Goal: Task Accomplishment & Management: Manage account settings

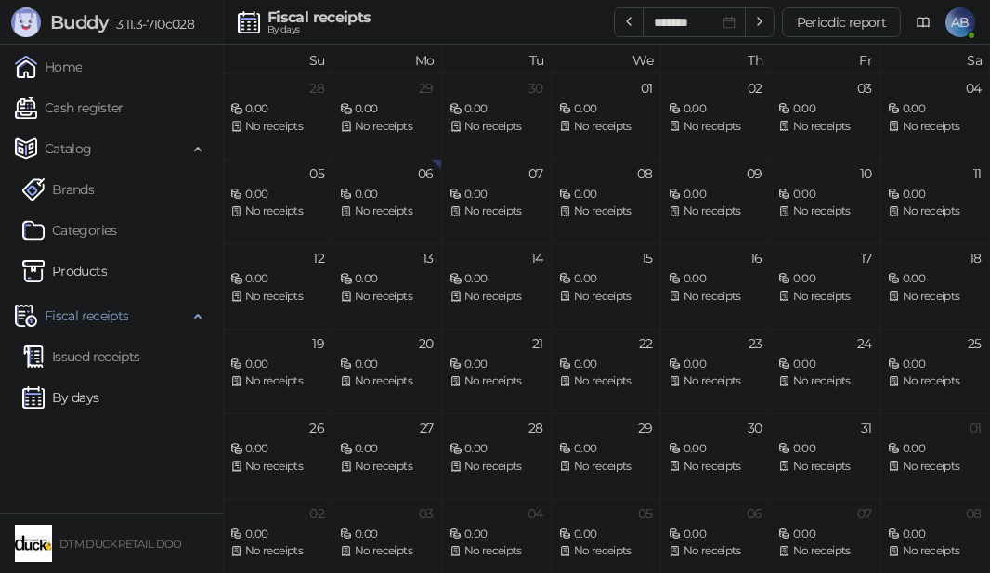
drag, startPoint x: 67, startPoint y: 353, endPoint x: 67, endPoint y: 272, distance: 80.8
click at [68, 353] on link "Issued receipts" at bounding box center [80, 356] width 117 height 37
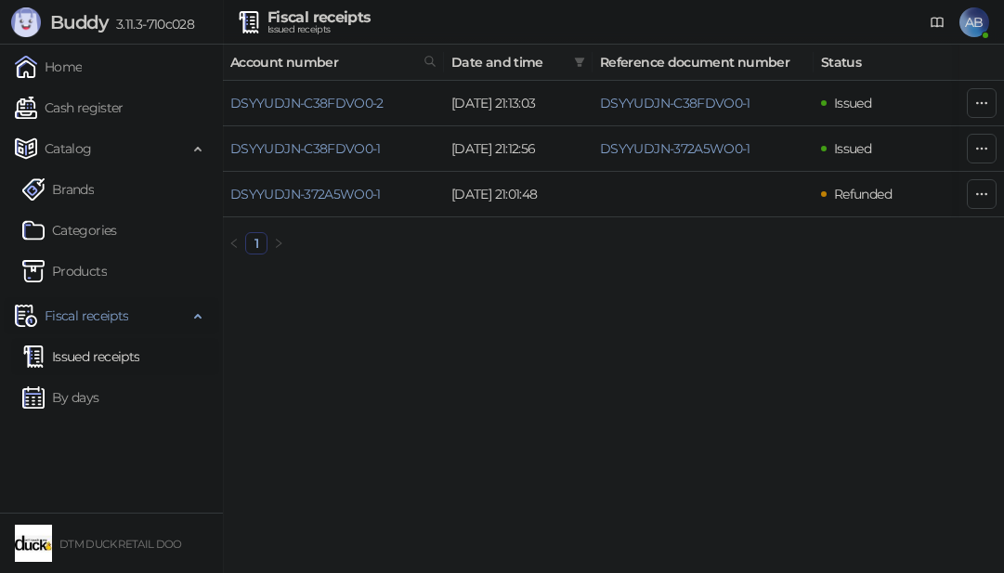
click at [92, 317] on span "Fiscal receipts" at bounding box center [87, 315] width 84 height 37
click at [92, 319] on span "Fiscal receipts" at bounding box center [87, 315] width 84 height 37
click at [78, 111] on link "Cash register" at bounding box center [69, 107] width 109 height 37
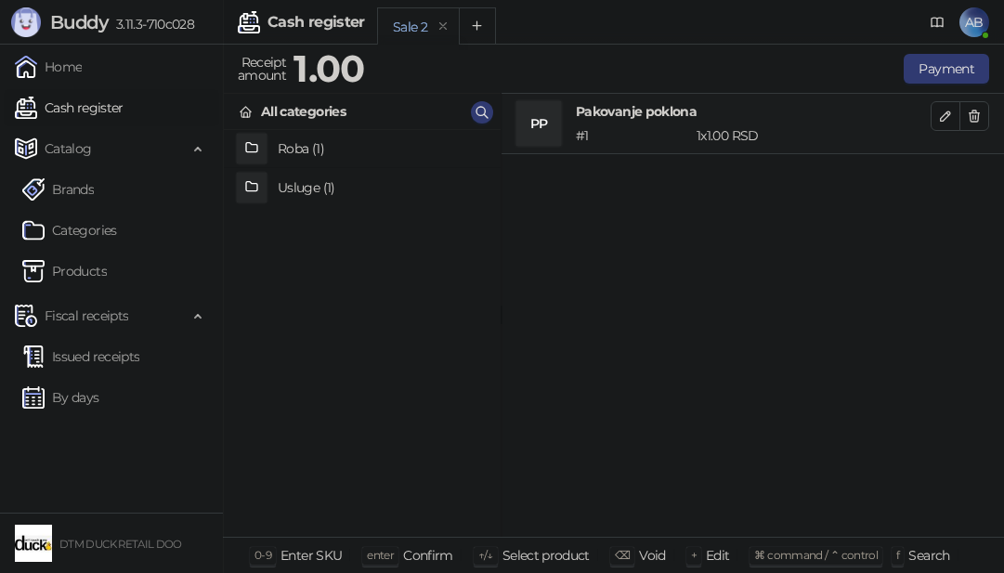
click at [303, 189] on h4 "Usluge (1)" at bounding box center [382, 188] width 208 height 30
click at [302, 145] on h4 "Pakovanje poklona" at bounding box center [382, 150] width 208 height 30
click at [973, 116] on icon "button" at bounding box center [975, 116] width 10 height 11
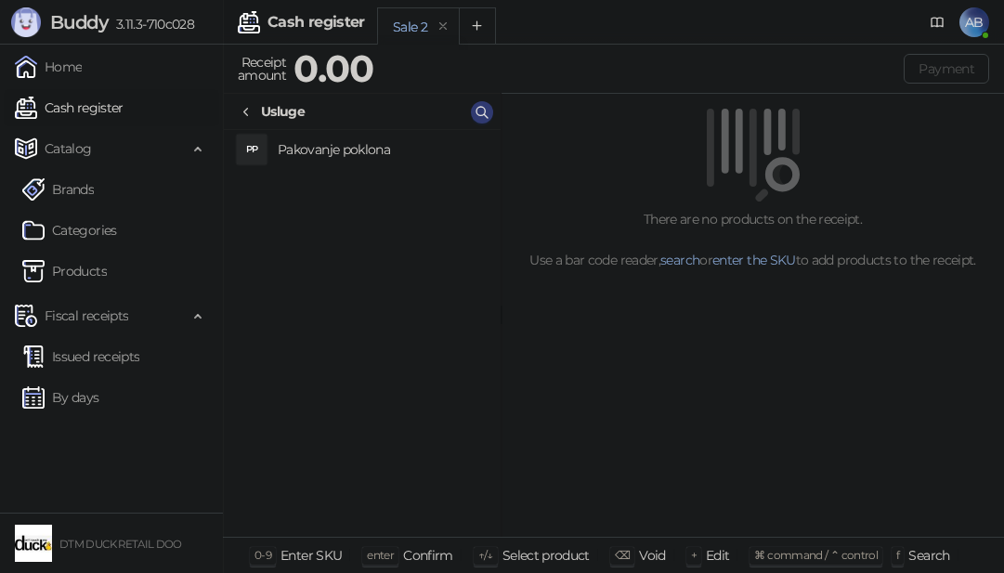
click at [353, 149] on h4 "Pakovanje poklona" at bounding box center [382, 150] width 208 height 30
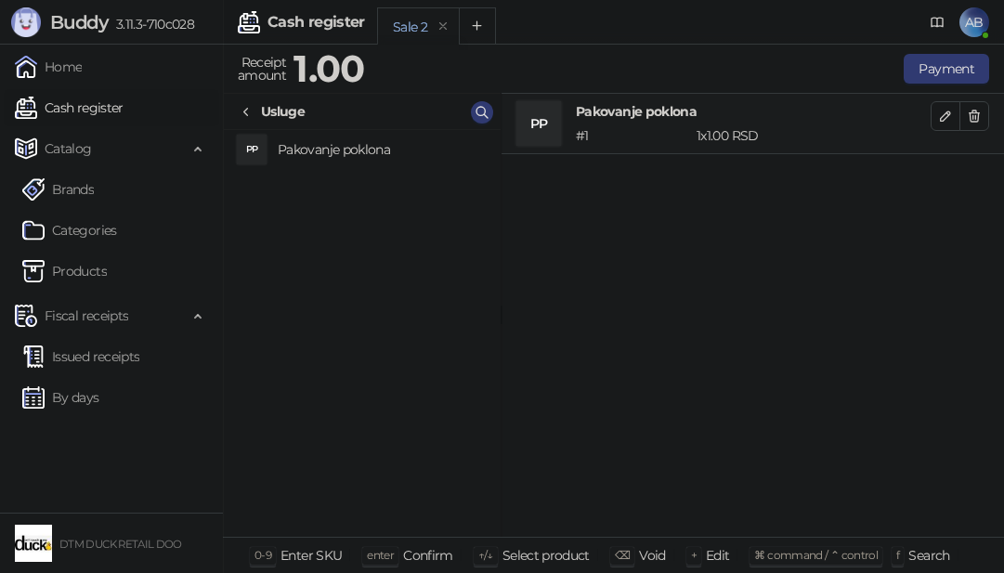
click at [971, 17] on span "AB" at bounding box center [975, 22] width 30 height 30
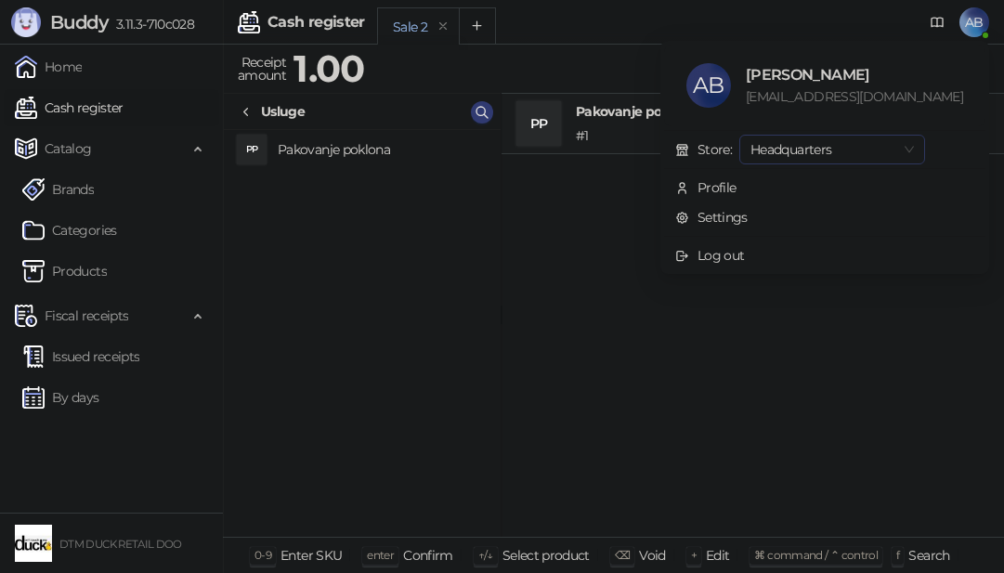
click at [844, 146] on span "Headquarters" at bounding box center [832, 150] width 163 height 28
click at [844, 148] on span "Headquarters" at bounding box center [832, 150] width 163 height 28
click at [737, 186] on div "Profile" at bounding box center [717, 187] width 39 height 20
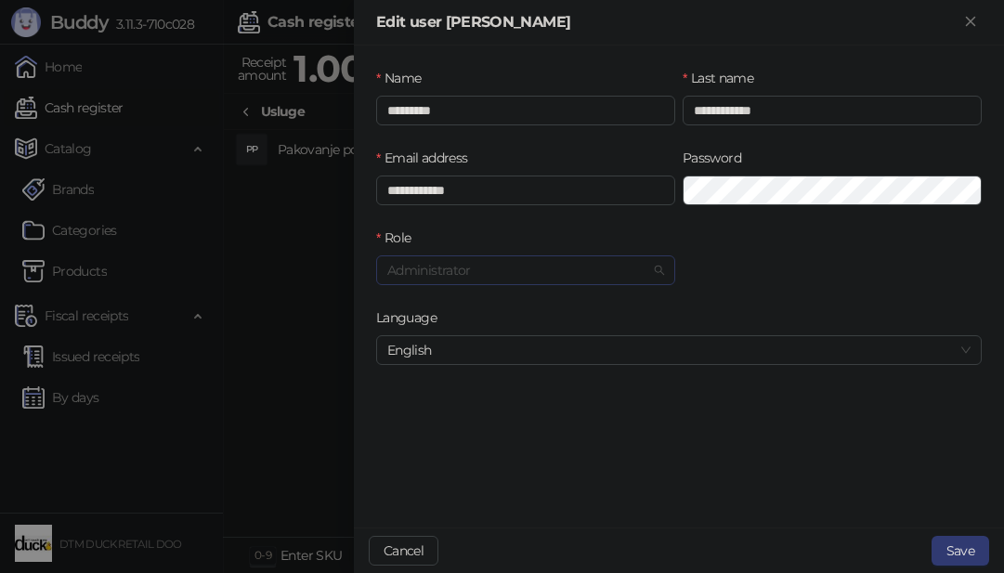
click at [572, 269] on span "Administrator" at bounding box center [525, 270] width 277 height 28
click at [574, 268] on span "Administrator" at bounding box center [525, 270] width 277 height 28
click at [788, 341] on span "English" at bounding box center [678, 350] width 583 height 28
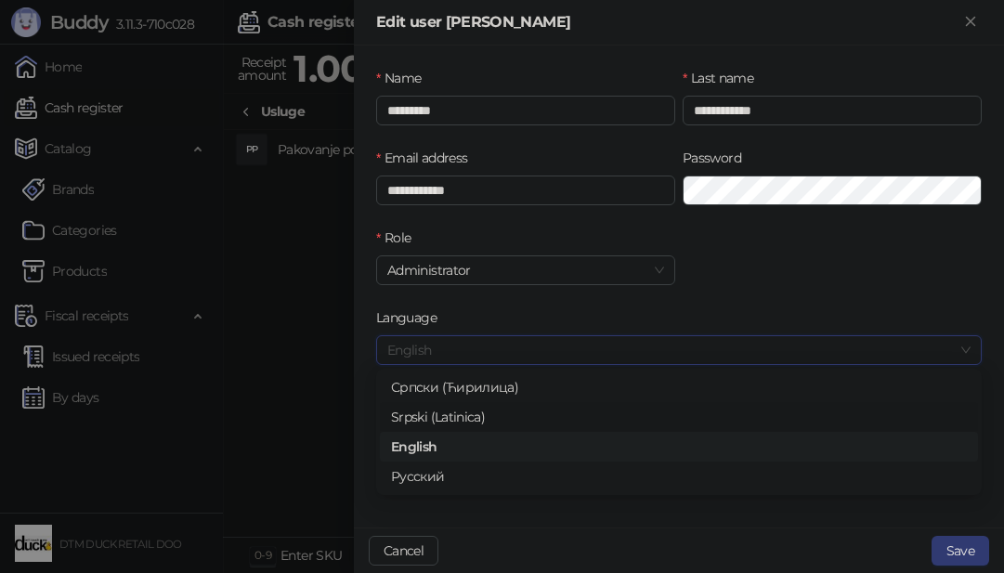
click at [429, 417] on div "Srpski (Latinica)" at bounding box center [679, 417] width 576 height 20
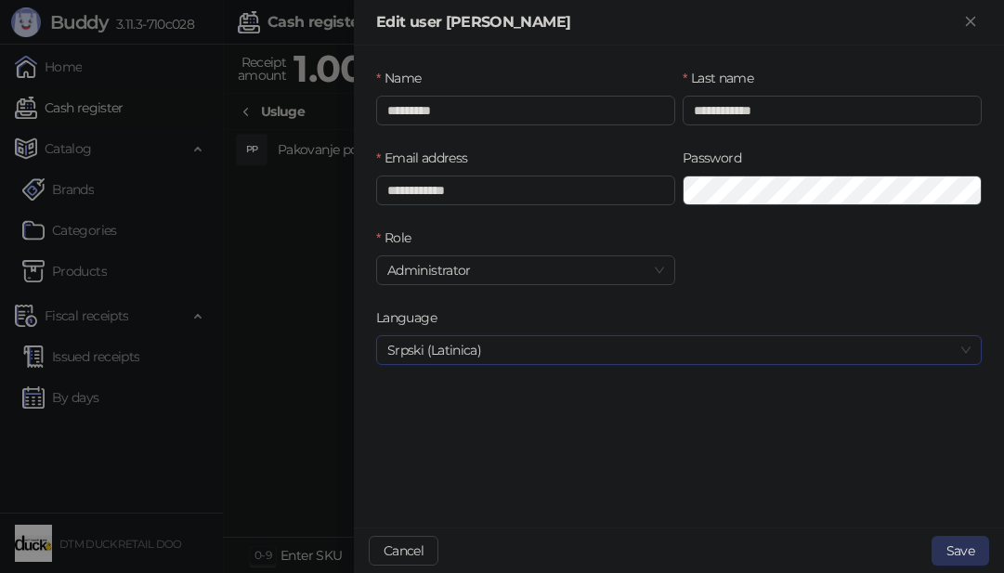
click at [957, 548] on button "Save" at bounding box center [961, 551] width 58 height 30
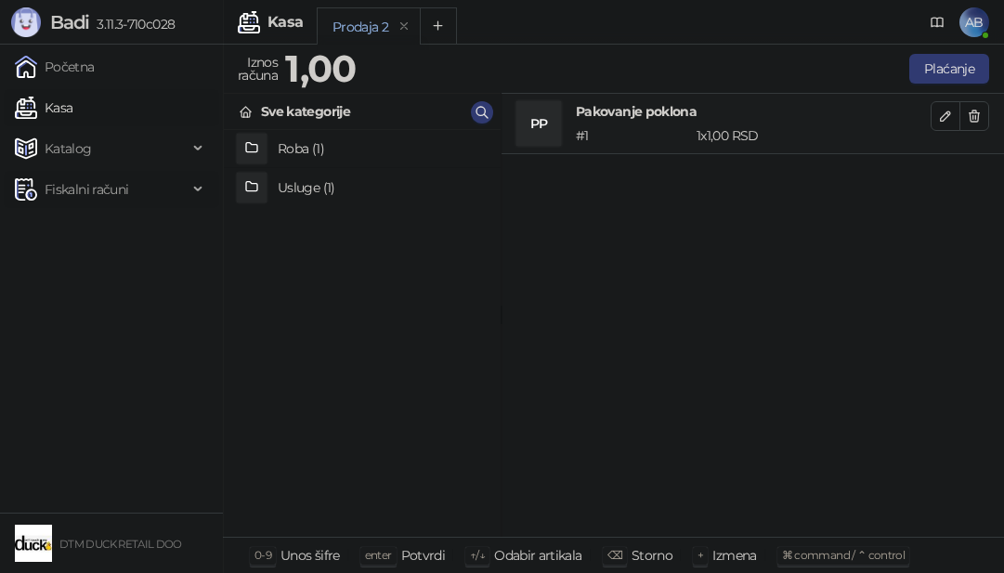
click at [106, 182] on span "Fiskalni računi" at bounding box center [87, 189] width 84 height 37
click at [634, 555] on div "Storno" at bounding box center [652, 555] width 41 height 24
click at [603, 550] on div "⌫" at bounding box center [615, 556] width 24 height 18
click at [972, 19] on span "AB" at bounding box center [975, 22] width 30 height 30
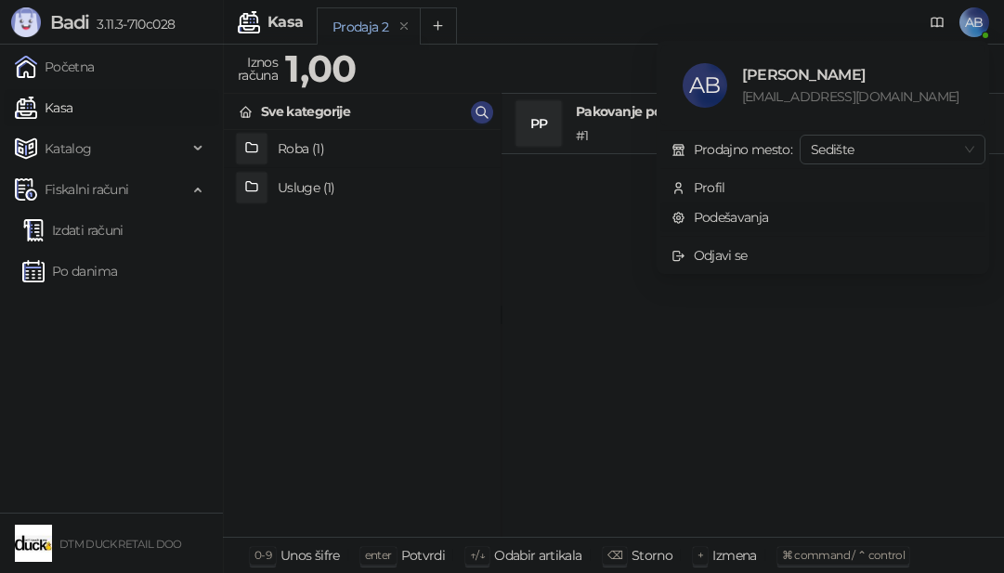
click at [704, 216] on link "Podešavanja" at bounding box center [721, 217] width 98 height 17
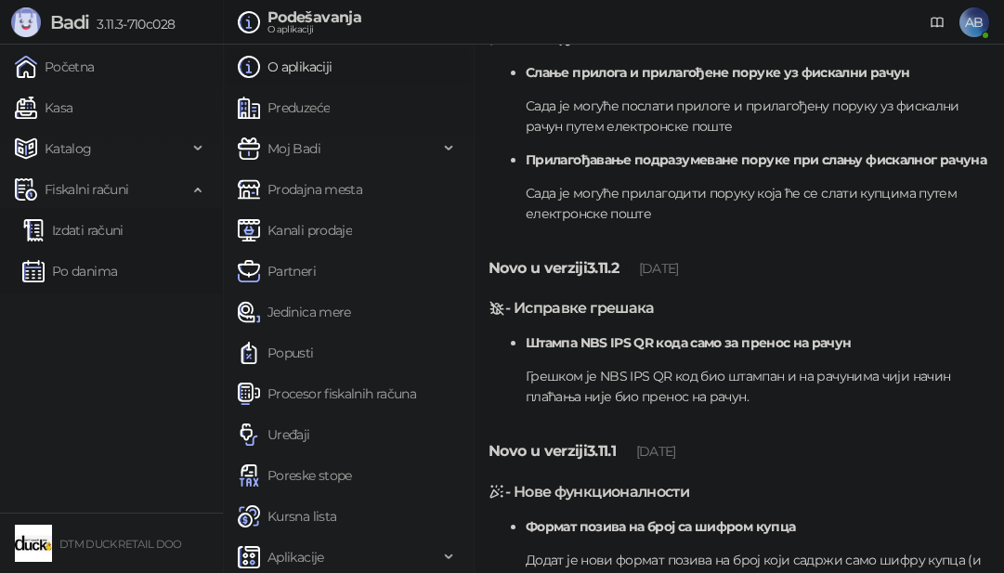
scroll to position [279, 0]
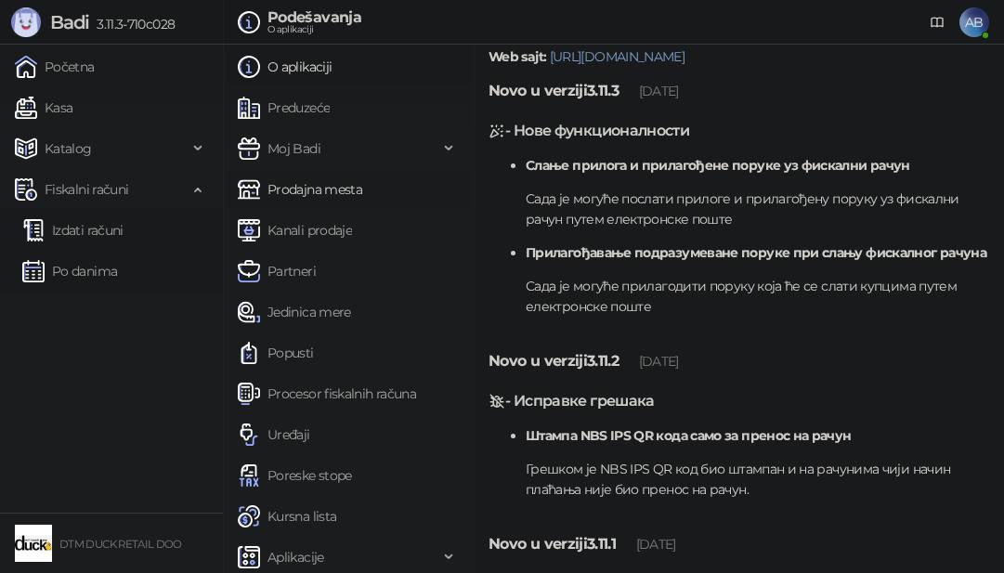
click at [334, 198] on link "Prodajna mesta" at bounding box center [300, 189] width 124 height 37
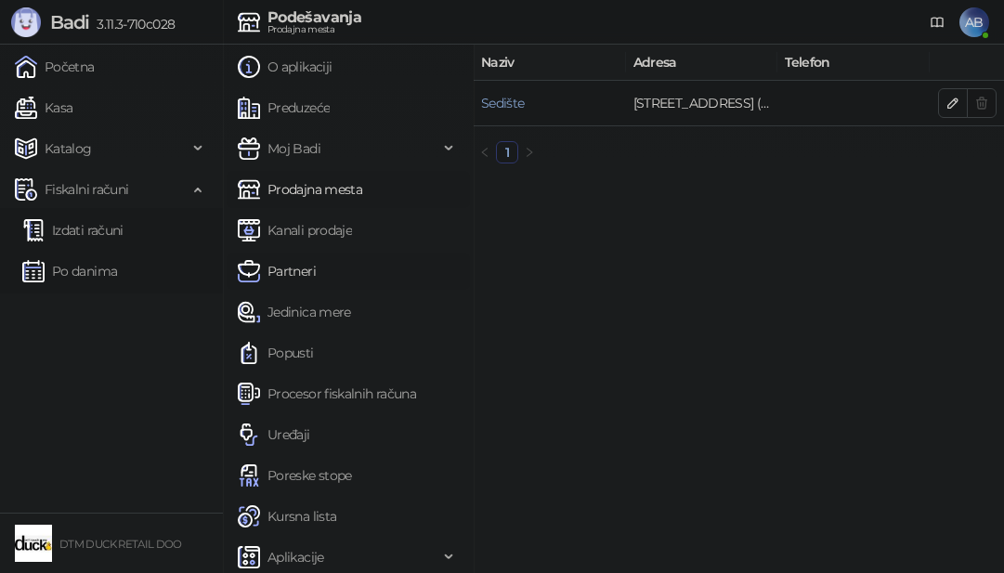
drag, startPoint x: 326, startPoint y: 227, endPoint x: 311, endPoint y: 264, distance: 40.0
click at [325, 227] on link "Kanali prodaje" at bounding box center [295, 230] width 114 height 37
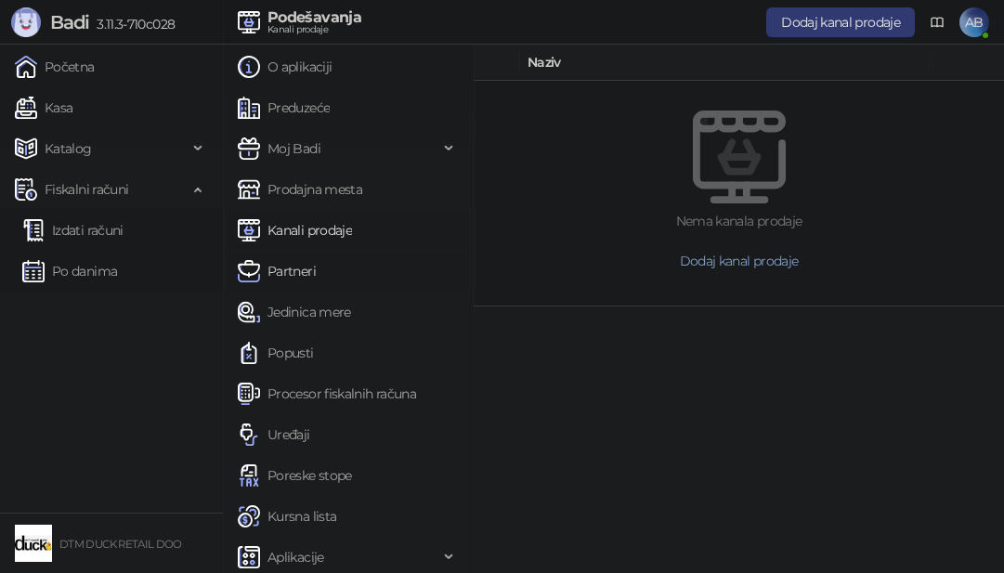
click at [303, 268] on link "Partneri" at bounding box center [277, 271] width 78 height 37
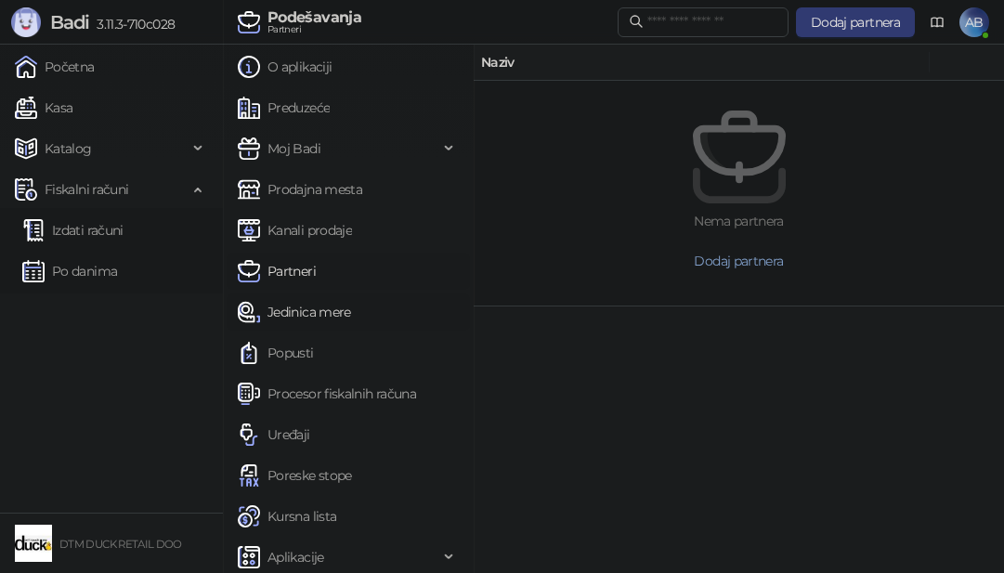
click at [343, 310] on link "Jedinica mere" at bounding box center [294, 312] width 113 height 37
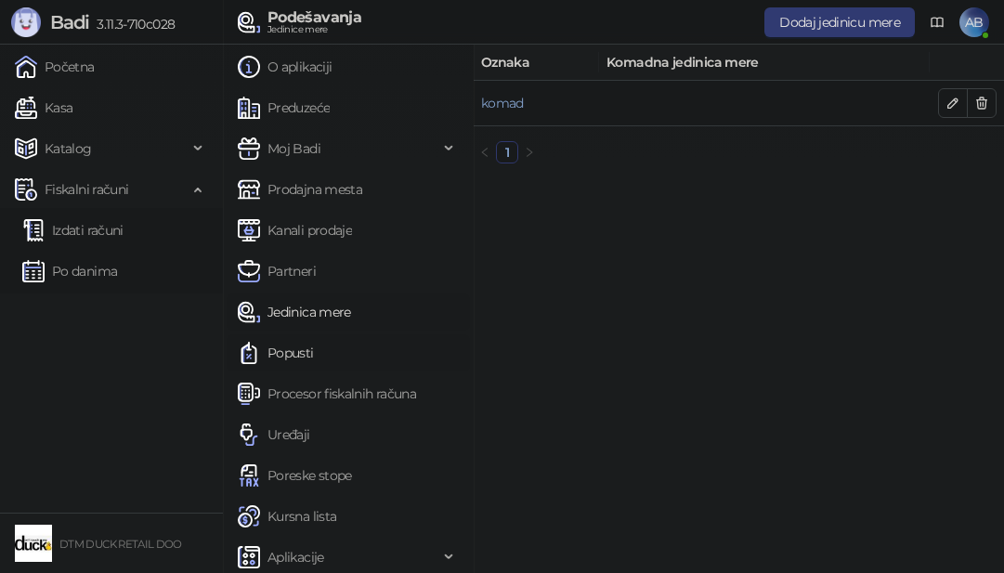
click at [300, 346] on link "Popusti" at bounding box center [276, 352] width 76 height 37
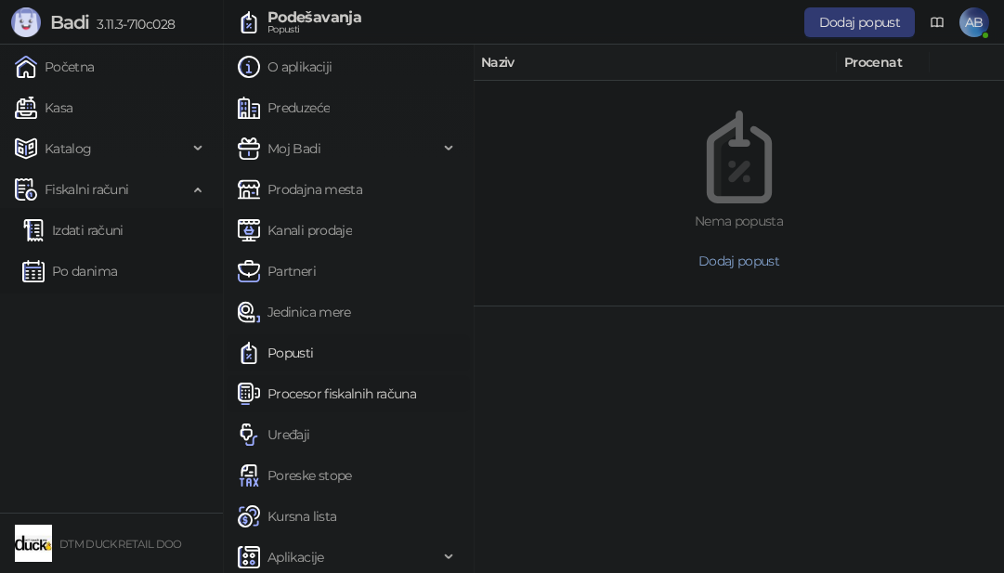
click at [330, 389] on link "Procesor fiskalnih računa" at bounding box center [327, 393] width 178 height 37
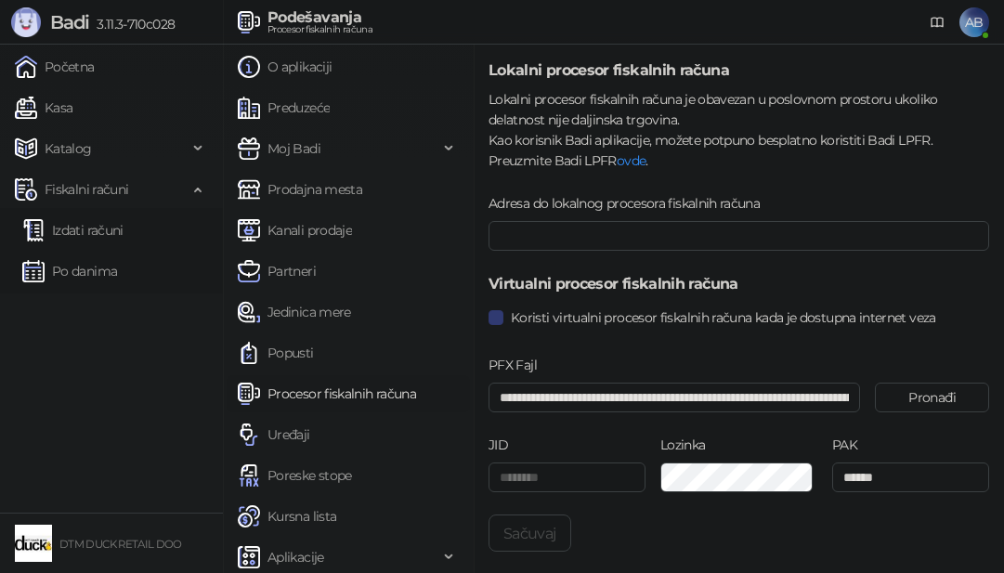
scroll to position [17, 0]
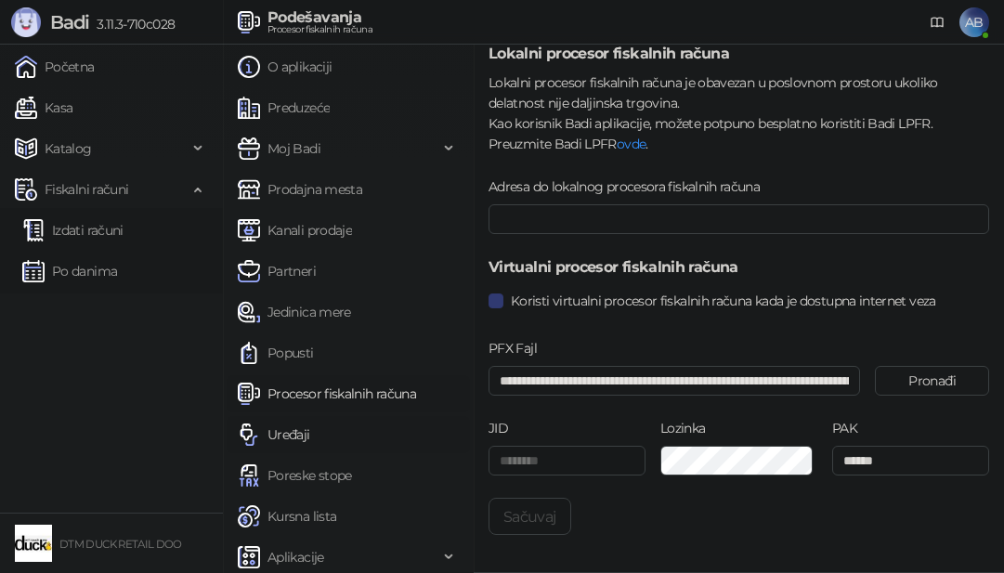
click at [350, 457] on div "**********" at bounding box center [613, 309] width 781 height 529
click at [289, 429] on link "Uređaji" at bounding box center [274, 434] width 72 height 37
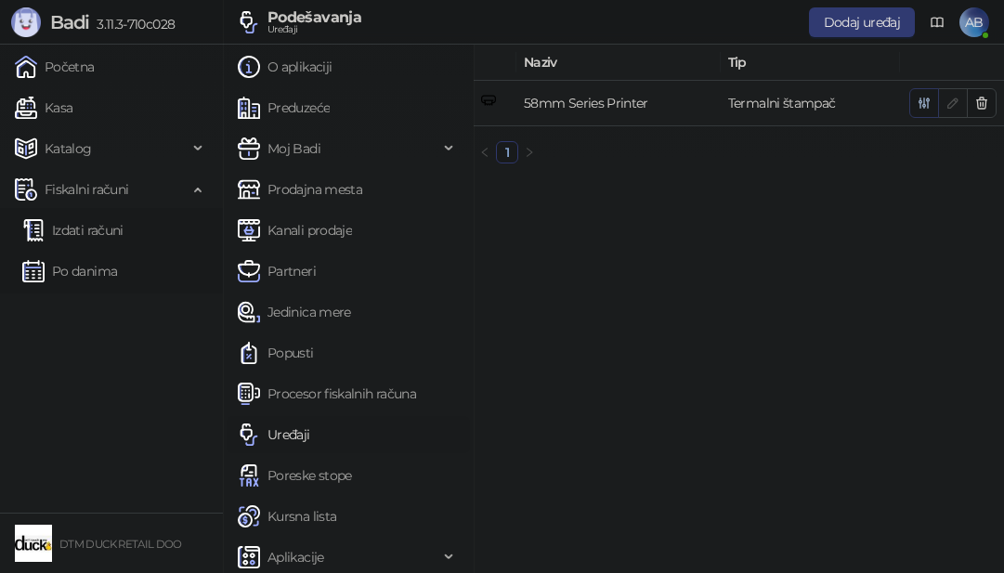
click at [919, 94] on span "button" at bounding box center [924, 103] width 15 height 18
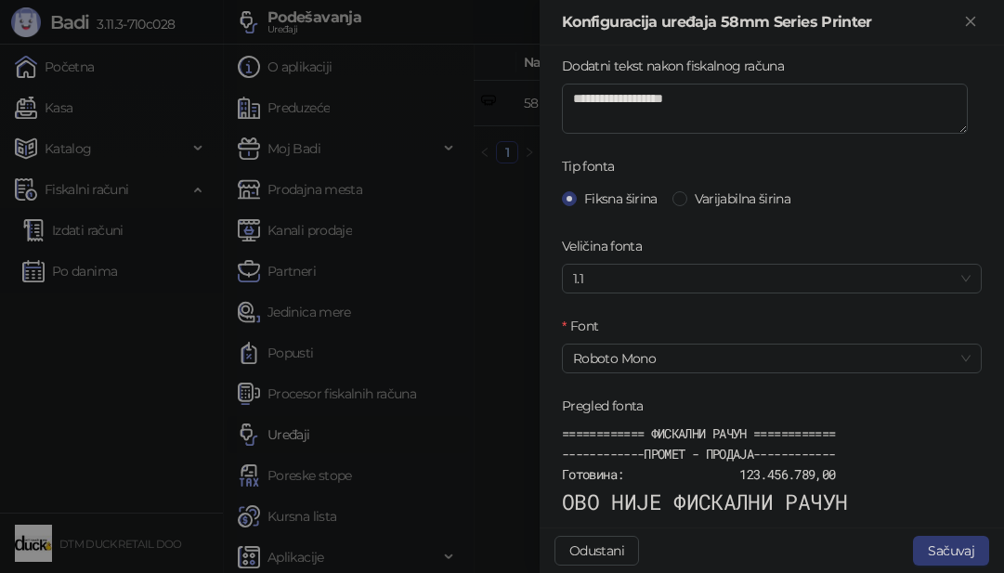
scroll to position [464, 0]
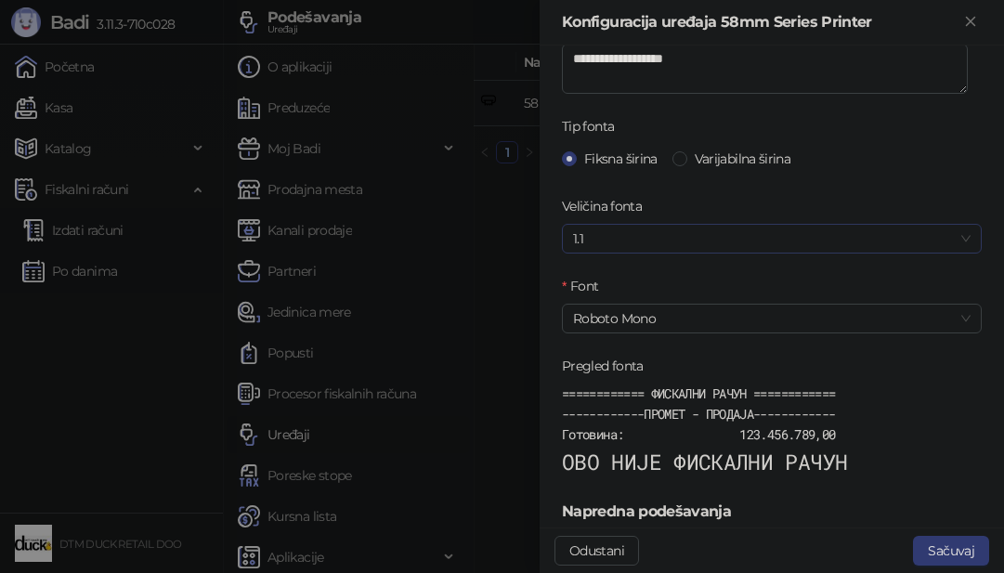
click at [718, 233] on span "1.1" at bounding box center [772, 239] width 398 height 28
click at [601, 331] on div "120%" at bounding box center [765, 335] width 376 height 20
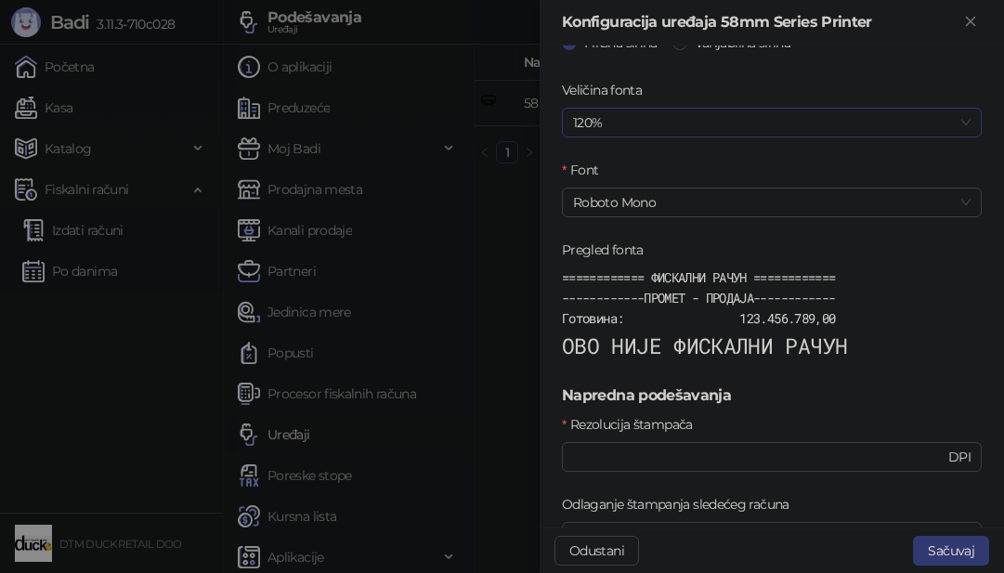
scroll to position [557, 0]
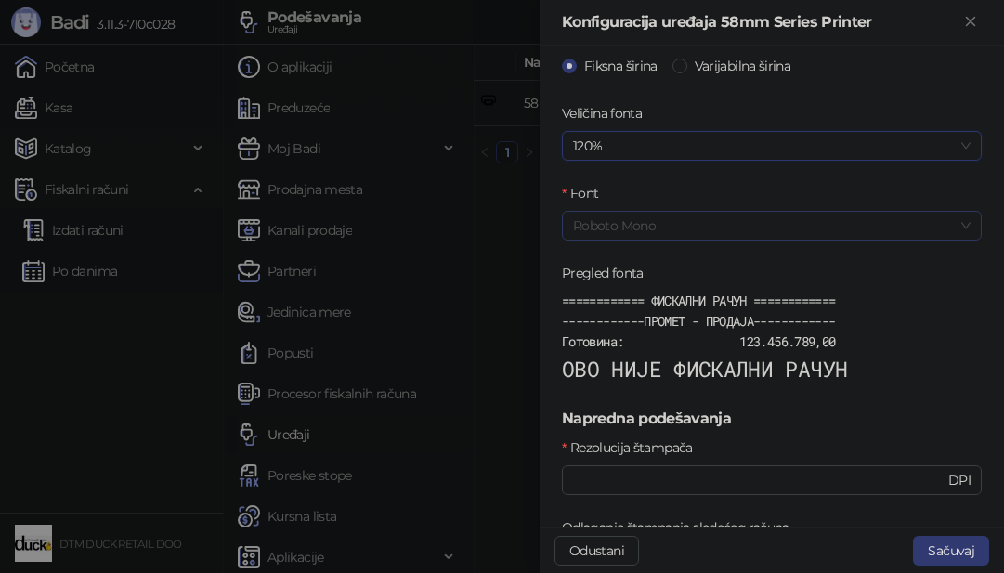
click at [715, 222] on span "Roboto Mono" at bounding box center [772, 226] width 398 height 28
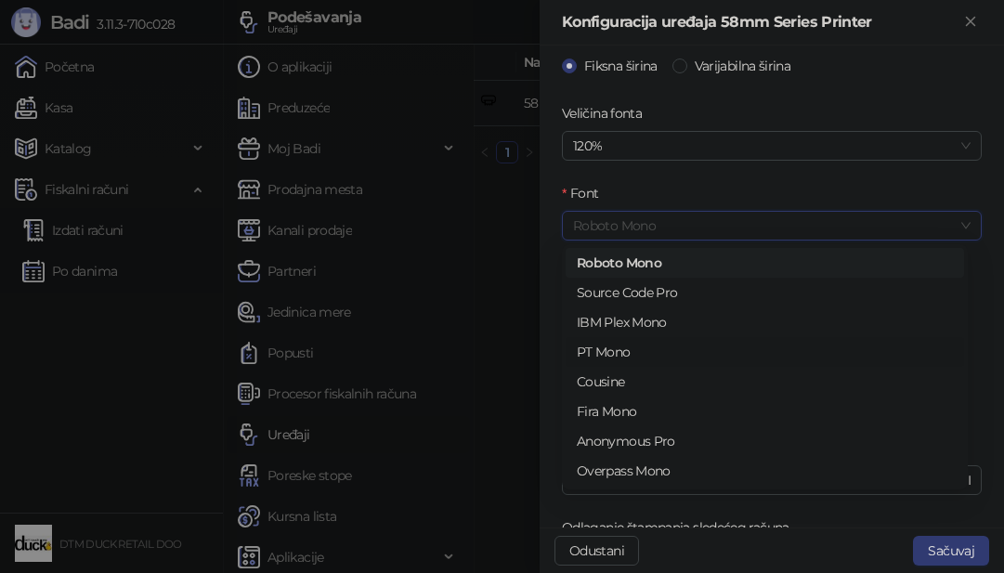
click at [616, 354] on div "PT Mono" at bounding box center [765, 352] width 376 height 20
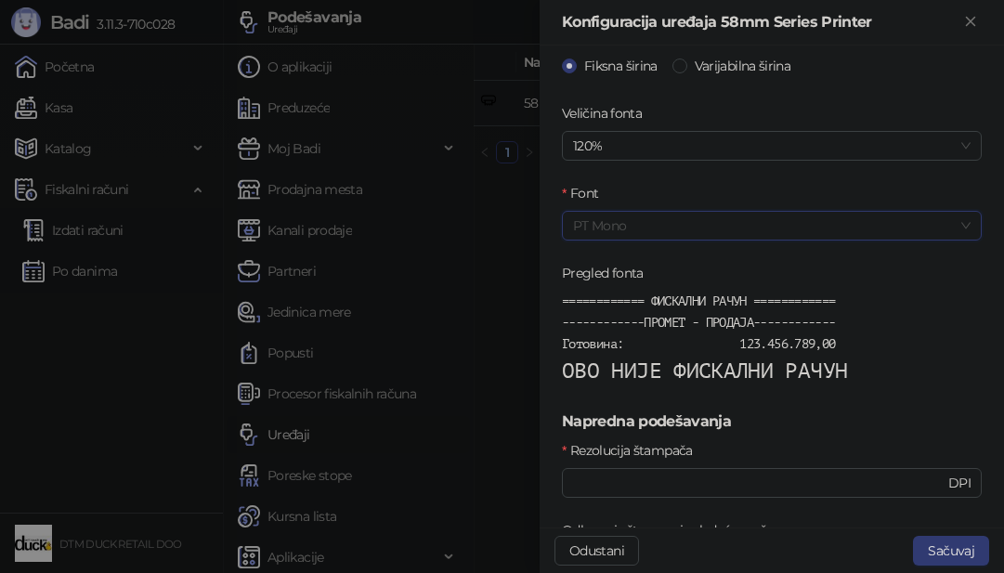
click at [734, 218] on span "PT Mono" at bounding box center [772, 226] width 398 height 28
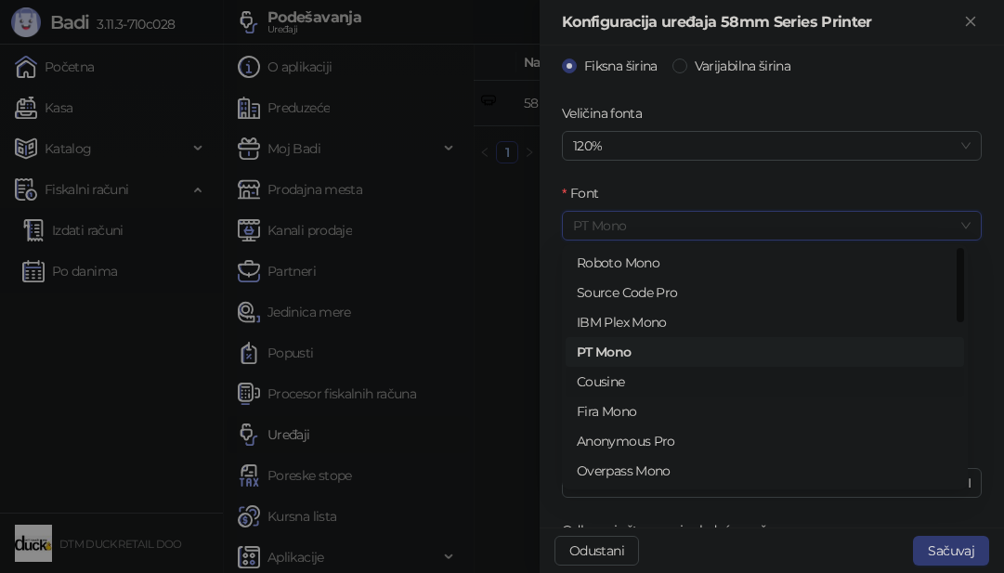
click at [637, 375] on div "Cousine" at bounding box center [765, 382] width 376 height 20
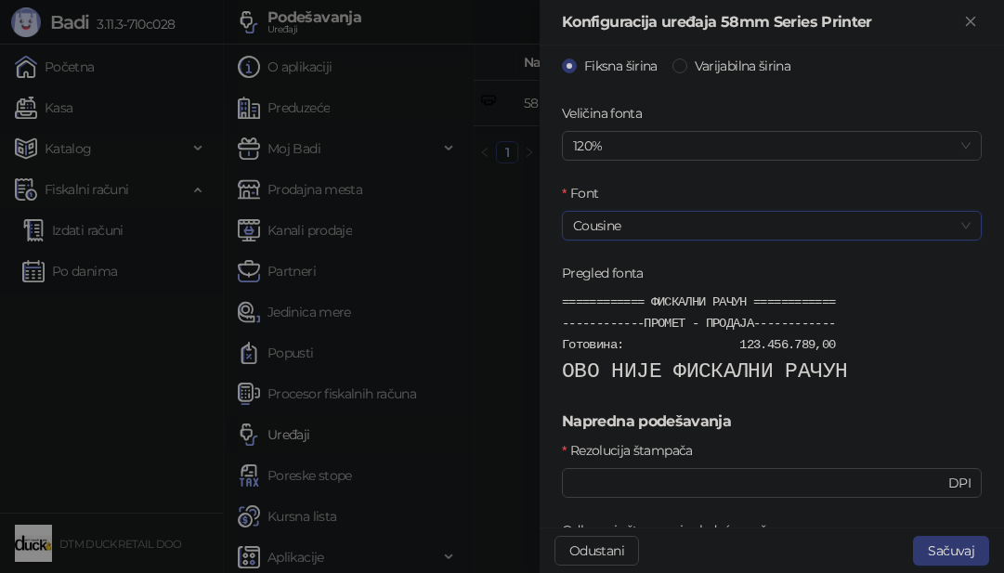
click at [733, 220] on span "Cousine" at bounding box center [772, 226] width 398 height 28
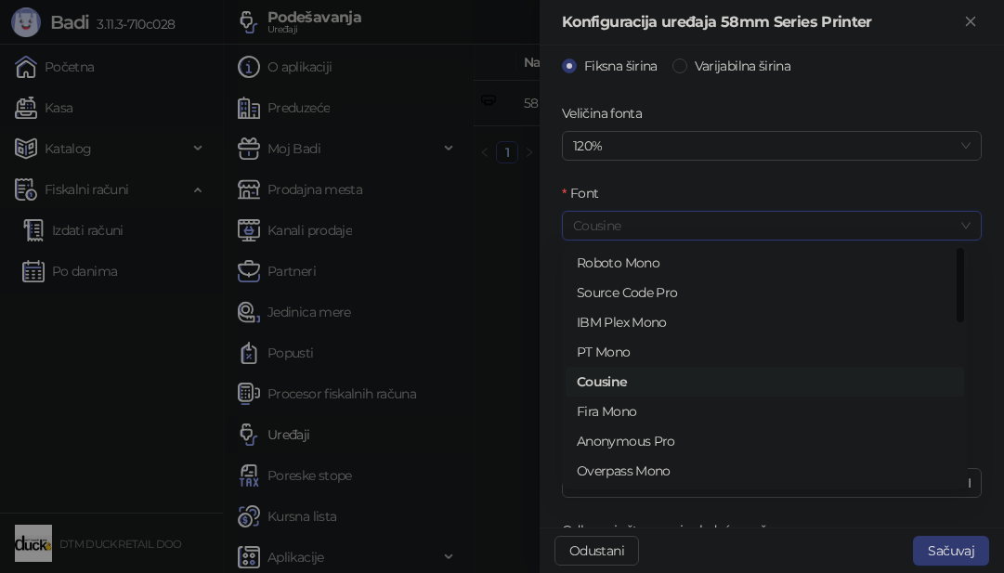
click at [733, 220] on span "Cousine" at bounding box center [772, 226] width 398 height 28
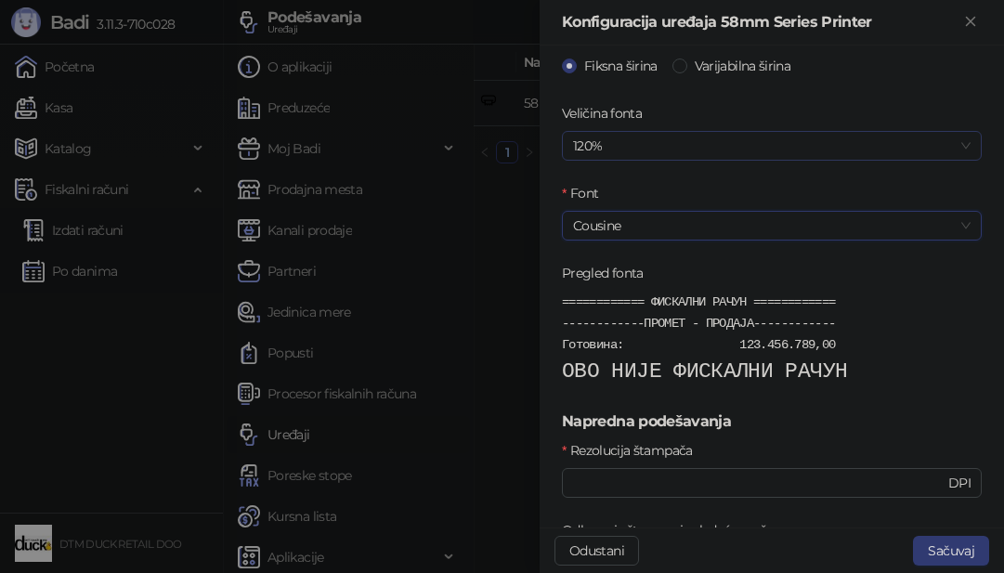
click at [735, 141] on span "120%" at bounding box center [772, 146] width 398 height 28
click at [593, 181] on div "100%" at bounding box center [765, 183] width 376 height 20
click at [665, 139] on span "100%" at bounding box center [772, 146] width 398 height 28
click at [607, 210] on div "110%" at bounding box center [765, 212] width 376 height 20
click at [659, 143] on span "110%" at bounding box center [772, 146] width 398 height 28
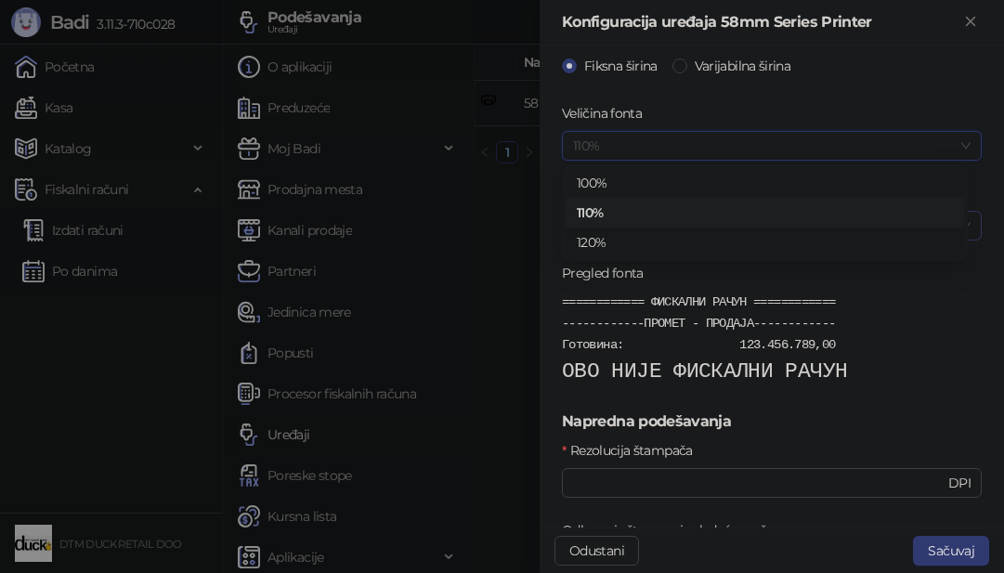
click at [596, 241] on div "120%" at bounding box center [765, 242] width 376 height 20
click at [663, 222] on span "Cousine" at bounding box center [772, 226] width 398 height 28
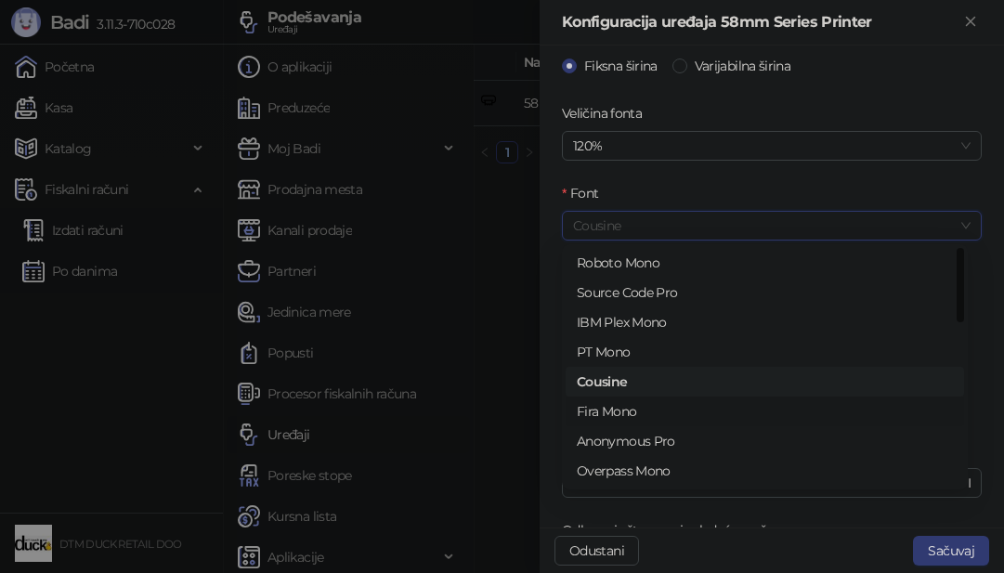
click at [617, 411] on div "Fira Mono" at bounding box center [765, 411] width 376 height 20
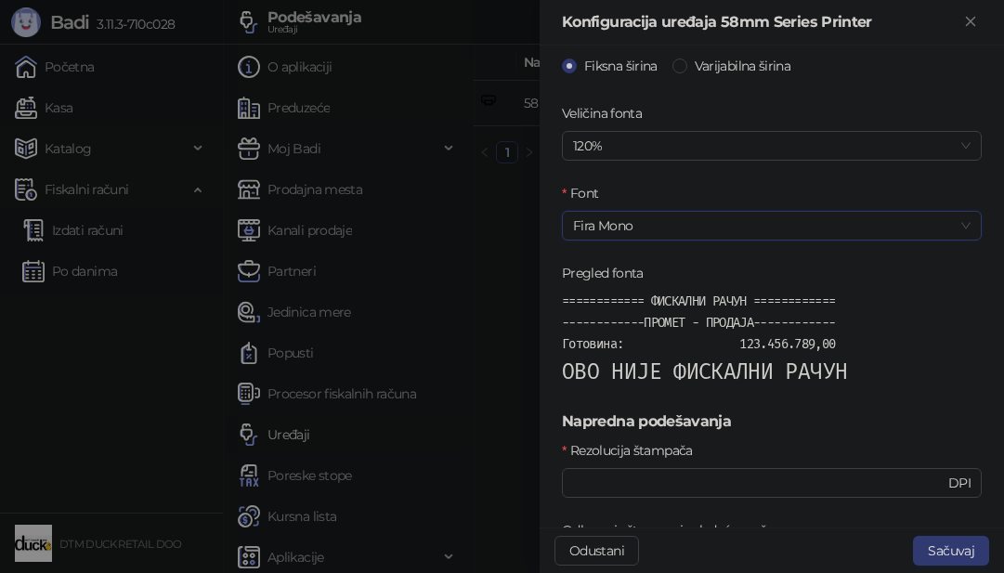
click at [671, 232] on span "Fira Mono" at bounding box center [772, 226] width 398 height 28
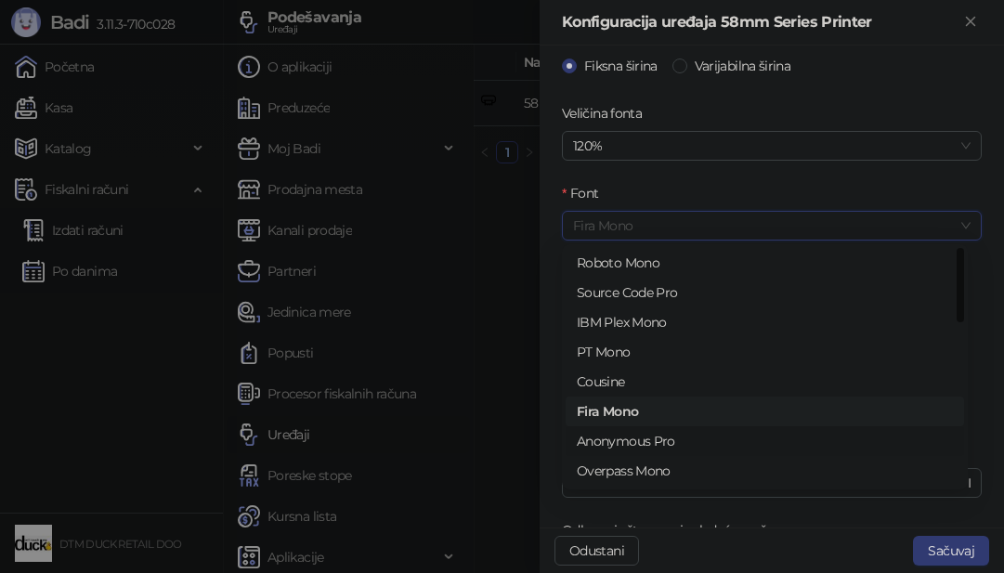
click at [639, 445] on div "Anonymous Pro" at bounding box center [765, 441] width 376 height 20
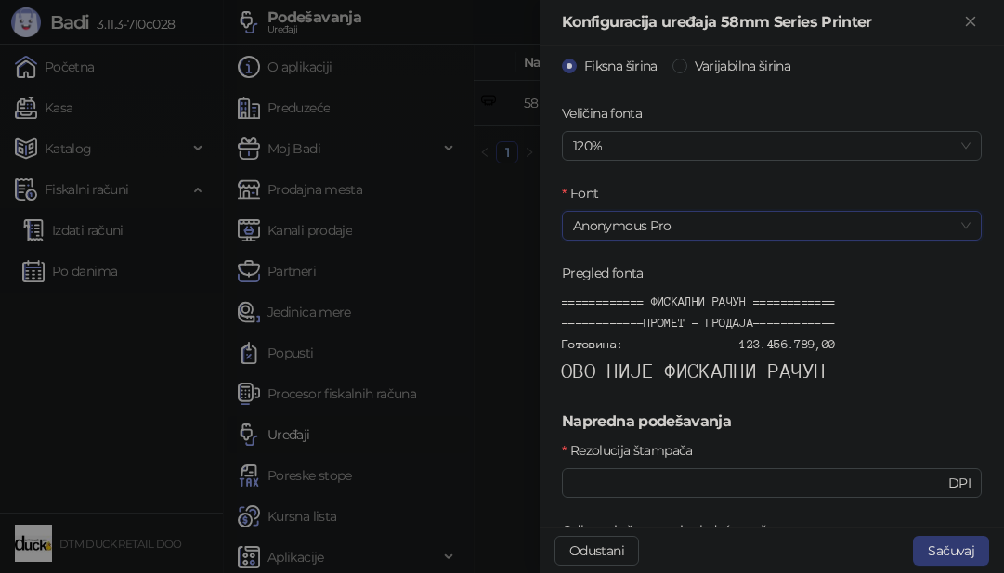
click at [668, 230] on span "Anonymous Pro" at bounding box center [772, 226] width 398 height 28
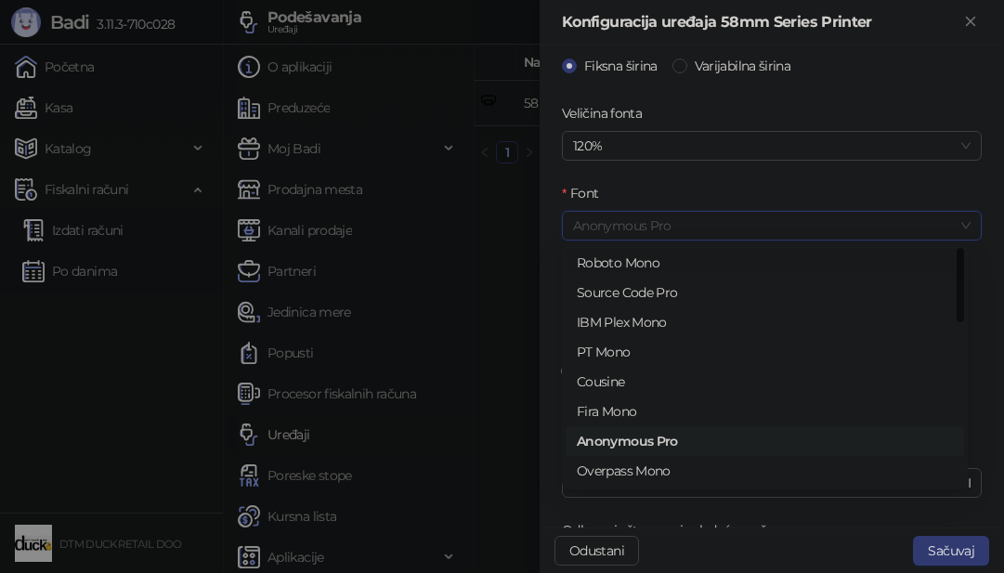
click at [652, 257] on div "Roboto Mono" at bounding box center [765, 263] width 376 height 20
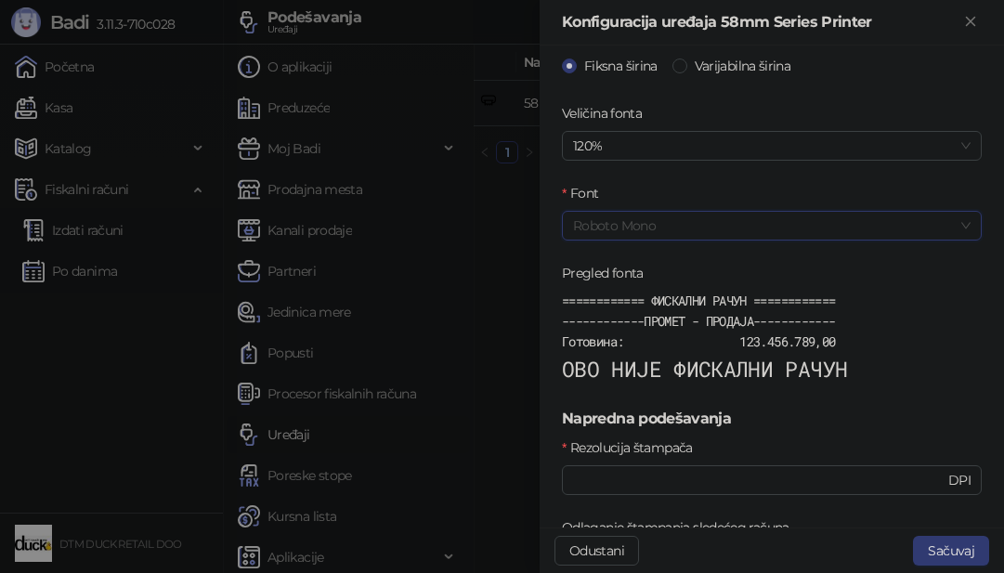
click at [658, 228] on span "Roboto Mono" at bounding box center [772, 226] width 398 height 28
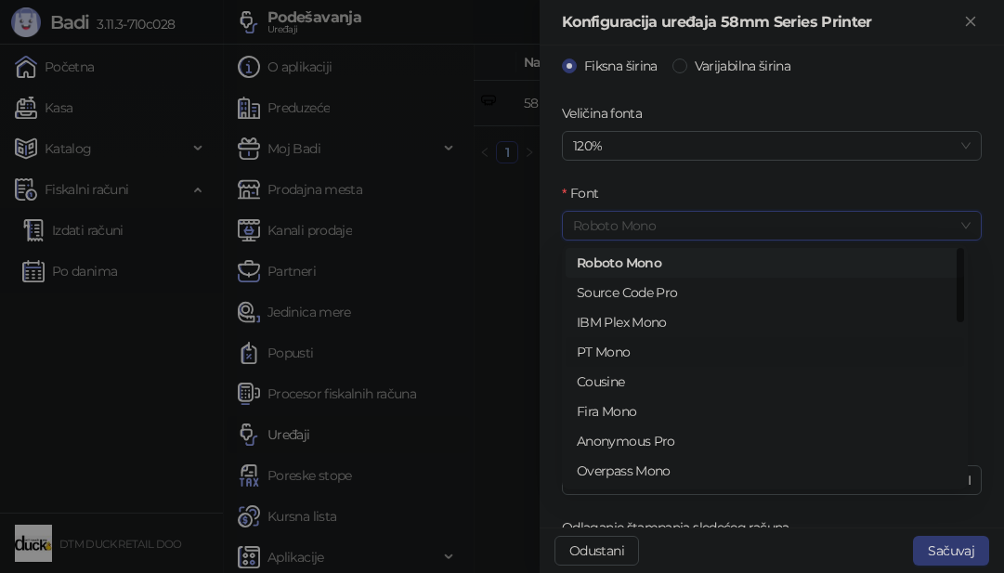
click at [617, 342] on div "PT Mono" at bounding box center [765, 352] width 376 height 20
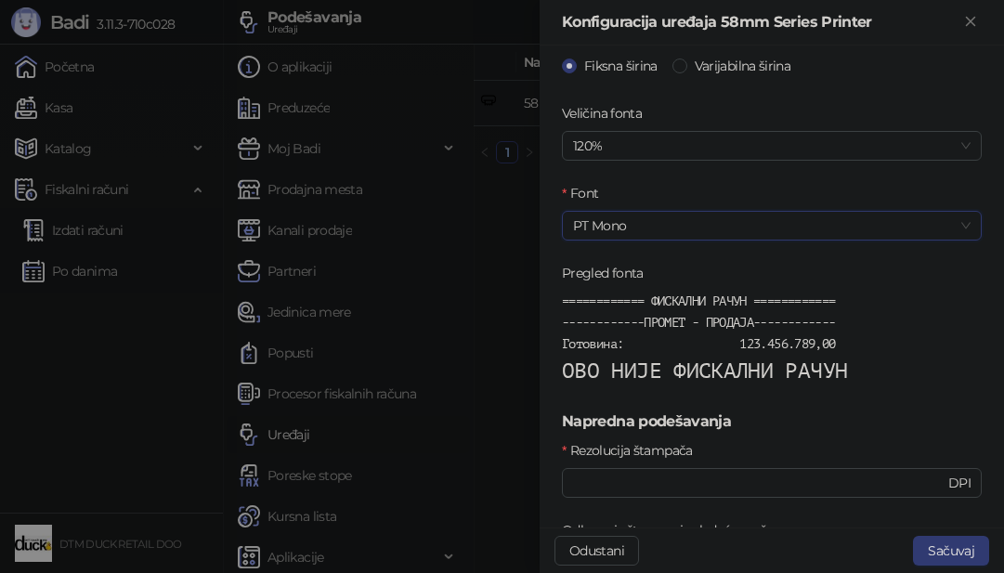
click at [667, 221] on span "PT Mono" at bounding box center [772, 226] width 398 height 28
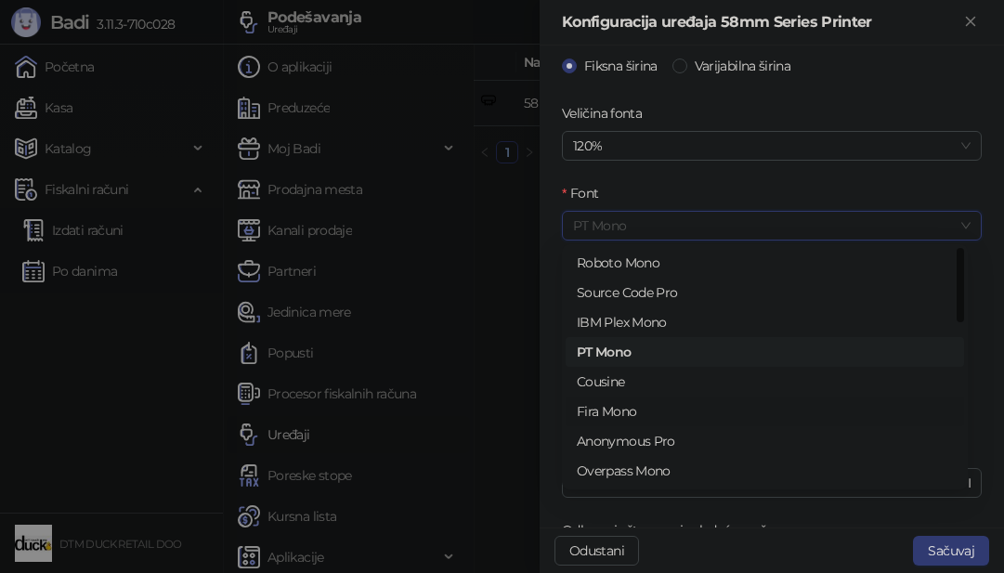
click at [617, 409] on div "Fira Mono" at bounding box center [765, 411] width 376 height 20
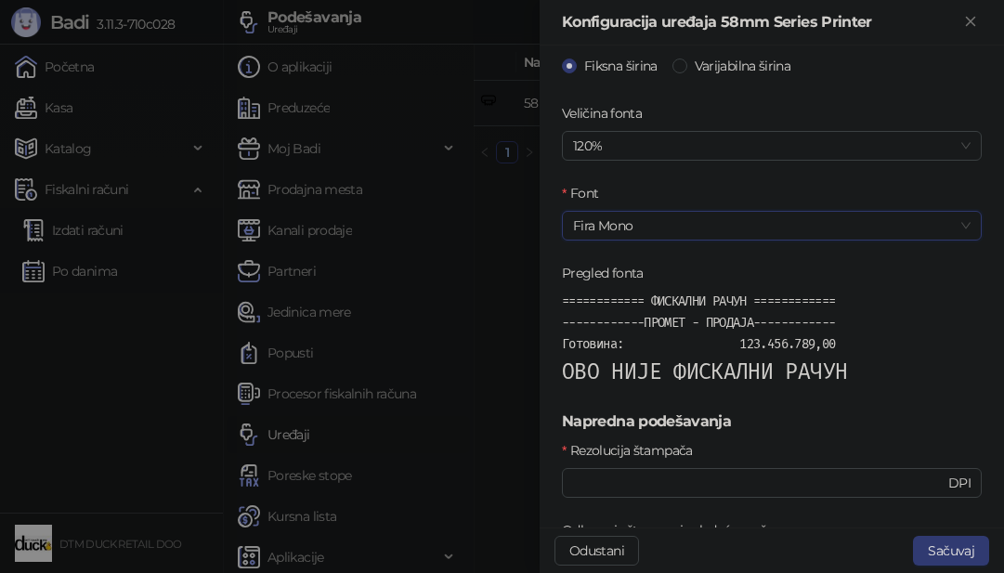
click at [668, 228] on span "Fira Mono" at bounding box center [772, 226] width 398 height 28
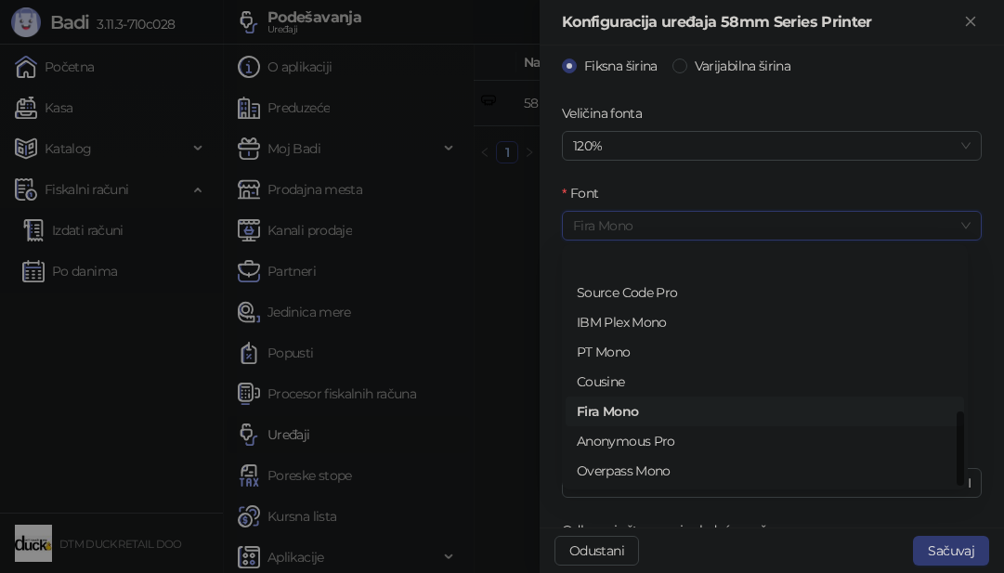
scroll to position [59, 0]
click at [626, 469] on div "Noto Sans Mono" at bounding box center [765, 471] width 376 height 20
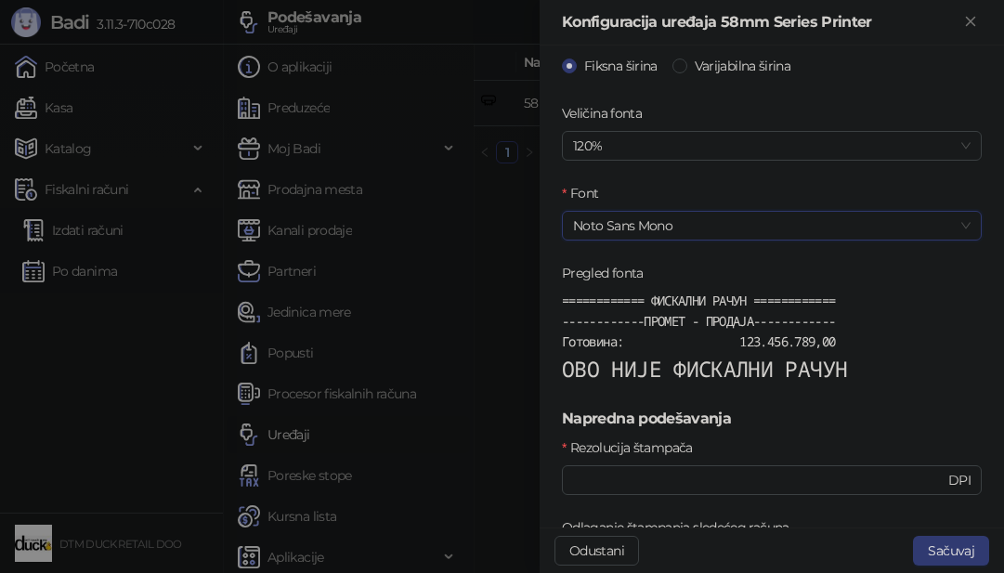
click at [689, 229] on span "Noto Sans Mono" at bounding box center [772, 226] width 398 height 28
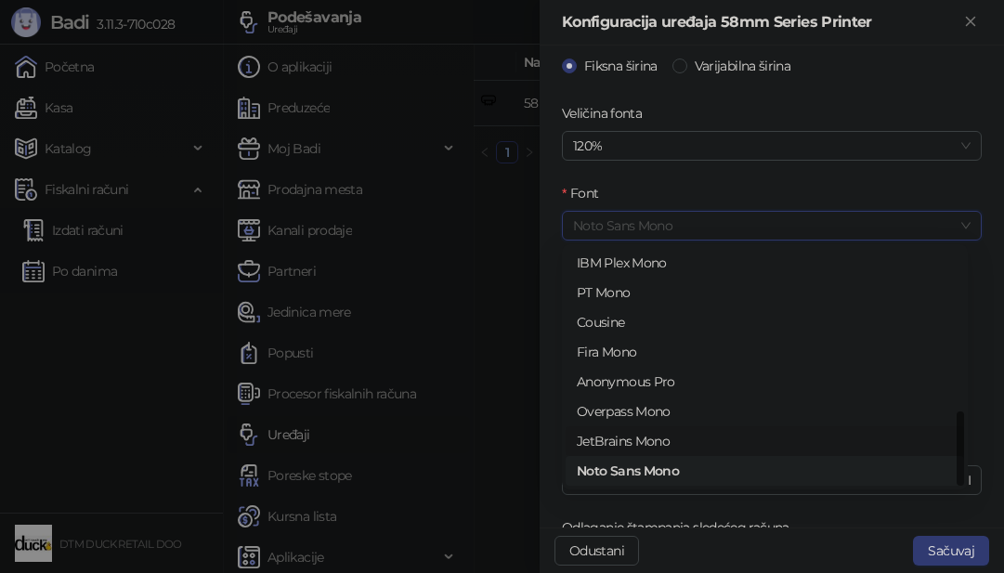
click at [636, 433] on div "JetBrains Mono" at bounding box center [765, 441] width 376 height 20
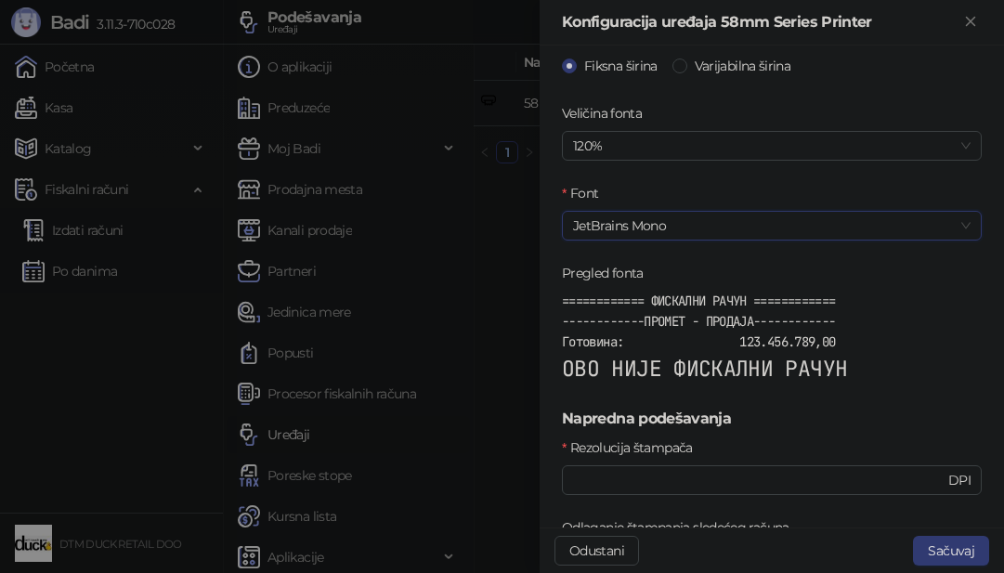
click at [689, 220] on span "JetBrains Mono" at bounding box center [772, 226] width 398 height 28
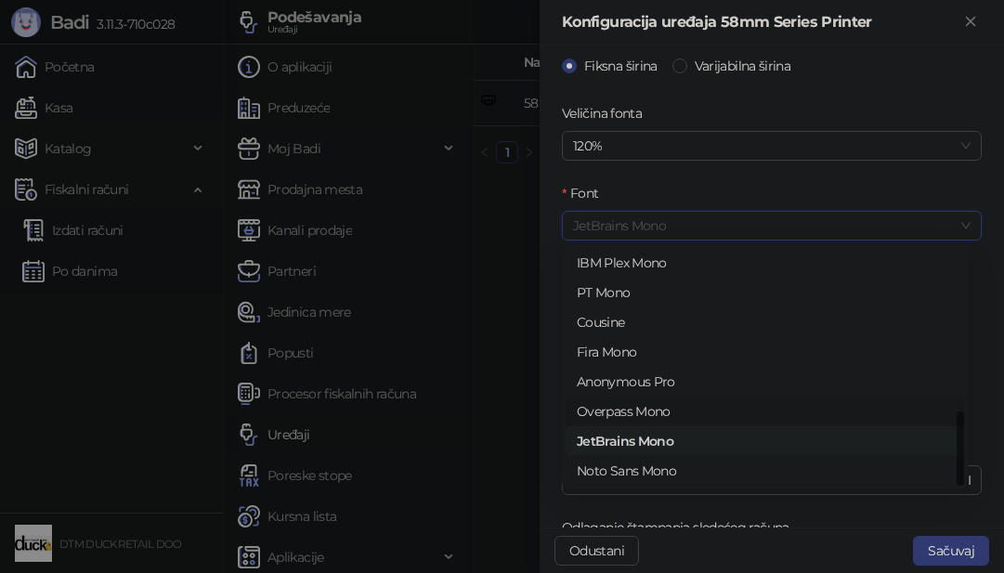
click at [622, 409] on div "Overpass Mono" at bounding box center [765, 411] width 376 height 20
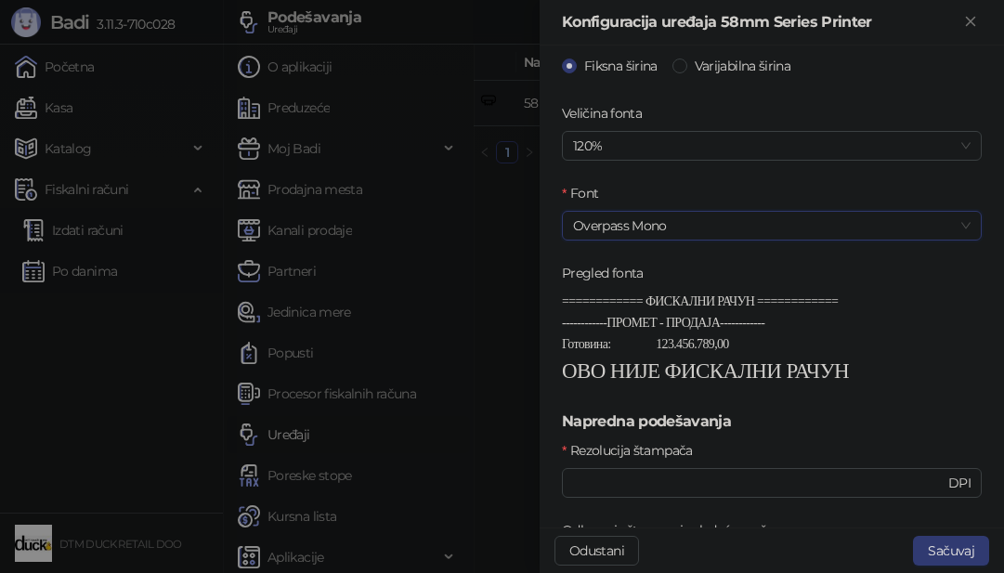
click at [648, 227] on span "Overpass Mono" at bounding box center [772, 226] width 398 height 28
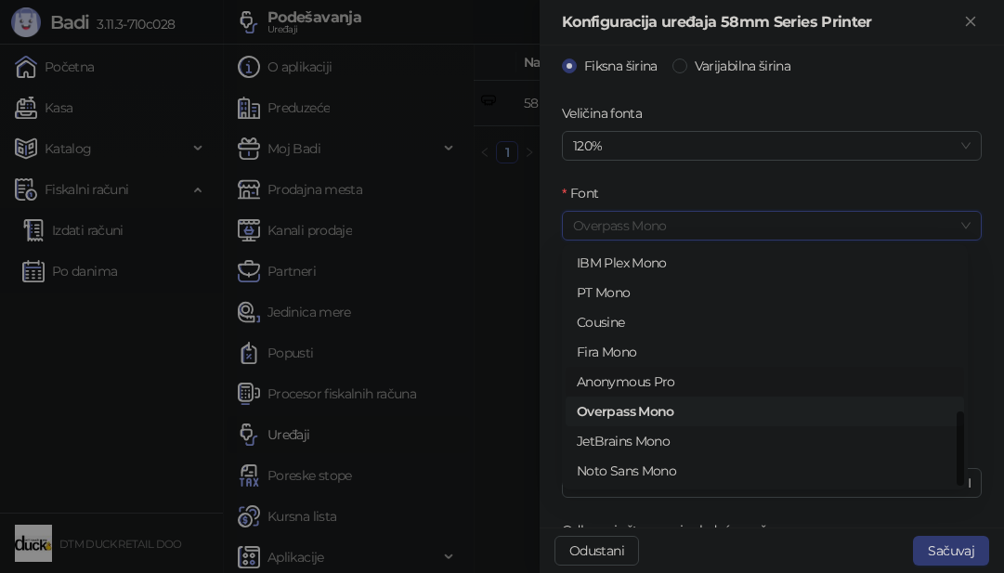
click at [610, 375] on div "Anonymous Pro" at bounding box center [765, 382] width 376 height 20
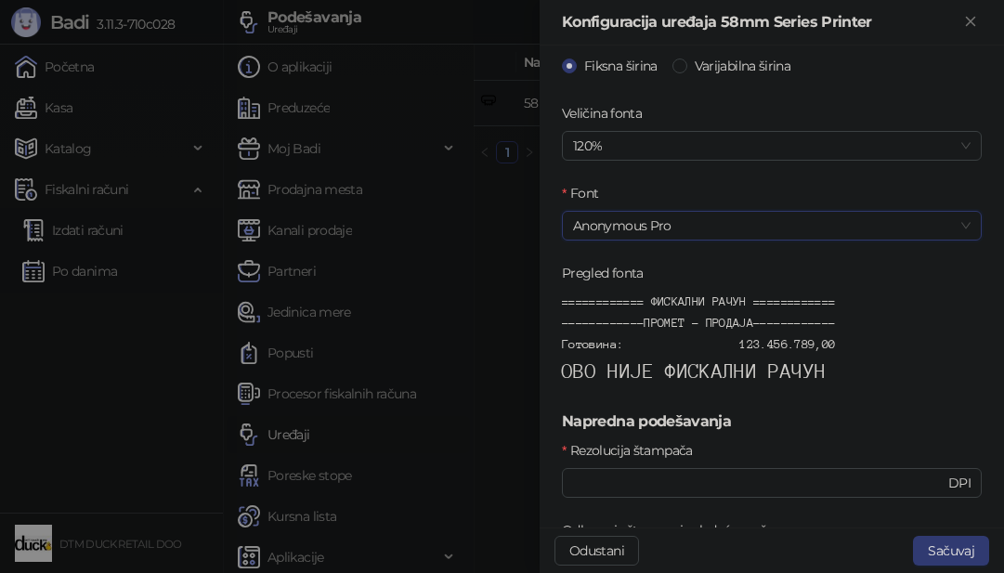
click at [673, 227] on span "Anonymous Pro" at bounding box center [772, 226] width 398 height 28
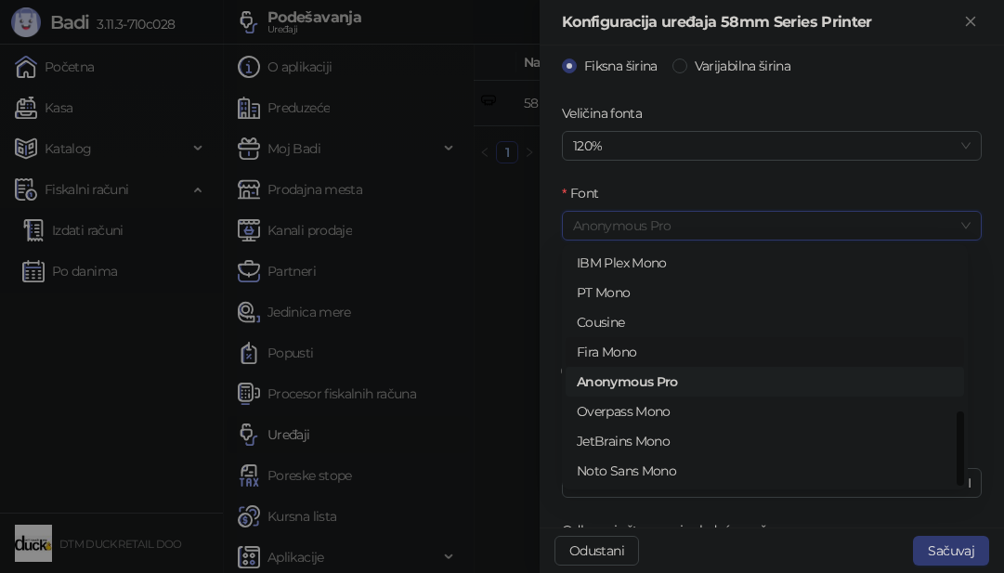
click at [638, 349] on div "Fira Mono" at bounding box center [765, 352] width 376 height 20
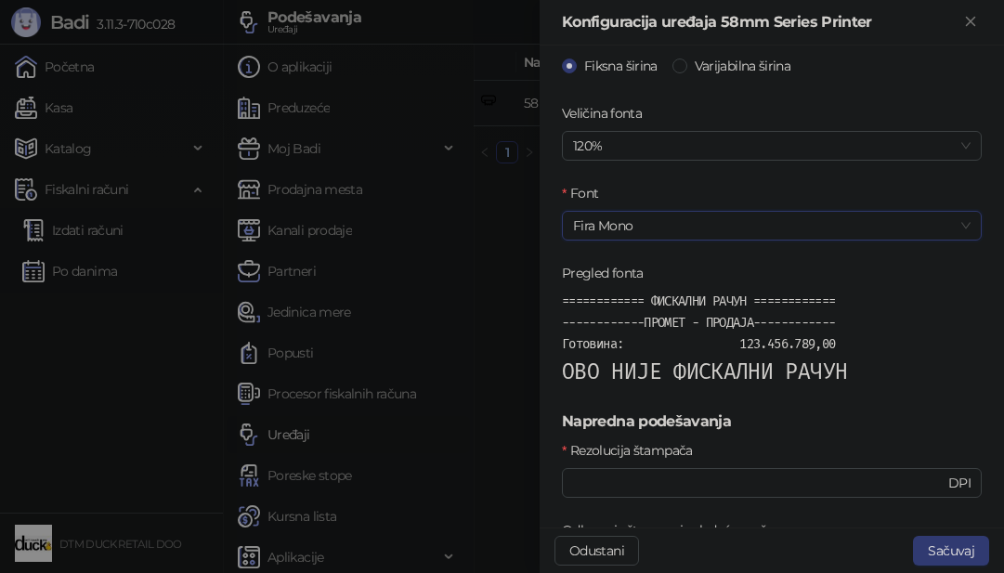
click at [674, 218] on span "Fira Mono" at bounding box center [772, 226] width 398 height 28
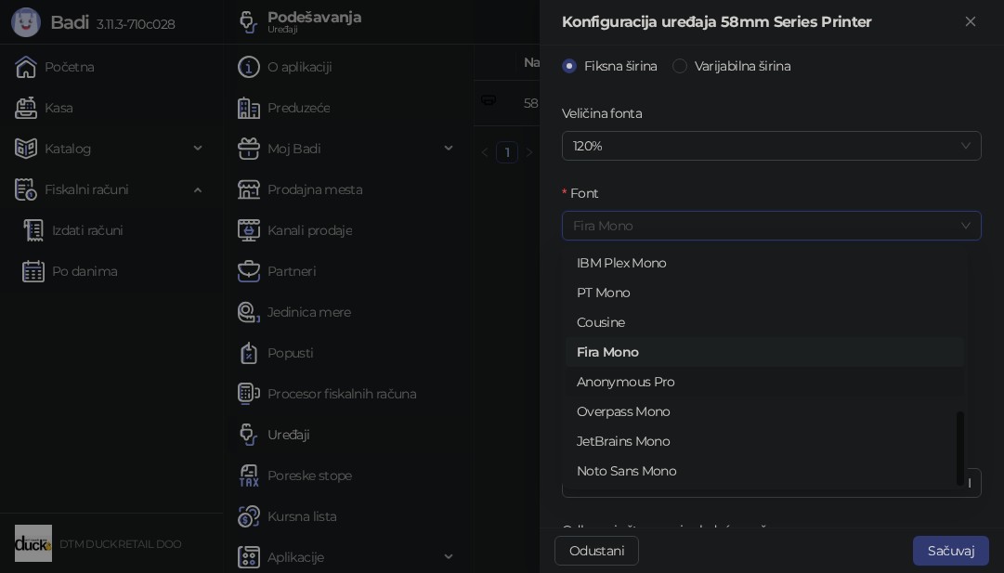
click at [634, 378] on div "Anonymous Pro" at bounding box center [765, 382] width 376 height 20
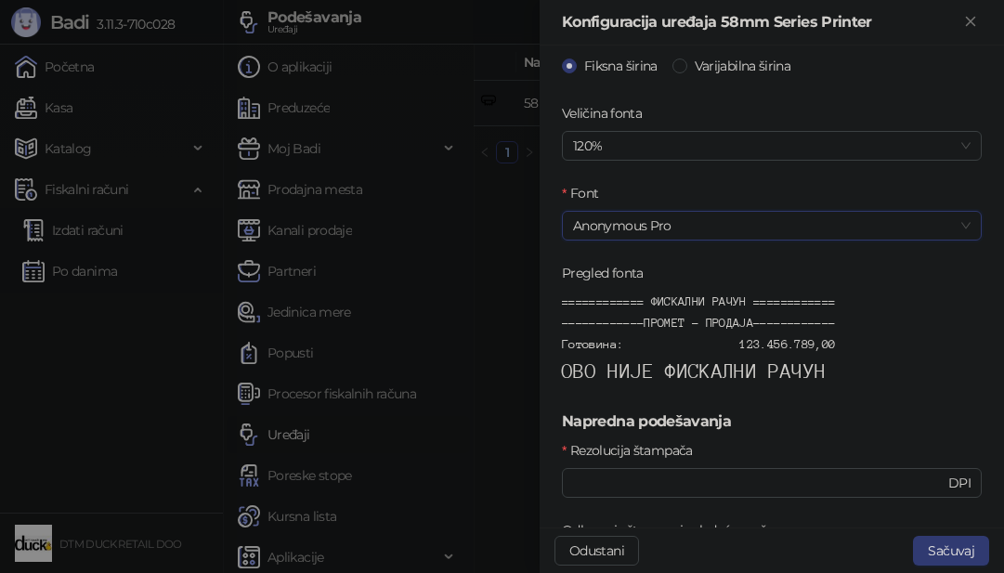
click at [616, 269] on label "Pregled fonta" at bounding box center [608, 273] width 93 height 20
click at [660, 370] on span "ОВО НИЈЕ ФИСКАЛНИ РАЧУН" at bounding box center [694, 371] width 264 height 22
click at [655, 372] on span "ОВО НИЈЕ ФИСКАЛНИ РАЧУН" at bounding box center [694, 371] width 264 height 22
click at [654, 373] on span "ОВО НИЈЕ ФИСКАЛНИ РАЧУН" at bounding box center [694, 371] width 264 height 22
click at [702, 372] on span "ОВО НИЈЕ ФИСКАЛНИ РАЧУН" at bounding box center [694, 371] width 264 height 22
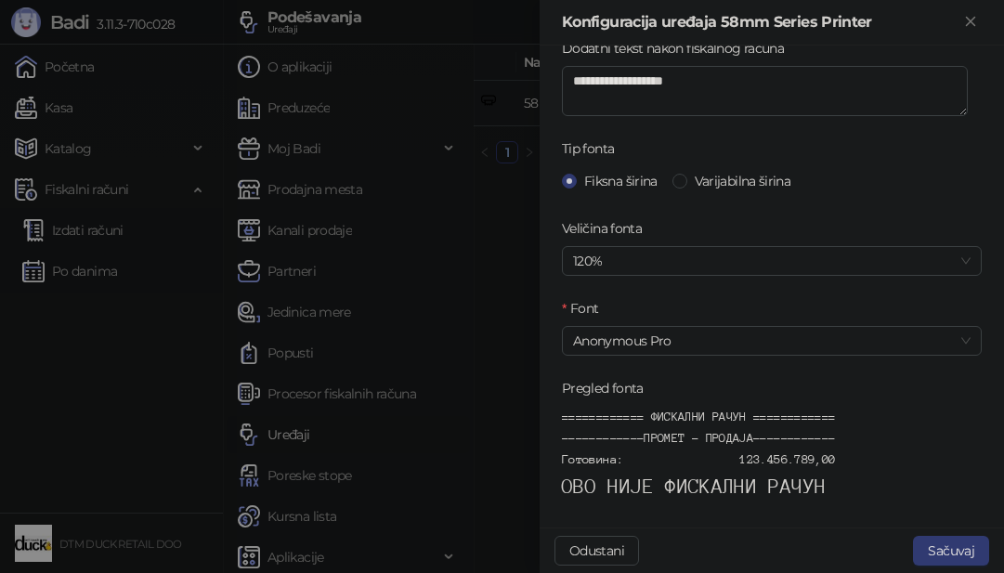
scroll to position [535, 0]
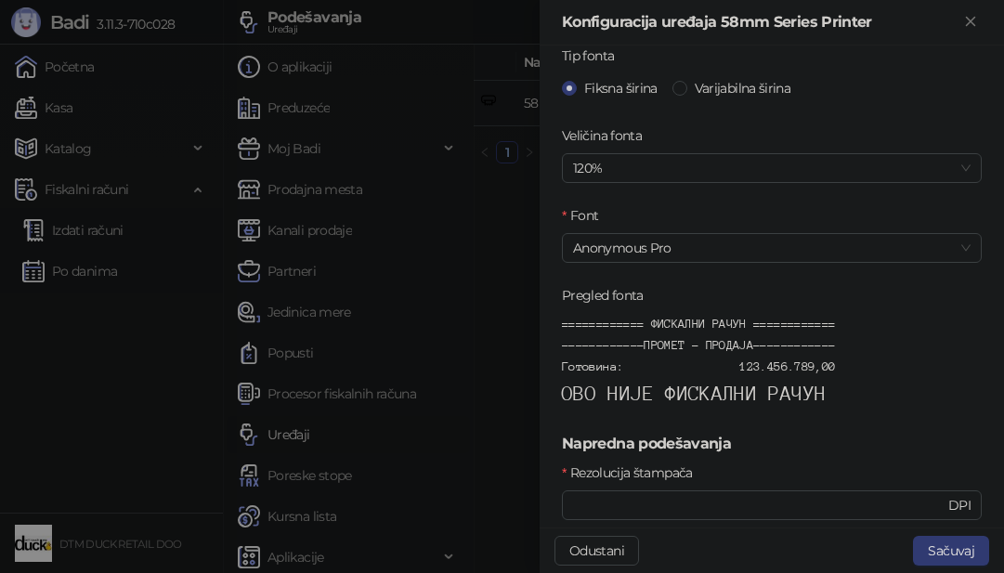
click at [665, 372] on span "============ ФИСКАЛНИ РАЧУН ============ ------------ПРОМЕТ - ПРОДАЈА----------…" at bounding box center [698, 360] width 273 height 86
click at [665, 392] on span "ОВО НИЈЕ ФИСКАЛНИ РАЧУН" at bounding box center [694, 394] width 264 height 22
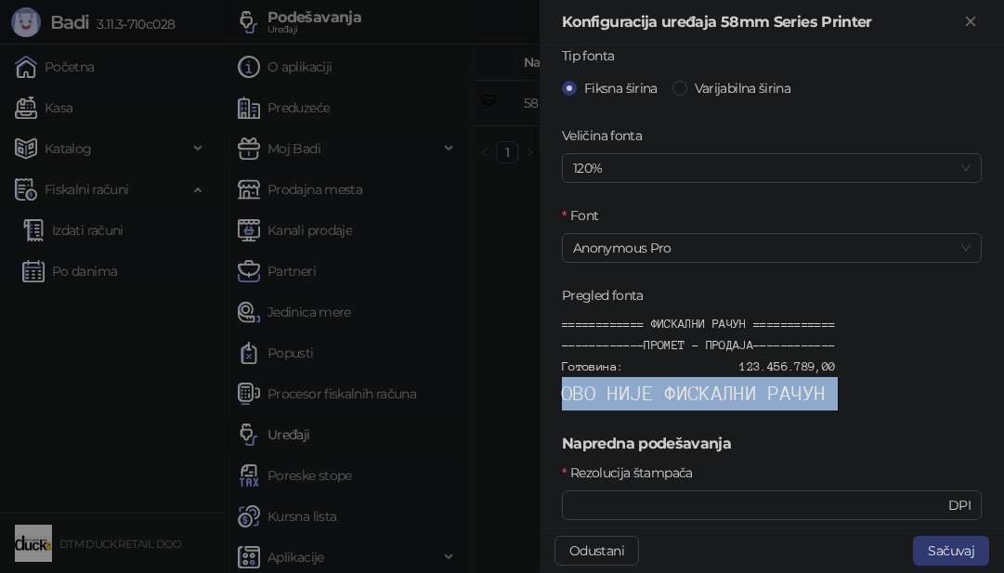
click at [665, 392] on span "ОВО НИЈЕ ФИСКАЛНИ РАЧУН" at bounding box center [694, 394] width 264 height 22
click at [765, 387] on span "ОВО НИЈЕ ФИСКАЛНИ РАЧУН" at bounding box center [694, 394] width 264 height 22
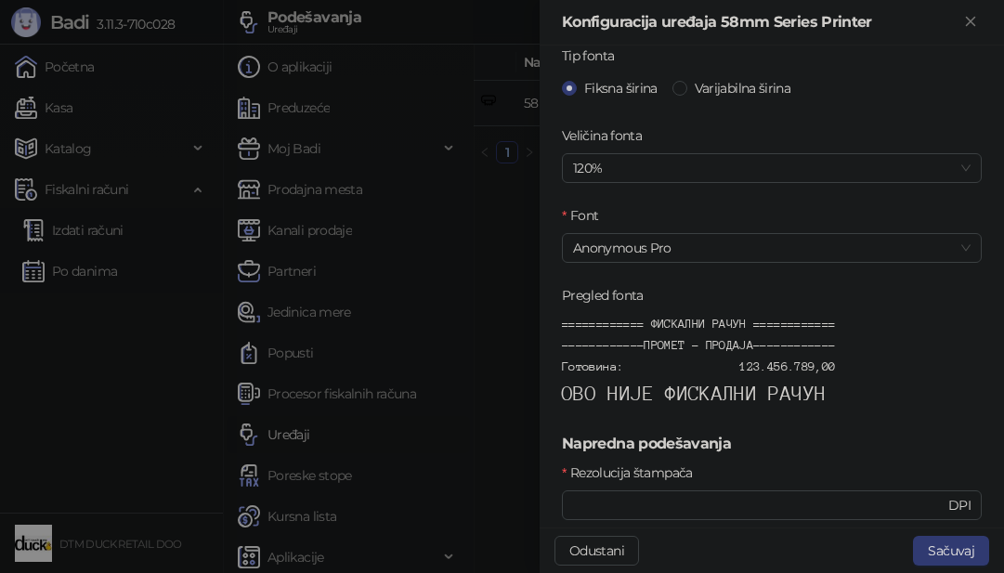
click at [761, 317] on div "============ ФИСКАЛНИ РАЧУН ============ ------------ПРОМЕТ - ПРОДАЈА----------…" at bounding box center [772, 362] width 420 height 98
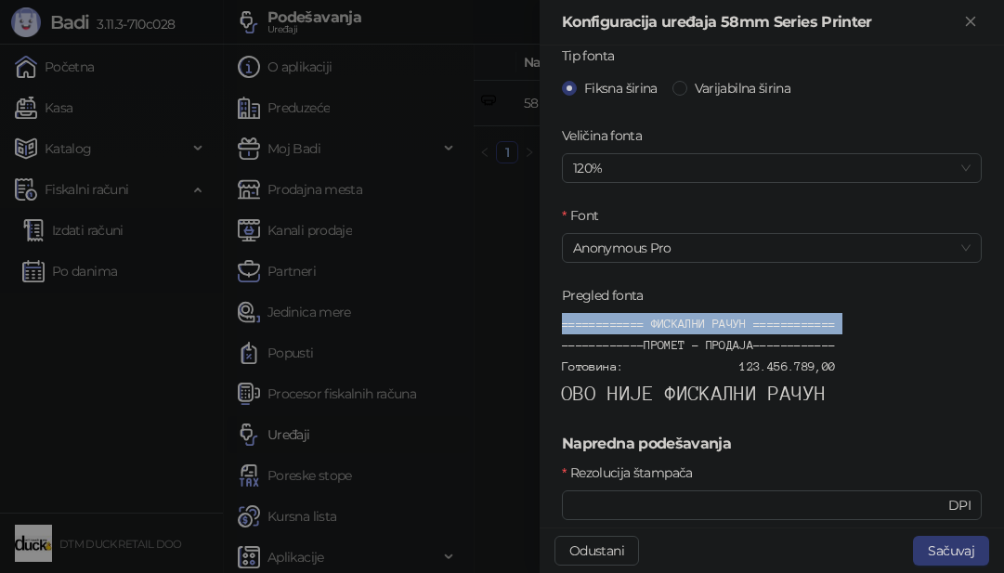
click at [761, 317] on div "============ ФИСКАЛНИ РАЧУН ============ ------------ПРОМЕТ - ПРОДАЈА----------…" at bounding box center [772, 362] width 420 height 98
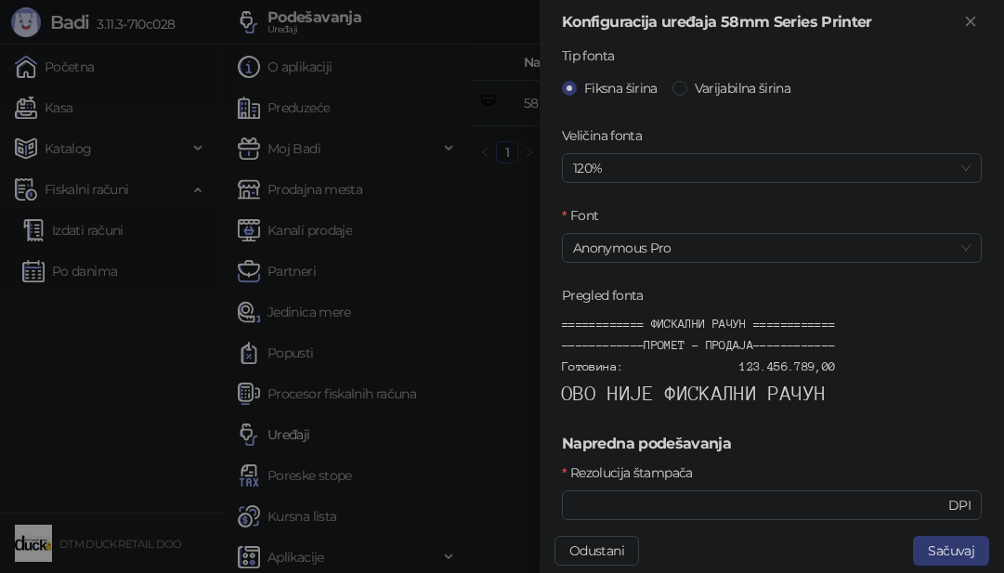
click at [738, 398] on span "ОВО НИЈЕ ФИСКАЛНИ РАЧУН" at bounding box center [694, 394] width 264 height 22
click at [720, 398] on span "ОВО НИЈЕ ФИСКАЛНИ РАЧУН" at bounding box center [694, 394] width 264 height 22
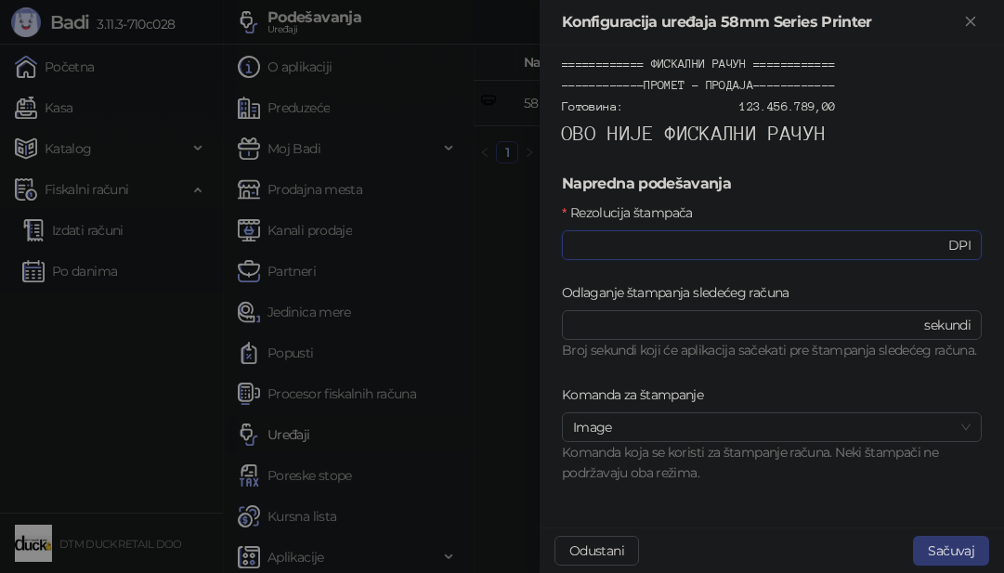
click at [733, 235] on input "***" at bounding box center [759, 245] width 372 height 20
click at [948, 428] on span "Image" at bounding box center [772, 427] width 398 height 28
click at [948, 424] on span "Image" at bounding box center [772, 427] width 398 height 28
click at [921, 235] on input "***" at bounding box center [759, 245] width 372 height 20
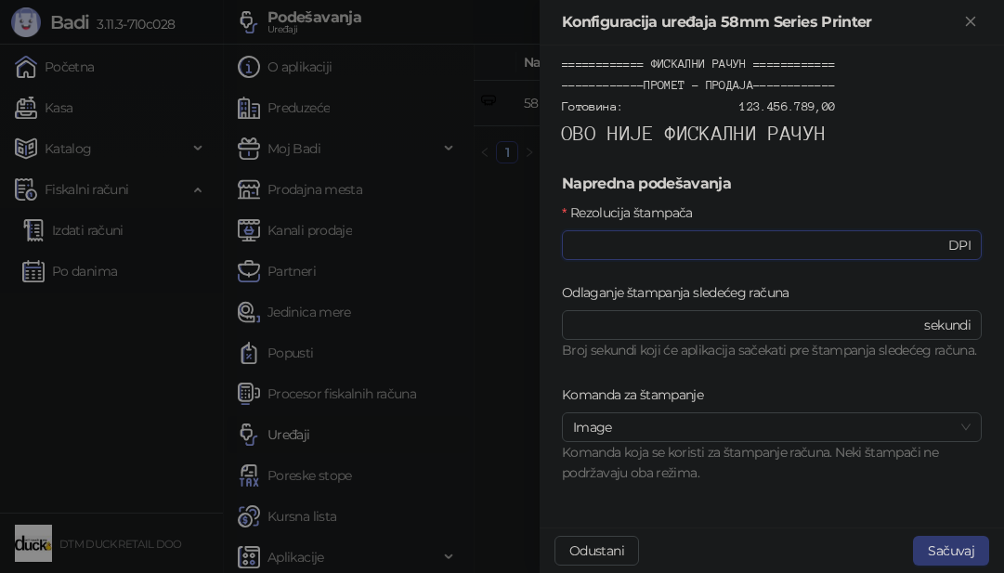
click at [921, 235] on input "***" at bounding box center [759, 245] width 372 height 20
click at [949, 551] on button "Sačuvaj" at bounding box center [951, 551] width 76 height 30
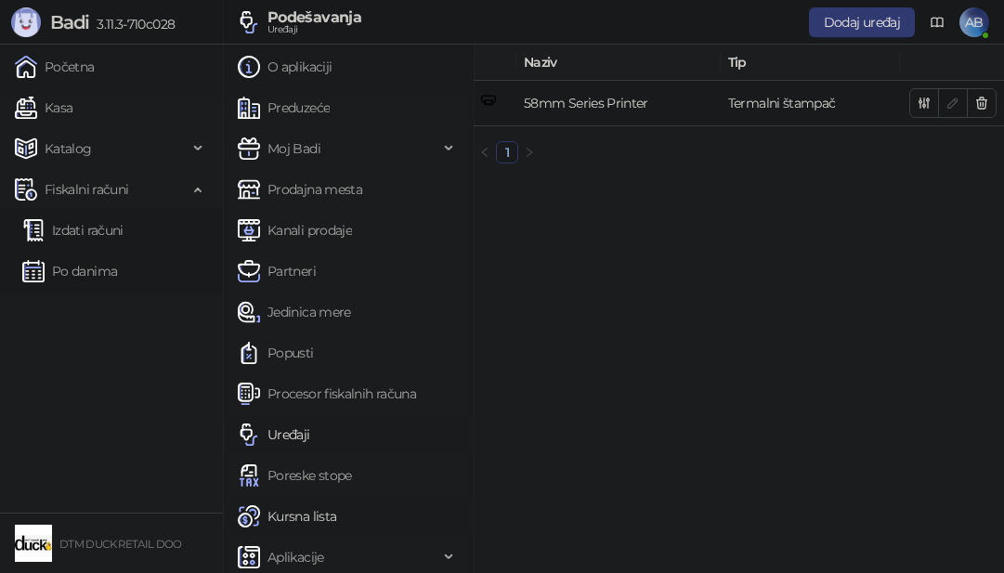
scroll to position [7, 0]
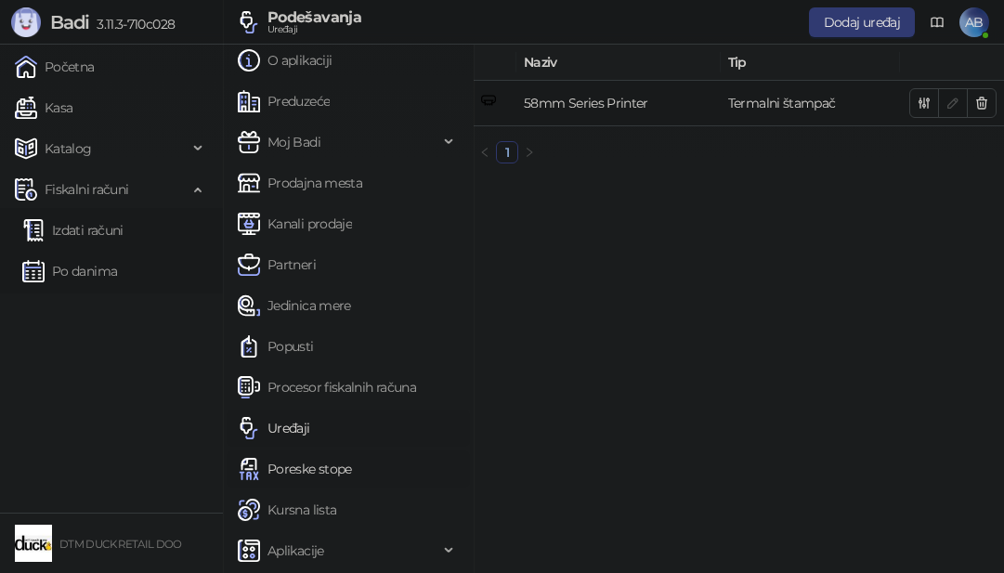
click at [292, 465] on link "Poreske stope" at bounding box center [295, 469] width 114 height 37
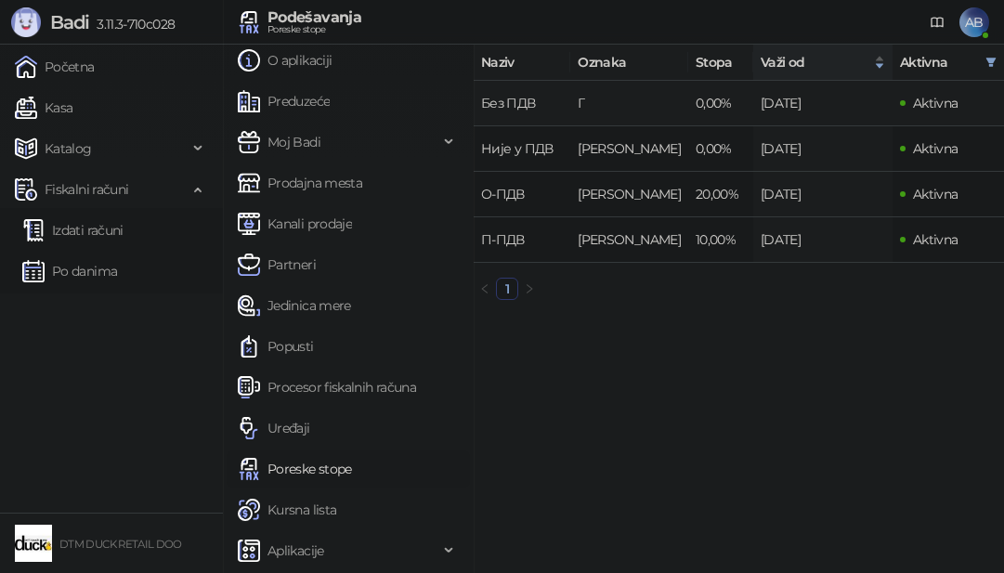
click at [947, 105] on span "Aktivna" at bounding box center [936, 103] width 46 height 17
click at [316, 105] on link "Preduzeće" at bounding box center [284, 101] width 92 height 37
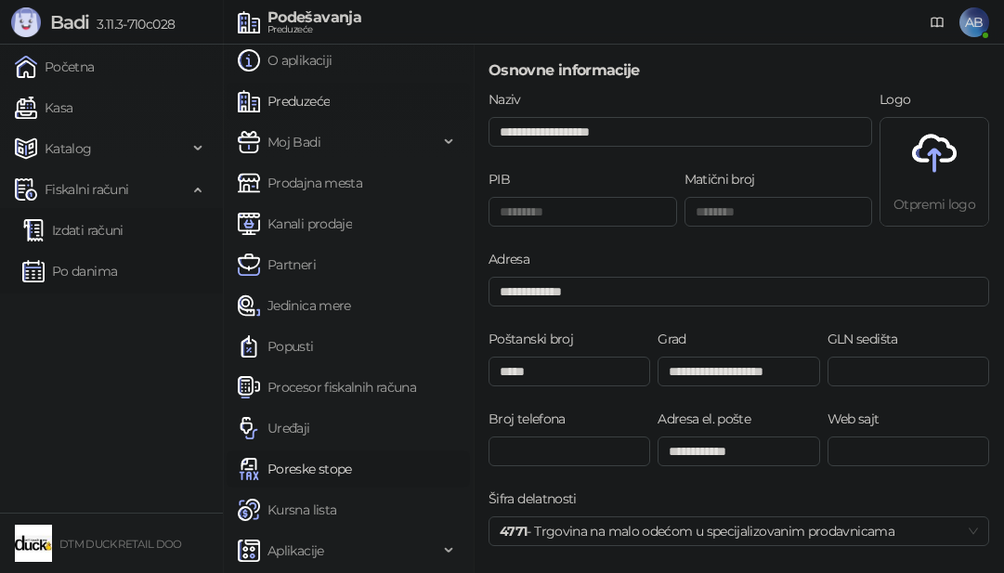
click at [300, 108] on link "Preduzeće" at bounding box center [284, 101] width 92 height 37
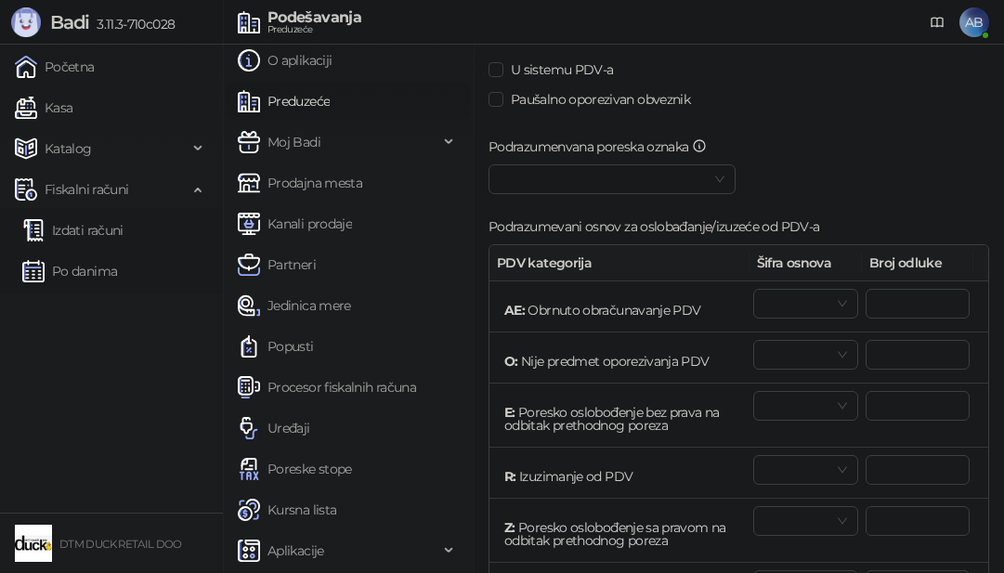
scroll to position [557, 0]
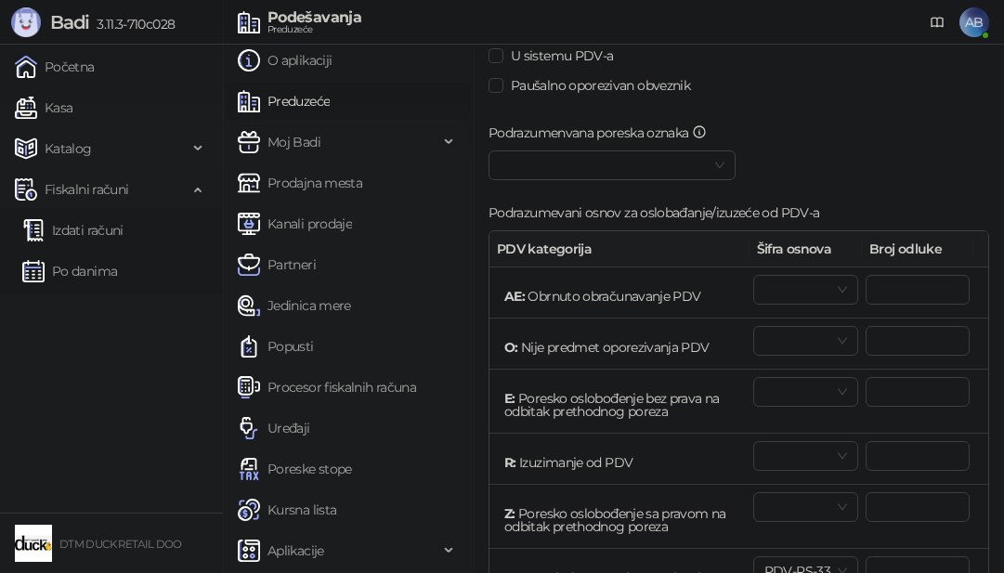
click at [713, 172] on span at bounding box center [612, 165] width 225 height 28
click at [708, 163] on span at bounding box center [612, 165] width 225 height 28
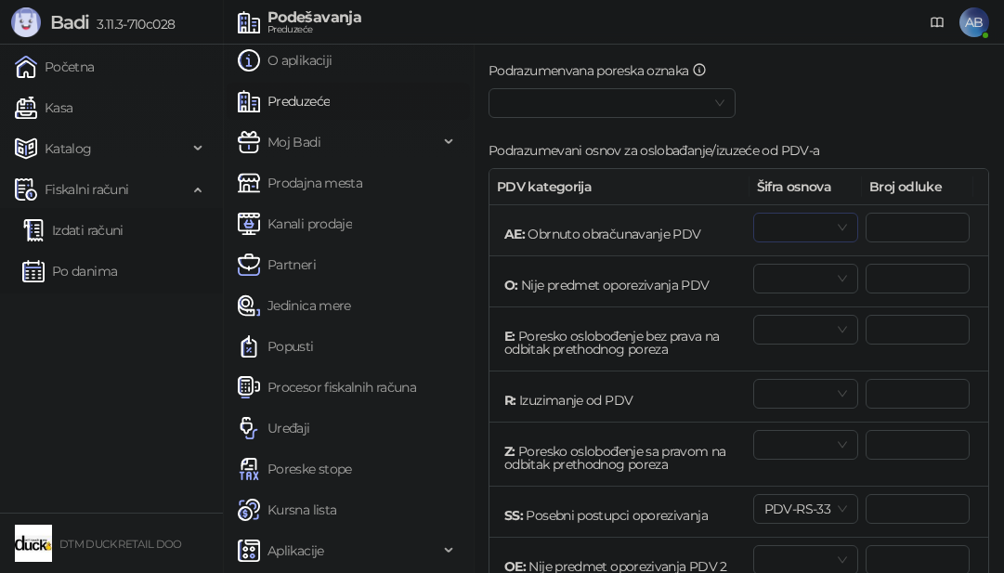
scroll to position [650, 0]
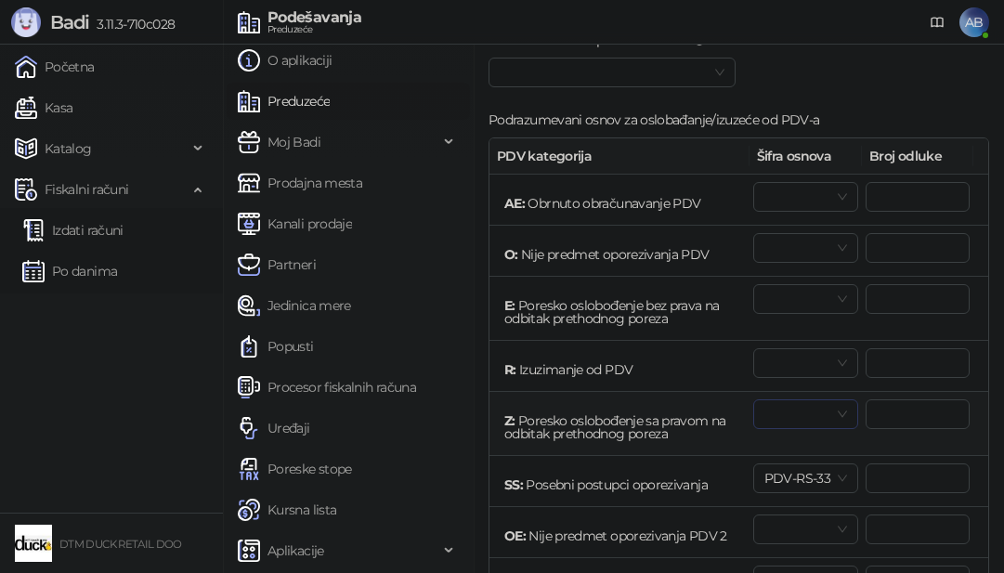
click at [831, 407] on span at bounding box center [805, 414] width 83 height 28
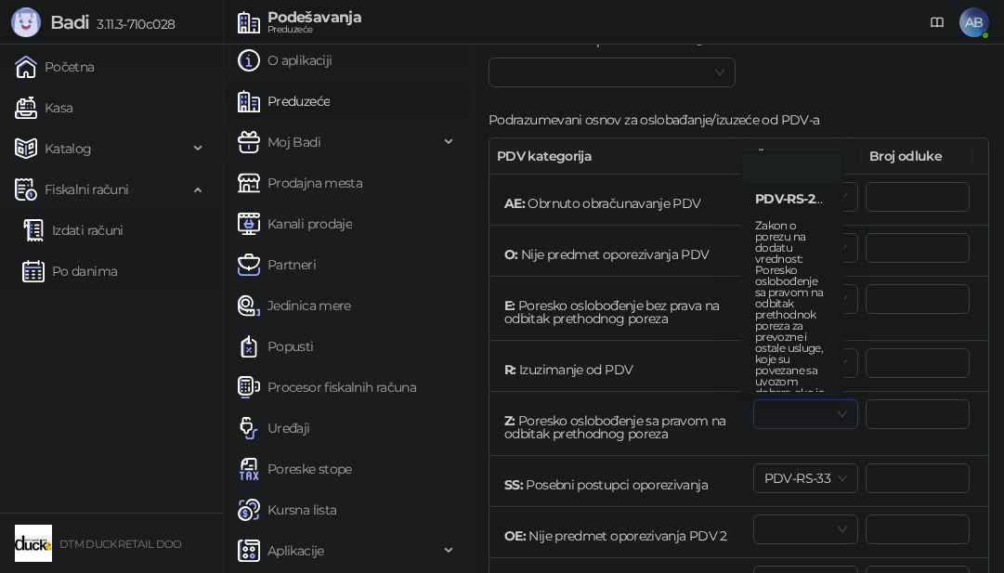
click at [828, 73] on div "Podrazumenvana poreska oznaka Podrazumevani osnov za oslobađanje/izuzeće od PDV…" at bounding box center [739, 330] width 508 height 601
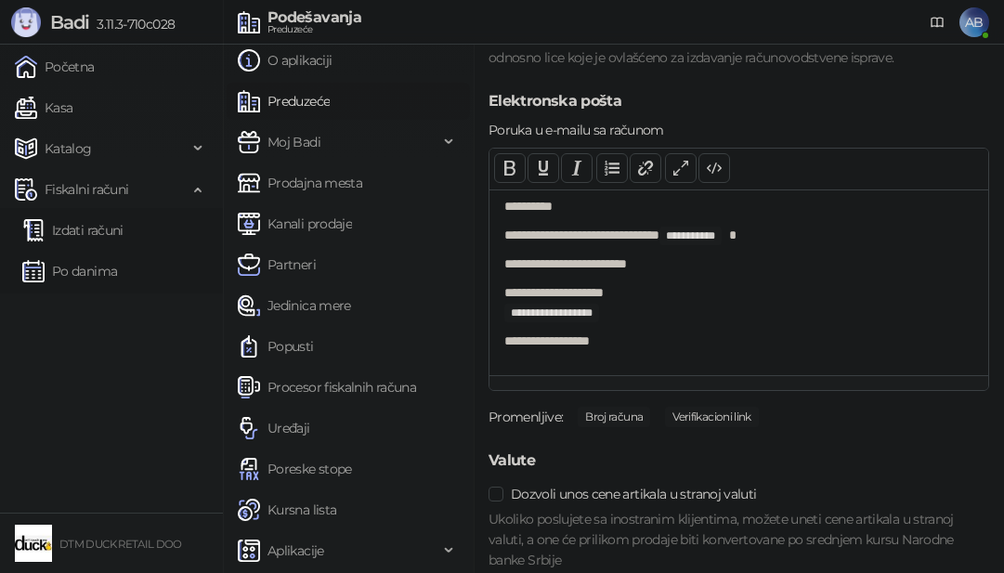
scroll to position [1951, 0]
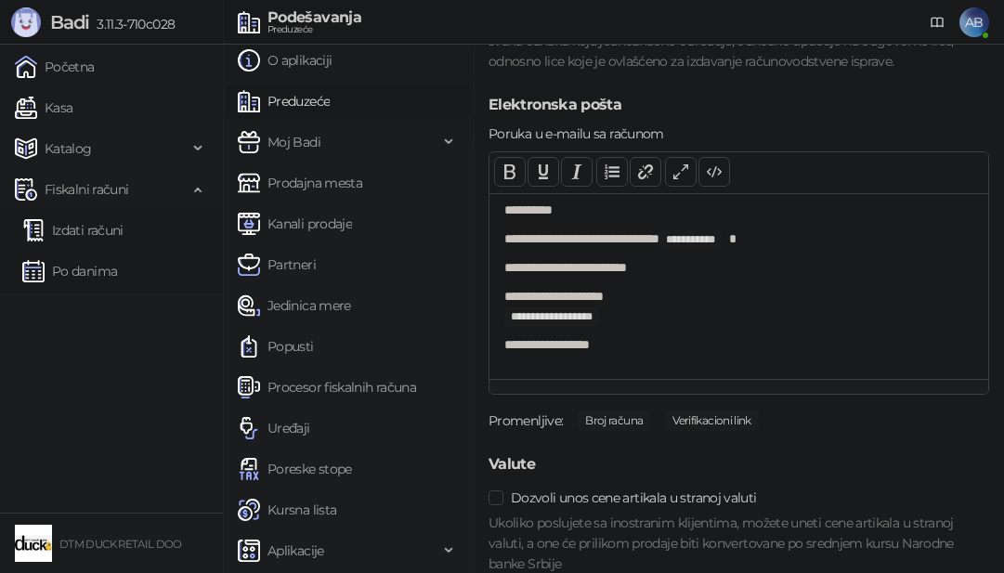
click at [543, 220] on p "**********" at bounding box center [724, 211] width 441 height 20
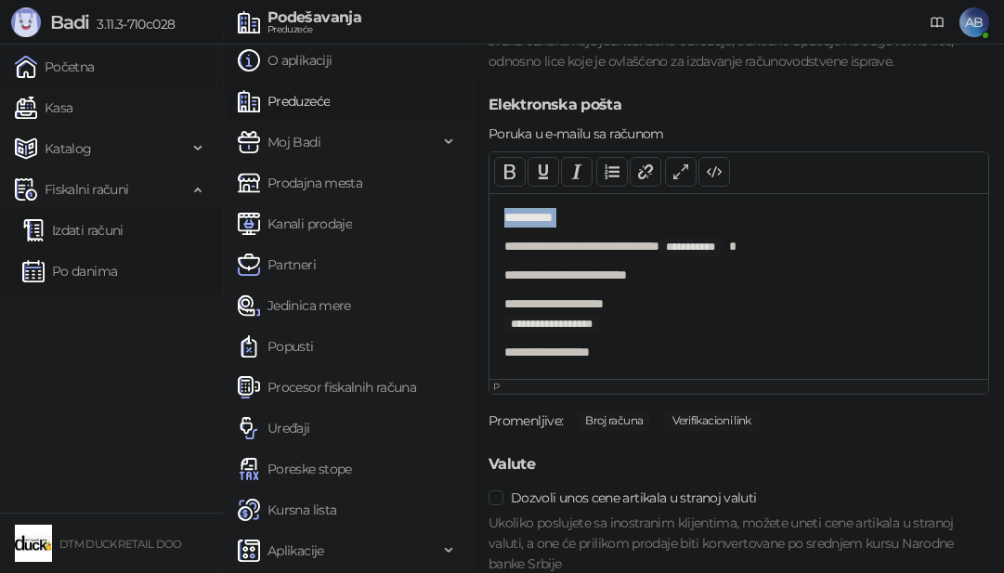
drag, startPoint x: 543, startPoint y: 240, endPoint x: 748, endPoint y: 103, distance: 245.8
click at [574, 285] on p "**********" at bounding box center [724, 276] width 441 height 20
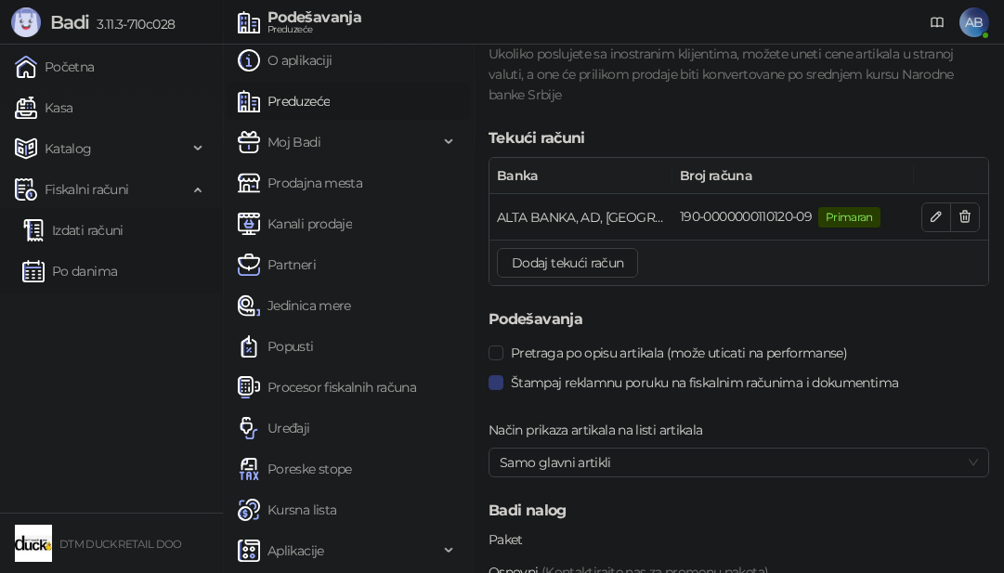
scroll to position [2508, 0]
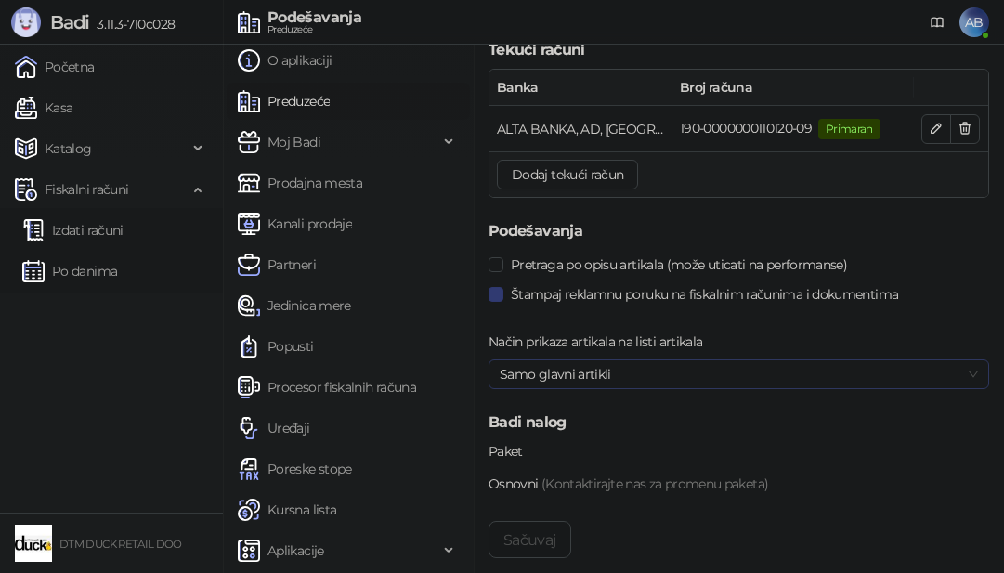
click at [628, 388] on span "Samo glavni artikli" at bounding box center [739, 374] width 478 height 28
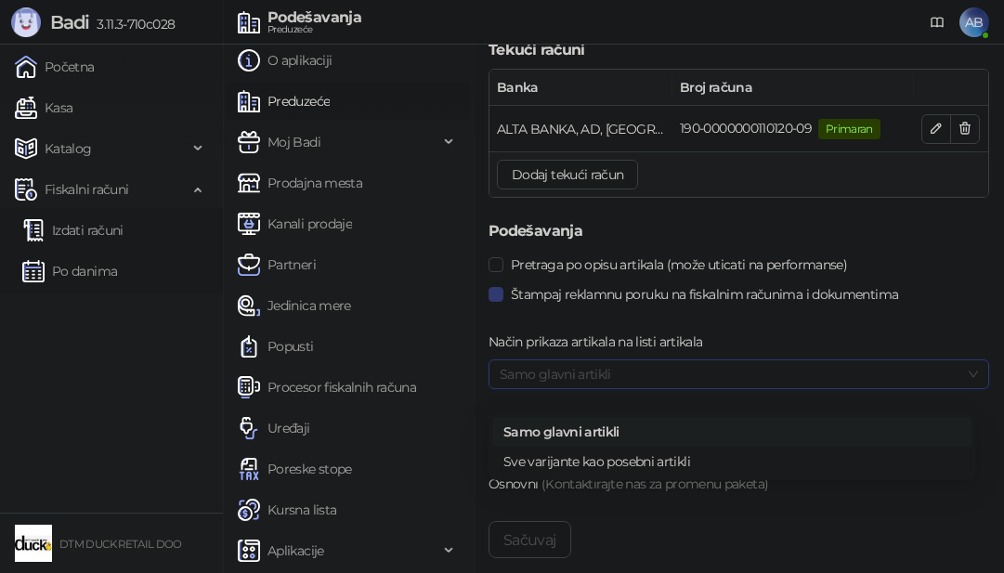
click at [682, 332] on div "Štampaj reklamnu poruku na fiskalnim računima i dokumentima" at bounding box center [739, 306] width 516 height 52
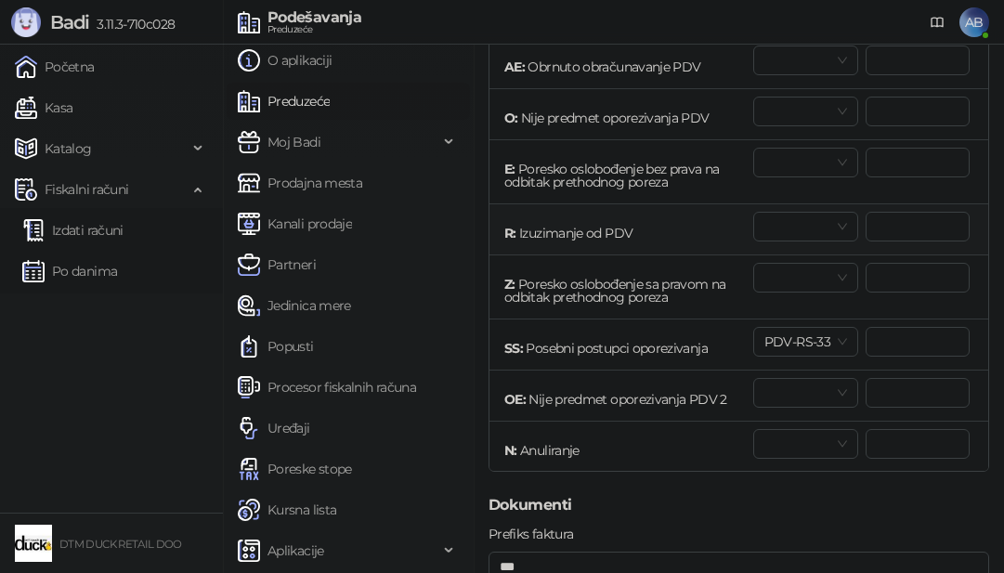
scroll to position [694, 0]
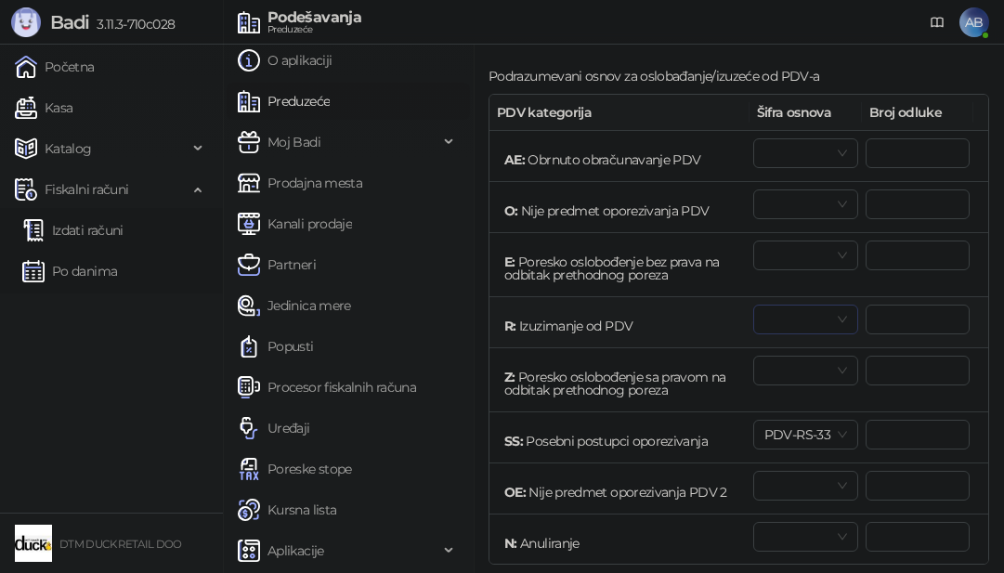
click at [830, 310] on span at bounding box center [805, 320] width 83 height 28
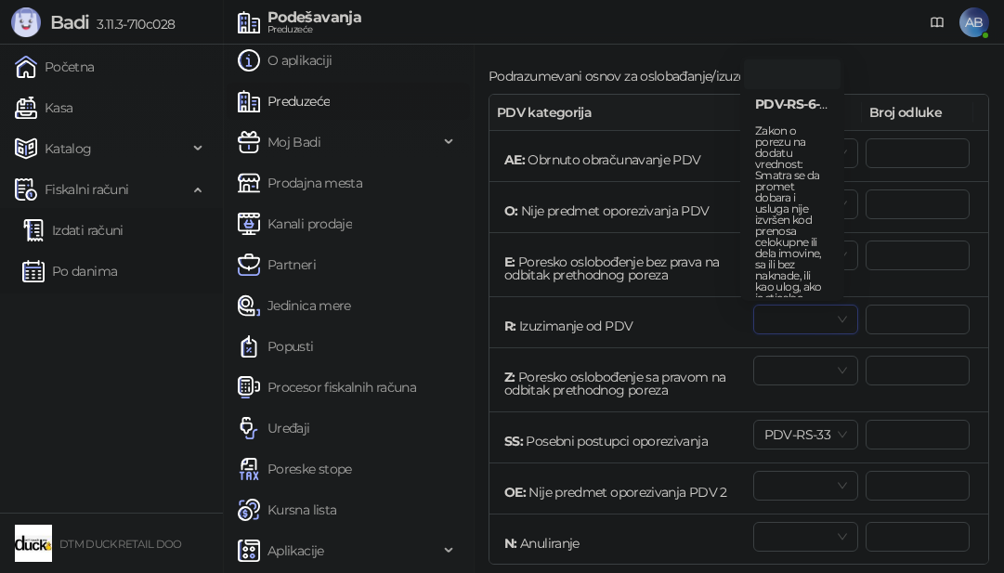
click at [922, 71] on div "Podrazumevani osnov za oslobađanje/izuzeće od PDV-a" at bounding box center [739, 80] width 501 height 28
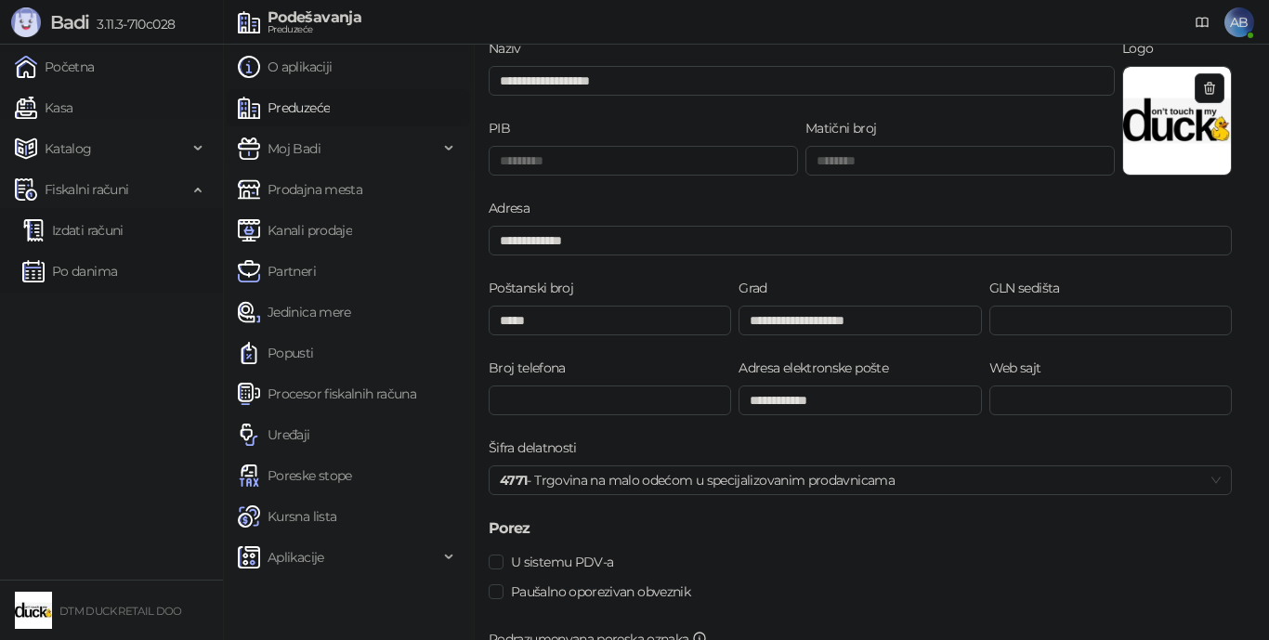
scroll to position [93, 0]
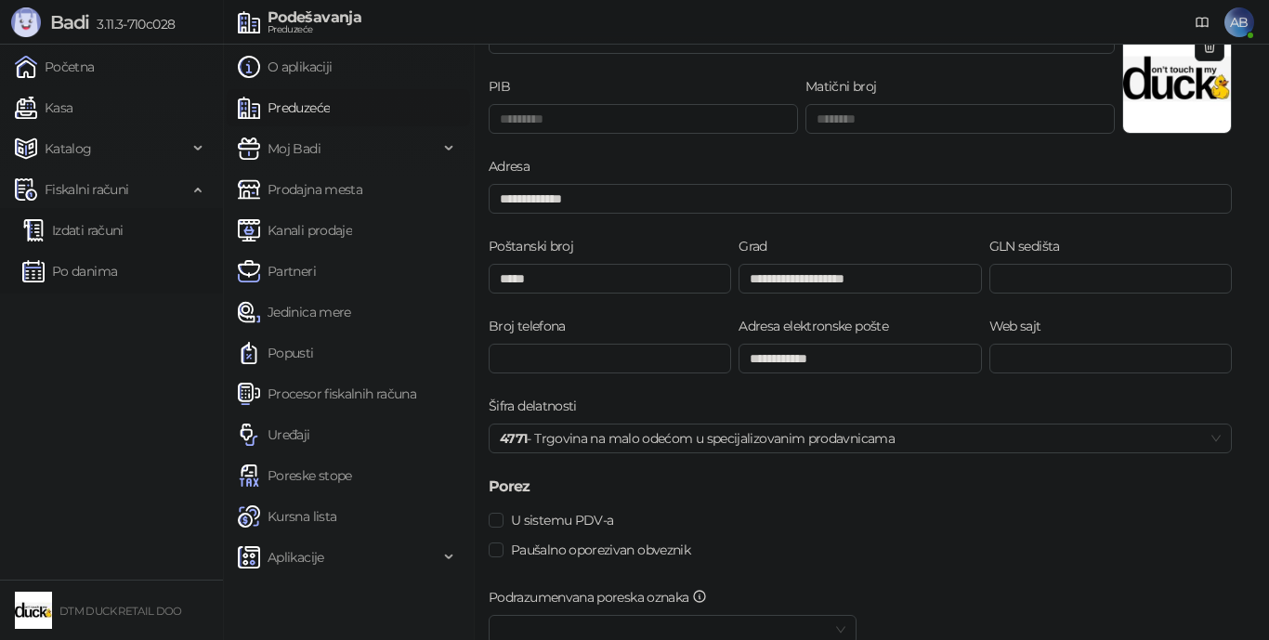
click at [989, 244] on label "GLN sedišta" at bounding box center [1030, 246] width 82 height 20
click at [989, 264] on input "GLN sedišta" at bounding box center [1110, 279] width 242 height 30
drag, startPoint x: 999, startPoint y: 244, endPoint x: 1040, endPoint y: 243, distance: 41.8
click at [989, 243] on label "GLN sedišta" at bounding box center [1030, 246] width 82 height 20
click at [989, 264] on input "GLN sedišta" at bounding box center [1110, 279] width 242 height 30
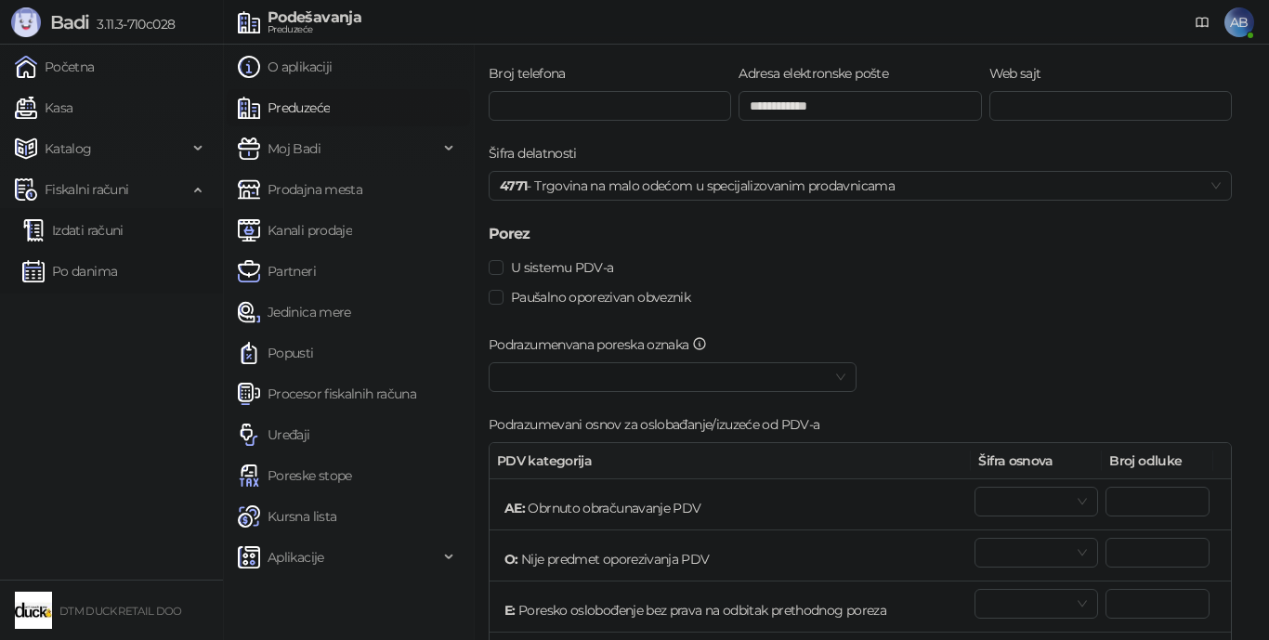
scroll to position [372, 0]
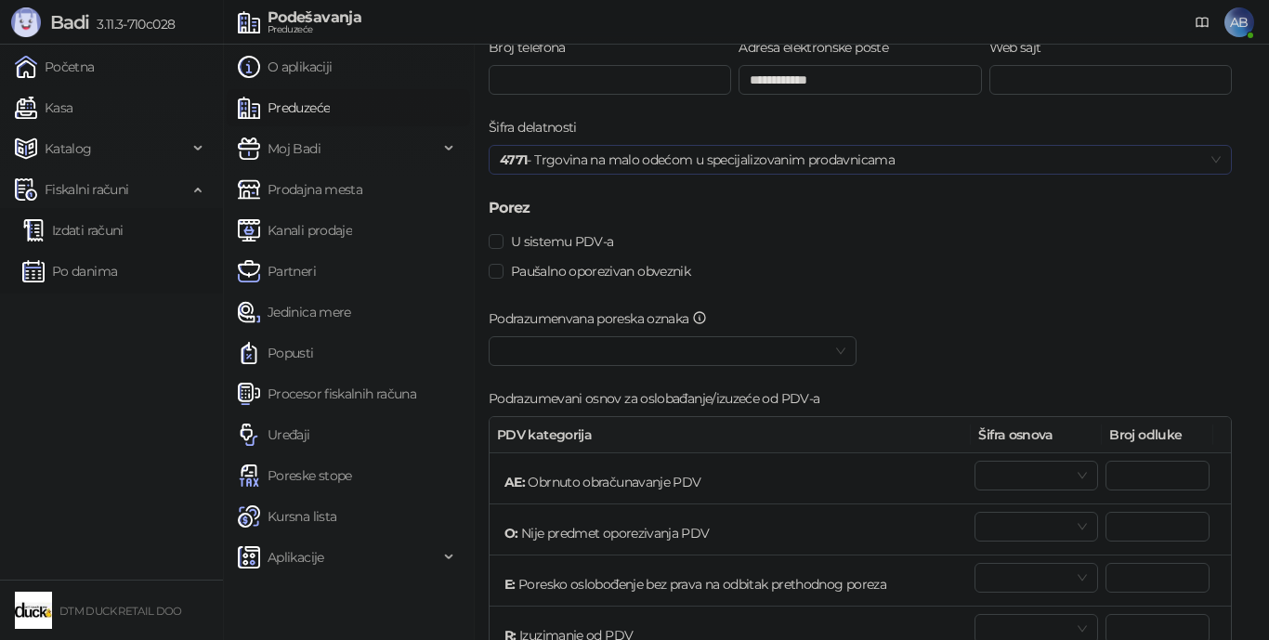
click at [989, 159] on span "4771 - Trgovina na malo odećom u specijalizovanim prodavnicama" at bounding box center [860, 160] width 721 height 28
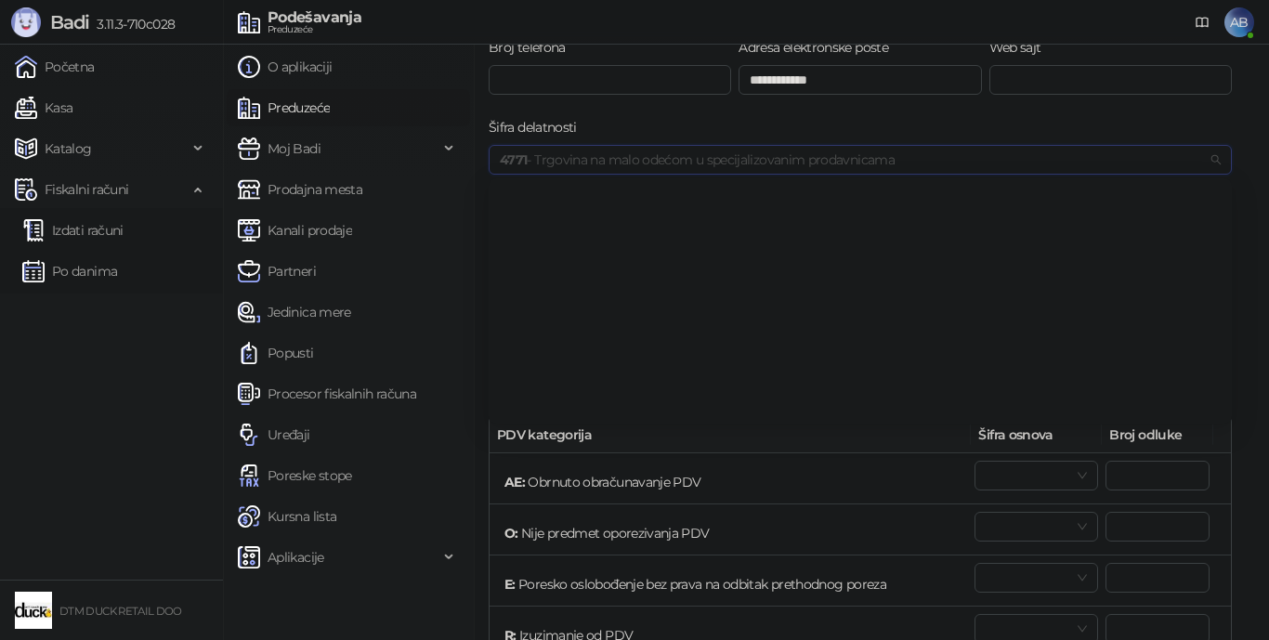
scroll to position [11682, 0]
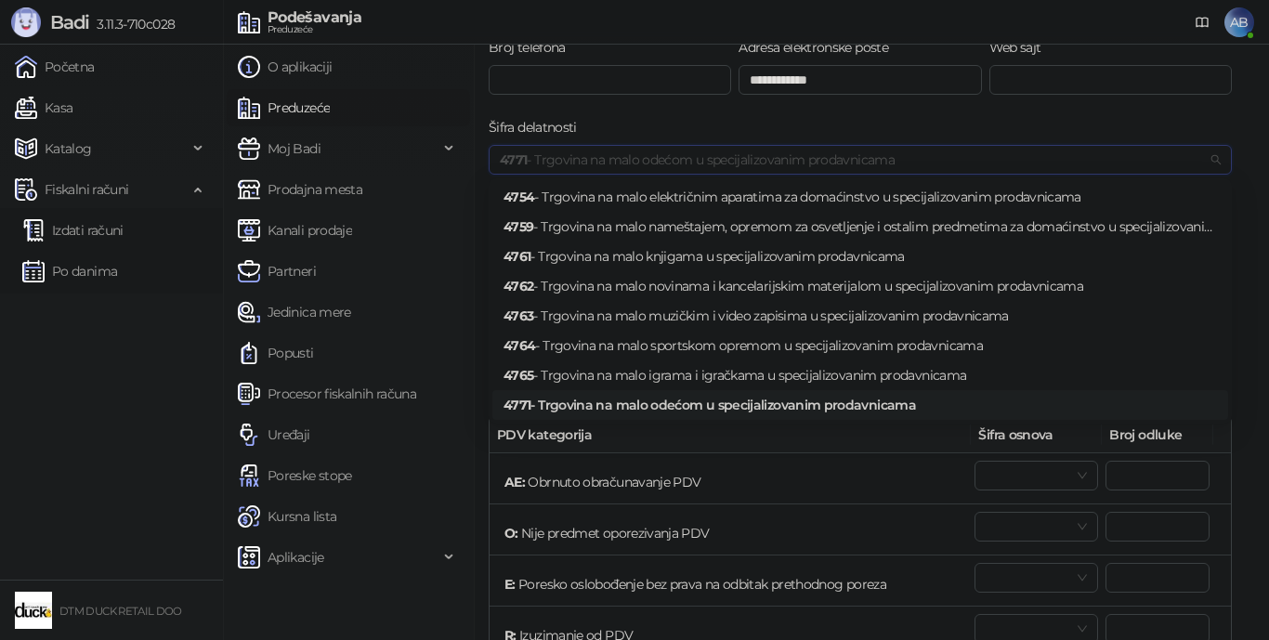
click at [989, 122] on div "Šifra delatnosti" at bounding box center [860, 131] width 743 height 28
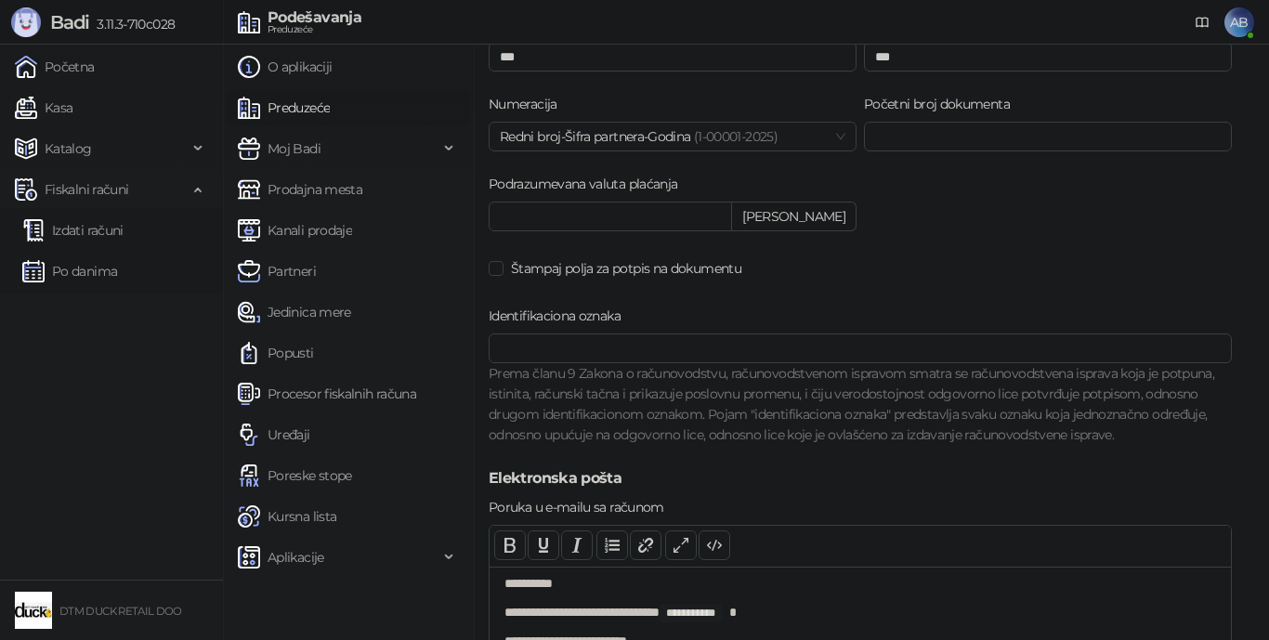
scroll to position [1393, 0]
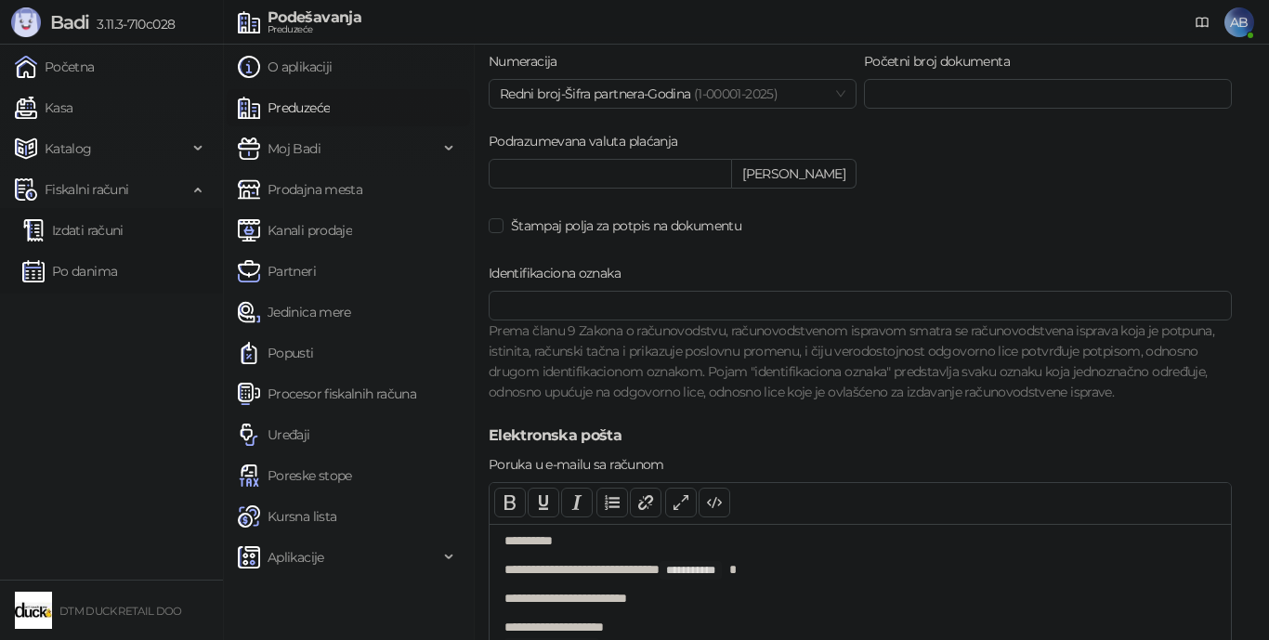
click at [695, 345] on div "Prema članu 9 Zakona o računovodstvu, računovodstvenom ispravom smatra se račun…" at bounding box center [860, 361] width 743 height 82
click at [695, 347] on div "Prema članu 9 Zakona o računovodstvu, računovodstvenom ispravom smatra se račun…" at bounding box center [860, 361] width 743 height 82
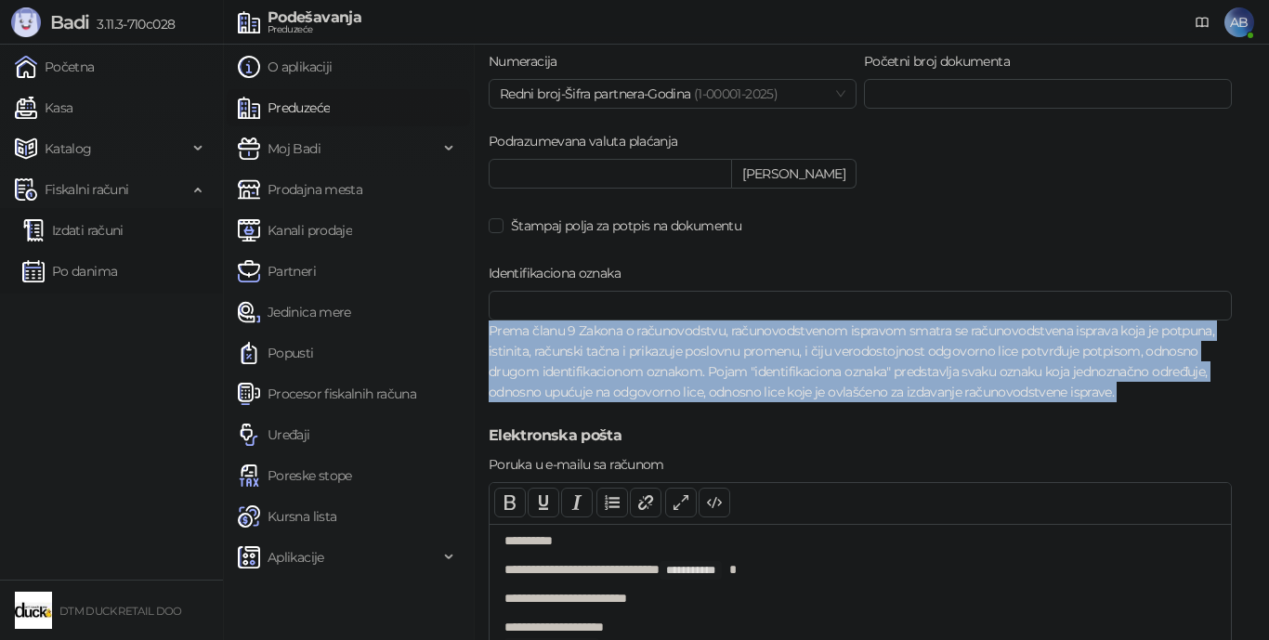
copy div "Prema članu 9 Zakona o računovodstvu, računovodstvenom ispravom smatra se račun…"
click at [958, 572] on p "**********" at bounding box center [853, 599] width 698 height 20
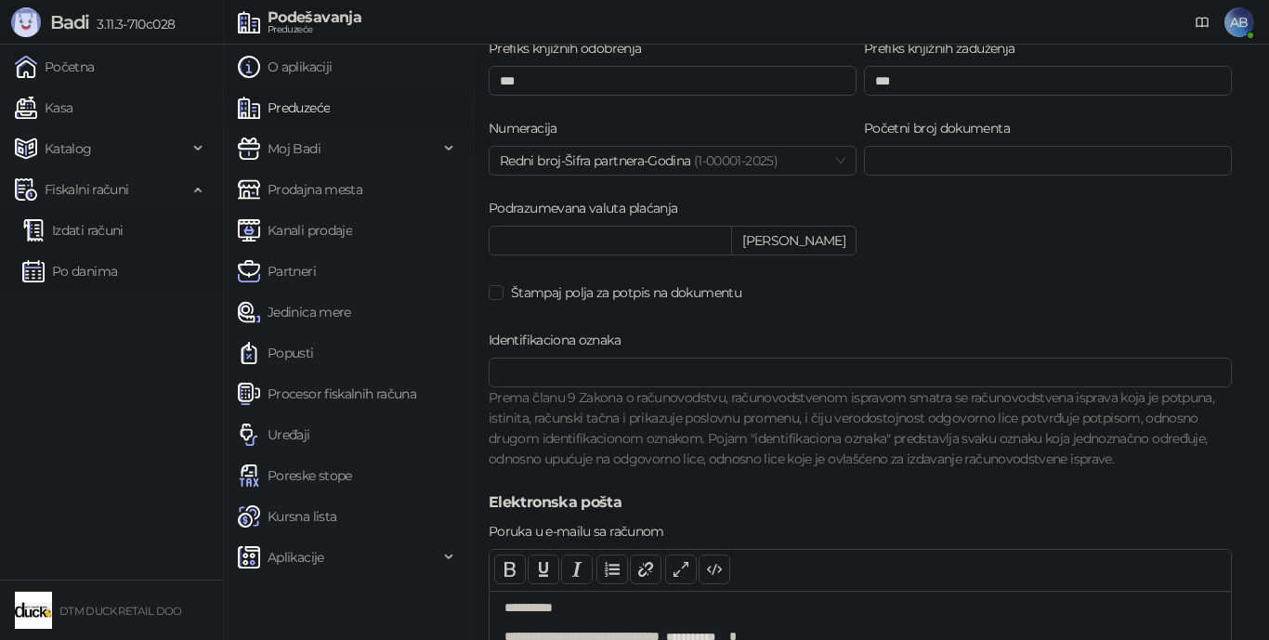
scroll to position [1300, 0]
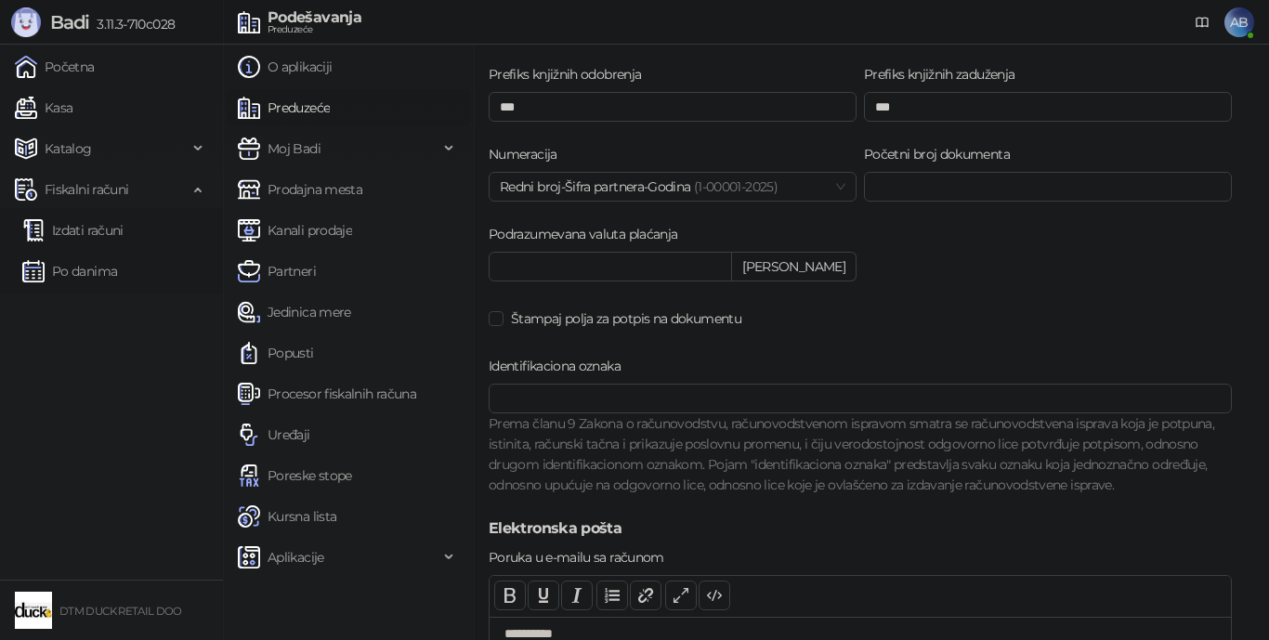
click at [522, 376] on div "Identifikaciona oznaka" at bounding box center [860, 370] width 743 height 28
click at [523, 374] on label "Identifikaciona oznaka" at bounding box center [560, 366] width 143 height 20
click at [523, 384] on input "Identifikaciona oznaka" at bounding box center [860, 399] width 743 height 30
click at [523, 374] on label "Identifikaciona oznaka" at bounding box center [560, 366] width 143 height 20
click at [523, 384] on input "Identifikaciona oznaka" at bounding box center [860, 399] width 743 height 30
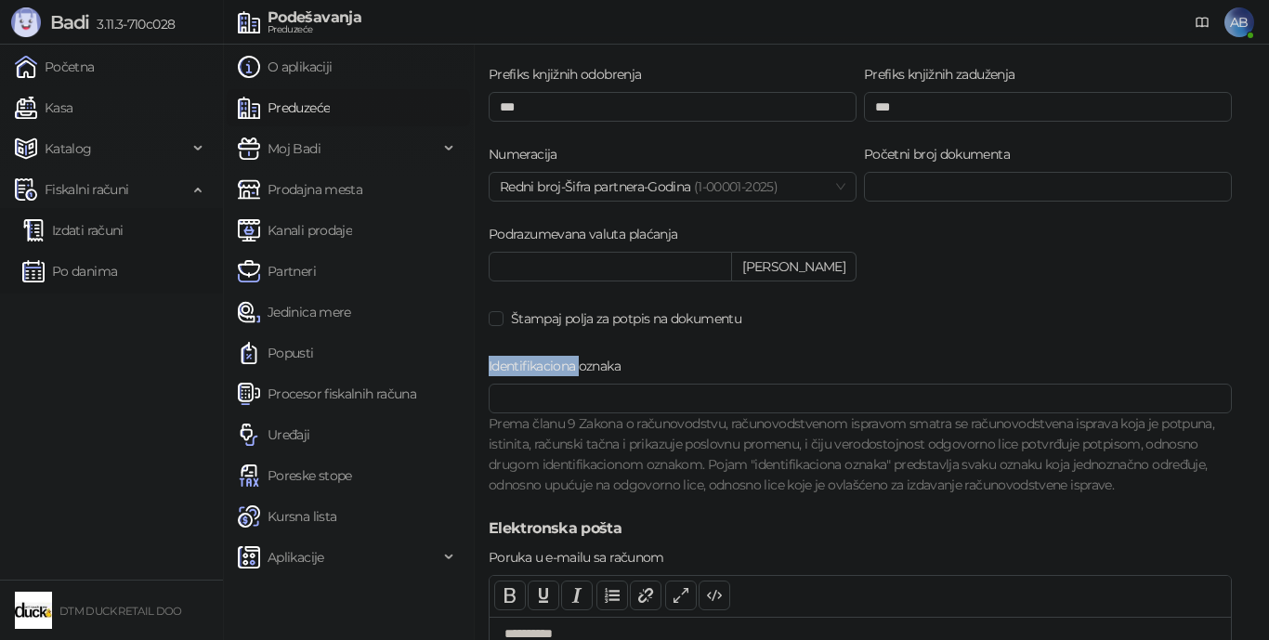
click at [525, 359] on label "Identifikaciona oznaka" at bounding box center [560, 366] width 143 height 20
click at [525, 384] on input "Identifikaciona oznaka" at bounding box center [860, 399] width 743 height 30
click at [525, 359] on label "Identifikaciona oznaka" at bounding box center [560, 366] width 143 height 20
click at [525, 384] on input "Identifikaciona oznaka" at bounding box center [860, 399] width 743 height 30
drag, startPoint x: 525, startPoint y: 359, endPoint x: 563, endPoint y: 359, distance: 38.1
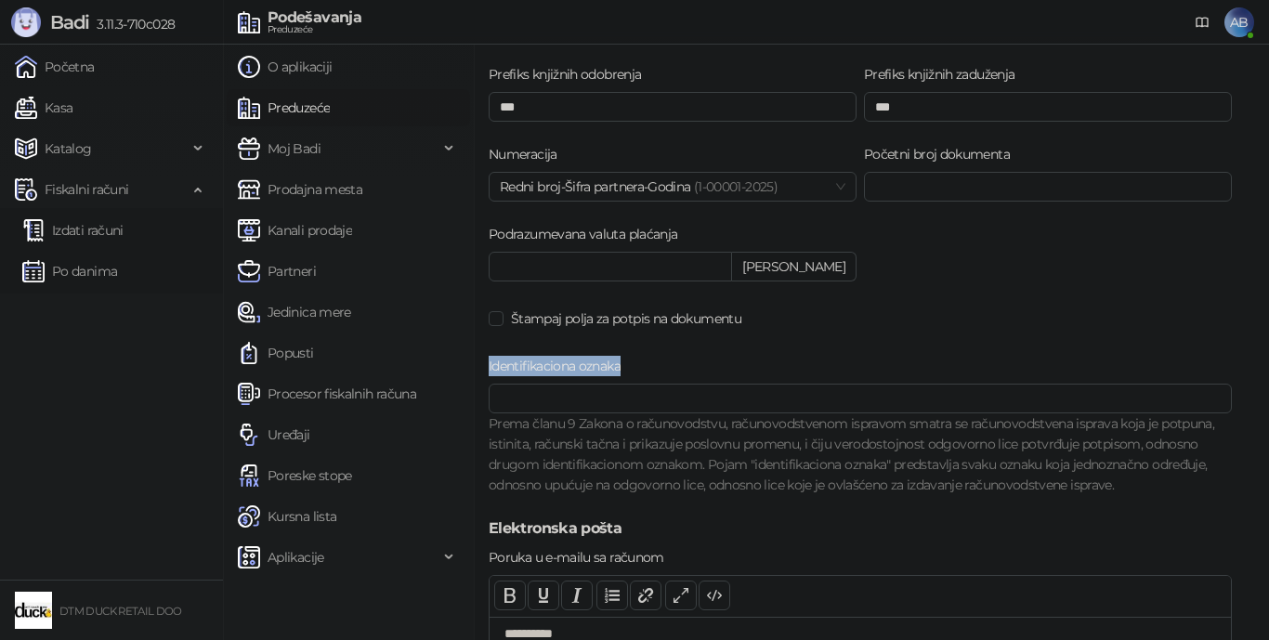
click at [563, 359] on label "Identifikaciona oznaka" at bounding box center [560, 366] width 143 height 20
click at [563, 384] on input "Identifikaciona oznaka" at bounding box center [860, 399] width 743 height 30
copy label "Identifikaciona oznaka"
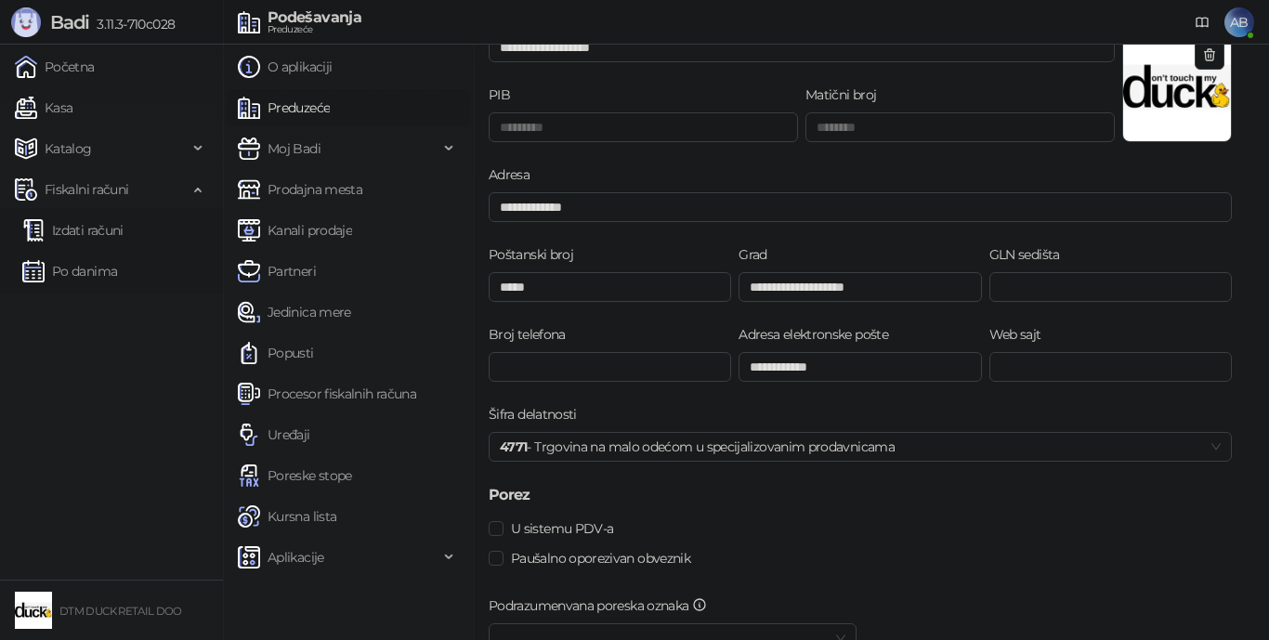
scroll to position [0, 0]
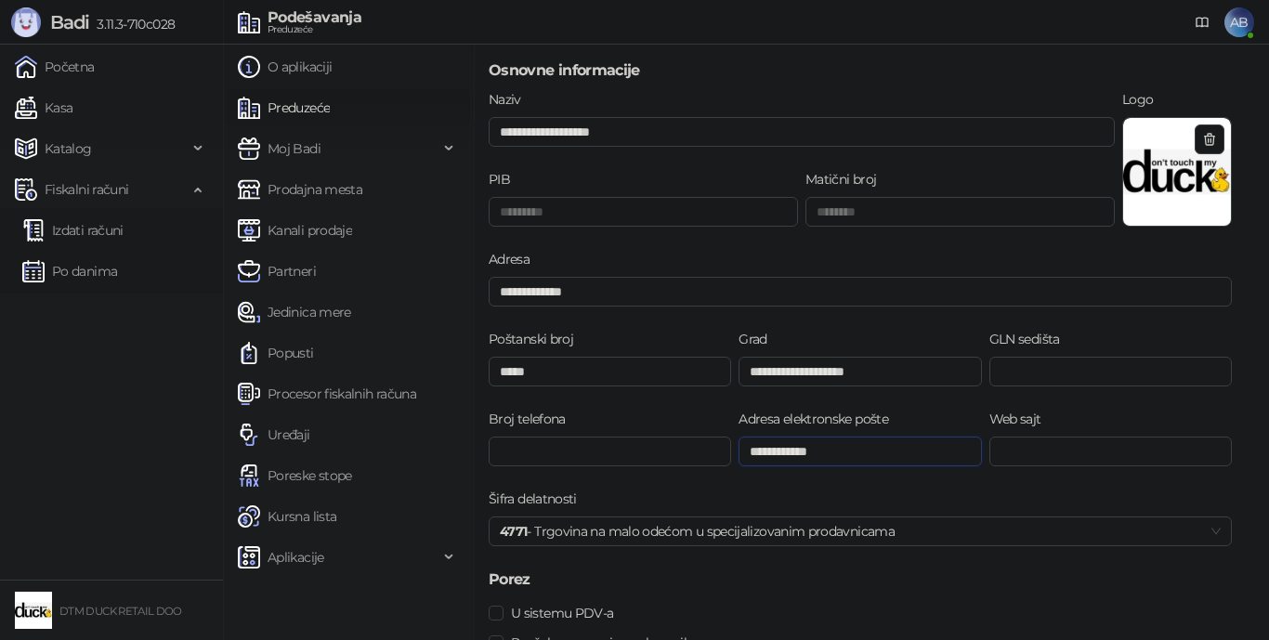
click at [753, 443] on input "**********" at bounding box center [859, 452] width 242 height 30
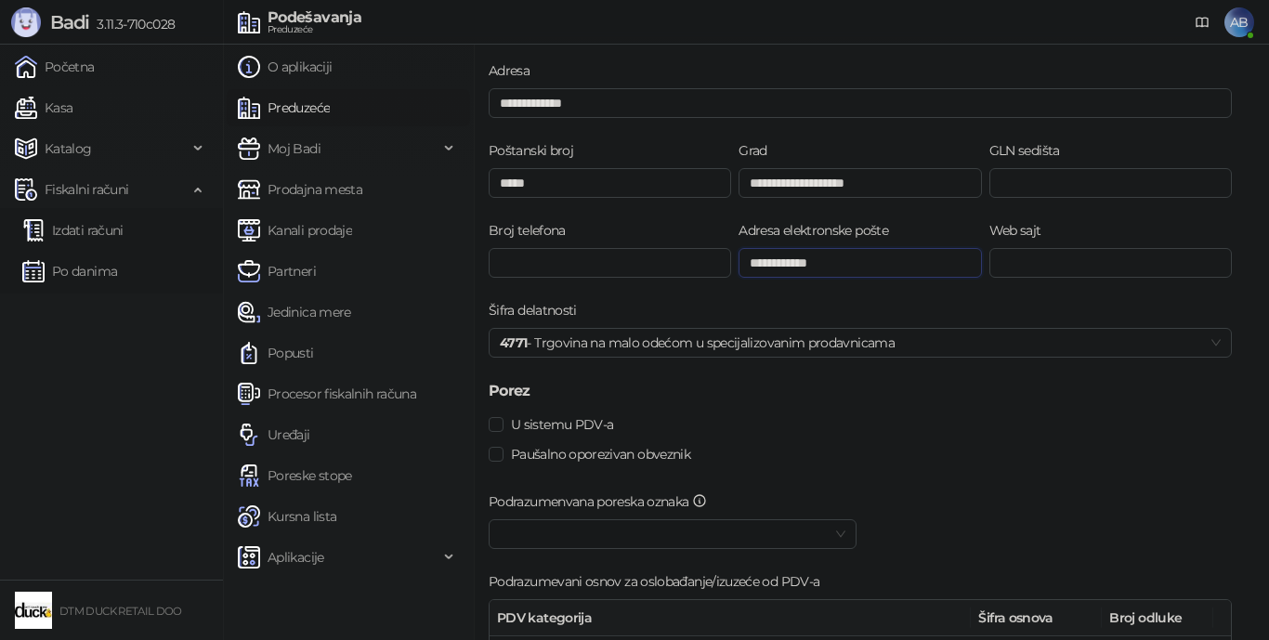
scroll to position [186, 0]
click at [843, 298] on div "**********" at bounding box center [860, 263] width 250 height 80
click at [65, 106] on link "Kasa" at bounding box center [44, 107] width 58 height 37
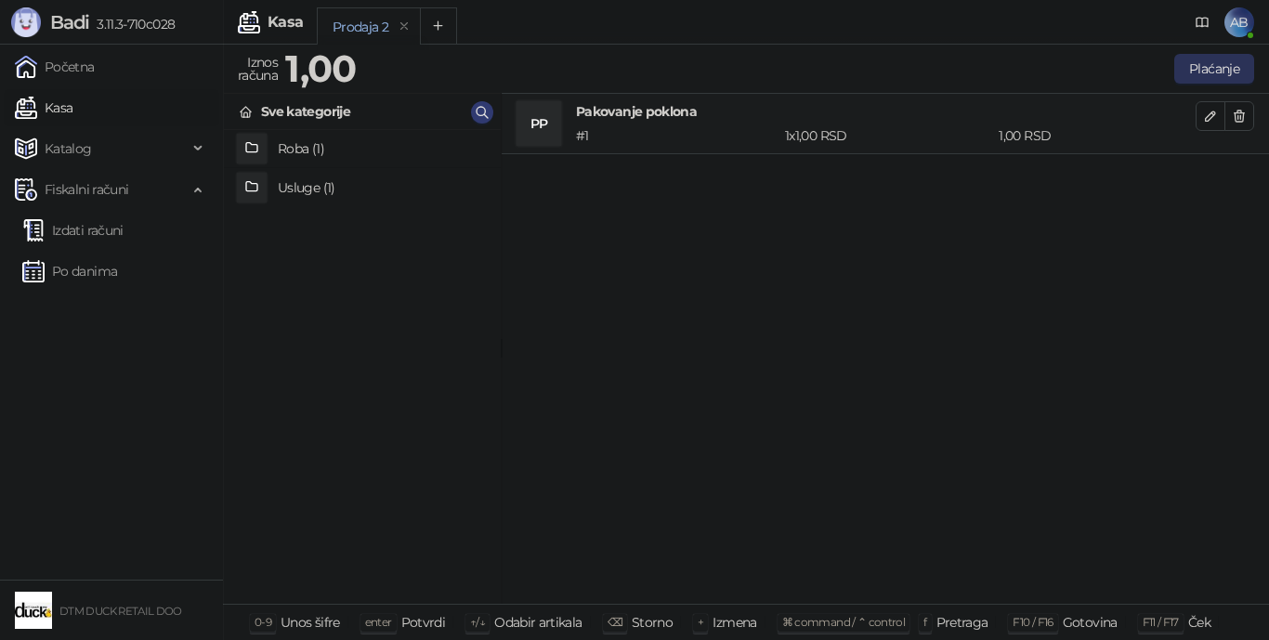
click at [989, 61] on button "Plaćanje" at bounding box center [1214, 69] width 80 height 30
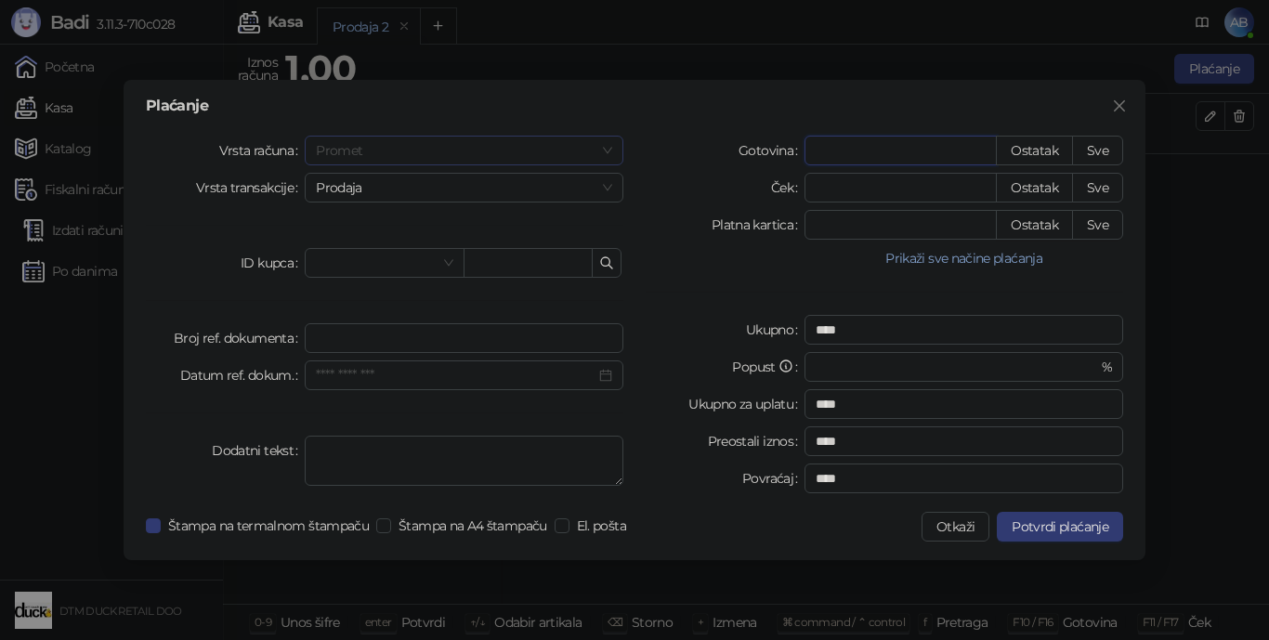
click at [416, 149] on span "Promet" at bounding box center [464, 151] width 296 height 28
click at [444, 108] on div "Plaćanje" at bounding box center [634, 105] width 977 height 15
click at [869, 145] on input "*" at bounding box center [900, 151] width 190 height 28
click at [675, 208] on div "Gotovina * Ostatak Sve Ček * Ostatak Sve Platna kartica * Ostatak Sve Prikaži s…" at bounding box center [884, 318] width 500 height 365
click at [846, 154] on input "*" at bounding box center [900, 151] width 190 height 28
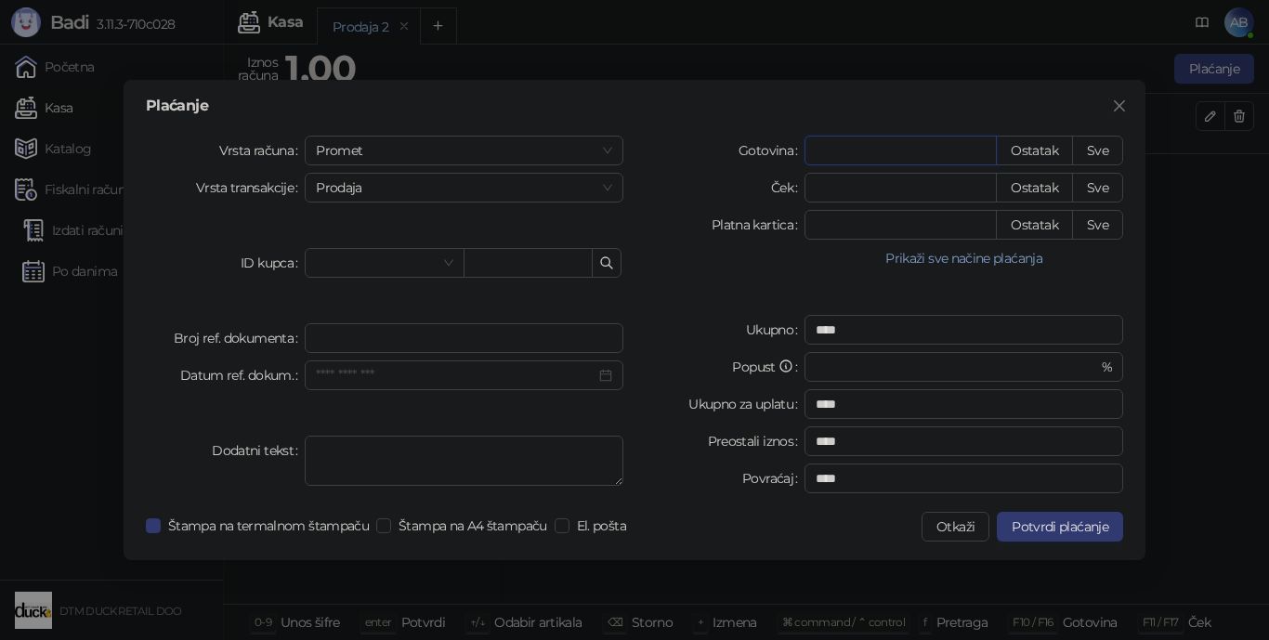
type input "*"
type input "****"
type input "*"
click at [989, 527] on span "Potvrdi plaćanje" at bounding box center [1060, 526] width 97 height 17
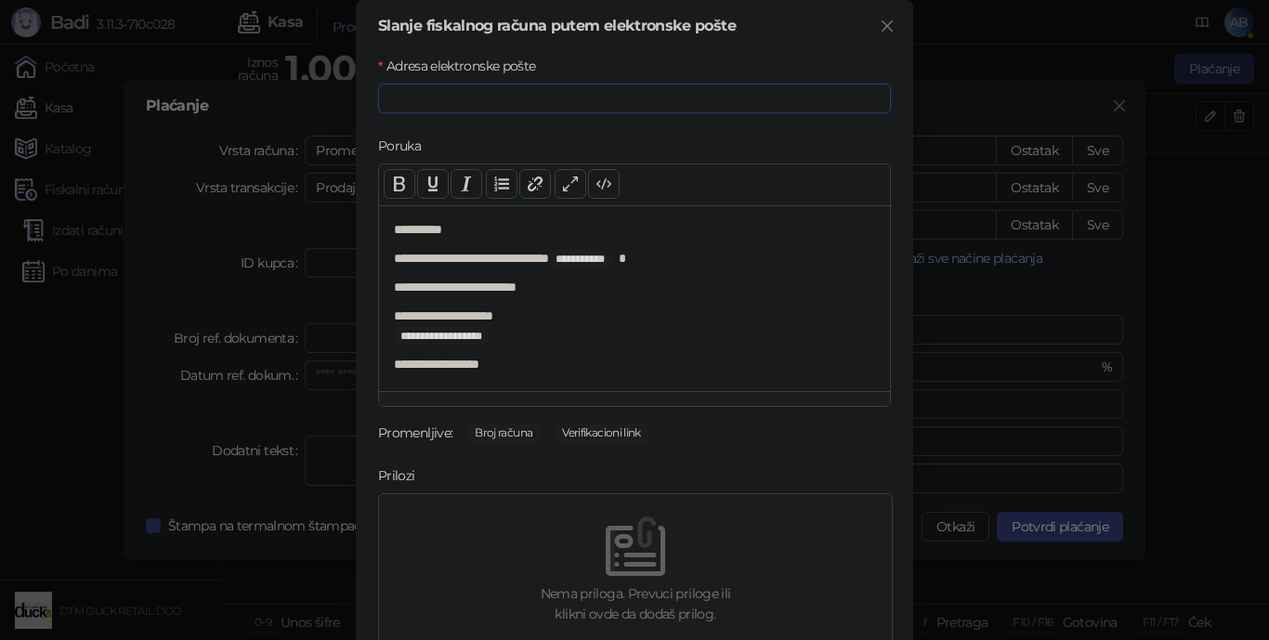
click at [507, 94] on input "Adresa elektronske pošte" at bounding box center [634, 99] width 513 height 30
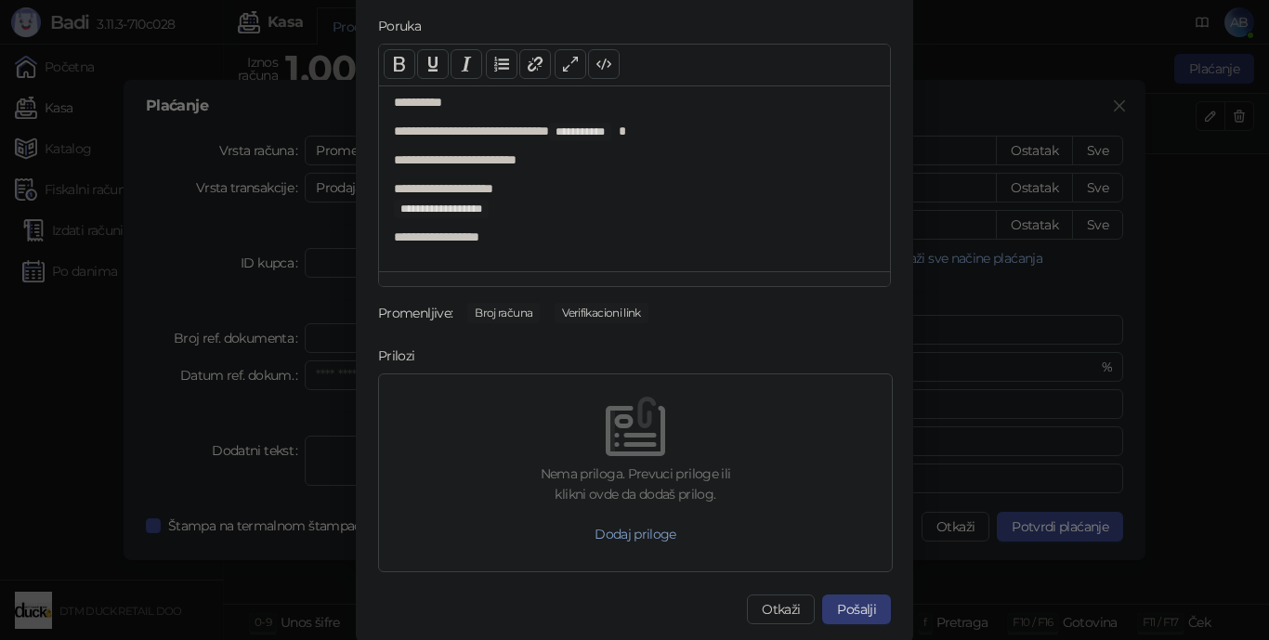
scroll to position [123, 0]
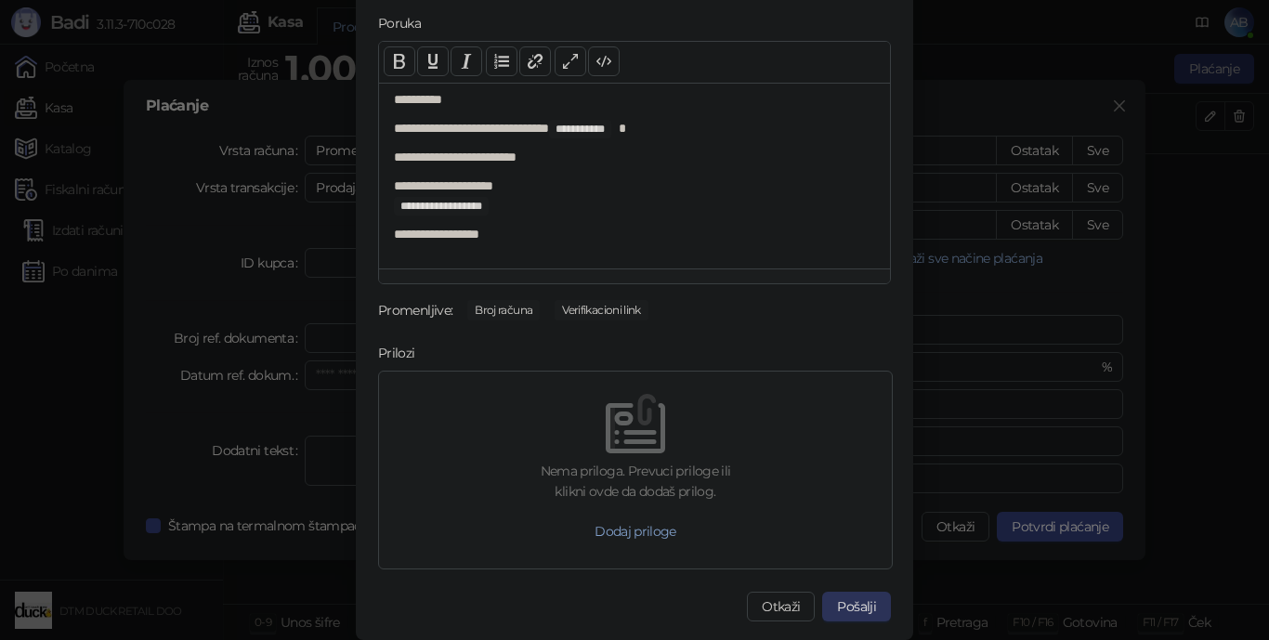
type input "**********"
click at [856, 572] on button "Pošalji" at bounding box center [856, 607] width 69 height 30
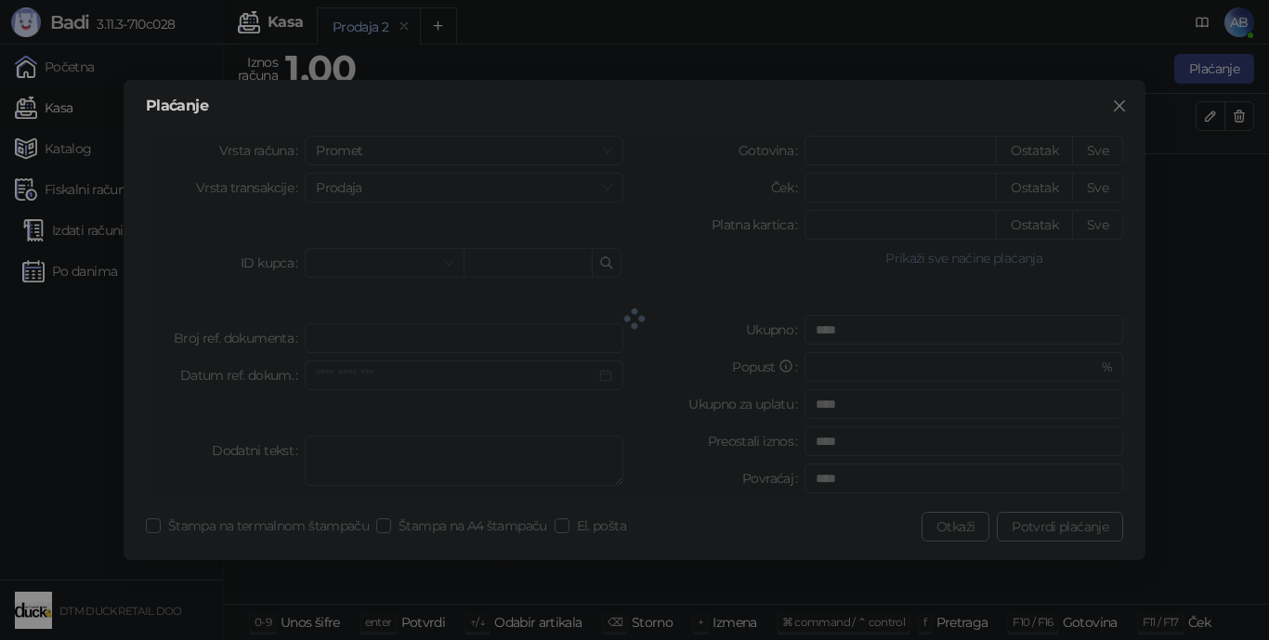
scroll to position [0, 0]
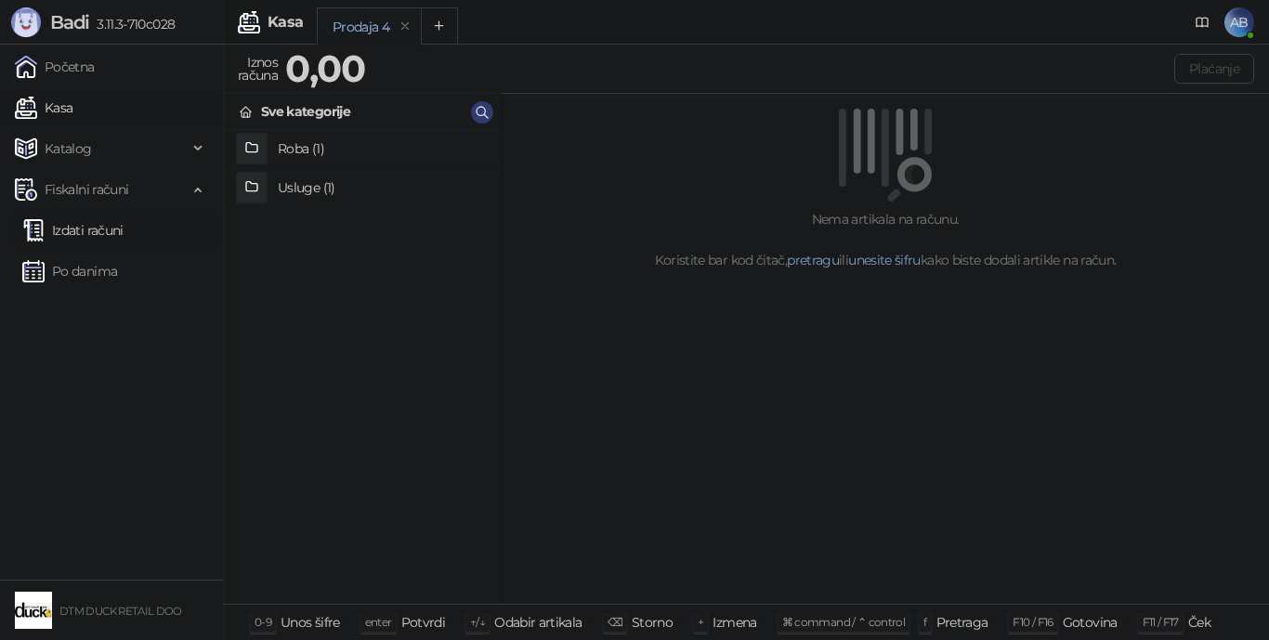
drag, startPoint x: 83, startPoint y: 225, endPoint x: 71, endPoint y: 220, distance: 12.9
click at [81, 223] on link "Izdati računi" at bounding box center [72, 230] width 101 height 37
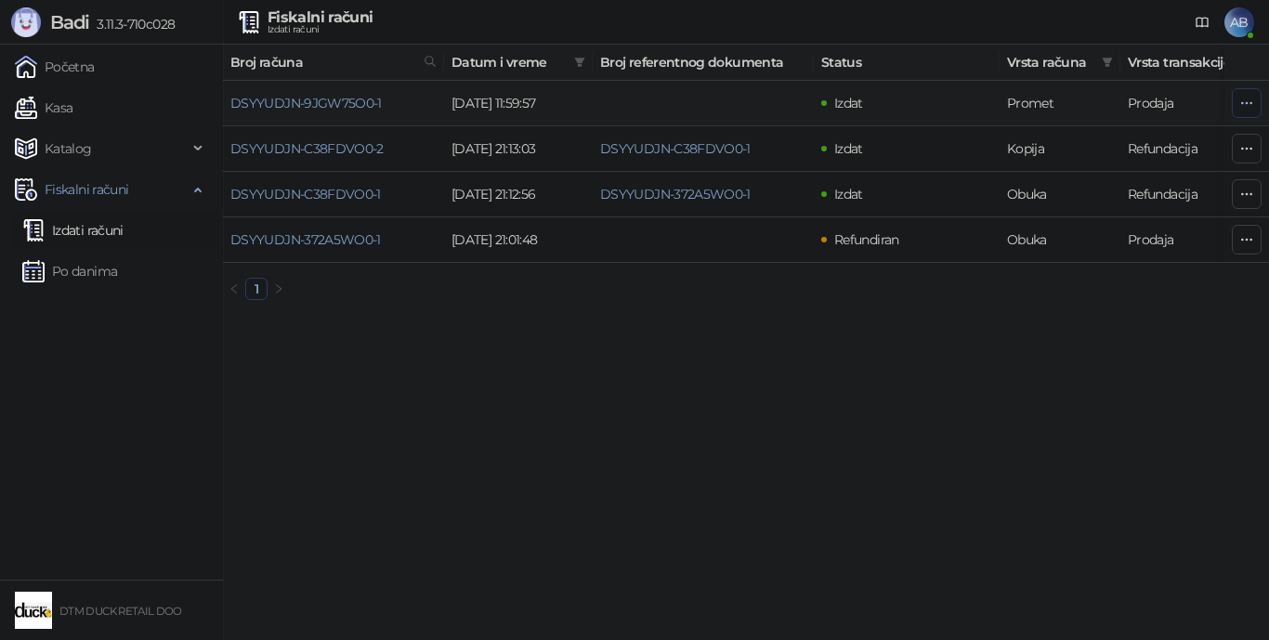
click at [989, 101] on icon "button" at bounding box center [1246, 103] width 15 height 15
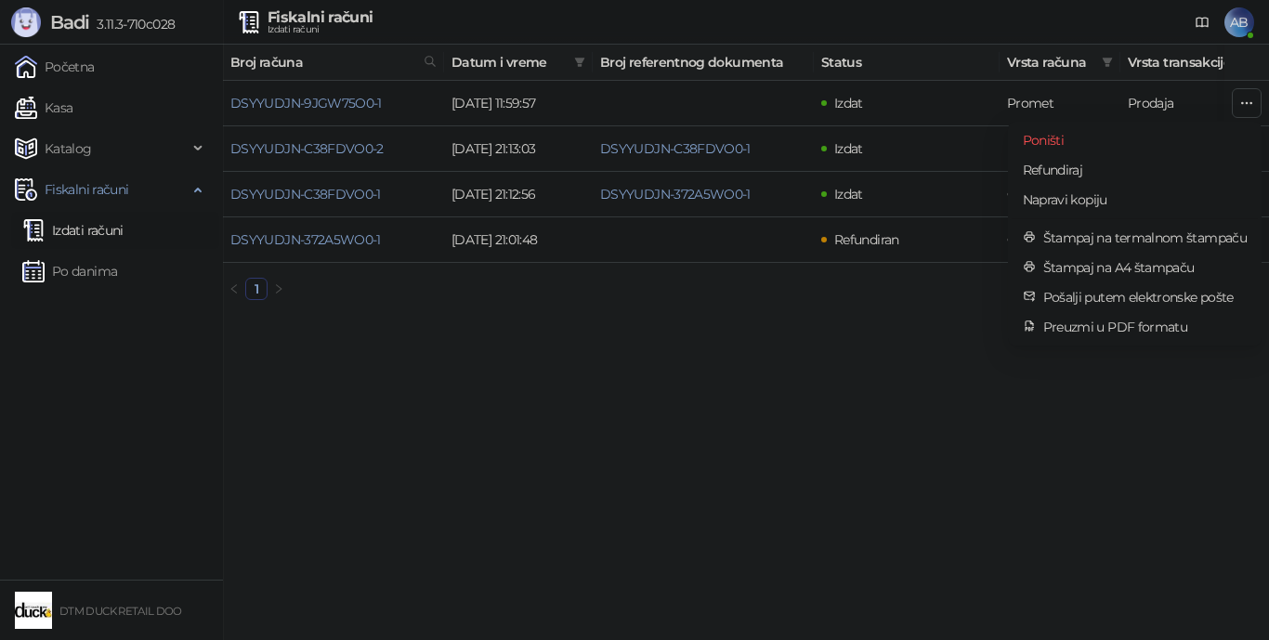
click at [696, 315] on html "Badi 3.11.3-710c028 Početna Kasa Katalog Fiskalni računi Izdati računi Po danim…" at bounding box center [634, 157] width 1269 height 315
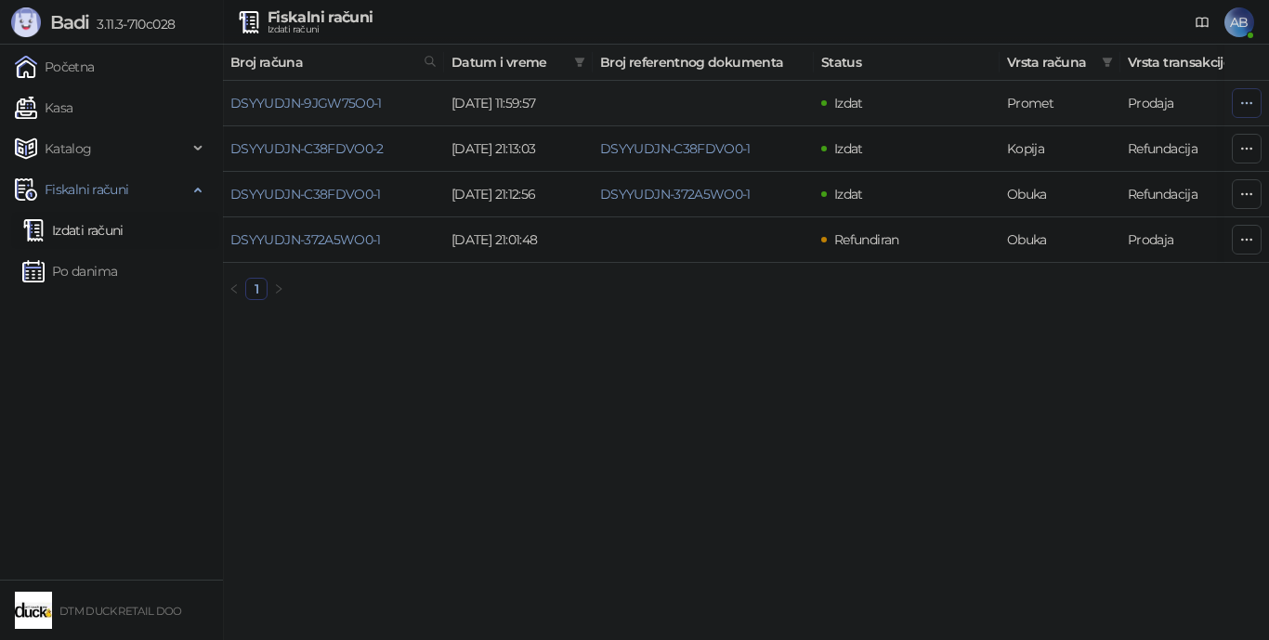
click at [989, 104] on icon "button" at bounding box center [1246, 103] width 15 height 15
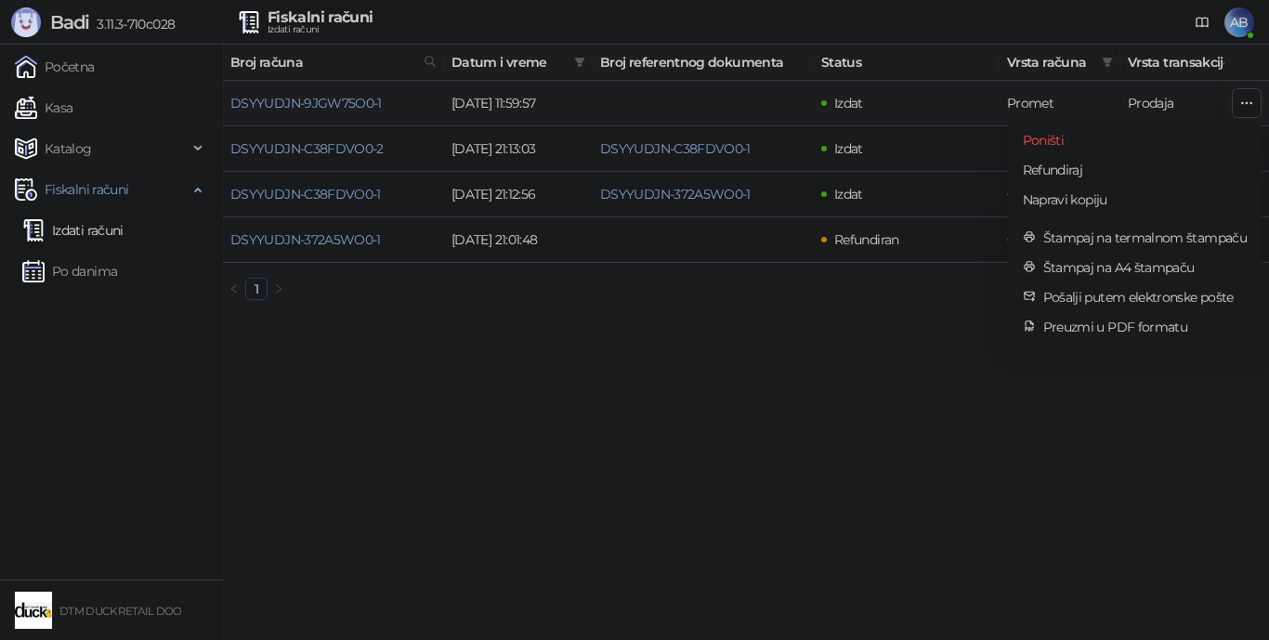
click at [989, 171] on span "Refundiraj" at bounding box center [1135, 170] width 224 height 20
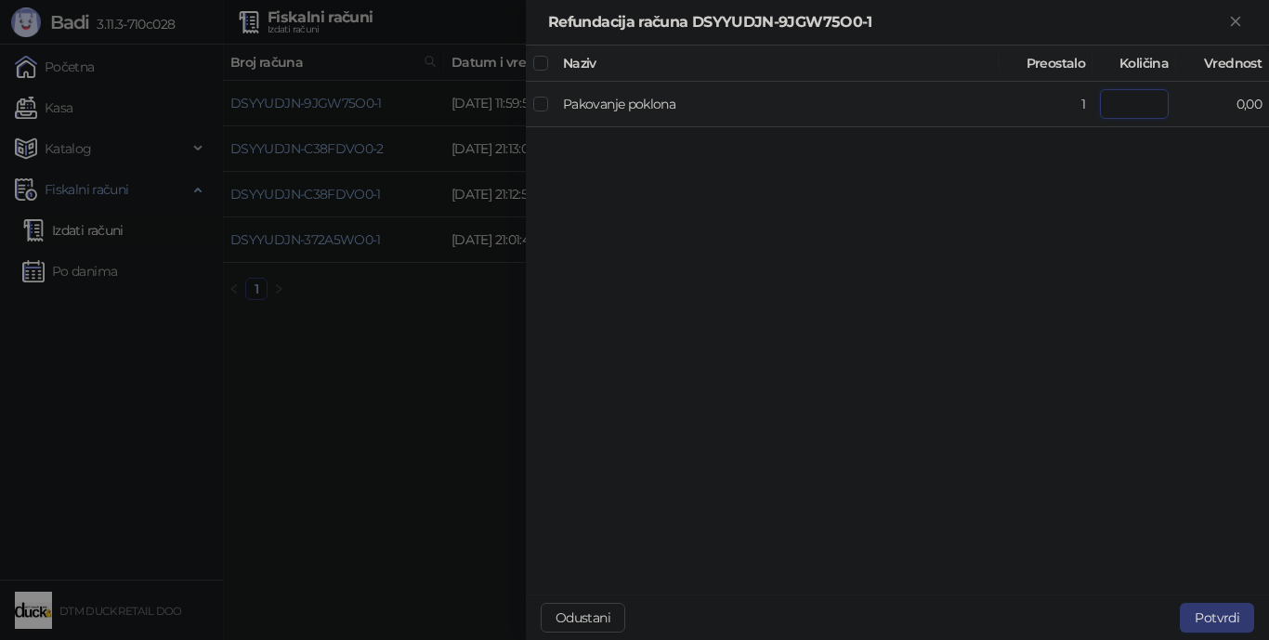
click at [989, 109] on input "number" at bounding box center [1134, 104] width 69 height 30
type input "*"
click at [989, 572] on button "Potvrdi" at bounding box center [1217, 618] width 74 height 30
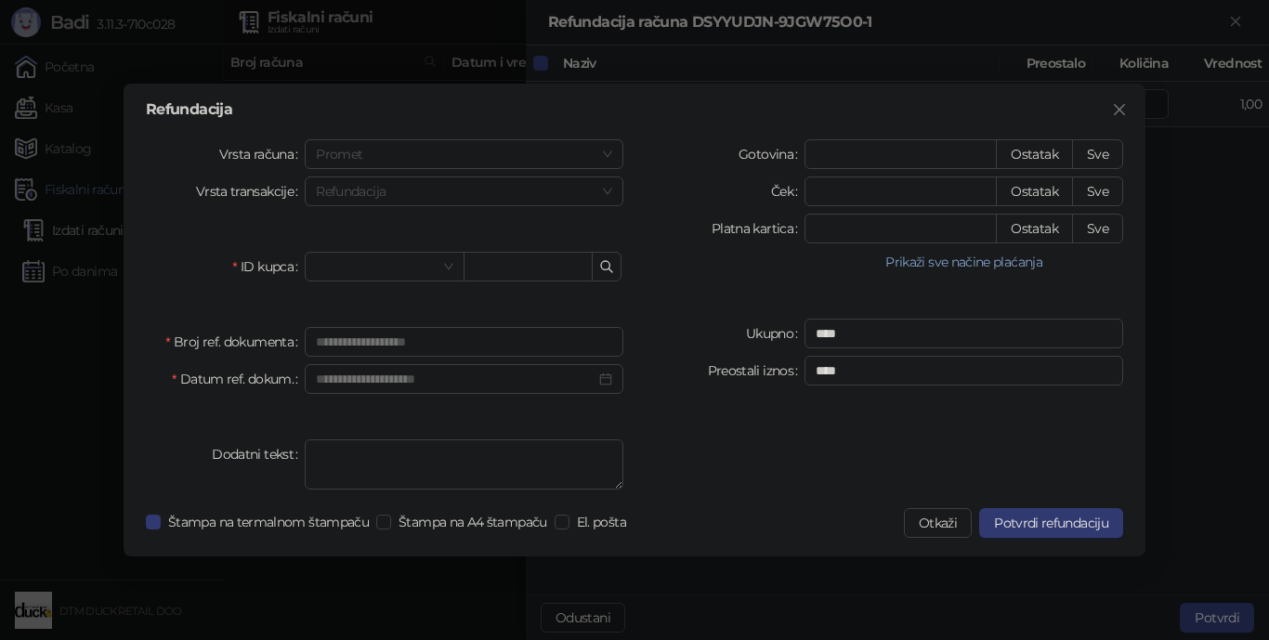
type input "*"
type input "****"
drag, startPoint x: 452, startPoint y: 261, endPoint x: 443, endPoint y: 264, distance: 9.7
click at [451, 260] on span at bounding box center [384, 267] width 137 height 28
type input "*"
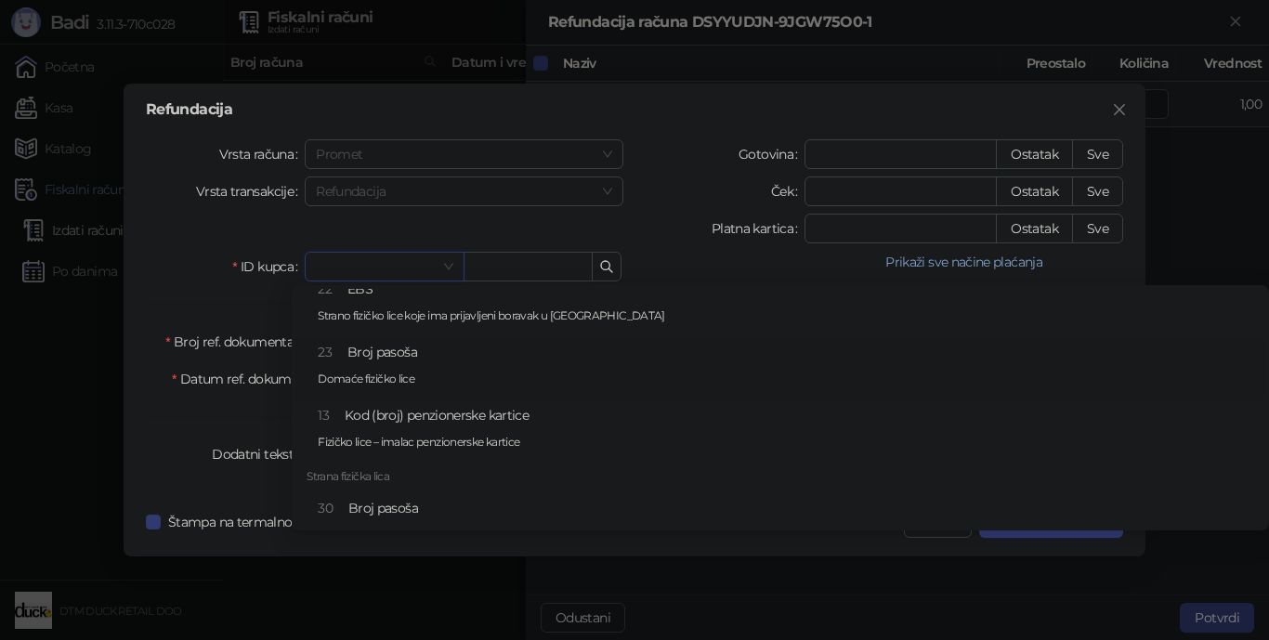
scroll to position [743, 0]
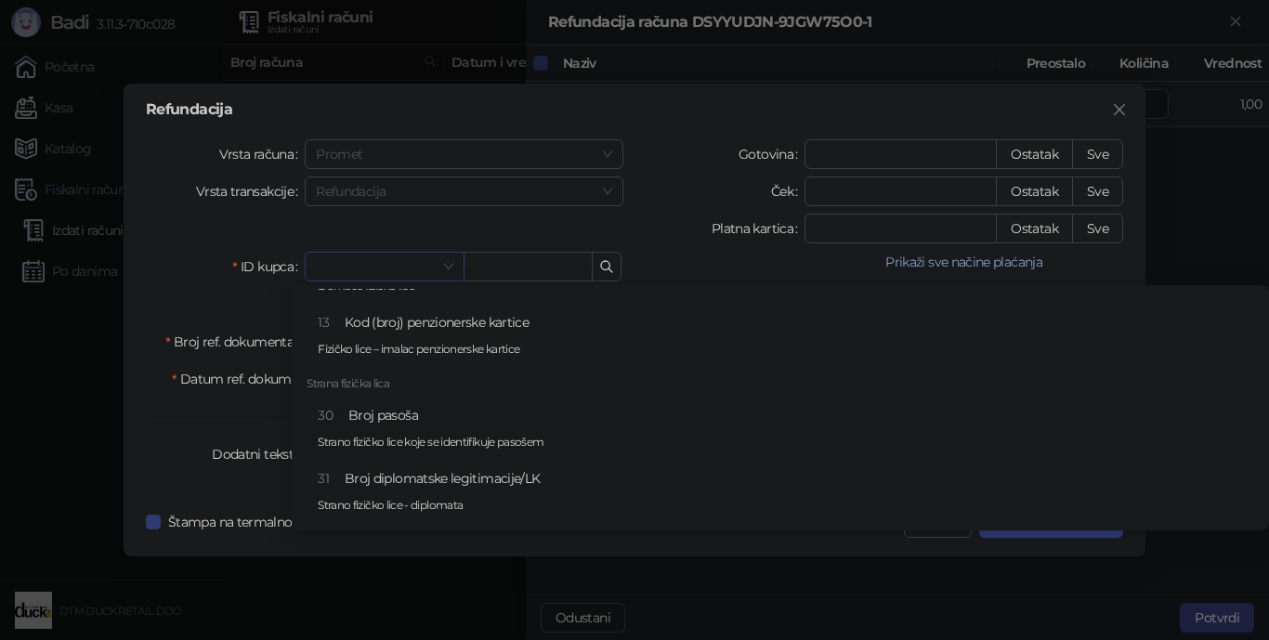
click at [372, 422] on div "30 Broj pasoša Strano fizičko lice koje se identifikuje pasošem" at bounding box center [786, 432] width 936 height 54
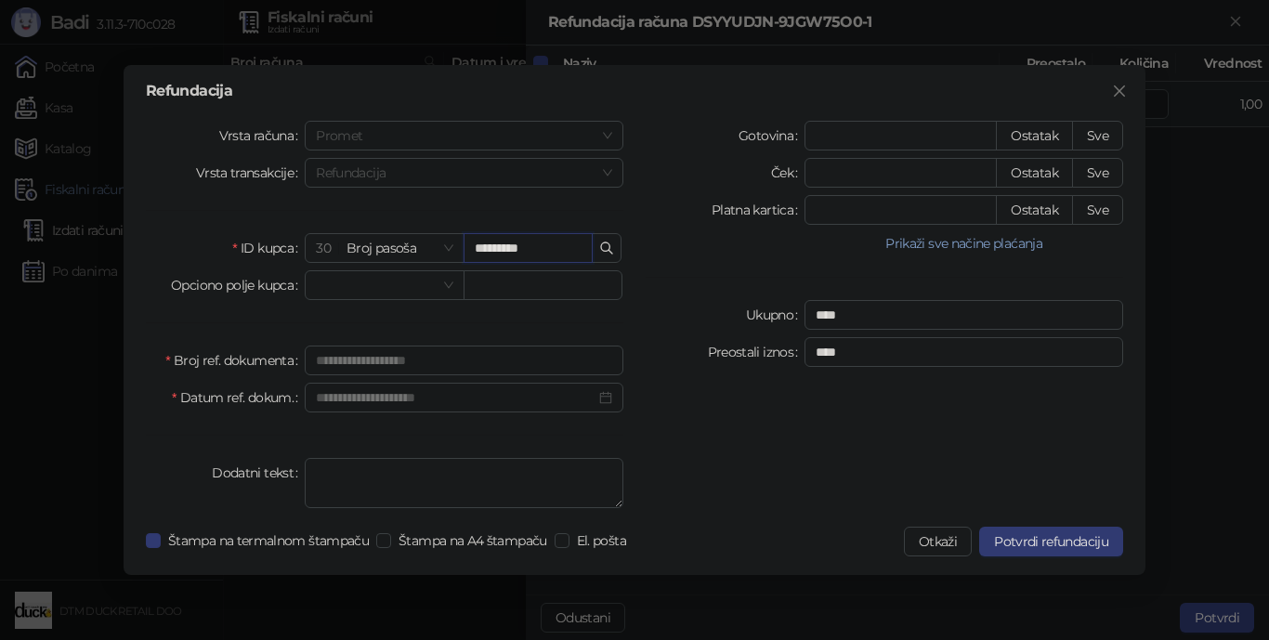
type input "*********"
click at [657, 310] on div "Ukupno" at bounding box center [725, 315] width 159 height 30
click at [657, 308] on div "Ukupno" at bounding box center [725, 315] width 159 height 30
click at [989, 542] on span "Potvrdi refundaciju" at bounding box center [1051, 541] width 114 height 17
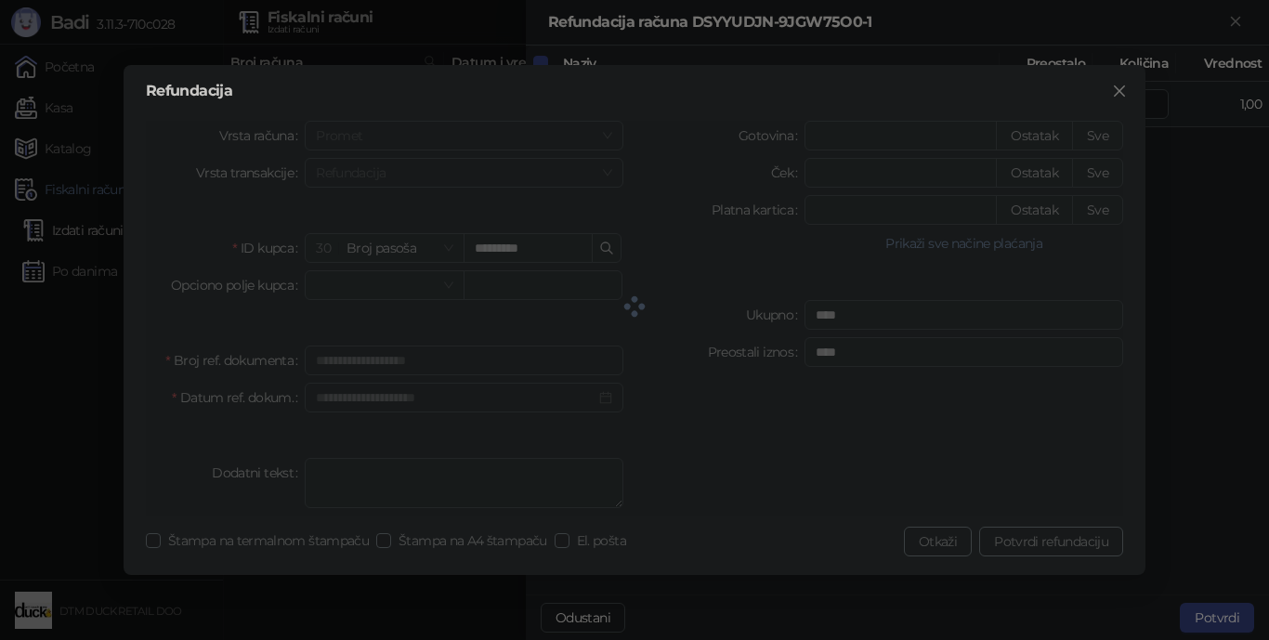
type input "*"
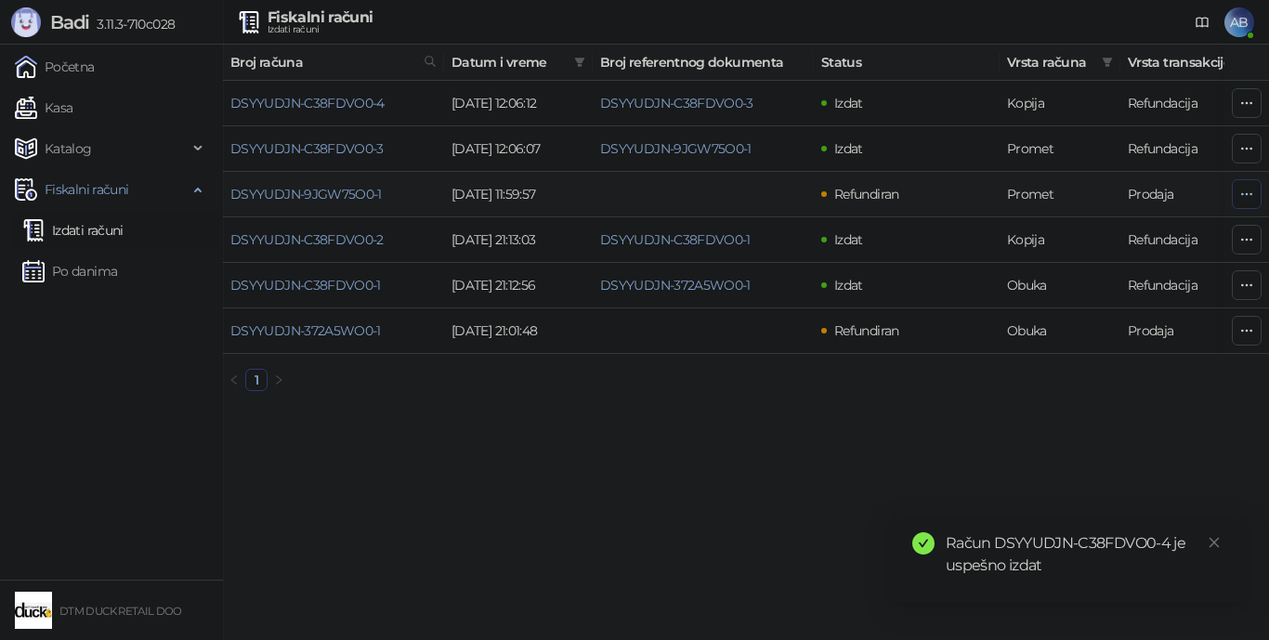
click at [989, 190] on icon "button" at bounding box center [1246, 194] width 15 height 15
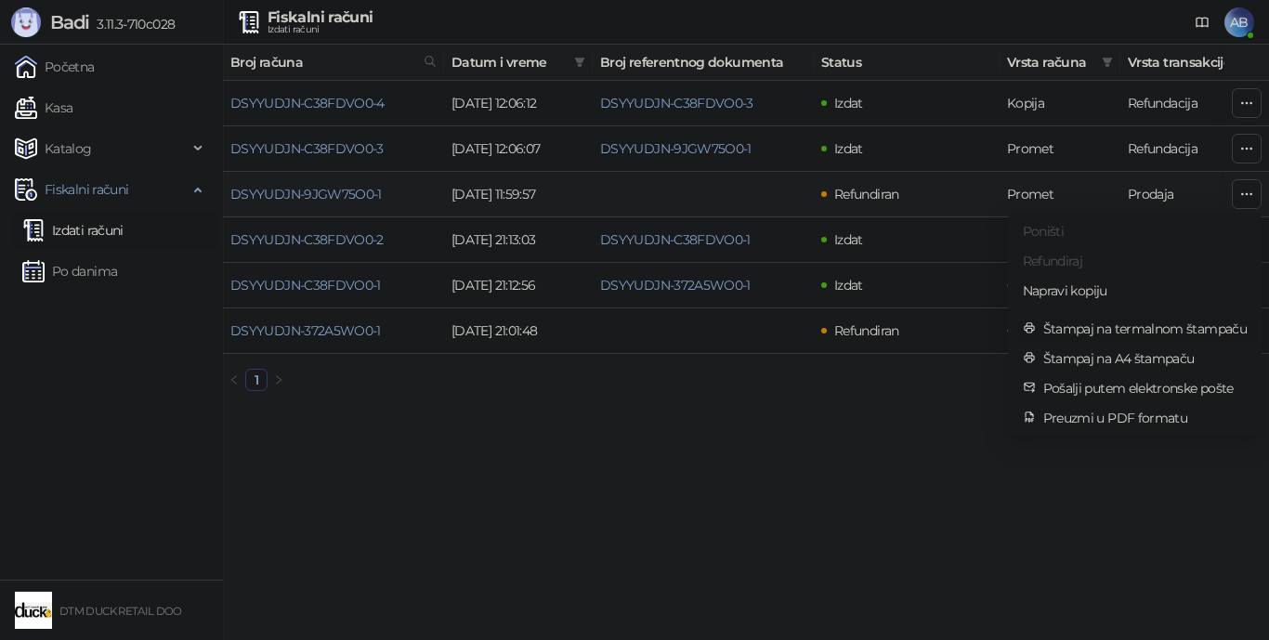
click at [989, 323] on span "Štampaj na termalnom štampaču" at bounding box center [1144, 329] width 203 height 20
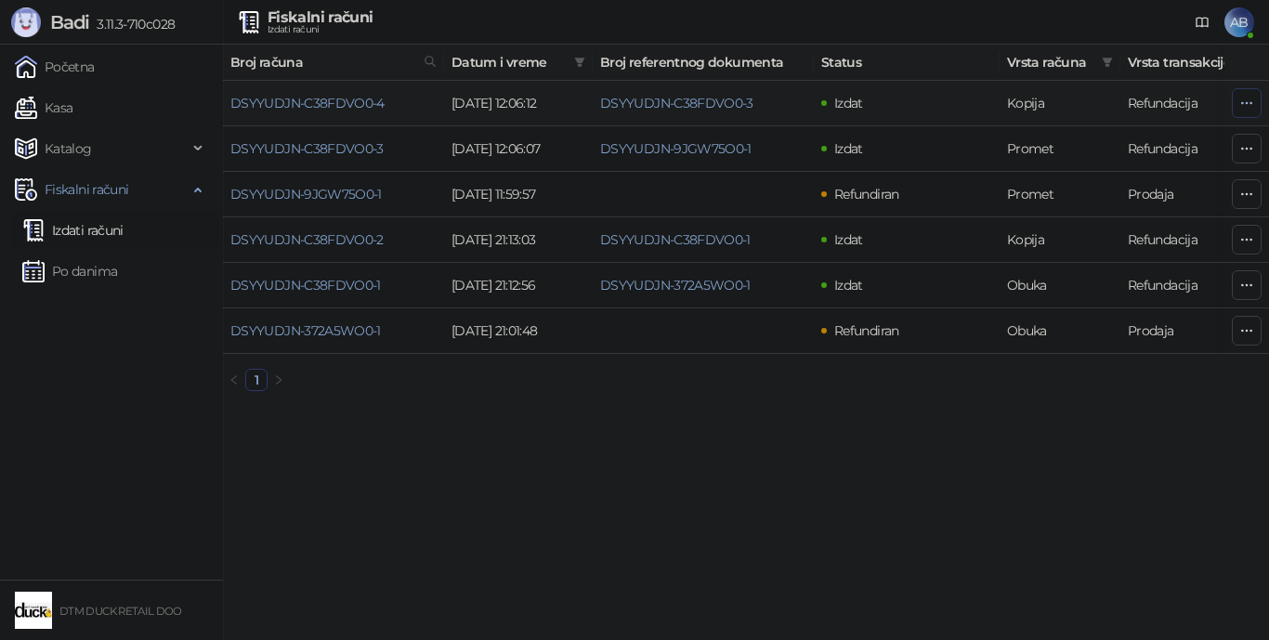
click at [989, 103] on icon "button" at bounding box center [1246, 103] width 15 height 15
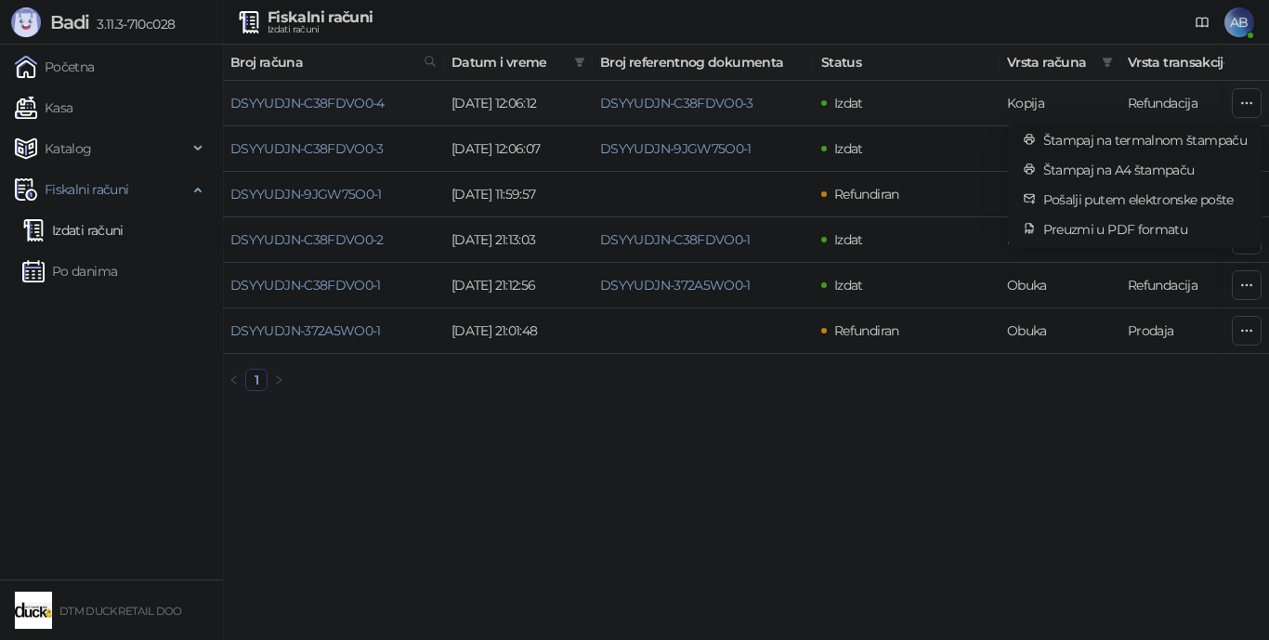
click at [989, 137] on span "Štampaj na termalnom štampaču" at bounding box center [1144, 140] width 203 height 20
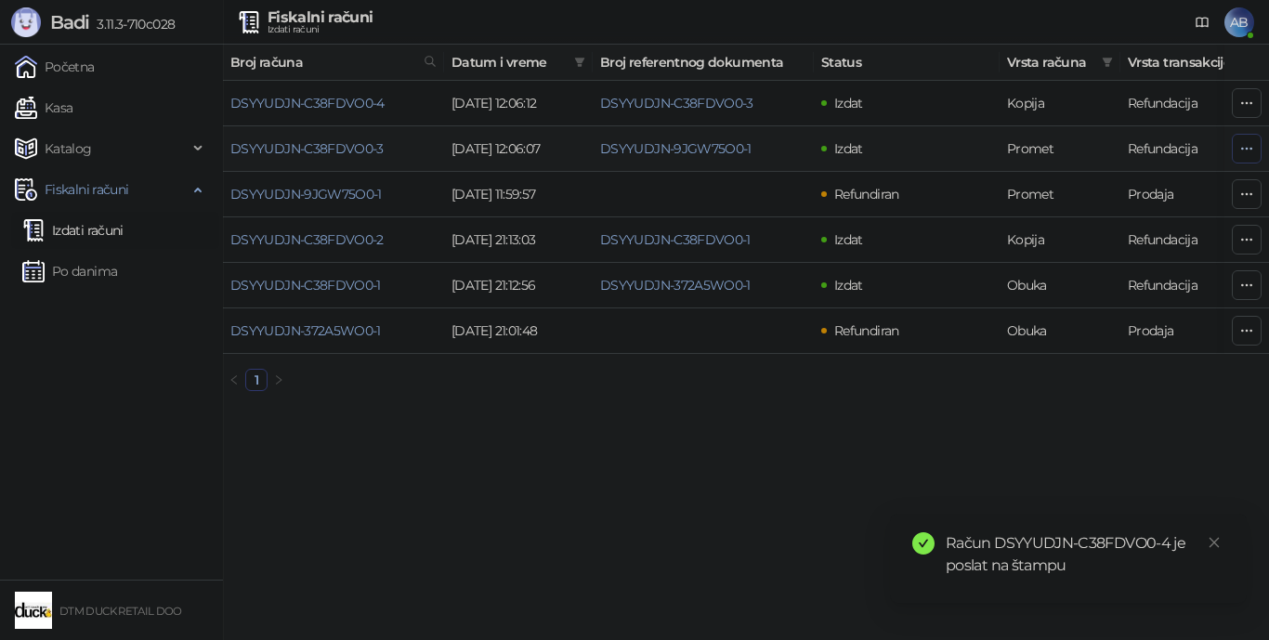
click at [989, 144] on icon "button" at bounding box center [1246, 148] width 15 height 15
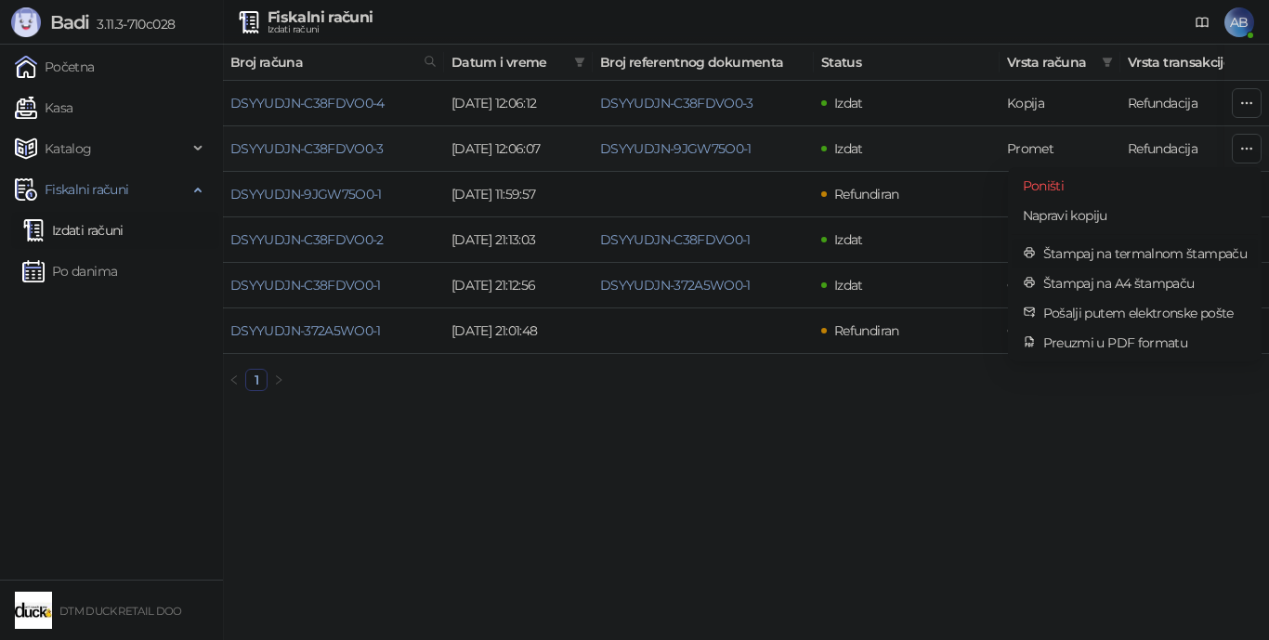
click at [989, 247] on span "Štampaj na termalnom štampaču" at bounding box center [1144, 253] width 203 height 20
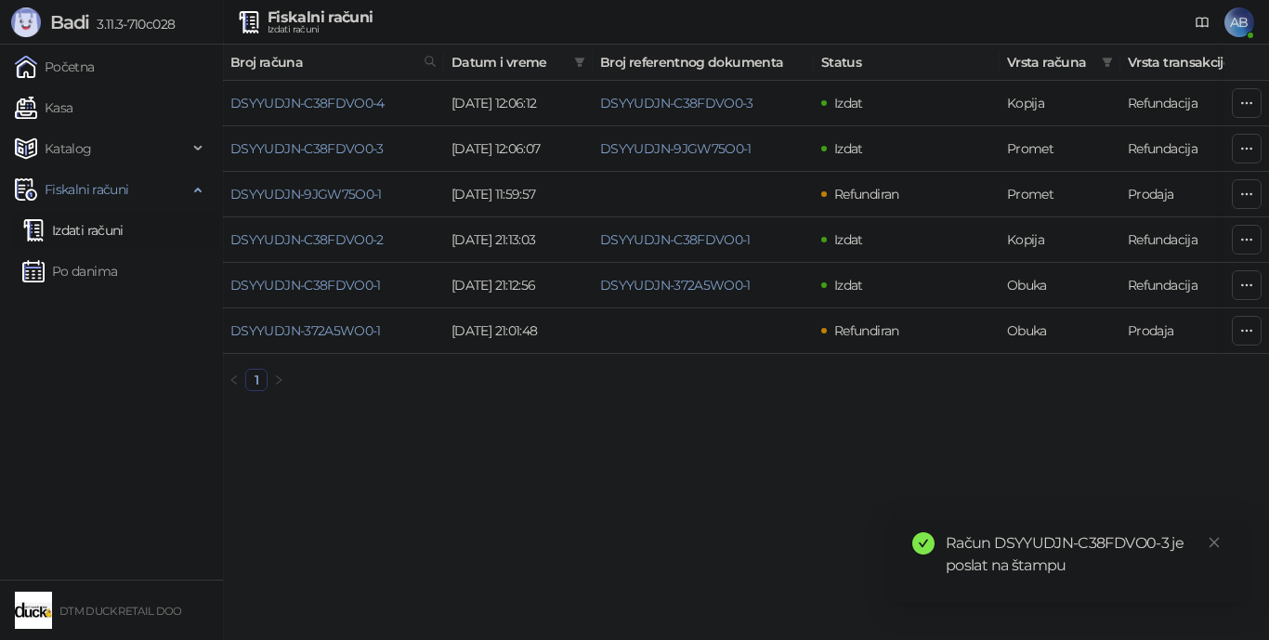
click at [989, 555] on div "Račun DSYYUDJN-C38FDVO0-3 je poslat na štampu" at bounding box center [1085, 554] width 279 height 45
click at [989, 18] on span "AB" at bounding box center [1239, 22] width 30 height 30
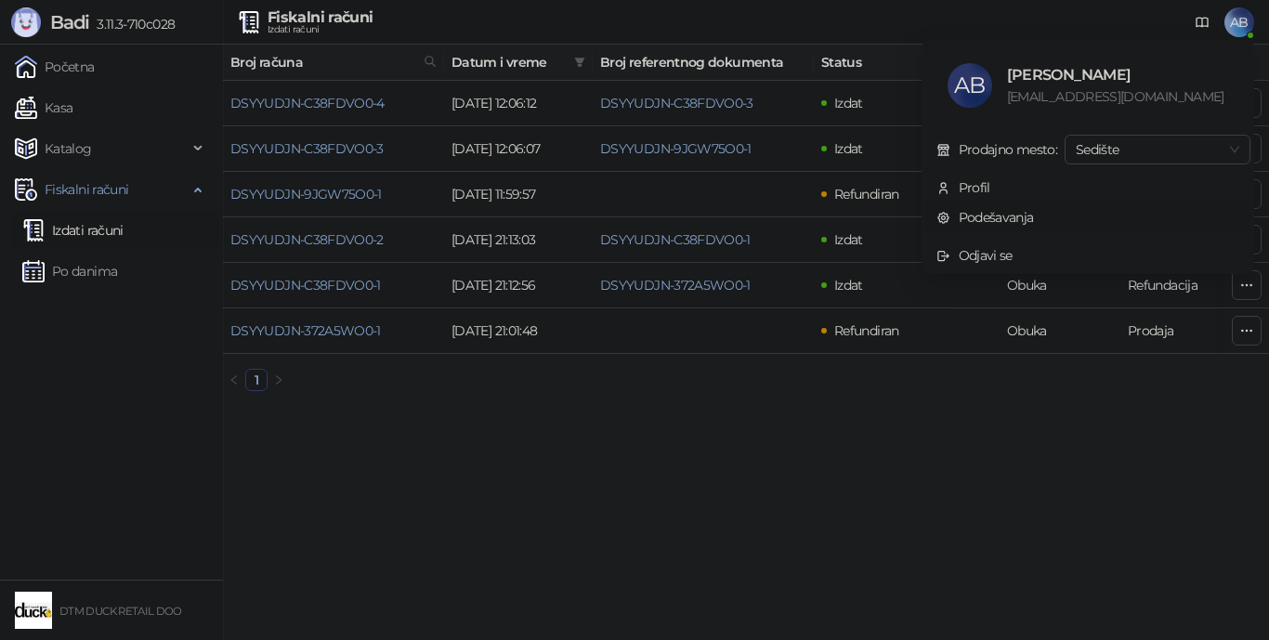
click at [989, 214] on link "Podešavanja" at bounding box center [985, 217] width 98 height 17
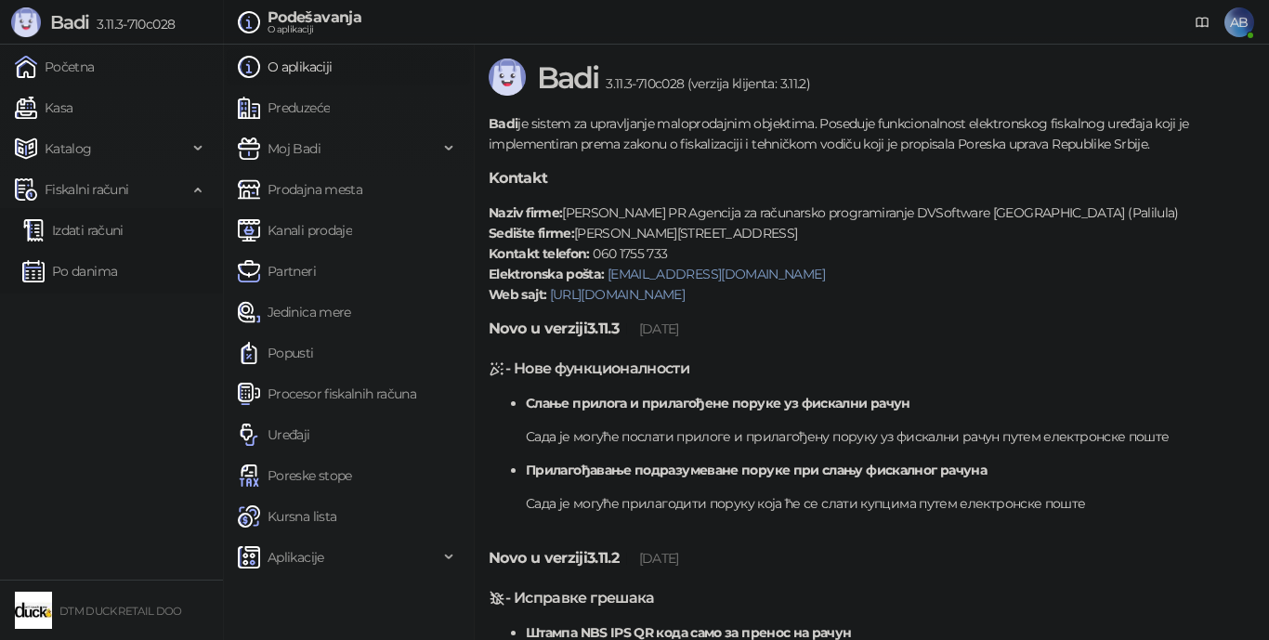
click at [319, 67] on link "O aplikaciji" at bounding box center [285, 66] width 94 height 37
click at [299, 110] on link "Preduzeće" at bounding box center [284, 107] width 92 height 37
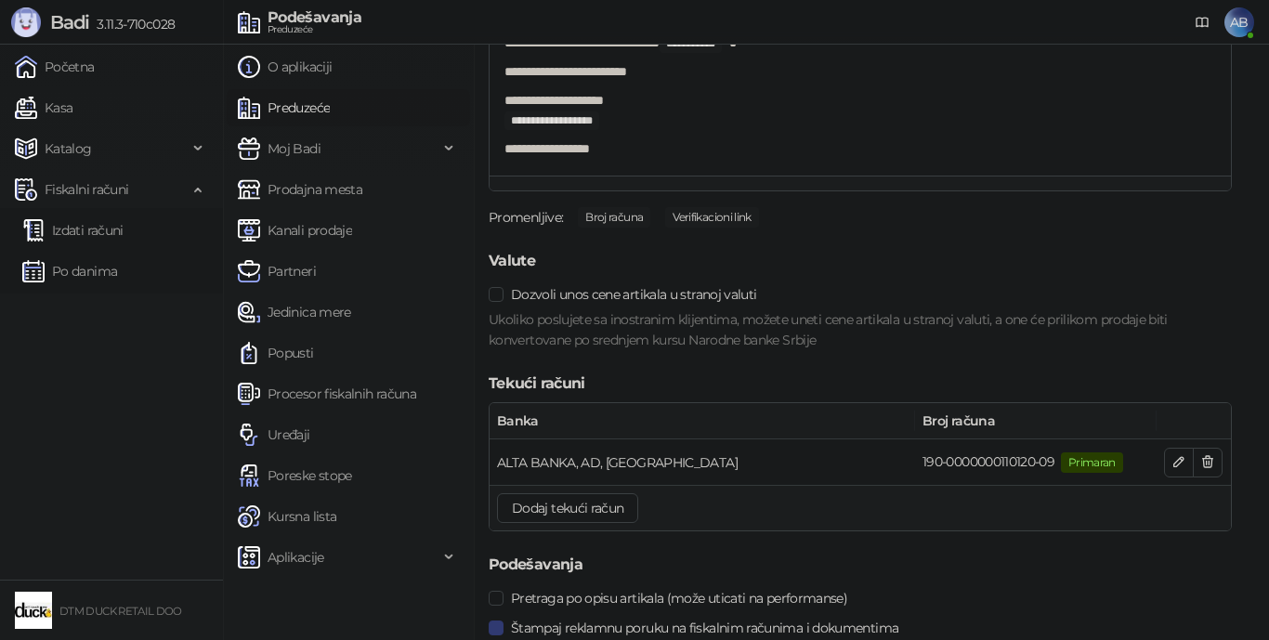
scroll to position [2217, 0]
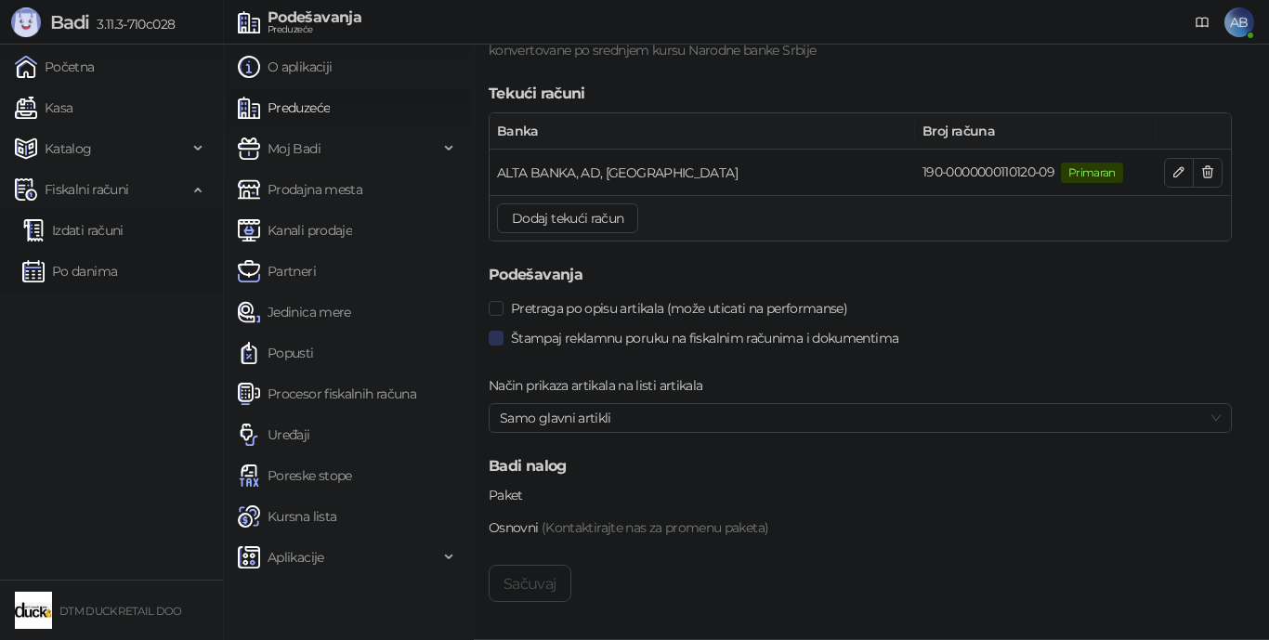
click at [637, 339] on span "Štampaj reklamnu poruku na fiskalnim računima i dokumentima" at bounding box center [704, 338] width 402 height 20
drag, startPoint x: 544, startPoint y: 578, endPoint x: 554, endPoint y: 577, distance: 9.3
click at [544, 572] on button "Sačuvaj" at bounding box center [530, 583] width 83 height 37
click at [284, 430] on link "Uređaji" at bounding box center [274, 434] width 72 height 37
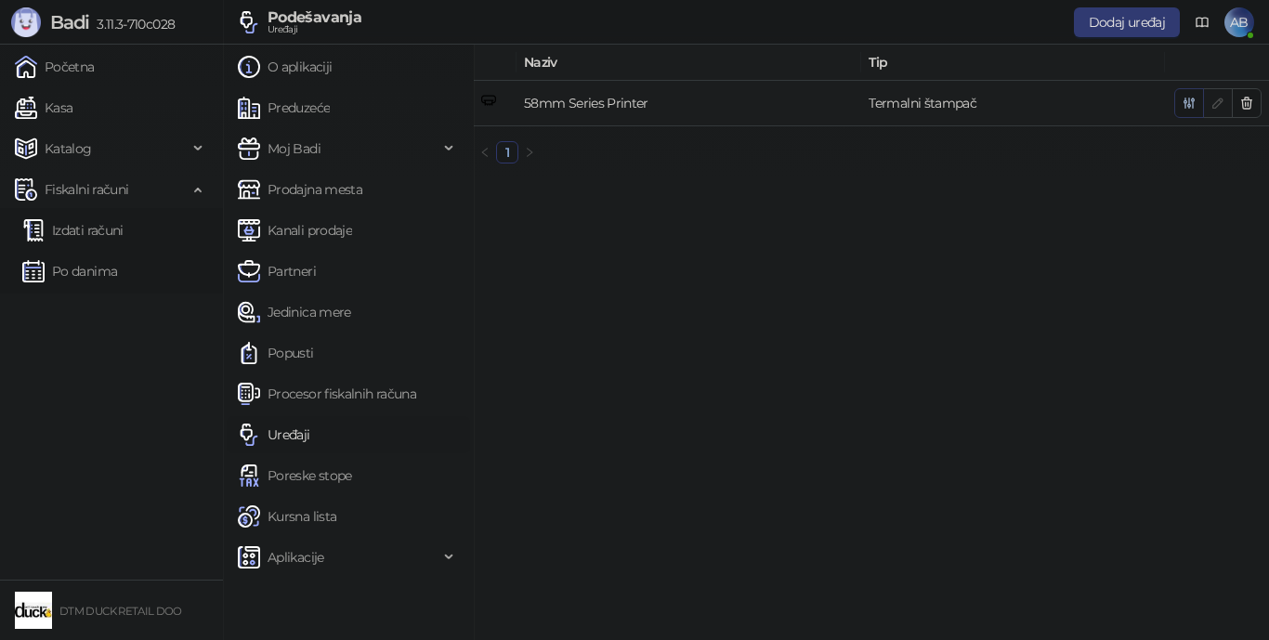
click at [989, 99] on icon "button" at bounding box center [1189, 103] width 15 height 15
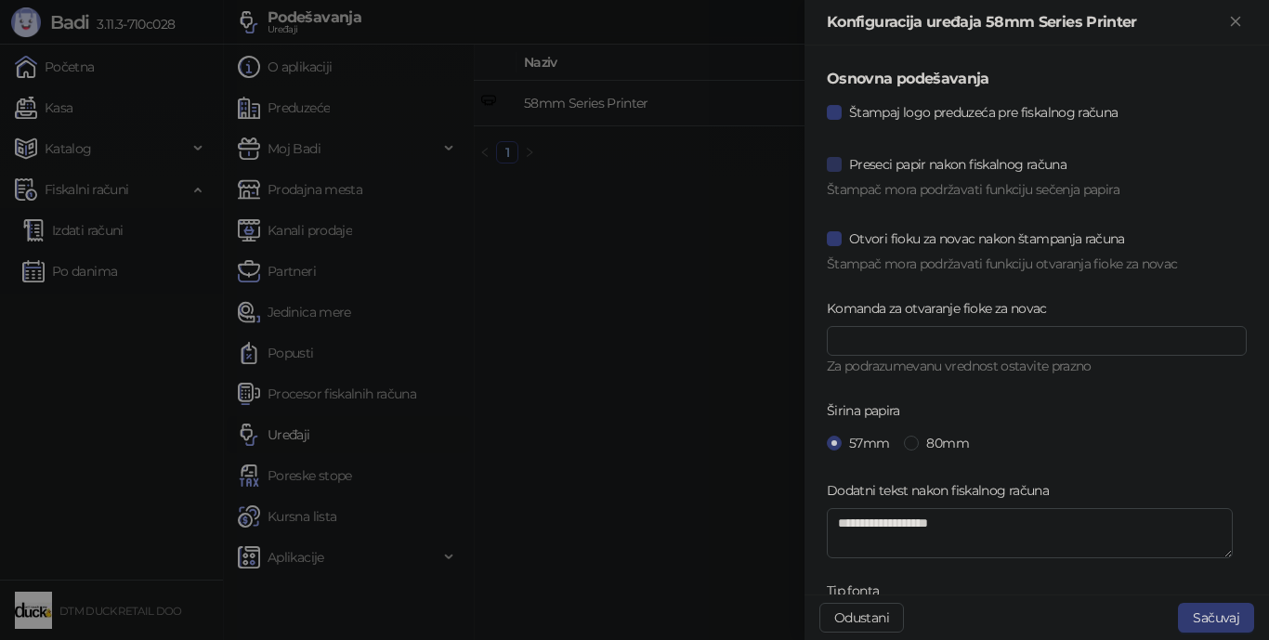
click at [915, 163] on span "Preseci papir nakon fiskalnog računa" at bounding box center [958, 164] width 232 height 20
click at [908, 234] on span "Otvori fioku za novac nakon štampanja računa" at bounding box center [987, 239] width 291 height 20
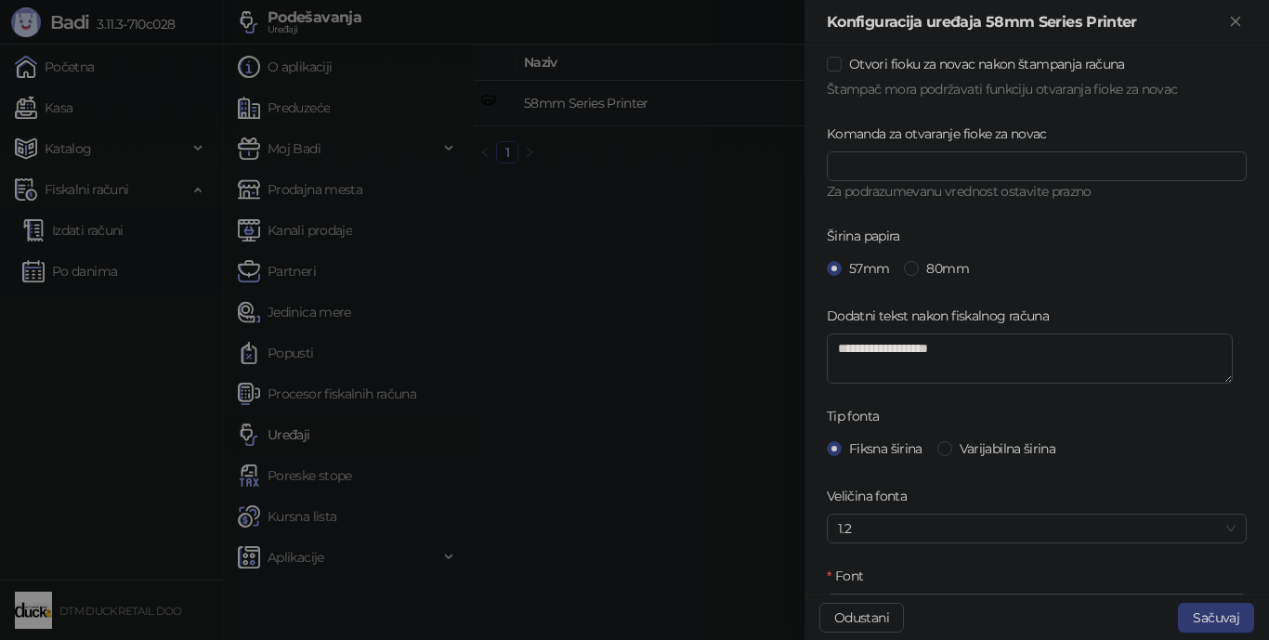
scroll to position [279, 0]
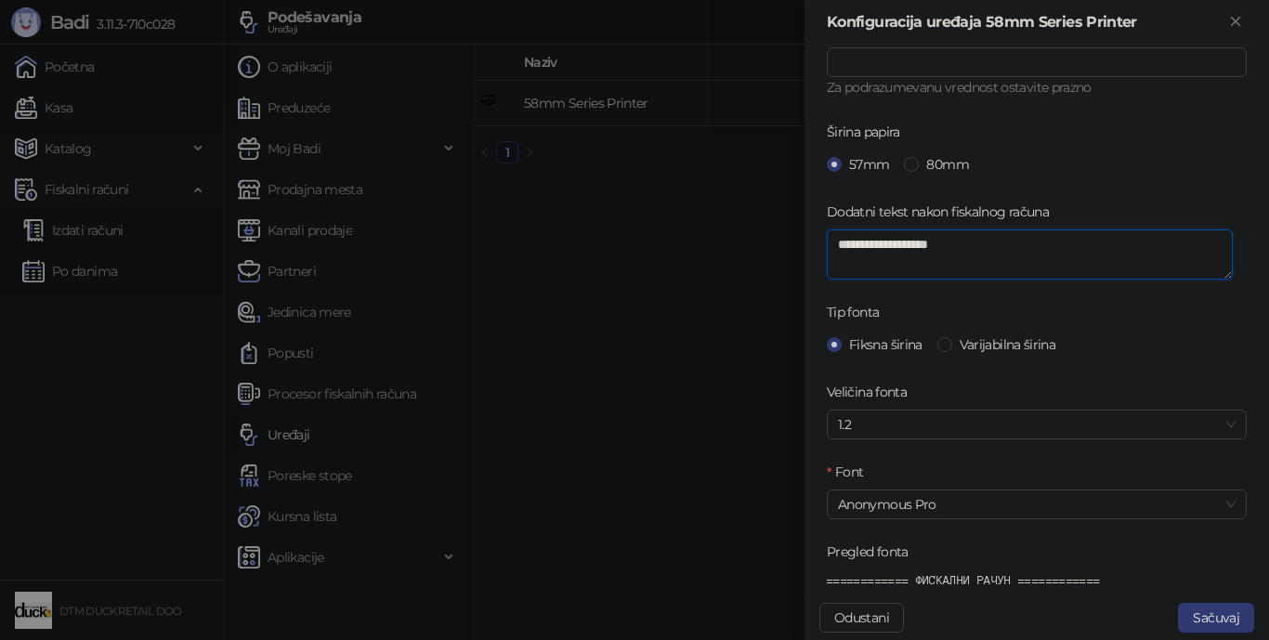
click at [897, 244] on textarea "**********" at bounding box center [1030, 254] width 406 height 50
click at [899, 243] on textarea "**********" at bounding box center [1030, 254] width 406 height 50
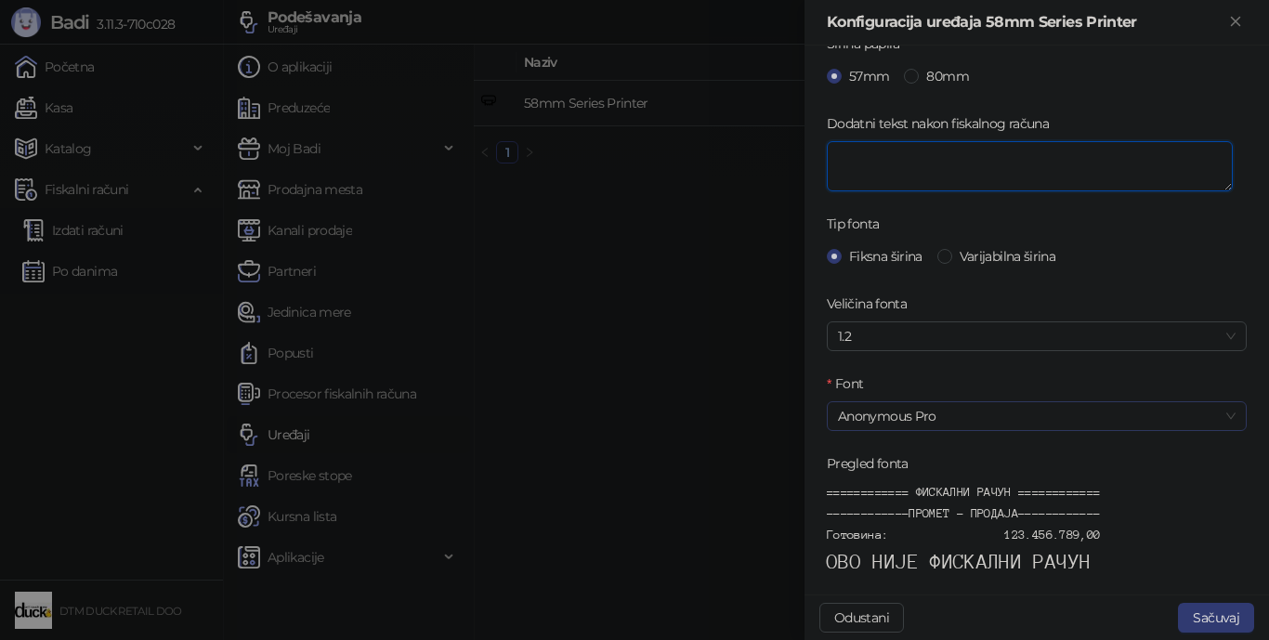
scroll to position [464, 0]
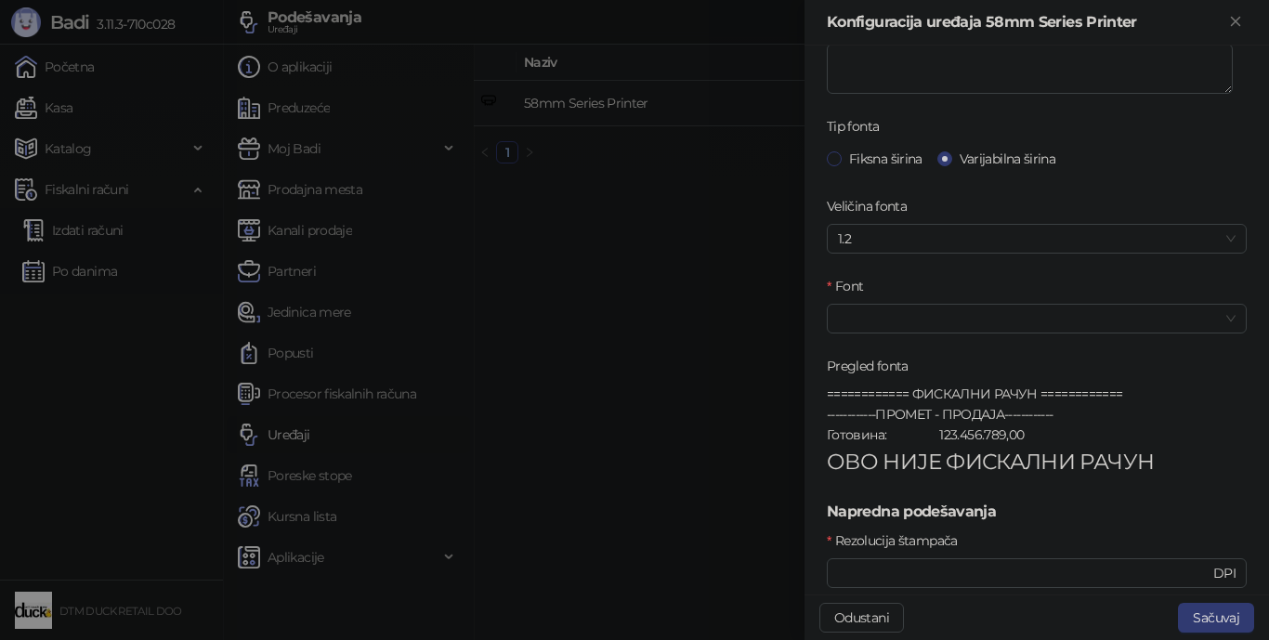
click at [892, 155] on span "Fiksna širina" at bounding box center [886, 159] width 88 height 20
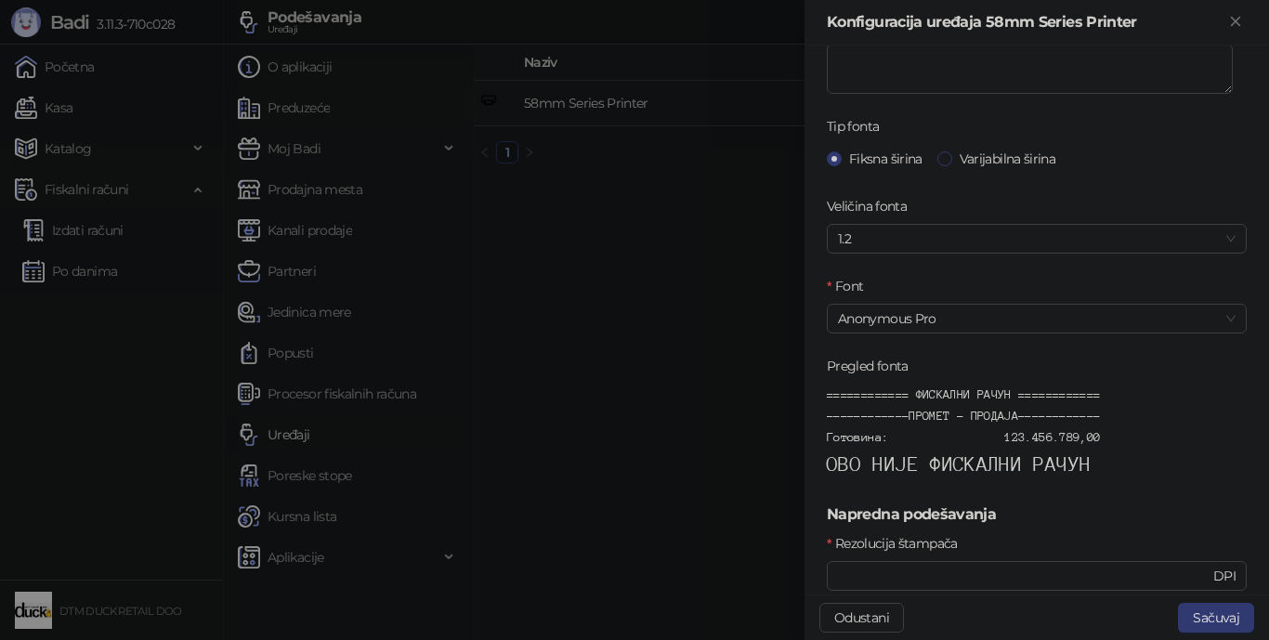
click at [938, 157] on span at bounding box center [944, 158] width 15 height 15
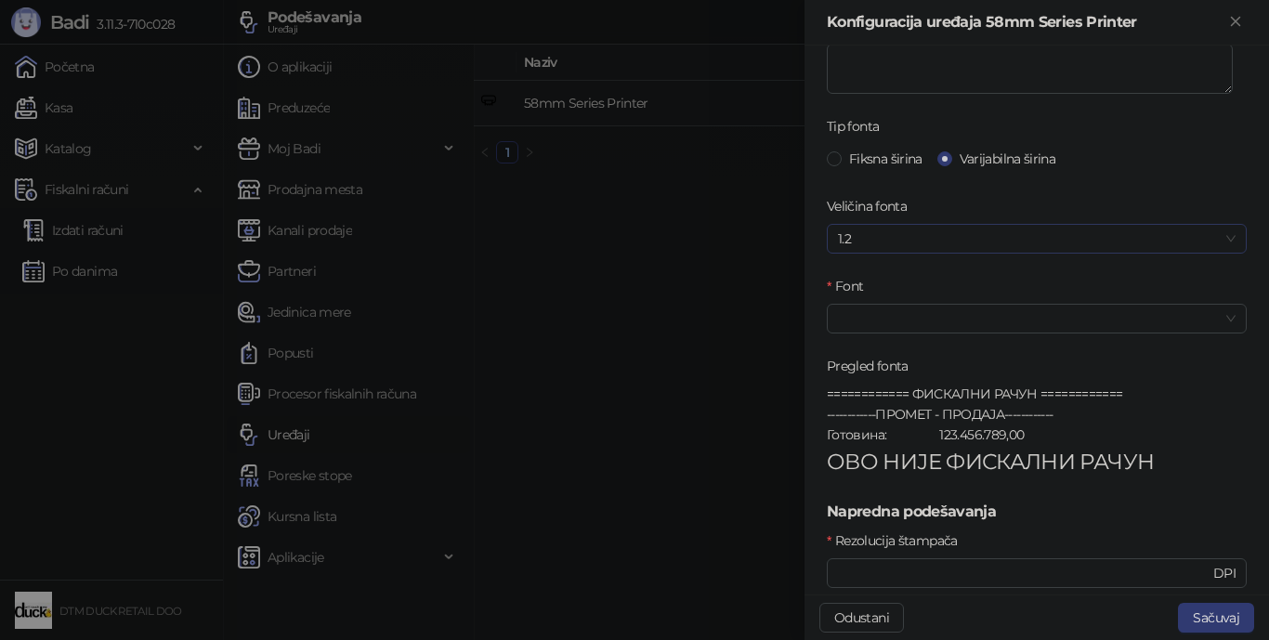
click at [987, 230] on span "1.2" at bounding box center [1037, 239] width 398 height 28
click at [866, 334] on div "120%" at bounding box center [1030, 335] width 376 height 20
click at [860, 233] on span "120%" at bounding box center [1037, 239] width 398 height 28
click at [865, 333] on div "120%" at bounding box center [1030, 335] width 376 height 20
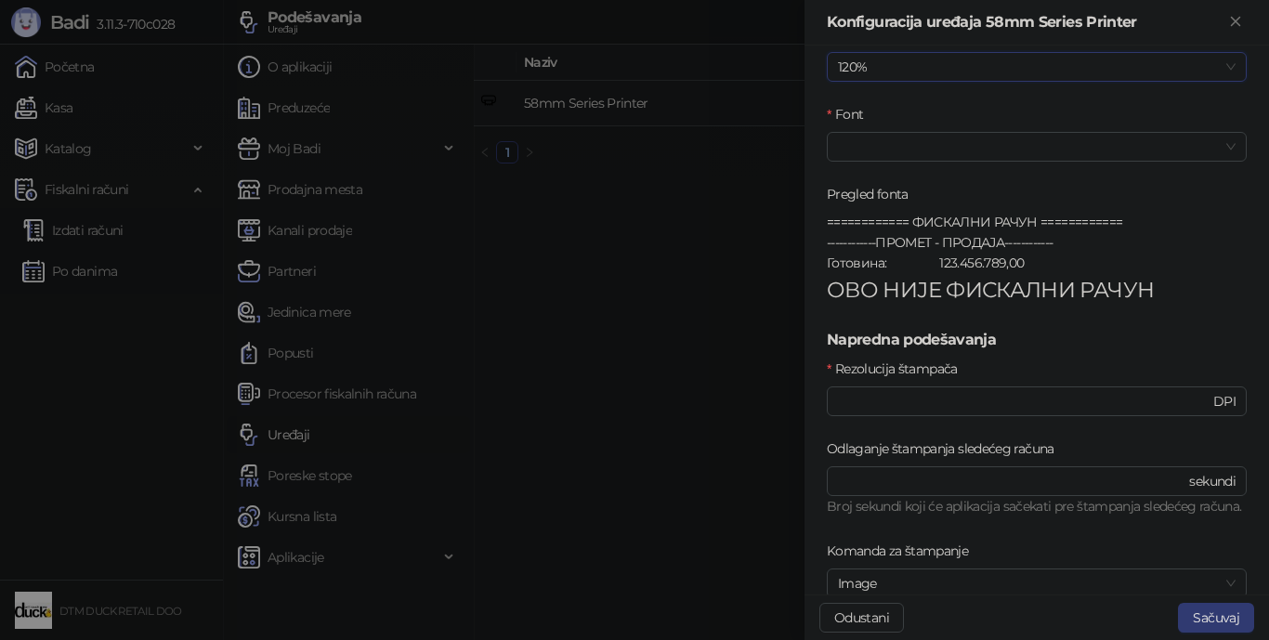
scroll to position [650, 0]
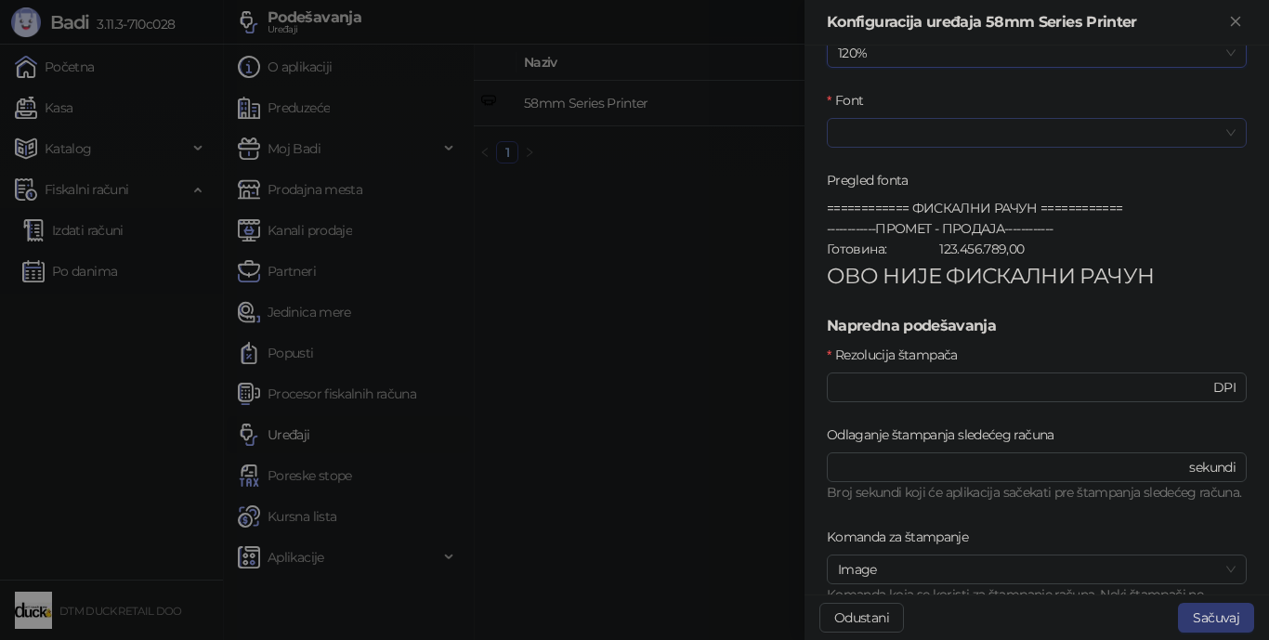
click at [882, 127] on input "Font" at bounding box center [1028, 133] width 381 height 28
click at [883, 129] on input "Font" at bounding box center [1028, 133] width 381 height 28
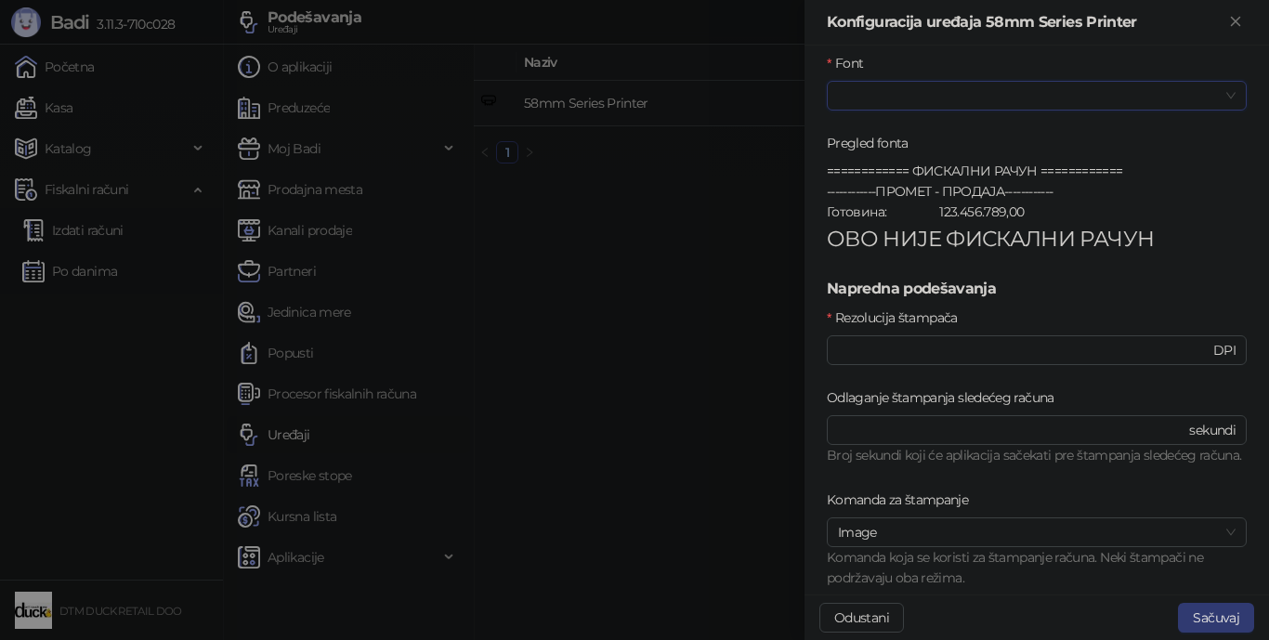
scroll to position [744, 0]
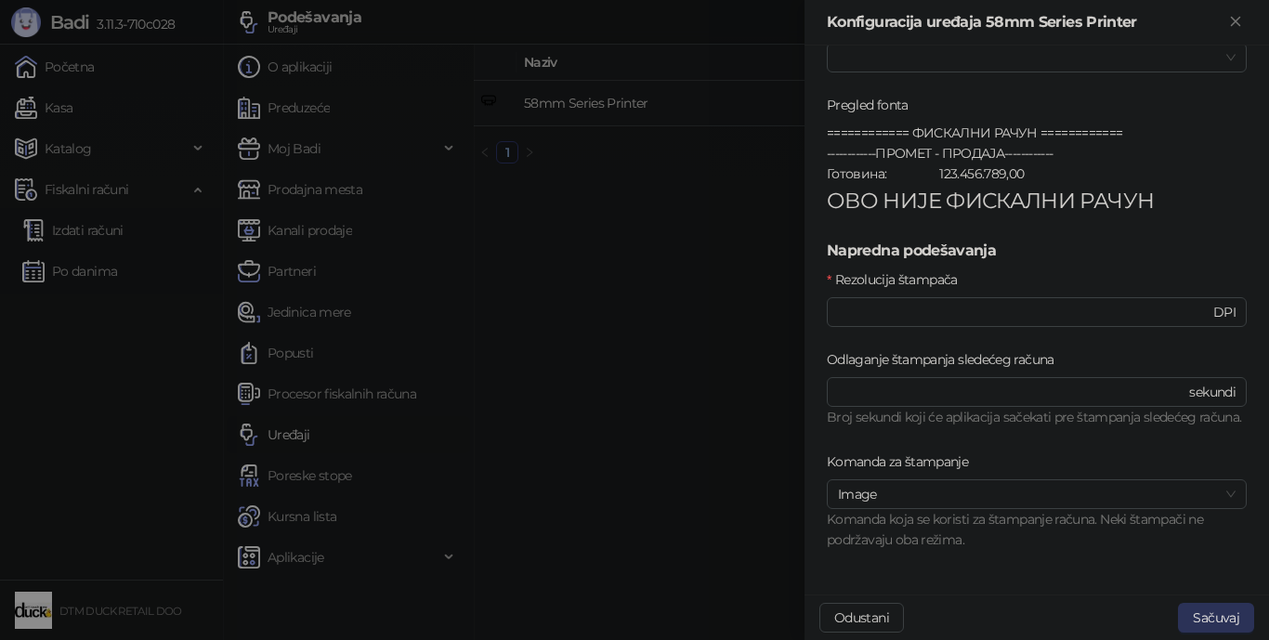
click at [989, 572] on button "Sačuvaj" at bounding box center [1216, 618] width 76 height 30
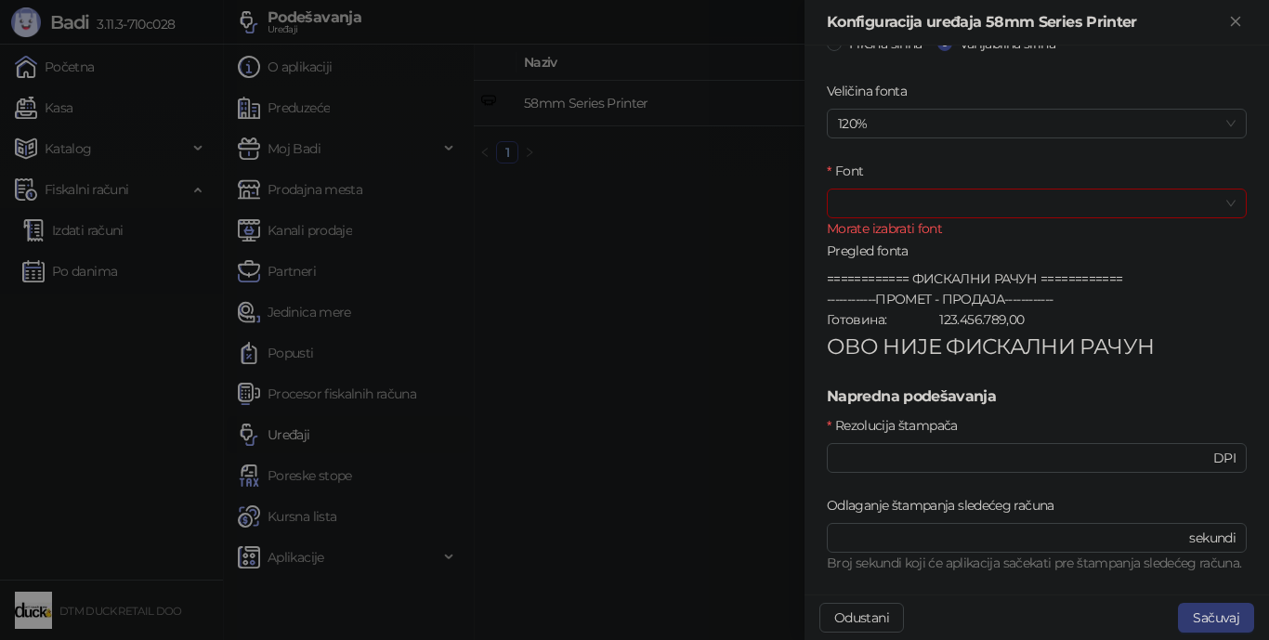
scroll to position [558, 0]
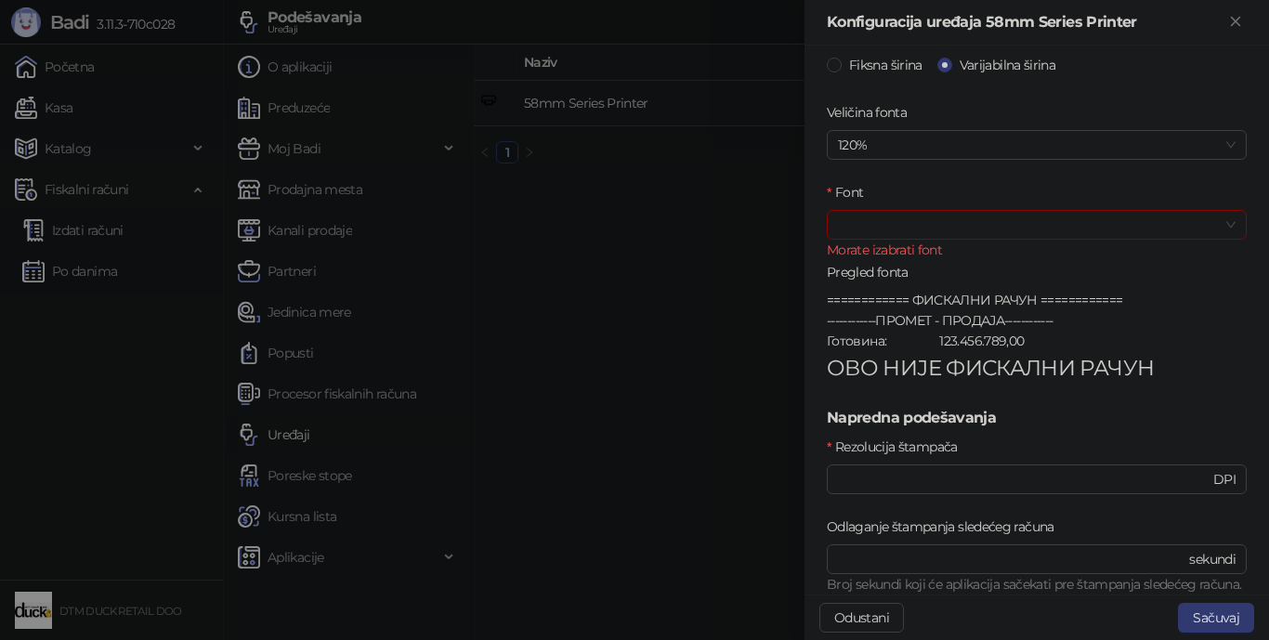
click at [961, 218] on input "Font" at bounding box center [1028, 225] width 381 height 28
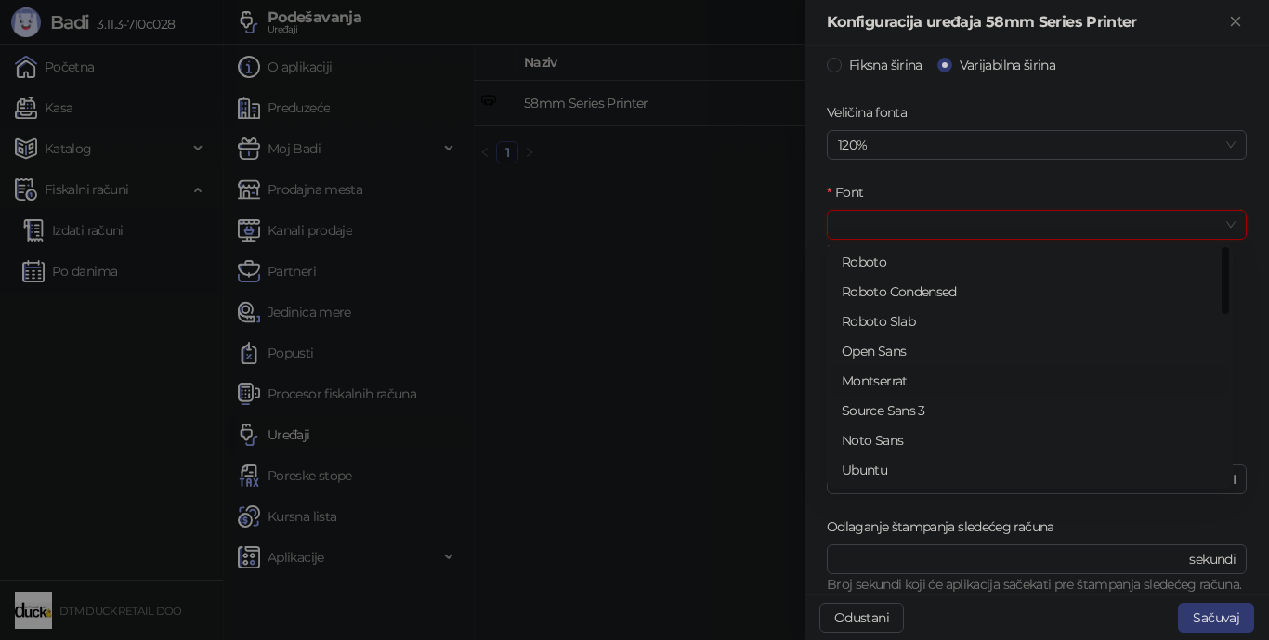
click at [898, 374] on div "Montserrat" at bounding box center [1030, 381] width 376 height 20
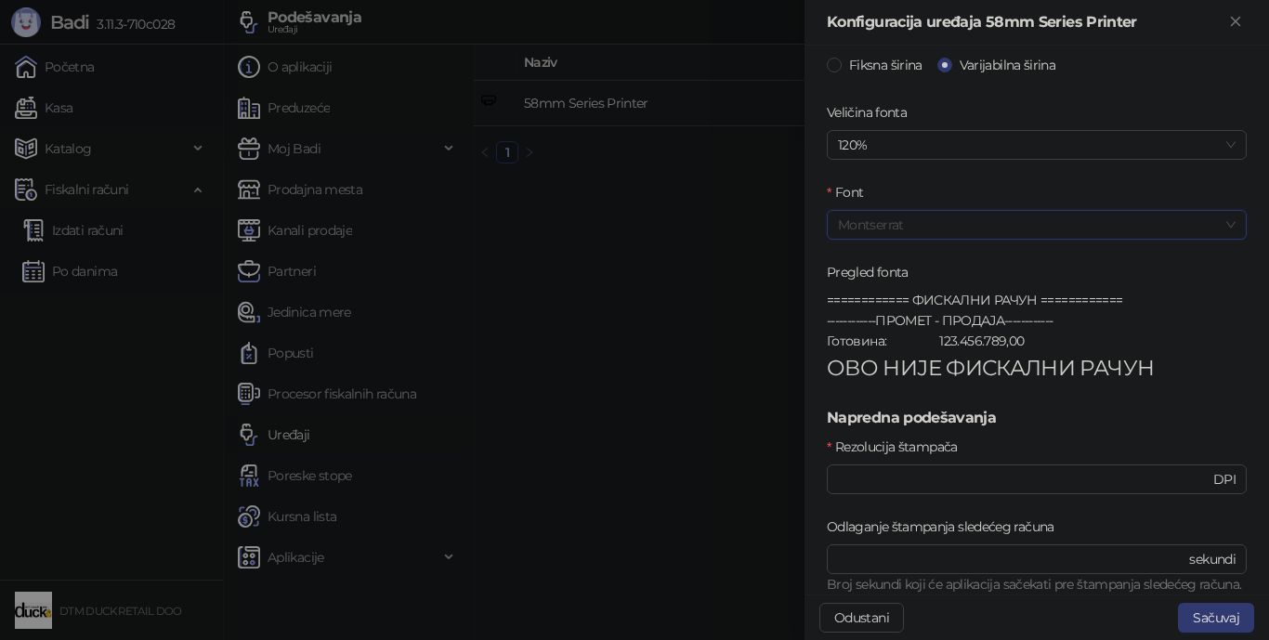
click at [937, 227] on span "Montserrat" at bounding box center [1037, 225] width 398 height 28
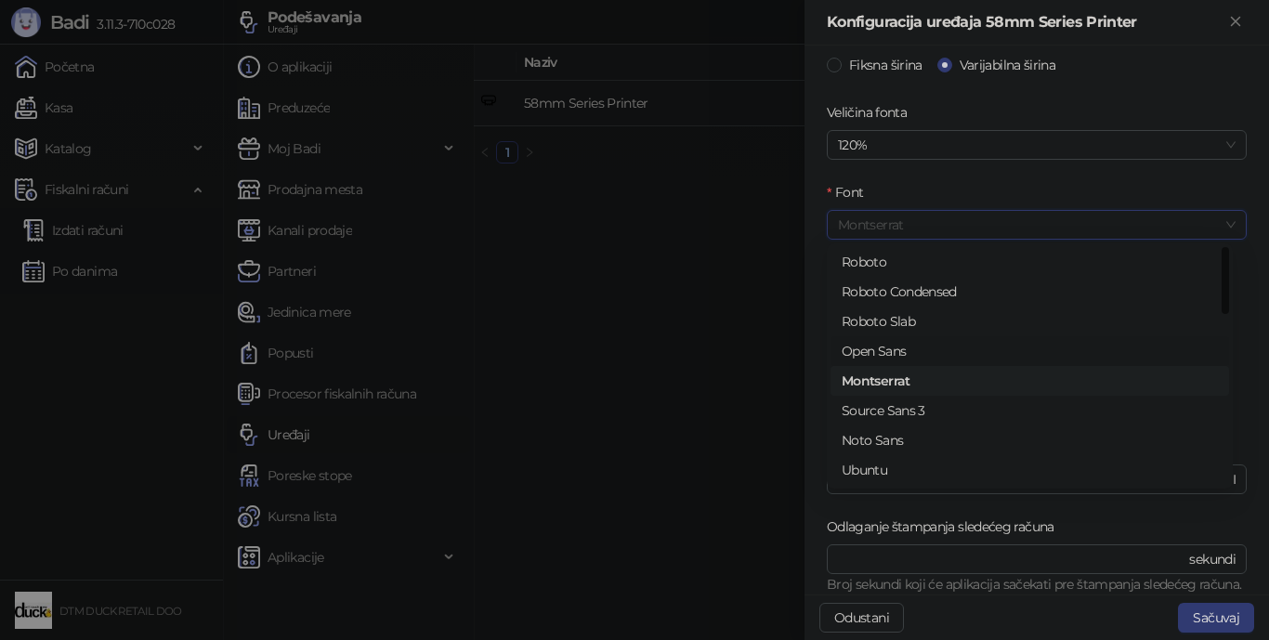
click at [891, 345] on div "Open Sans" at bounding box center [1030, 351] width 376 height 20
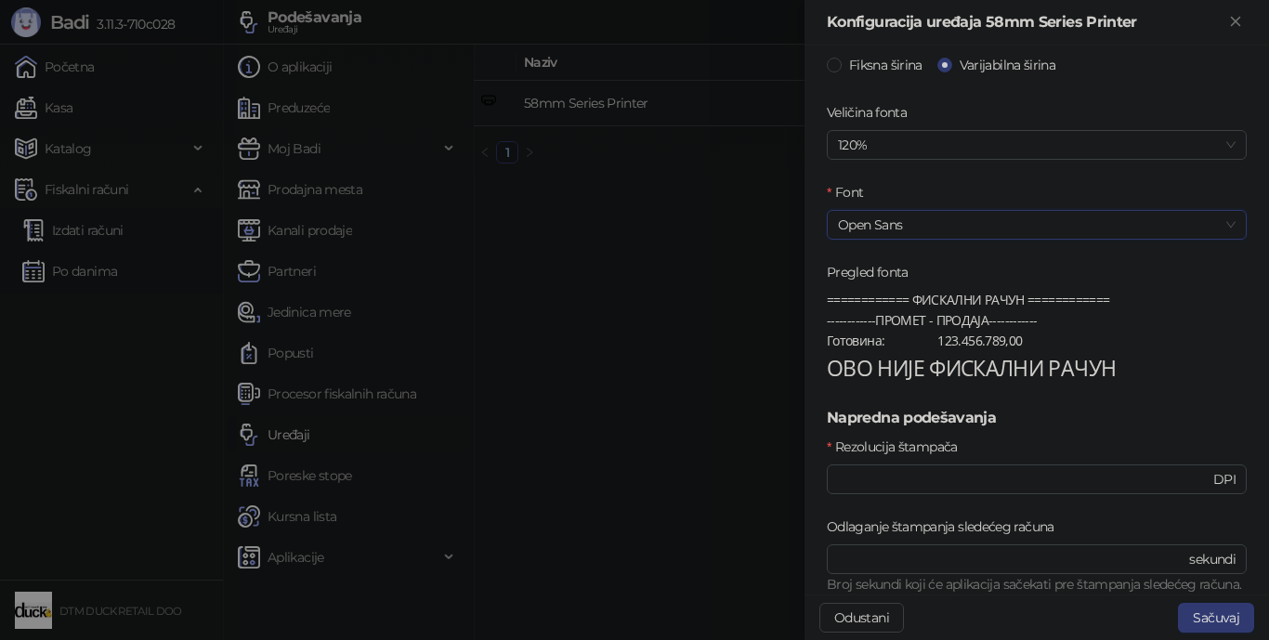
click at [917, 226] on span "Open Sans" at bounding box center [1037, 225] width 398 height 28
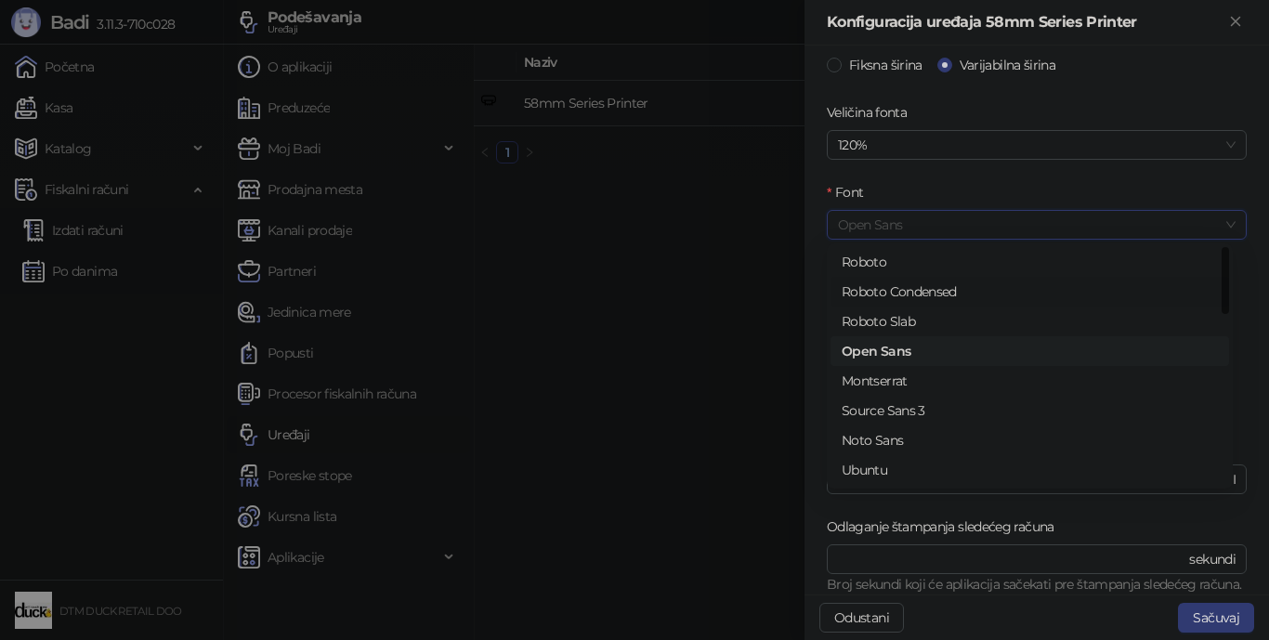
scroll to position [89, 0]
click at [889, 369] on div "Ubuntu" at bounding box center [1029, 381] width 398 height 30
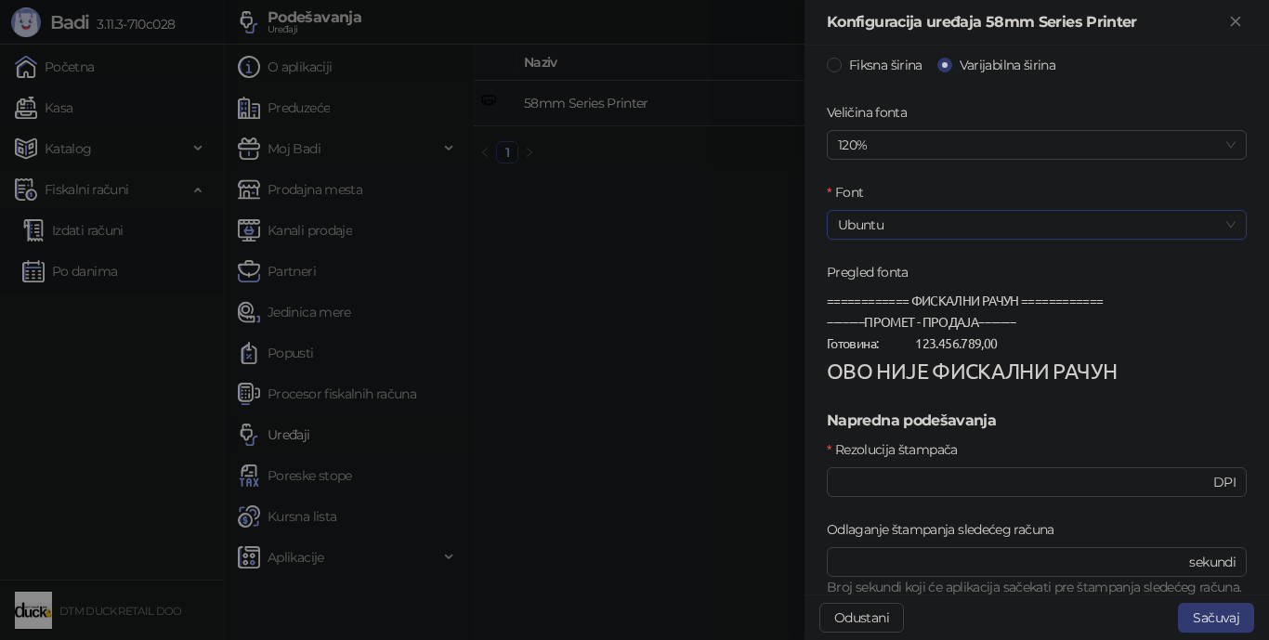
click at [946, 232] on span "Ubuntu" at bounding box center [1037, 225] width 398 height 28
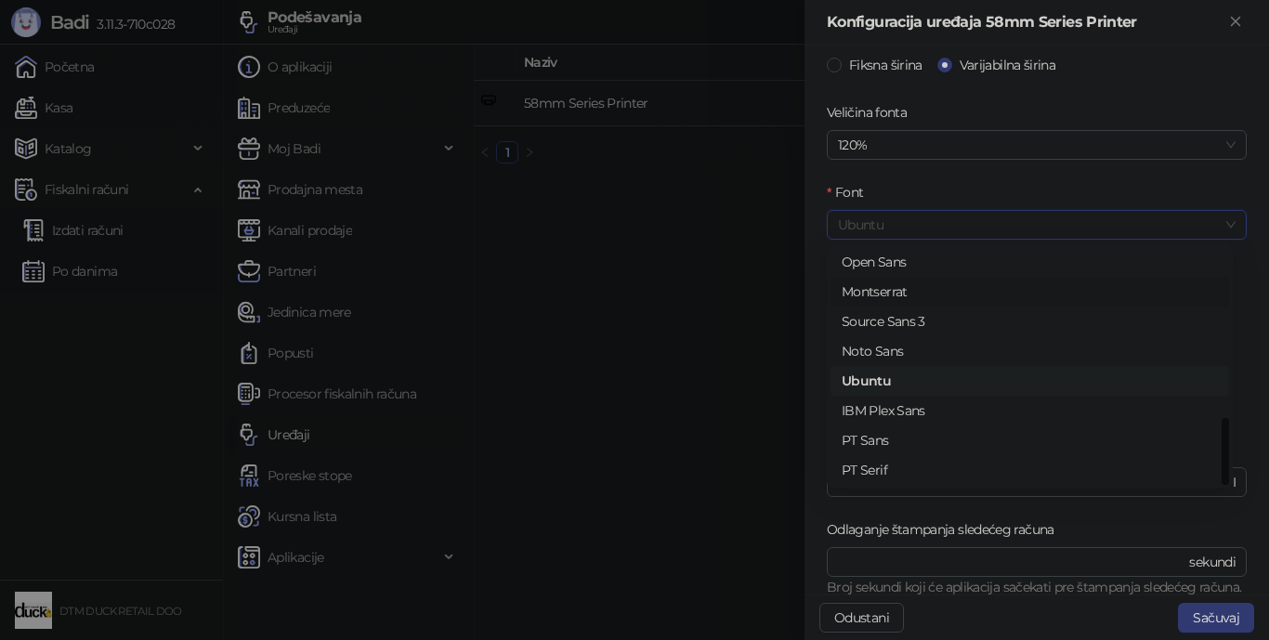
click at [899, 288] on div "Montserrat" at bounding box center [1030, 291] width 376 height 20
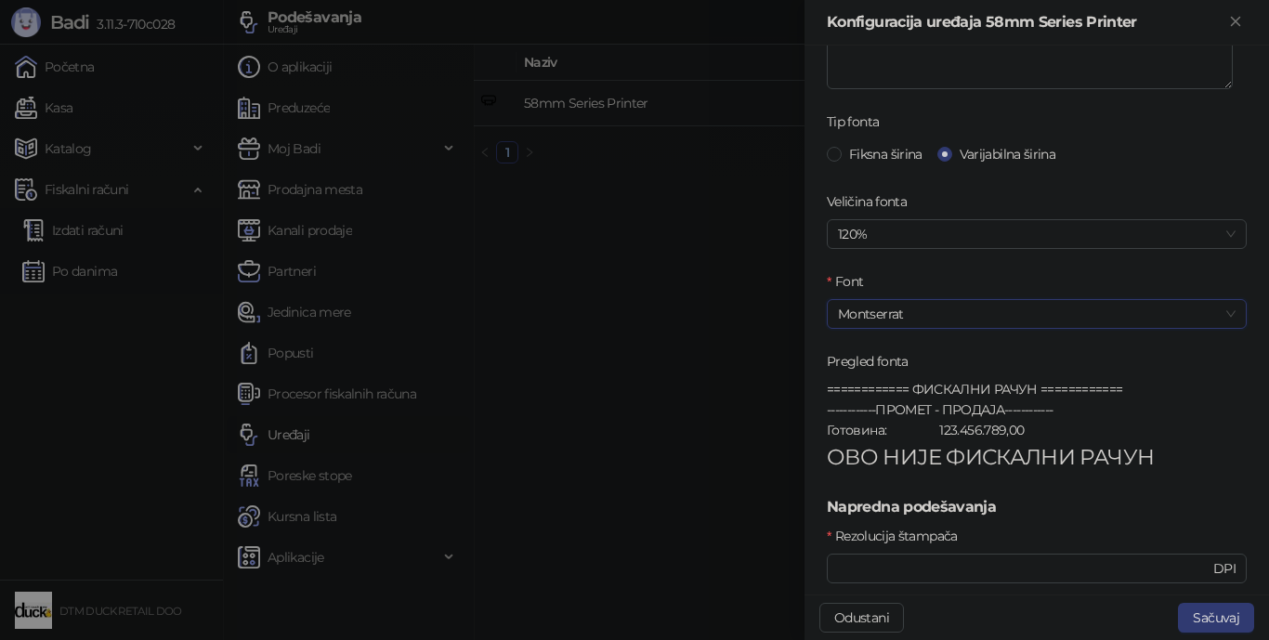
scroll to position [465, 0]
click at [934, 319] on span "Montserrat" at bounding box center [1037, 318] width 398 height 28
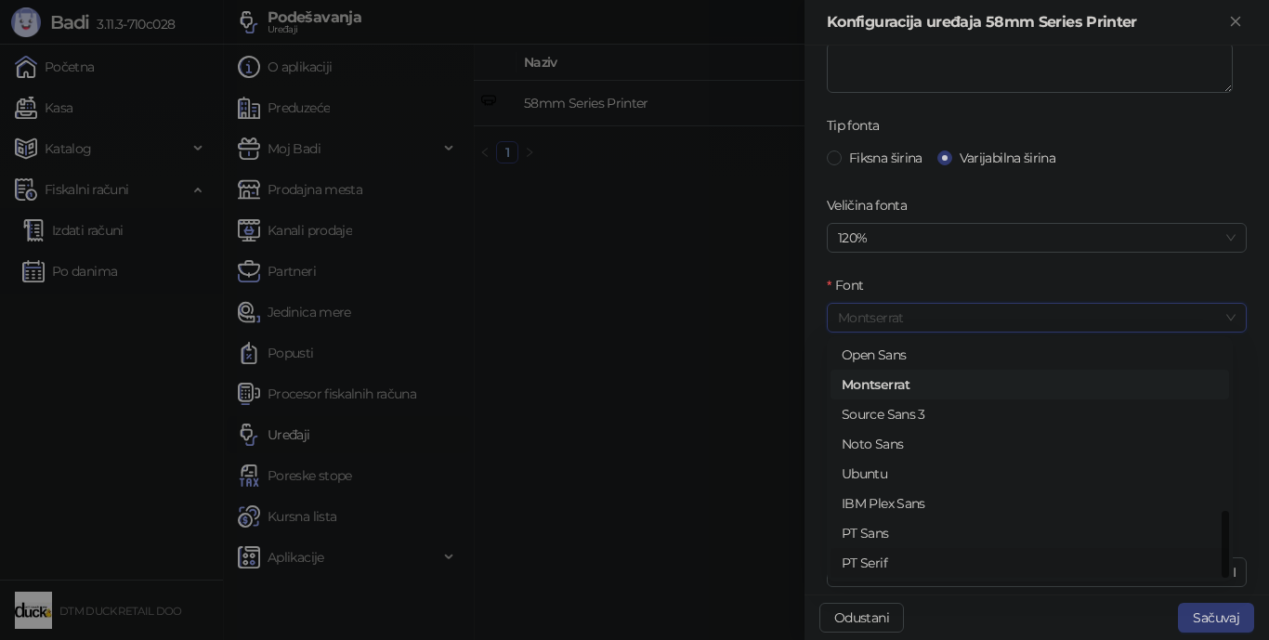
click at [880, 556] on div "PT Serif" at bounding box center [1030, 563] width 376 height 20
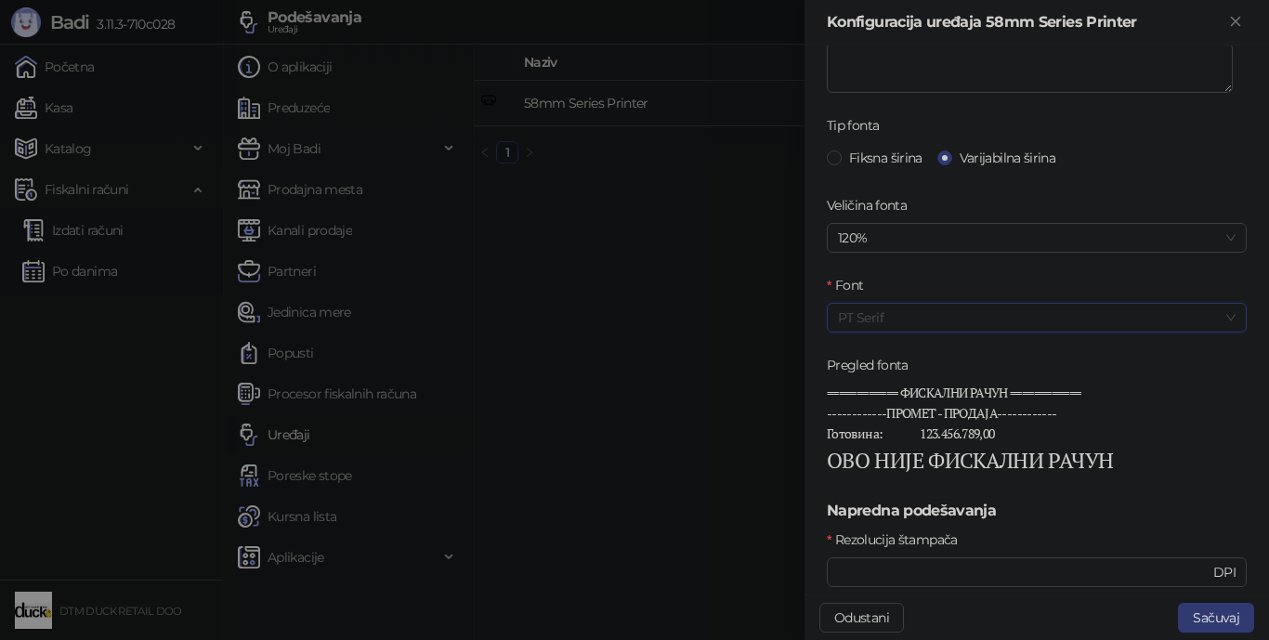
click at [944, 322] on span "PT Serif" at bounding box center [1037, 318] width 398 height 28
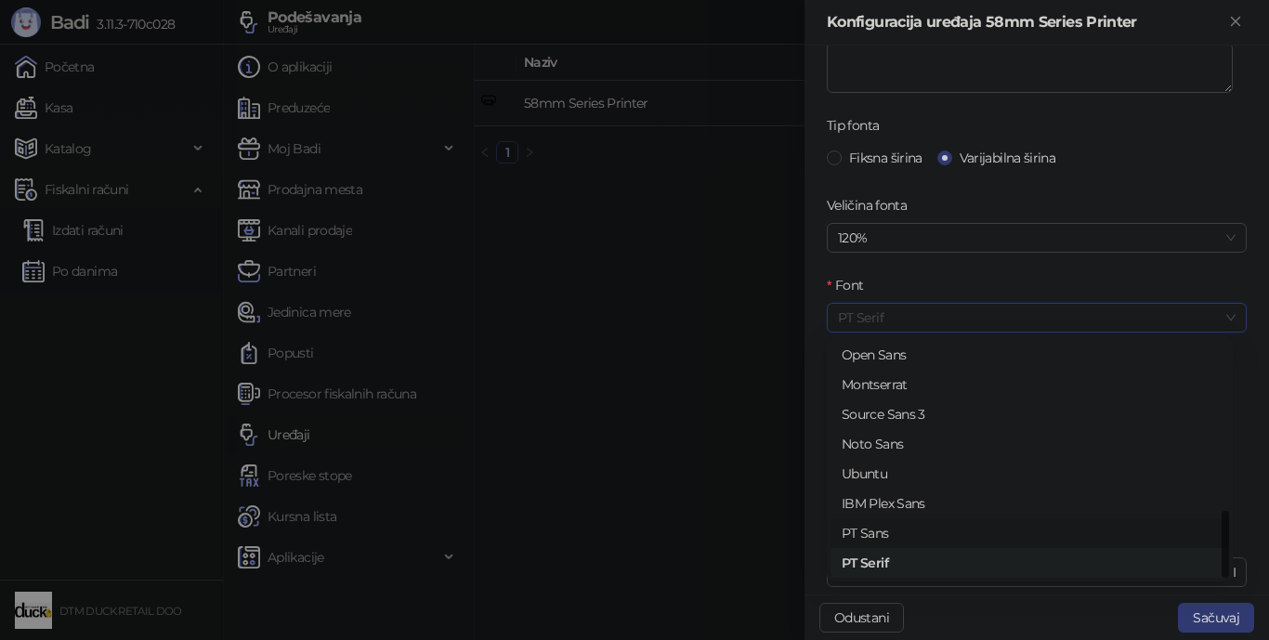
click at [893, 533] on div "PT Sans" at bounding box center [1030, 533] width 376 height 20
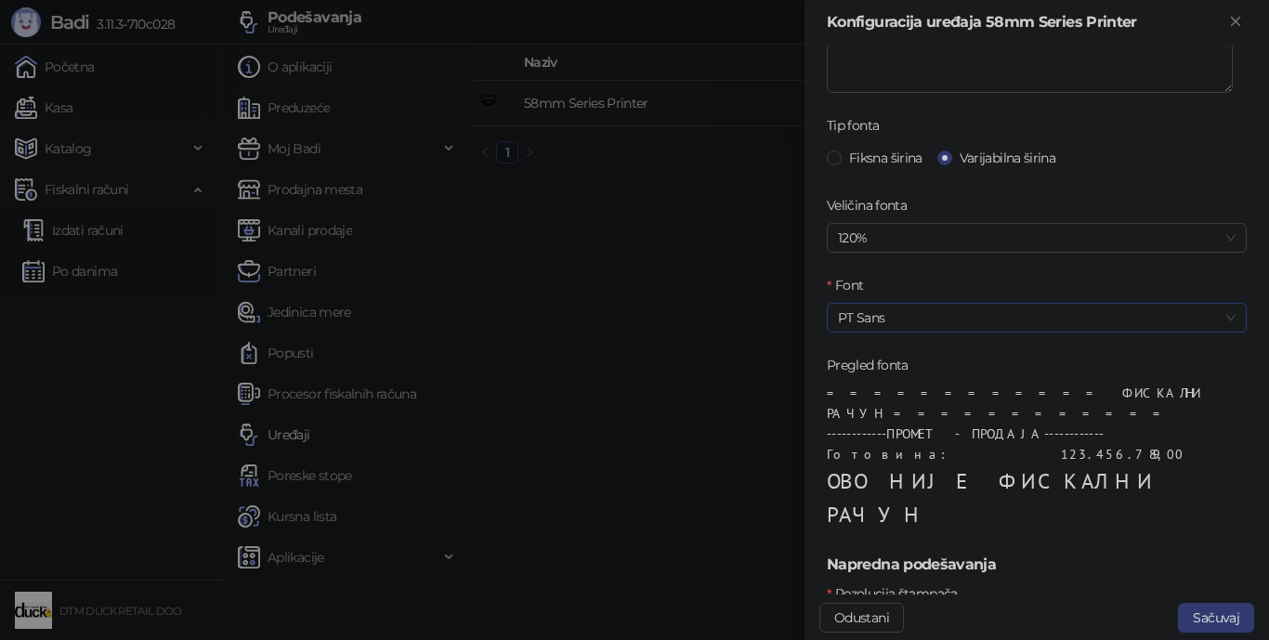
click at [955, 322] on span "PT Sans" at bounding box center [1037, 318] width 398 height 28
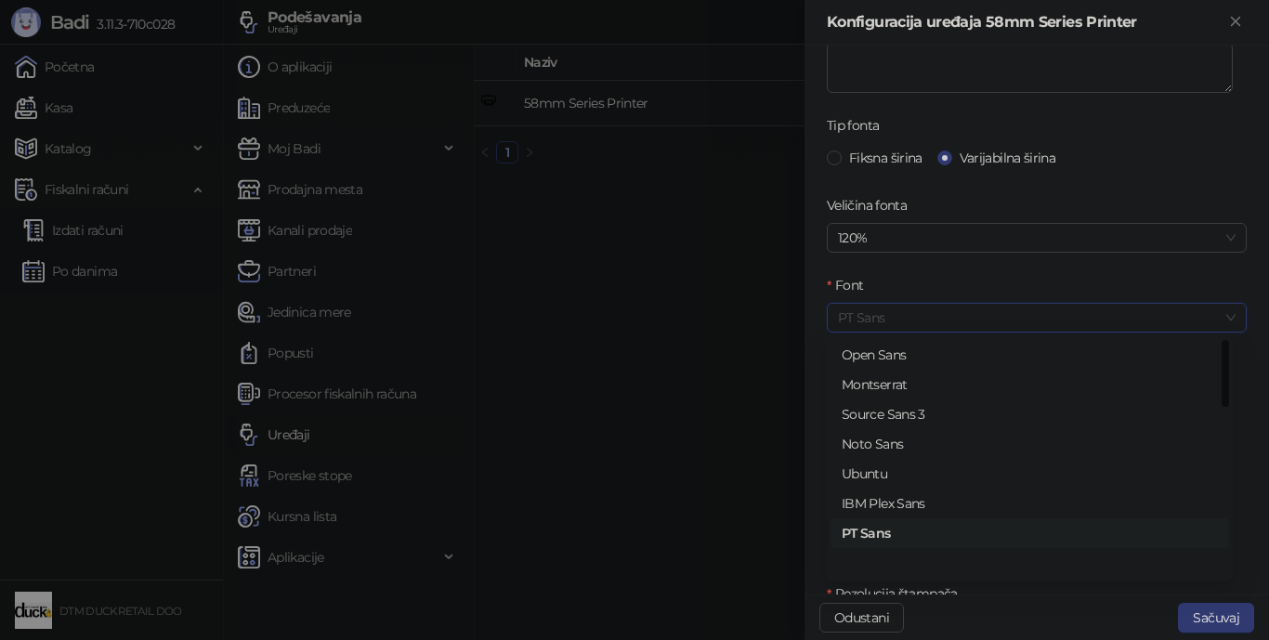
scroll to position [0, 0]
click at [903, 382] on div "Roboto Condensed" at bounding box center [1030, 384] width 376 height 20
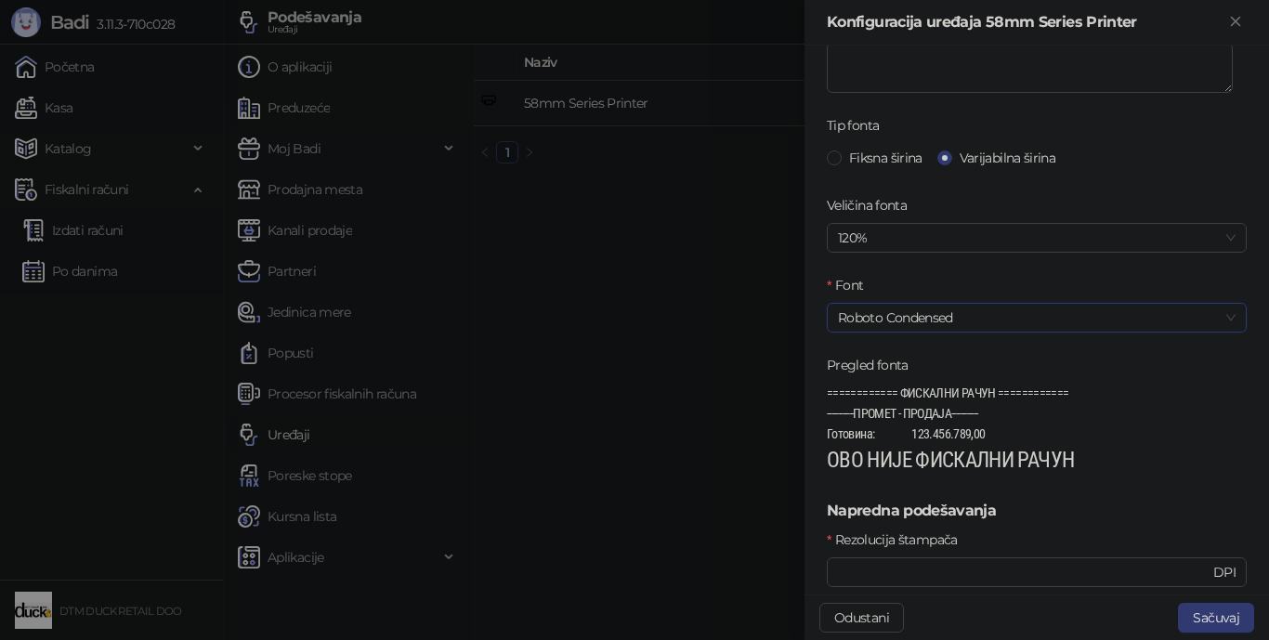
click at [913, 319] on span "Roboto Condensed" at bounding box center [1037, 318] width 398 height 28
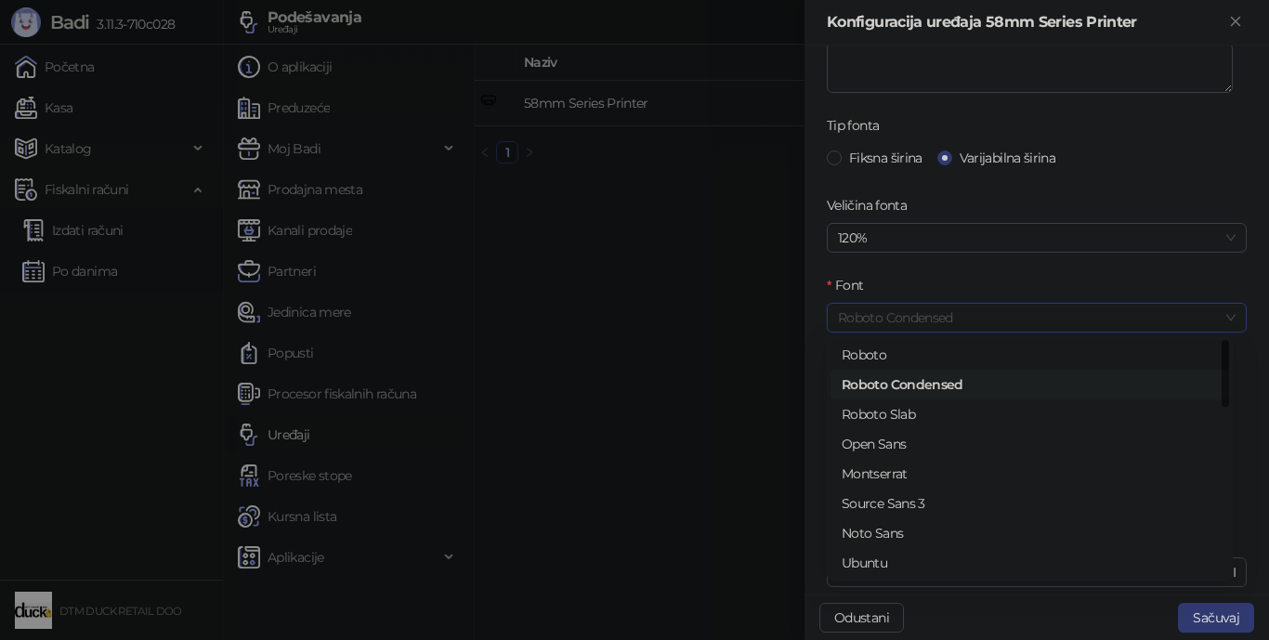
click at [907, 355] on div "Roboto" at bounding box center [1030, 355] width 376 height 20
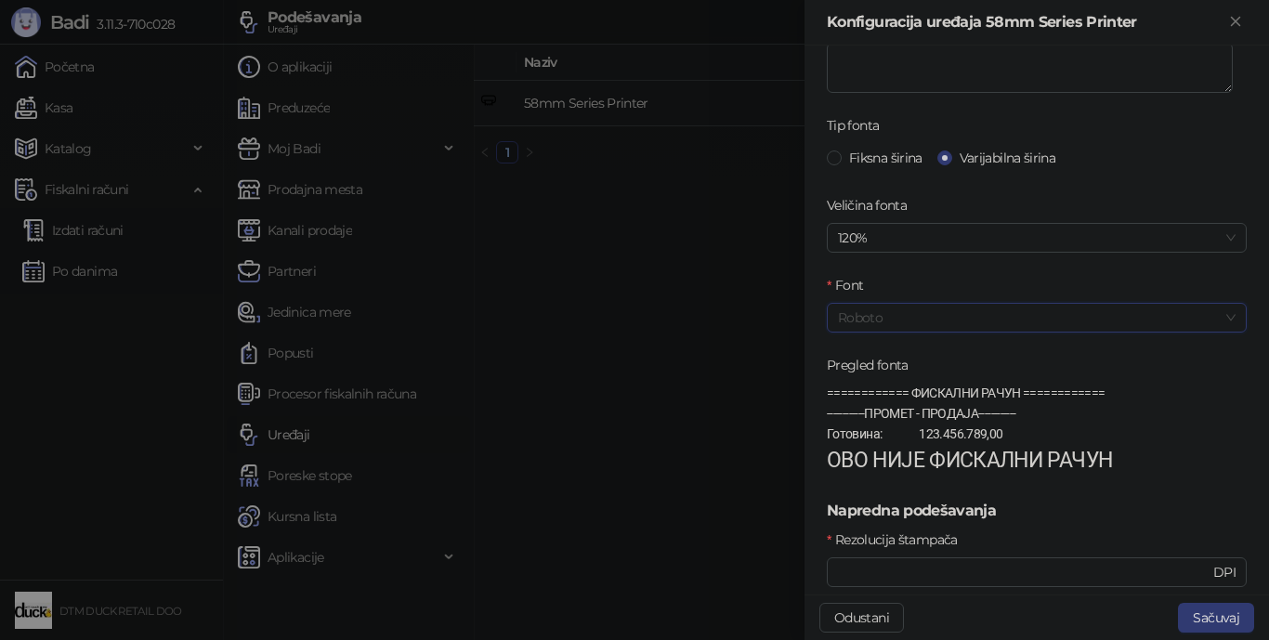
click at [916, 316] on span "Roboto" at bounding box center [1037, 318] width 398 height 28
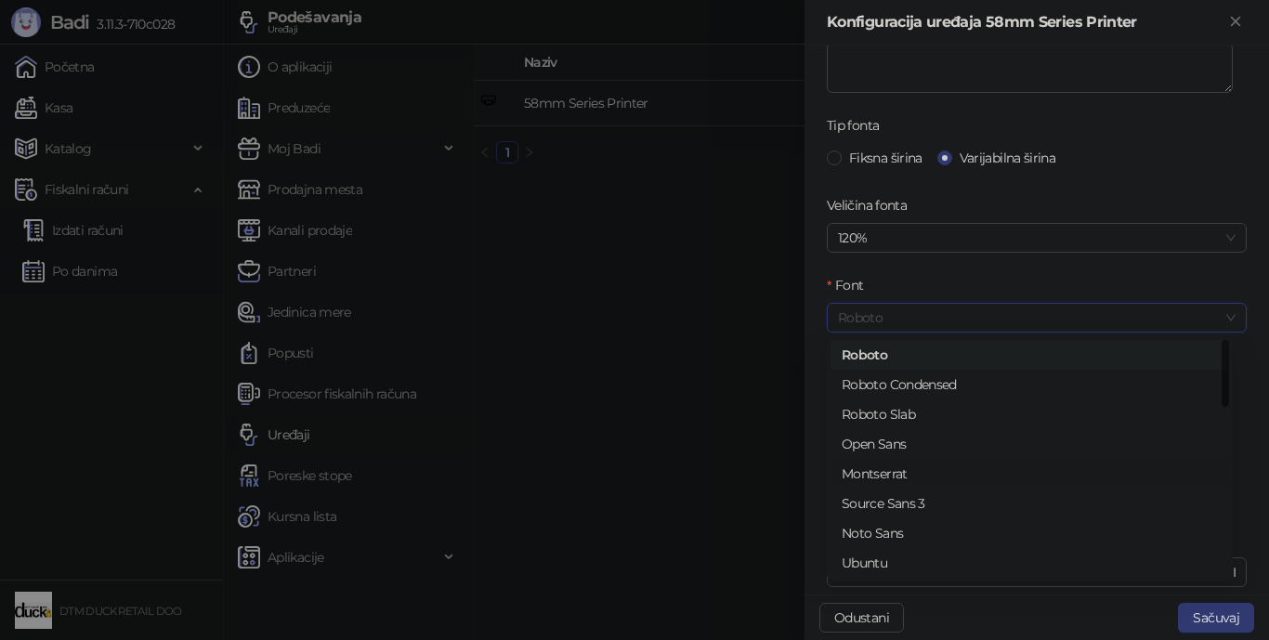
click at [893, 471] on div "Montserrat" at bounding box center [1030, 474] width 376 height 20
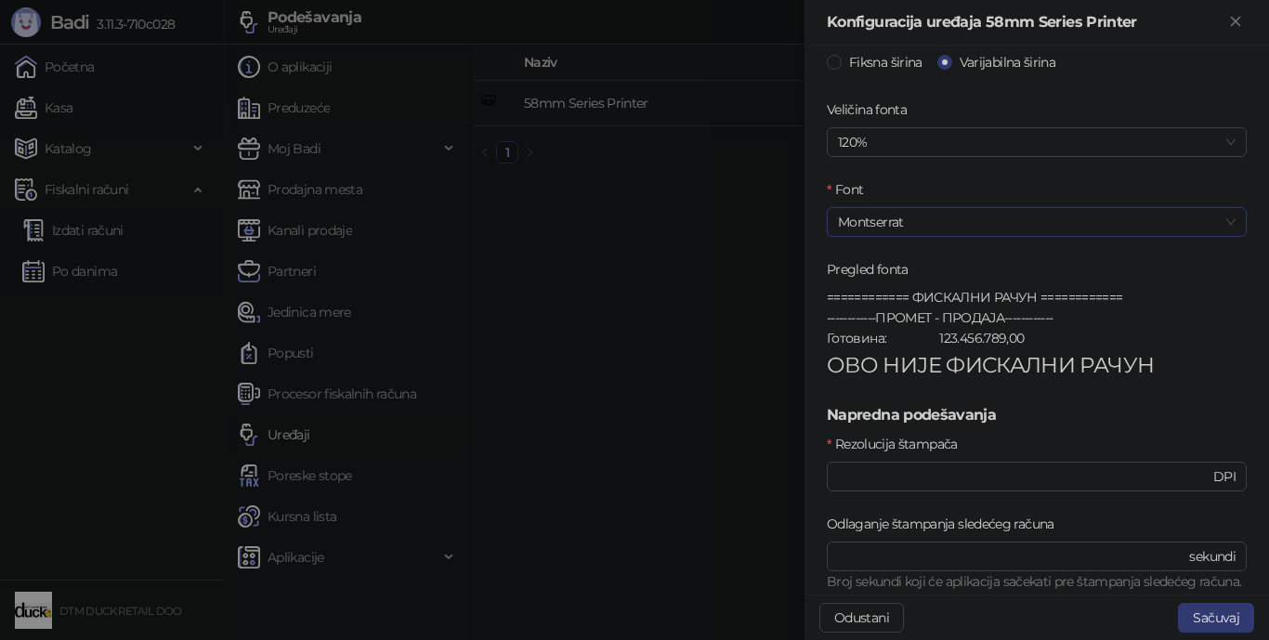
scroll to position [744, 0]
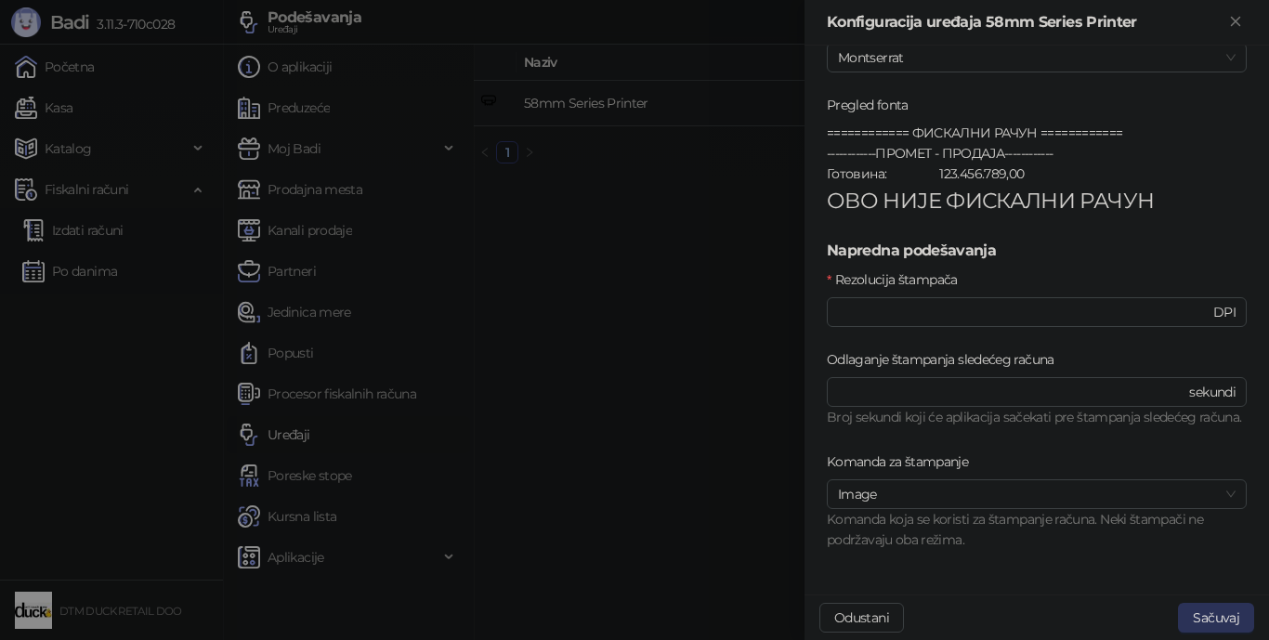
click at [989, 572] on button "Sačuvaj" at bounding box center [1216, 618] width 76 height 30
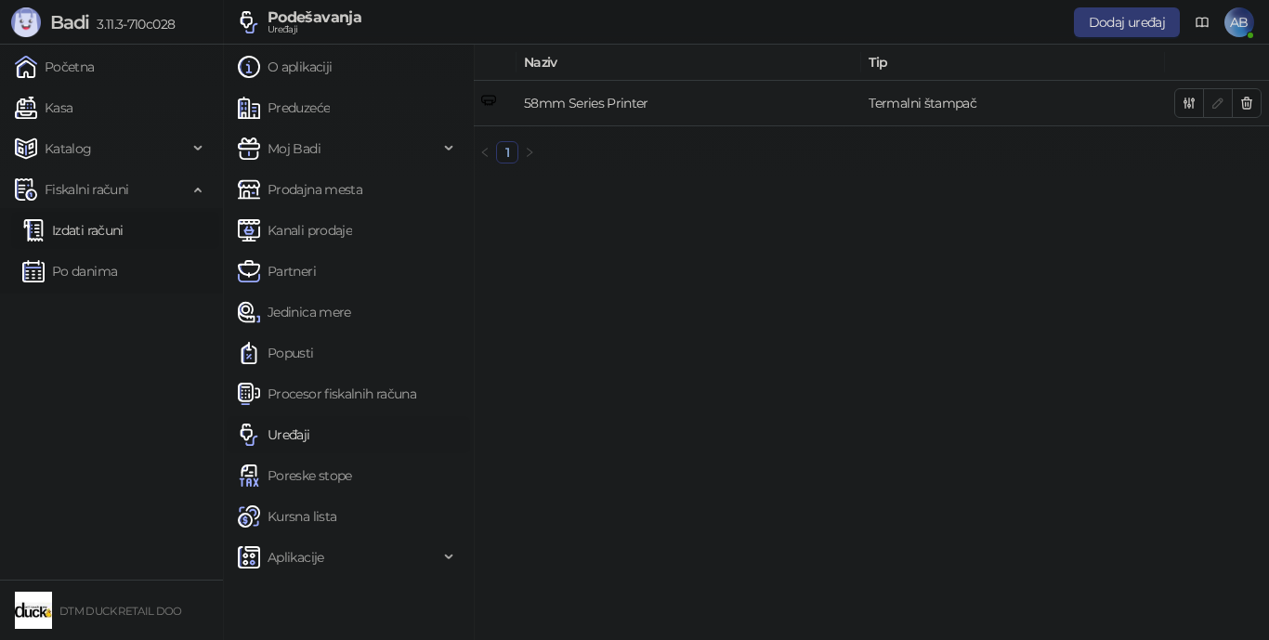
click at [77, 228] on link "Izdati računi" at bounding box center [72, 230] width 101 height 37
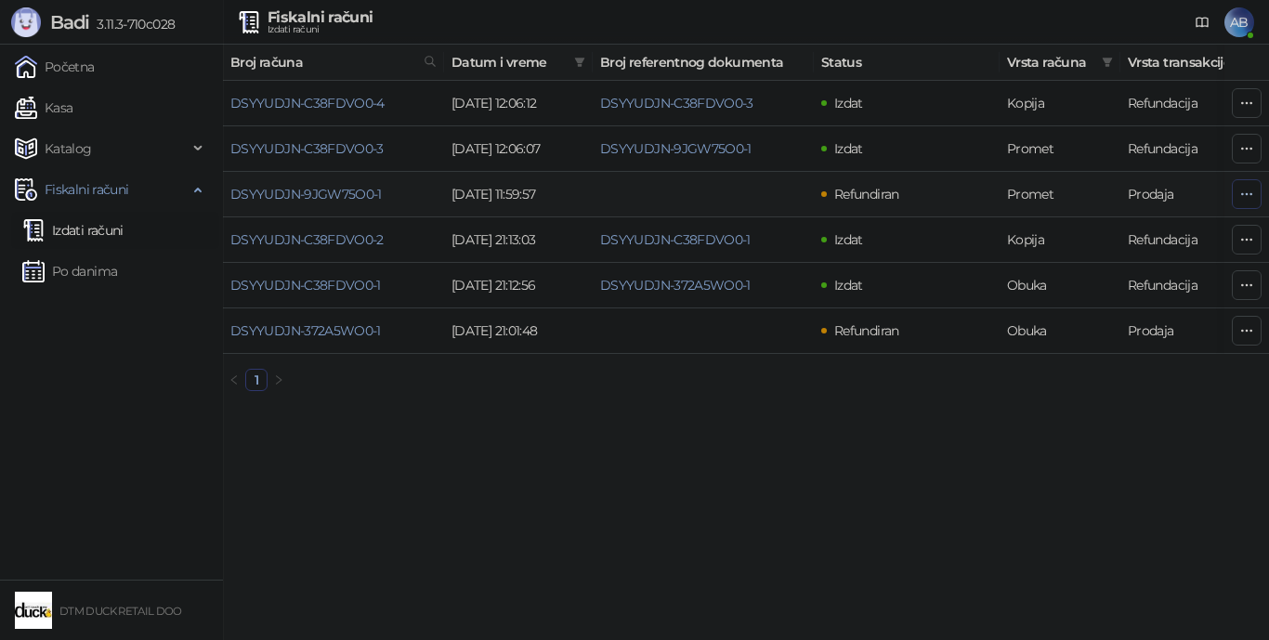
click at [989, 191] on icon "button" at bounding box center [1246, 194] width 15 height 15
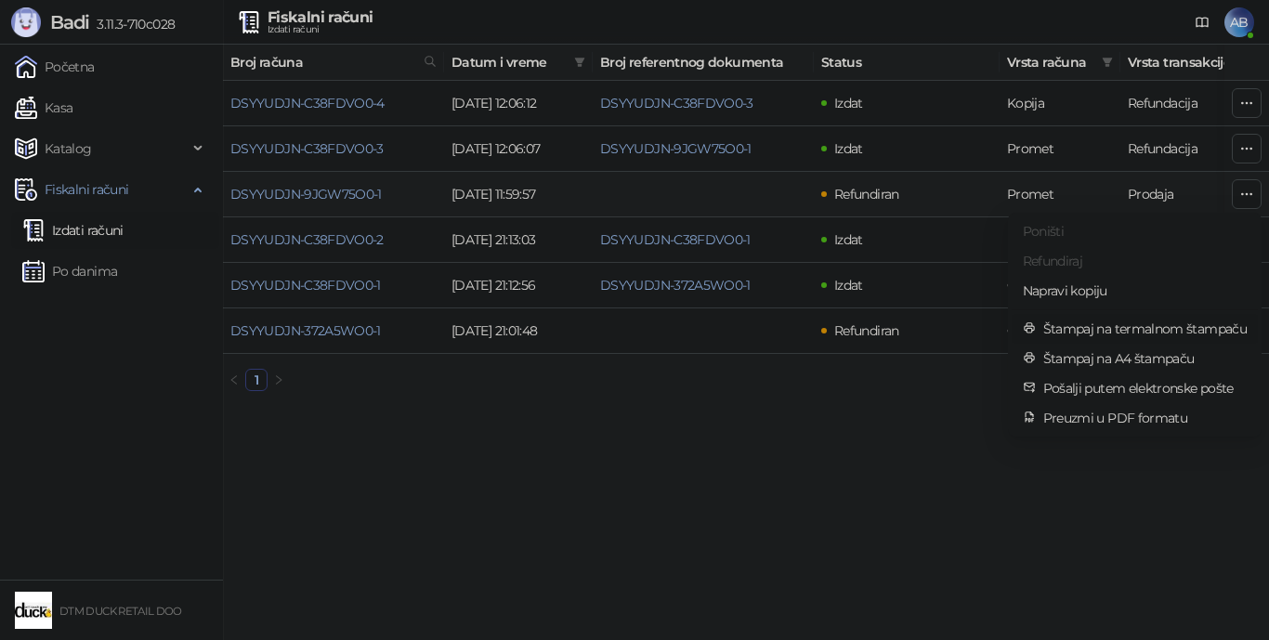
click at [989, 325] on span "Štampaj na termalnom štampaču" at bounding box center [1144, 329] width 203 height 20
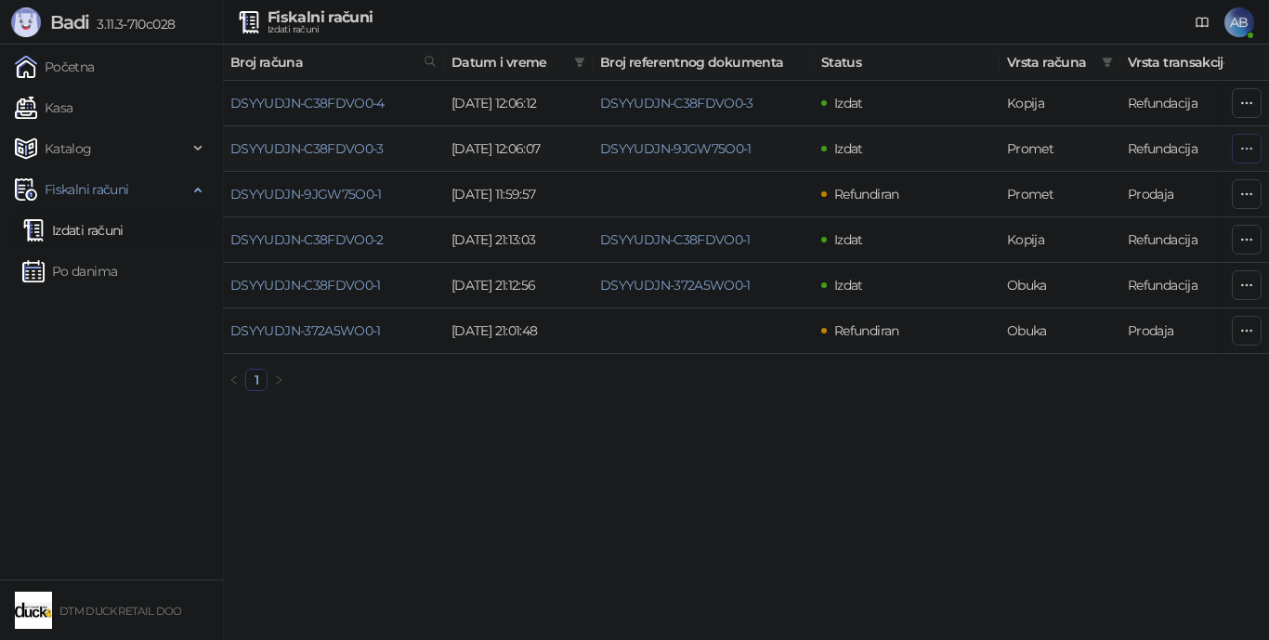
click at [989, 150] on icon "button" at bounding box center [1246, 148] width 15 height 15
click at [962, 406] on html "Badi 3.11.3-710c028 Početna Kasa Katalog Fiskalni računi Izdati računi Po danim…" at bounding box center [634, 203] width 1269 height 406
click at [989, 148] on icon "button" at bounding box center [1246, 148] width 15 height 15
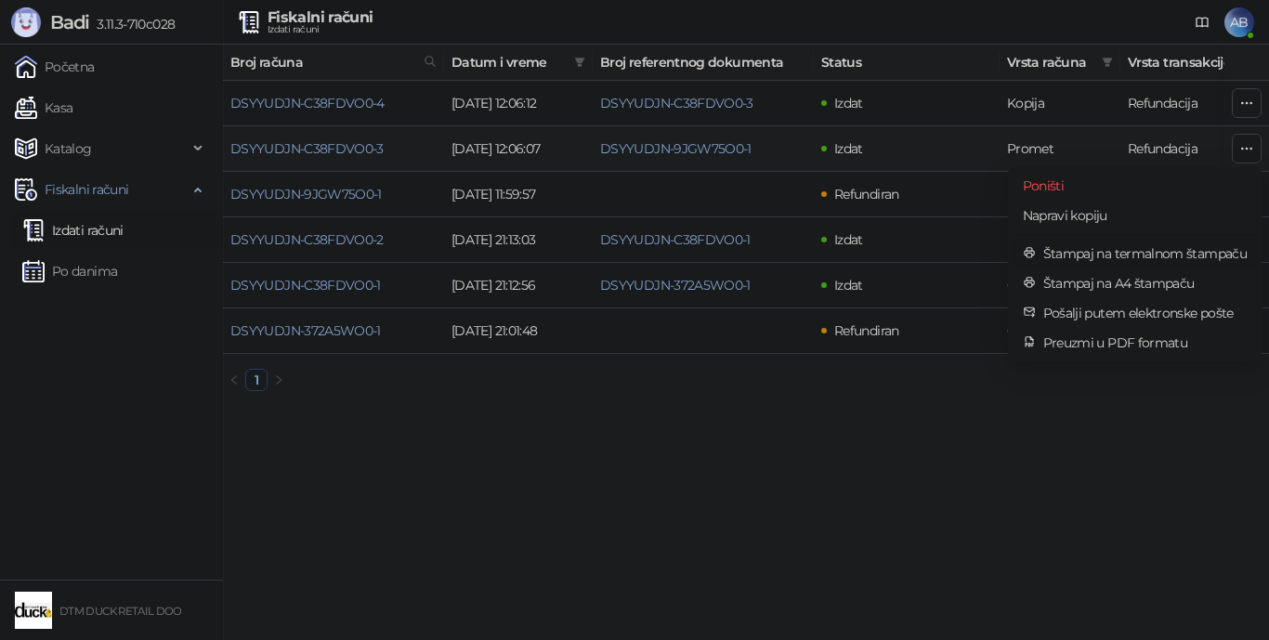
click at [989, 250] on span "Štampaj na termalnom štampaču" at bounding box center [1144, 253] width 203 height 20
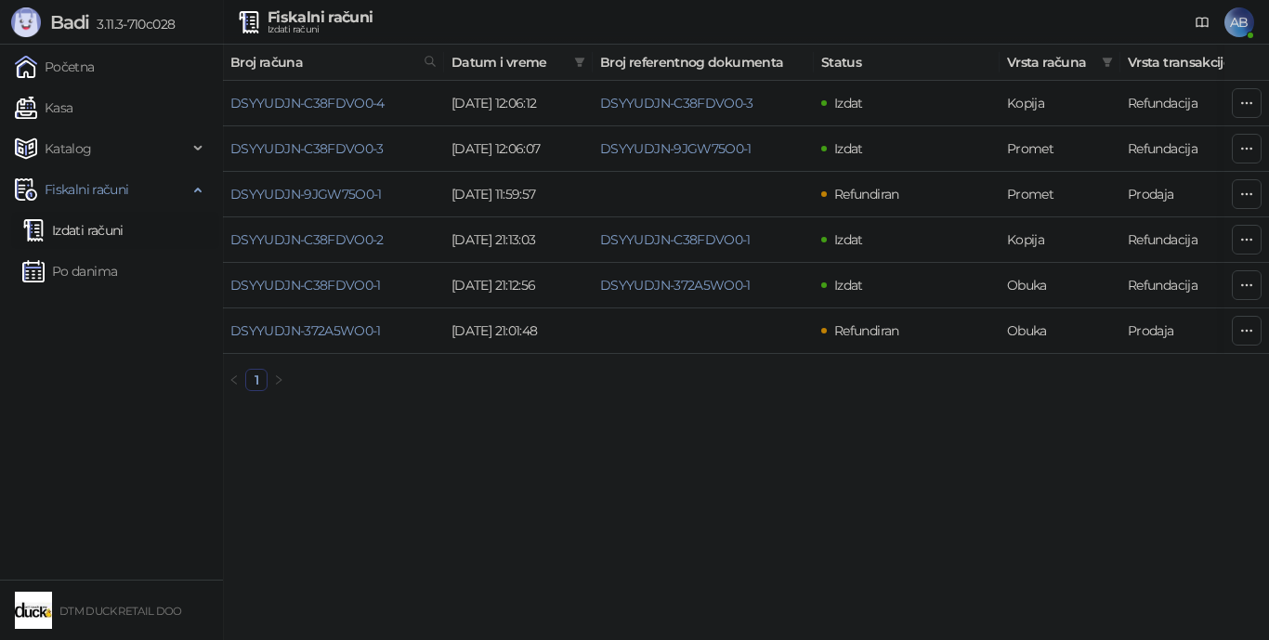
drag, startPoint x: 1235, startPoint y: 14, endPoint x: 1232, endPoint y: 24, distance: 10.9
click at [989, 15] on span "AB" at bounding box center [1239, 22] width 30 height 30
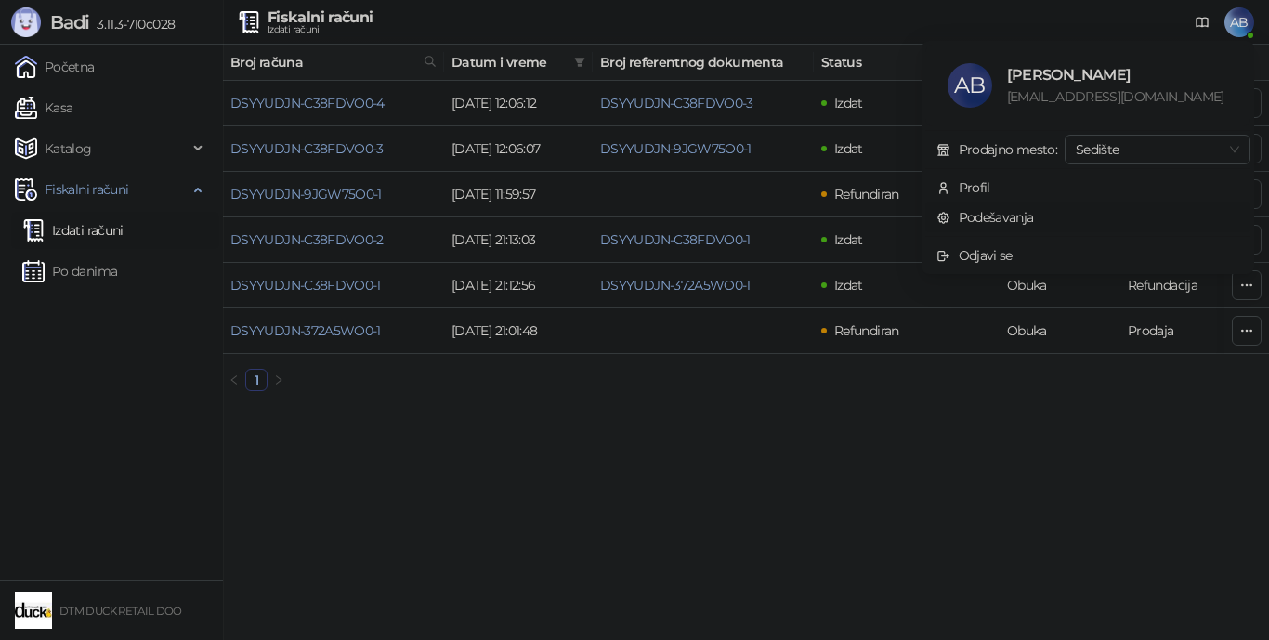
click at [989, 212] on link "Podešavanja" at bounding box center [985, 217] width 98 height 17
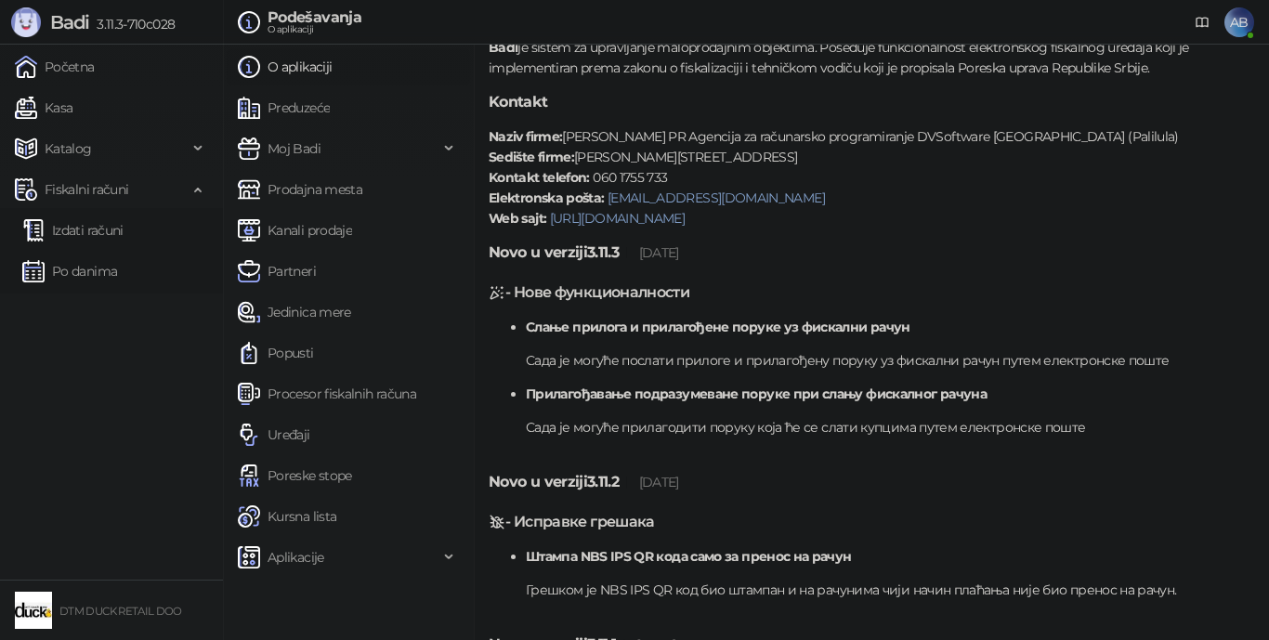
scroll to position [93, 0]
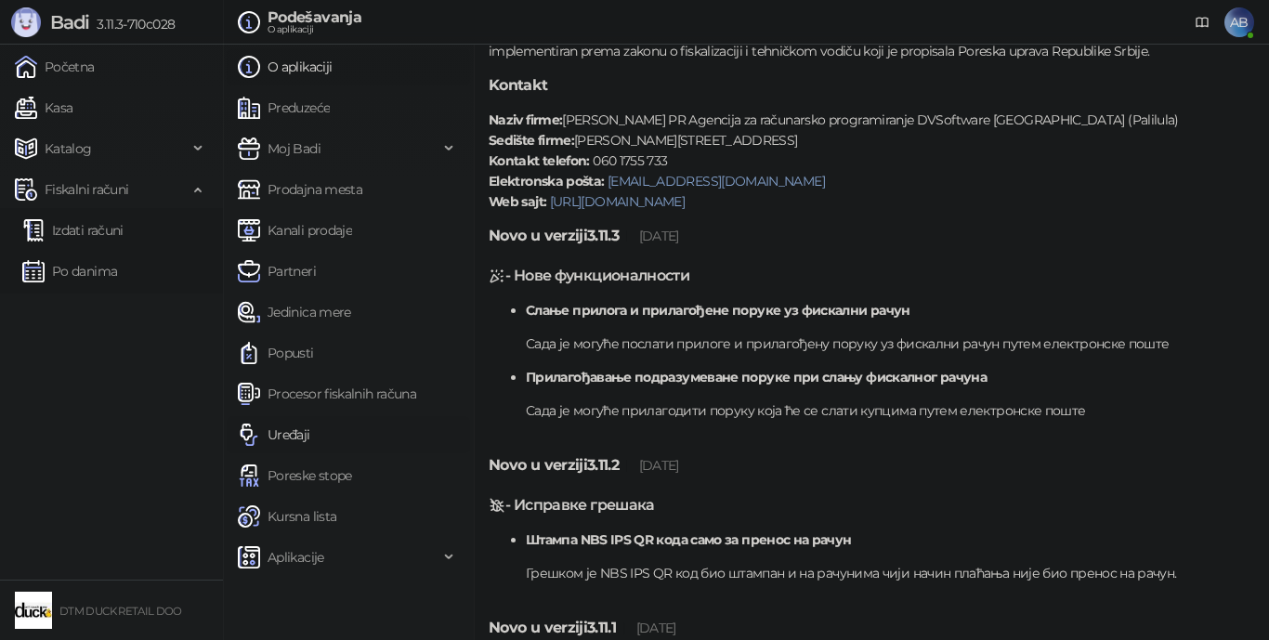
click at [286, 435] on link "Uređaji" at bounding box center [274, 434] width 72 height 37
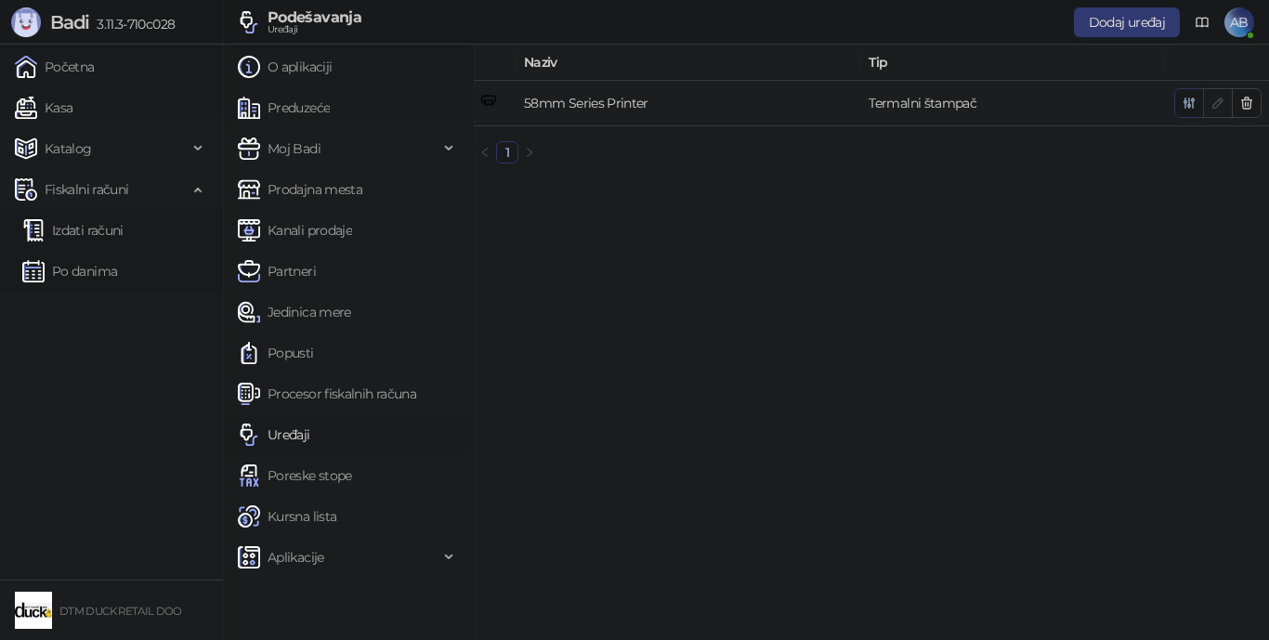
click at [989, 106] on icon "button" at bounding box center [1189, 103] width 15 height 15
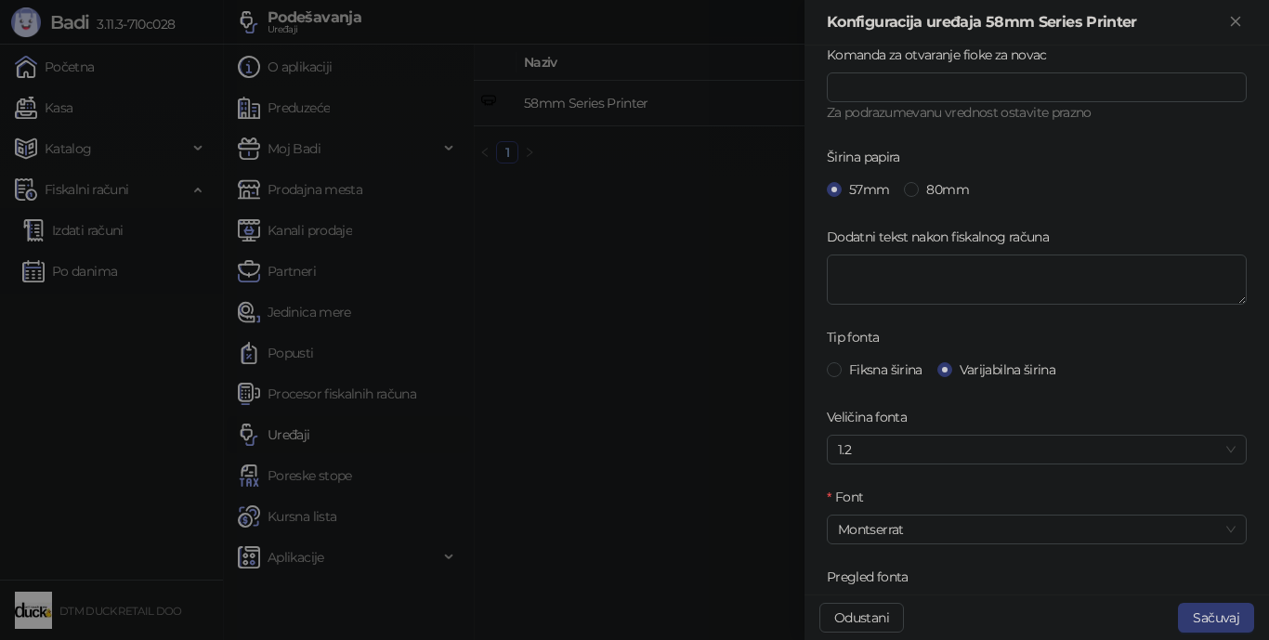
scroll to position [279, 0]
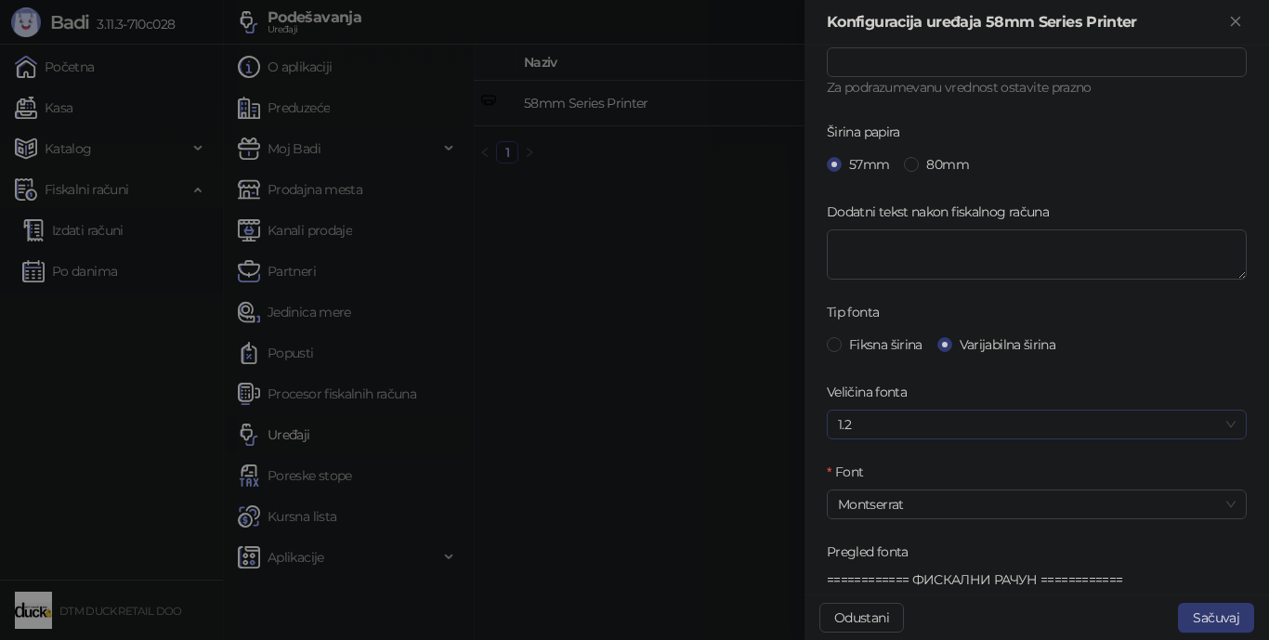
click at [893, 418] on span "1.2" at bounding box center [1037, 425] width 398 height 28
click at [856, 458] on div "100%" at bounding box center [1030, 461] width 376 height 20
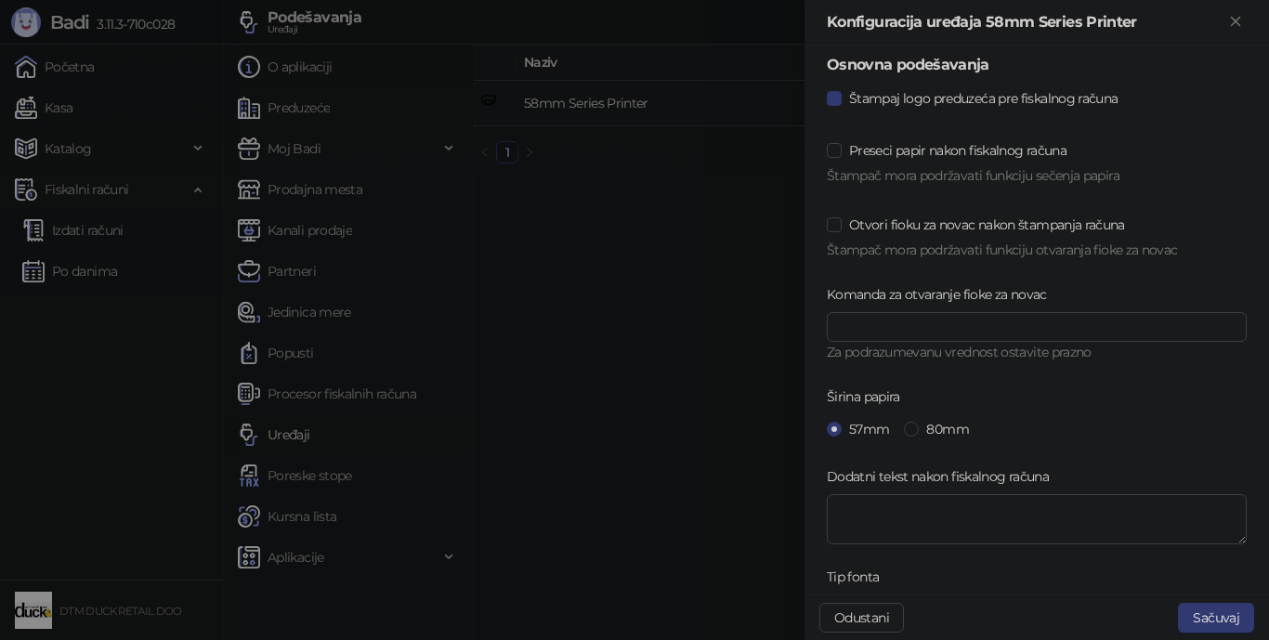
scroll to position [0, 0]
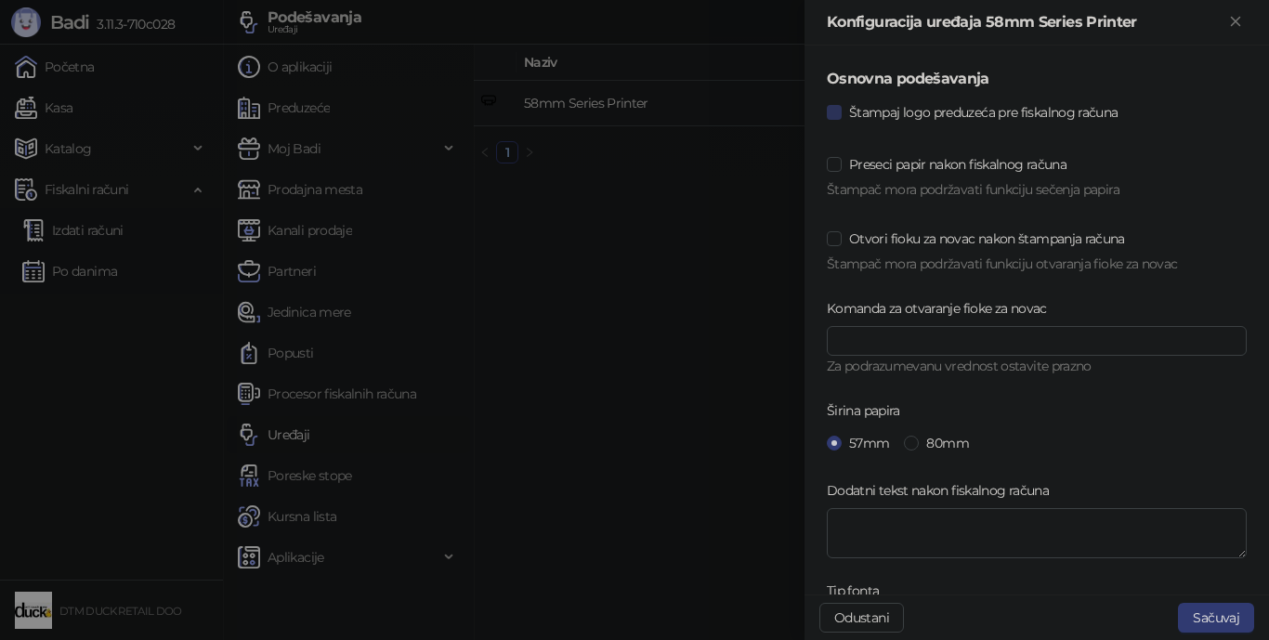
click at [962, 109] on span "Štampaj logo preduzeća pre fiskalnog računa" at bounding box center [983, 112] width 283 height 20
click at [989, 572] on button "Sačuvaj" at bounding box center [1216, 618] width 76 height 30
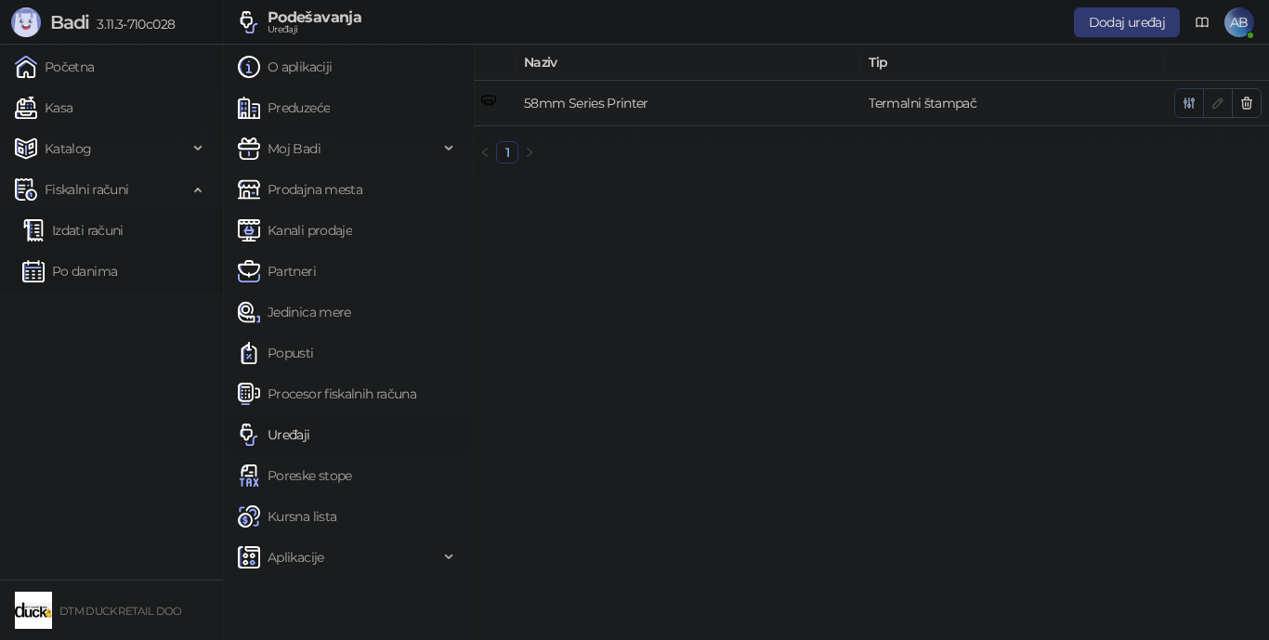
click at [989, 102] on icon "button" at bounding box center [1189, 103] width 15 height 15
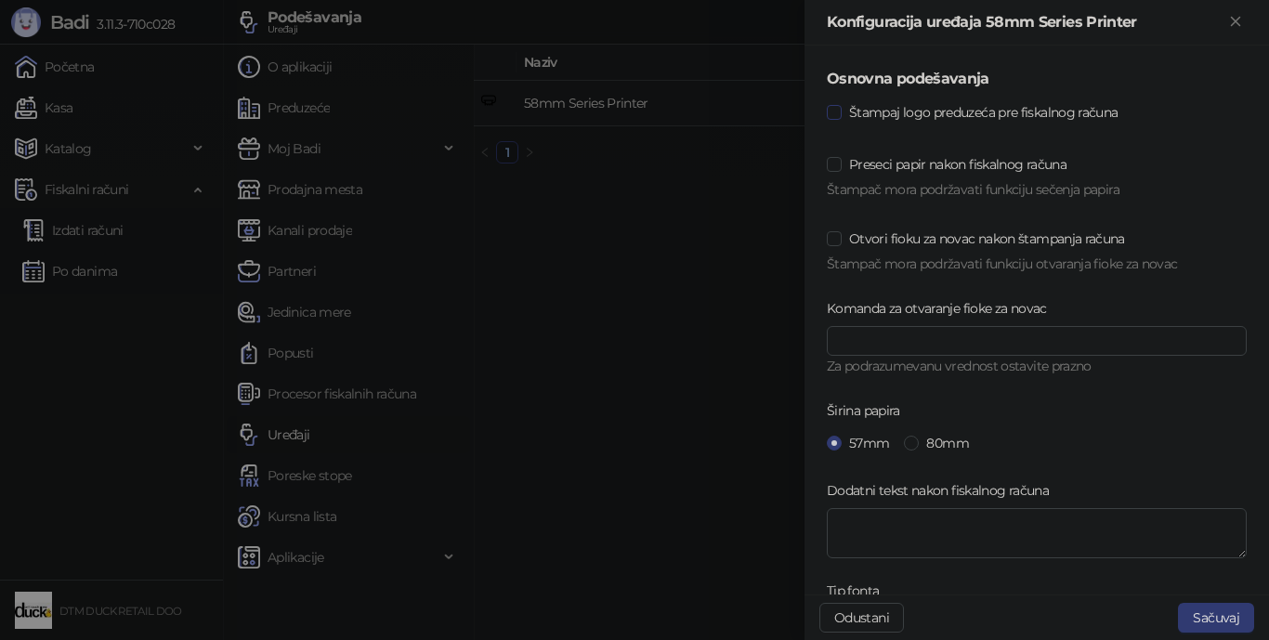
click at [989, 105] on span "Štampaj logo preduzeća pre fiskalnog računa" at bounding box center [983, 112] width 283 height 20
click at [989, 572] on button "Sačuvaj" at bounding box center [1216, 618] width 76 height 30
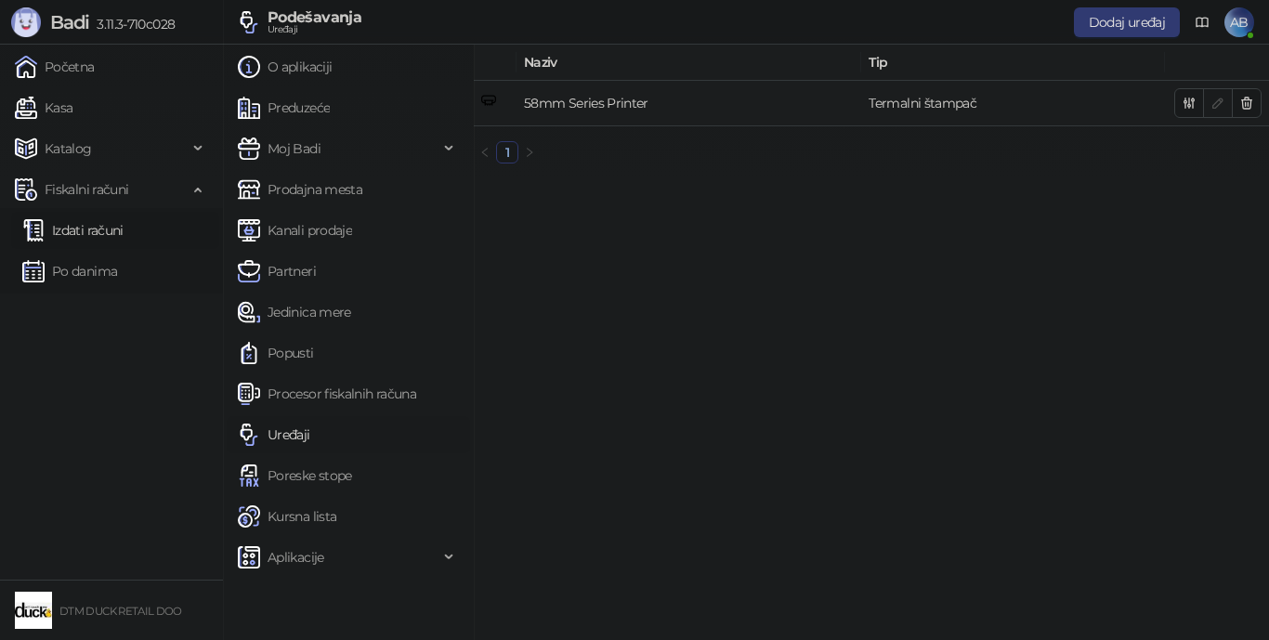
click at [67, 232] on link "Izdati računi" at bounding box center [72, 230] width 101 height 37
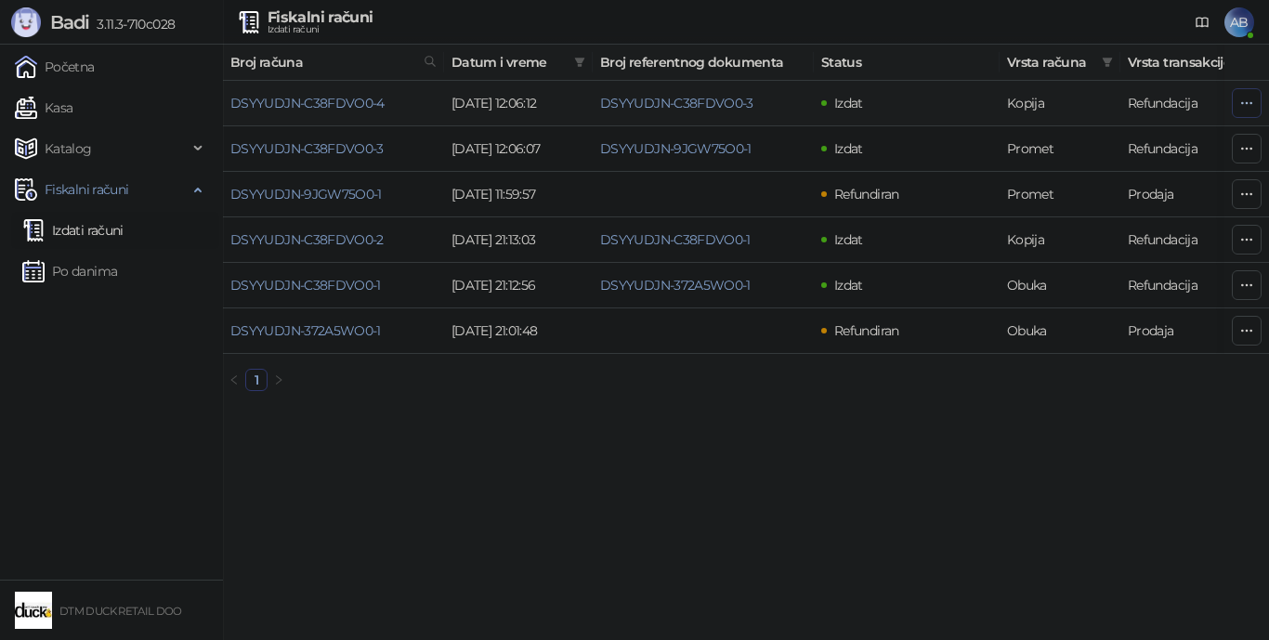
click at [989, 110] on icon "button" at bounding box center [1246, 103] width 15 height 15
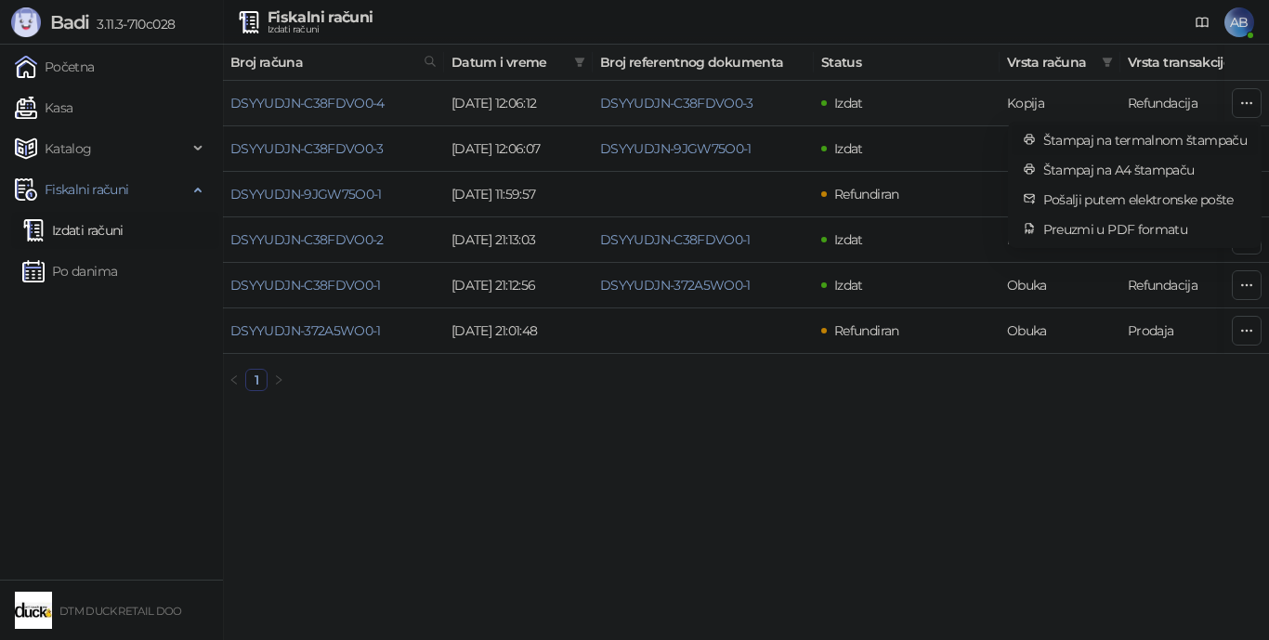
click at [989, 137] on span "Štampaj na termalnom štampaču" at bounding box center [1144, 140] width 203 height 20
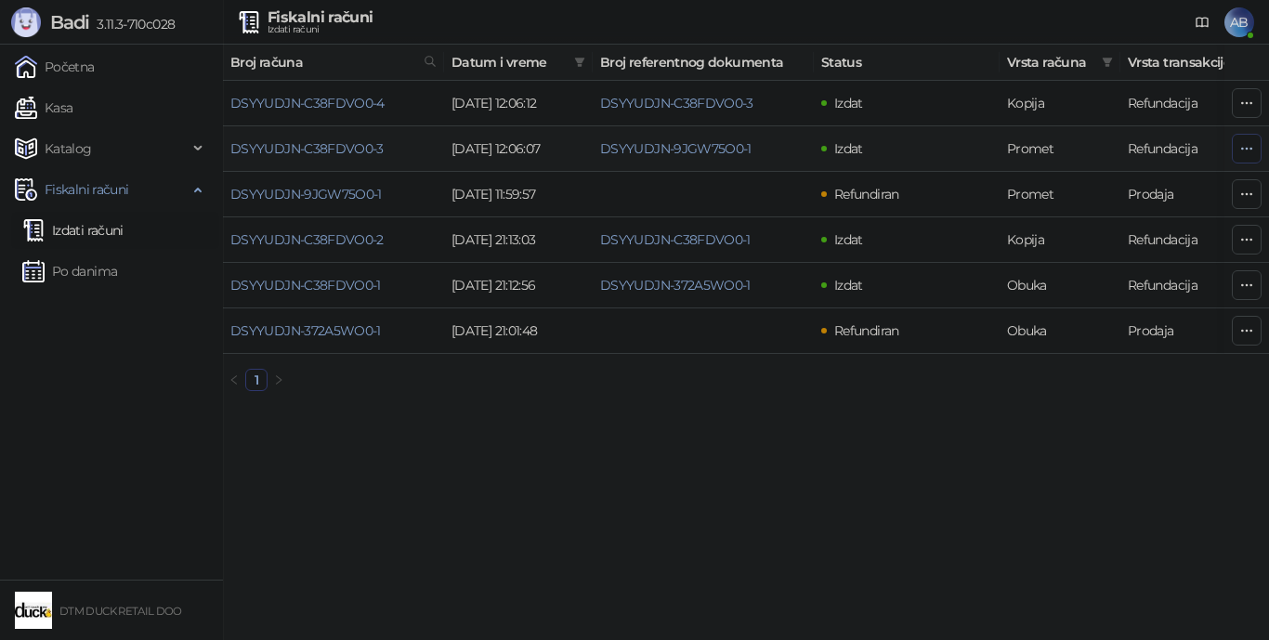
click at [989, 150] on icon "button" at bounding box center [1246, 148] width 15 height 15
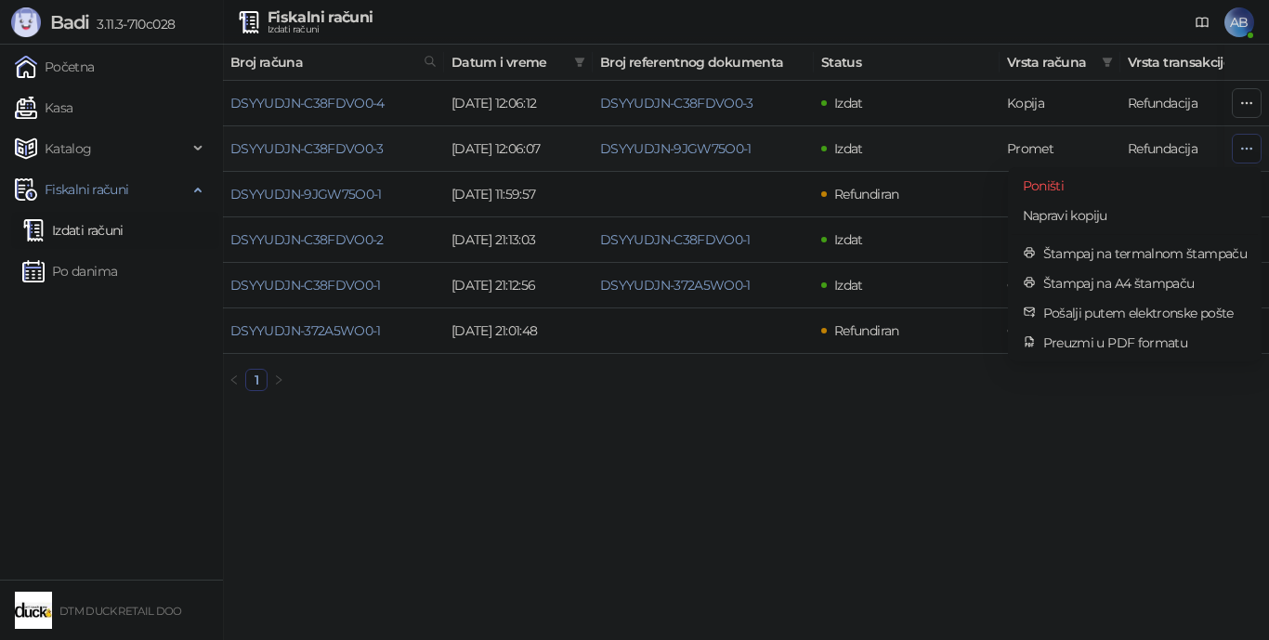
click at [989, 150] on icon "button" at bounding box center [1246, 148] width 15 height 15
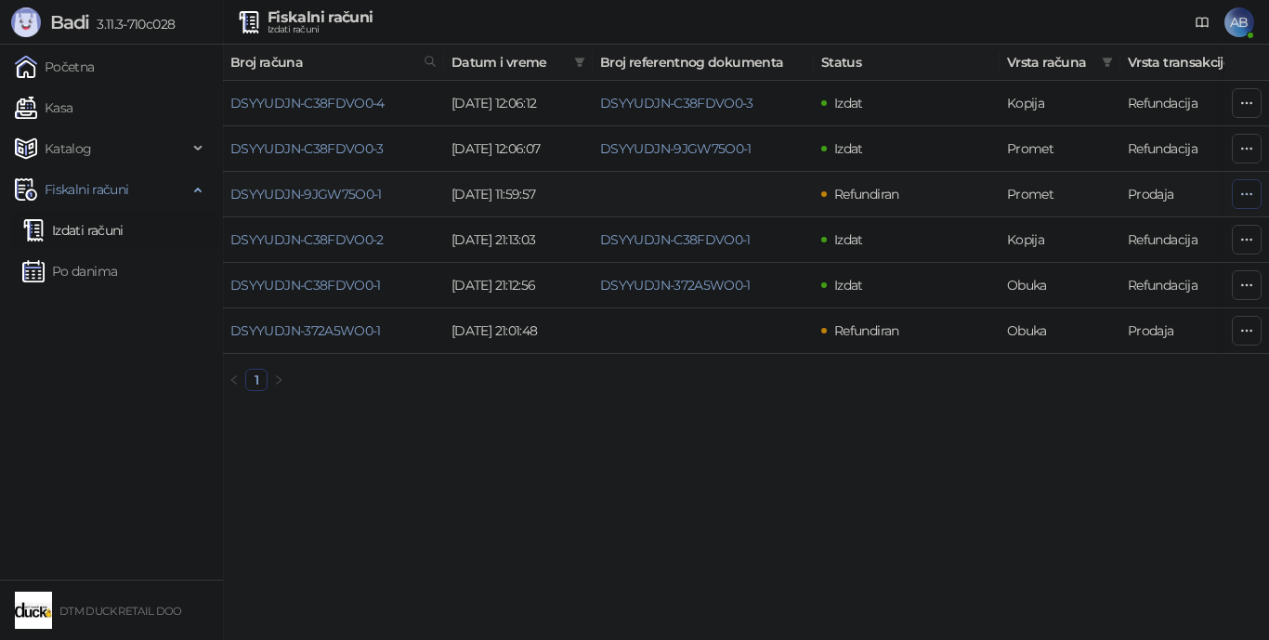
click at [989, 189] on icon "button" at bounding box center [1246, 194] width 15 height 15
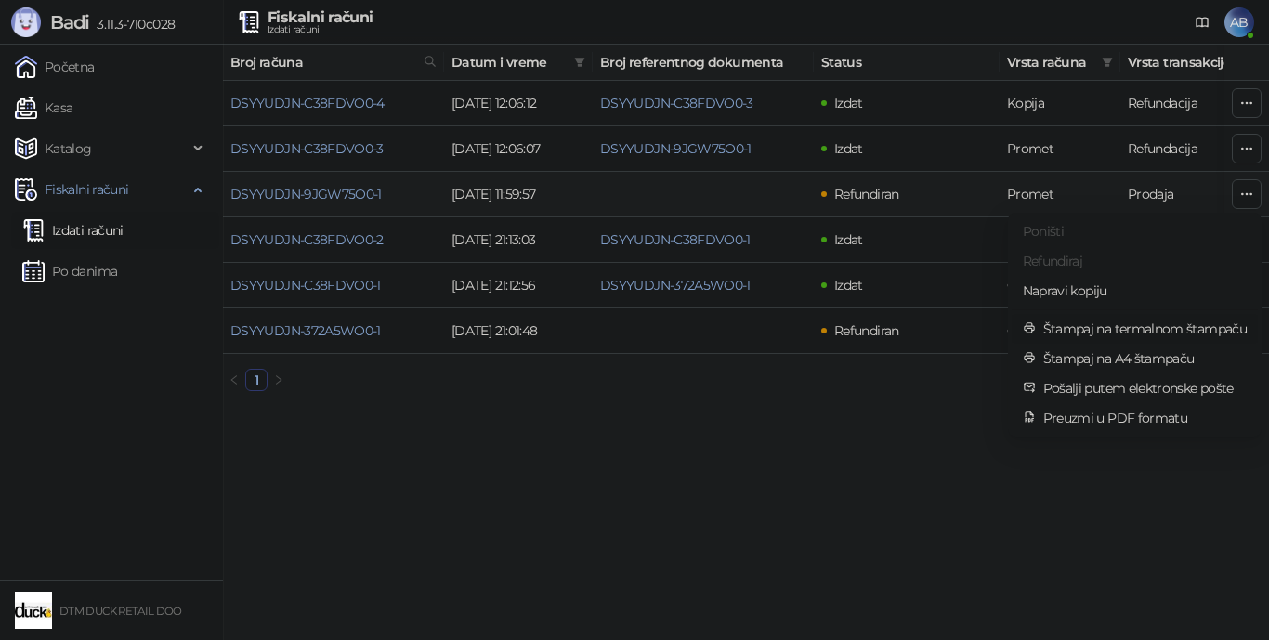
click at [989, 329] on span "Štampaj na termalnom štampaču" at bounding box center [1144, 329] width 203 height 20
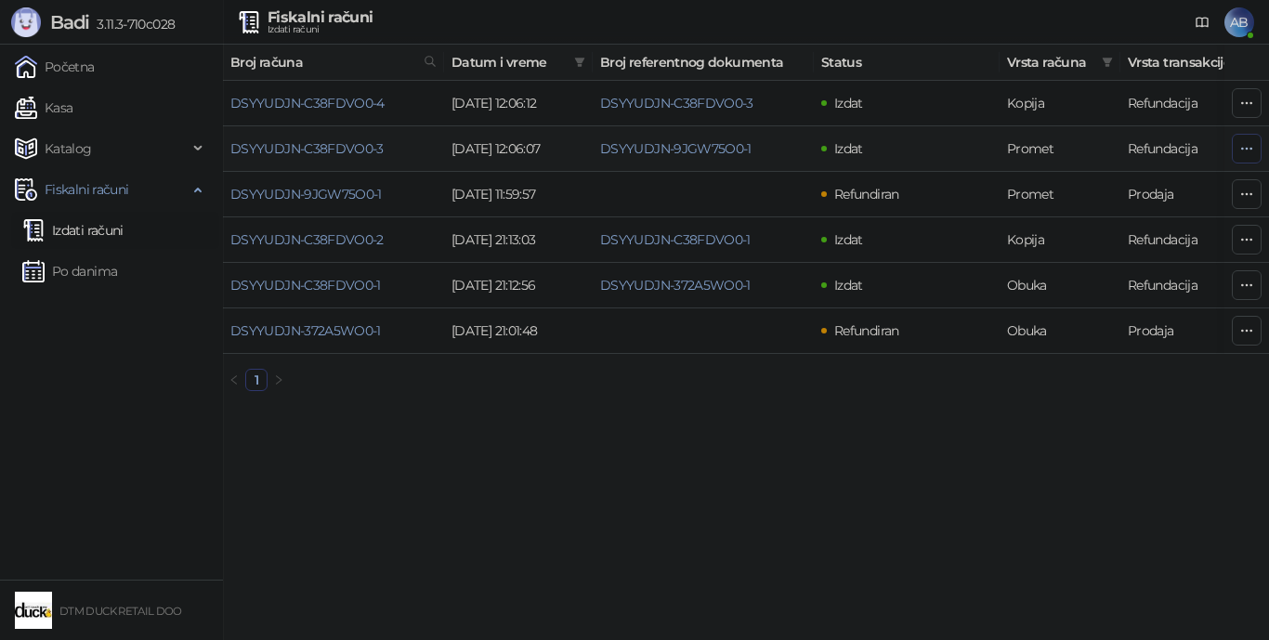
click at [989, 150] on icon "button" at bounding box center [1246, 148] width 15 height 15
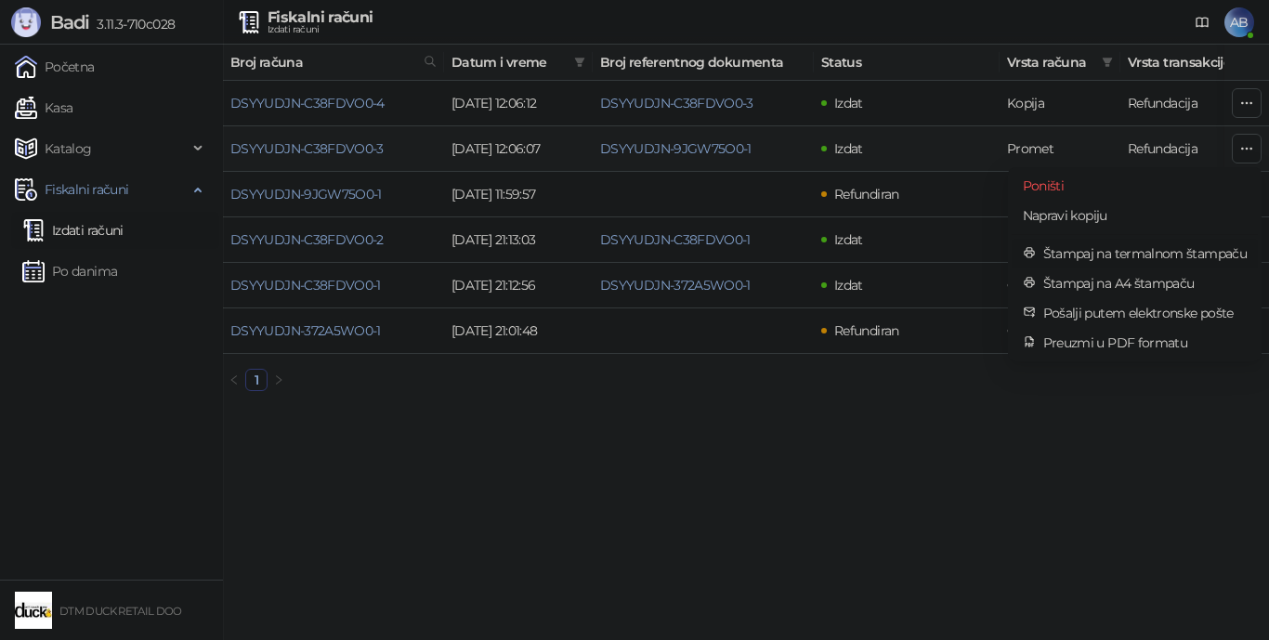
click at [989, 252] on span "Štampaj na termalnom štampaču" at bounding box center [1144, 253] width 203 height 20
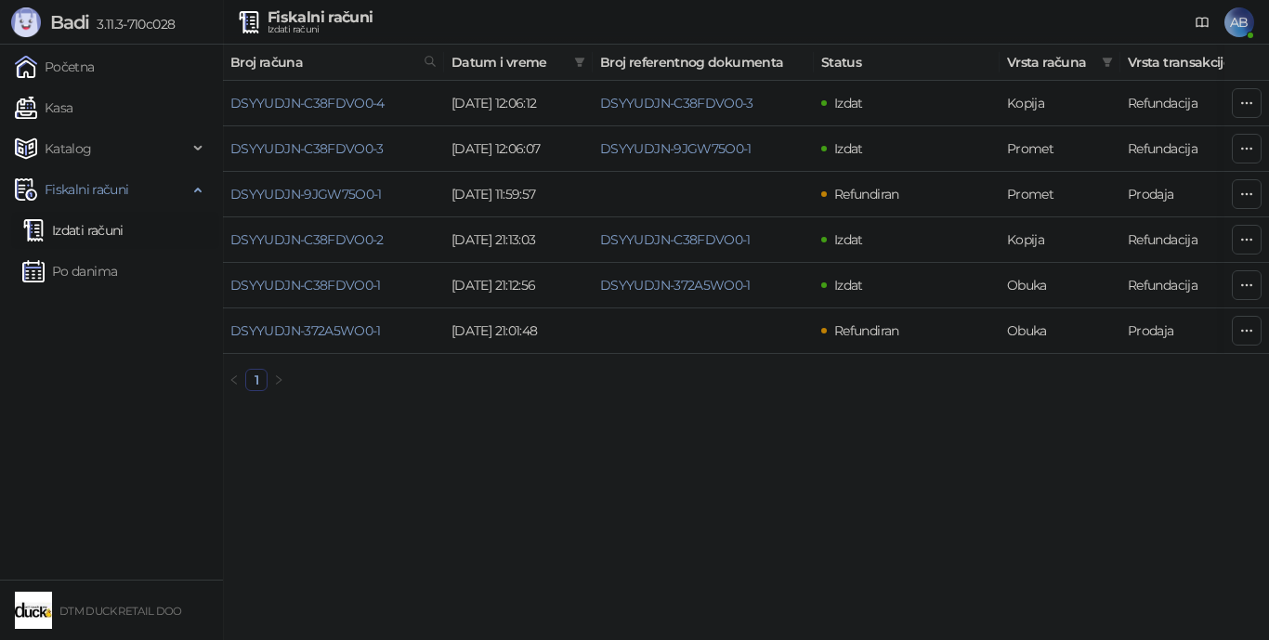
click at [989, 29] on span "AB" at bounding box center [1239, 22] width 30 height 30
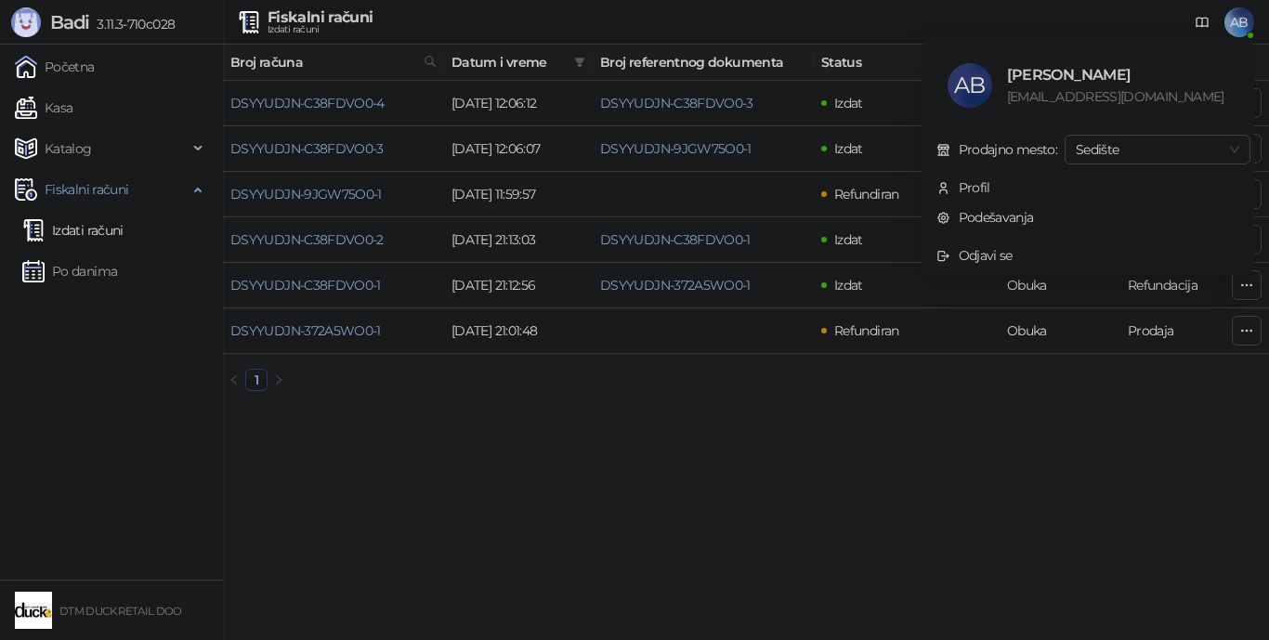
click at [989, 215] on link "Podešavanja" at bounding box center [985, 217] width 98 height 17
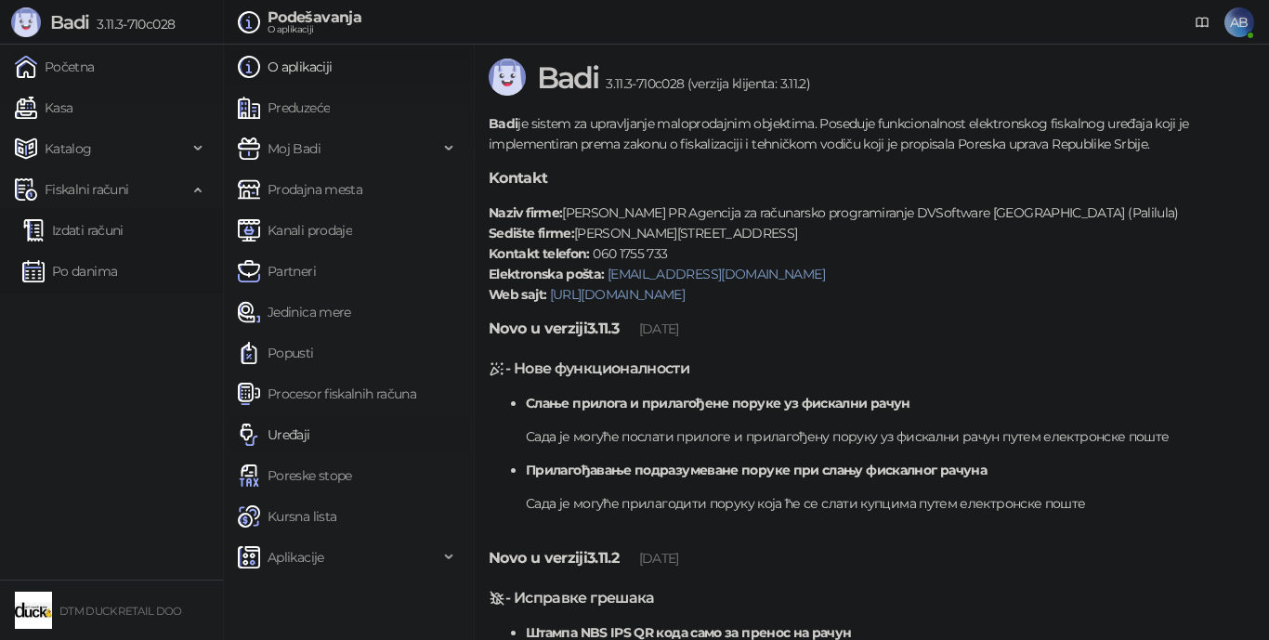
click at [295, 434] on link "Uređaji" at bounding box center [274, 434] width 72 height 37
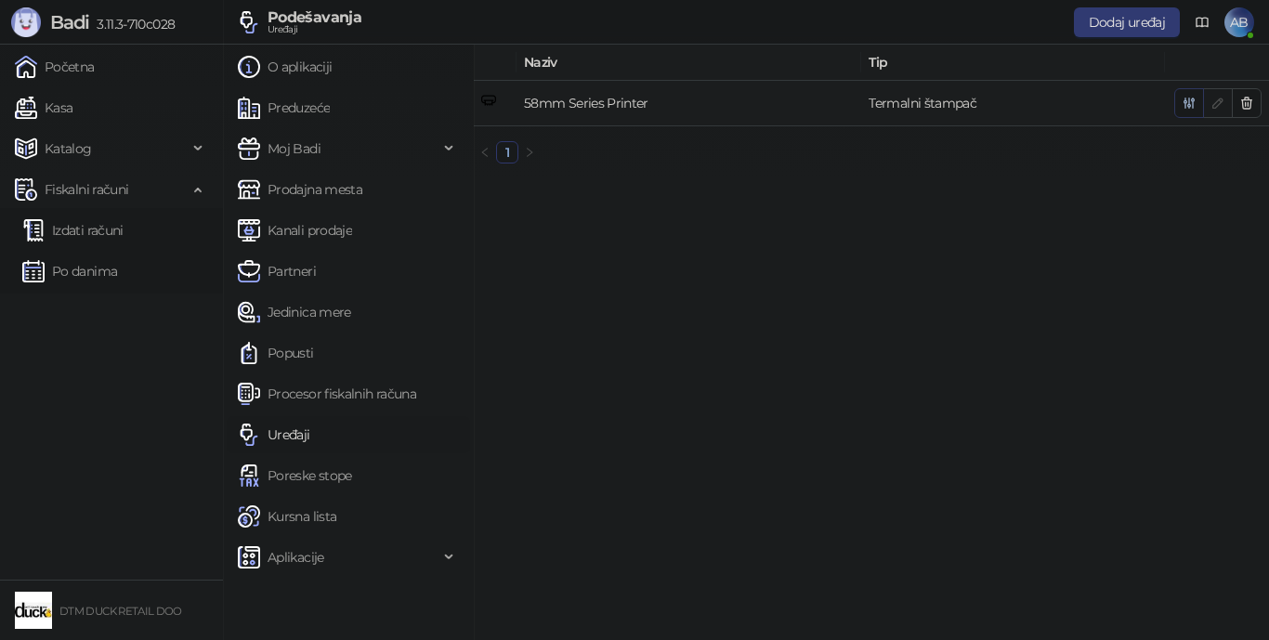
click at [989, 106] on icon "button" at bounding box center [1189, 103] width 15 height 15
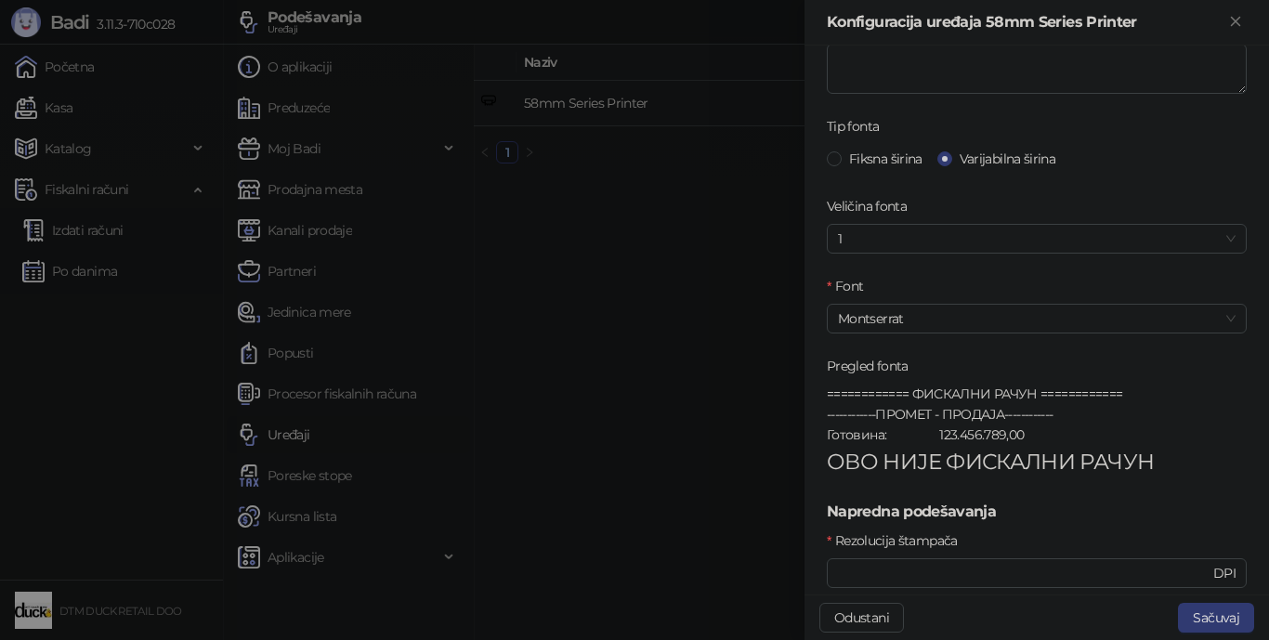
scroll to position [743, 0]
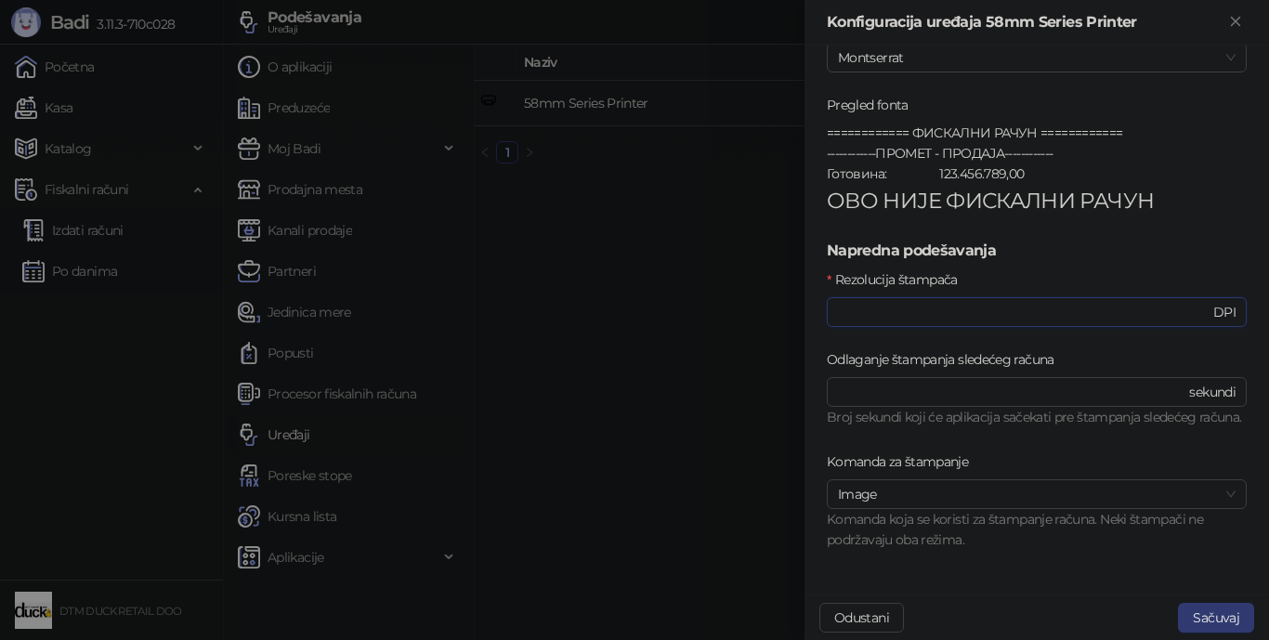
click at [877, 302] on input "***" at bounding box center [1024, 312] width 372 height 20
click at [989, 500] on span "Image" at bounding box center [1037, 494] width 398 height 28
click at [989, 489] on span "Image" at bounding box center [1037, 494] width 398 height 28
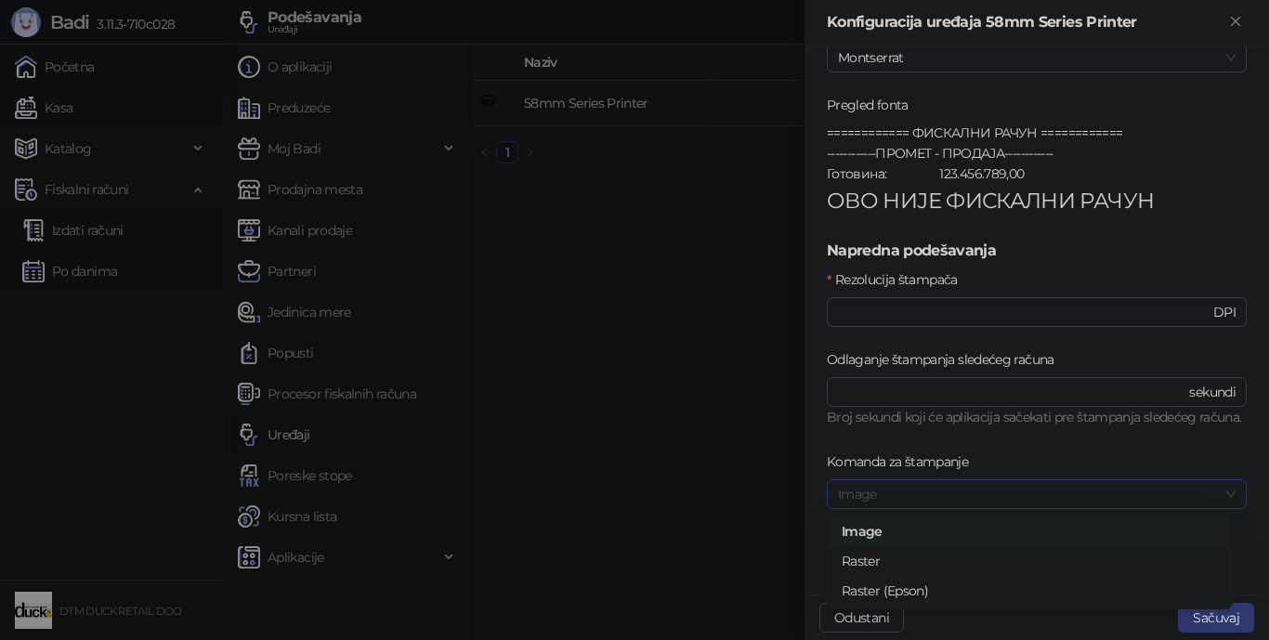
click at [989, 424] on div "Broj sekundi koji će aplikacija sačekati pre štampanja sledećeg računa." at bounding box center [1037, 418] width 420 height 22
click at [989, 498] on span "Image" at bounding box center [1037, 494] width 398 height 28
click at [862, 557] on div "Raster" at bounding box center [1030, 561] width 376 height 20
click at [989, 572] on button "Sačuvaj" at bounding box center [1216, 618] width 76 height 30
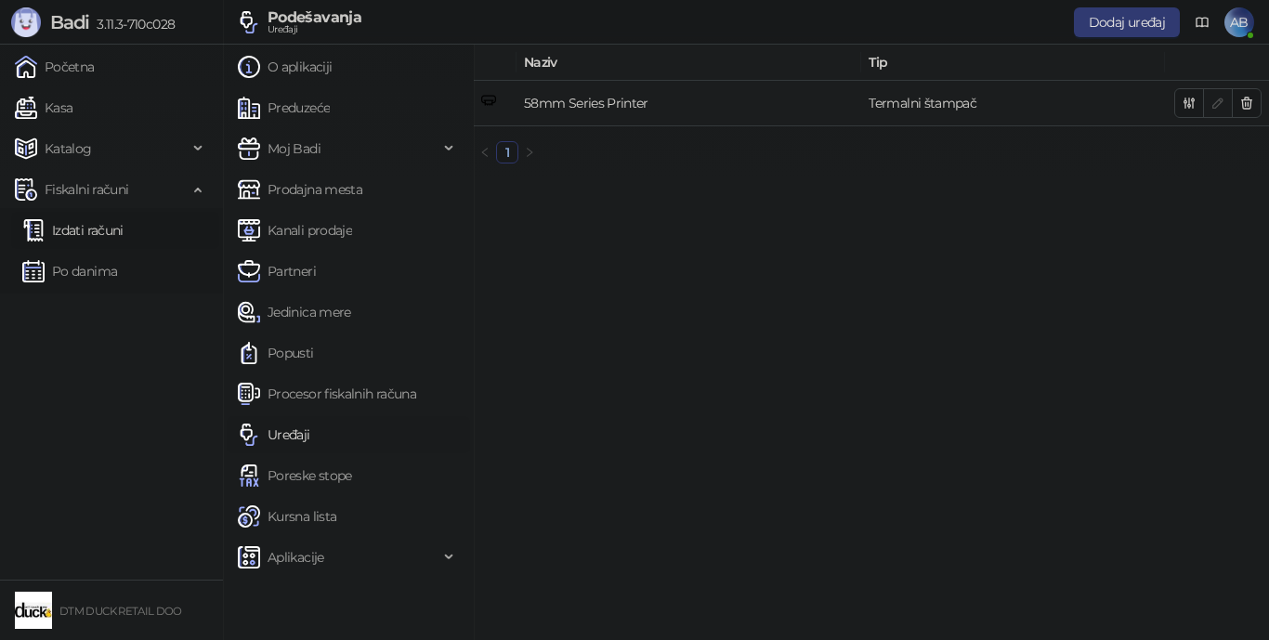
click at [86, 234] on link "Izdati računi" at bounding box center [72, 230] width 101 height 37
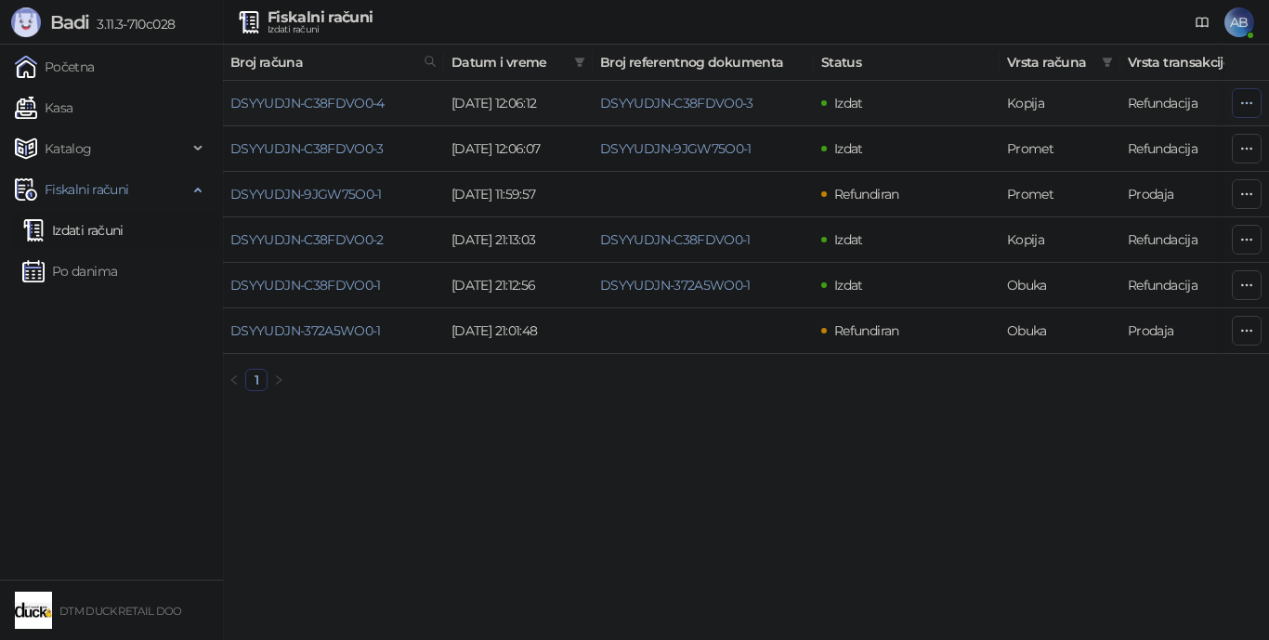
click at [989, 101] on icon "button" at bounding box center [1246, 103] width 15 height 15
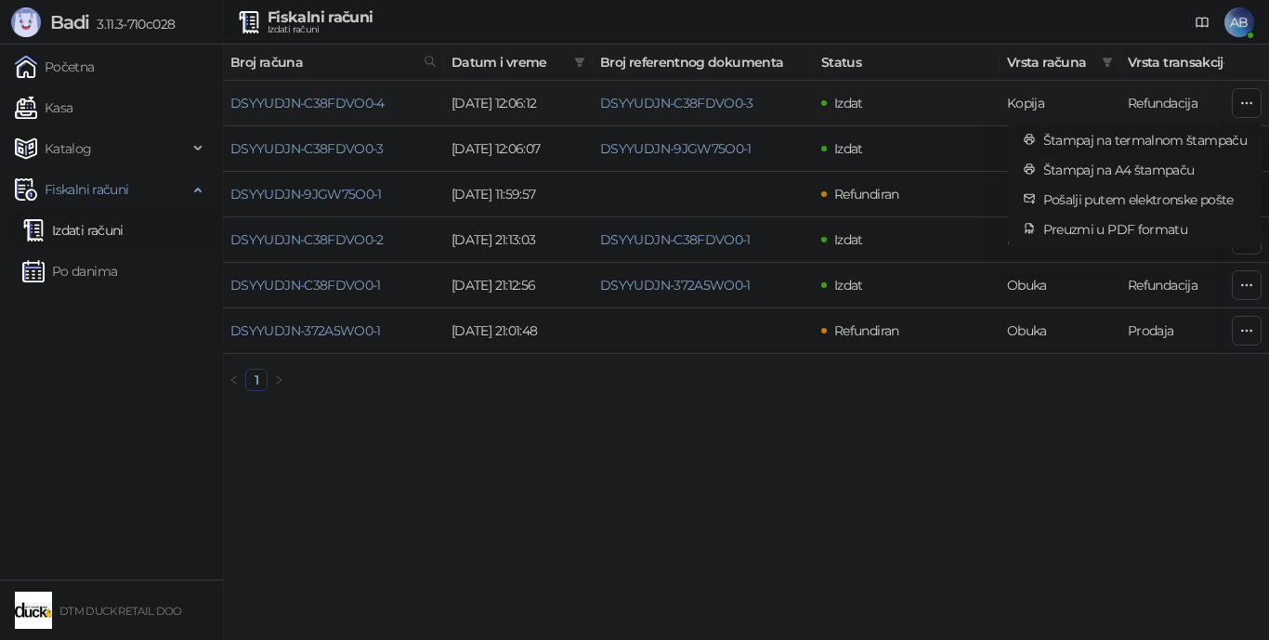
click at [989, 139] on span "Štampaj na termalnom štampaču" at bounding box center [1144, 140] width 203 height 20
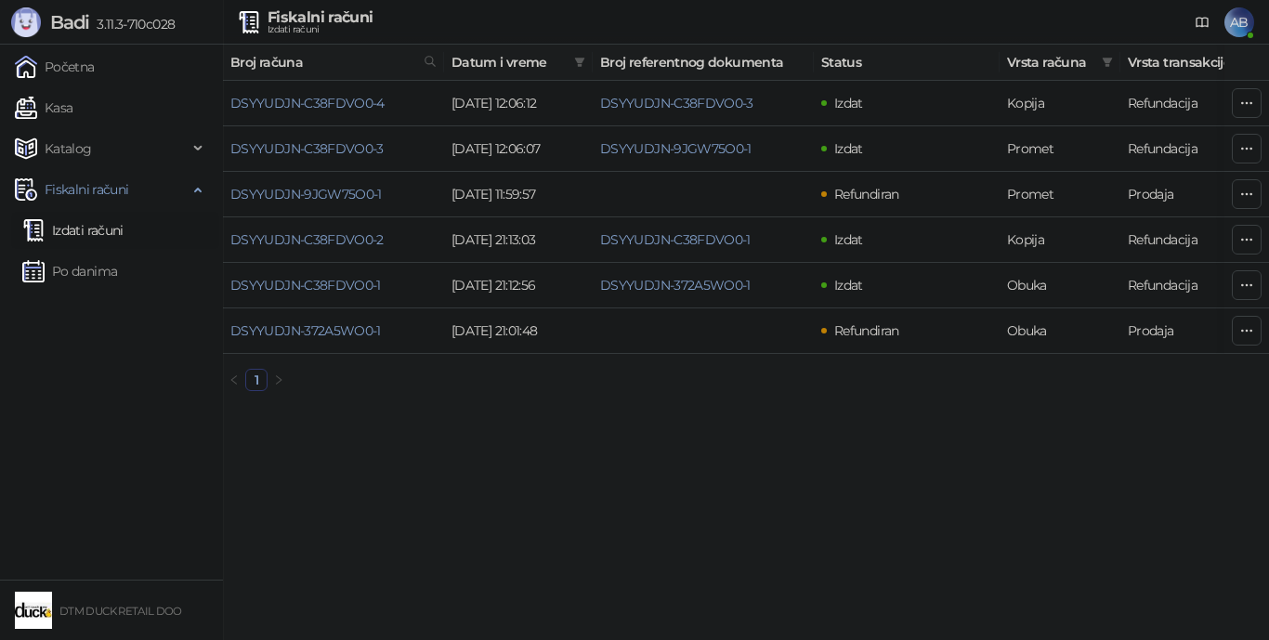
click at [989, 20] on span "AB" at bounding box center [1239, 22] width 30 height 30
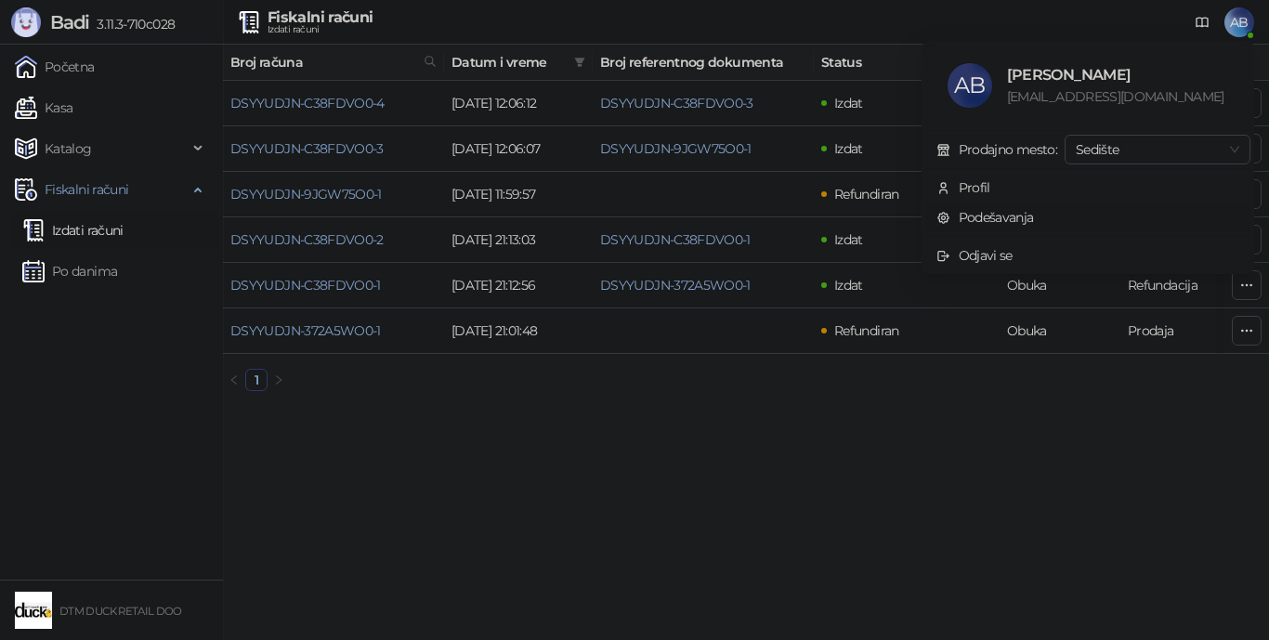
click at [989, 218] on link "Podešavanja" at bounding box center [985, 217] width 98 height 17
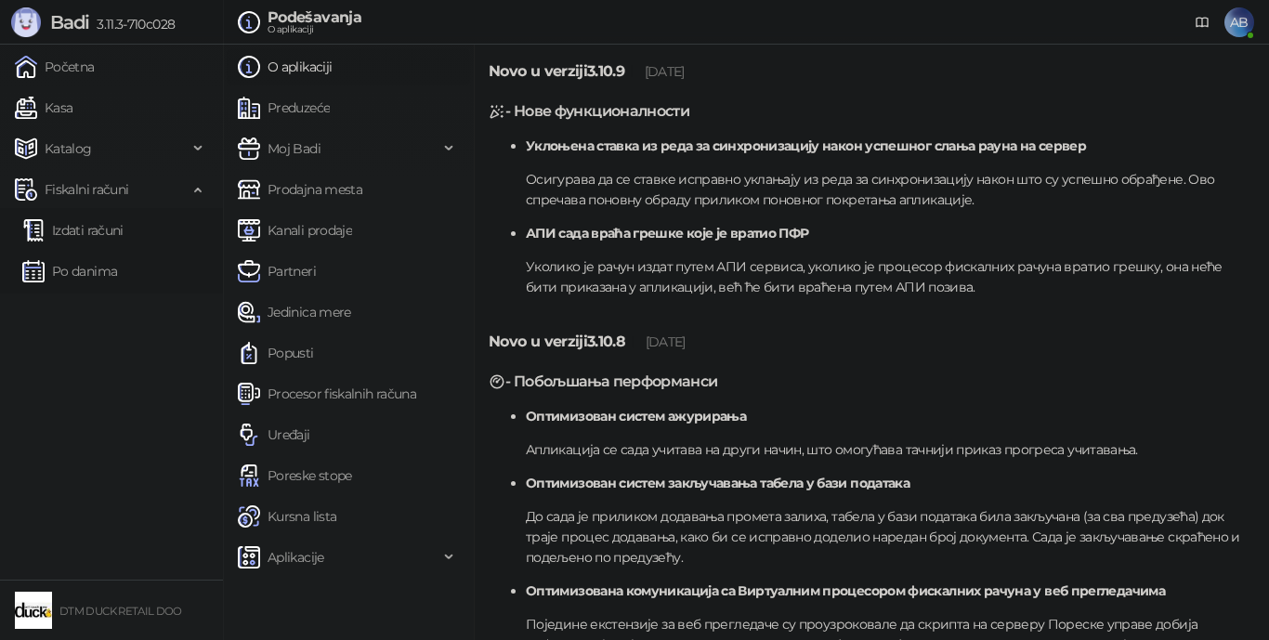
scroll to position [2229, 0]
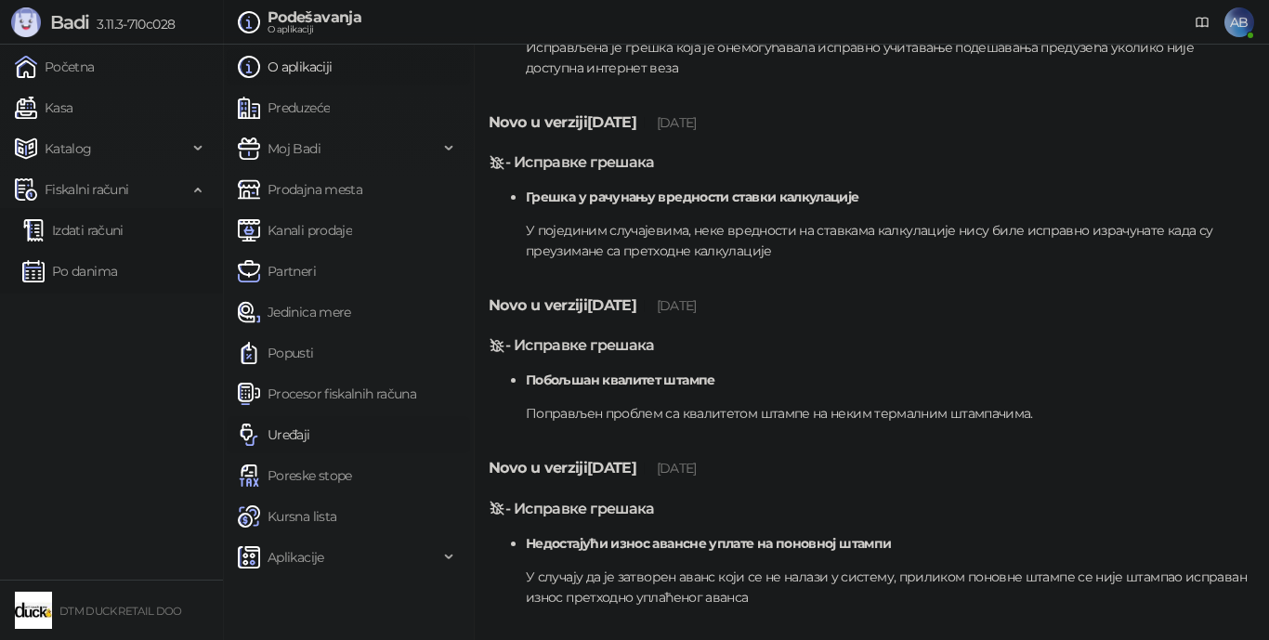
click at [268, 438] on link "Uređaji" at bounding box center [274, 434] width 72 height 37
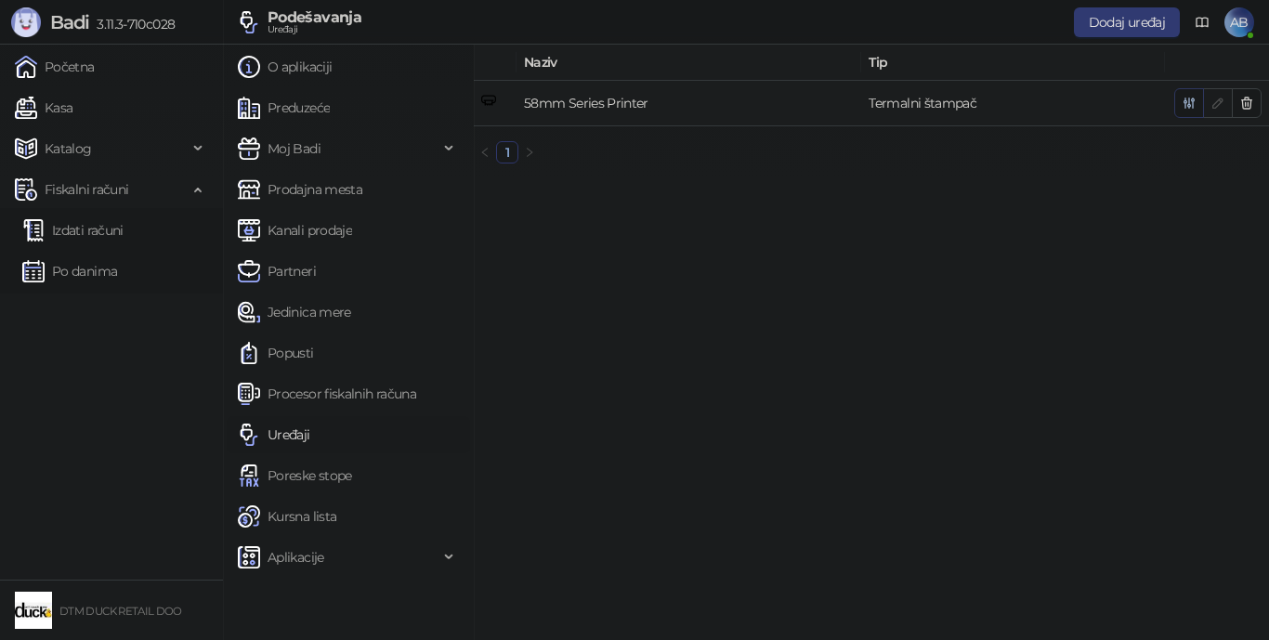
click at [989, 99] on icon "button" at bounding box center [1189, 103] width 15 height 15
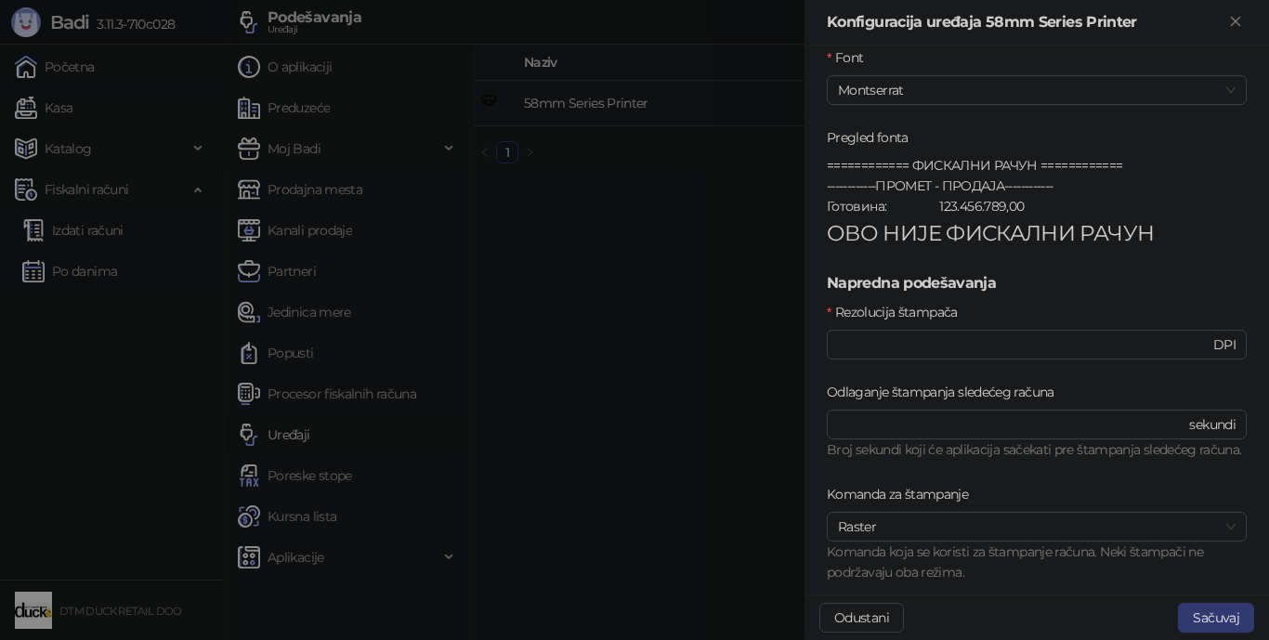
scroll to position [744, 0]
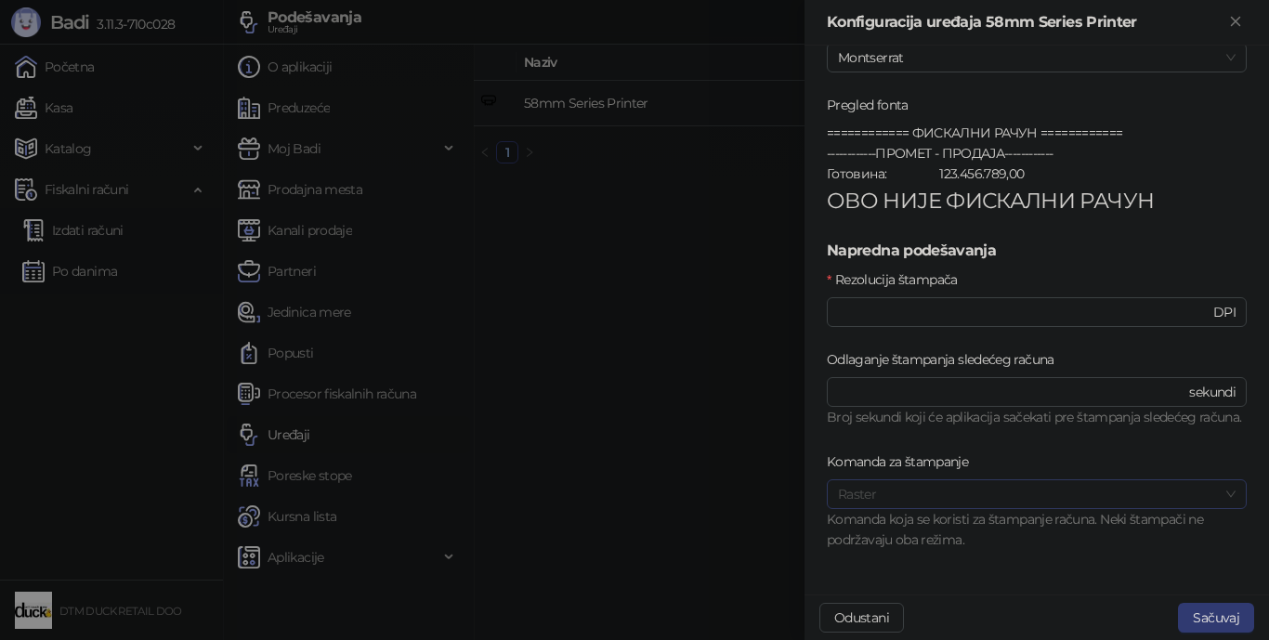
drag, startPoint x: 1025, startPoint y: 492, endPoint x: 1038, endPoint y: 489, distance: 14.4
click at [989, 492] on span "Raster" at bounding box center [1037, 494] width 398 height 28
click at [951, 572] on div "Raster (Epson)" at bounding box center [1030, 591] width 376 height 20
click at [989, 572] on button "Sačuvaj" at bounding box center [1216, 618] width 76 height 30
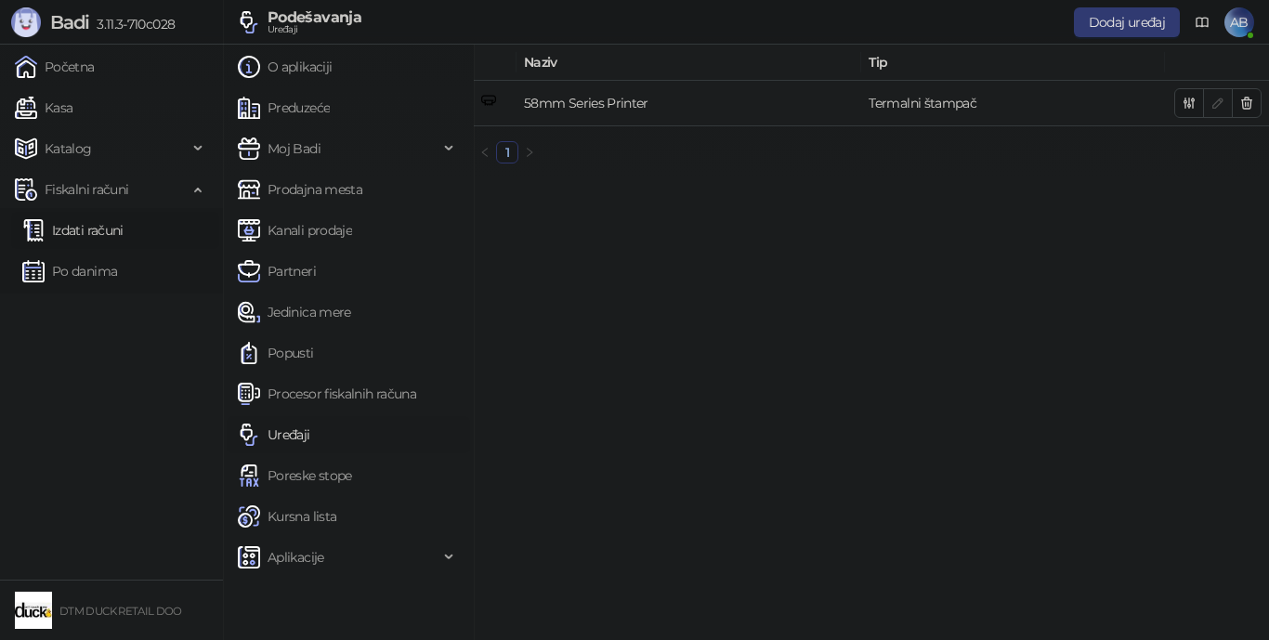
click at [95, 236] on link "Izdati računi" at bounding box center [72, 230] width 101 height 37
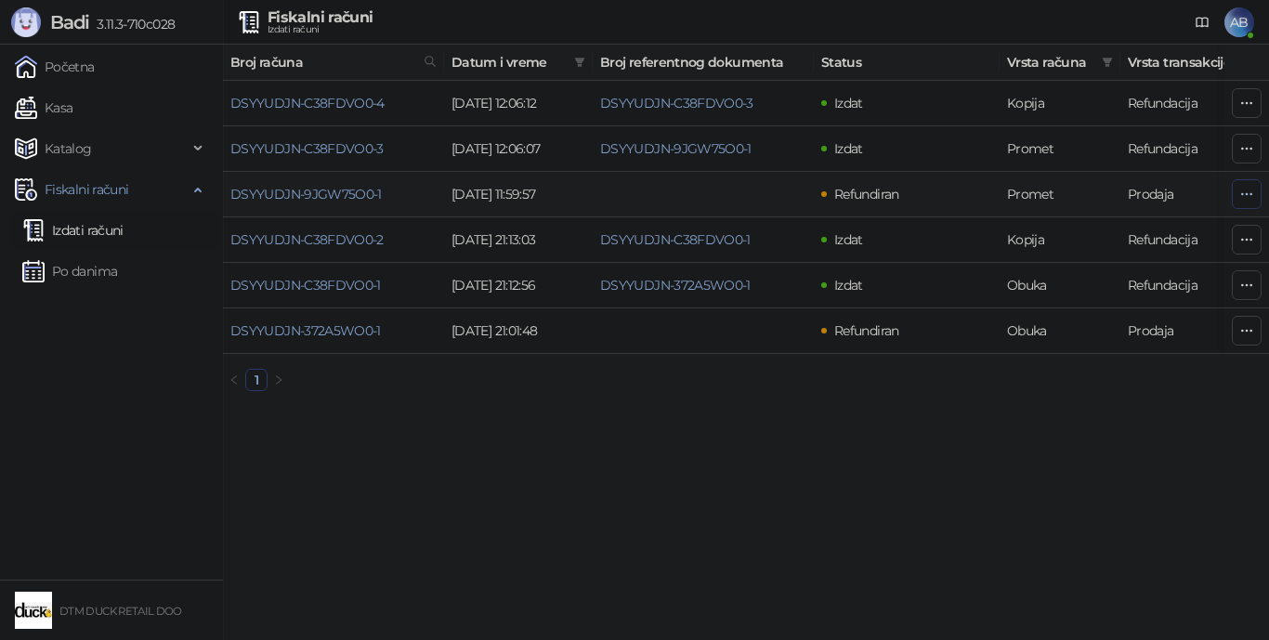
click at [989, 193] on icon "button" at bounding box center [1246, 194] width 15 height 15
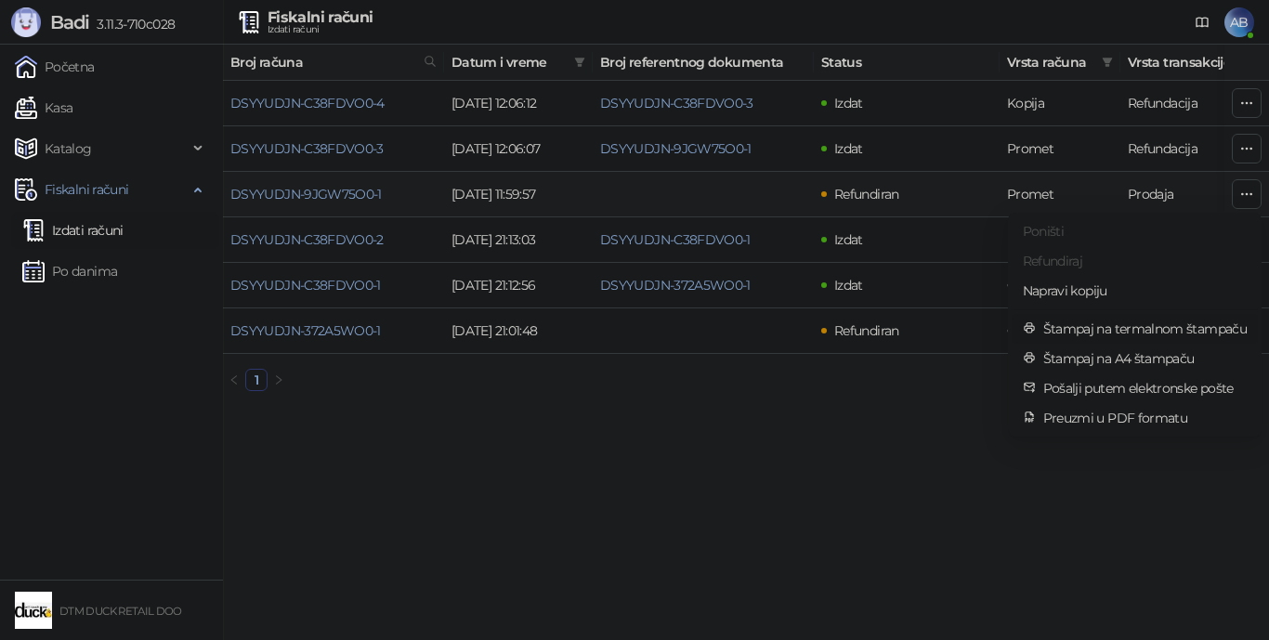
click at [989, 329] on span "Štampaj na termalnom štampaču" at bounding box center [1144, 329] width 203 height 20
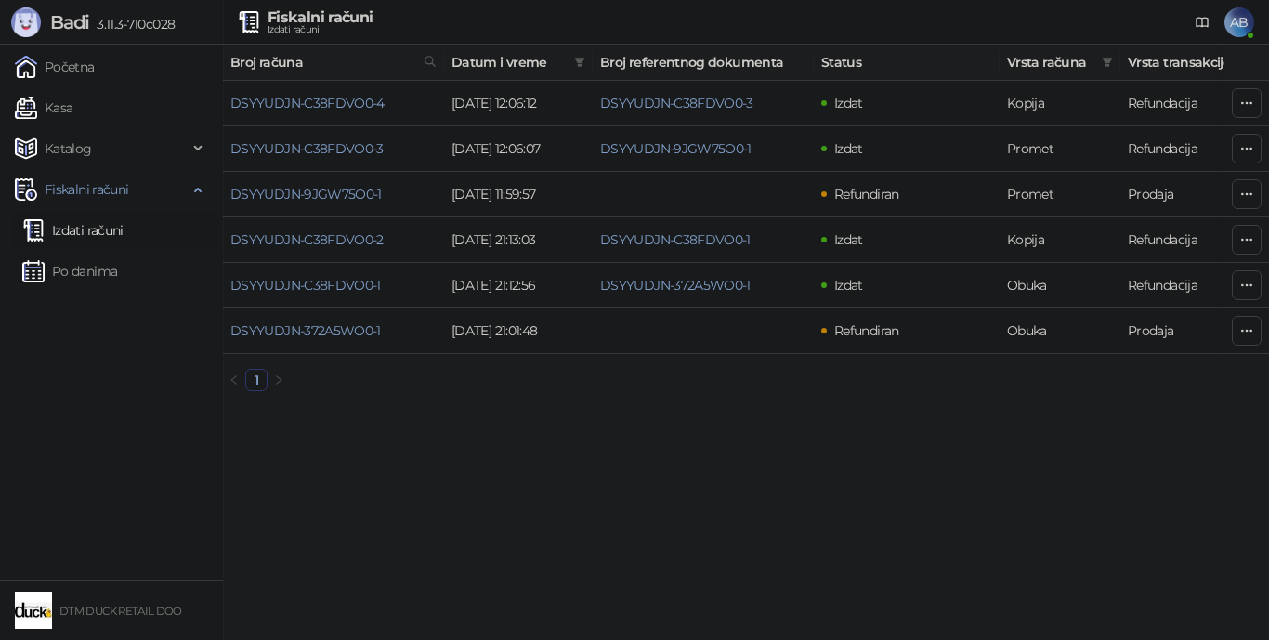
click at [989, 18] on span "AB" at bounding box center [1239, 22] width 30 height 30
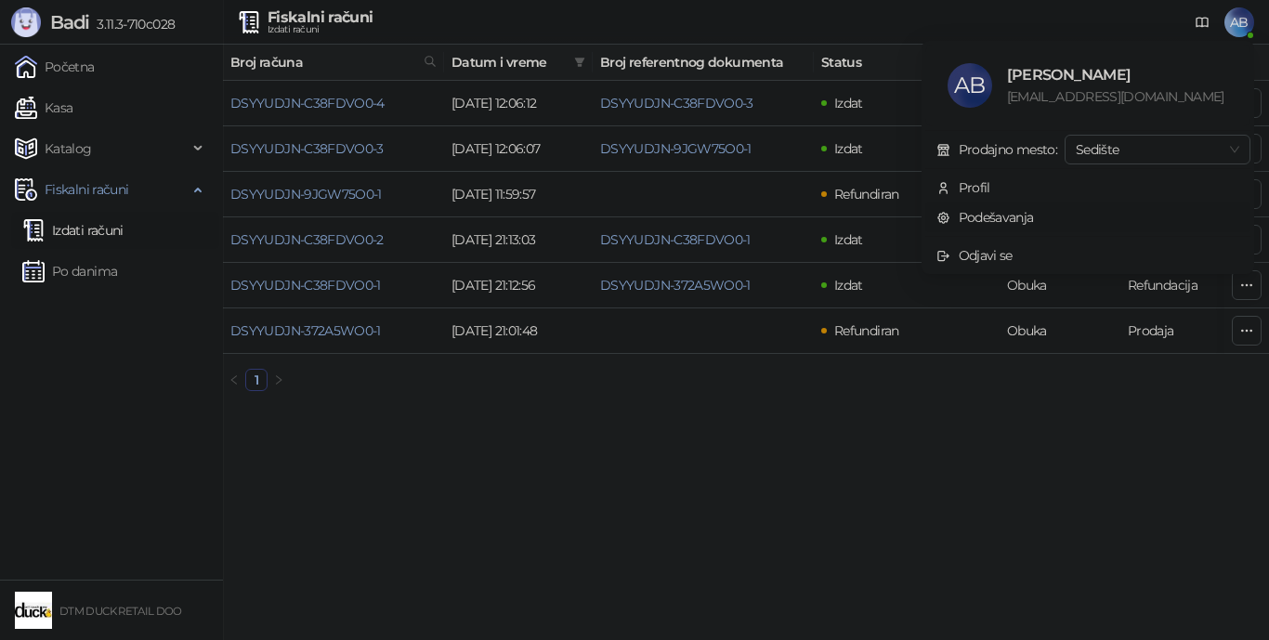
click at [986, 215] on link "Podešavanja" at bounding box center [985, 217] width 98 height 17
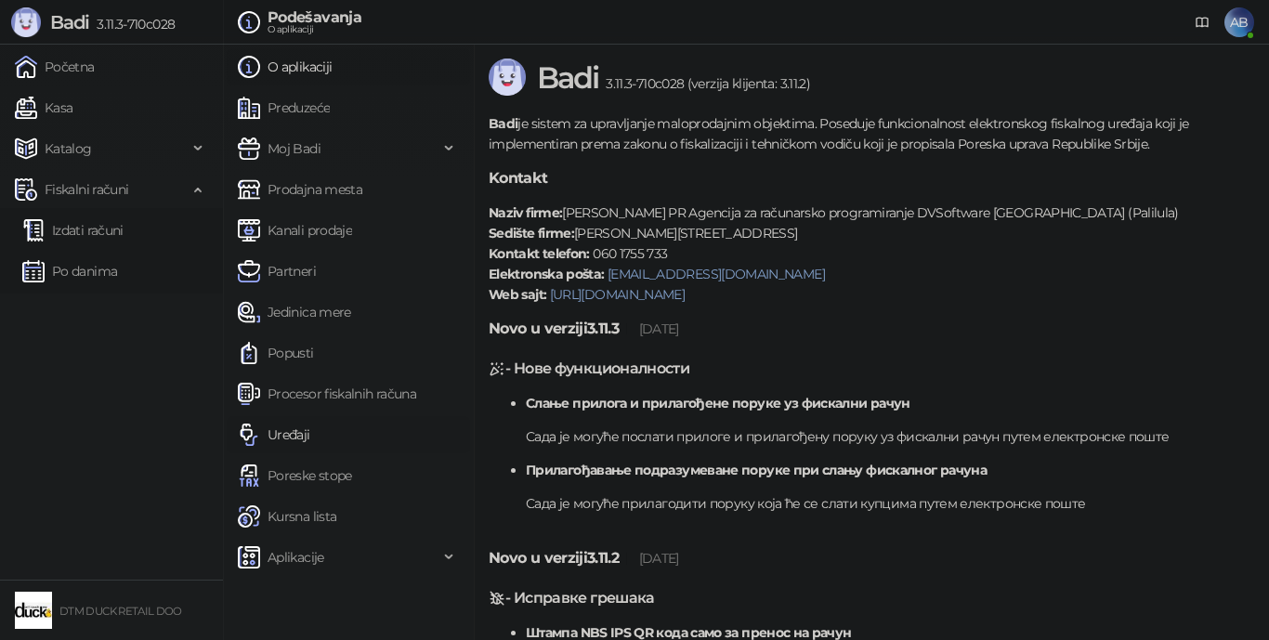
click at [302, 435] on link "Uređaji" at bounding box center [274, 434] width 72 height 37
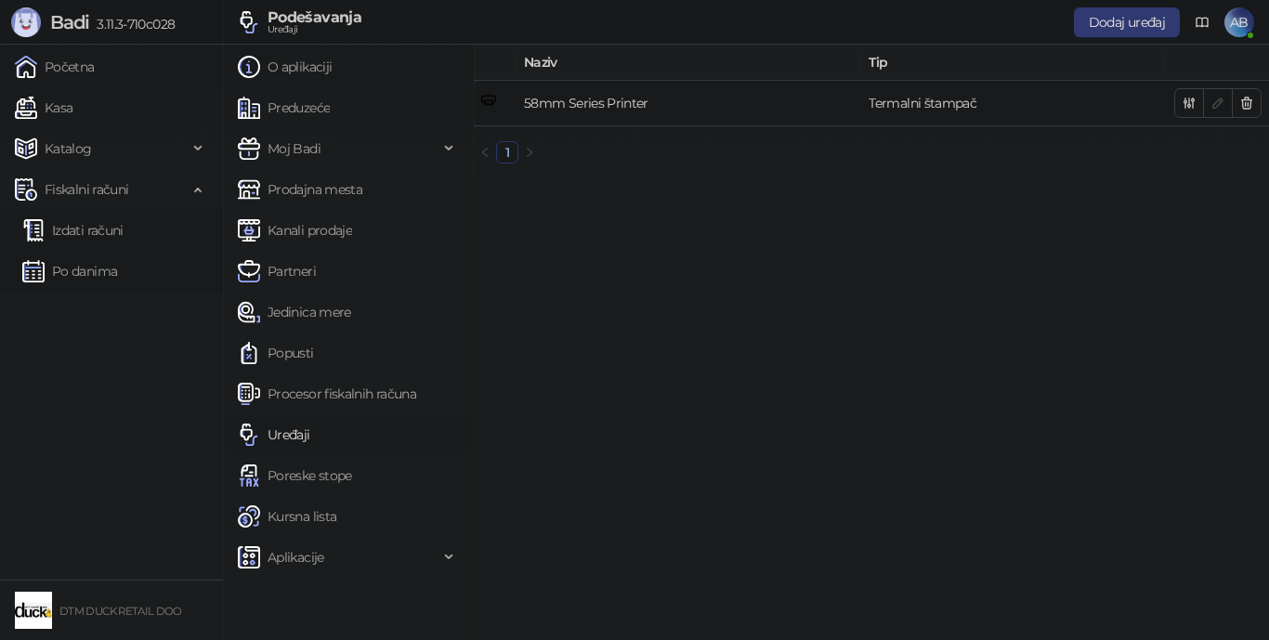
click at [989, 572] on main "Naziv Tip 58mm Series Printer Termalni štampač 1" at bounding box center [871, 342] width 795 height 595
click at [806, 572] on main "Naziv Tip 58mm Series Printer Termalni štampač 1" at bounding box center [871, 342] width 795 height 595
click at [300, 438] on link "Uređaji" at bounding box center [274, 434] width 72 height 37
click at [106, 236] on link "Izdati računi" at bounding box center [72, 230] width 101 height 37
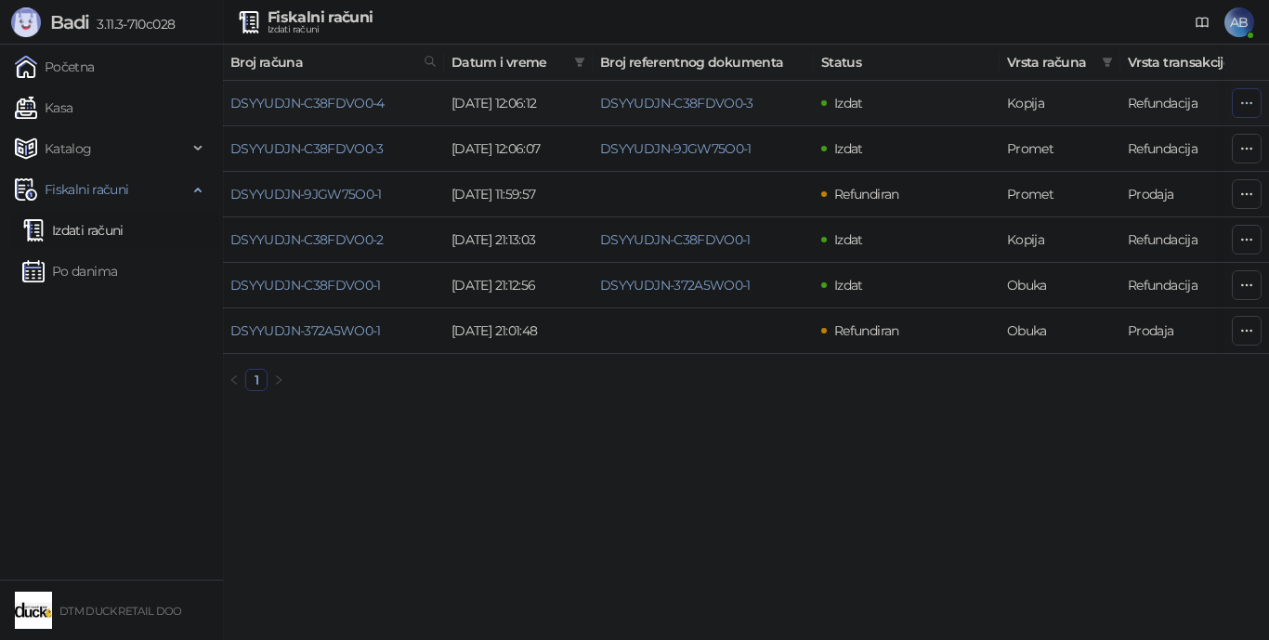
click at [989, 105] on icon "button" at bounding box center [1246, 103] width 15 height 15
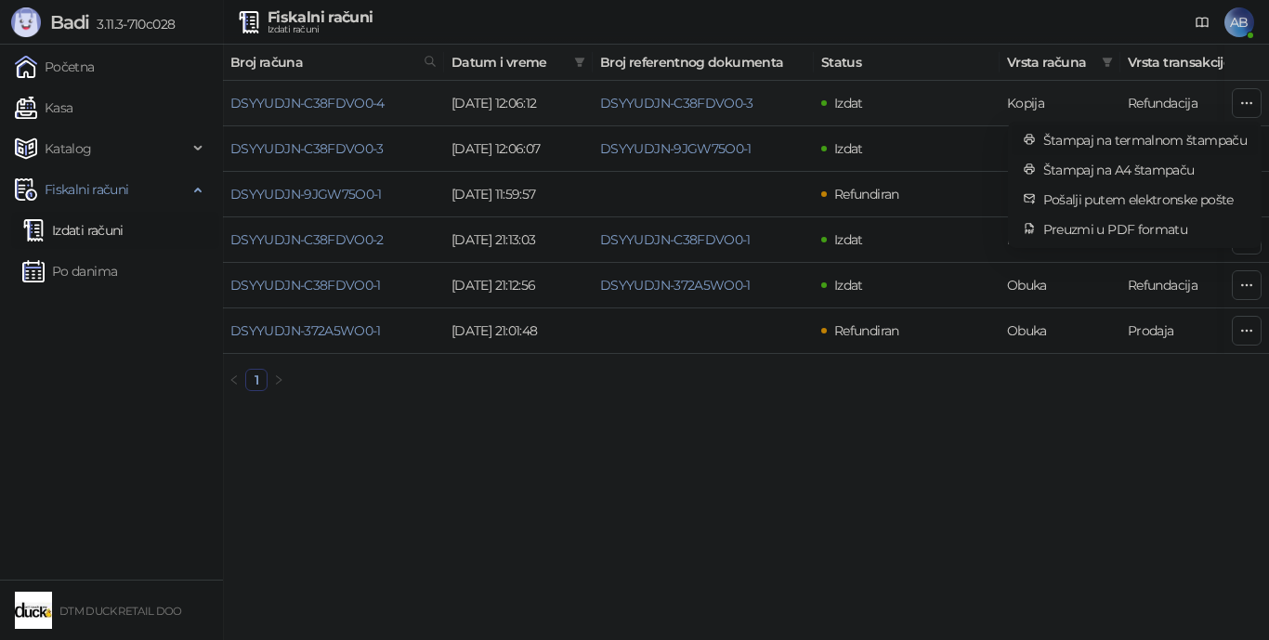
click at [989, 138] on span "Štampaj na termalnom štampaču" at bounding box center [1144, 140] width 203 height 20
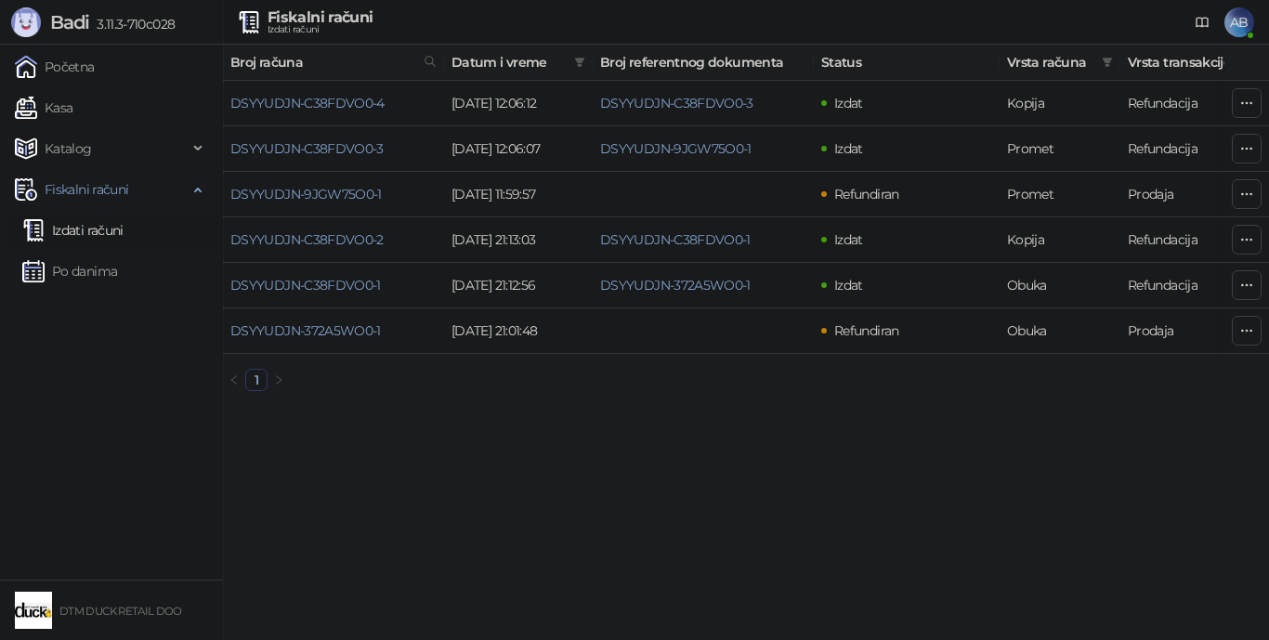
click at [989, 19] on span "AB" at bounding box center [1239, 22] width 30 height 30
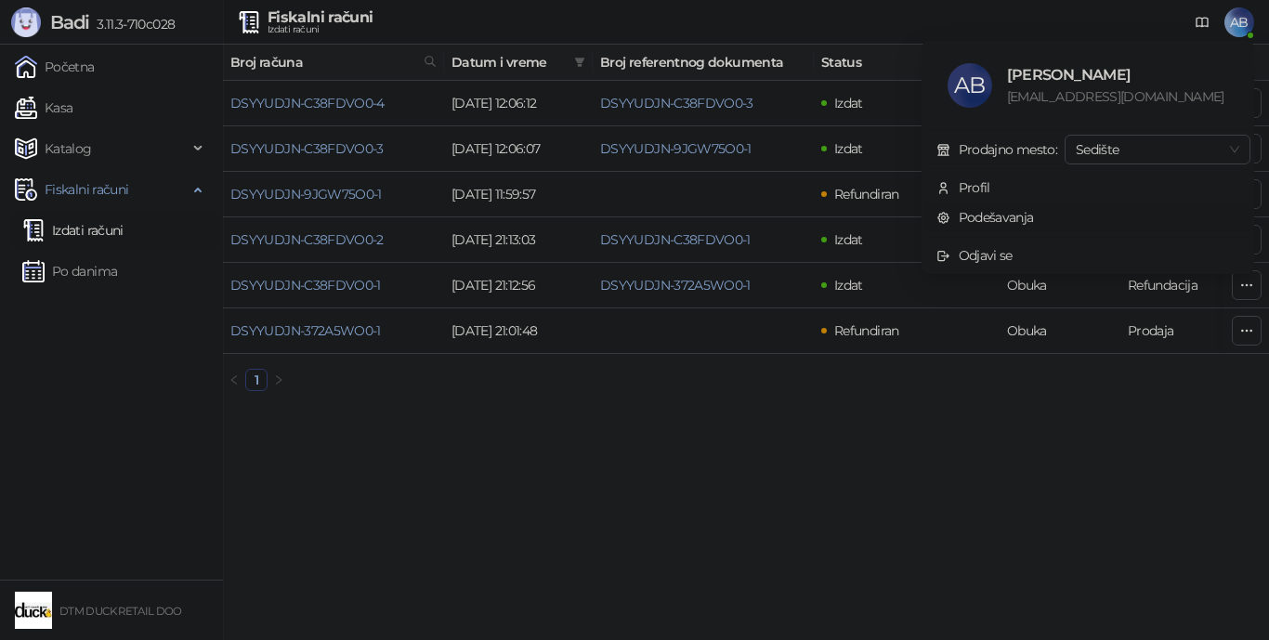
click at [989, 219] on link "Podešavanja" at bounding box center [985, 217] width 98 height 17
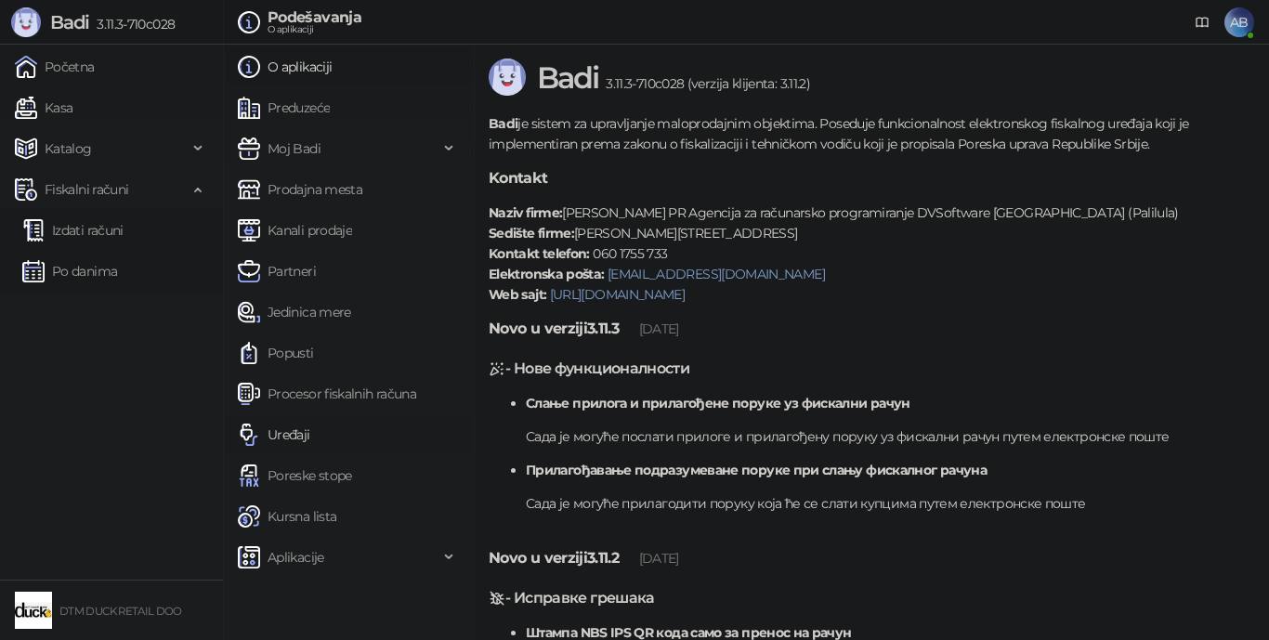
click at [292, 429] on link "Uređaji" at bounding box center [274, 434] width 72 height 37
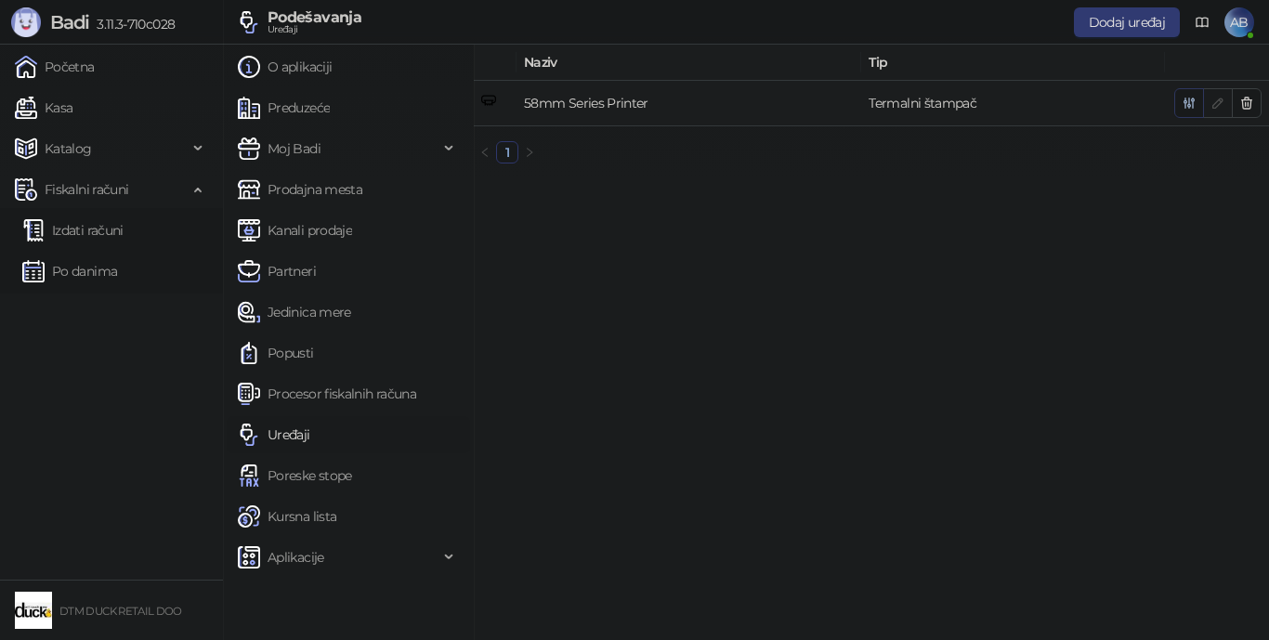
click at [989, 96] on icon "button" at bounding box center [1189, 103] width 15 height 15
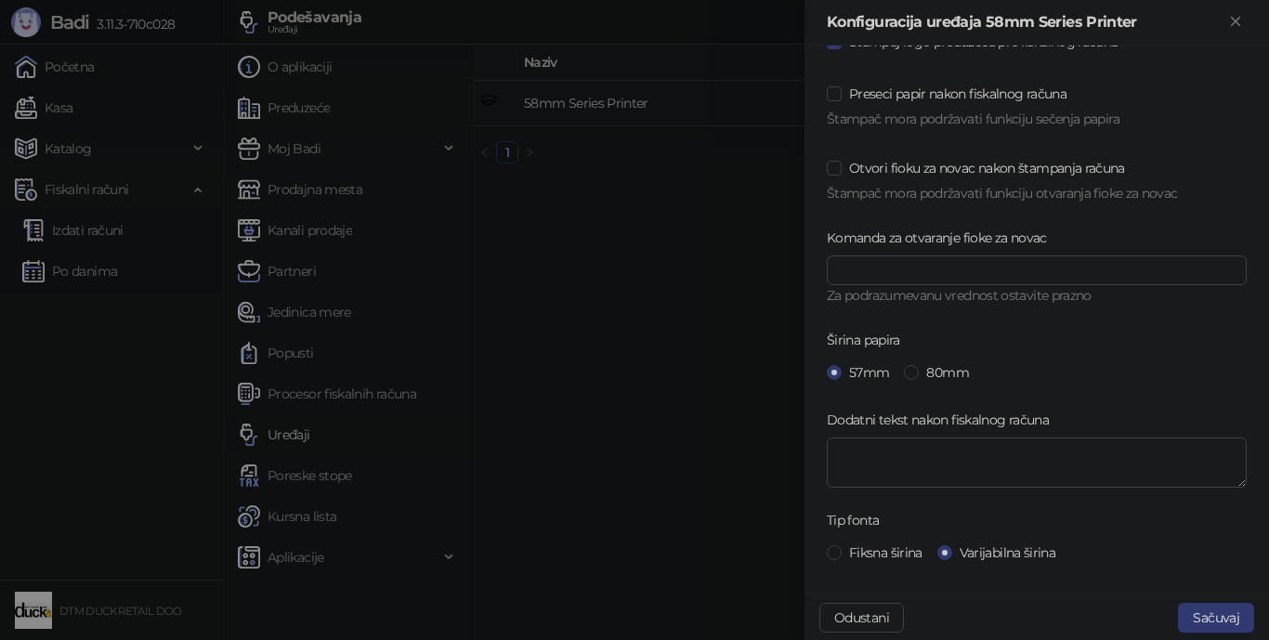
scroll to position [650, 0]
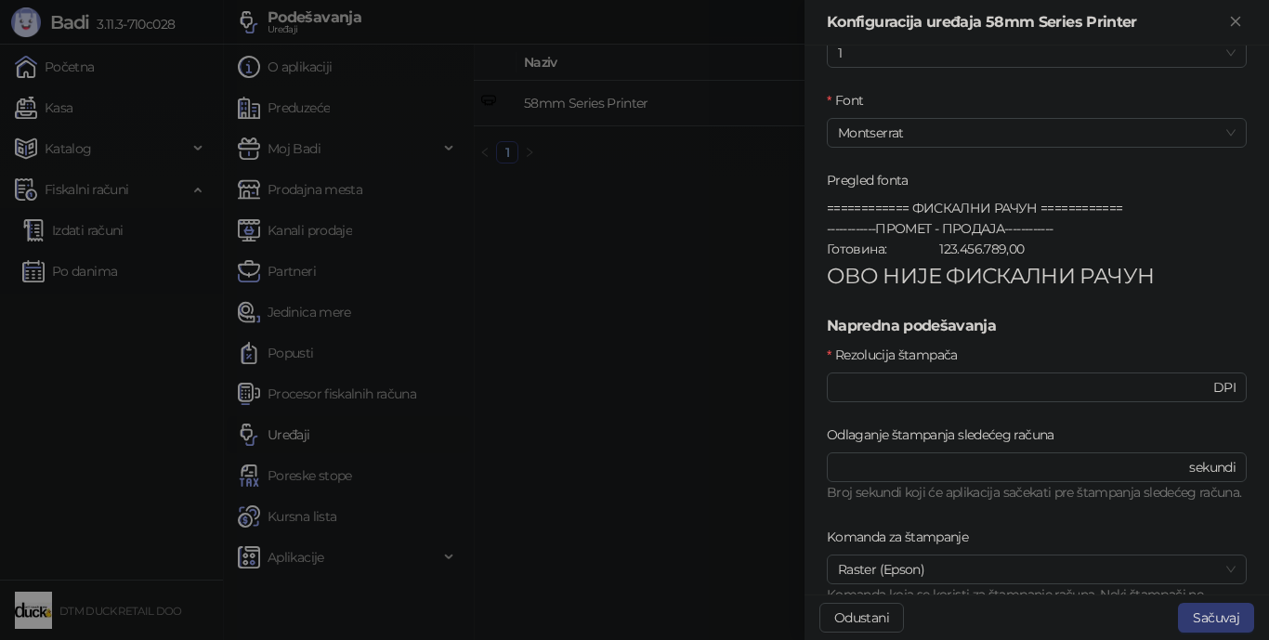
click at [964, 368] on div "Rezolucija štampača" at bounding box center [1037, 359] width 420 height 28
click at [954, 382] on input "***" at bounding box center [1024, 387] width 372 height 20
click at [955, 384] on input "***" at bounding box center [1024, 387] width 372 height 20
click at [957, 385] on input "***" at bounding box center [1024, 387] width 372 height 20
type input "***"
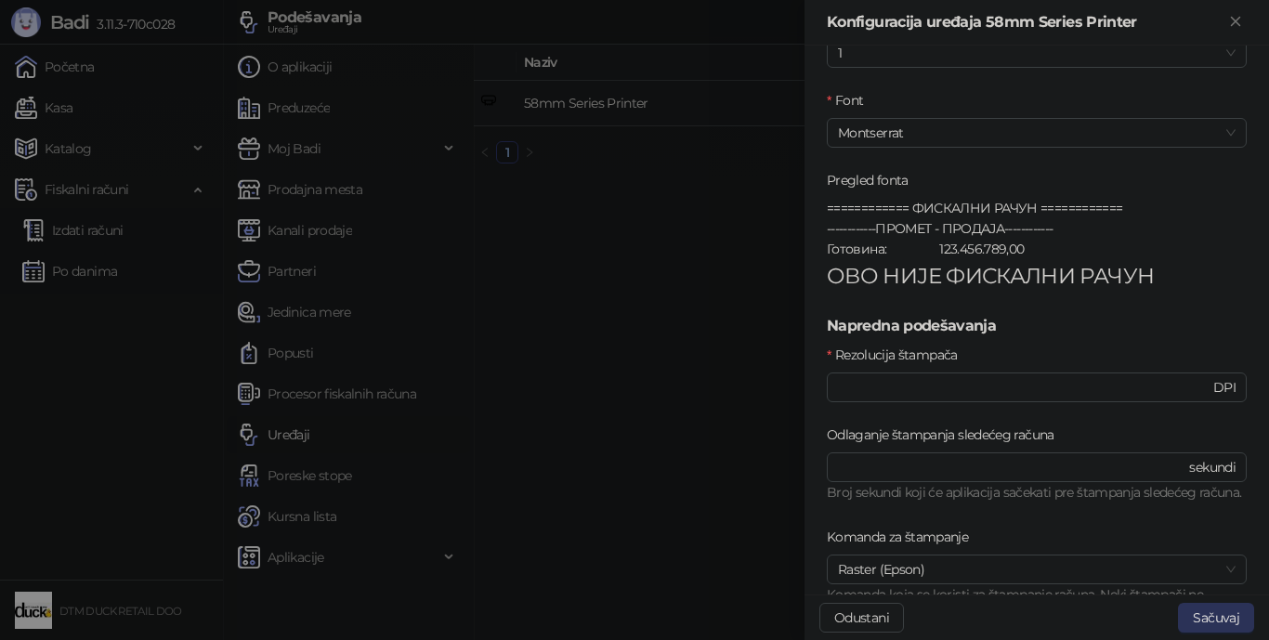
click at [989, 572] on button "Sačuvaj" at bounding box center [1216, 618] width 76 height 30
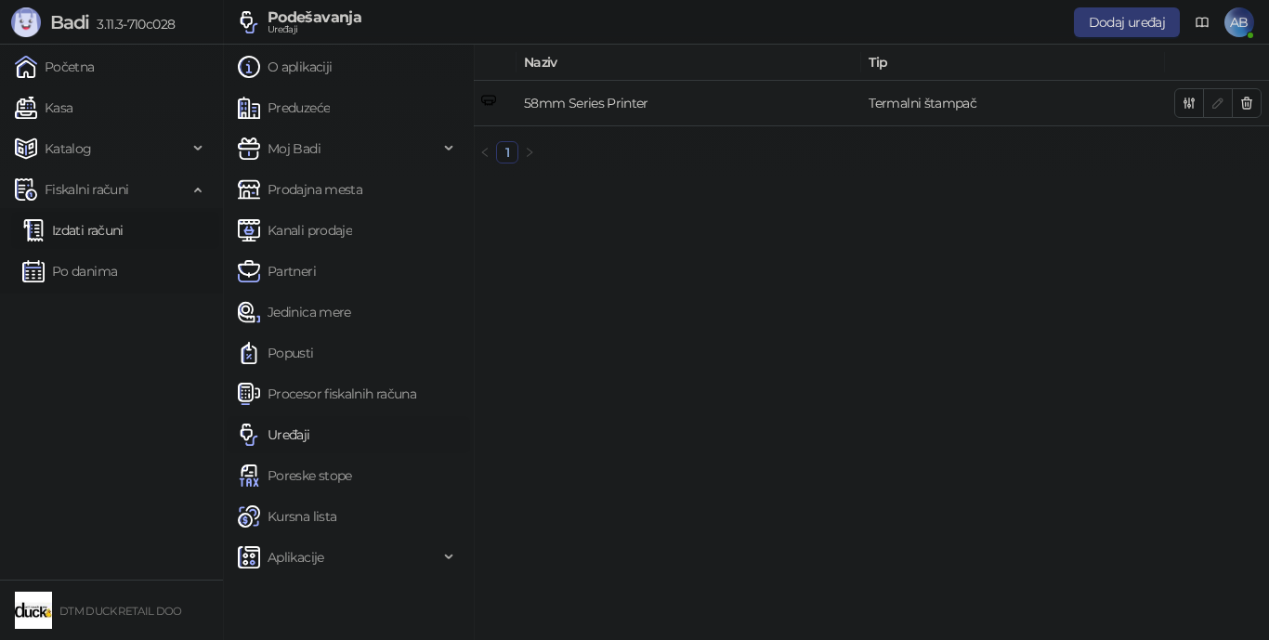
click at [109, 228] on link "Izdati računi" at bounding box center [72, 230] width 101 height 37
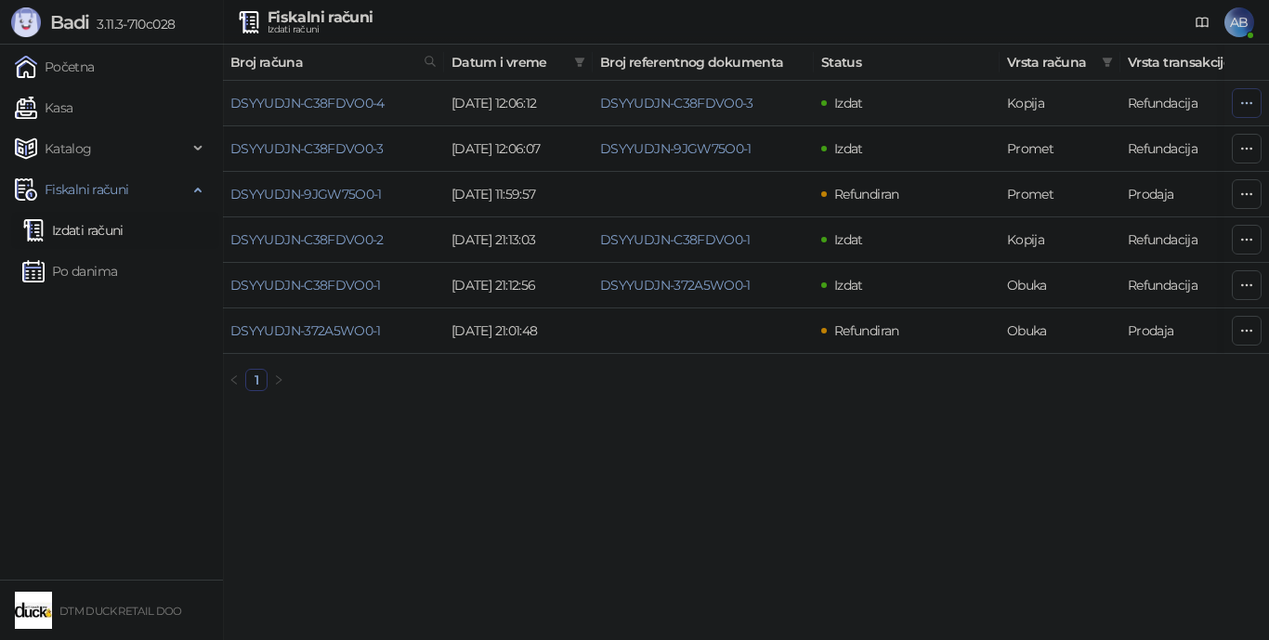
click at [989, 101] on icon "button" at bounding box center [1246, 103] width 15 height 15
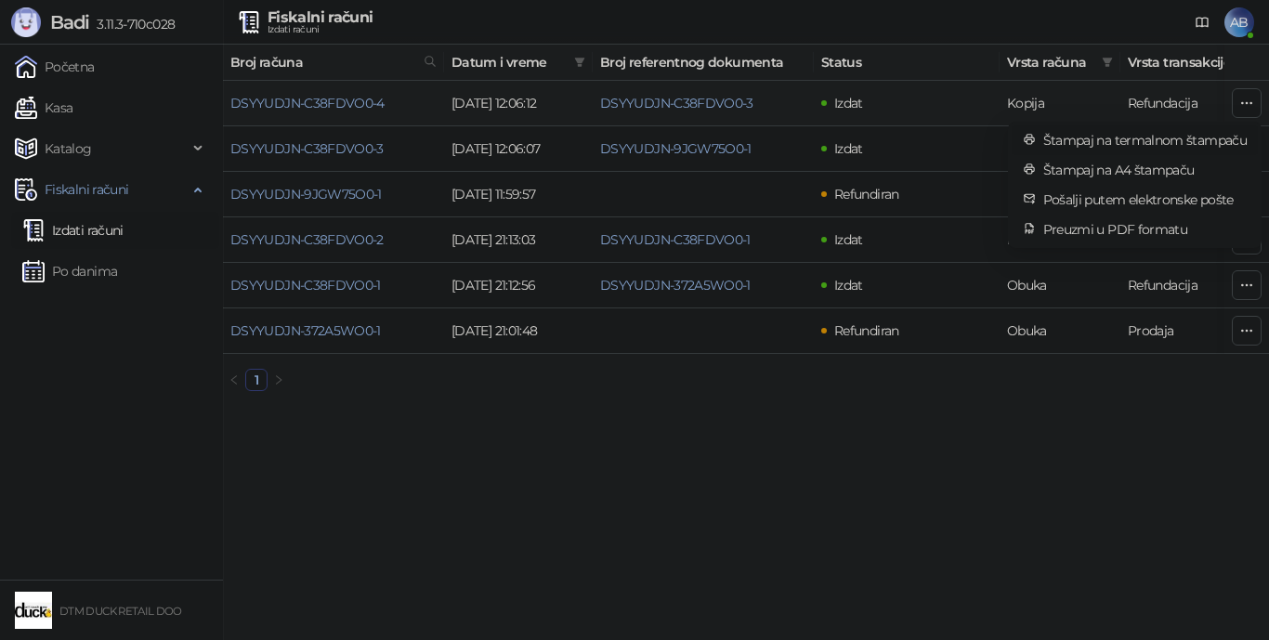
click at [989, 139] on span "Štampaj na termalnom štampaču" at bounding box center [1144, 140] width 203 height 20
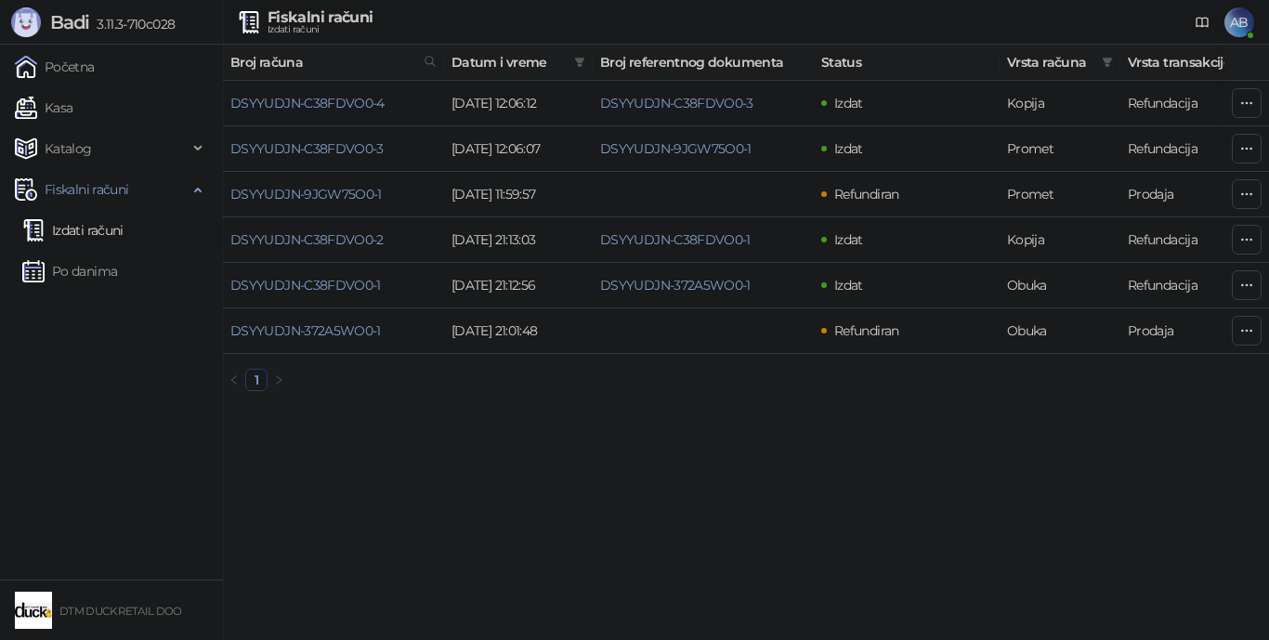
click at [989, 23] on span "AB" at bounding box center [1239, 22] width 30 height 30
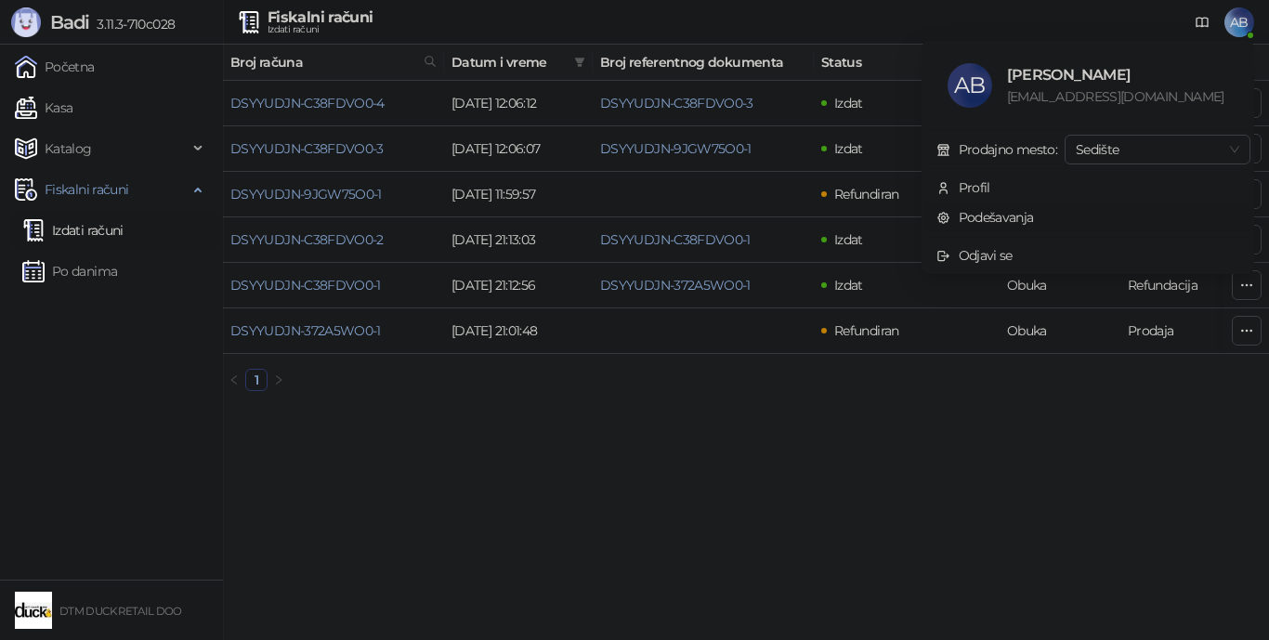
click at [989, 221] on link "Podešavanja" at bounding box center [985, 217] width 98 height 17
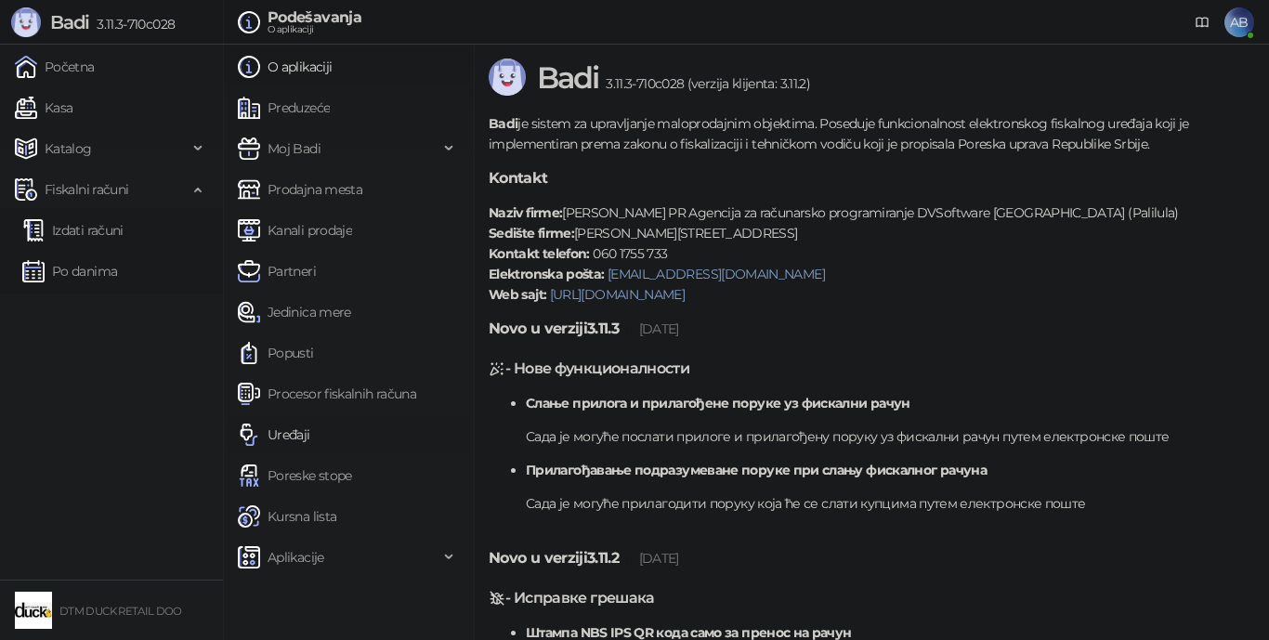
click at [294, 434] on link "Uređaji" at bounding box center [274, 434] width 72 height 37
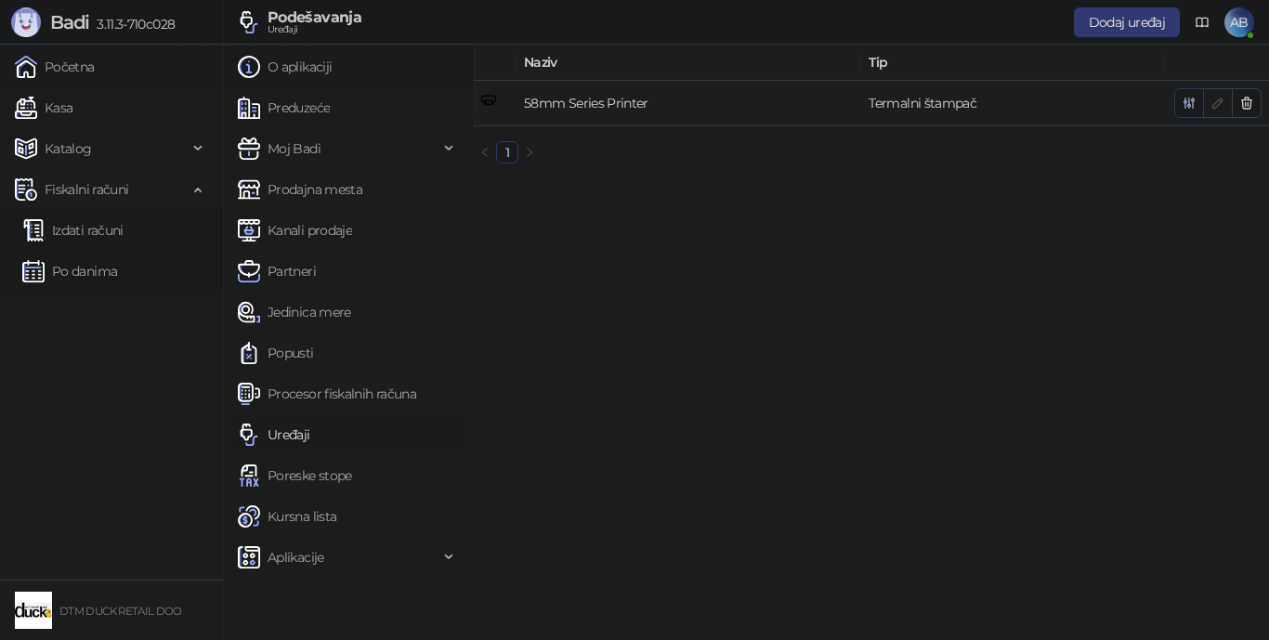
click at [989, 100] on icon "button" at bounding box center [1189, 103] width 15 height 15
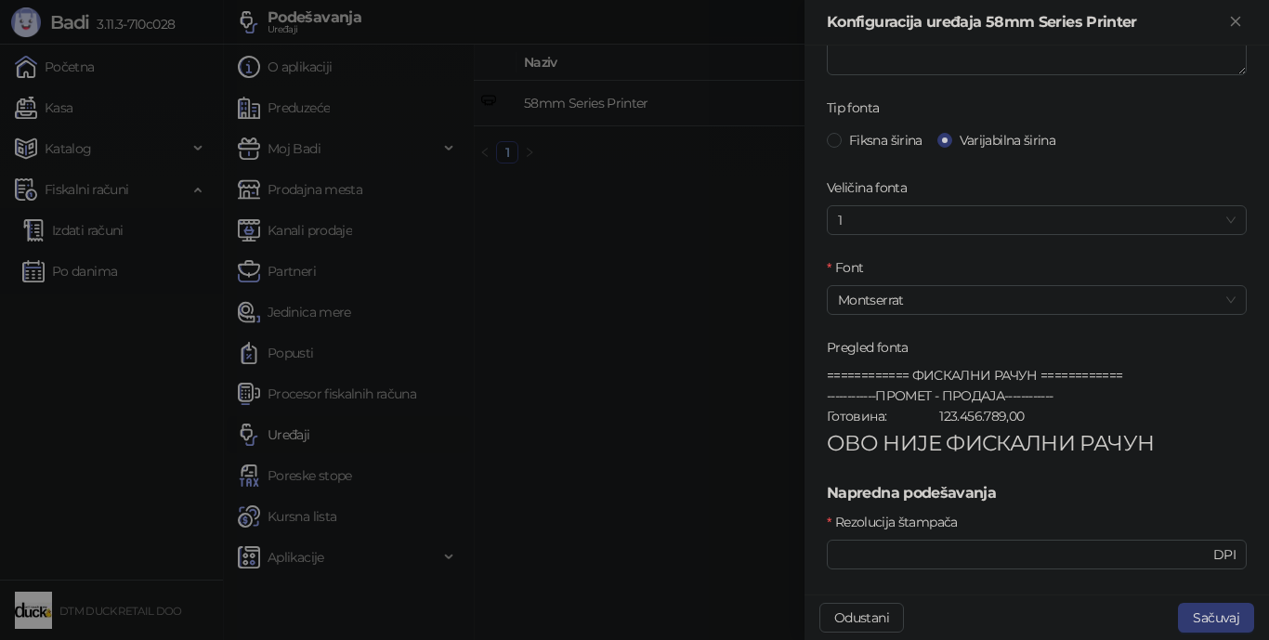
scroll to position [465, 0]
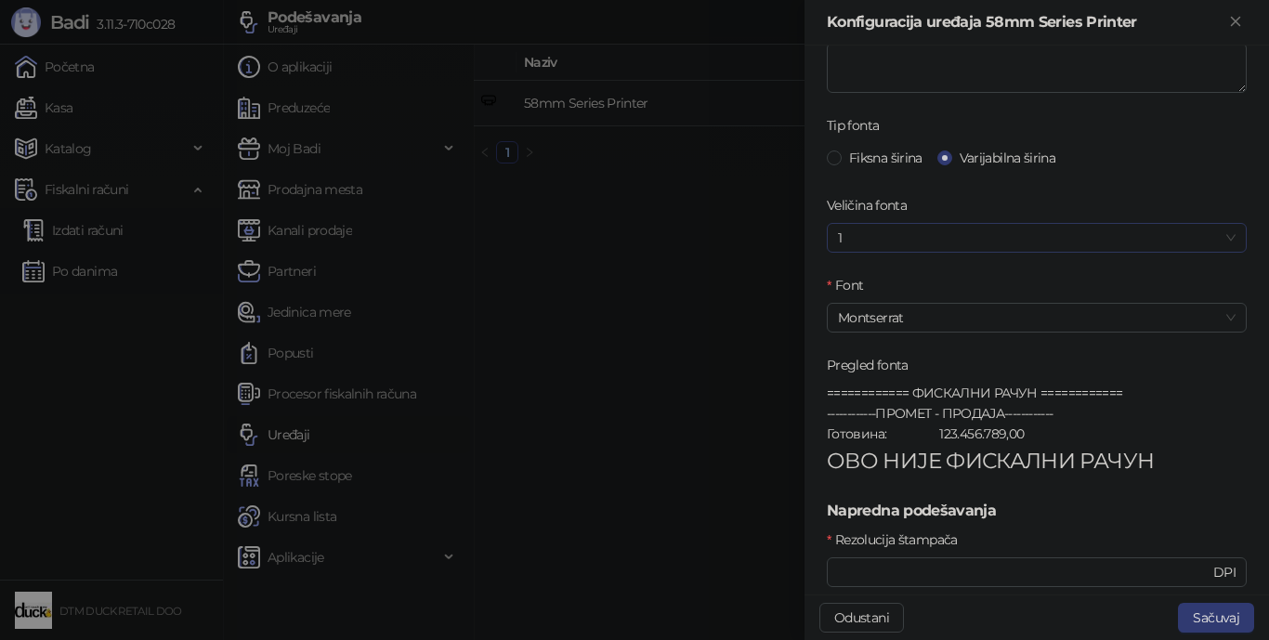
click at [942, 231] on span "1" at bounding box center [1037, 238] width 398 height 28
click at [873, 328] on div "120%" at bounding box center [1030, 334] width 376 height 20
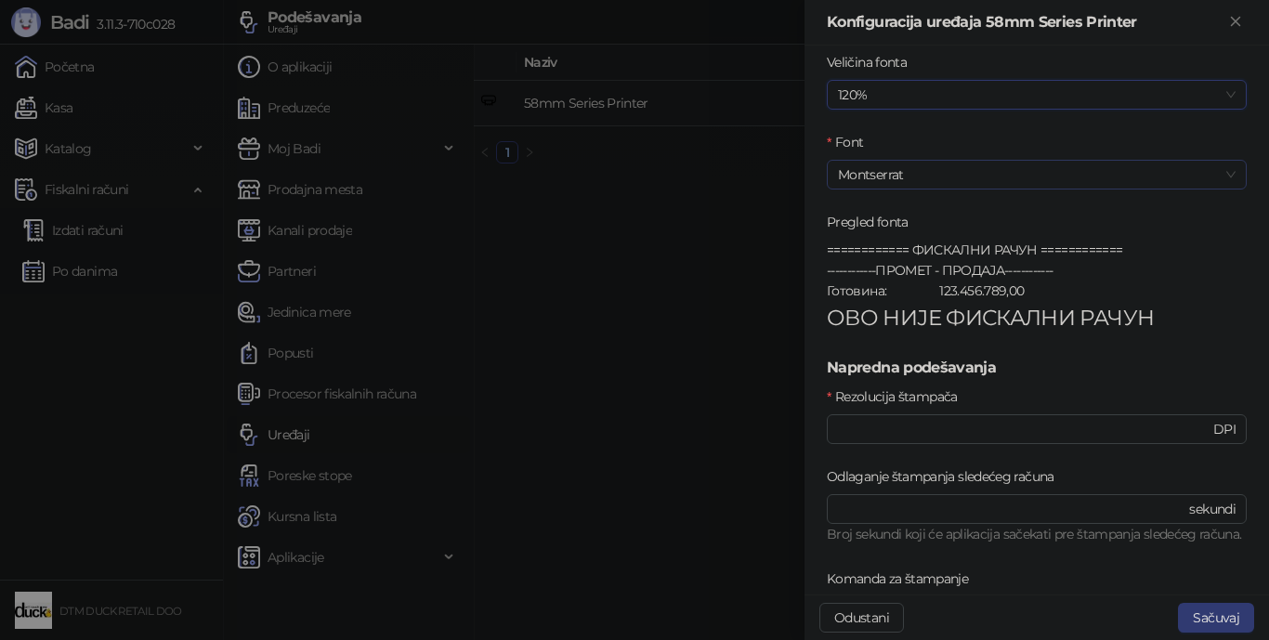
scroll to position [651, 0]
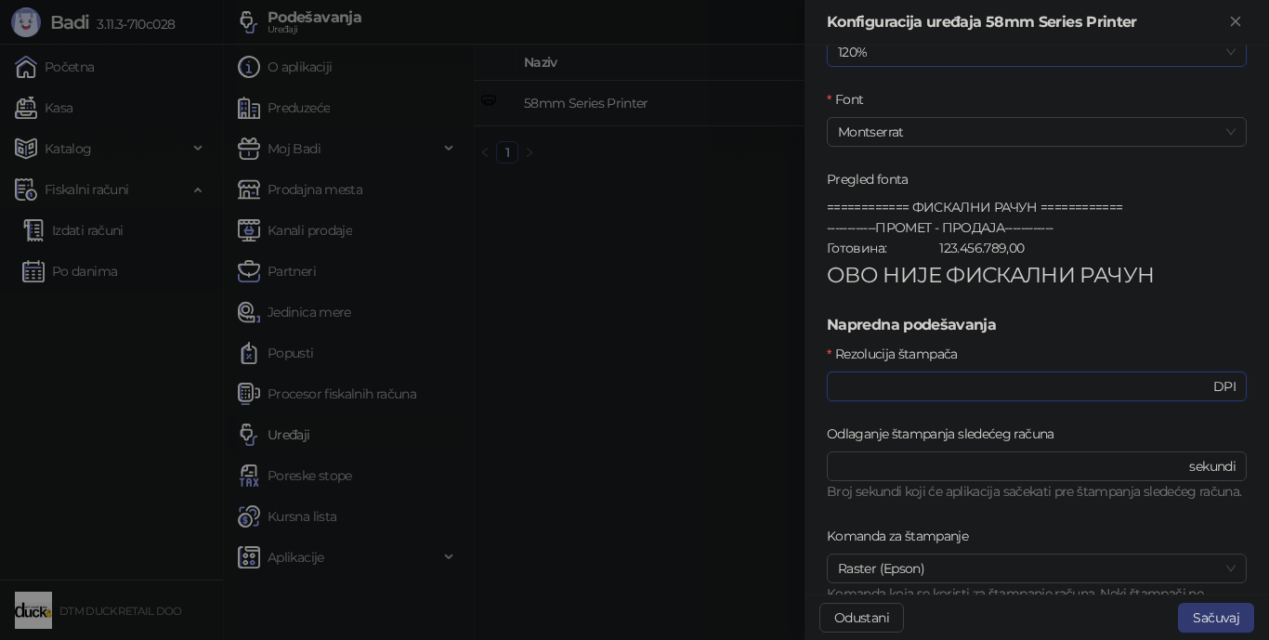
click at [989, 385] on input "***" at bounding box center [1024, 386] width 372 height 20
click at [989, 384] on input "***" at bounding box center [1024, 386] width 372 height 20
type input "***"
click at [989, 572] on button "Sačuvaj" at bounding box center [1216, 618] width 76 height 30
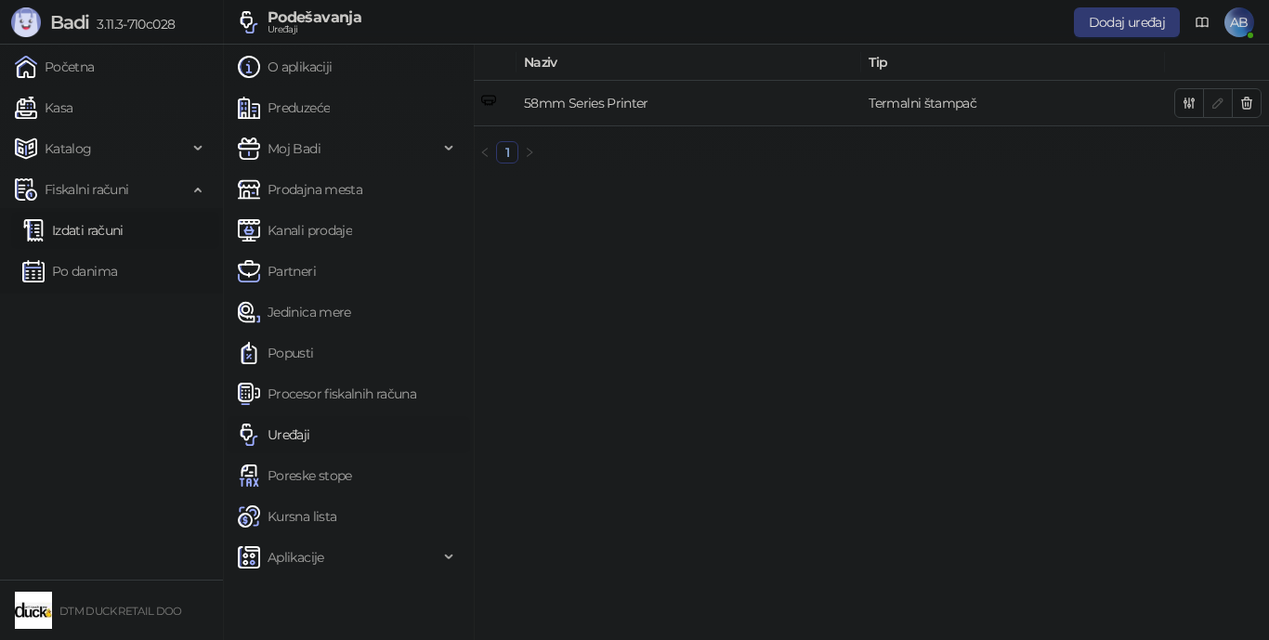
click at [59, 226] on link "Izdati računi" at bounding box center [72, 230] width 101 height 37
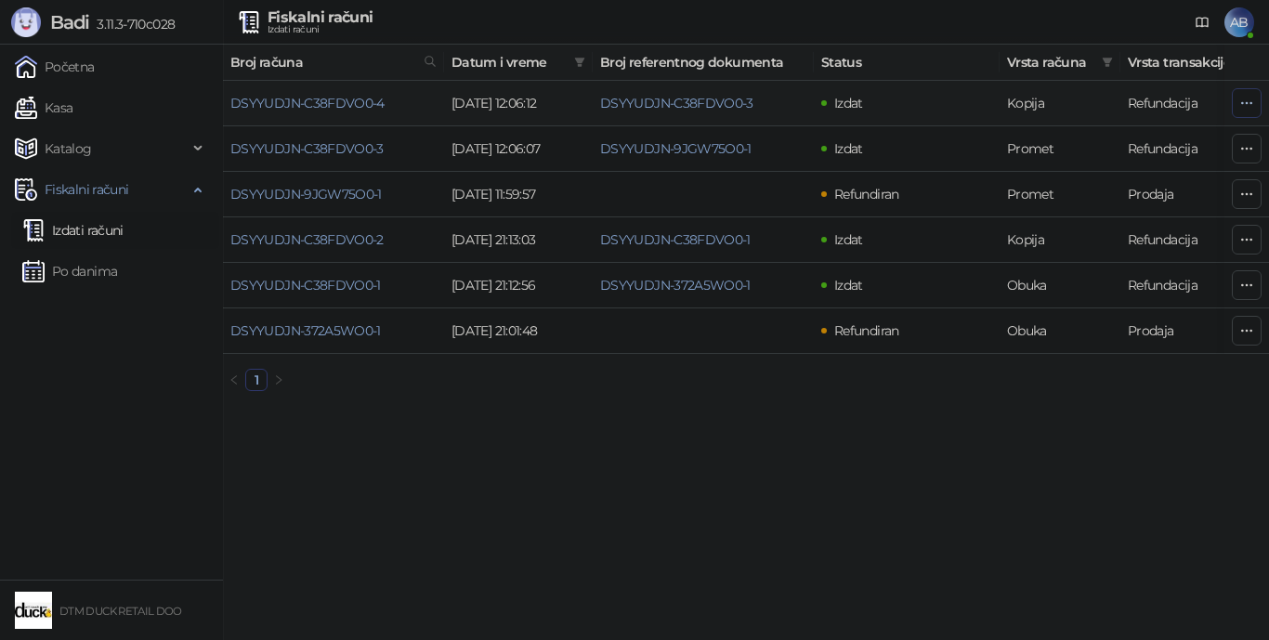
click at [989, 106] on icon "button" at bounding box center [1246, 103] width 15 height 15
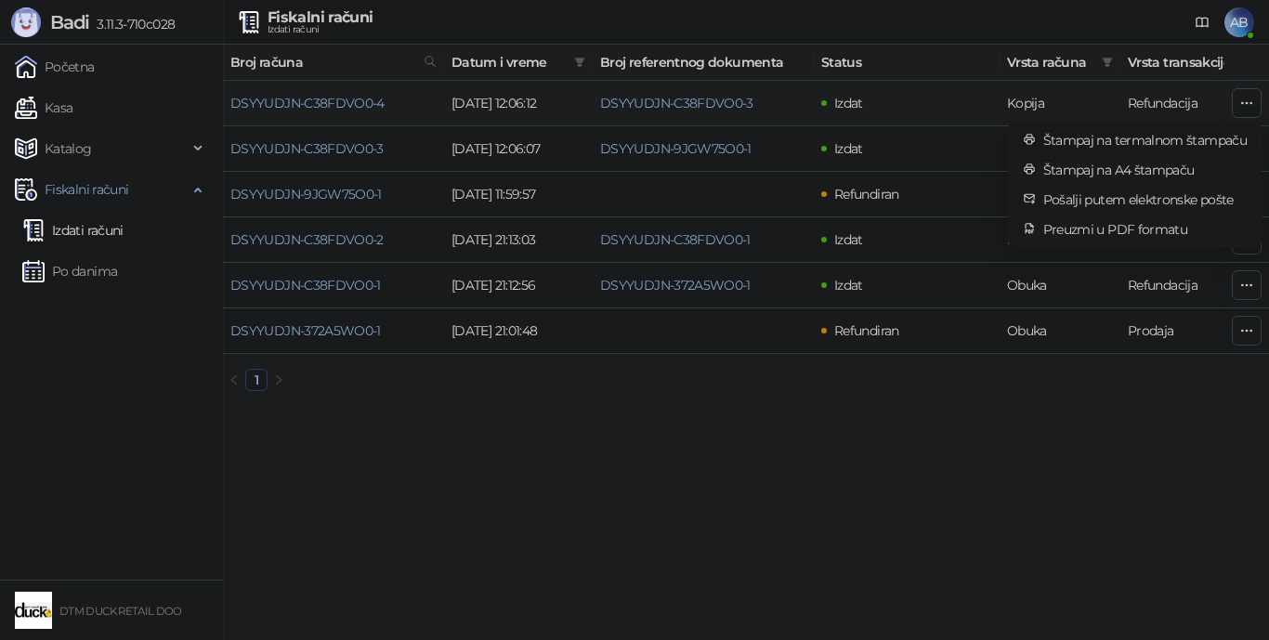
click at [989, 141] on span "Štampaj na termalnom štampaču" at bounding box center [1144, 140] width 203 height 20
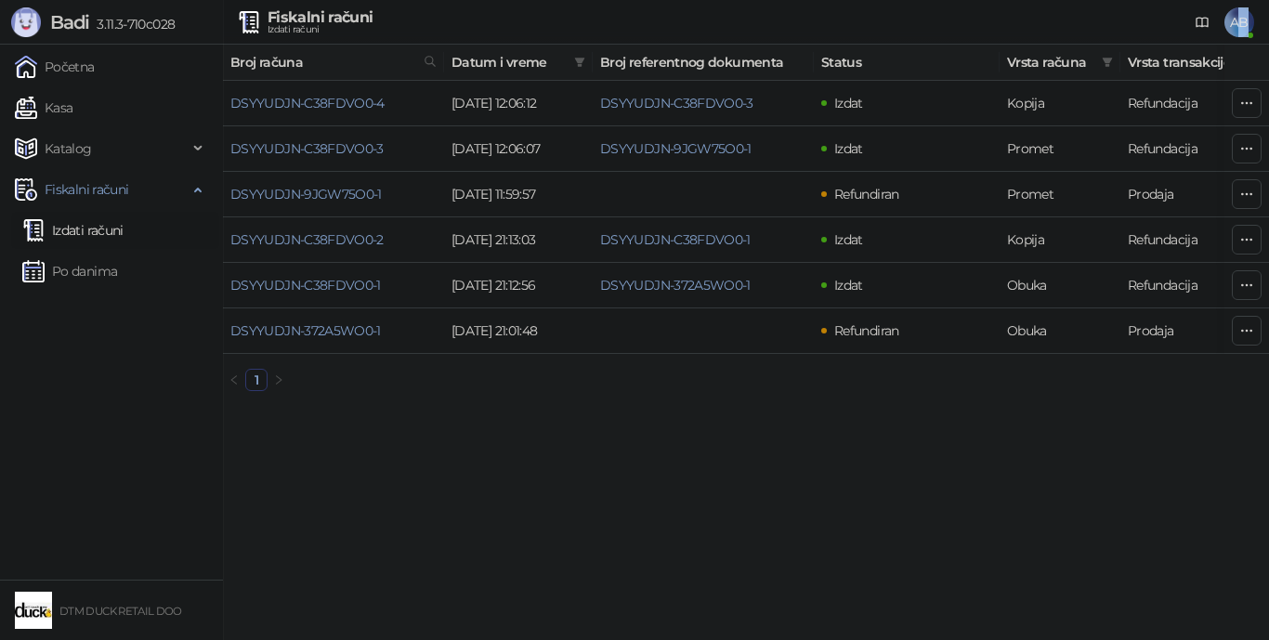
drag, startPoint x: 1244, startPoint y: 20, endPoint x: 1233, endPoint y: 20, distance: 11.1
click at [989, 20] on span "AB" at bounding box center [1239, 22] width 30 height 30
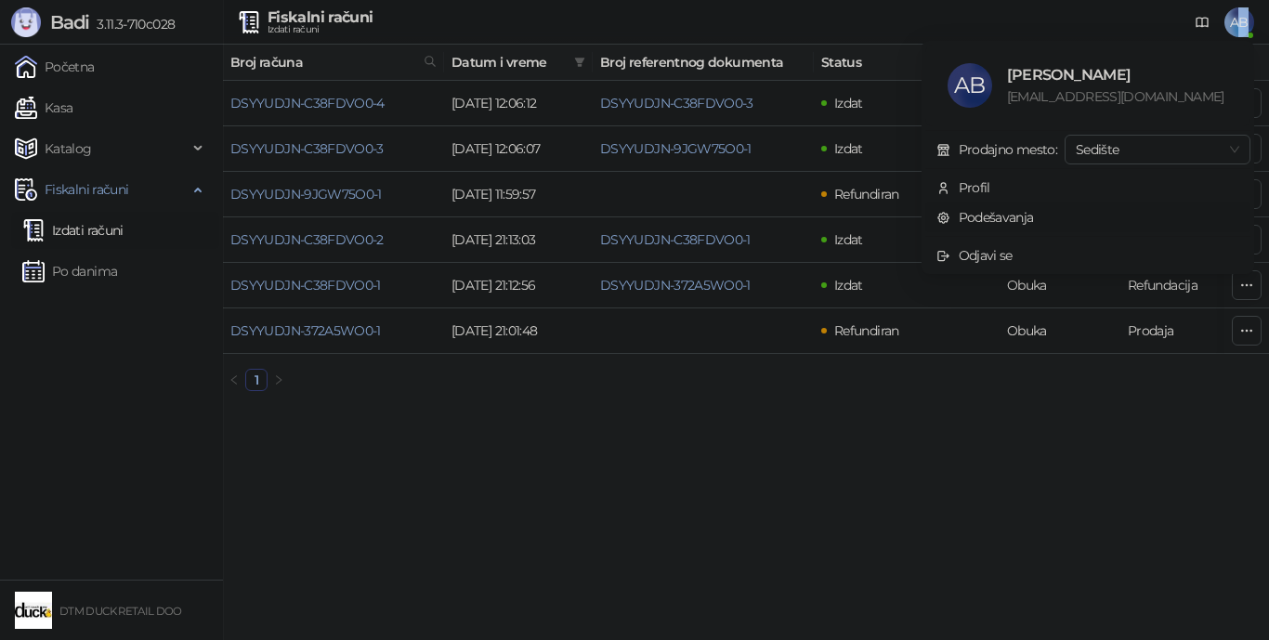
click at [989, 211] on link "Podešavanja" at bounding box center [985, 217] width 98 height 17
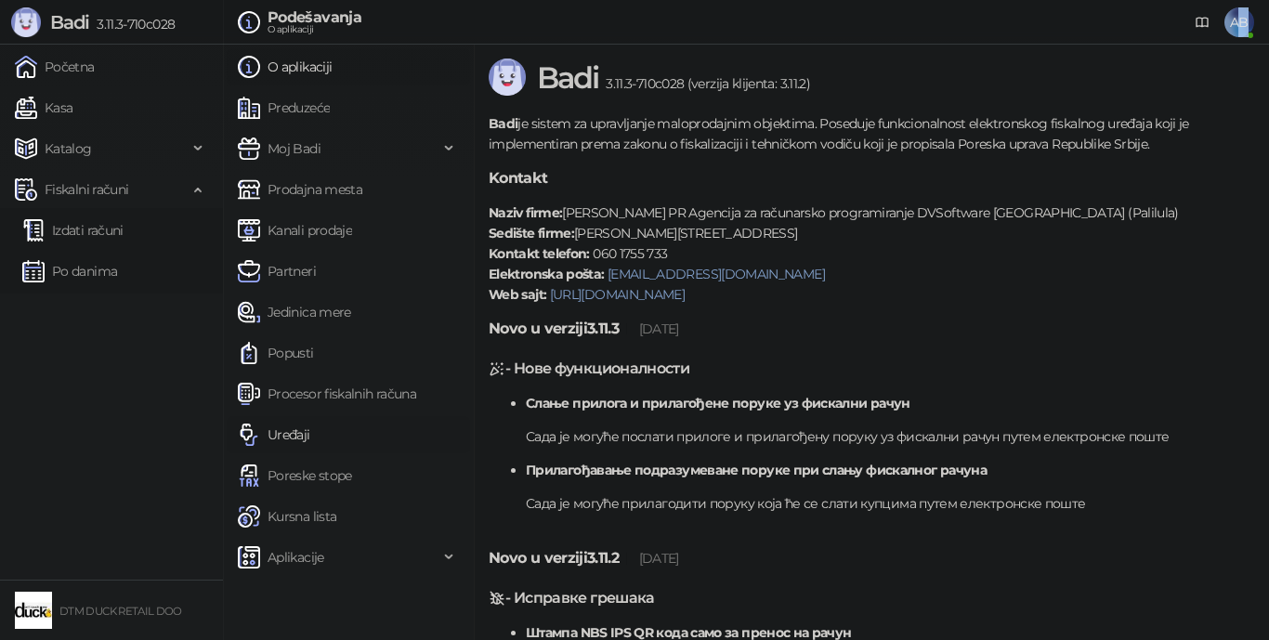
click at [268, 435] on link "Uređaji" at bounding box center [274, 434] width 72 height 37
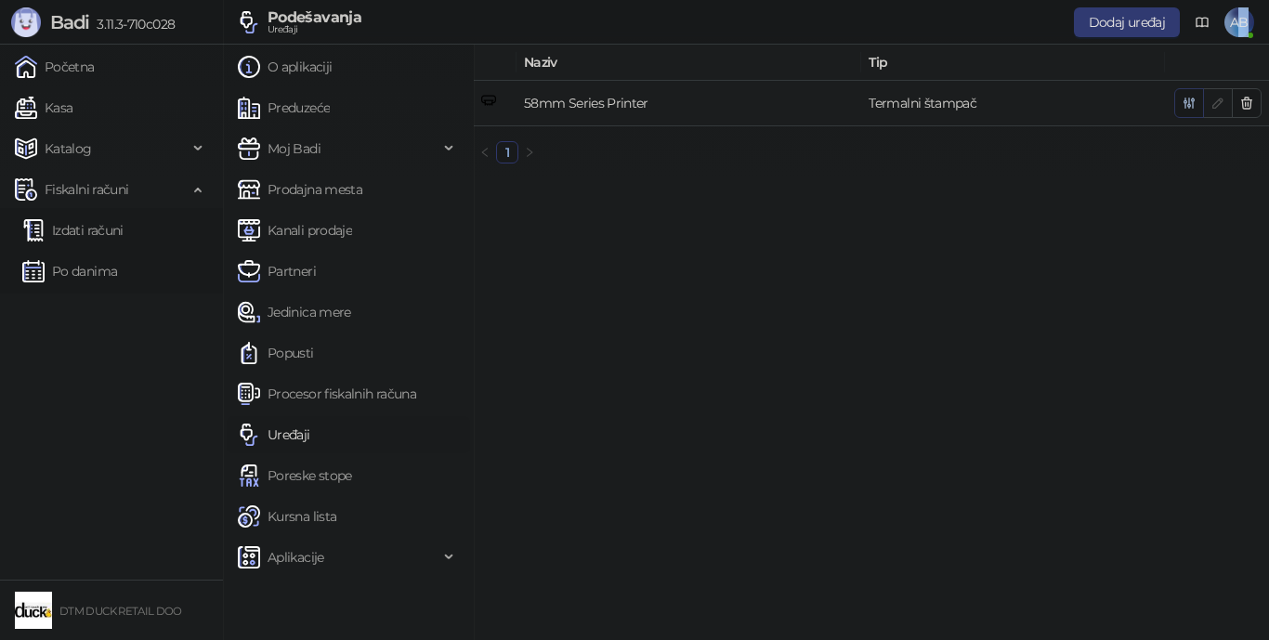
click at [989, 99] on icon "button" at bounding box center [1189, 103] width 10 height 10
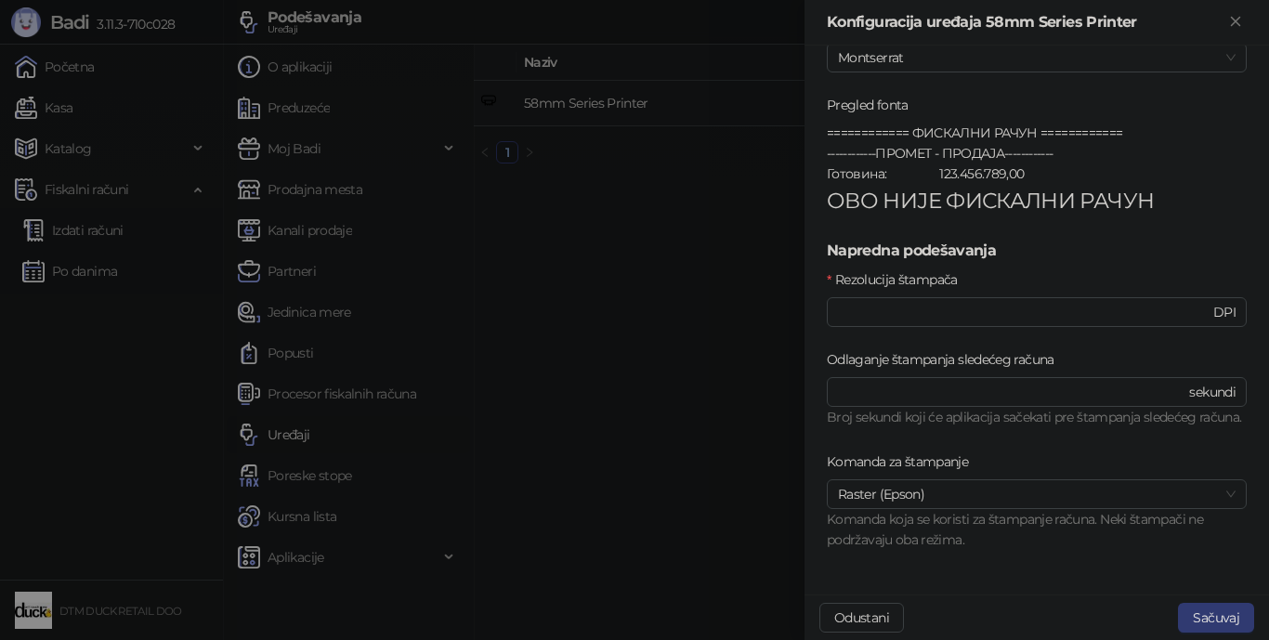
scroll to position [744, 0]
click at [967, 302] on input "***" at bounding box center [1024, 312] width 372 height 20
type input "***"
click at [989, 572] on button "Sačuvaj" at bounding box center [1216, 618] width 76 height 30
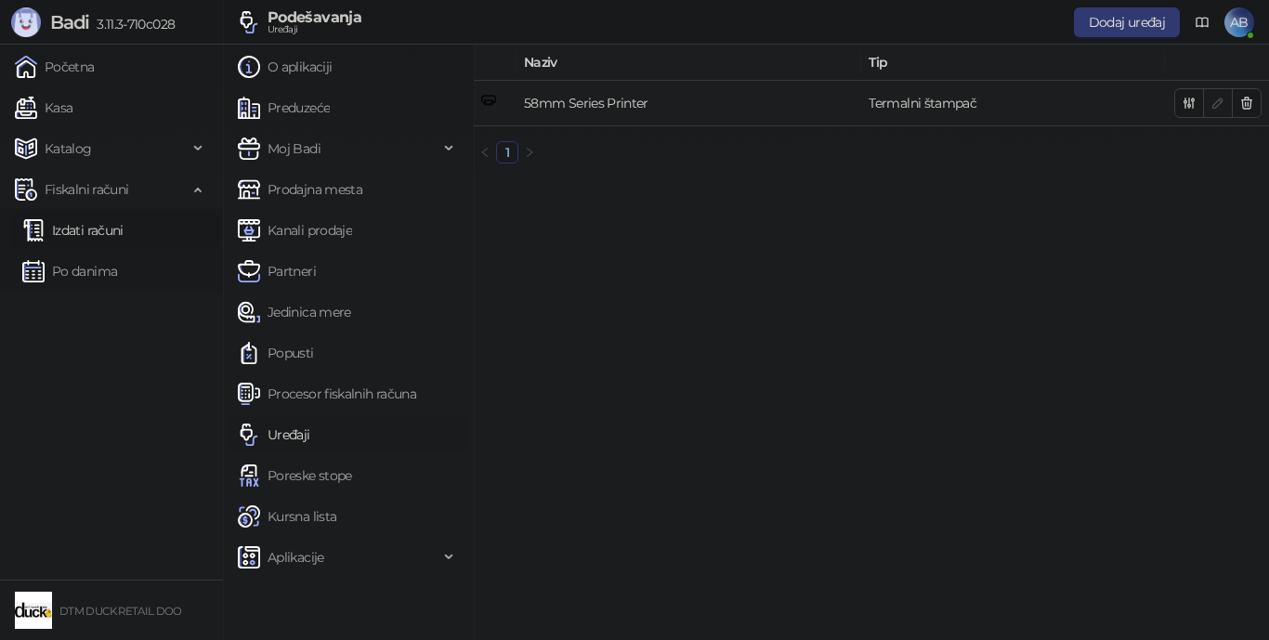
click at [77, 230] on link "Izdati računi" at bounding box center [72, 230] width 101 height 37
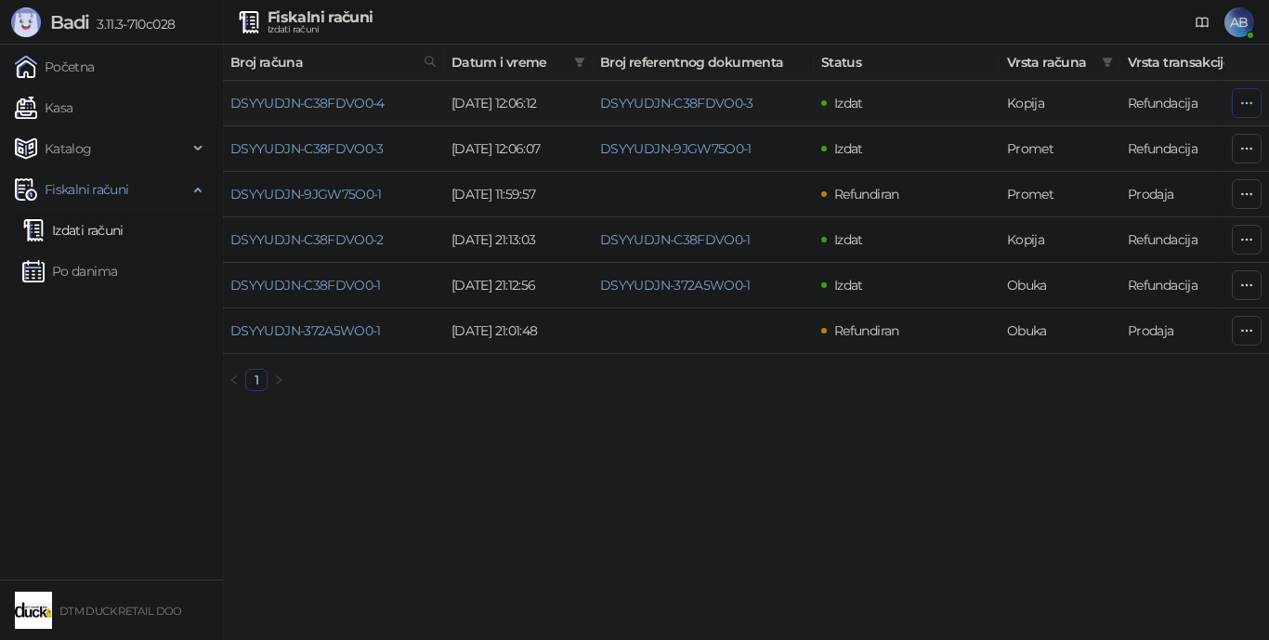
click at [989, 98] on icon "button" at bounding box center [1246, 103] width 15 height 15
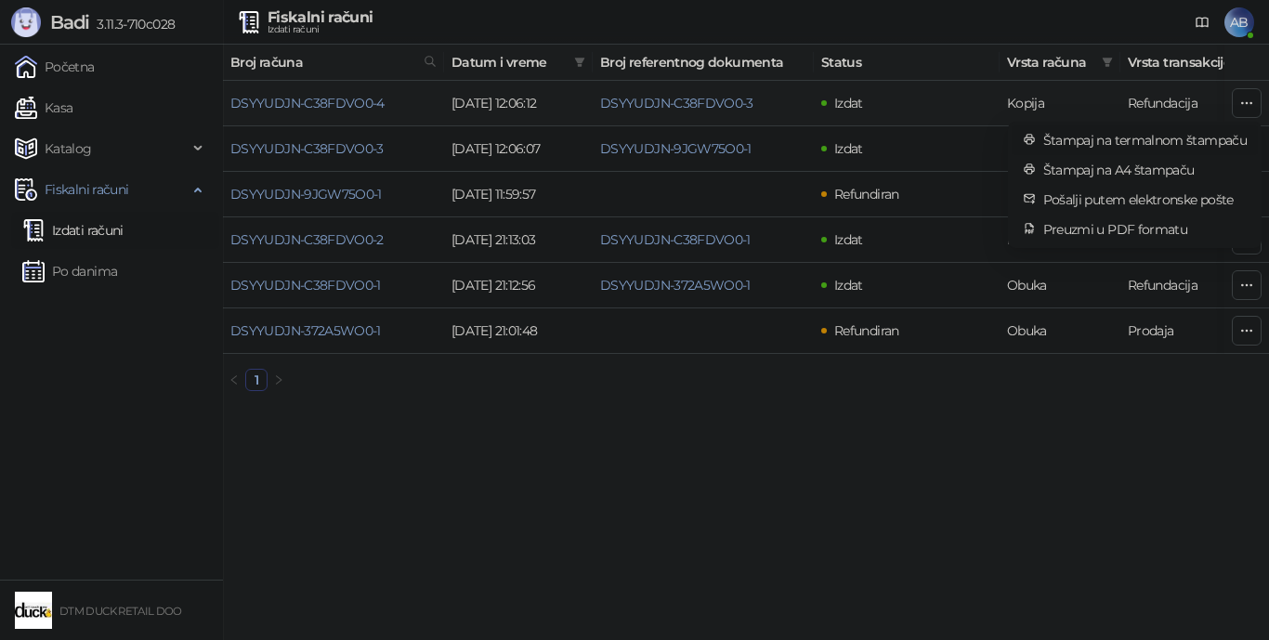
click at [989, 138] on span "Štampaj na termalnom štampaču" at bounding box center [1144, 140] width 203 height 20
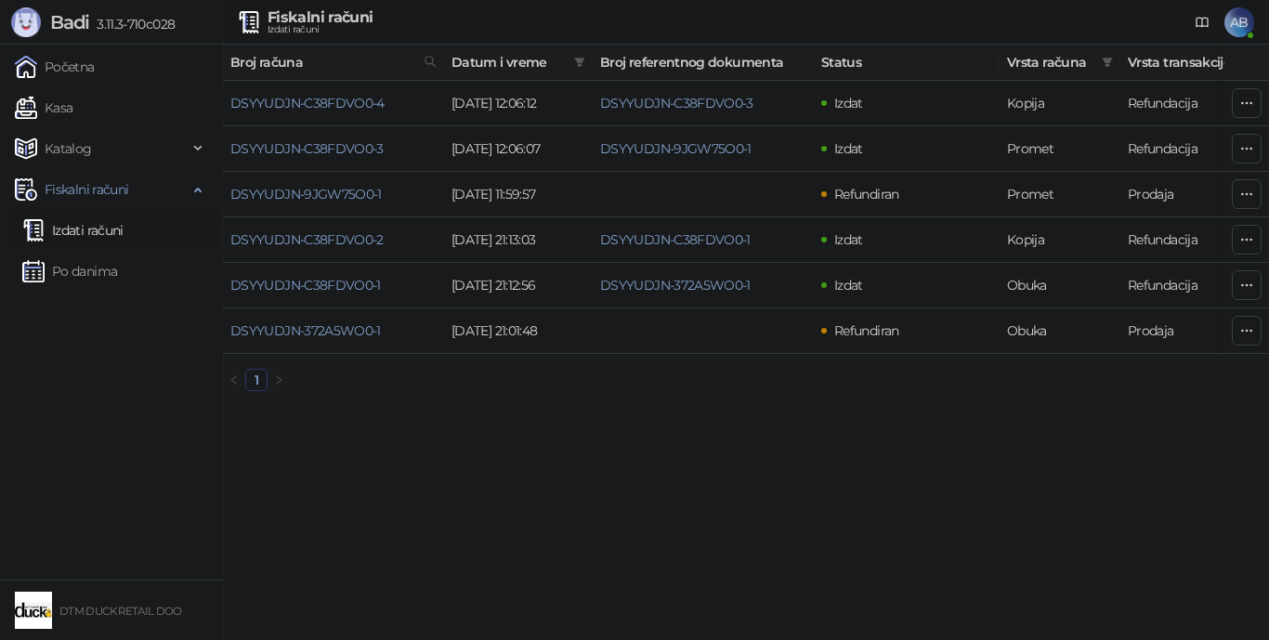
click at [989, 20] on span "AB" at bounding box center [1239, 22] width 30 height 30
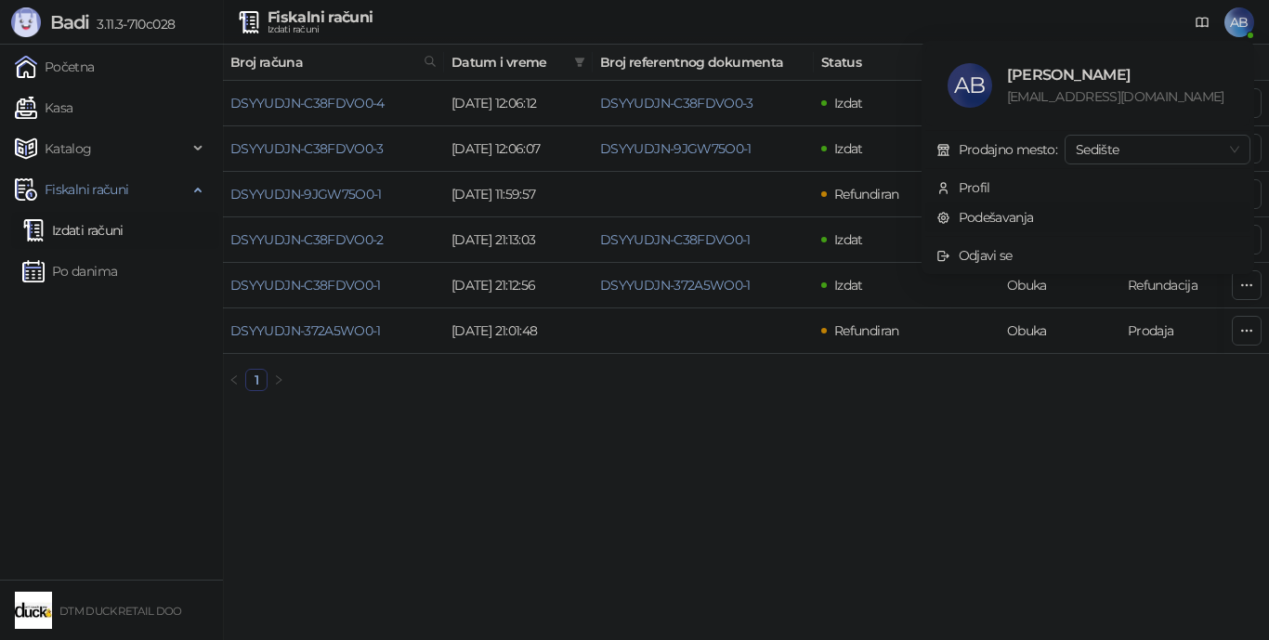
click at [989, 212] on link "Podešavanja" at bounding box center [985, 217] width 98 height 17
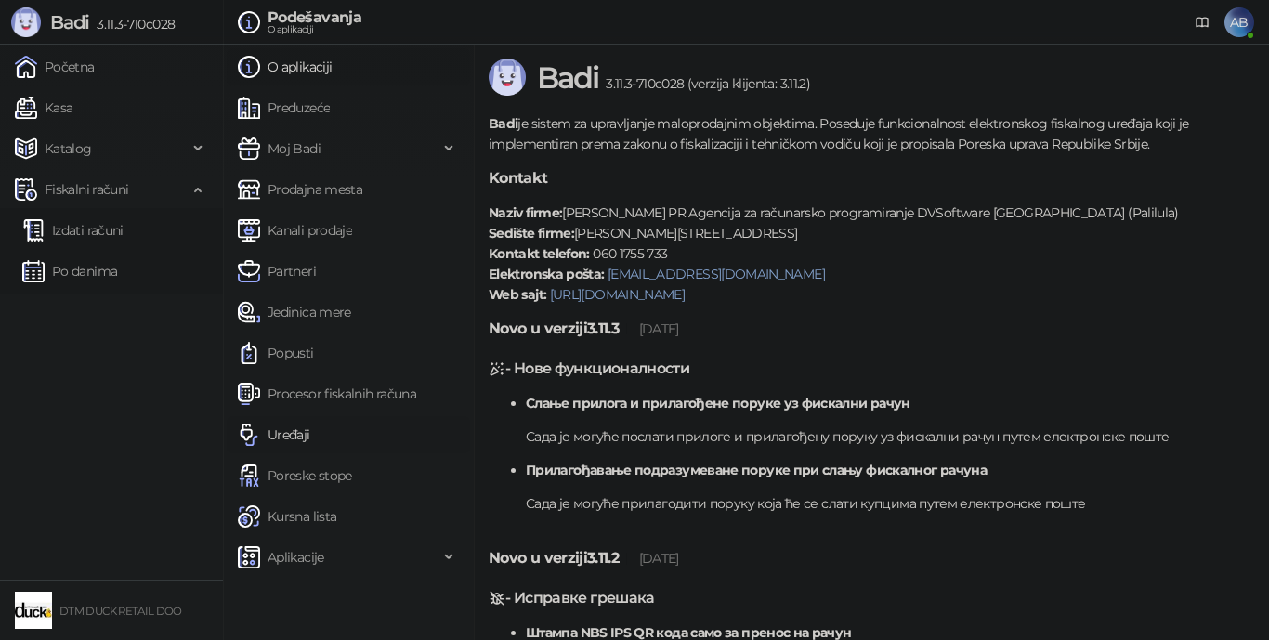
click at [289, 432] on link "Uređaji" at bounding box center [274, 434] width 72 height 37
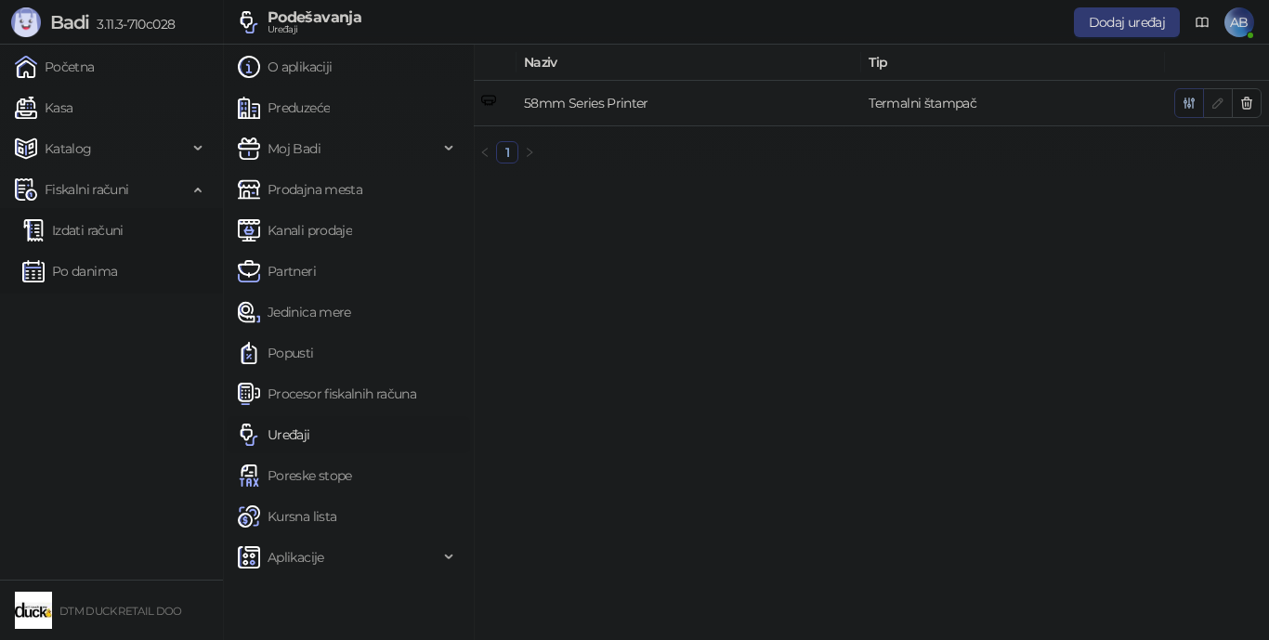
click at [989, 104] on icon "button" at bounding box center [1189, 103] width 10 height 10
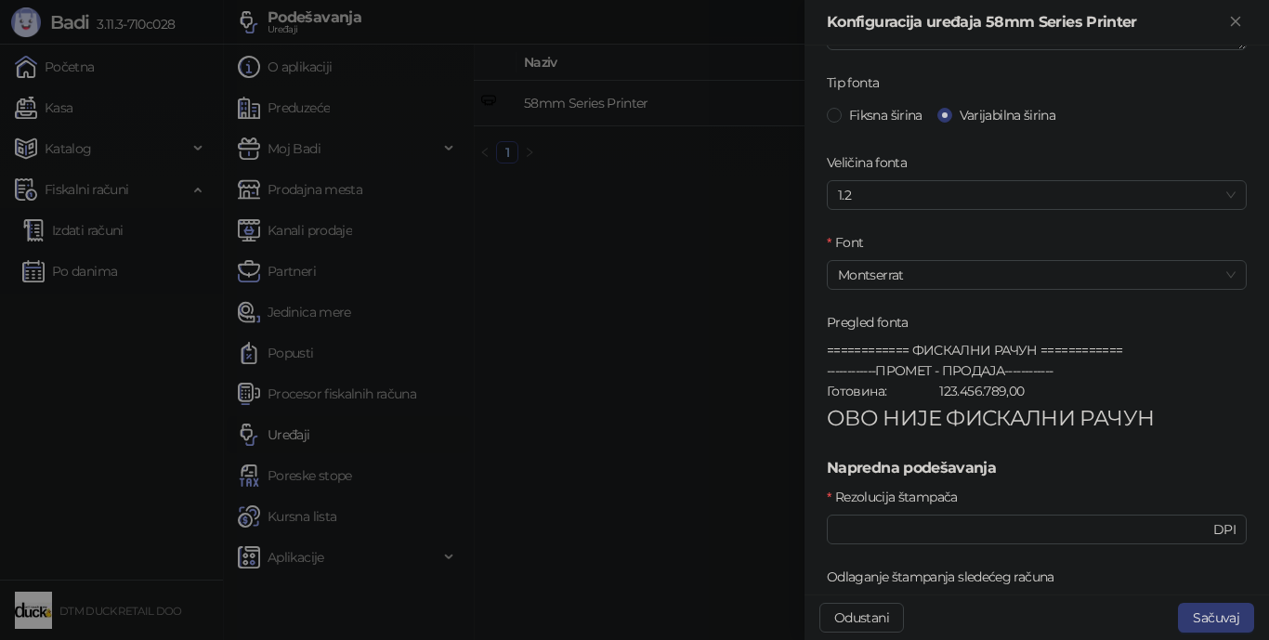
scroll to position [464, 0]
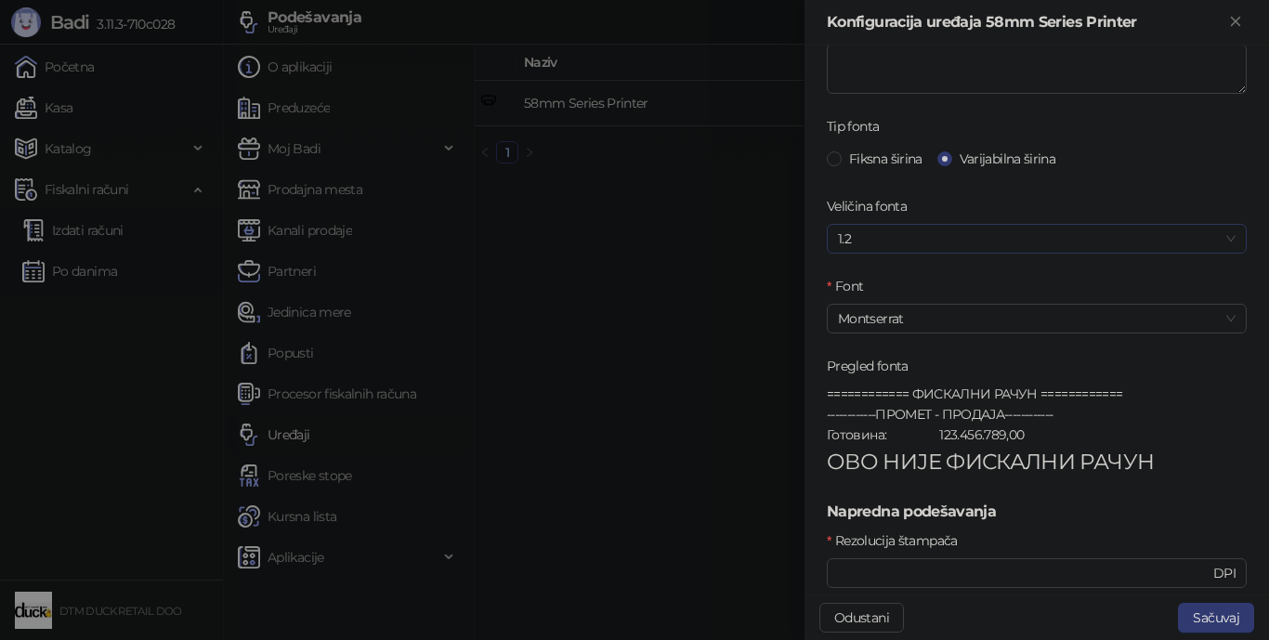
click at [934, 229] on span "1.2" at bounding box center [1037, 239] width 398 height 28
click at [888, 307] on div "110%" at bounding box center [1030, 305] width 376 height 20
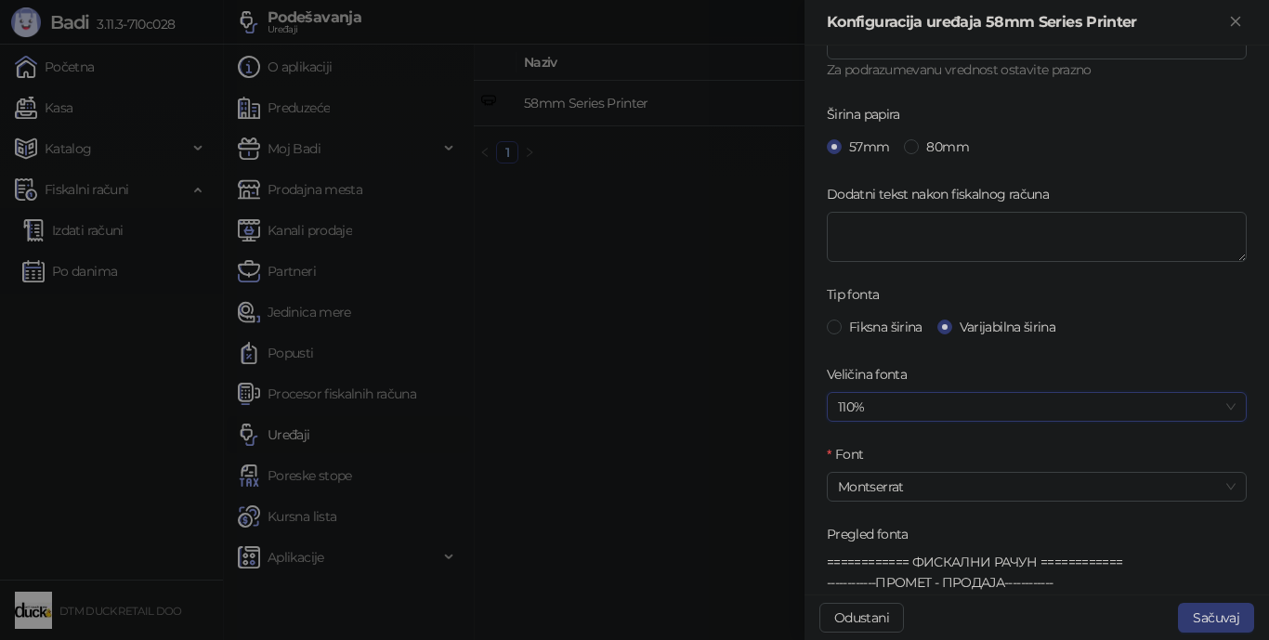
scroll to position [280, 0]
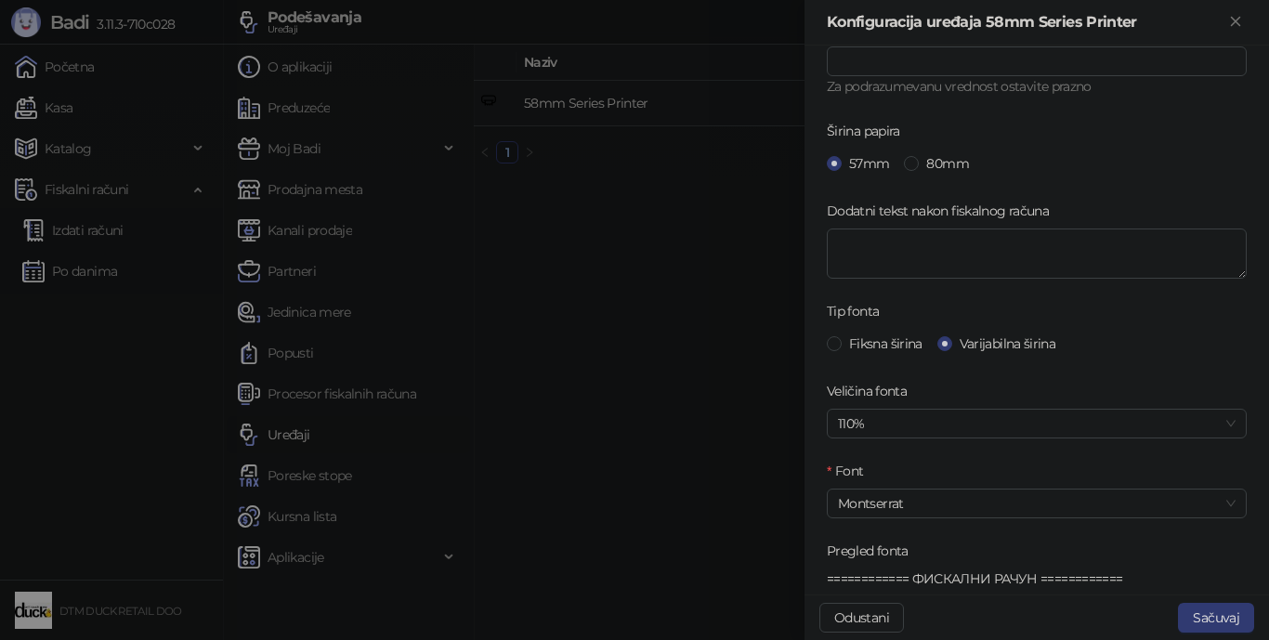
click at [989, 572] on div "[PERSON_NAME]" at bounding box center [1036, 617] width 464 height 46
click at [989, 572] on button "Sačuvaj" at bounding box center [1216, 618] width 76 height 30
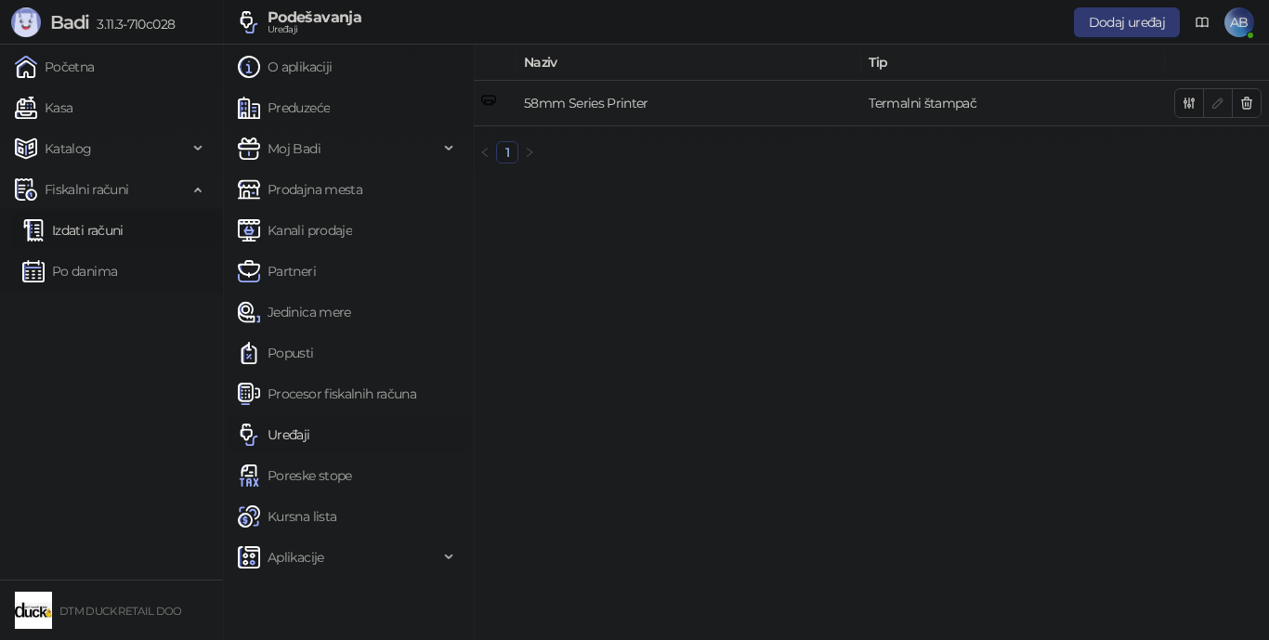
click at [68, 225] on link "Izdati računi" at bounding box center [72, 230] width 101 height 37
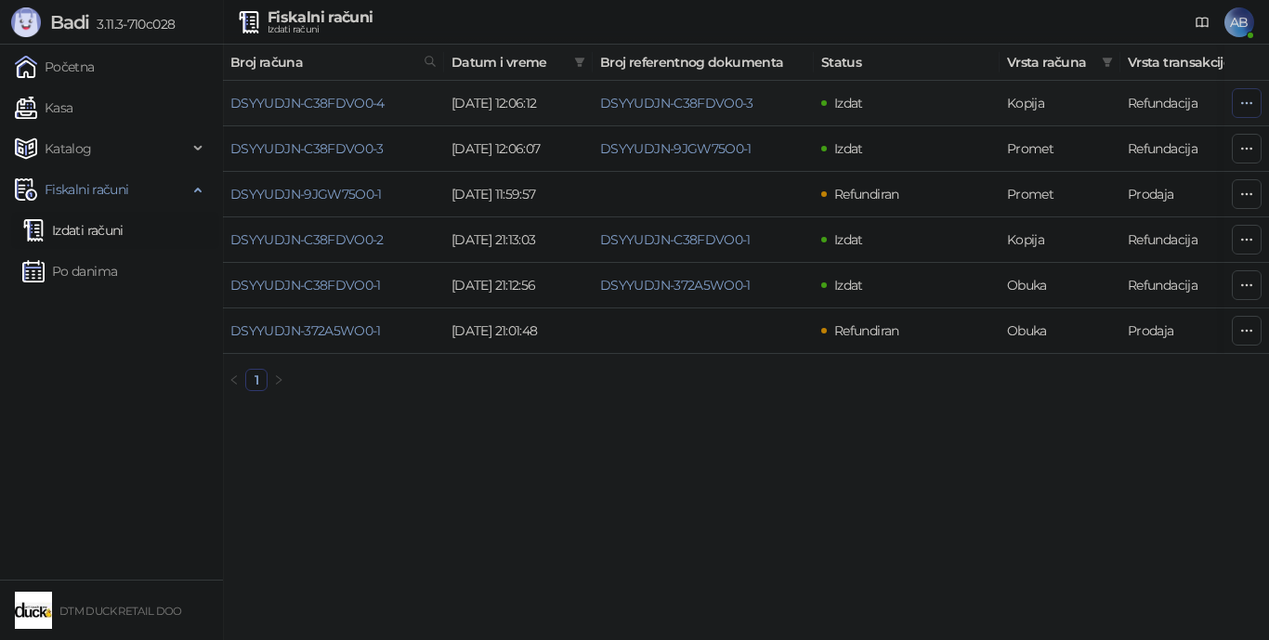
click at [989, 98] on icon "button" at bounding box center [1246, 103] width 15 height 15
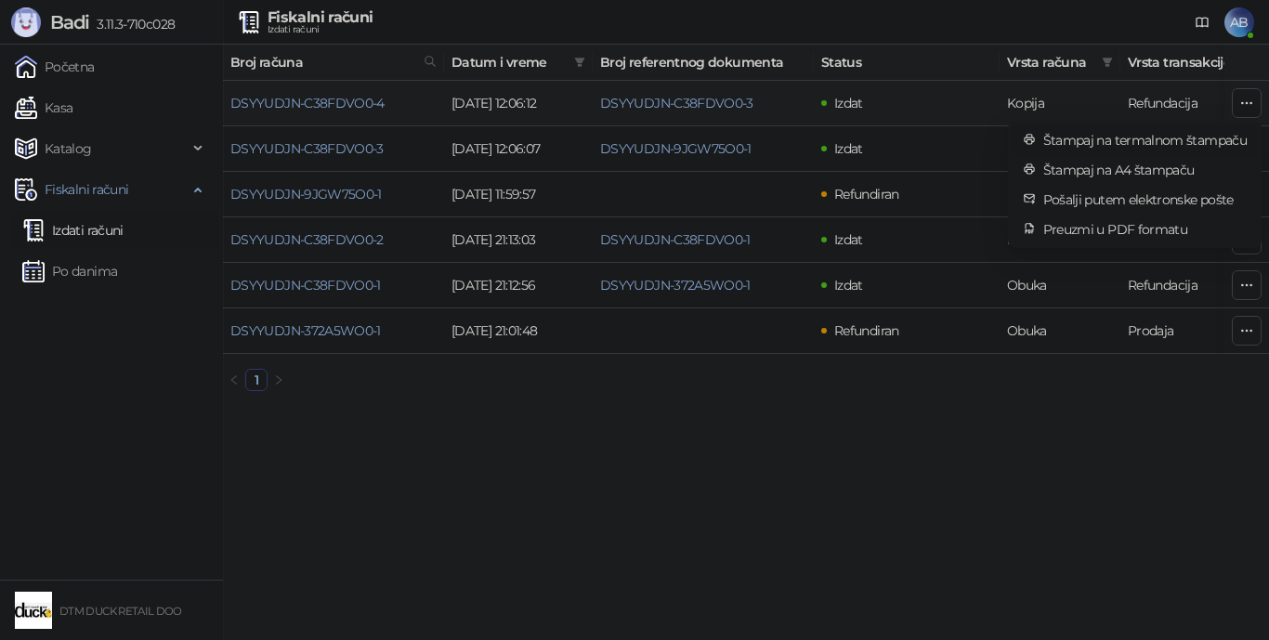
click at [989, 138] on span "Štampaj na termalnom štampaču" at bounding box center [1144, 140] width 203 height 20
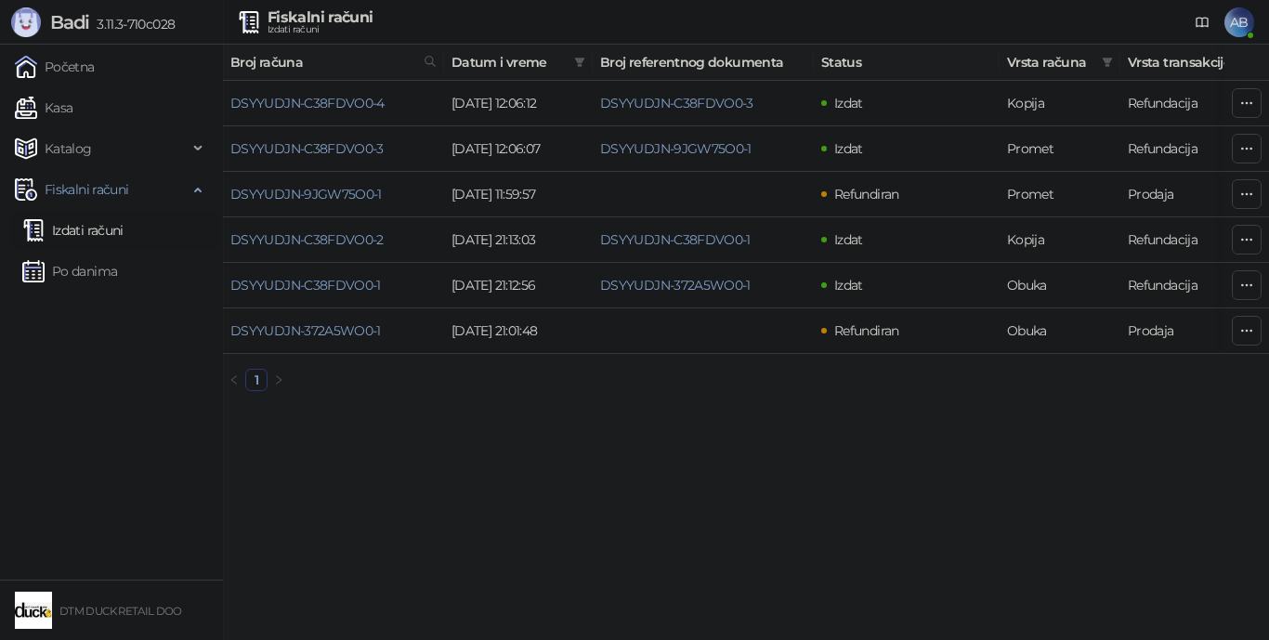
click at [989, 16] on span "AB" at bounding box center [1239, 22] width 30 height 30
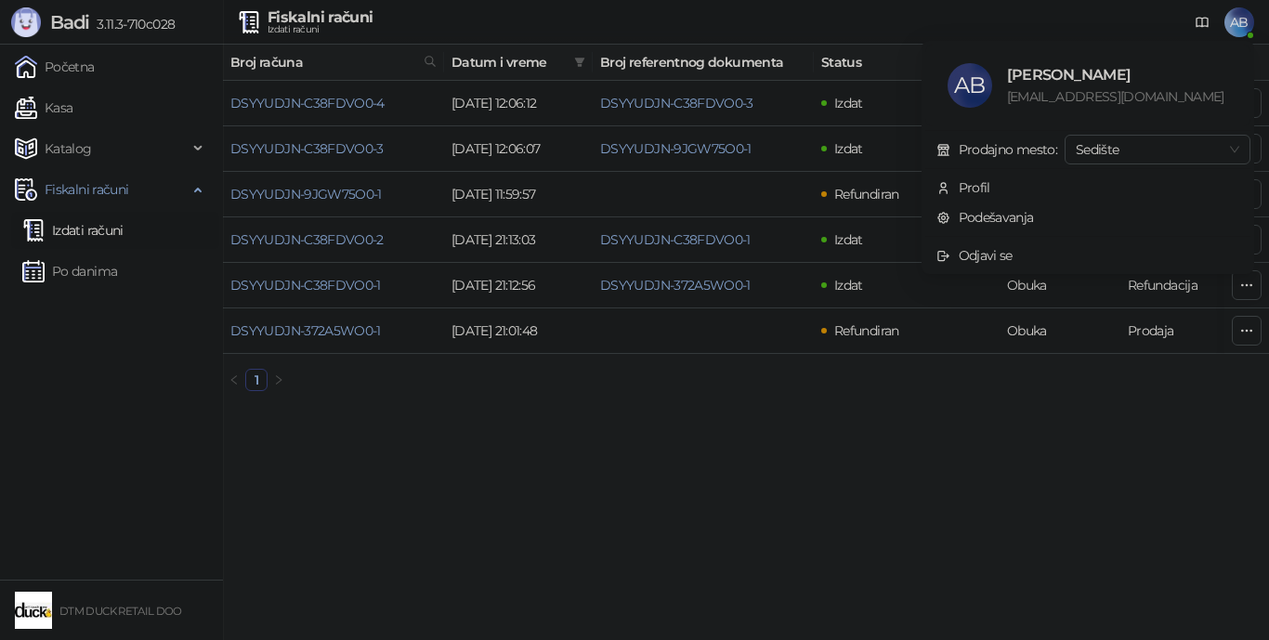
click at [989, 19] on span "AB" at bounding box center [1239, 22] width 30 height 30
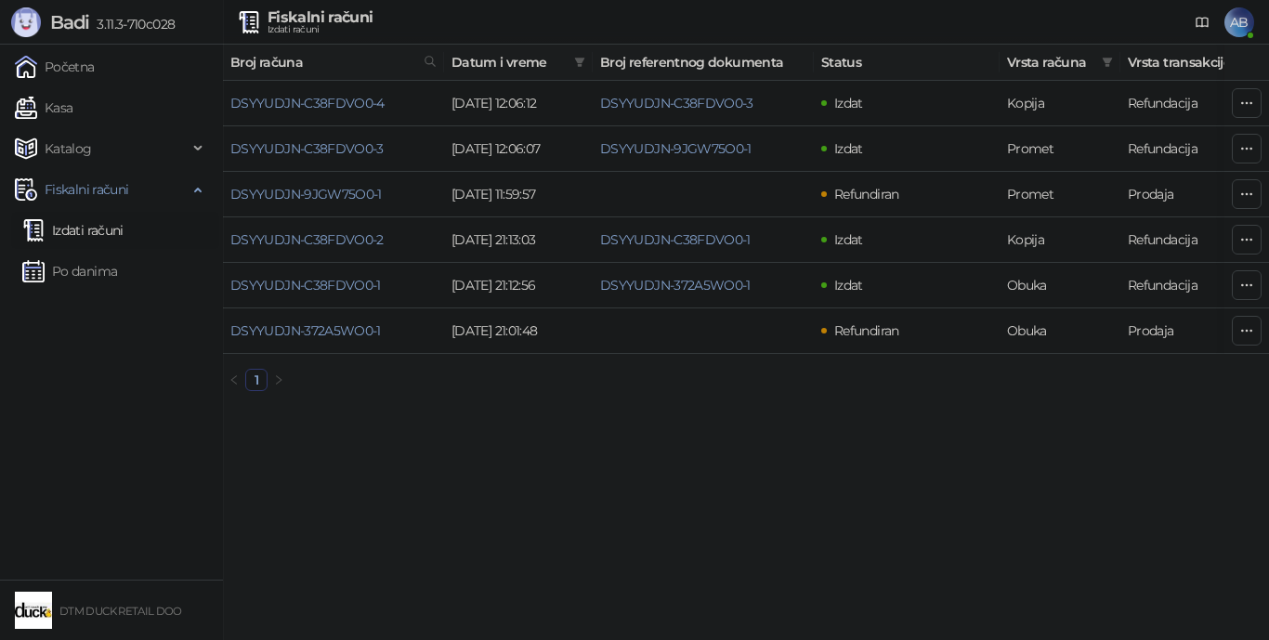
click at [989, 21] on span "AB" at bounding box center [1239, 22] width 30 height 30
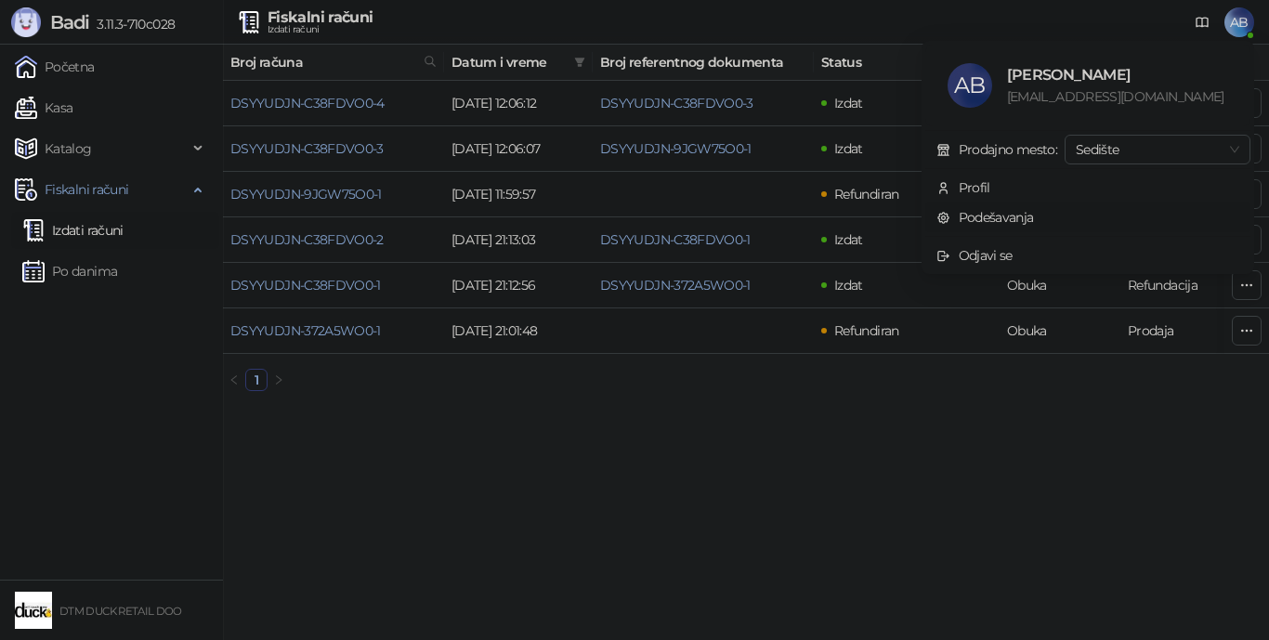
click at [989, 217] on link "Podešavanja" at bounding box center [985, 217] width 98 height 17
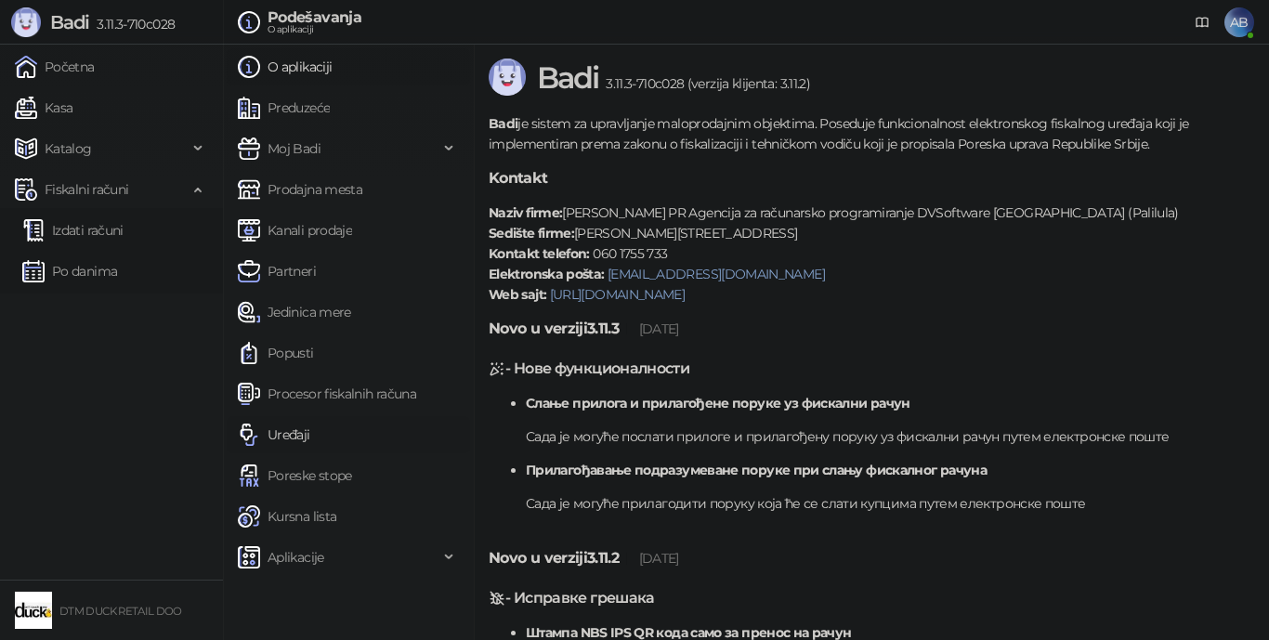
click at [282, 431] on link "Uređaji" at bounding box center [274, 434] width 72 height 37
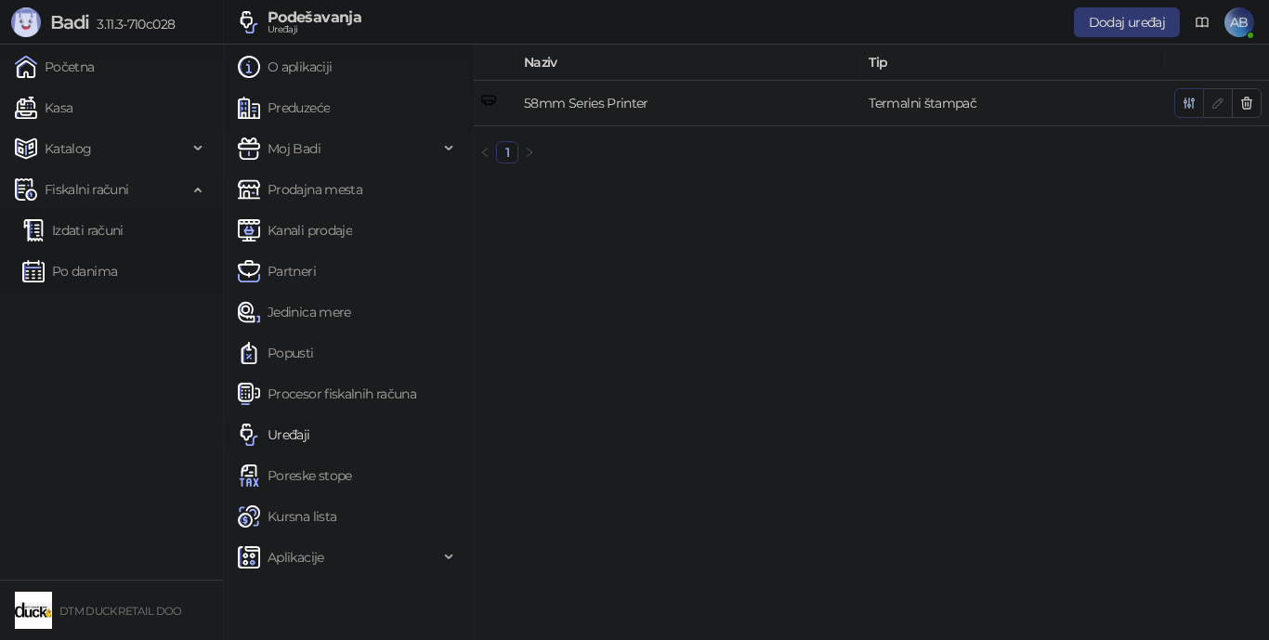
click at [989, 107] on icon "button" at bounding box center [1189, 103] width 15 height 15
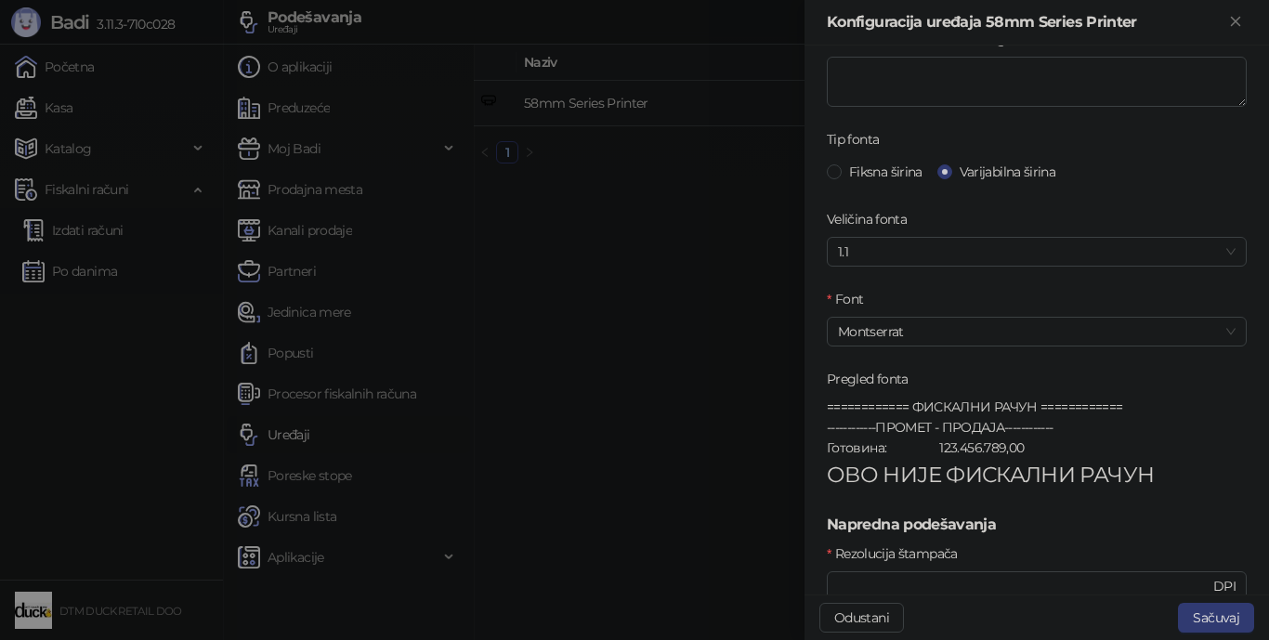
scroll to position [464, 0]
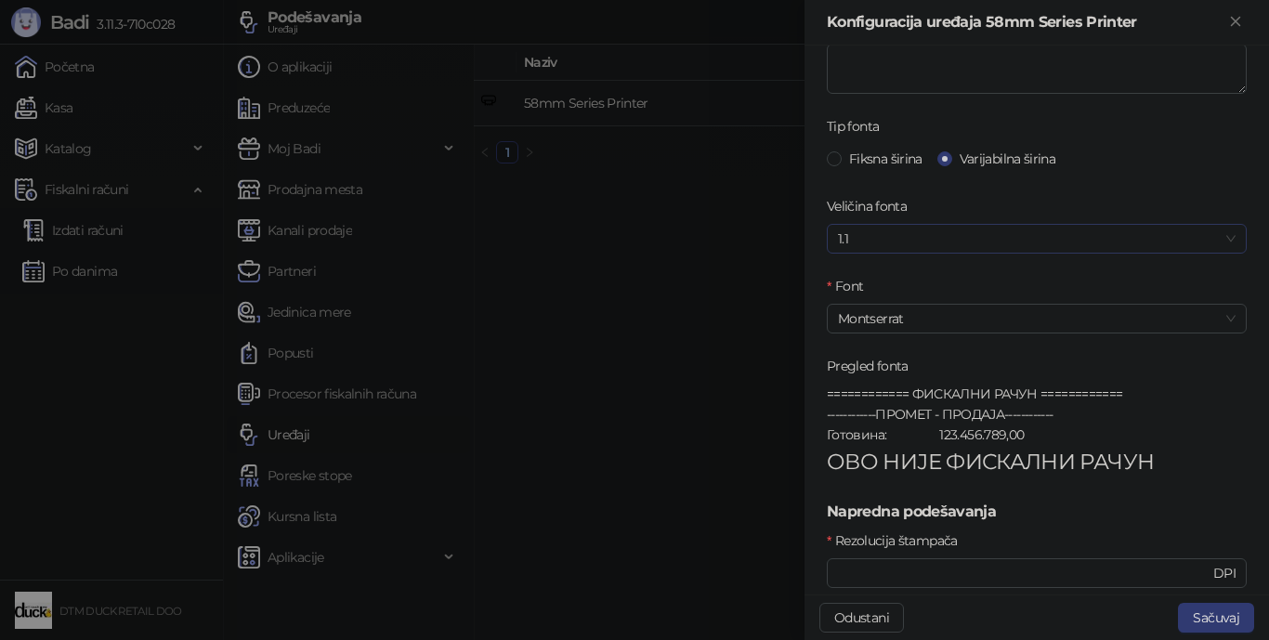
click at [985, 236] on span "1.1" at bounding box center [1037, 239] width 398 height 28
click at [864, 272] on div "100%" at bounding box center [1030, 276] width 376 height 20
click at [989, 572] on button "Sačuvaj" at bounding box center [1216, 618] width 76 height 30
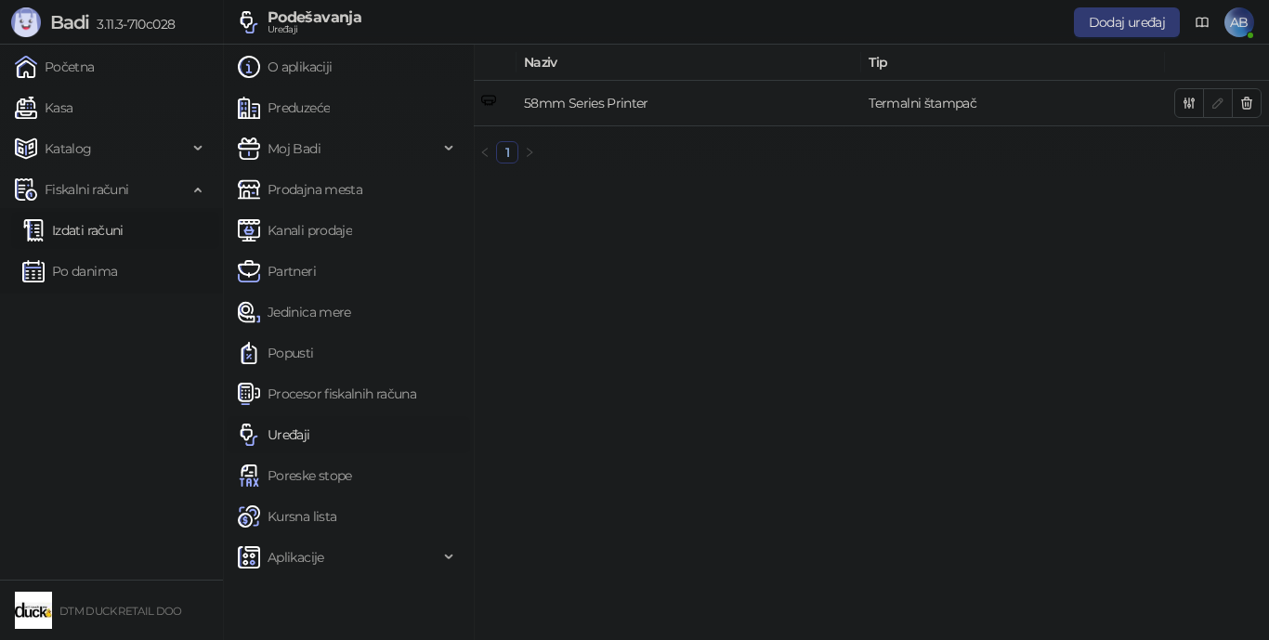
click at [89, 229] on link "Izdati računi" at bounding box center [72, 230] width 101 height 37
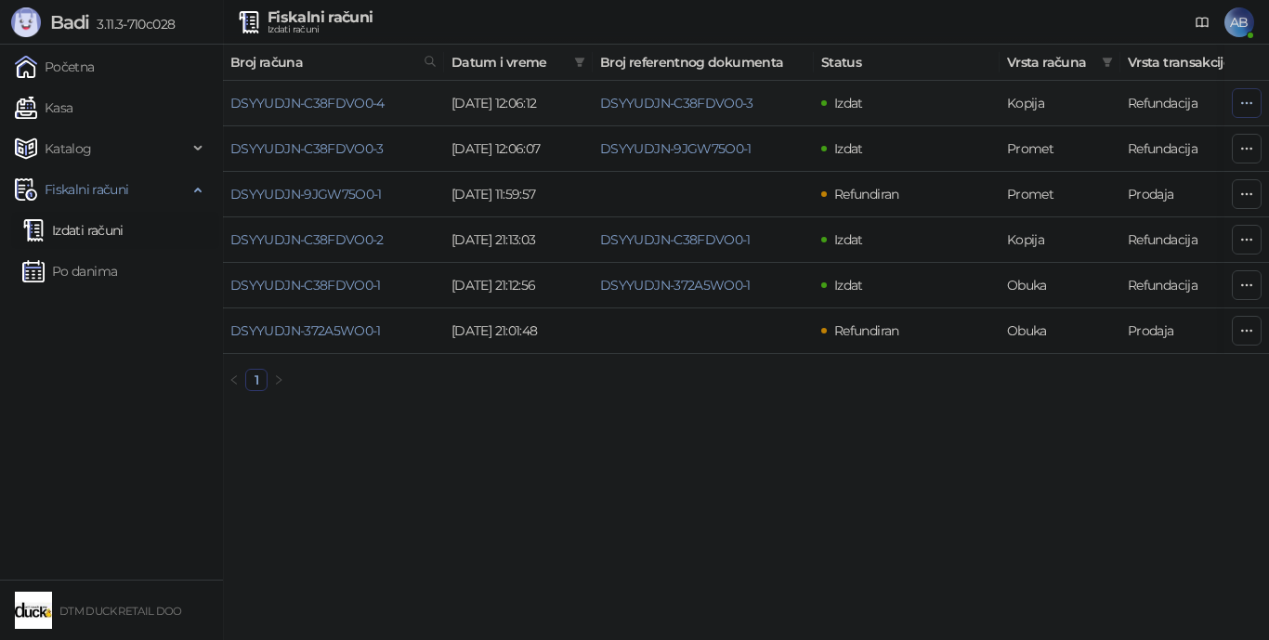
click at [989, 99] on icon "button" at bounding box center [1246, 103] width 15 height 15
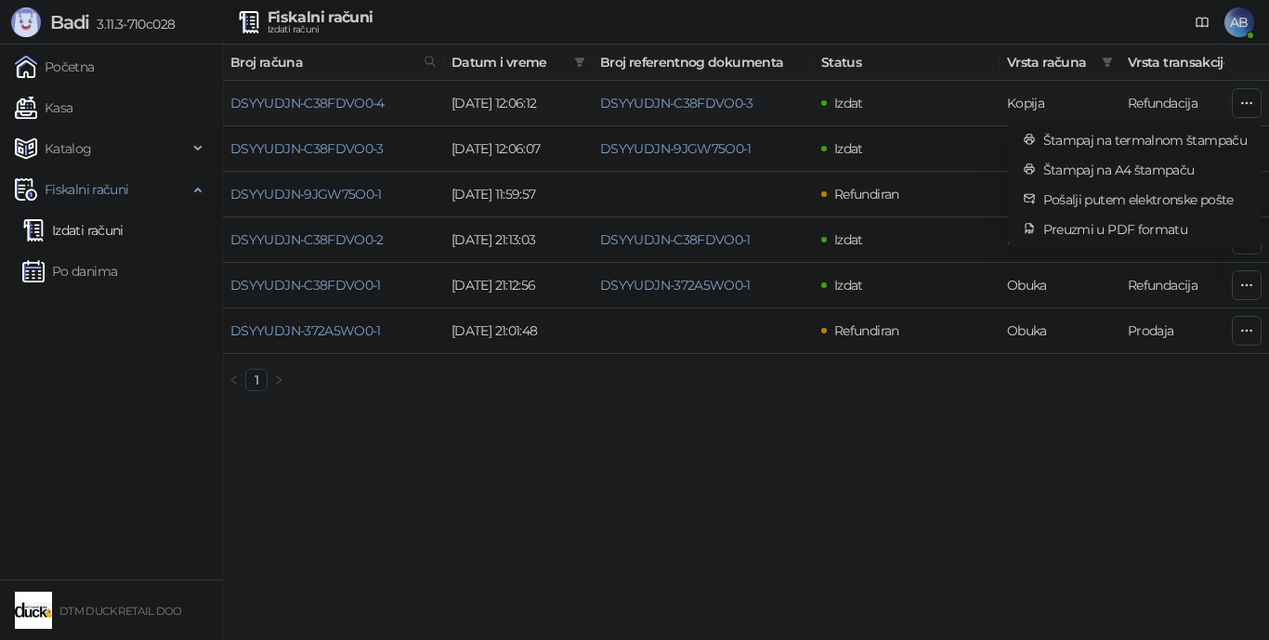
click at [989, 137] on span "Štampaj na termalnom štampaču" at bounding box center [1144, 140] width 203 height 20
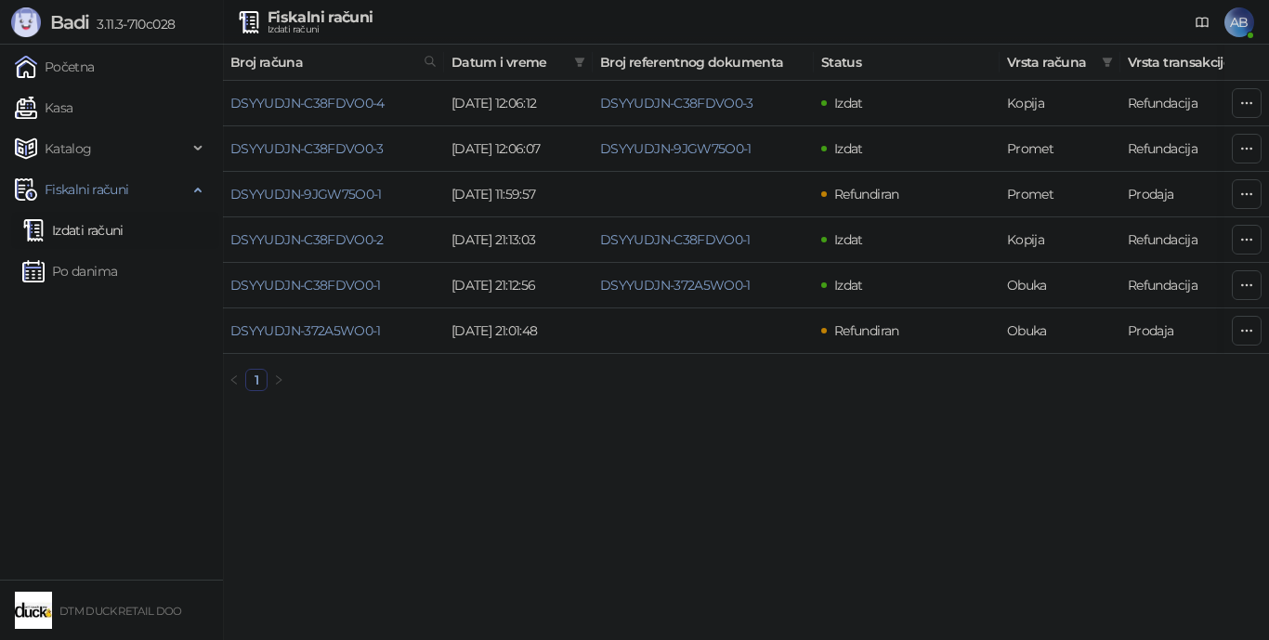
click at [989, 18] on span "AB" at bounding box center [1239, 22] width 30 height 30
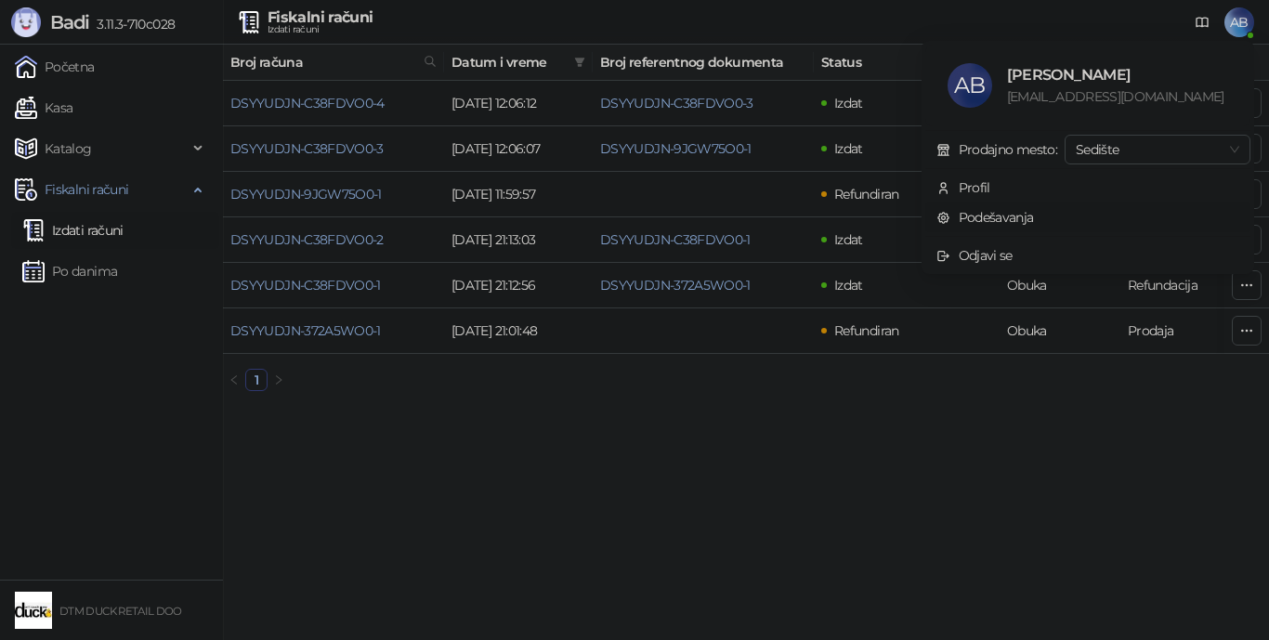
click at [989, 216] on link "Podešavanja" at bounding box center [985, 217] width 98 height 17
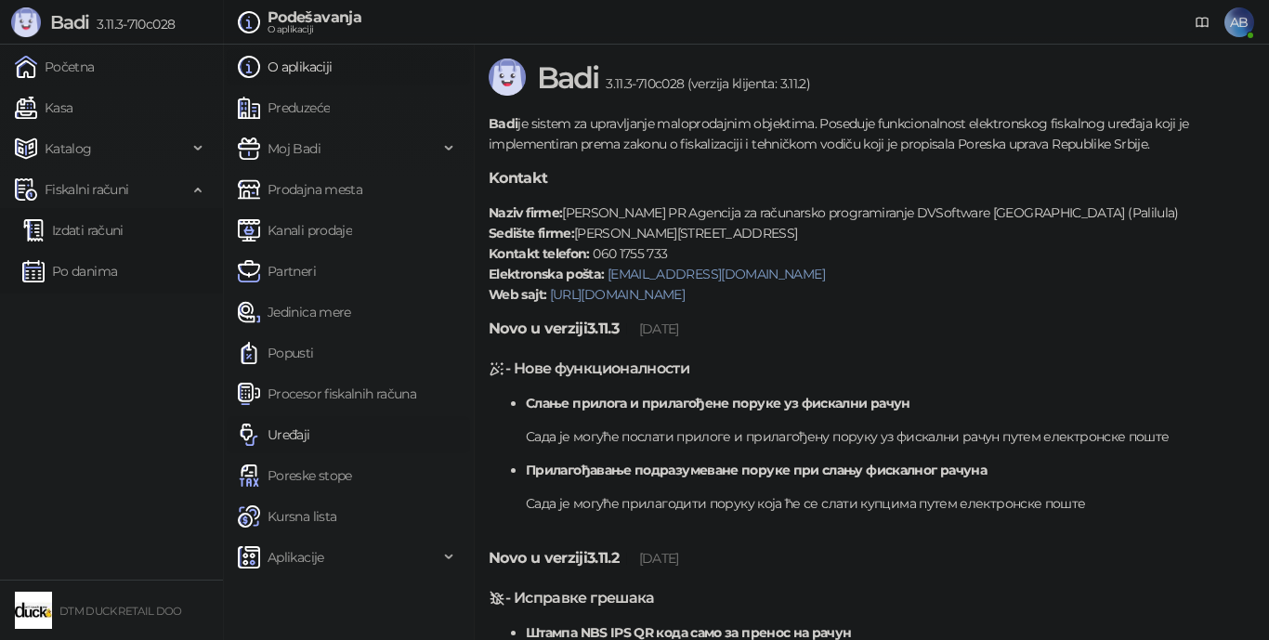
click at [294, 436] on link "Uređaji" at bounding box center [274, 434] width 72 height 37
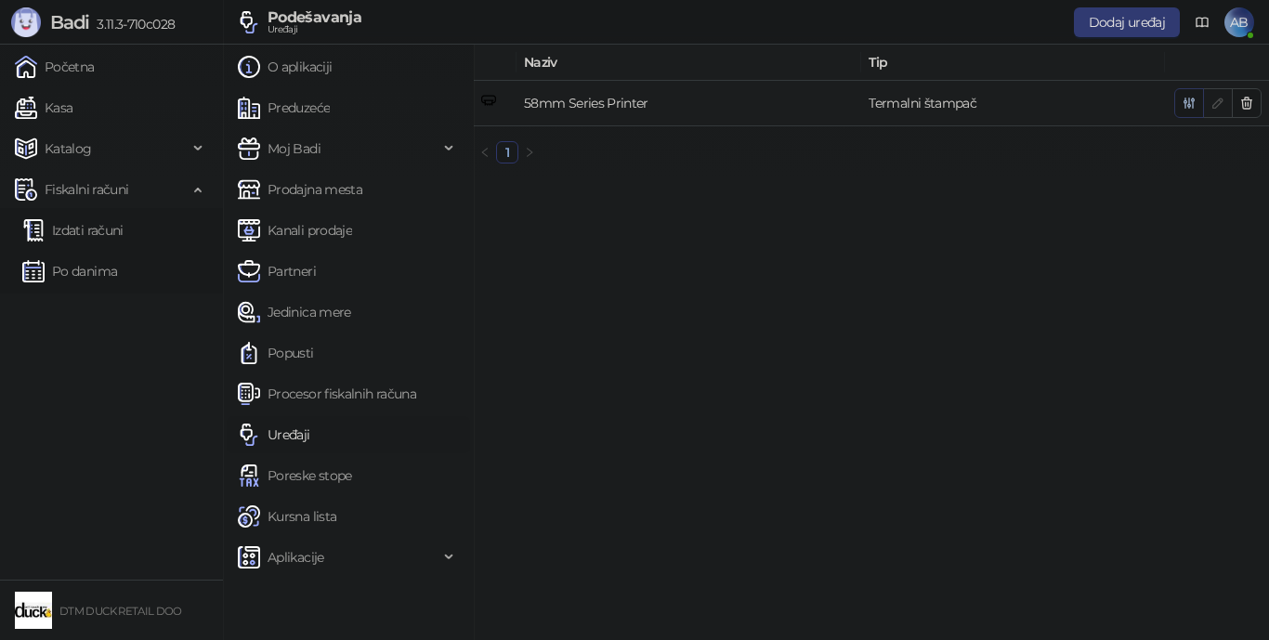
click at [989, 100] on icon "button" at bounding box center [1189, 103] width 10 height 10
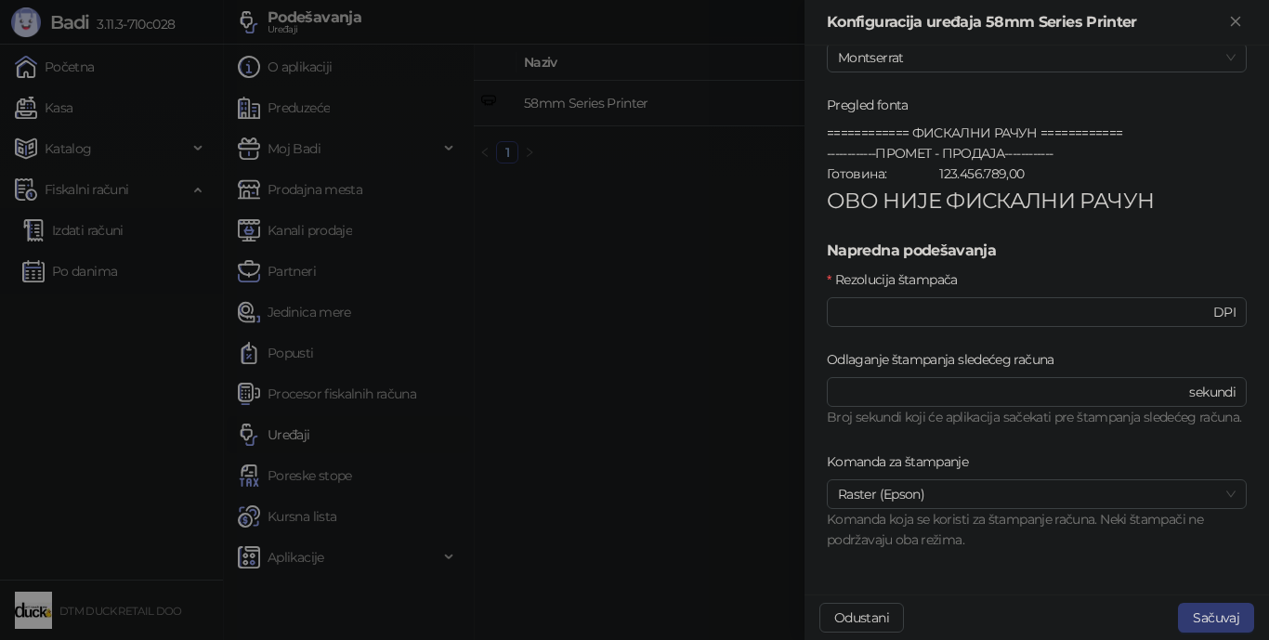
scroll to position [744, 0]
click at [989, 491] on span "Raster (Epson)" at bounding box center [1037, 494] width 398 height 28
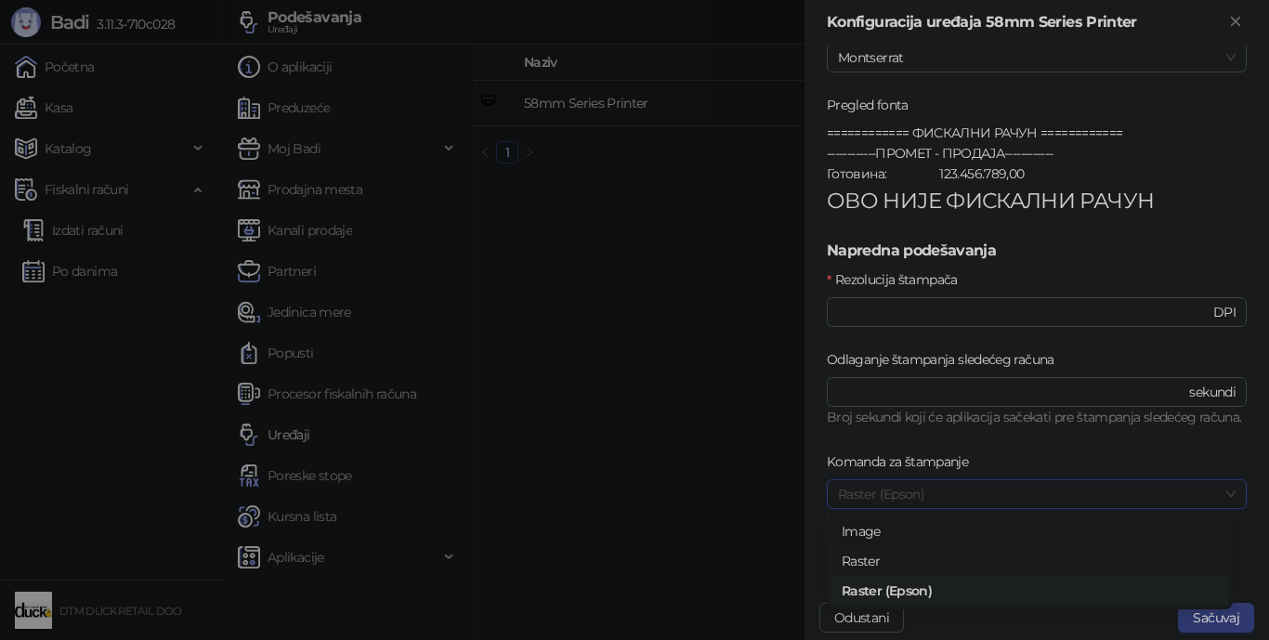
click at [867, 531] on div "Image" at bounding box center [1030, 531] width 376 height 20
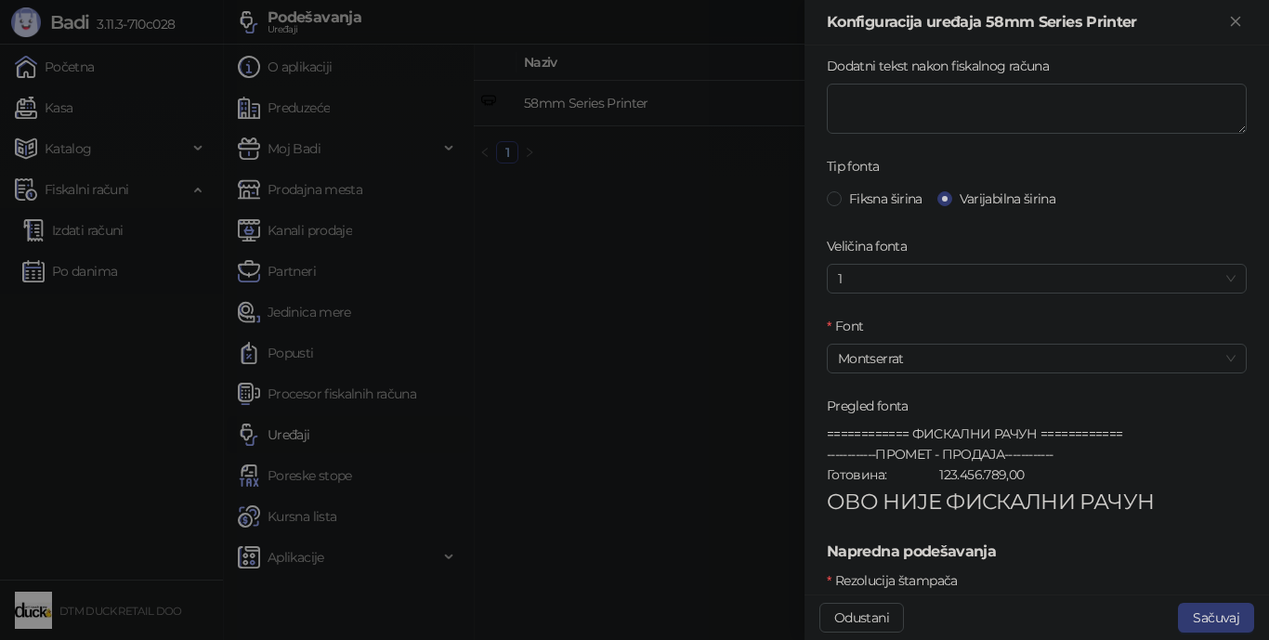
scroll to position [464, 0]
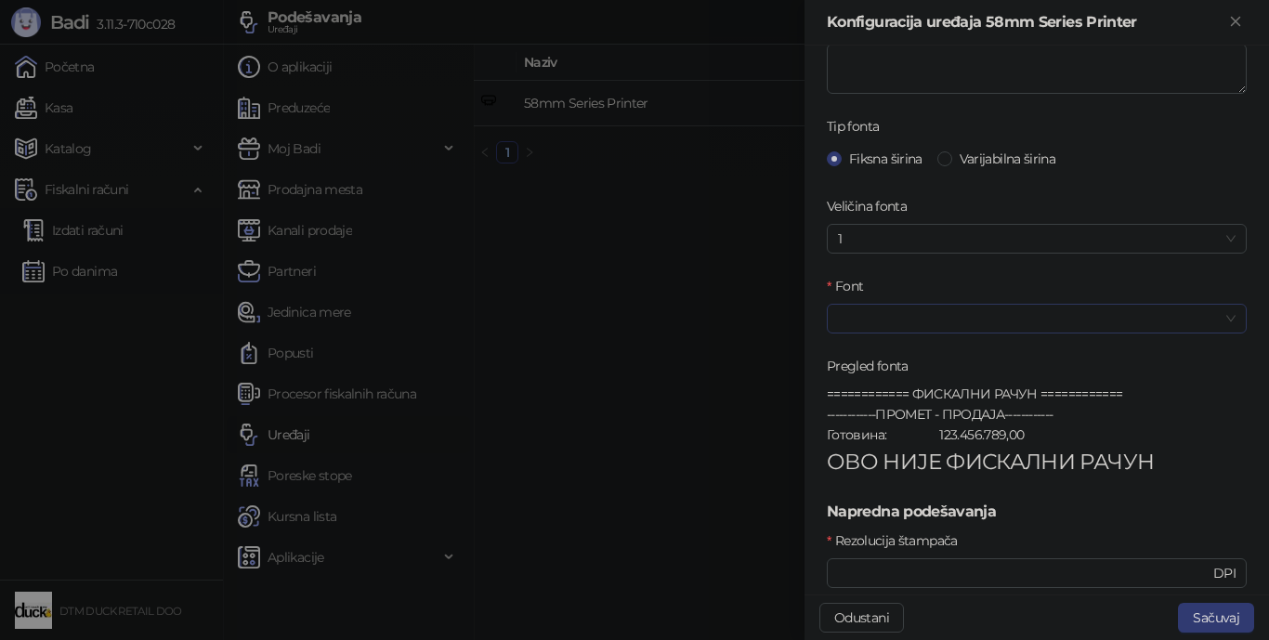
click at [989, 320] on input "Font" at bounding box center [1028, 319] width 381 height 28
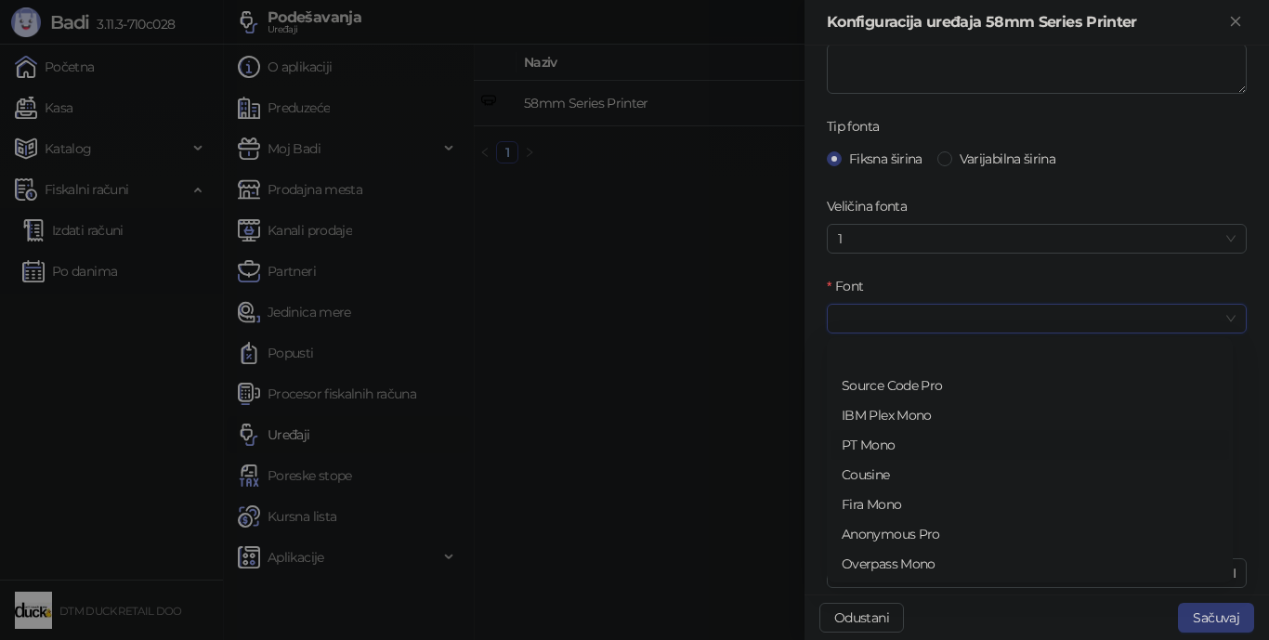
scroll to position [59, 0]
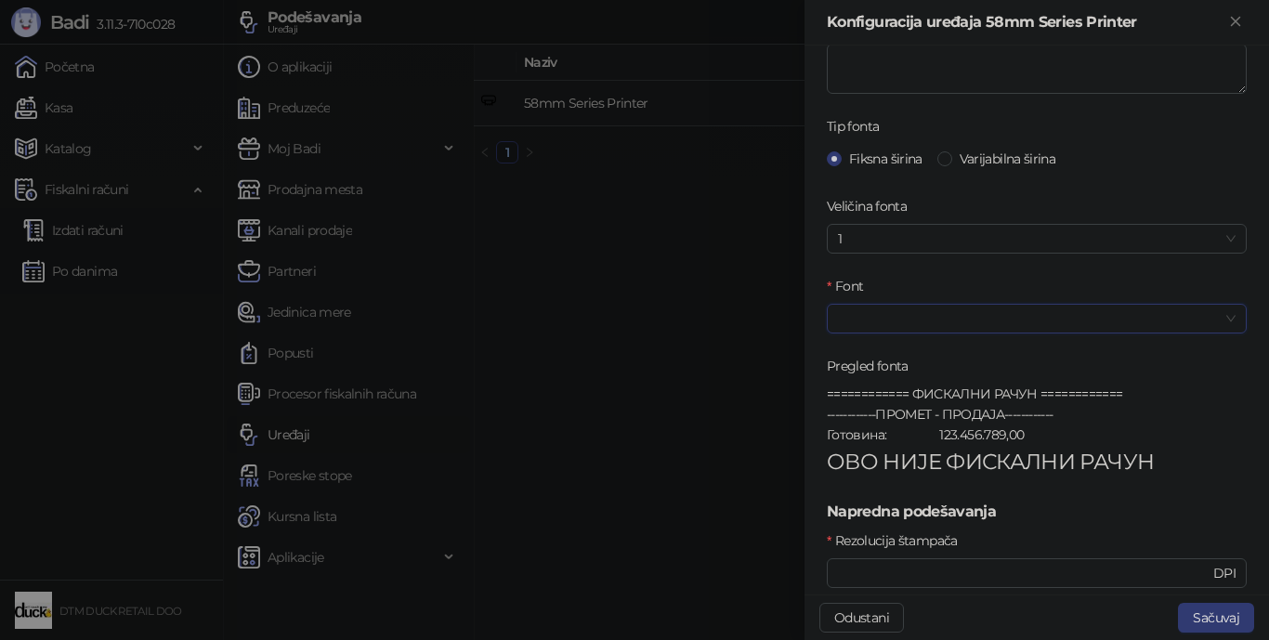
click at [906, 276] on div "Font" at bounding box center [1037, 290] width 420 height 28
click at [896, 317] on input "Font" at bounding box center [1028, 319] width 381 height 28
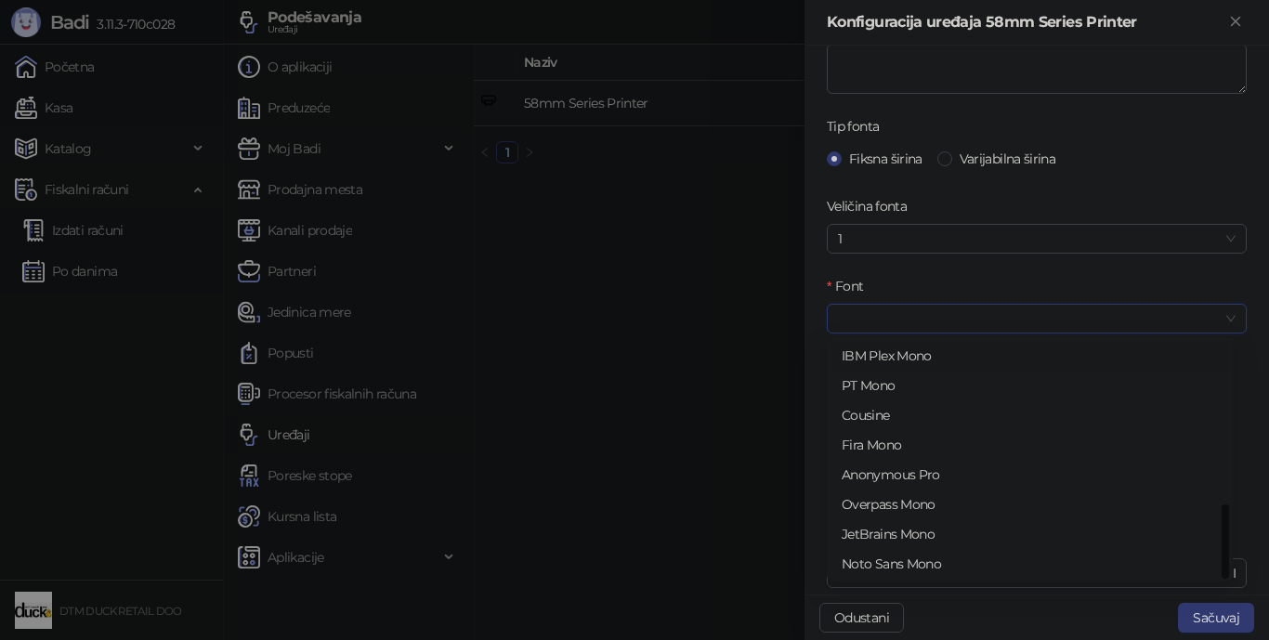
click at [896, 316] on input "Font" at bounding box center [1028, 319] width 381 height 28
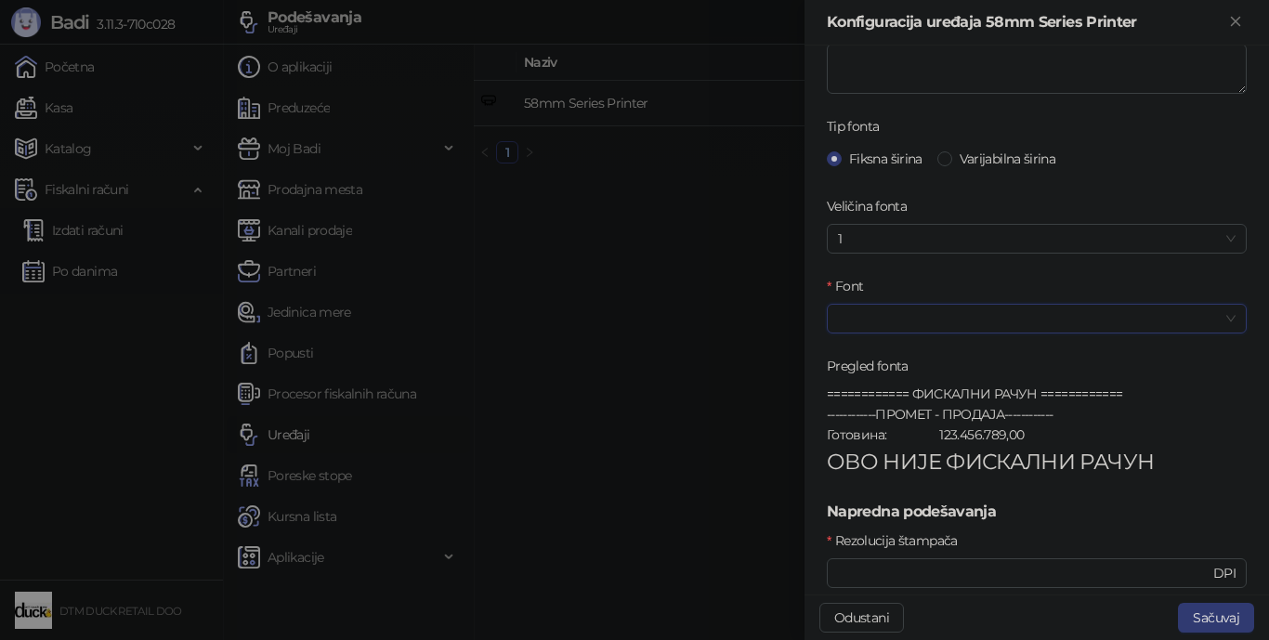
click at [895, 317] on input "Font" at bounding box center [1028, 319] width 381 height 28
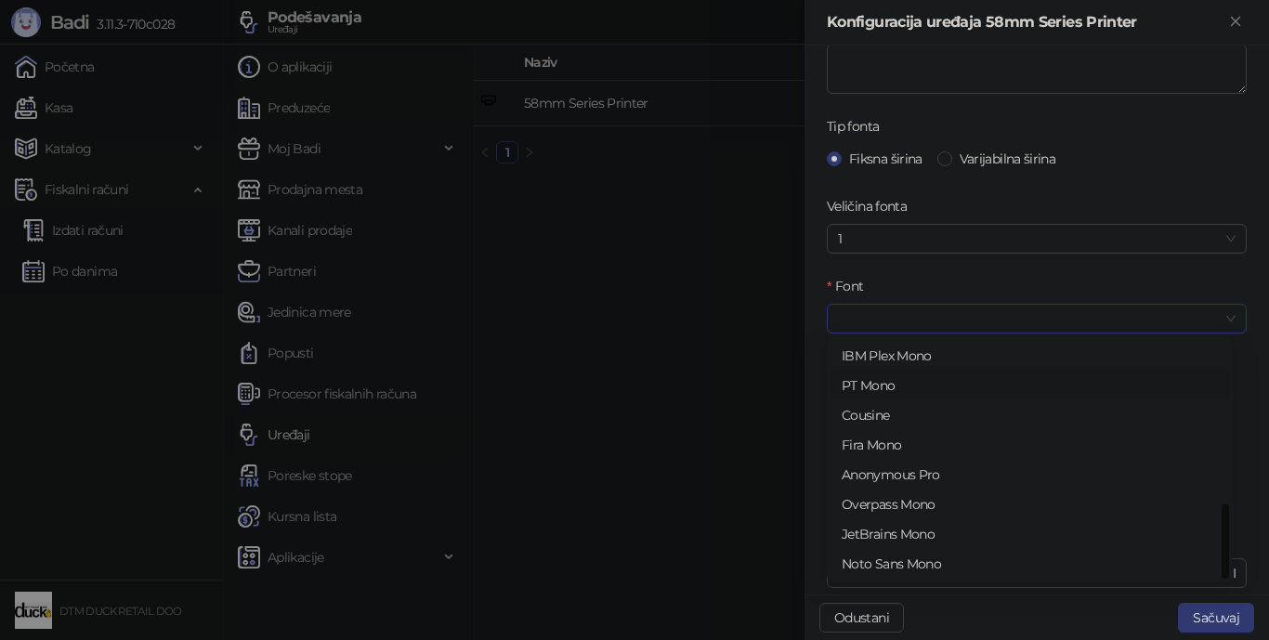
scroll to position [0, 0]
click at [869, 351] on div "Roboto Mono" at bounding box center [1030, 356] width 376 height 20
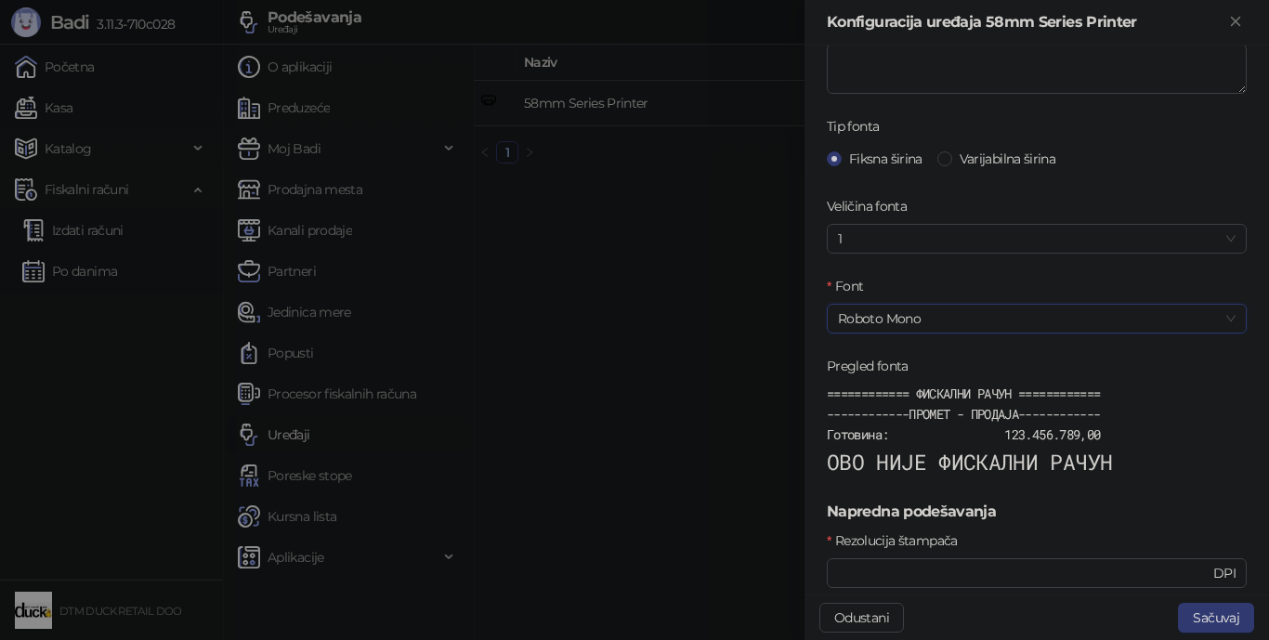
click at [882, 316] on span "Roboto Mono" at bounding box center [1037, 319] width 398 height 28
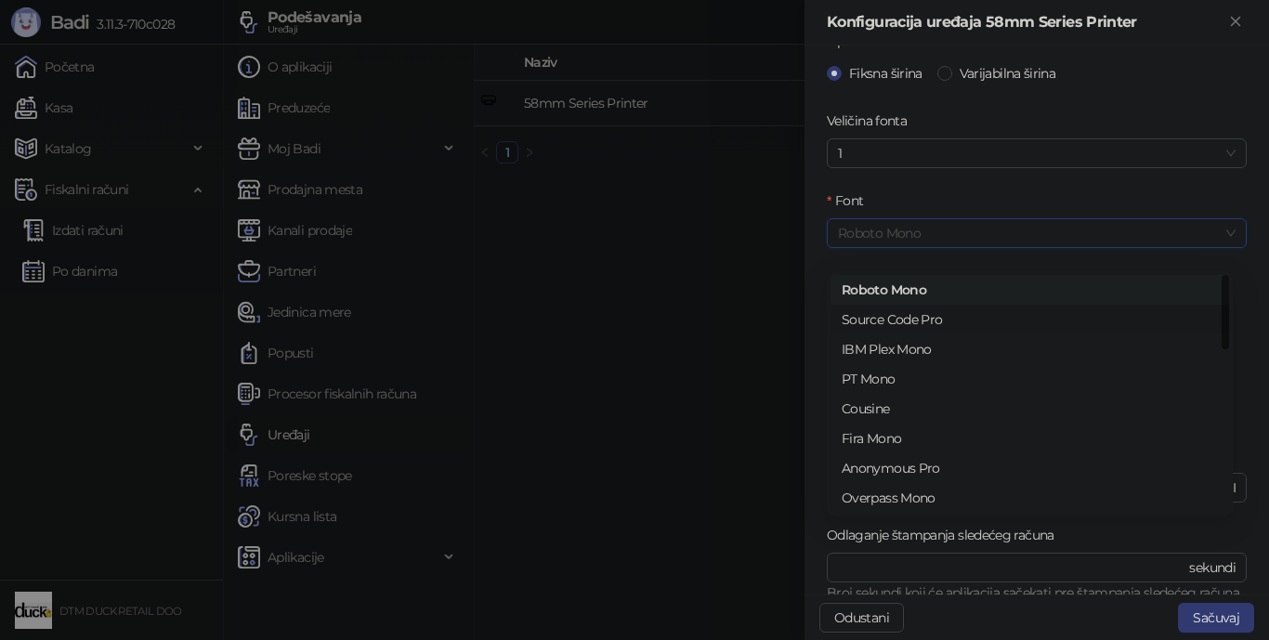
scroll to position [557, 0]
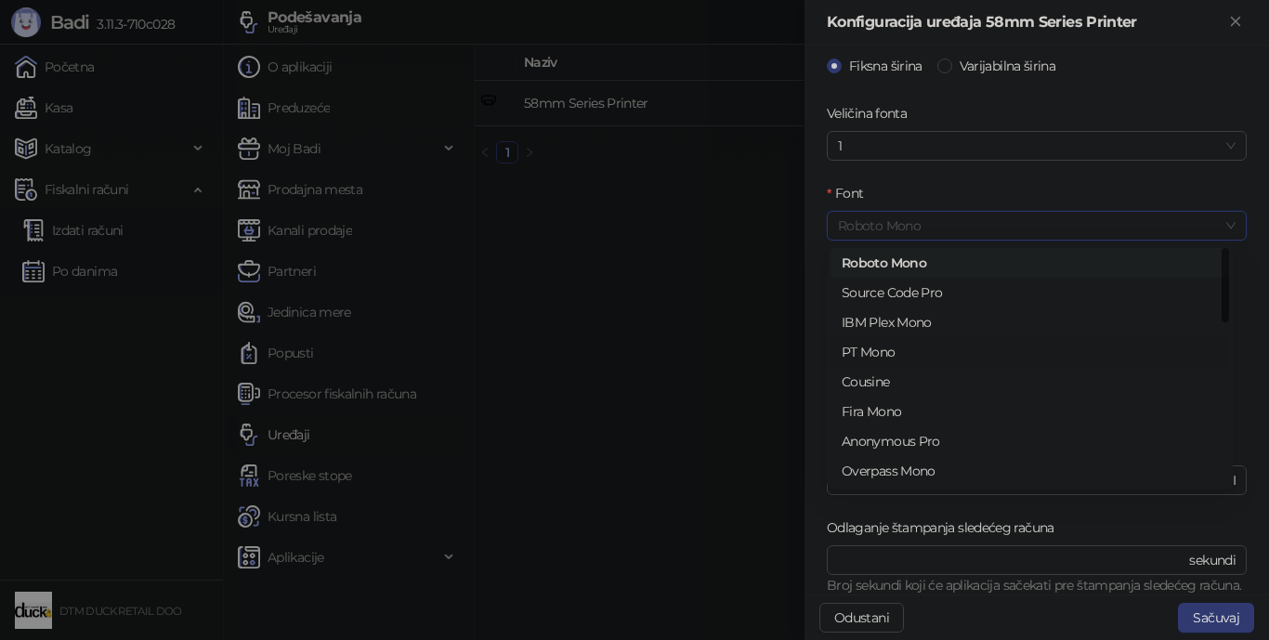
click at [872, 351] on div "PT Mono" at bounding box center [1030, 352] width 376 height 20
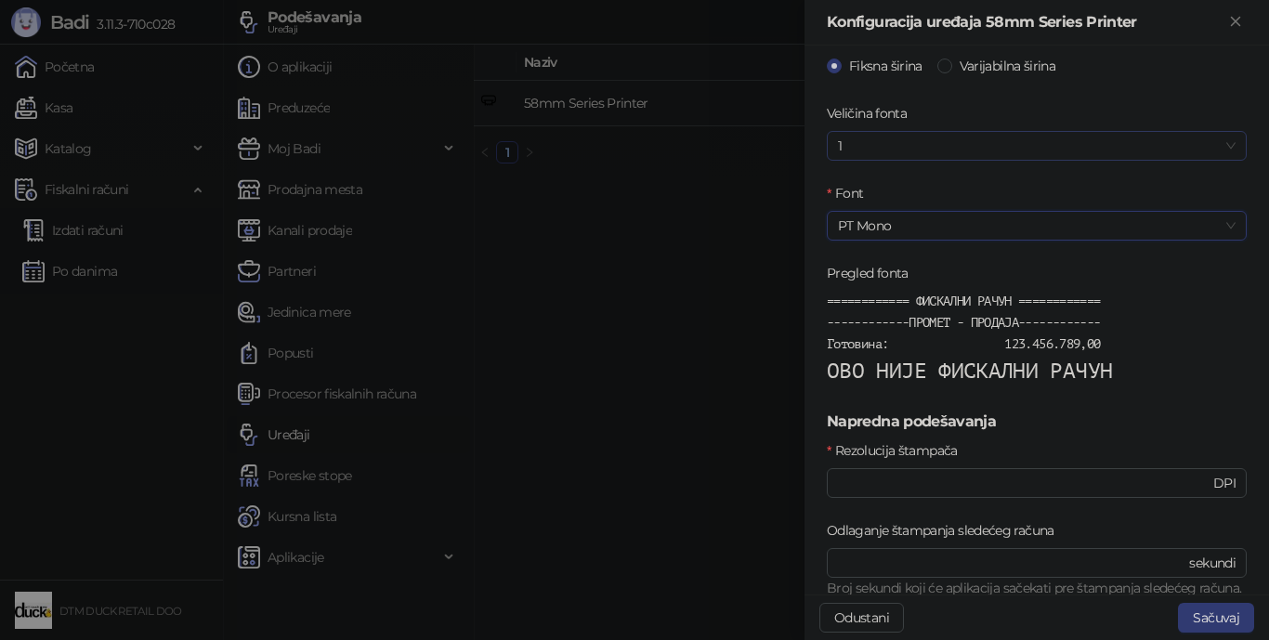
click at [911, 141] on span "1" at bounding box center [1037, 146] width 398 height 28
click at [901, 140] on span "1" at bounding box center [1037, 146] width 398 height 28
click at [900, 216] on span "PT Mono" at bounding box center [1037, 226] width 398 height 28
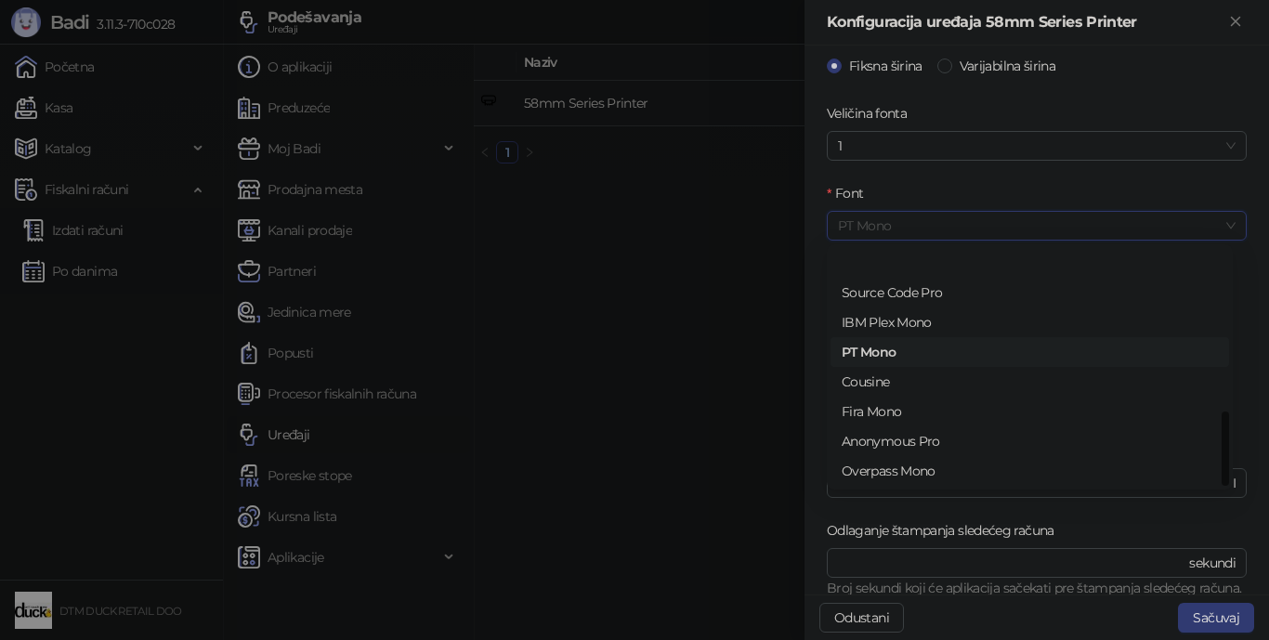
scroll to position [59, 0]
click at [904, 375] on div "Anonymous Pro" at bounding box center [1030, 382] width 376 height 20
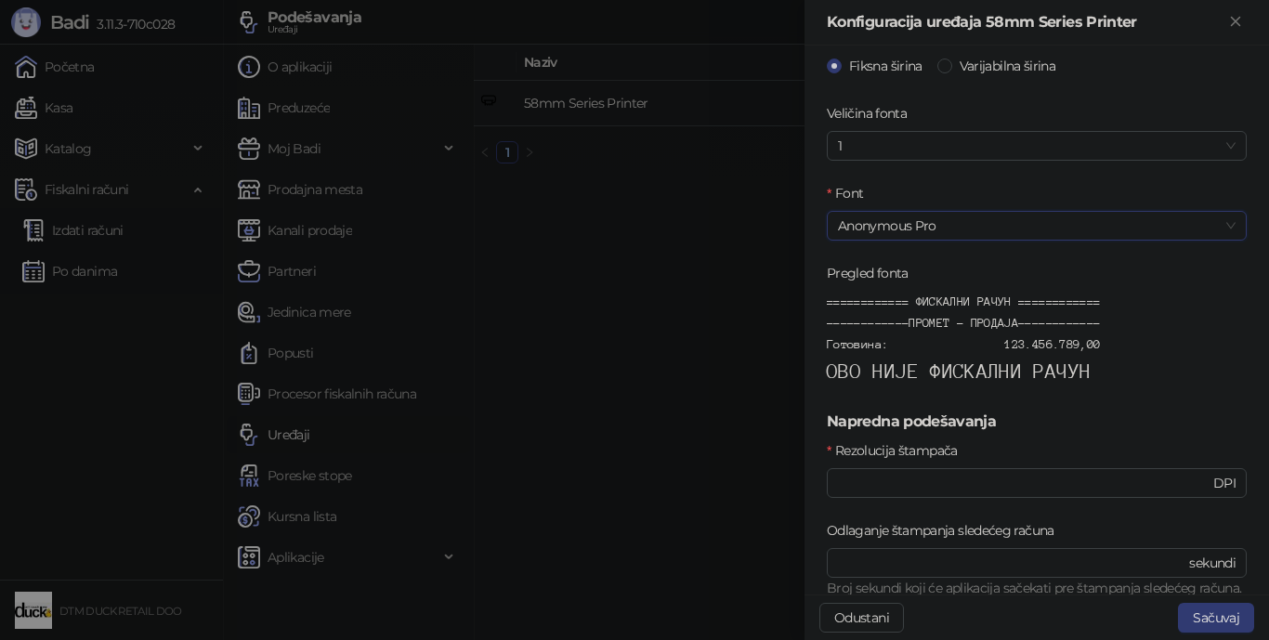
click at [909, 227] on span "Anonymous Pro" at bounding box center [1037, 226] width 398 height 28
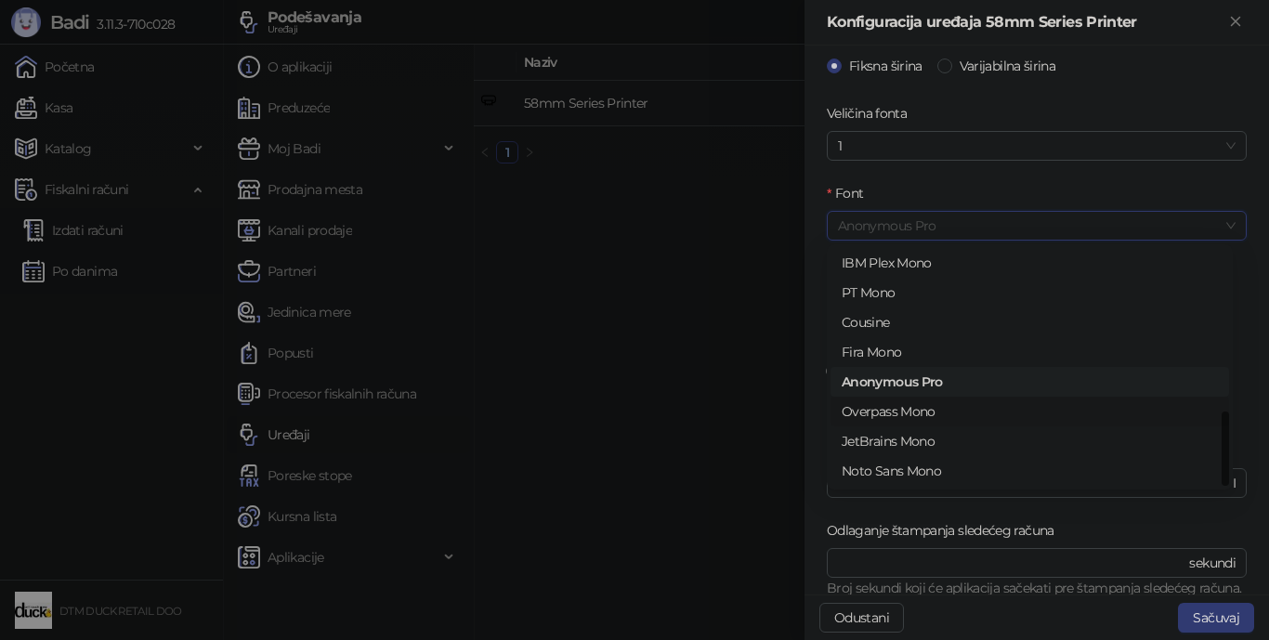
click at [912, 409] on div "Overpass Mono" at bounding box center [1030, 411] width 376 height 20
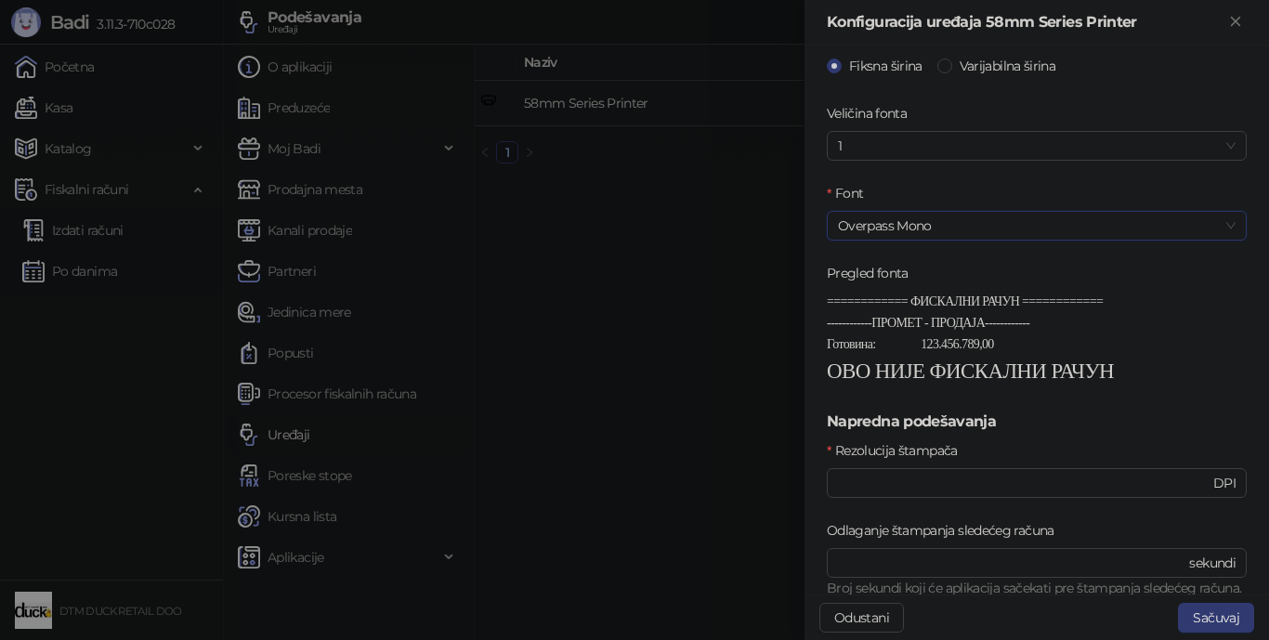
click at [911, 220] on span "Overpass Mono" at bounding box center [1037, 226] width 398 height 28
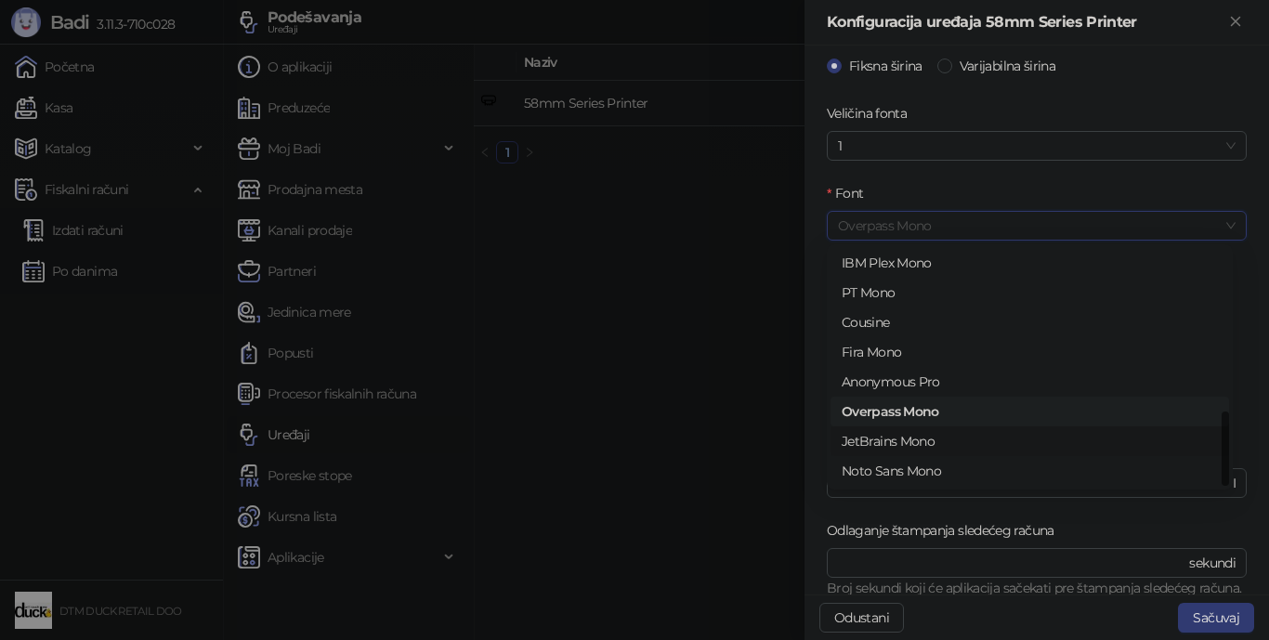
click at [866, 438] on div "JetBrains Mono" at bounding box center [1030, 441] width 376 height 20
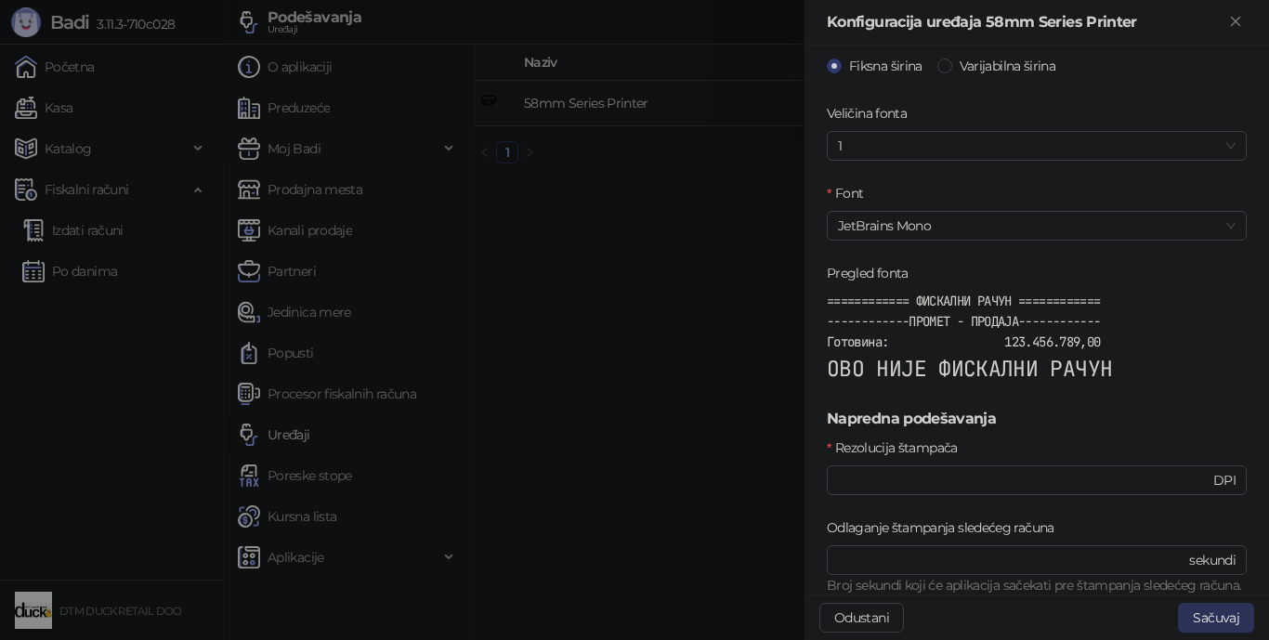
click at [989, 572] on button "Sačuvaj" at bounding box center [1216, 618] width 76 height 30
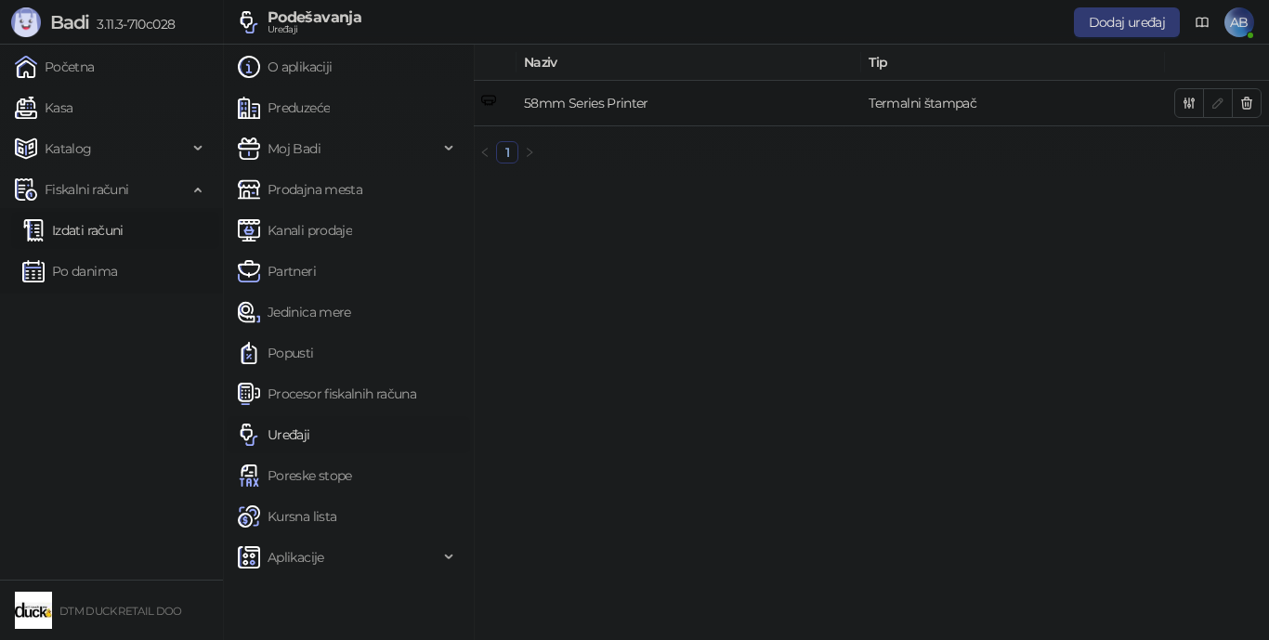
click at [84, 224] on link "Izdati računi" at bounding box center [72, 230] width 101 height 37
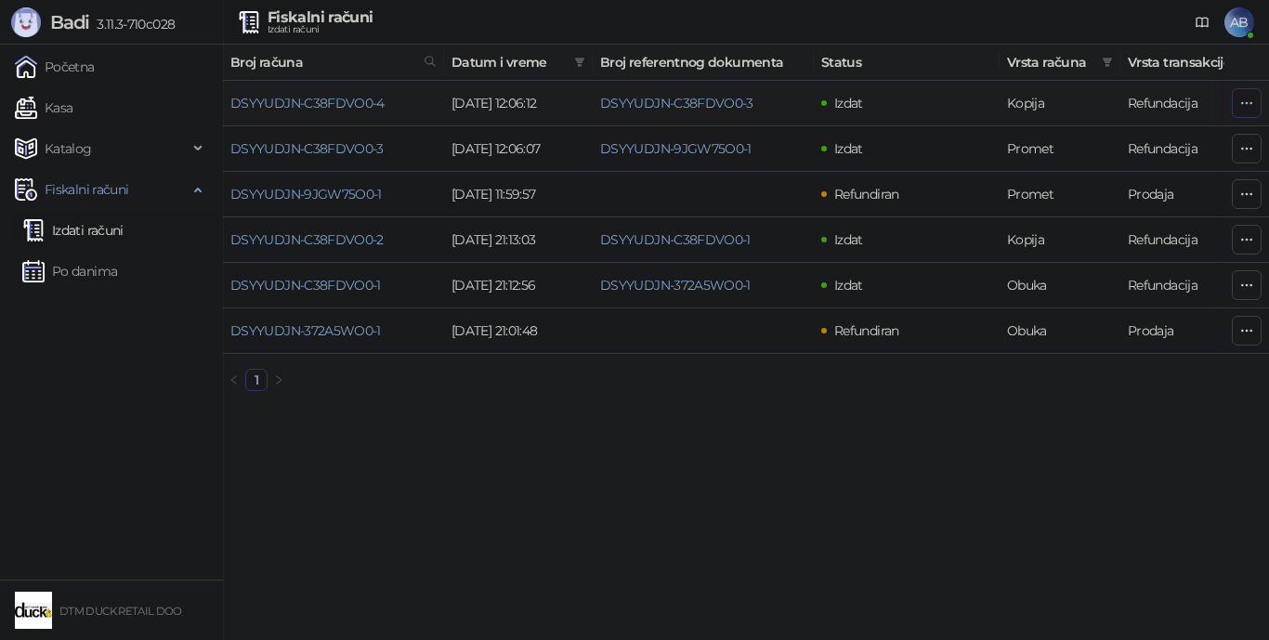
click at [989, 106] on icon "button" at bounding box center [1246, 103] width 15 height 15
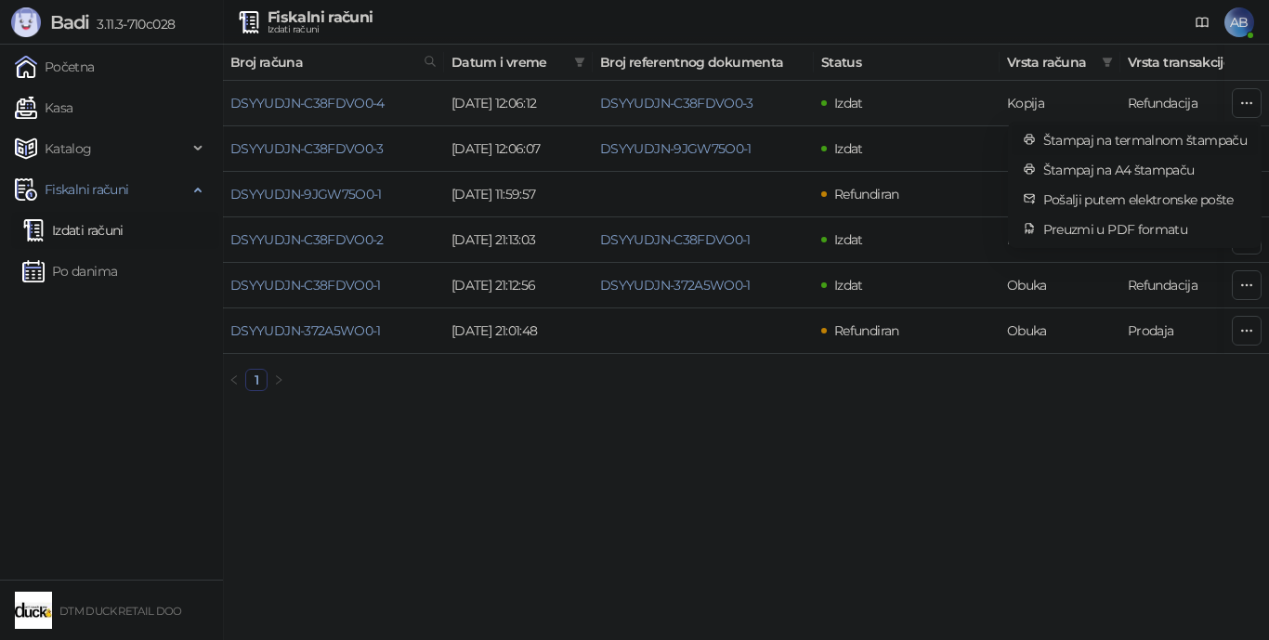
click at [989, 135] on span "Štampaj na termalnom štampaču" at bounding box center [1144, 140] width 203 height 20
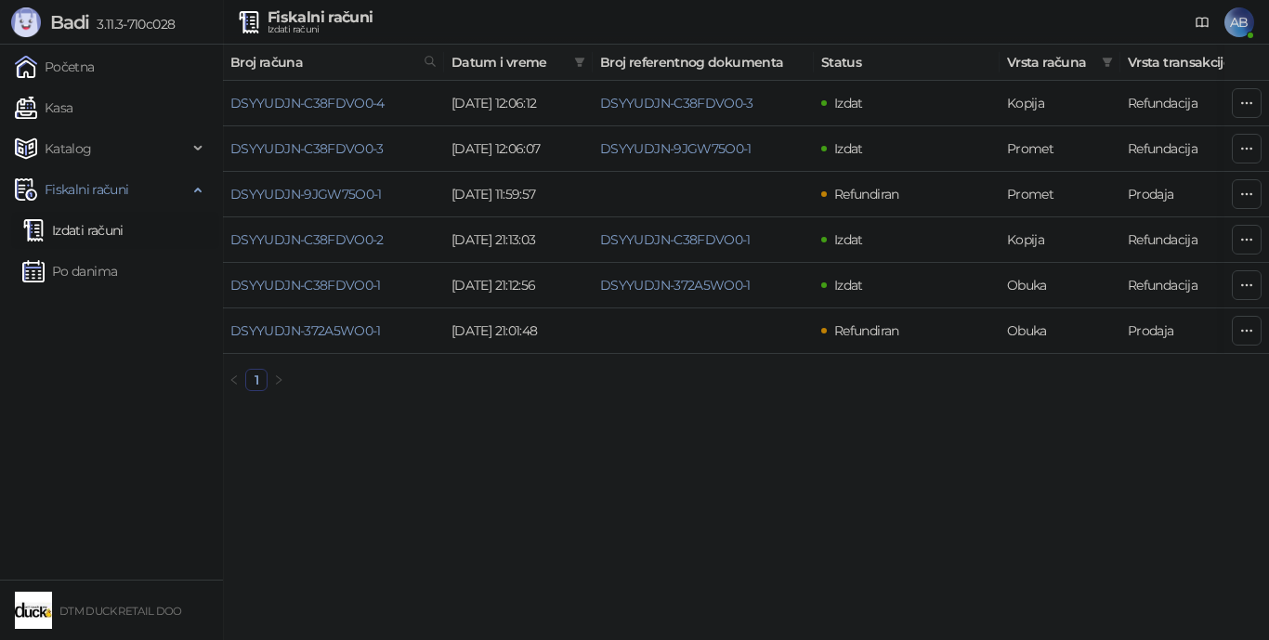
click at [989, 11] on span "AB" at bounding box center [1239, 22] width 30 height 30
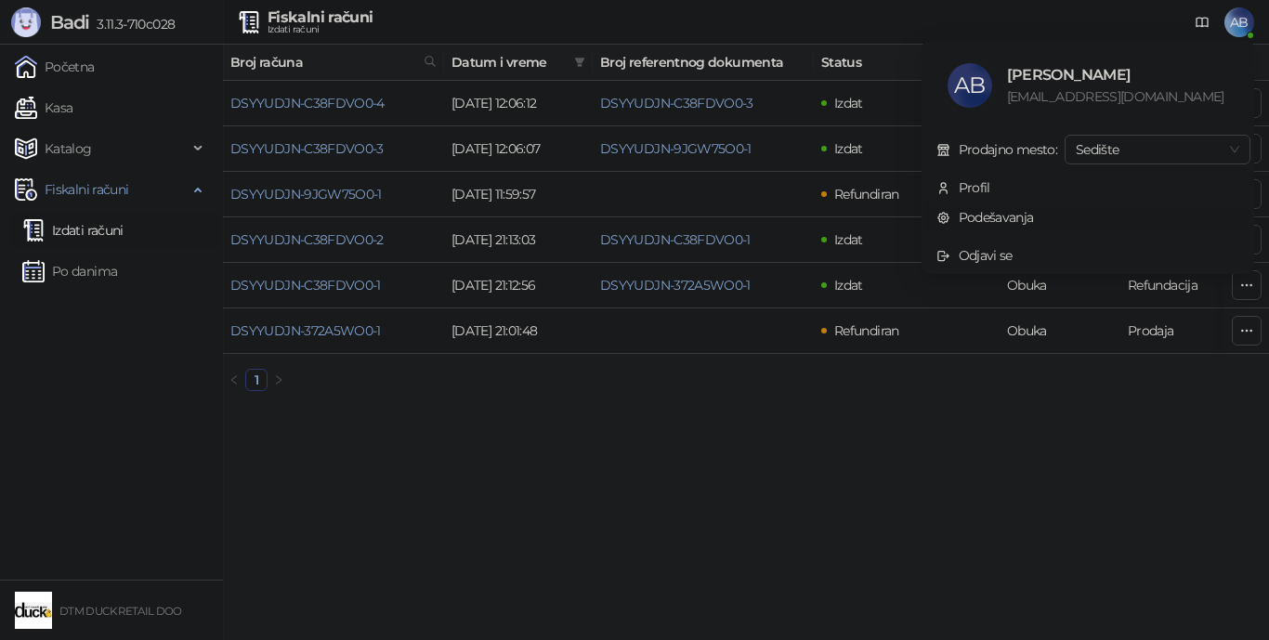
click at [989, 215] on link "Podešavanja" at bounding box center [985, 217] width 98 height 17
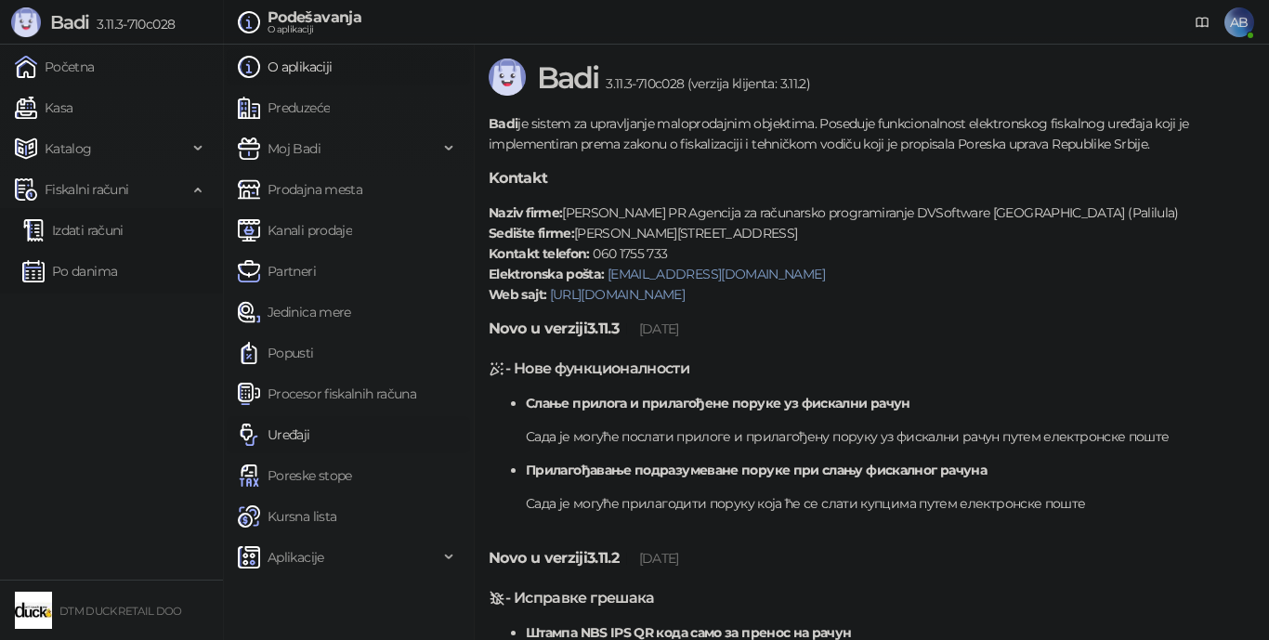
click at [299, 431] on link "Uređaji" at bounding box center [274, 434] width 72 height 37
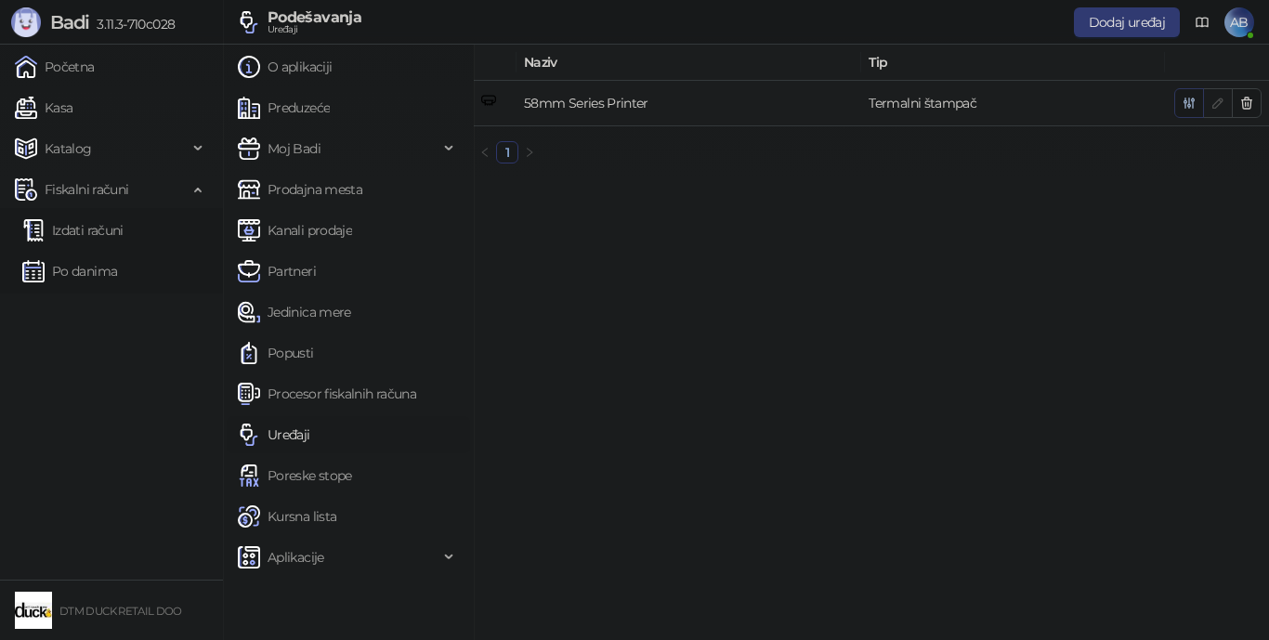
click at [989, 103] on icon "button" at bounding box center [1189, 103] width 10 height 10
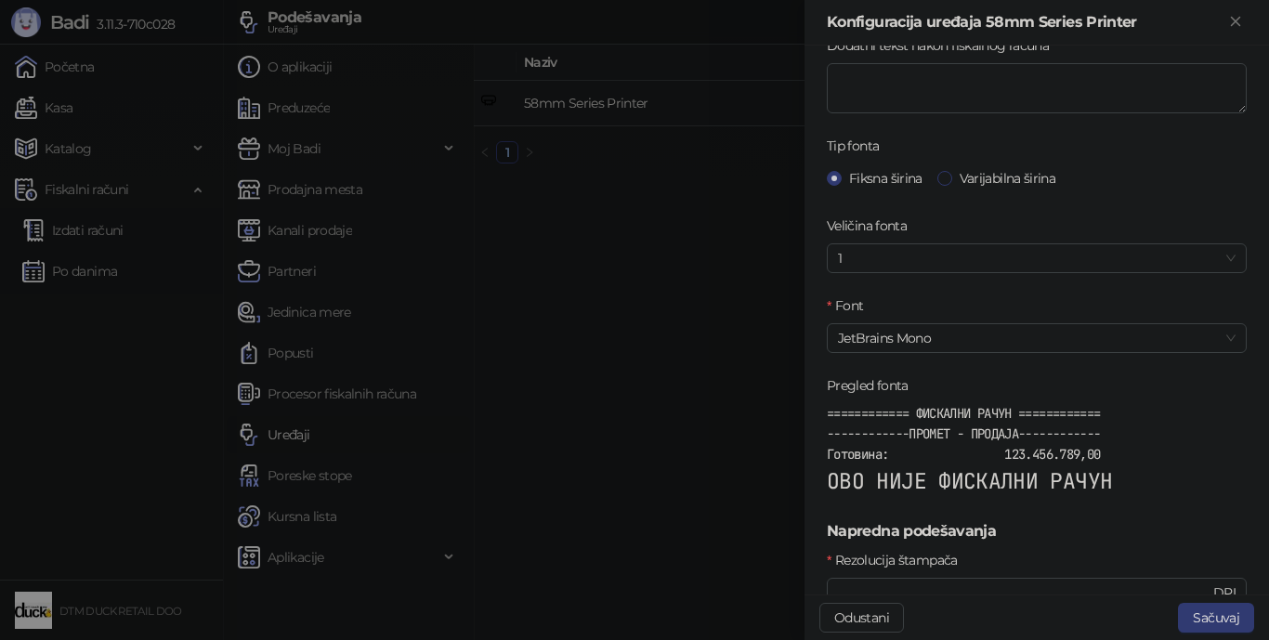
scroll to position [464, 0]
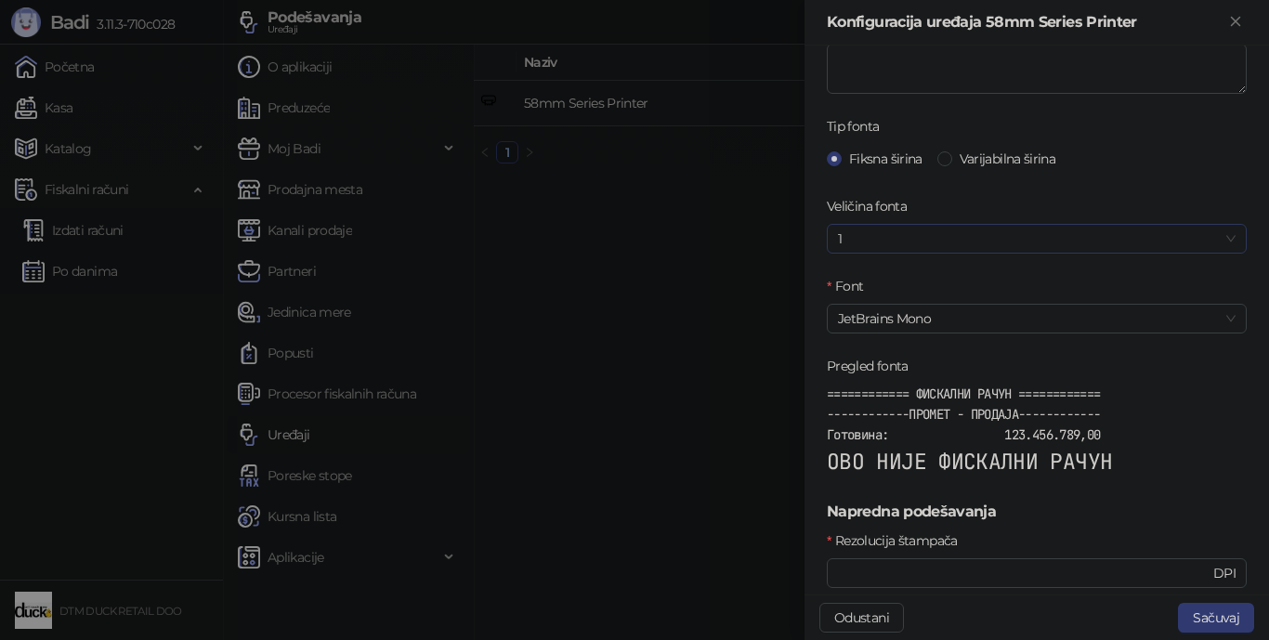
click at [942, 236] on span "1" at bounding box center [1037, 239] width 398 height 28
click at [939, 231] on span "1" at bounding box center [1037, 239] width 398 height 28
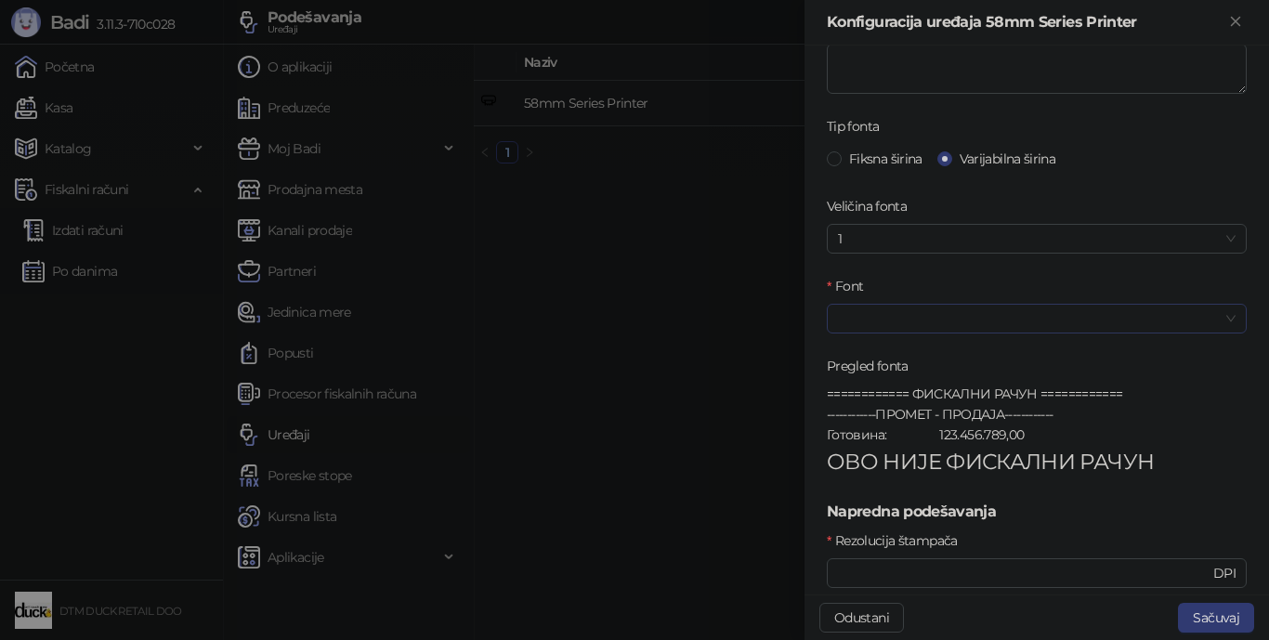
click at [911, 320] on input "Font" at bounding box center [1028, 319] width 381 height 28
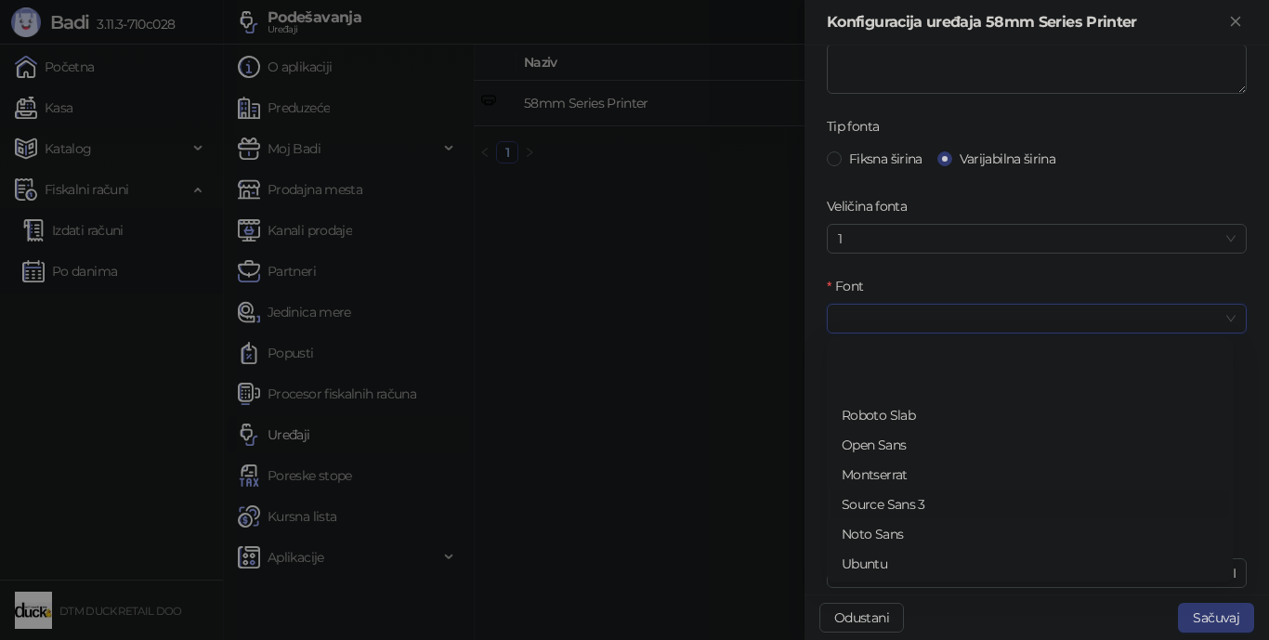
scroll to position [89, 0]
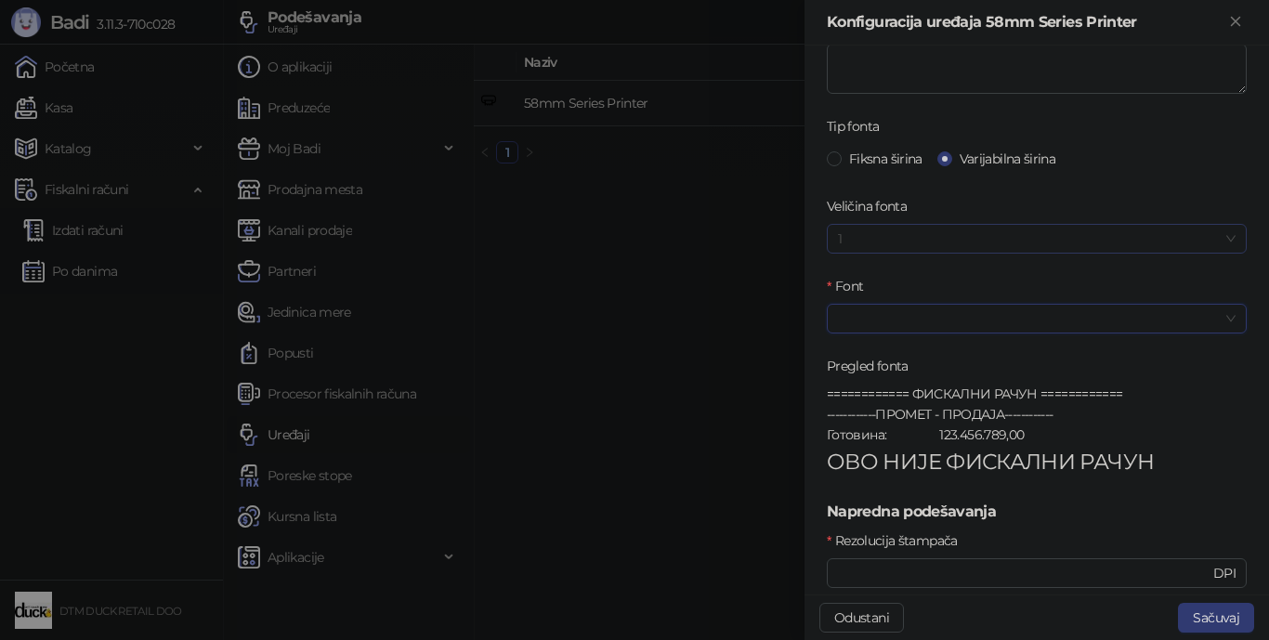
click at [911, 238] on span "1" at bounding box center [1037, 239] width 398 height 28
click at [869, 275] on div "100%" at bounding box center [1030, 276] width 376 height 20
click at [894, 237] on span "100%" at bounding box center [1037, 239] width 398 height 28
click at [866, 325] on div "120%" at bounding box center [1030, 335] width 376 height 20
click at [869, 310] on input "Font" at bounding box center [1028, 319] width 381 height 28
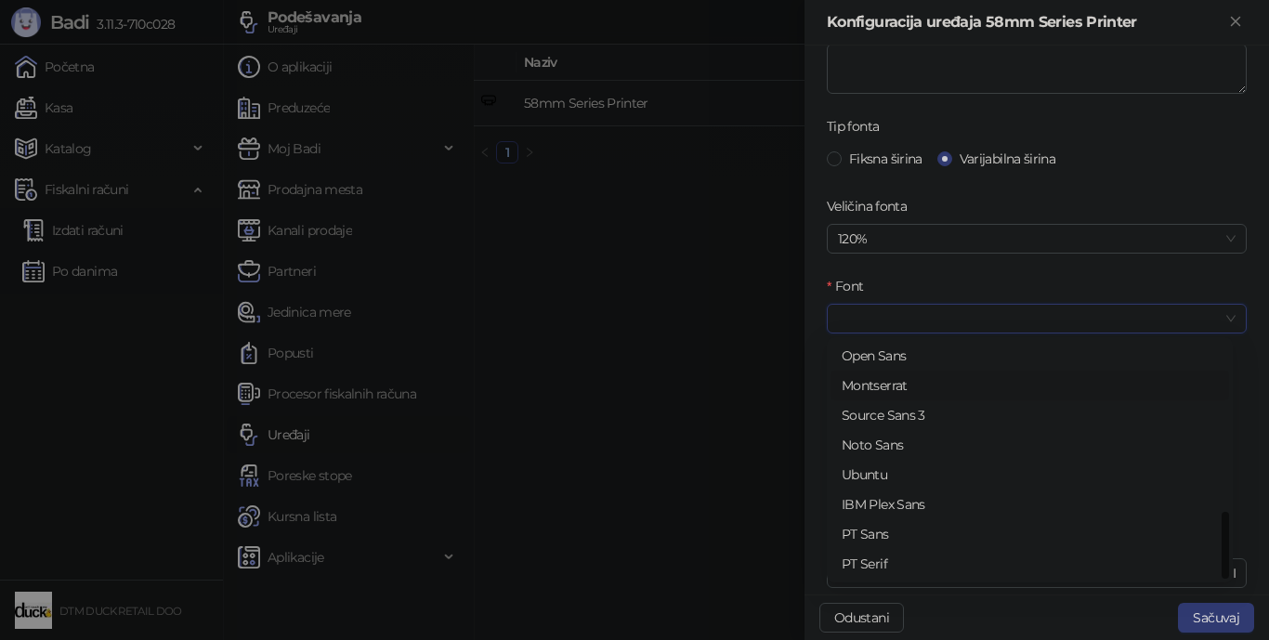
click at [875, 386] on div "Montserrat" at bounding box center [1030, 385] width 376 height 20
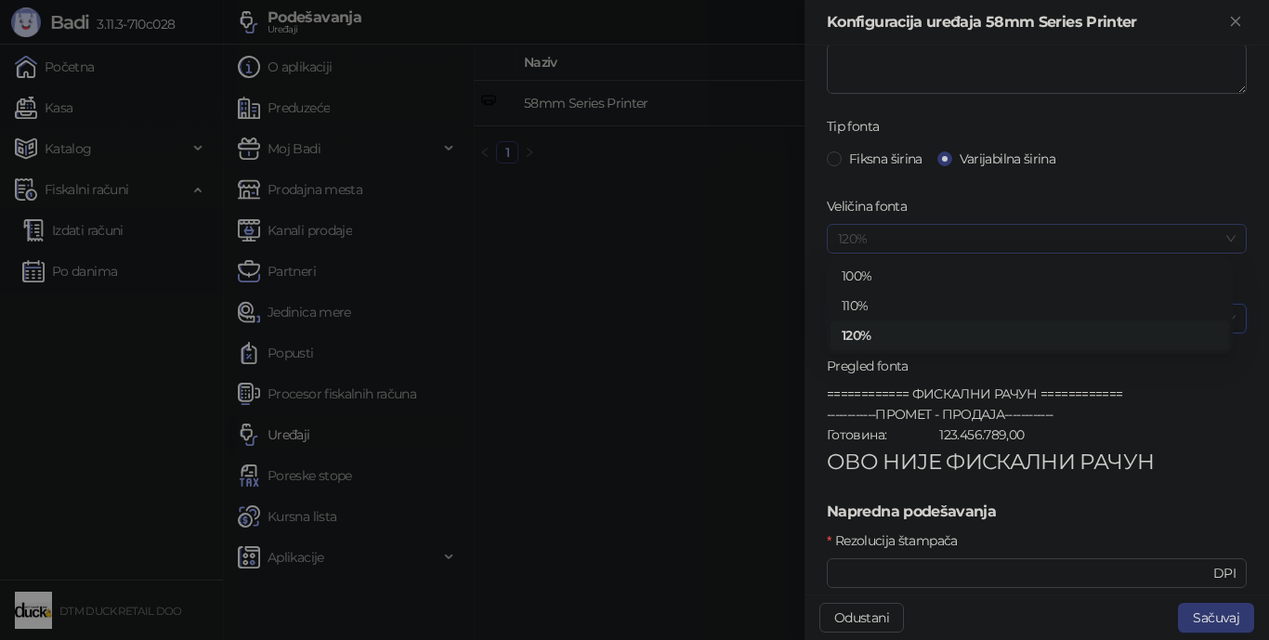
click at [985, 224] on div "120%" at bounding box center [1037, 239] width 420 height 30
click at [914, 299] on div "110%" at bounding box center [1030, 305] width 376 height 20
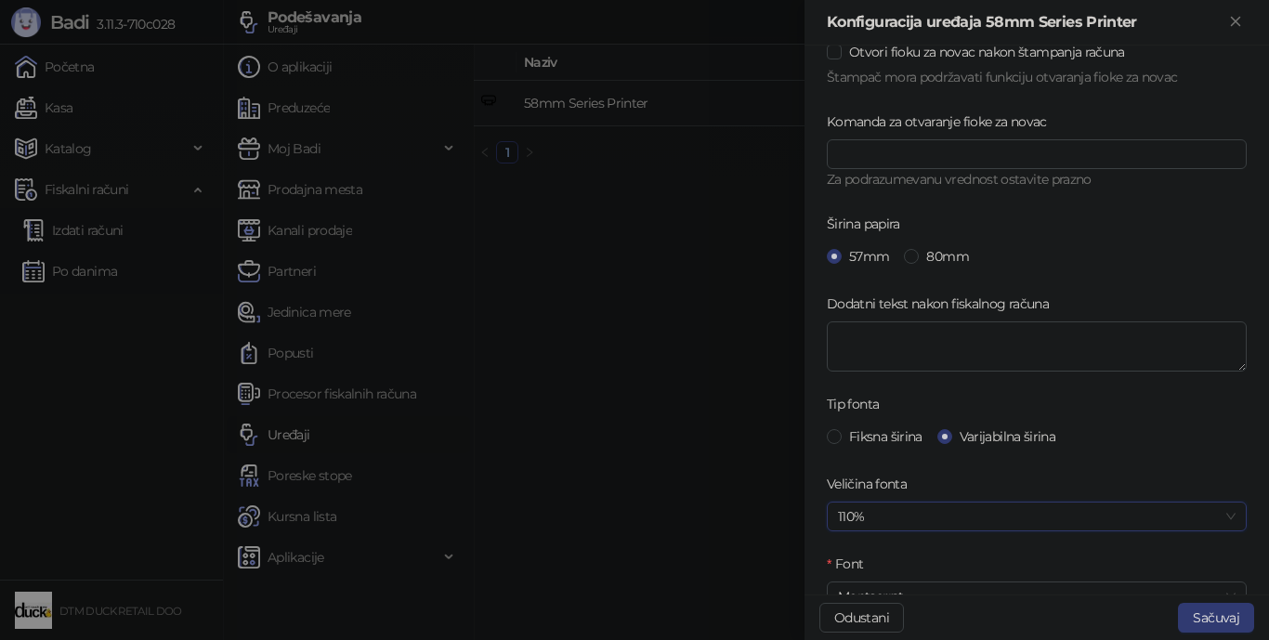
scroll to position [0, 0]
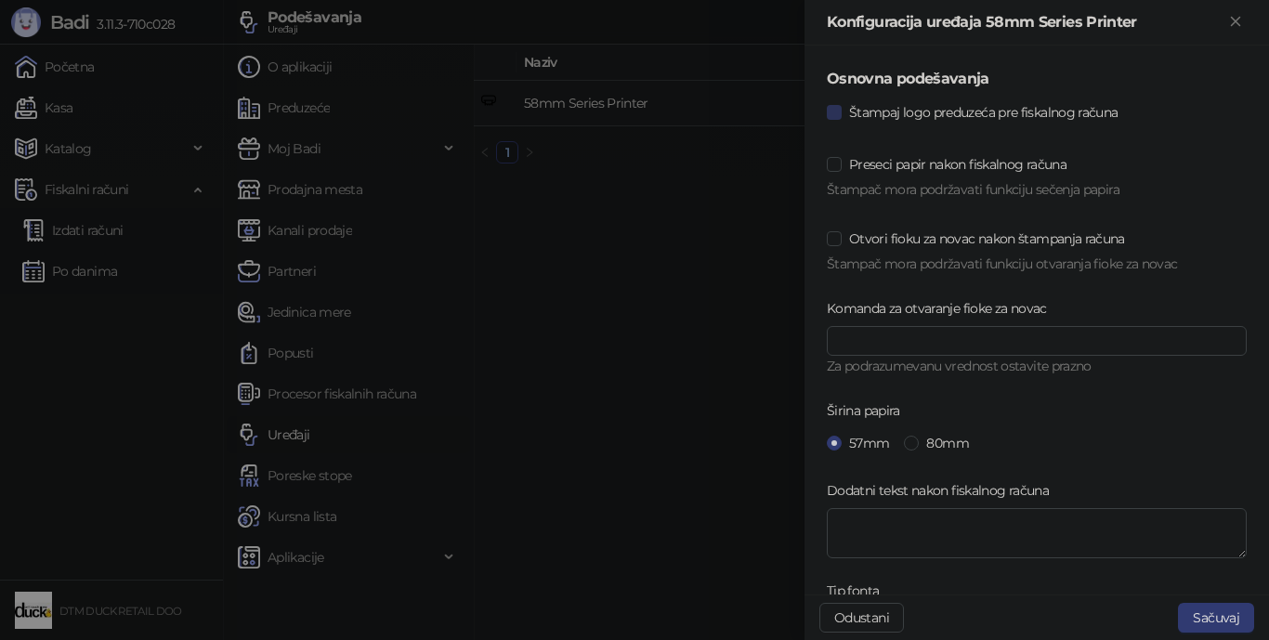
click at [926, 110] on span "Štampaj logo preduzeća pre fiskalnog računa" at bounding box center [983, 112] width 283 height 20
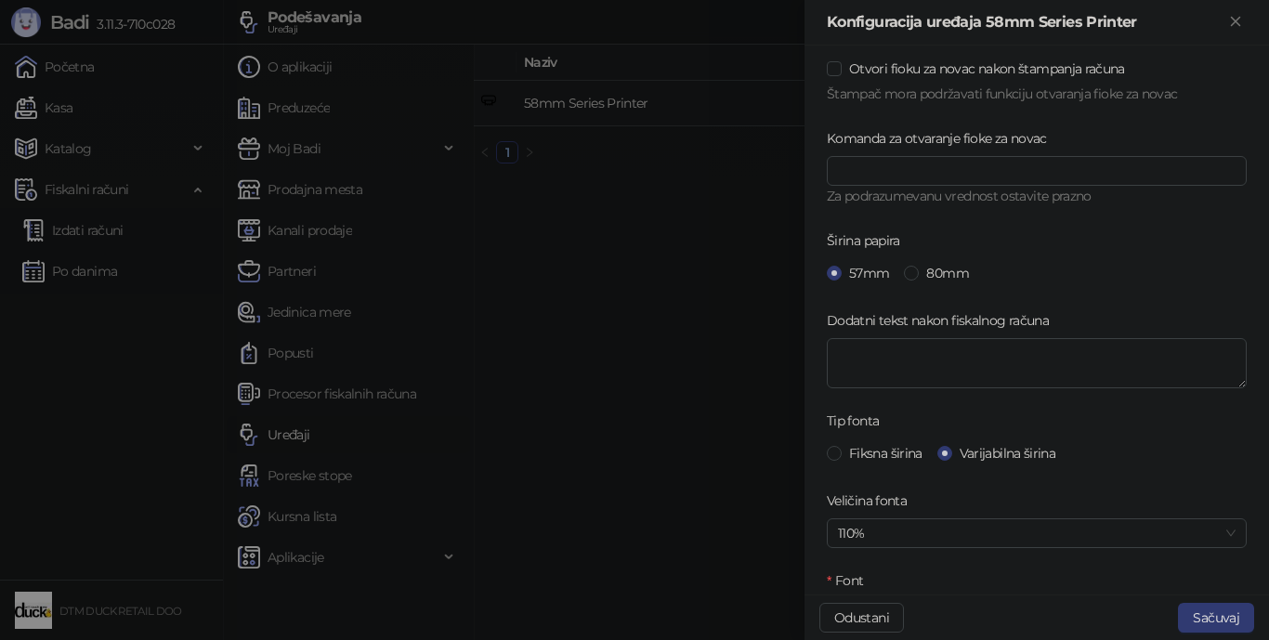
scroll to position [186, 0]
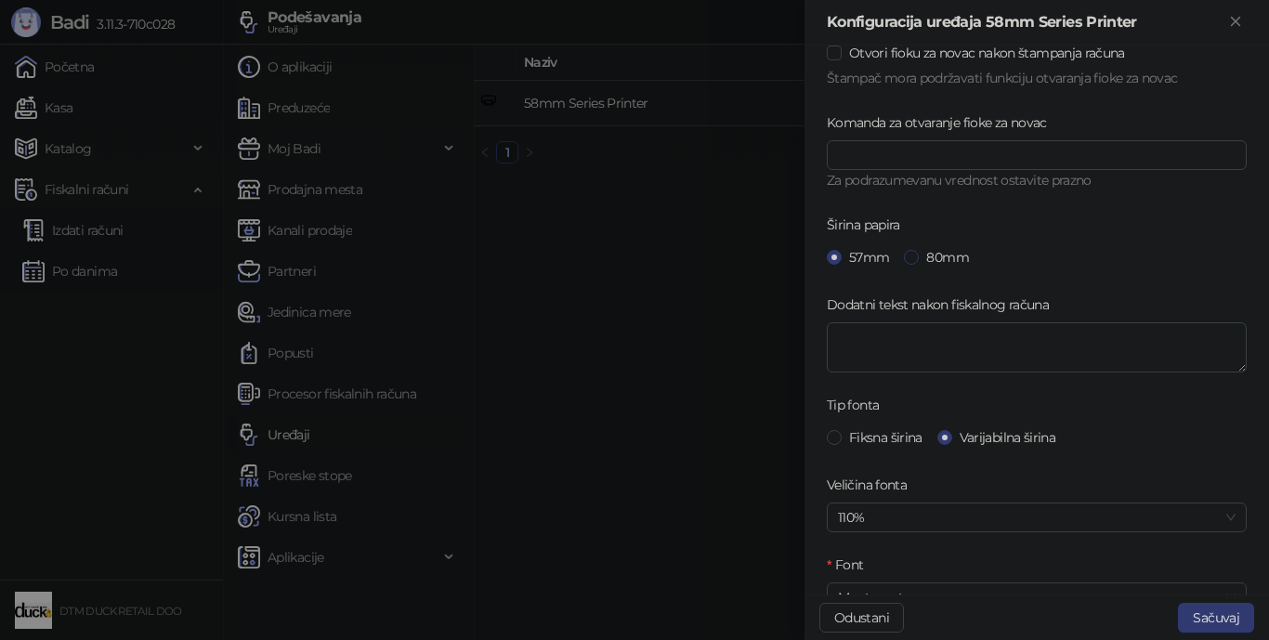
click at [907, 255] on span at bounding box center [911, 257] width 15 height 15
click at [836, 253] on span at bounding box center [834, 257] width 15 height 15
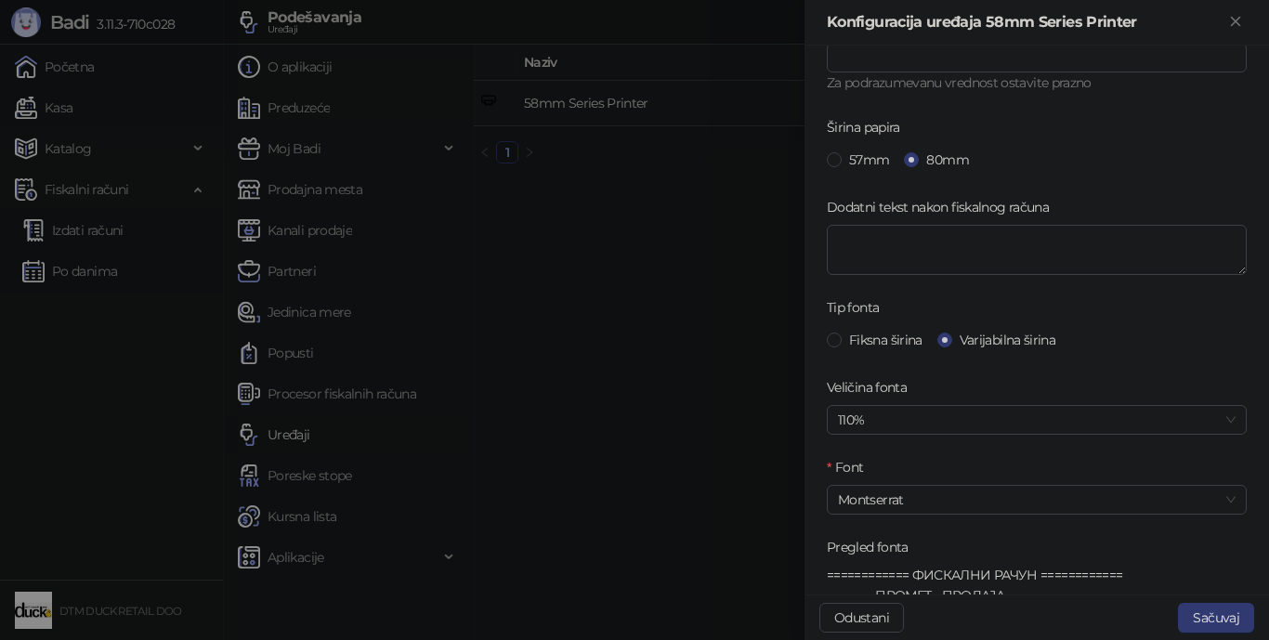
scroll to position [372, 0]
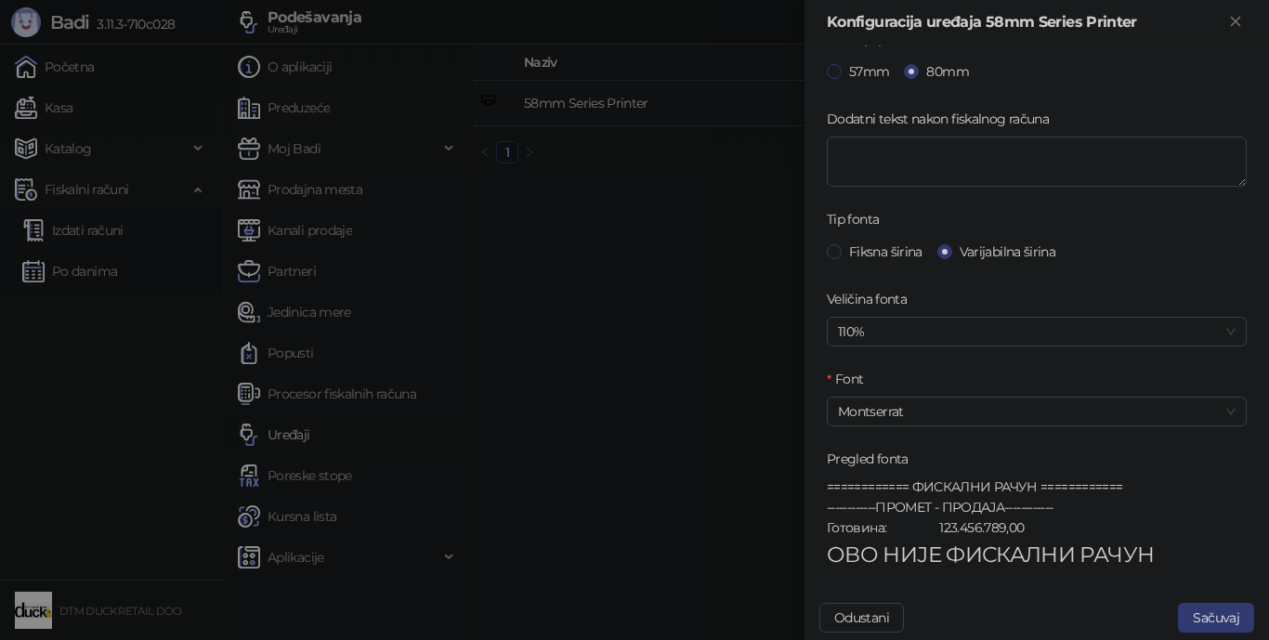
click at [830, 71] on span at bounding box center [834, 71] width 15 height 15
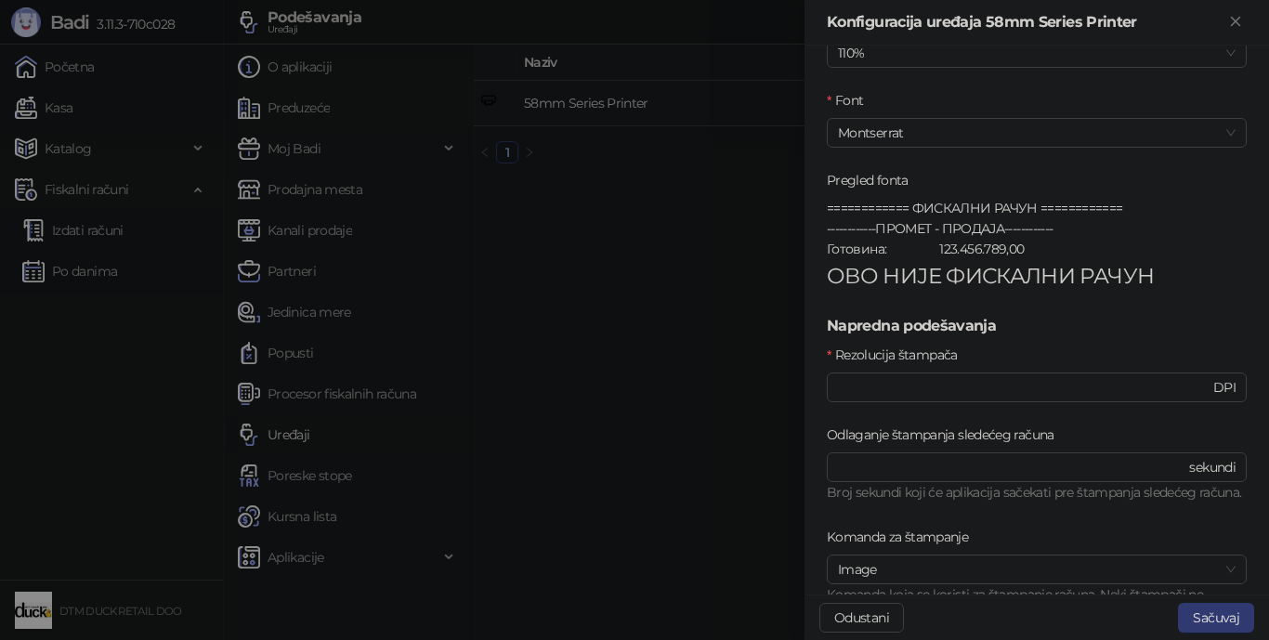
scroll to position [744, 0]
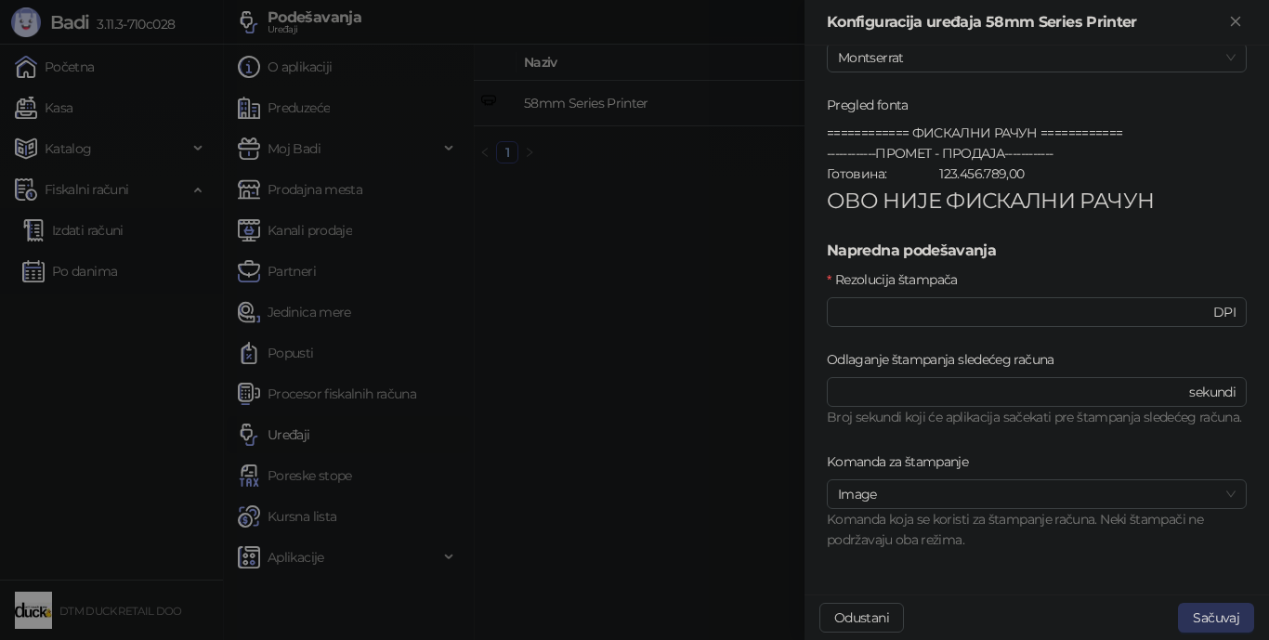
click at [989, 572] on button "Sačuvaj" at bounding box center [1216, 618] width 76 height 30
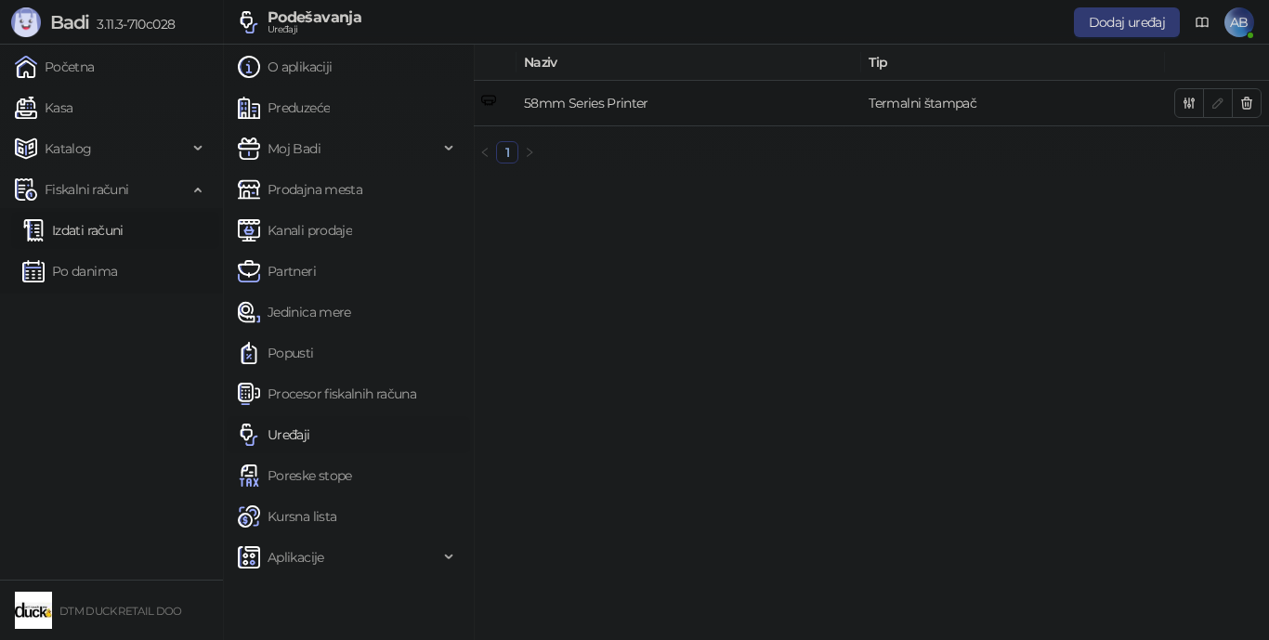
click at [63, 226] on link "Izdati računi" at bounding box center [72, 230] width 101 height 37
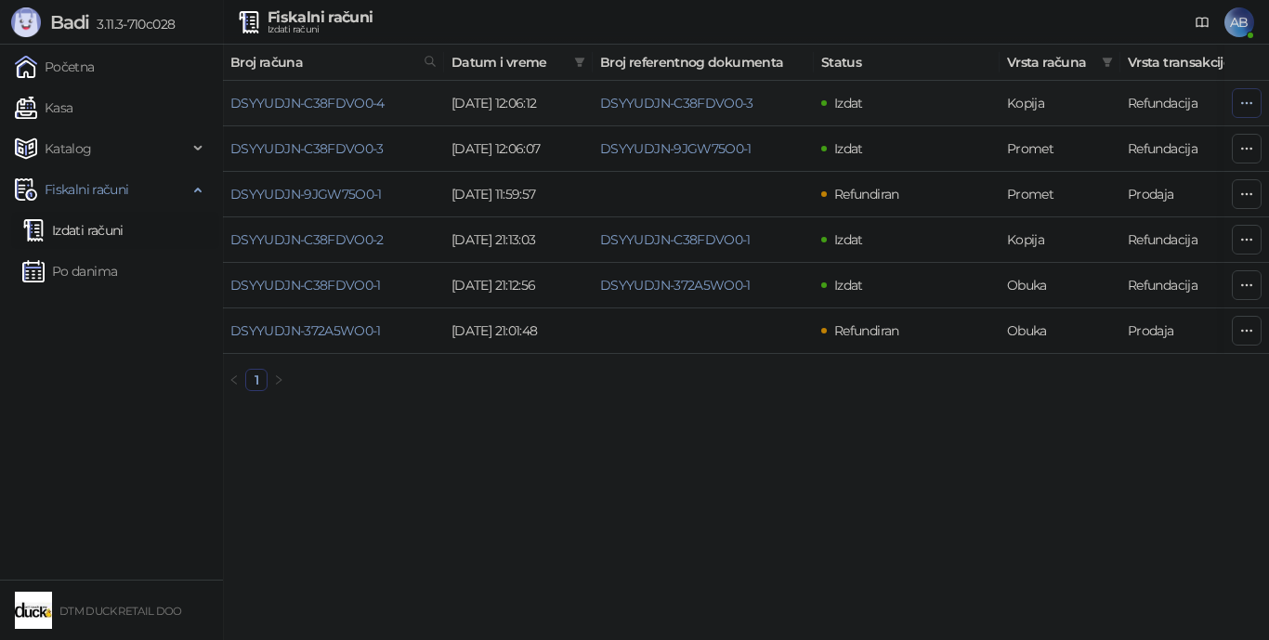
click at [989, 90] on button "button" at bounding box center [1247, 103] width 30 height 30
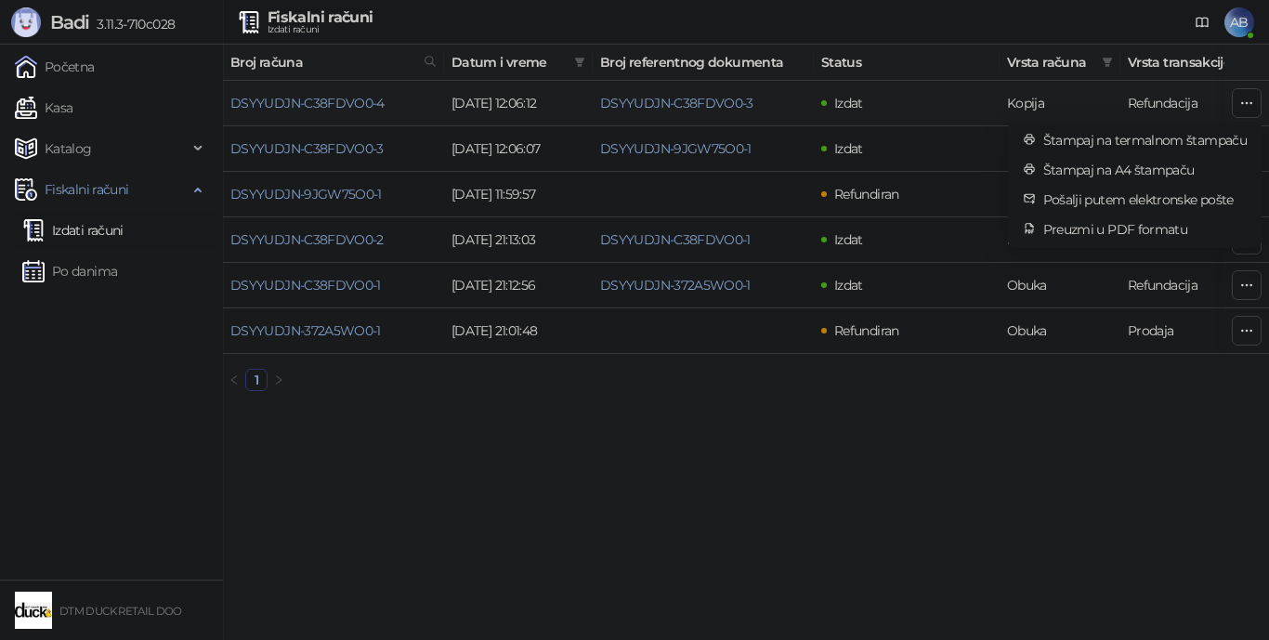
click at [989, 144] on span "Štampaj na termalnom štampaču" at bounding box center [1144, 140] width 203 height 20
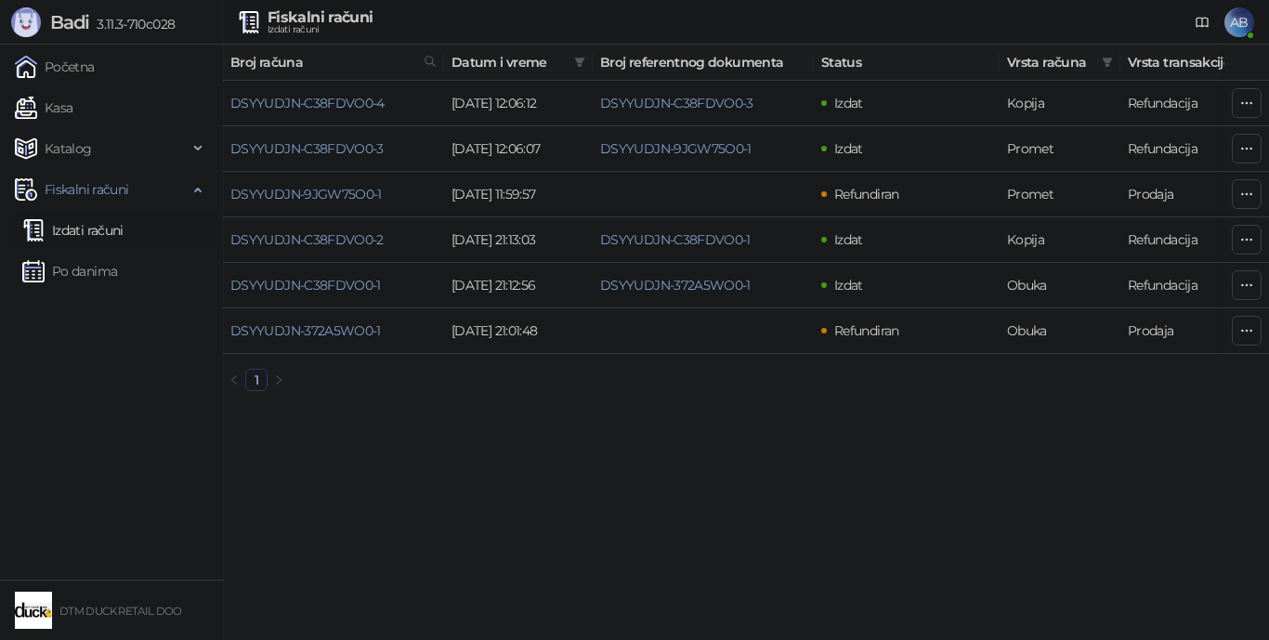
click at [989, 17] on span "AB" at bounding box center [1239, 22] width 30 height 30
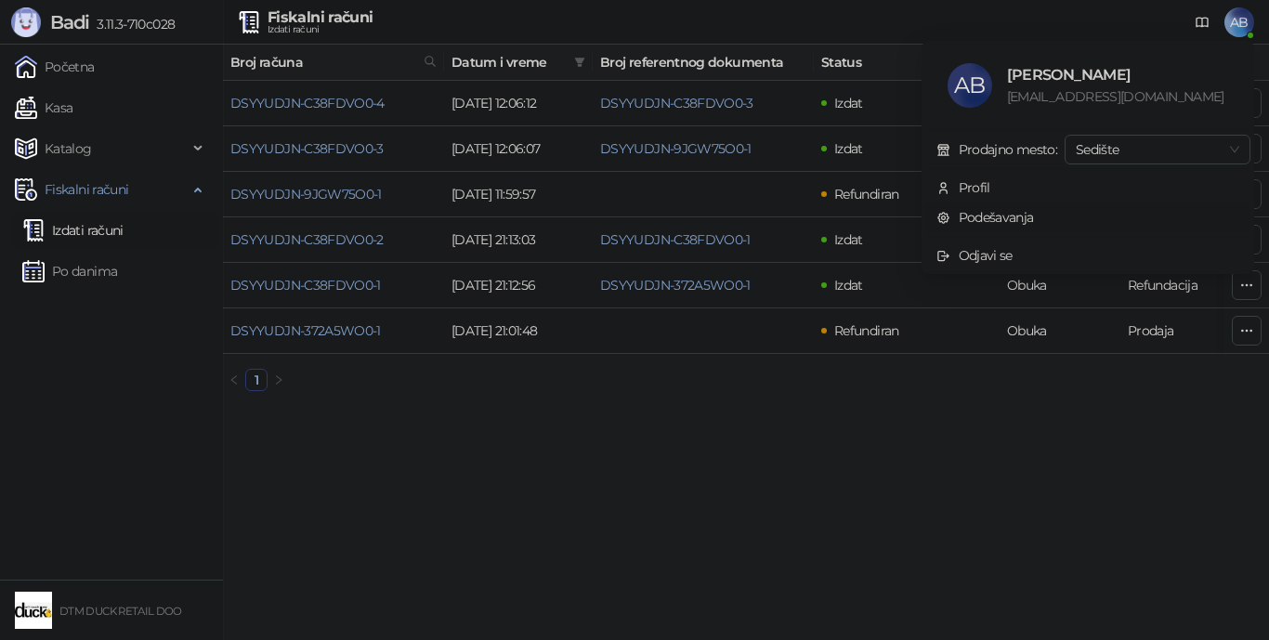
click at [989, 209] on link "Podešavanja" at bounding box center [985, 217] width 98 height 17
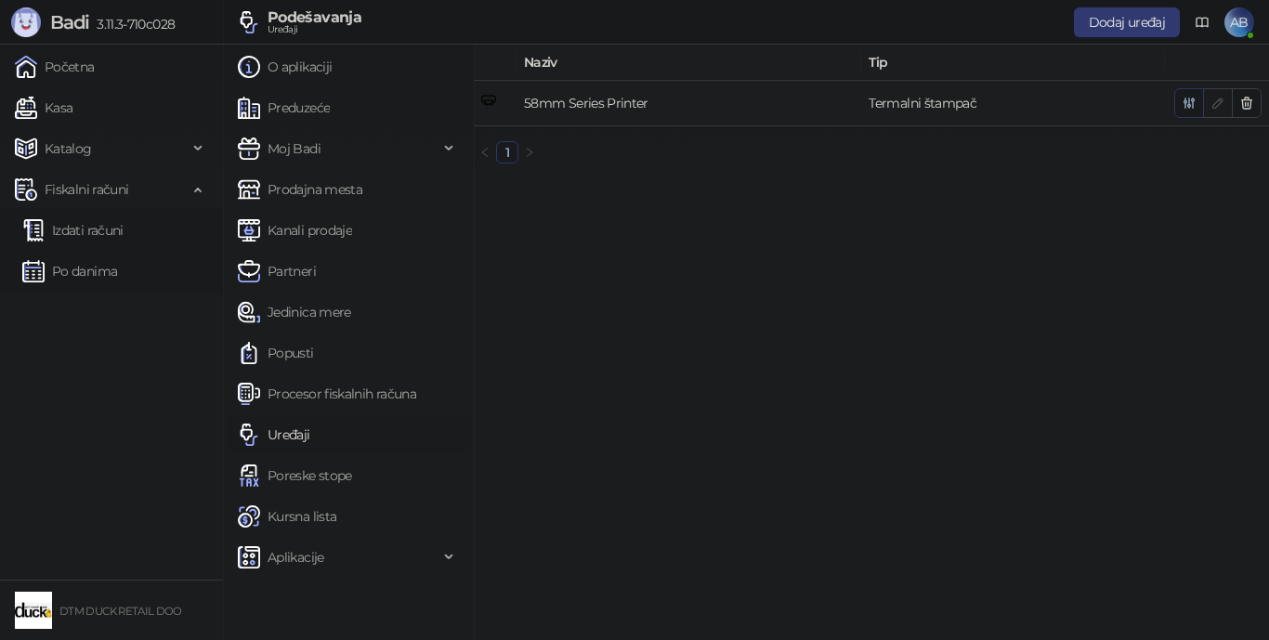
click at [1185, 103] on icon "button" at bounding box center [1189, 103] width 10 height 10
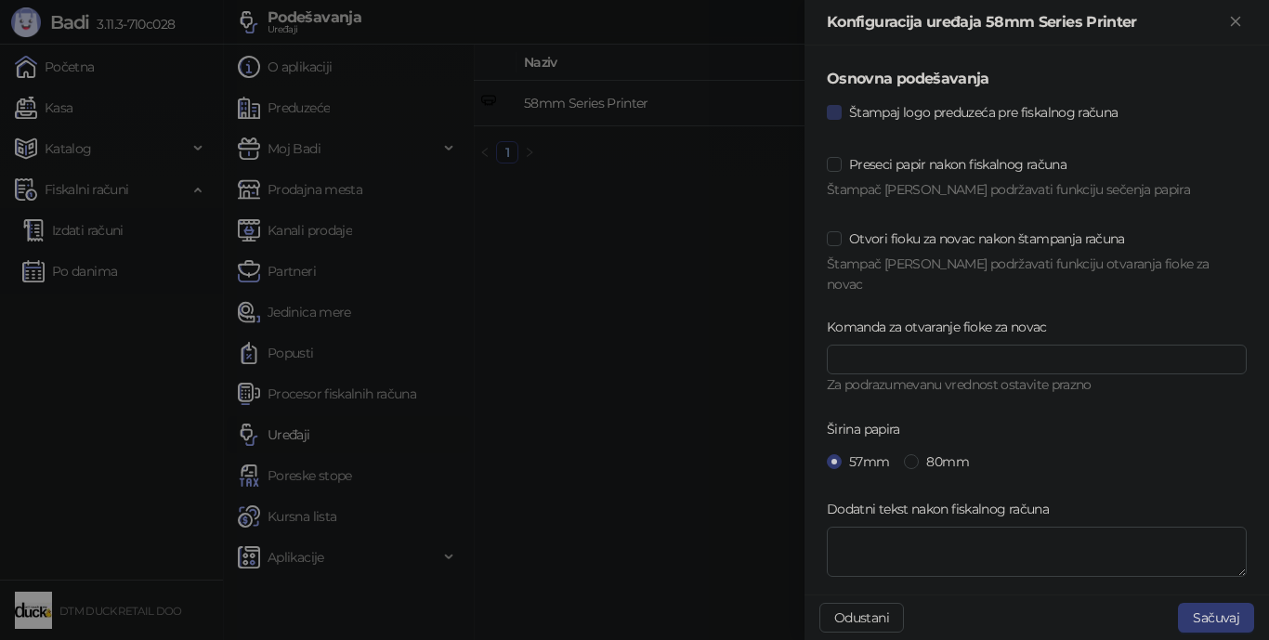
click at [921, 118] on span "Štampaj logo preduzeća pre fiskalnog računa" at bounding box center [983, 112] width 283 height 20
click at [1209, 616] on button "Sačuvaj" at bounding box center [1216, 618] width 76 height 30
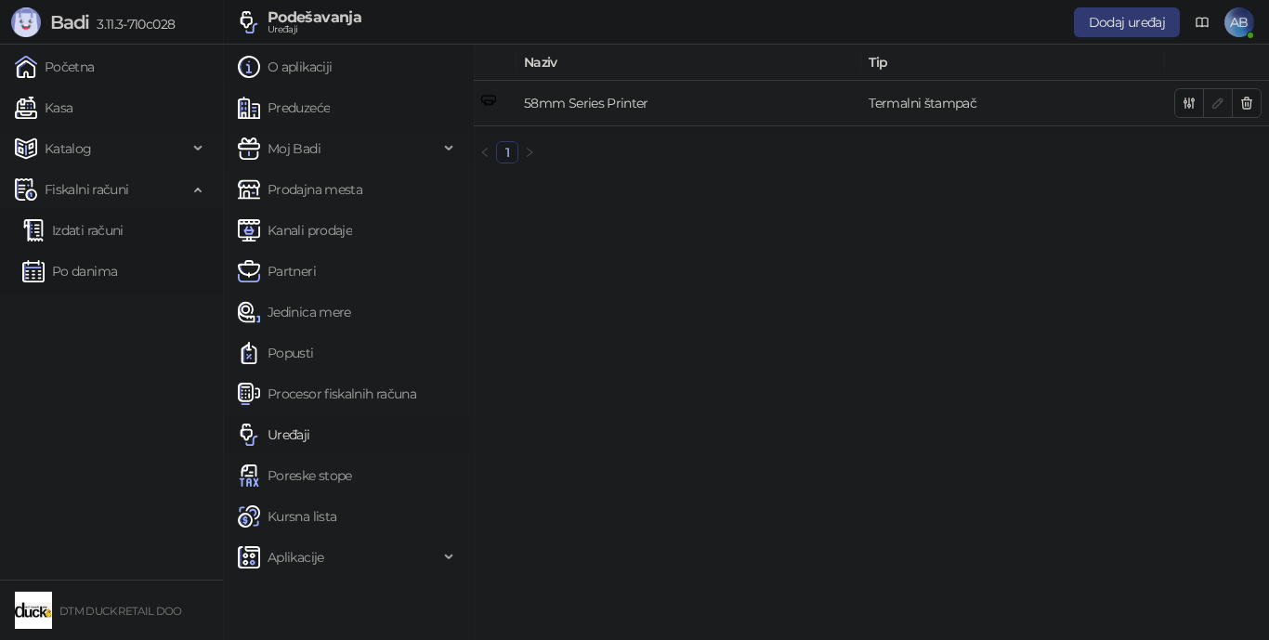
drag, startPoint x: 69, startPoint y: 229, endPoint x: 413, endPoint y: 13, distance: 406.5
click at [67, 229] on link "Izdati računi" at bounding box center [72, 230] width 101 height 37
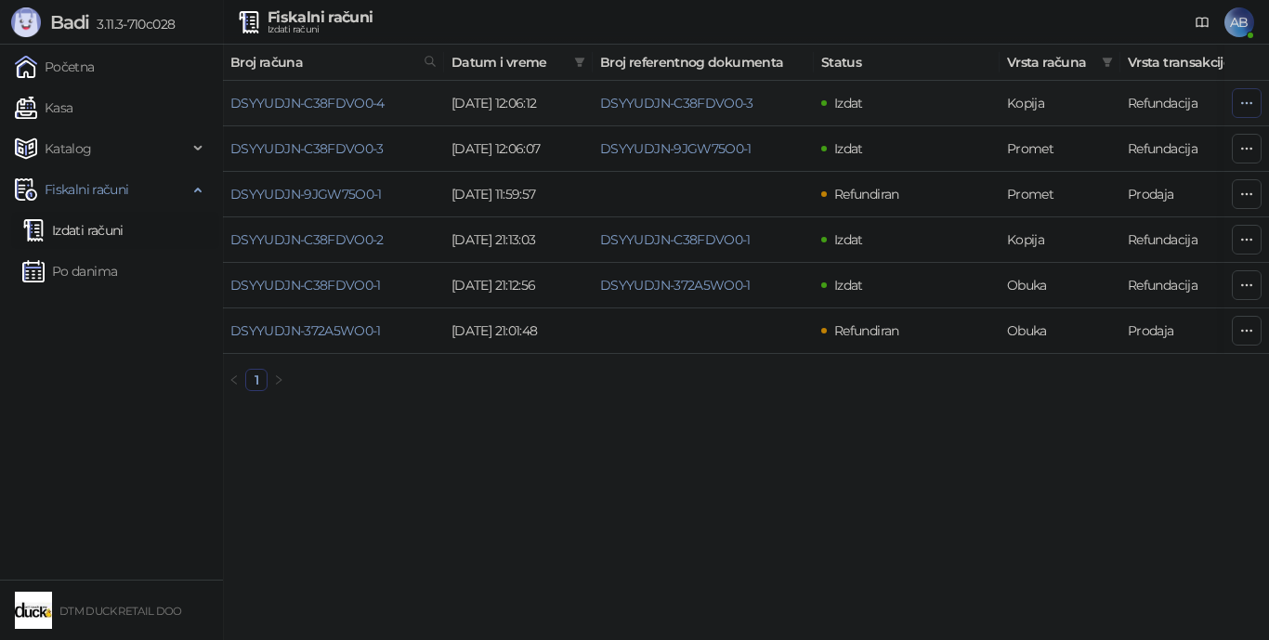
click at [1247, 103] on icon "button" at bounding box center [1247, 102] width 10 height 1
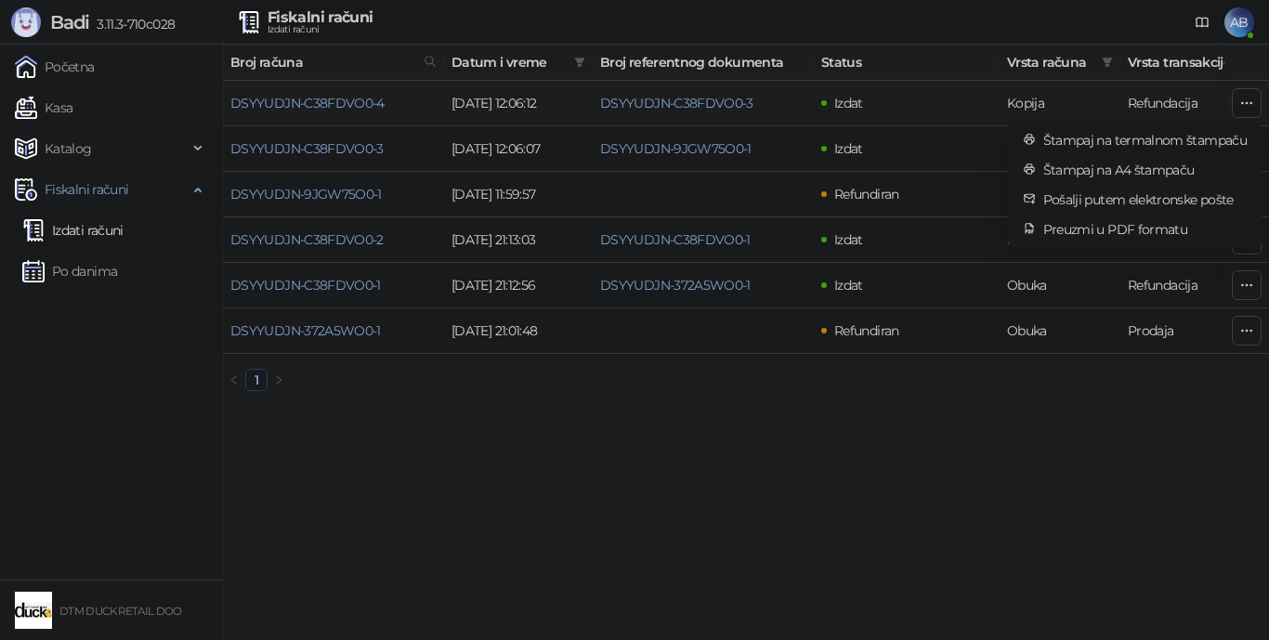
click at [1176, 138] on span "Štampaj na termalnom štampaču" at bounding box center [1144, 140] width 203 height 20
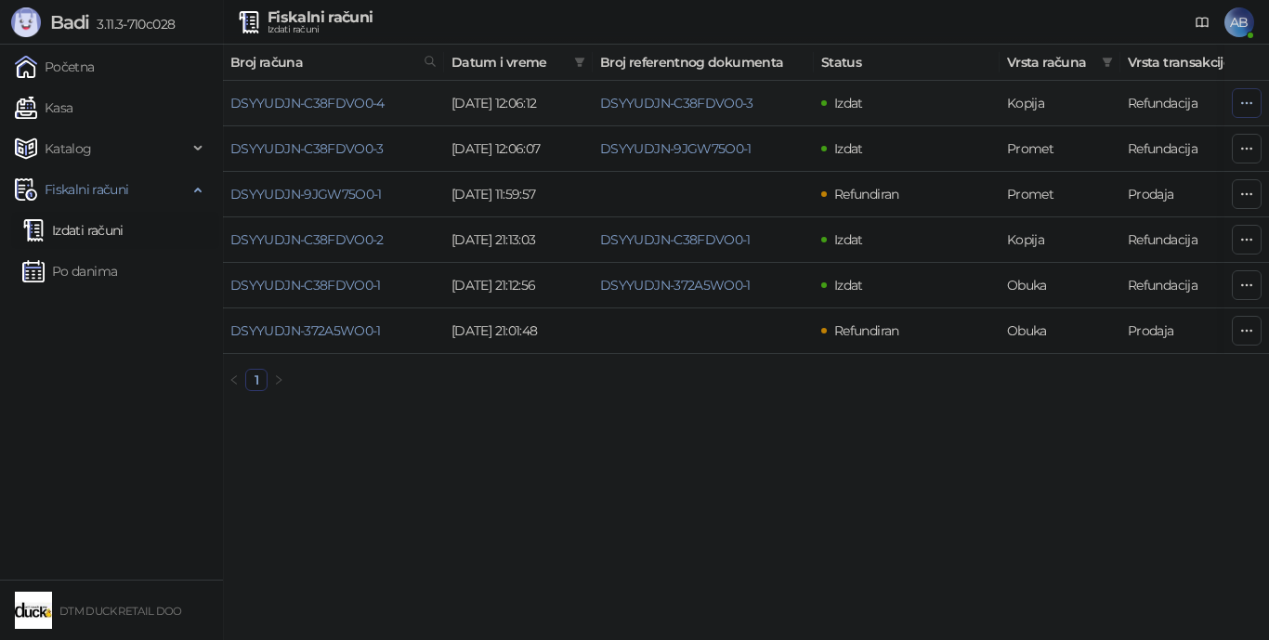
click at [1247, 98] on icon "button" at bounding box center [1246, 103] width 15 height 15
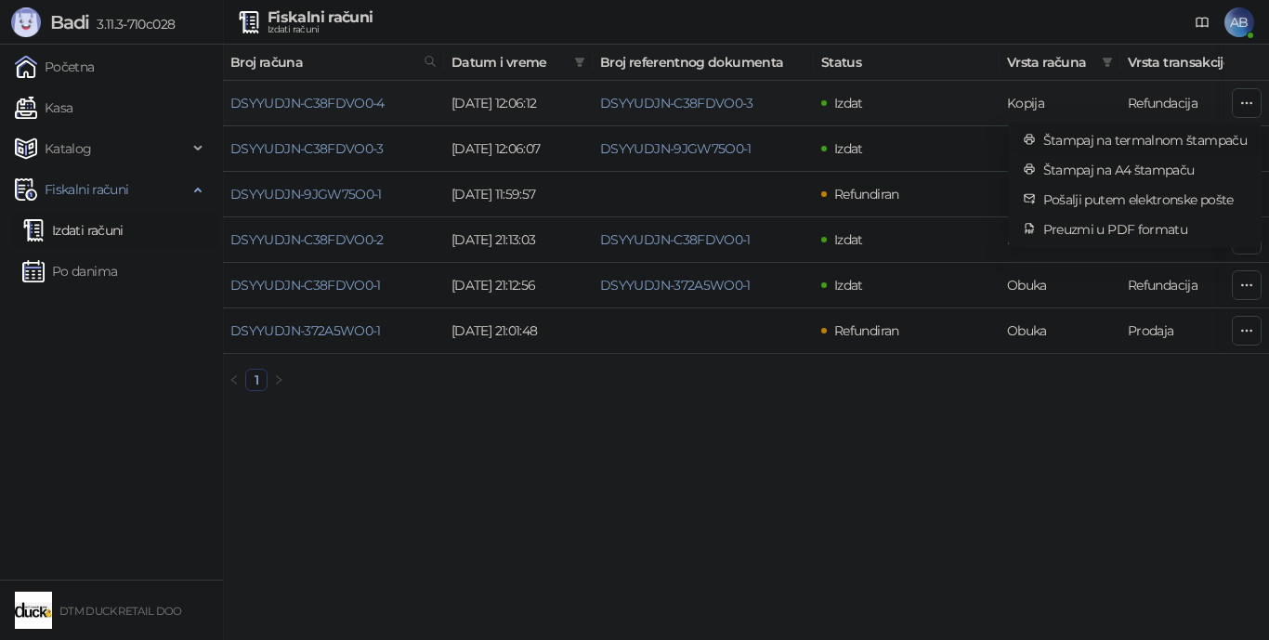
click at [1210, 139] on span "Štampaj na termalnom štampaču" at bounding box center [1144, 140] width 203 height 20
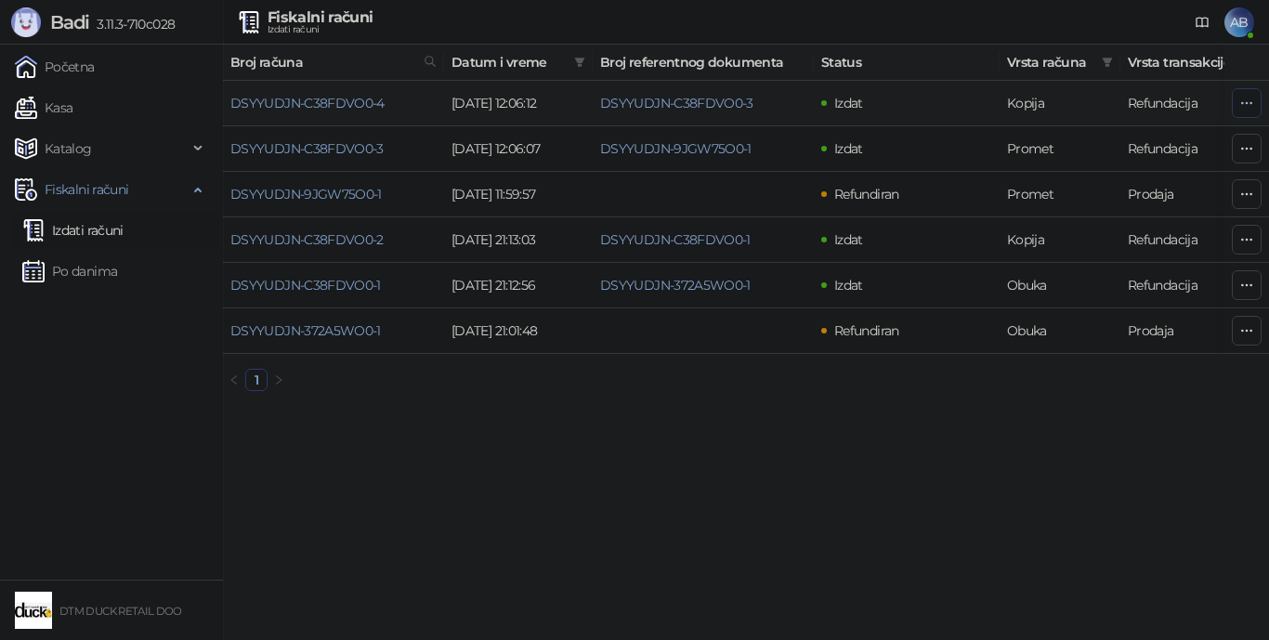
drag, startPoint x: 1245, startPoint y: 96, endPoint x: 1232, endPoint y: 99, distance: 13.5
click at [1237, 97] on button "button" at bounding box center [1247, 103] width 30 height 30
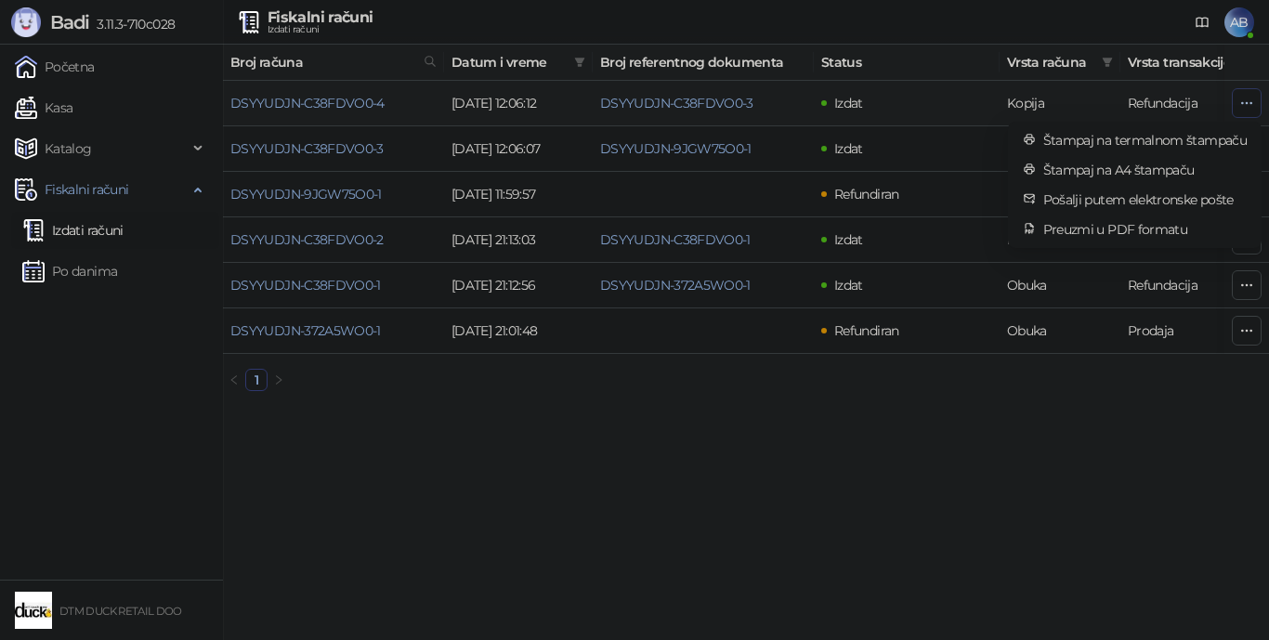
click at [1252, 99] on icon "button" at bounding box center [1246, 103] width 15 height 15
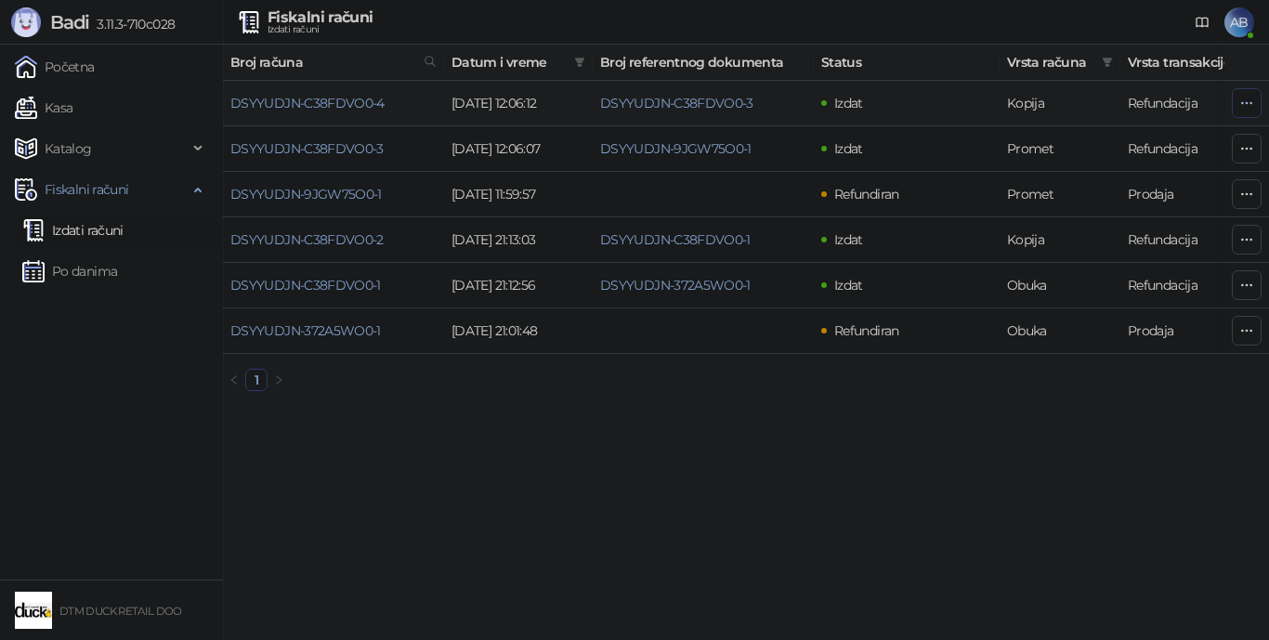
click at [1252, 99] on icon "button" at bounding box center [1246, 103] width 15 height 15
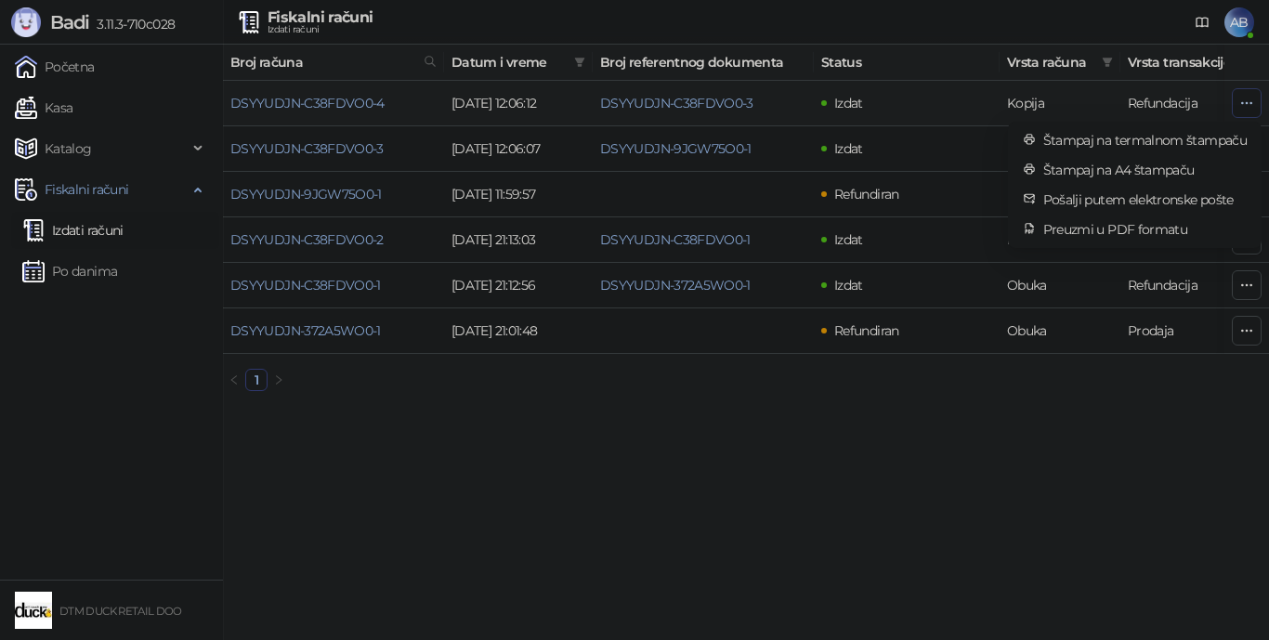
click at [1247, 108] on icon "button" at bounding box center [1246, 103] width 15 height 15
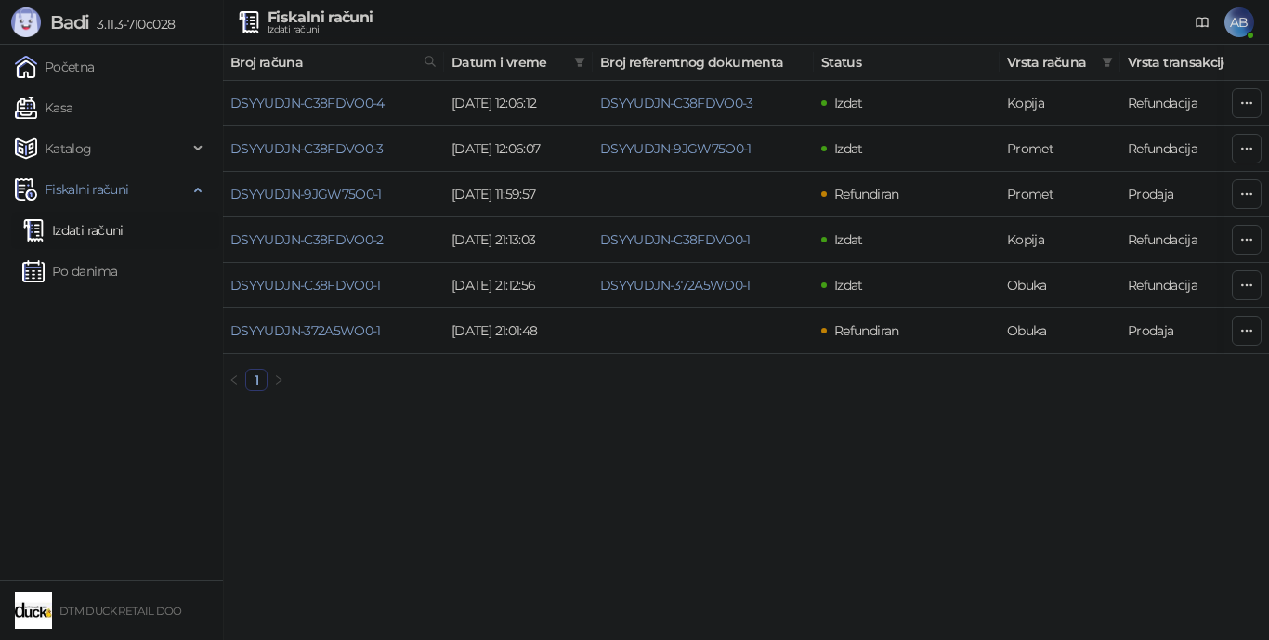
click at [1237, 24] on span "AB" at bounding box center [1239, 22] width 30 height 30
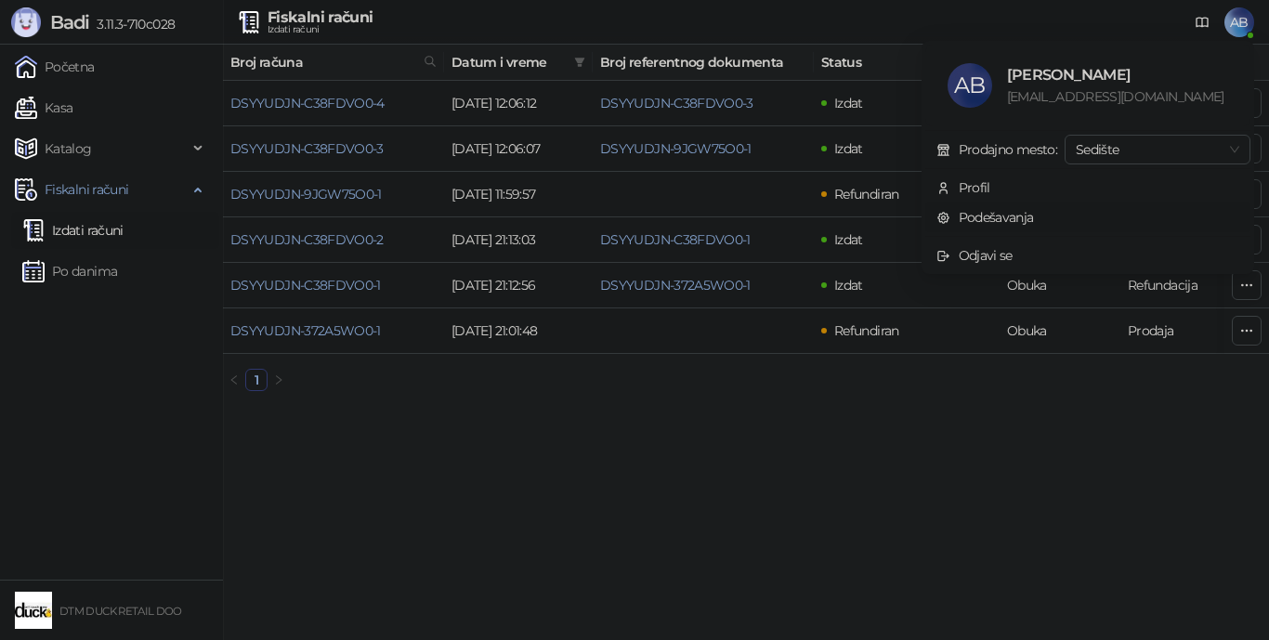
click at [986, 209] on link "Podešavanja" at bounding box center [985, 217] width 98 height 17
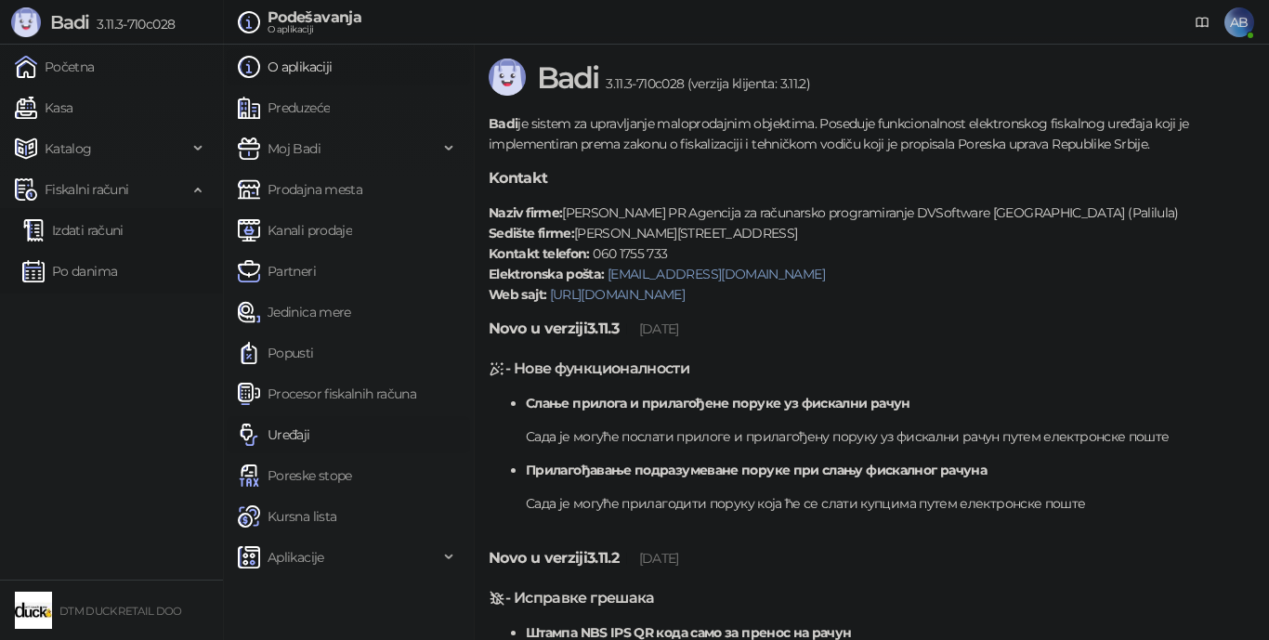
click at [301, 436] on link "Uređaji" at bounding box center [274, 434] width 72 height 37
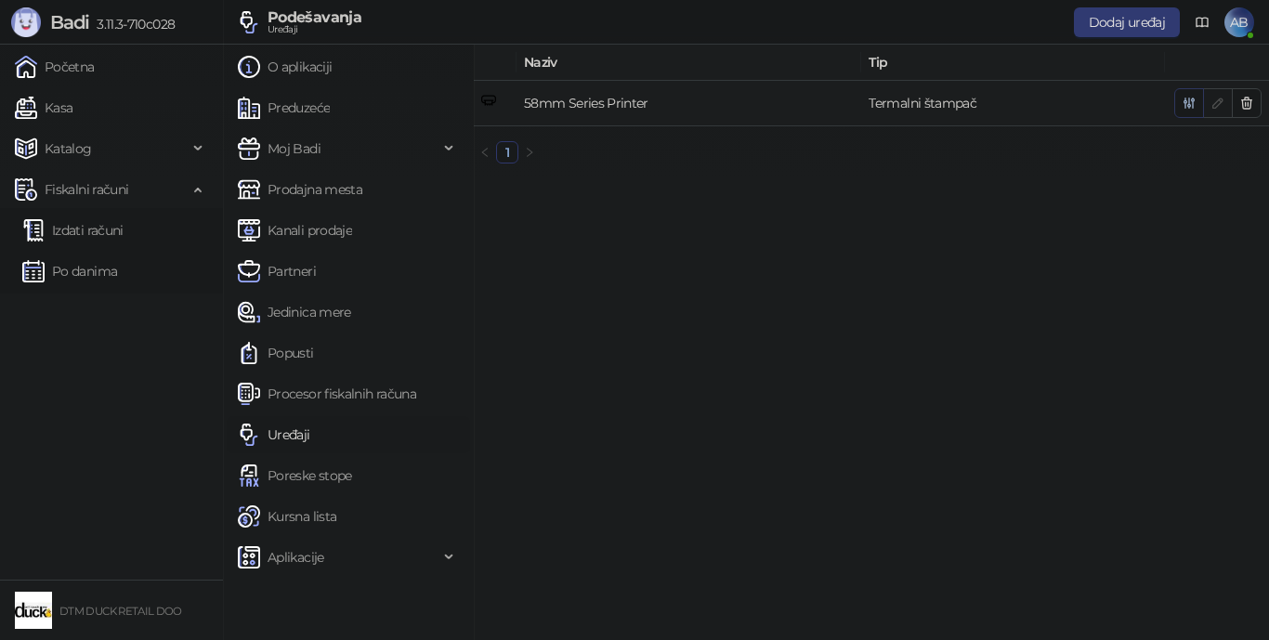
click at [1184, 100] on icon "button" at bounding box center [1189, 103] width 10 height 10
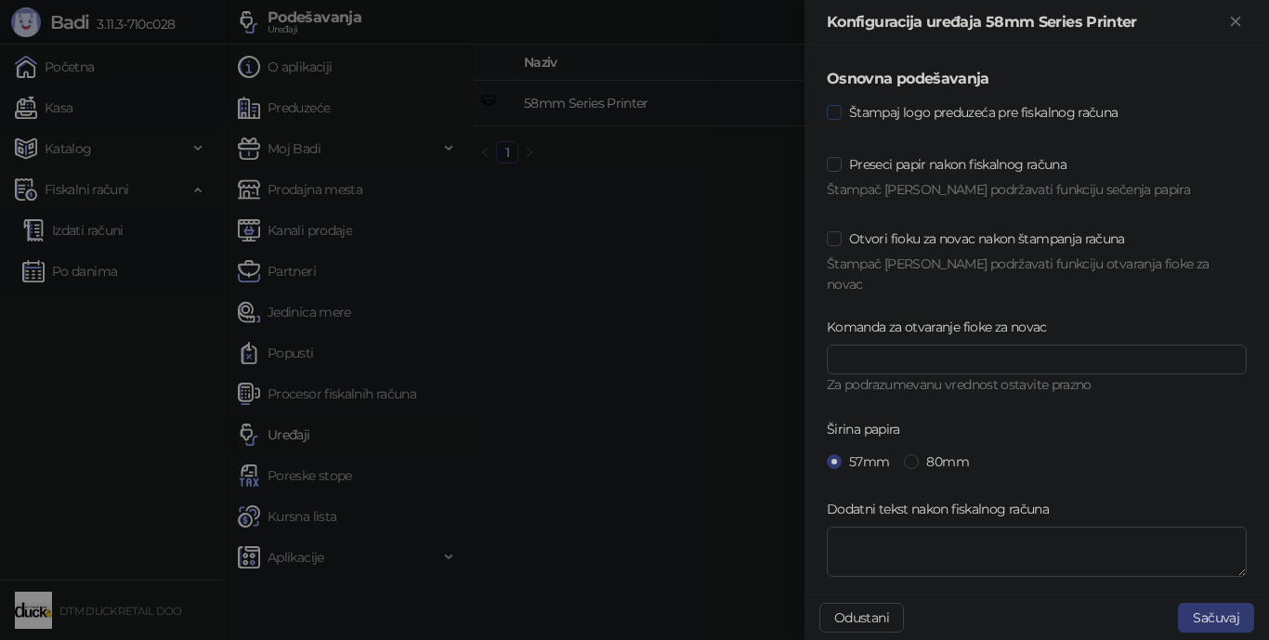
click at [1050, 117] on span "Štampaj logo preduzeća pre fiskalnog računa" at bounding box center [983, 112] width 283 height 20
click at [1221, 609] on button "Sačuvaj" at bounding box center [1216, 618] width 76 height 30
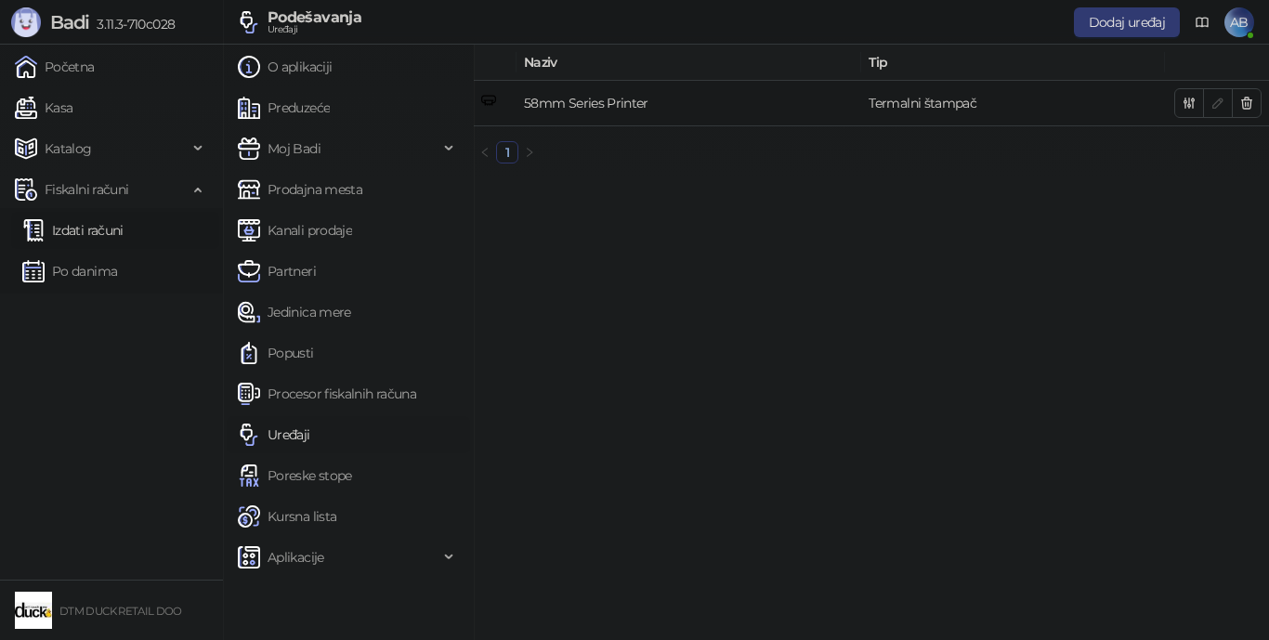
click at [85, 228] on link "Izdati računi" at bounding box center [72, 230] width 101 height 37
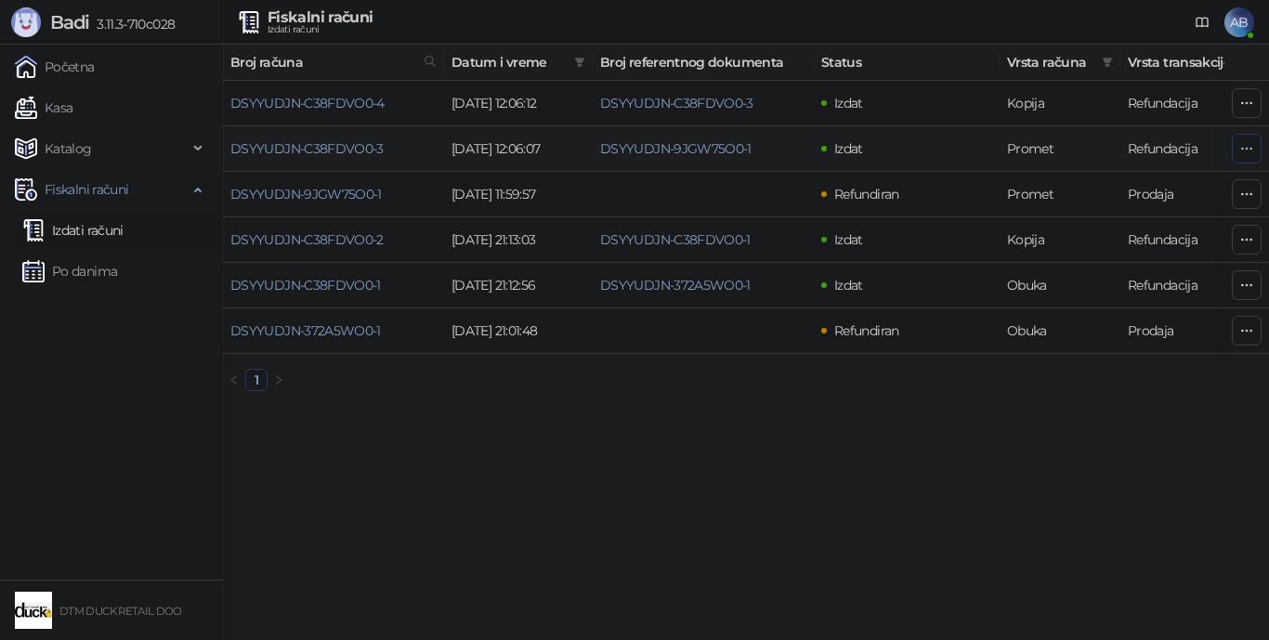
click at [1244, 149] on icon "button" at bounding box center [1246, 148] width 15 height 15
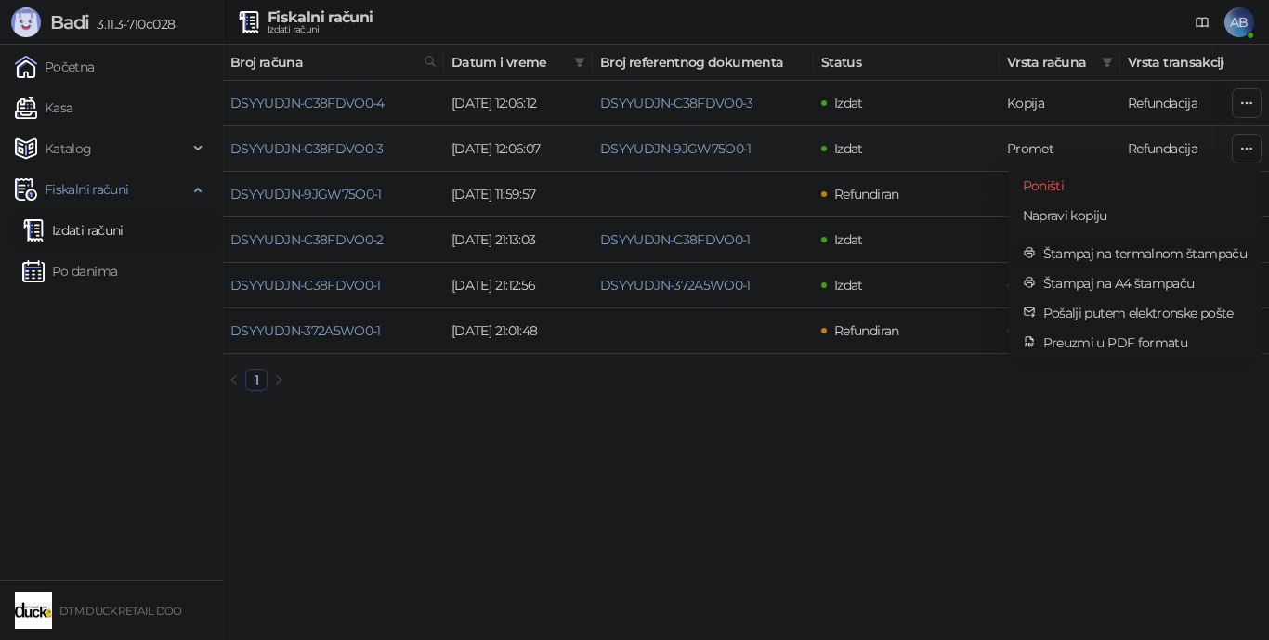
click at [1090, 252] on span "Štampaj na termalnom štampaču" at bounding box center [1144, 253] width 203 height 20
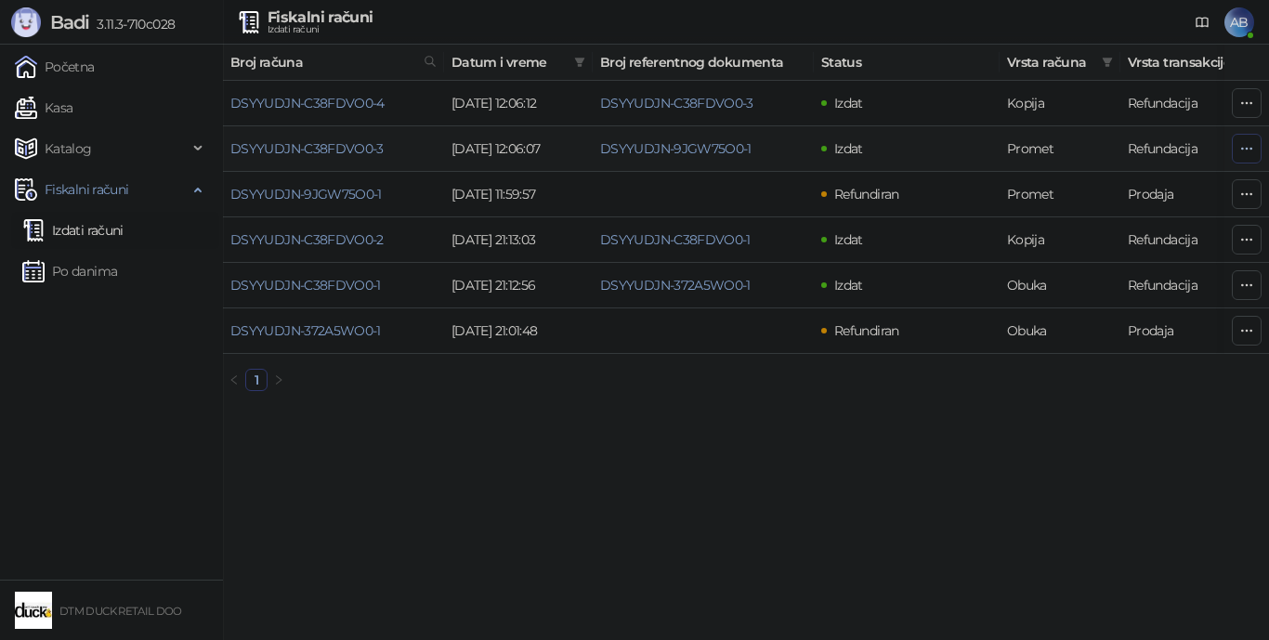
click at [1241, 146] on icon "button" at bounding box center [1246, 148] width 15 height 15
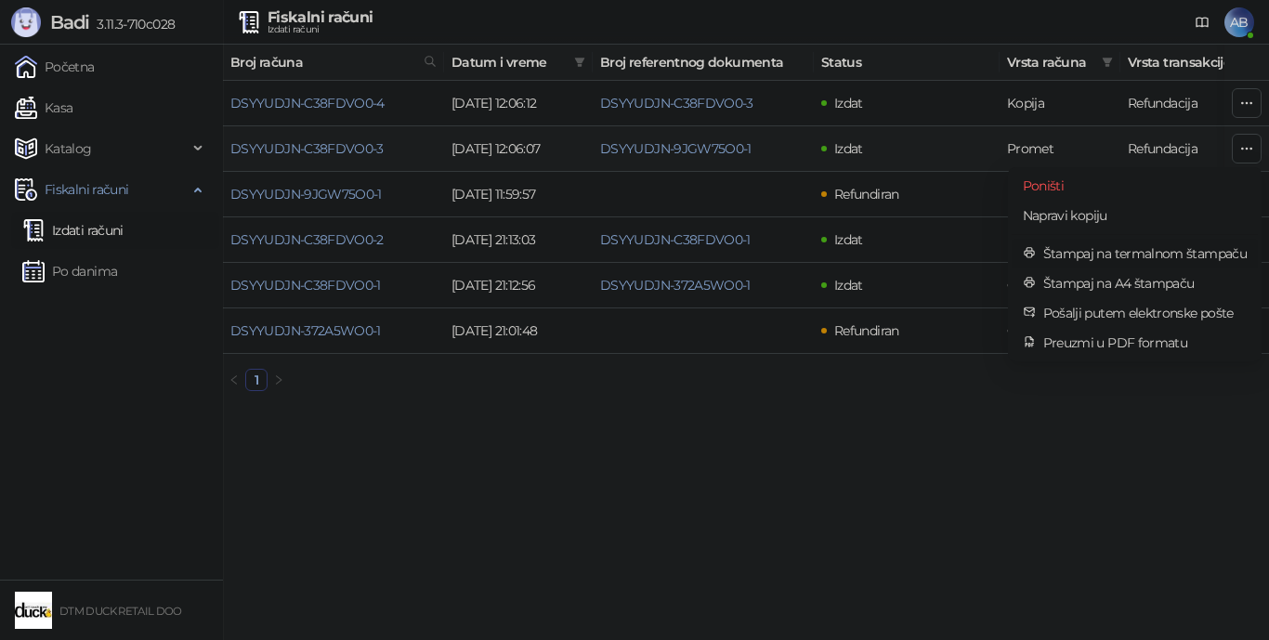
click at [1133, 254] on span "Štampaj na termalnom štampaču" at bounding box center [1144, 253] width 203 height 20
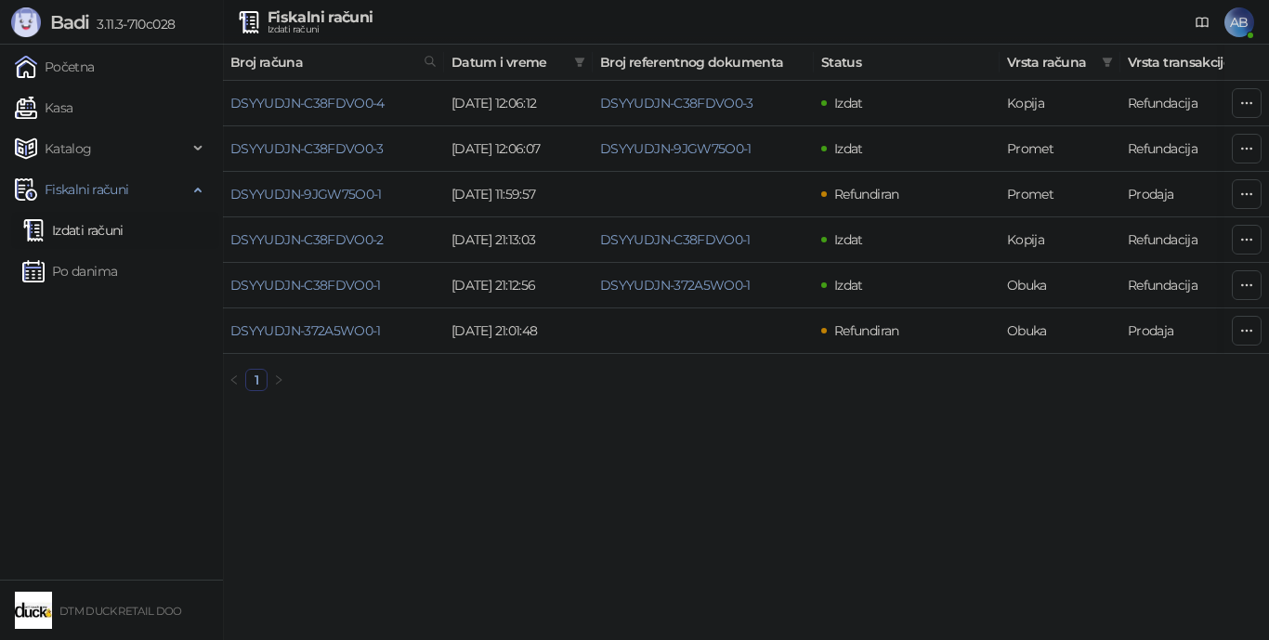
click at [1242, 16] on span "AB" at bounding box center [1239, 22] width 30 height 30
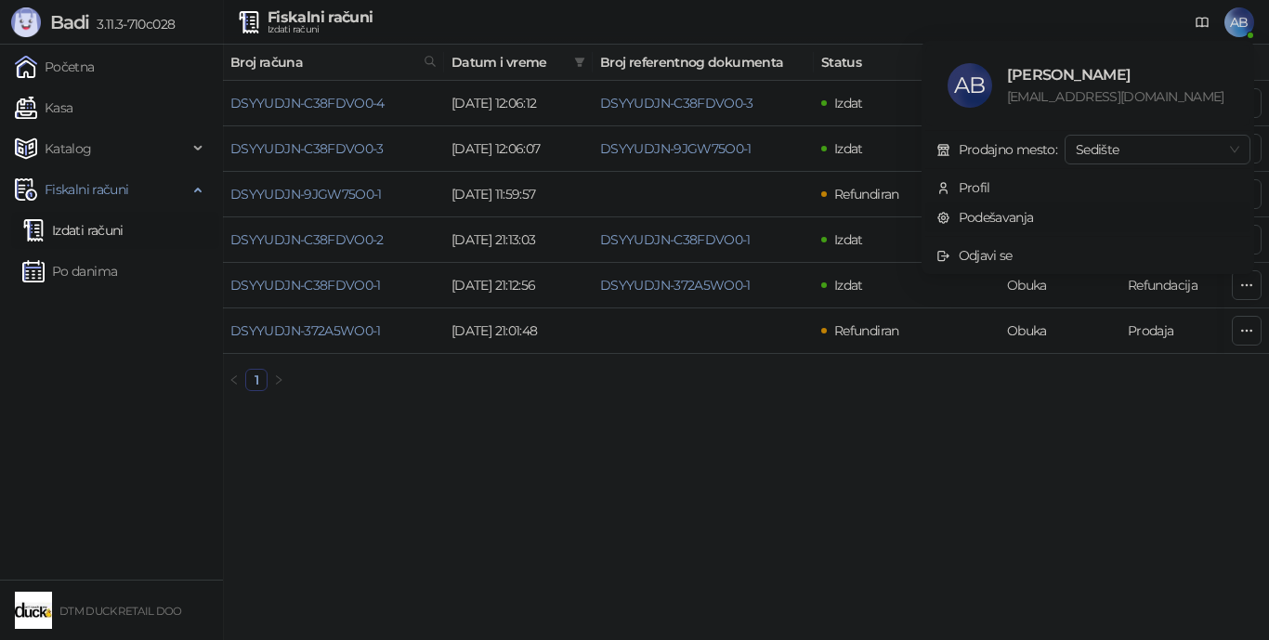
click at [973, 213] on link "Podešavanja" at bounding box center [985, 217] width 98 height 17
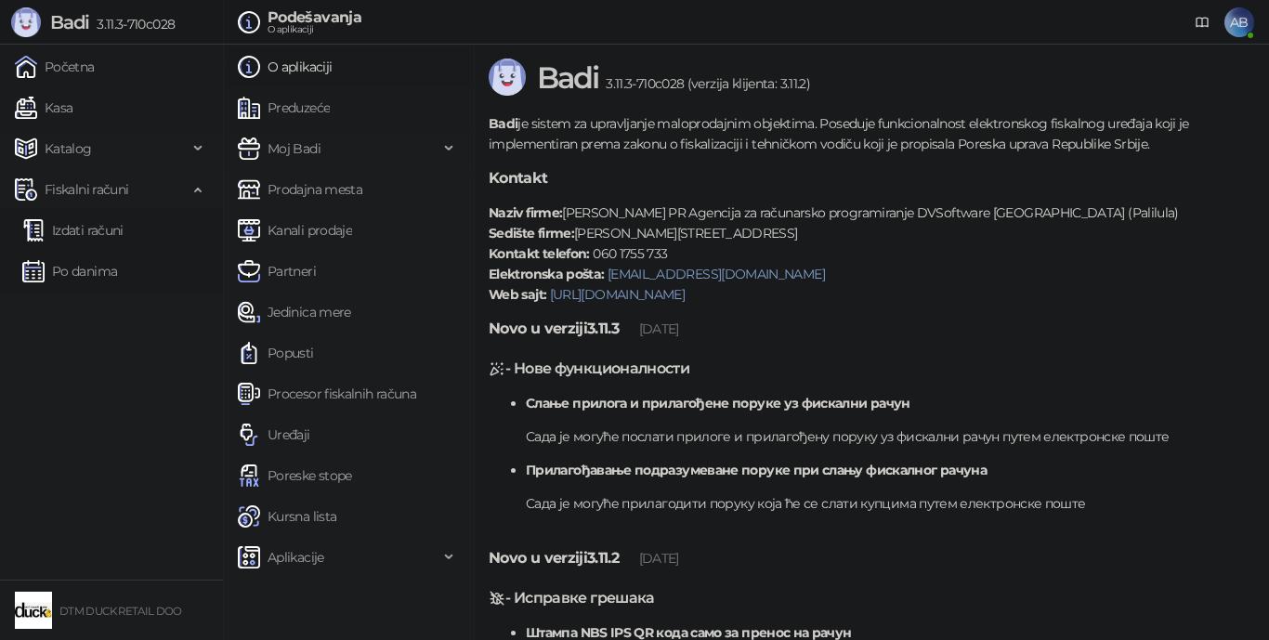
click at [973, 187] on h5 "Kontakt" at bounding box center [871, 178] width 765 height 22
click at [307, 104] on link "Preduzeće" at bounding box center [284, 107] width 92 height 37
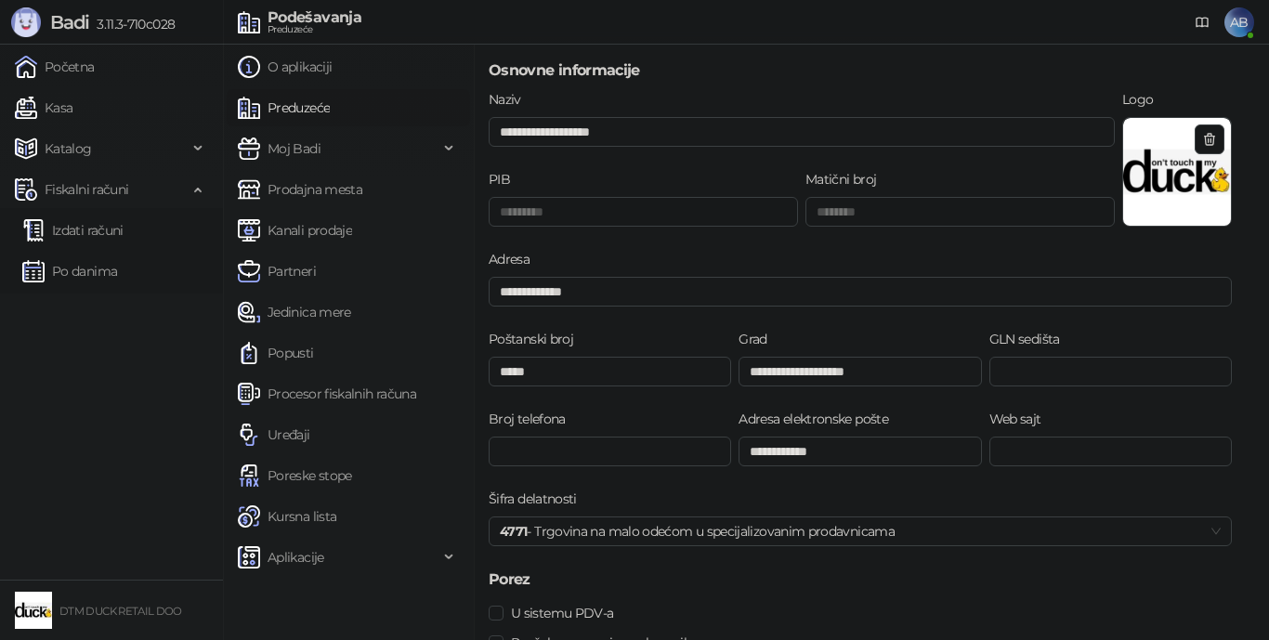
click at [1169, 169] on img at bounding box center [1177, 172] width 108 height 108
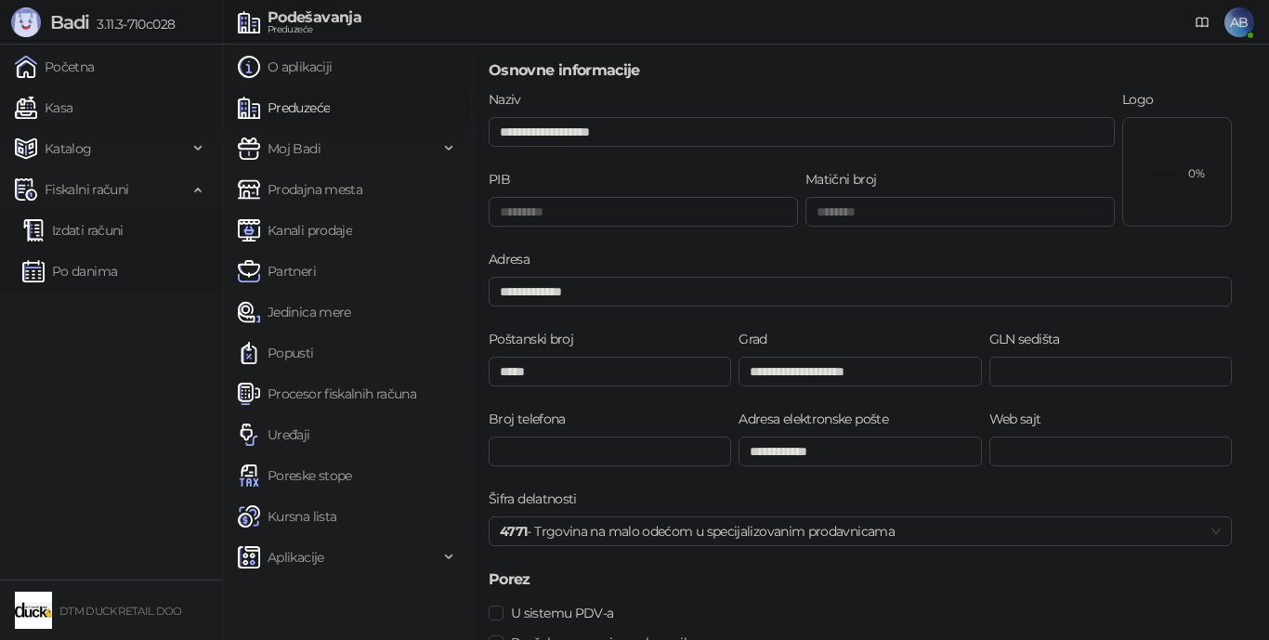
click at [1191, 206] on div "0%" at bounding box center [1177, 172] width 108 height 108
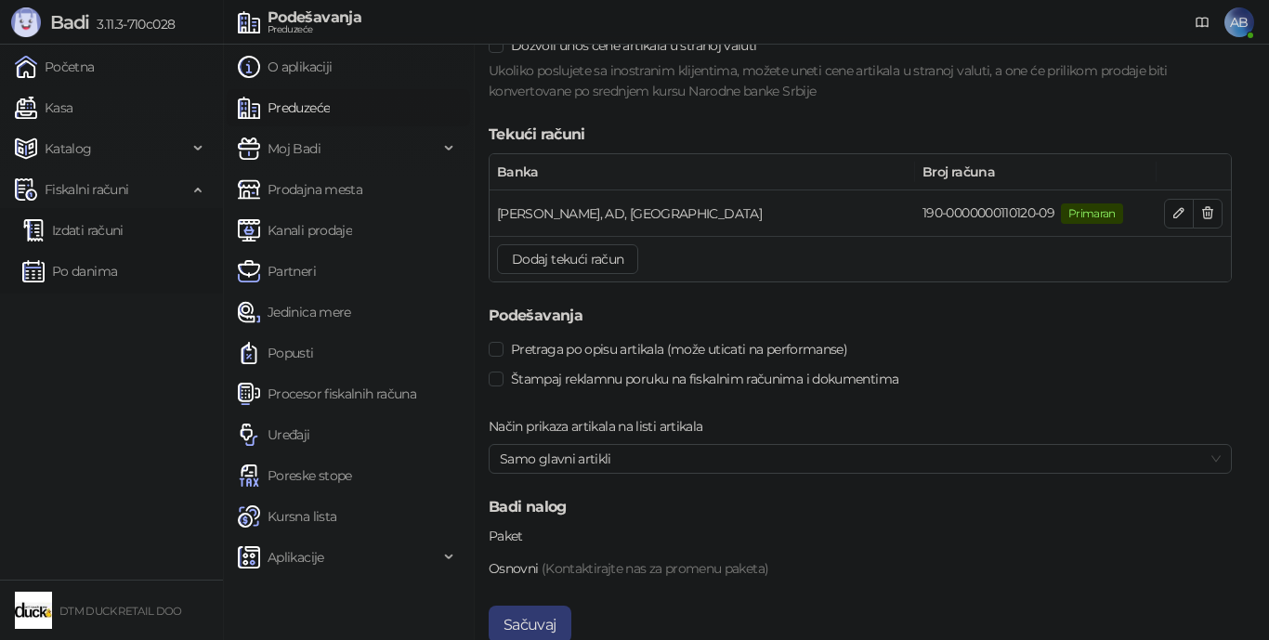
scroll to position [2217, 0]
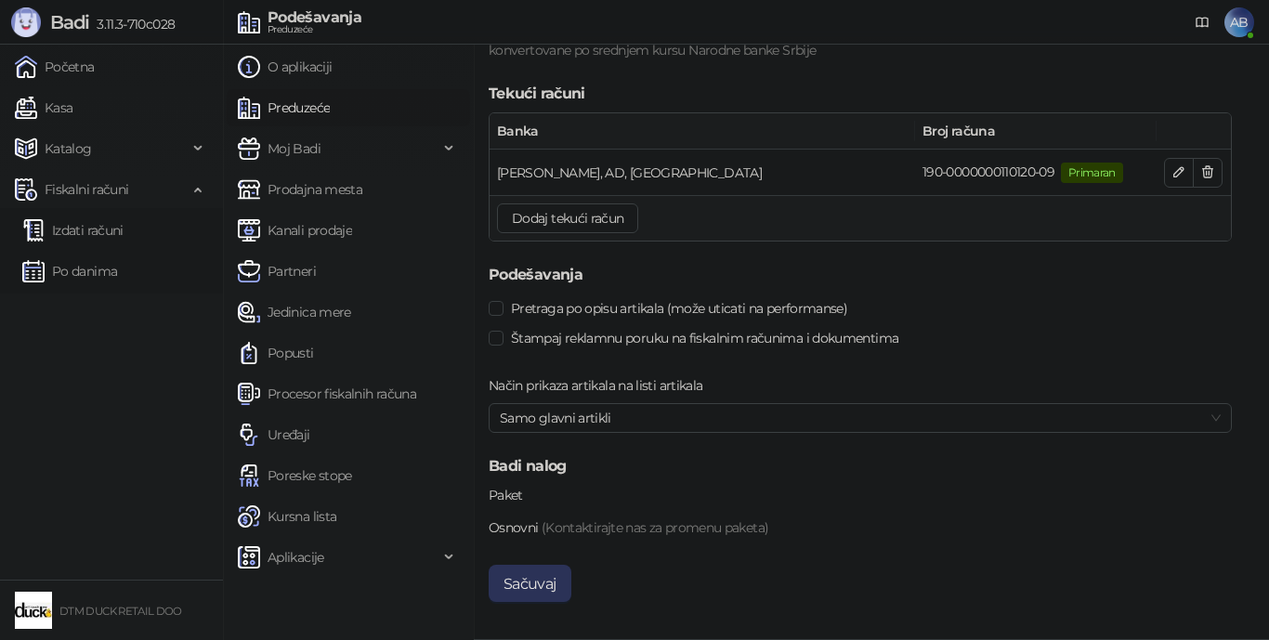
click at [541, 579] on button "Sačuvaj" at bounding box center [530, 583] width 83 height 37
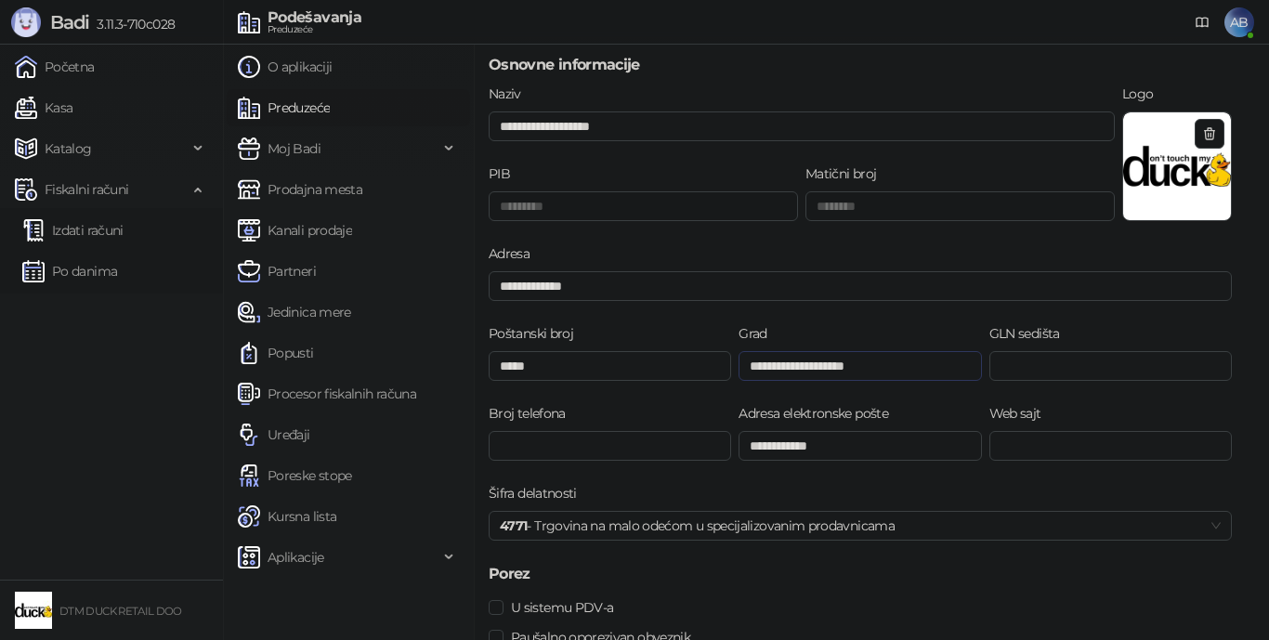
scroll to position [0, 0]
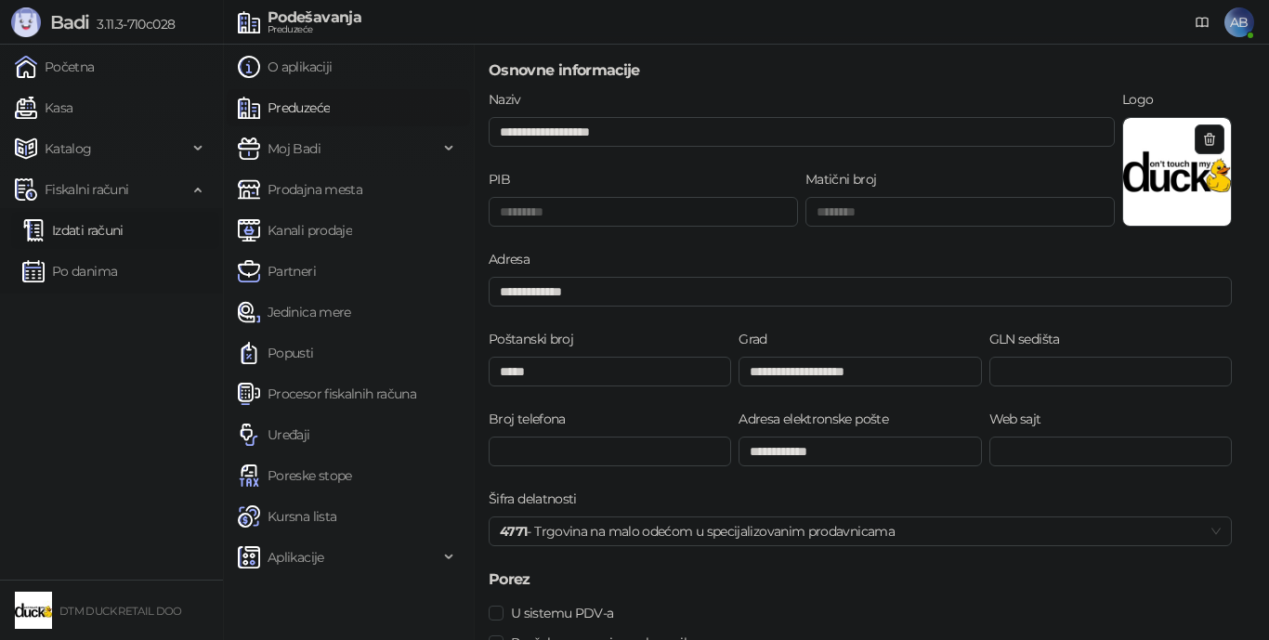
click at [71, 226] on link "Izdati računi" at bounding box center [72, 230] width 101 height 37
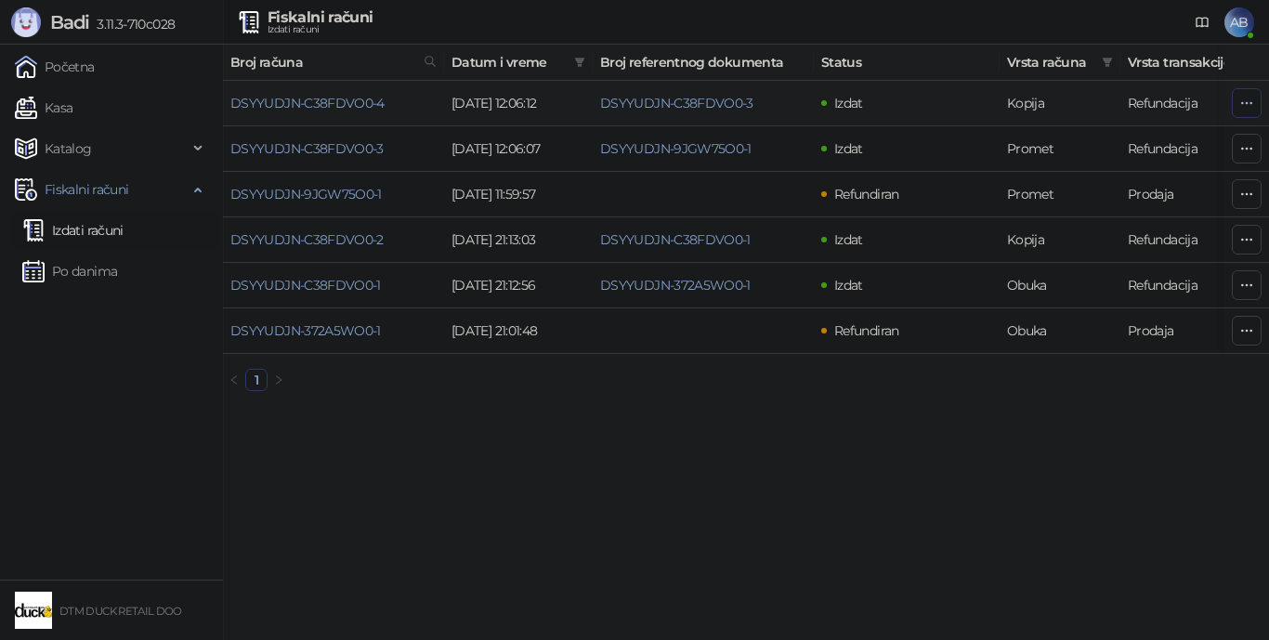
click at [1251, 105] on icon "button" at bounding box center [1246, 103] width 15 height 15
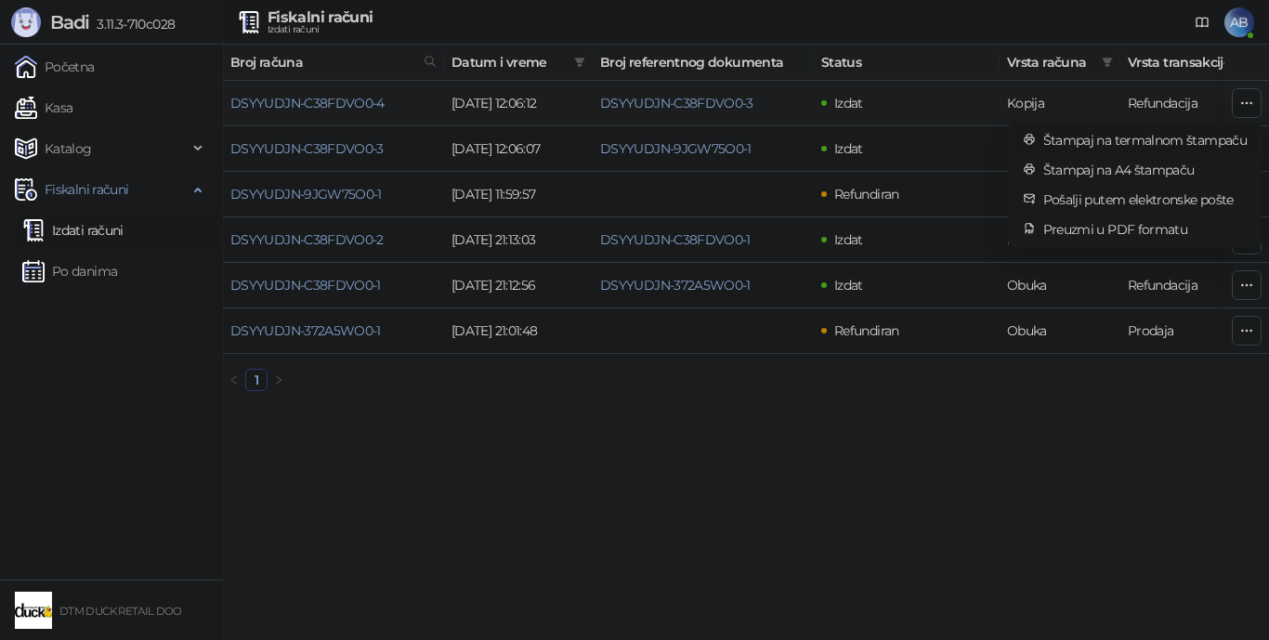
click at [1206, 137] on span "Štampaj na termalnom štampaču" at bounding box center [1144, 140] width 203 height 20
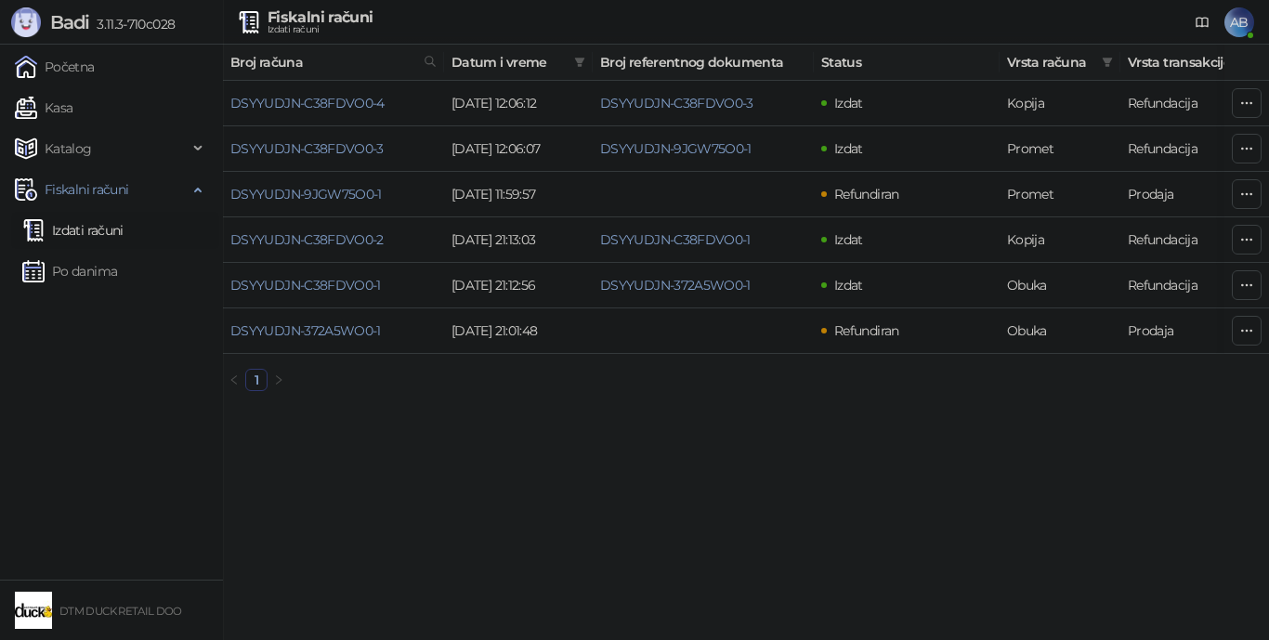
click at [1234, 24] on span "AB" at bounding box center [1239, 22] width 30 height 30
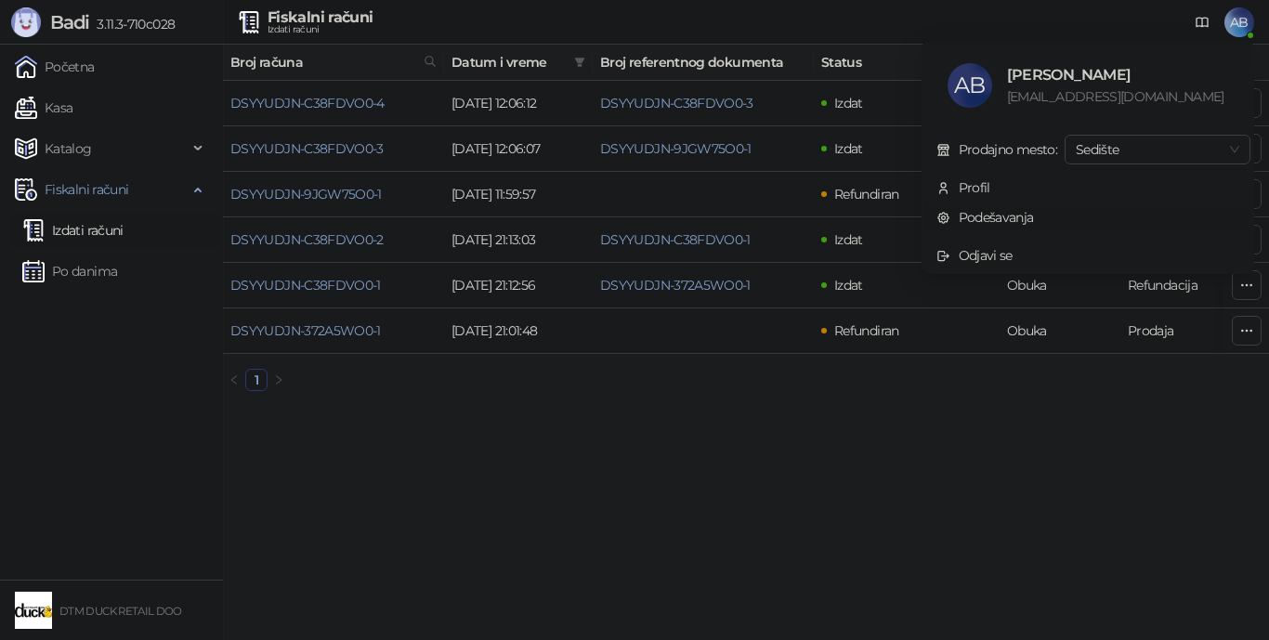
click at [1018, 212] on link "Podešavanja" at bounding box center [985, 217] width 98 height 17
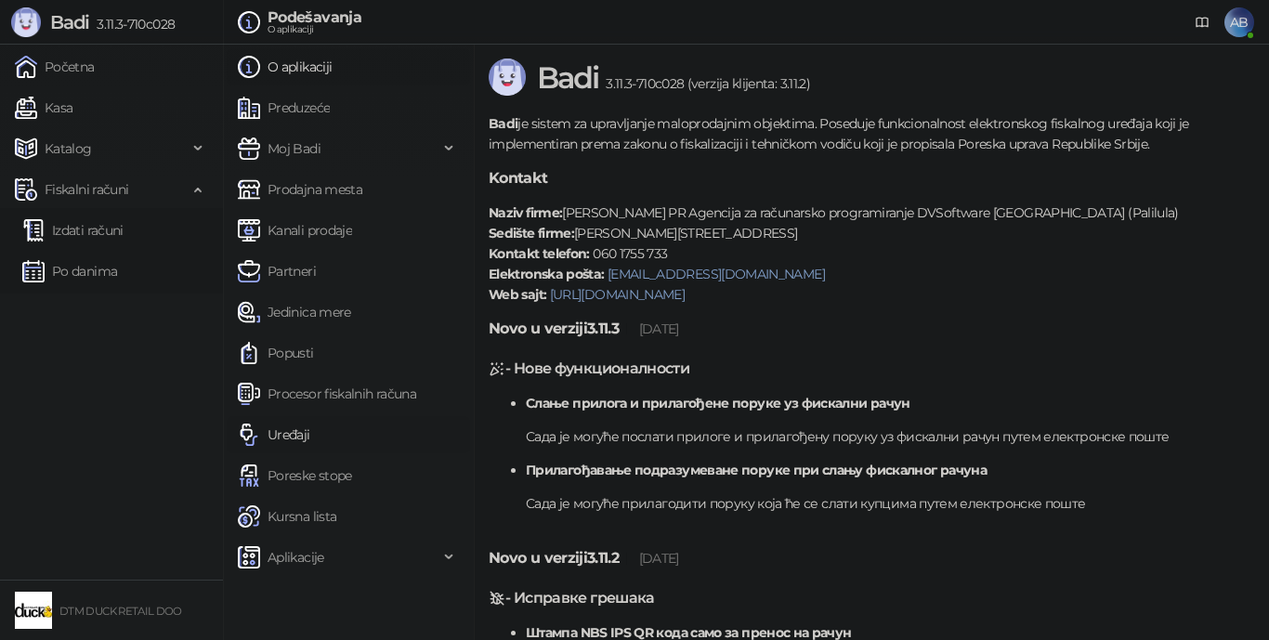
drag, startPoint x: 279, startPoint y: 430, endPoint x: 300, endPoint y: 429, distance: 21.4
click at [280, 429] on link "Uređaji" at bounding box center [274, 434] width 72 height 37
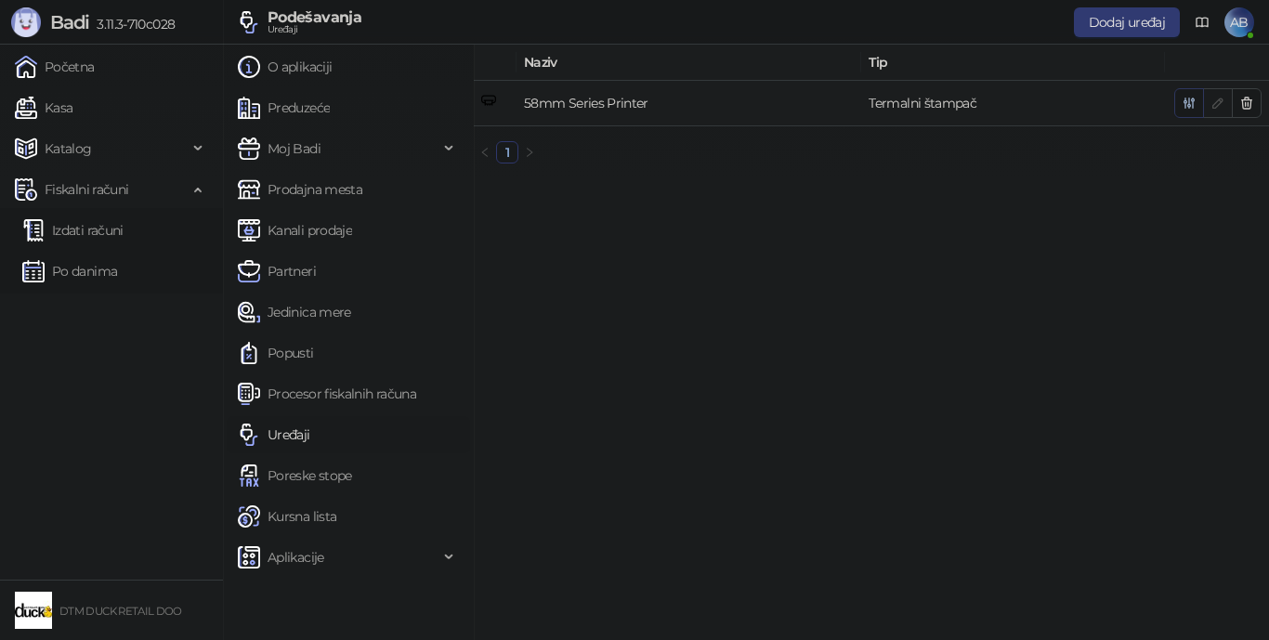
click at [1187, 102] on icon "button" at bounding box center [1189, 103] width 15 height 15
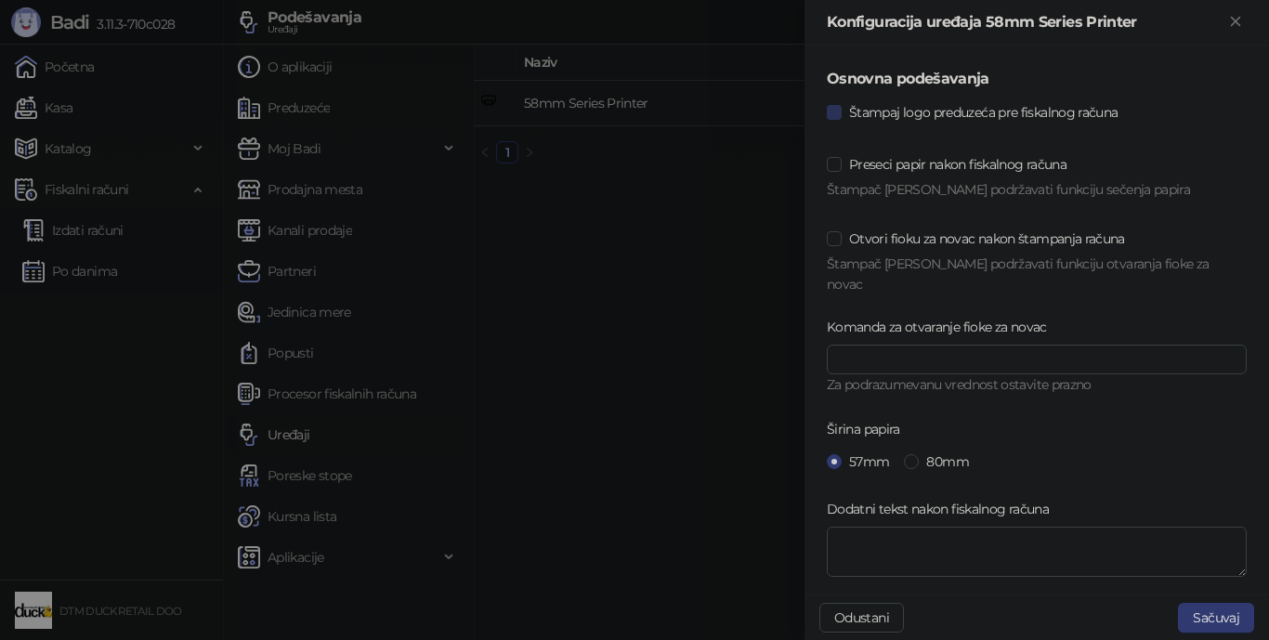
click at [997, 109] on span "Štampaj logo preduzeća pre fiskalnog računa" at bounding box center [983, 112] width 283 height 20
click at [1224, 615] on button "Sačuvaj" at bounding box center [1216, 618] width 76 height 30
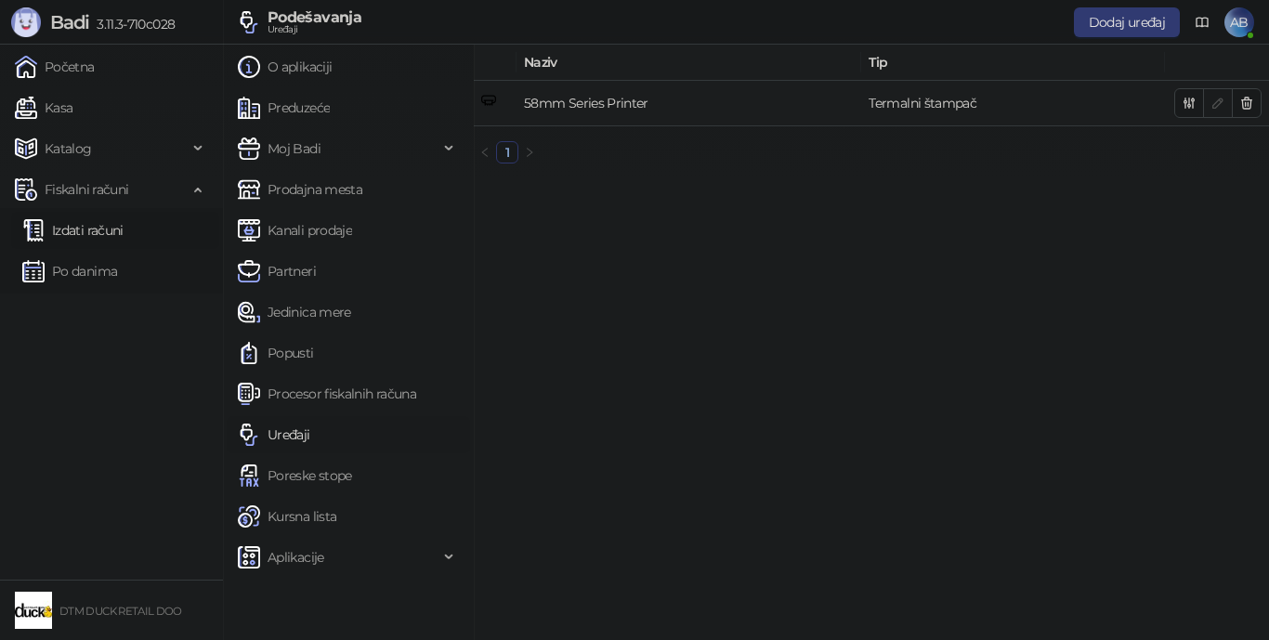
click at [99, 237] on link "Izdati računi" at bounding box center [72, 230] width 101 height 37
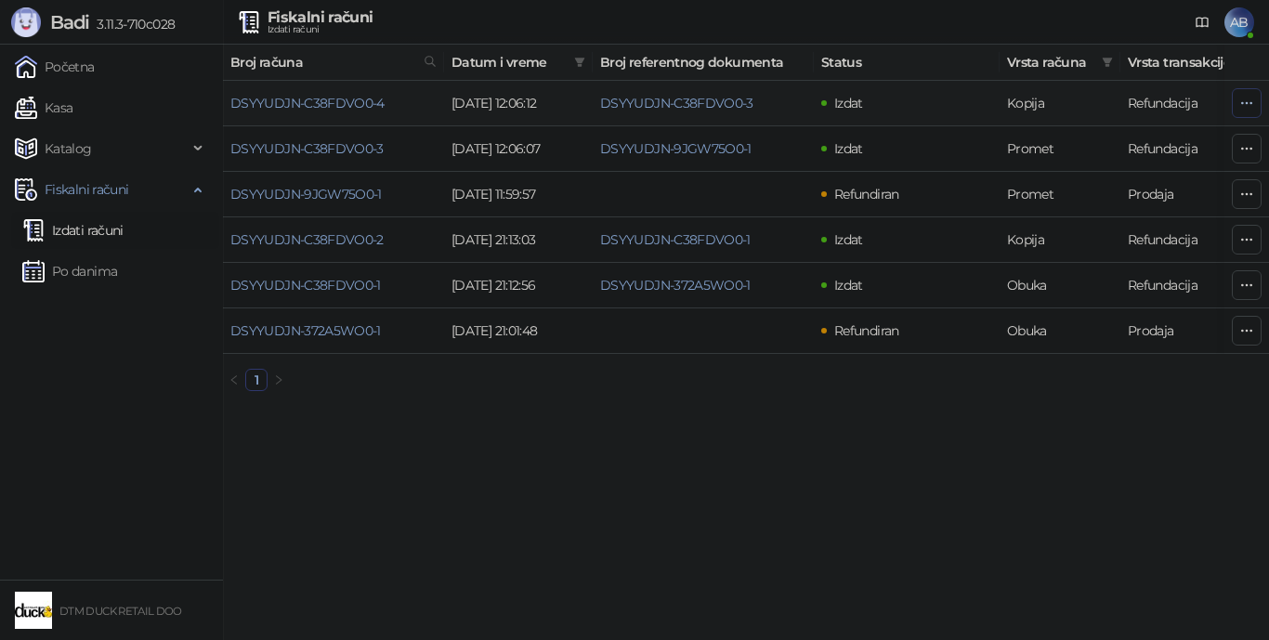
click at [1243, 107] on icon "button" at bounding box center [1246, 103] width 15 height 15
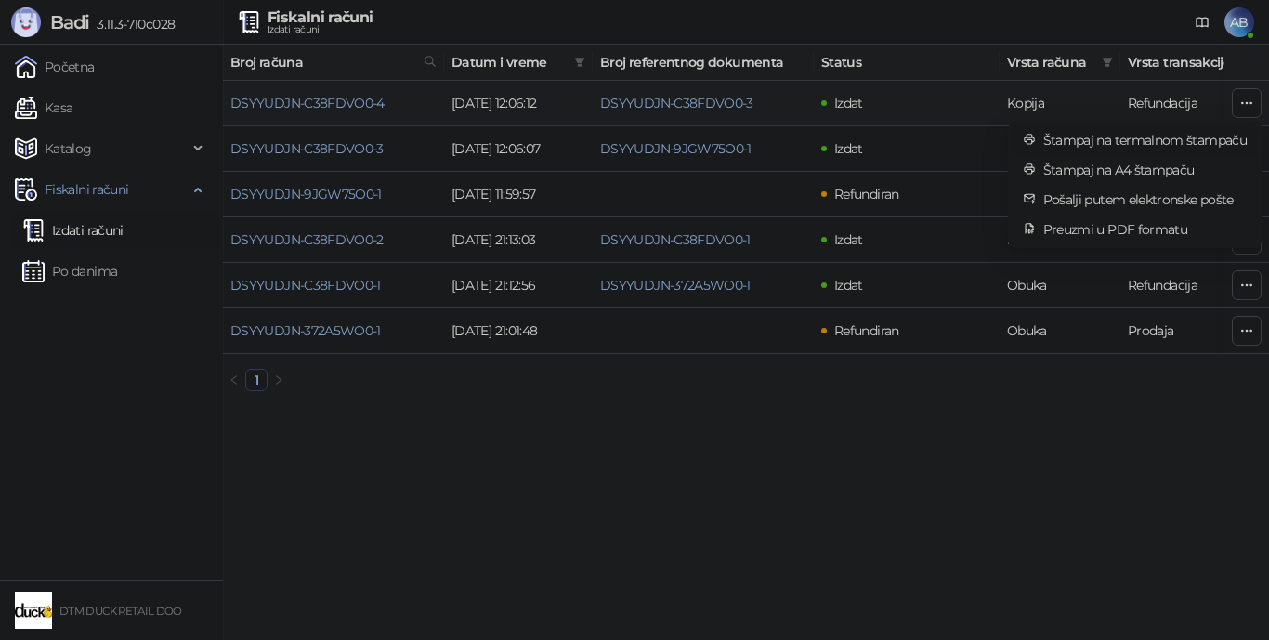
click at [1089, 132] on span "Štampaj na termalnom štampaču" at bounding box center [1144, 140] width 203 height 20
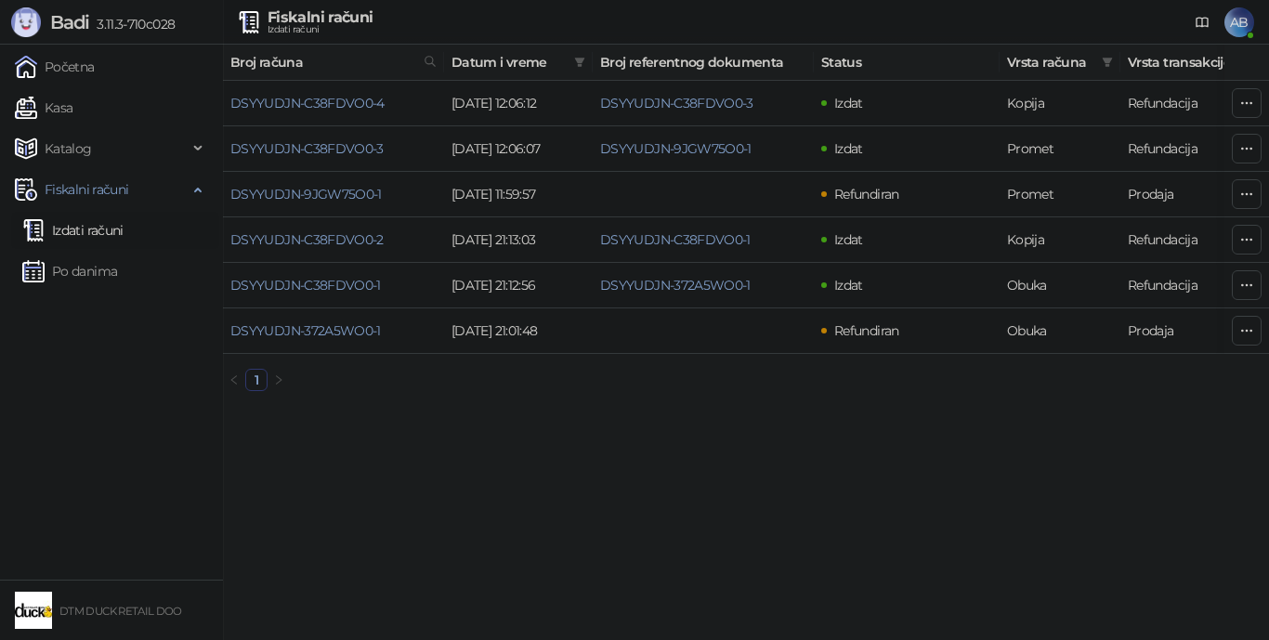
click at [1233, 21] on span "AB" at bounding box center [1239, 22] width 30 height 30
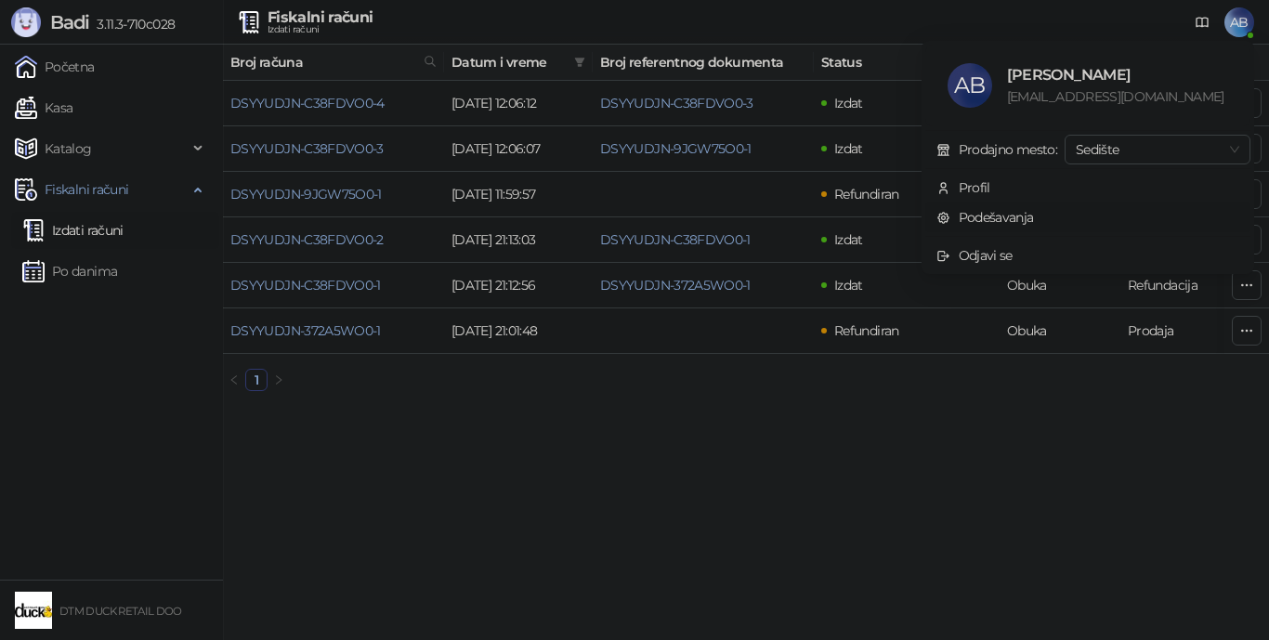
click at [1019, 212] on link "Podešavanja" at bounding box center [985, 217] width 98 height 17
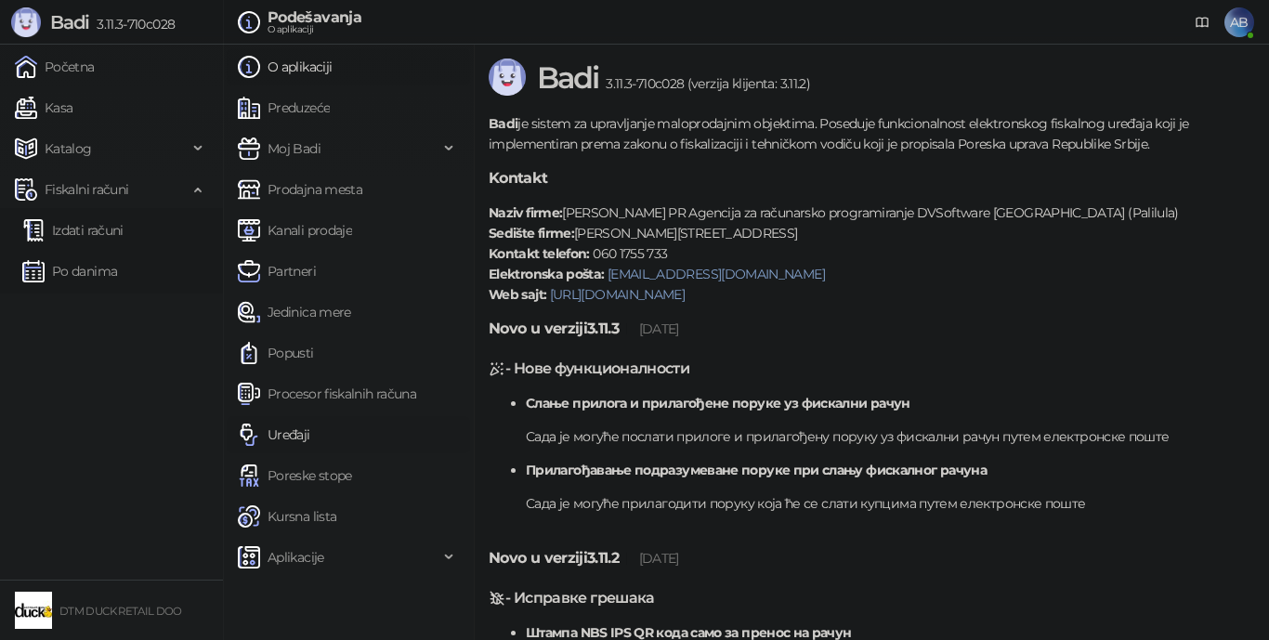
click at [299, 433] on link "Uređaji" at bounding box center [274, 434] width 72 height 37
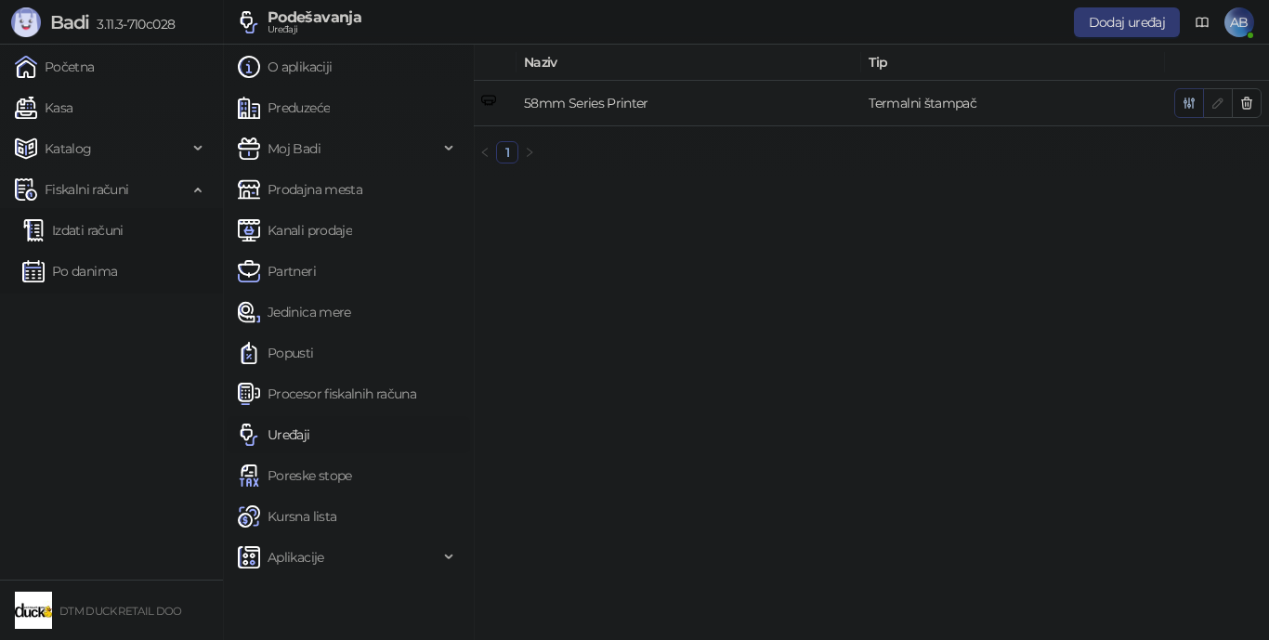
click at [1184, 103] on icon "button" at bounding box center [1189, 103] width 15 height 15
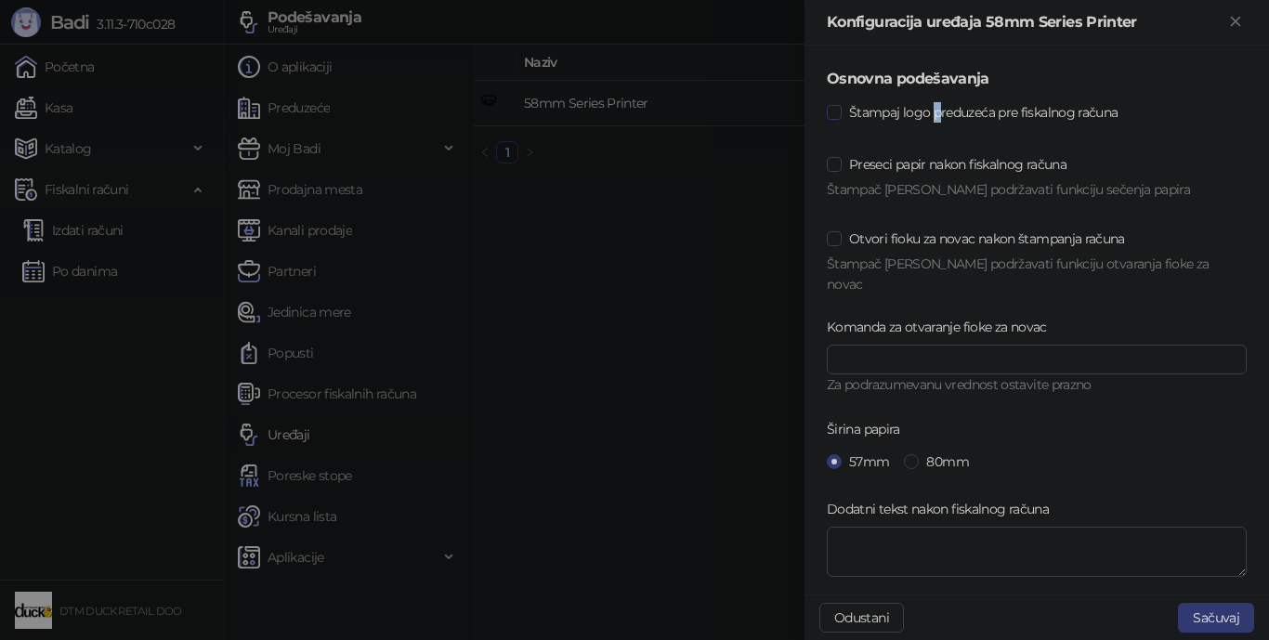
click at [938, 113] on span "Štampaj logo preduzeća pre fiskalnog računa" at bounding box center [983, 112] width 283 height 20
click at [840, 110] on span at bounding box center [834, 112] width 15 height 15
click at [1220, 620] on button "Sačuvaj" at bounding box center [1216, 618] width 76 height 30
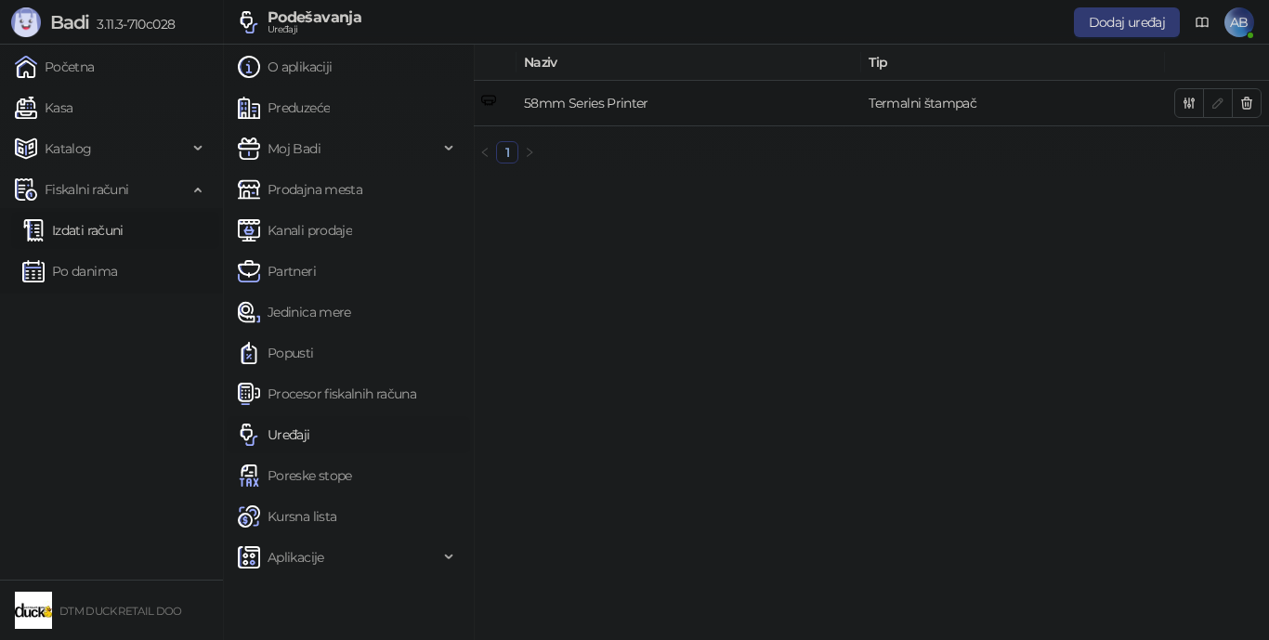
click at [91, 231] on link "Izdati računi" at bounding box center [72, 230] width 101 height 37
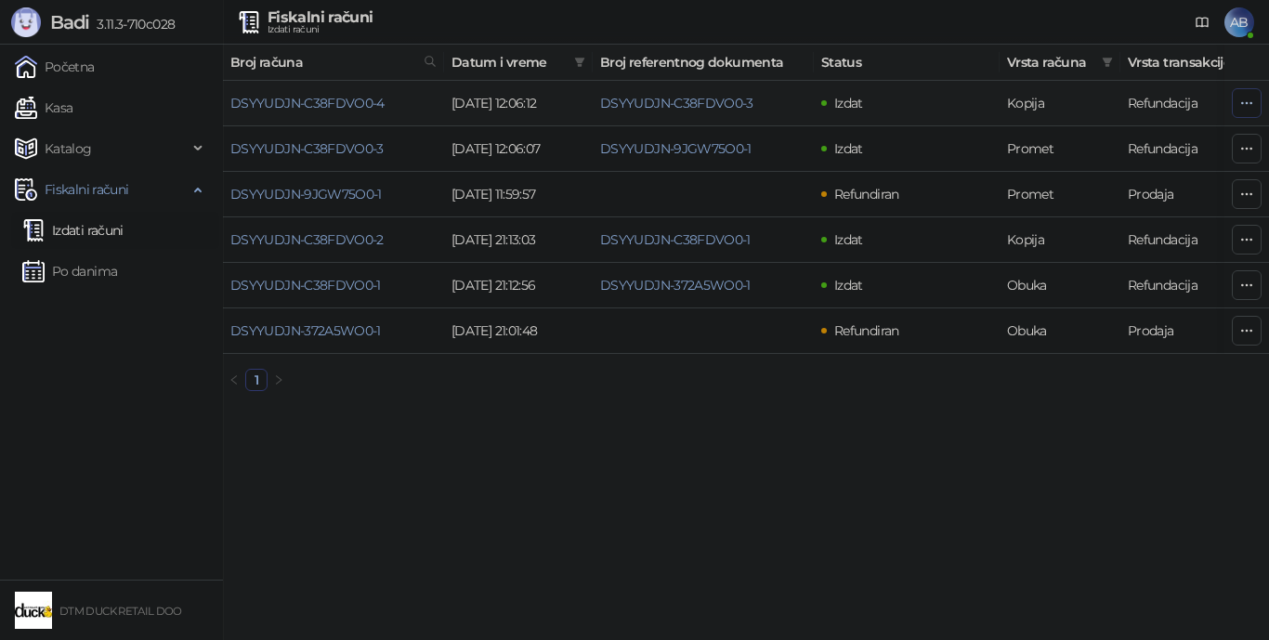
click at [1235, 103] on button "button" at bounding box center [1247, 103] width 30 height 30
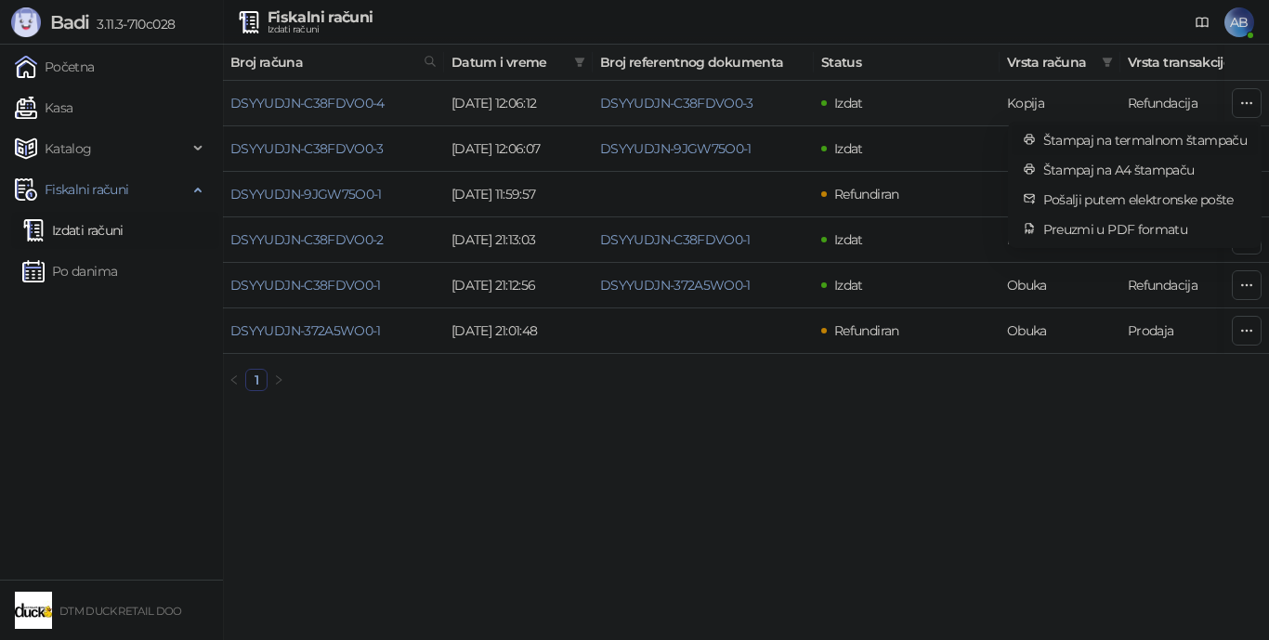
click at [1144, 133] on span "Štampaj na termalnom štampaču" at bounding box center [1144, 140] width 203 height 20
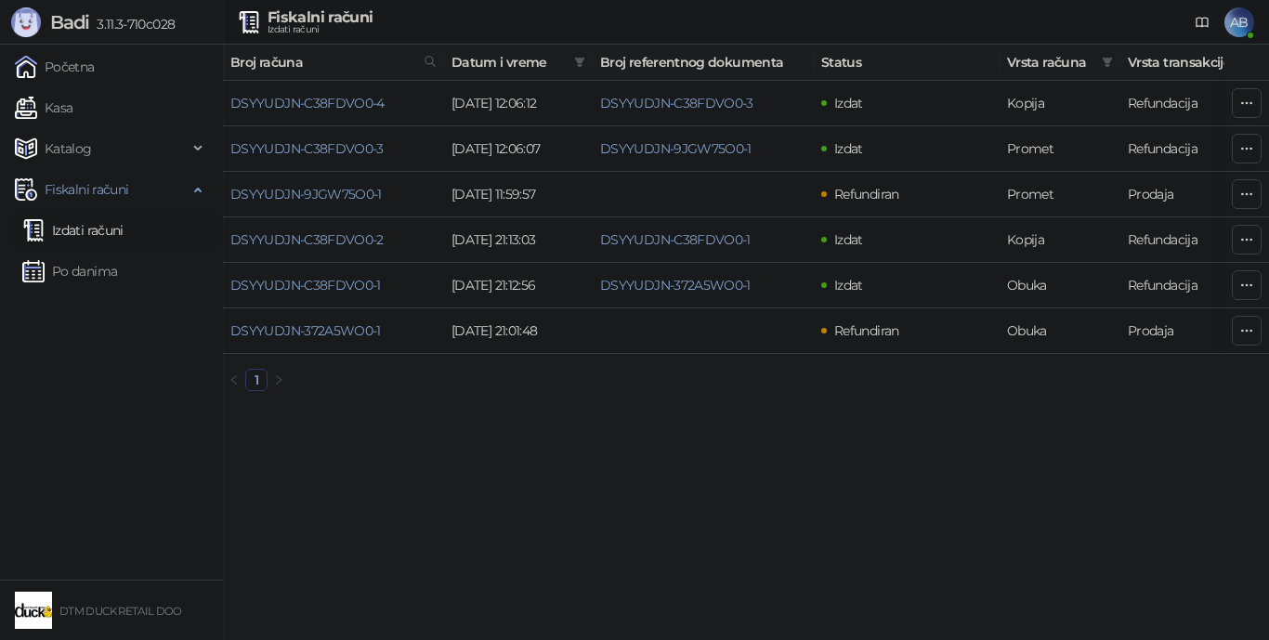
click at [1239, 23] on span "AB" at bounding box center [1239, 22] width 30 height 30
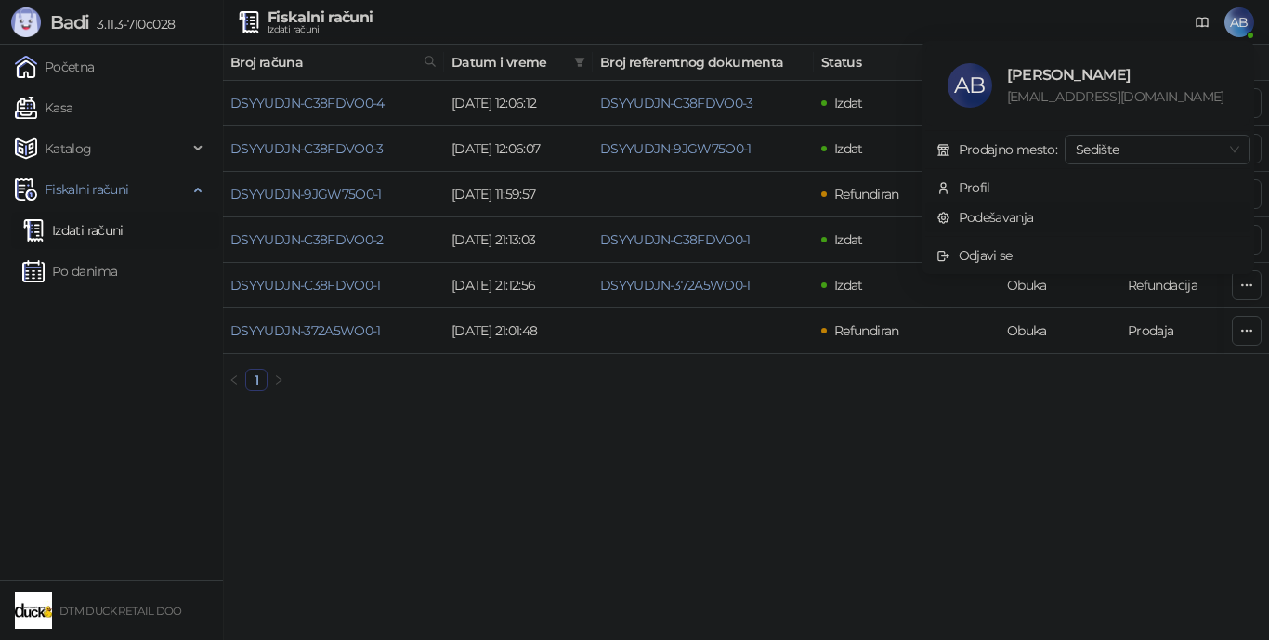
click at [994, 217] on link "Podešavanja" at bounding box center [985, 217] width 98 height 17
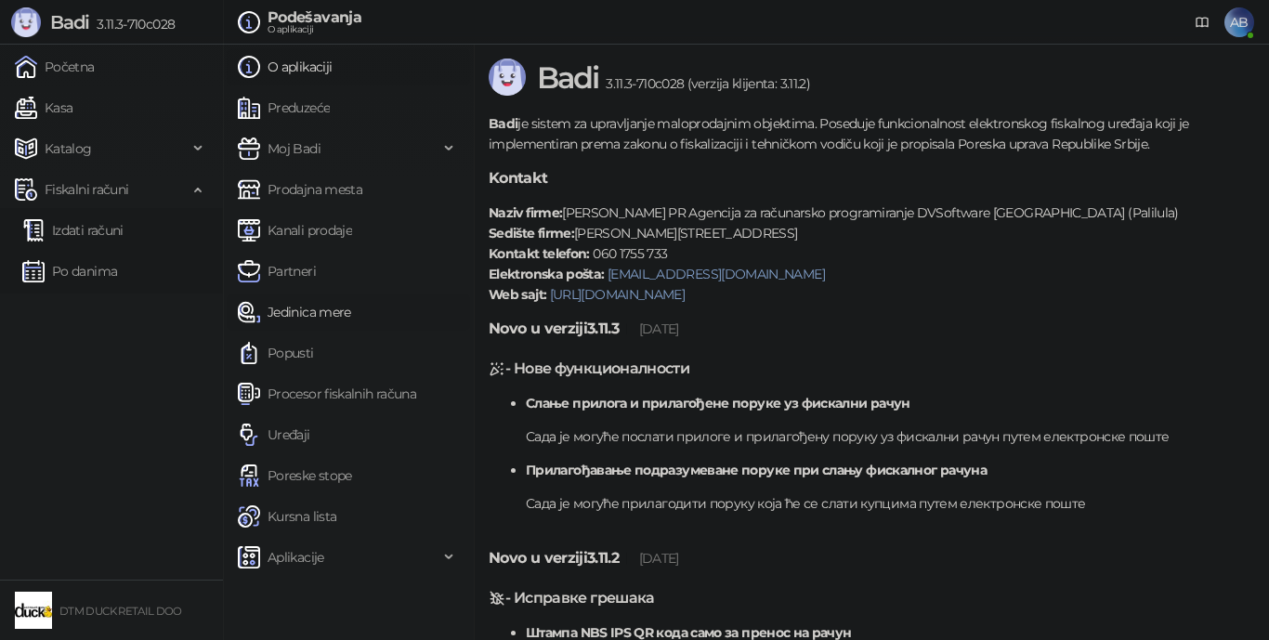
drag, startPoint x: 301, startPoint y: 102, endPoint x: 254, endPoint y: 295, distance: 198.9
click at [302, 101] on link "Preduzeće" at bounding box center [284, 107] width 92 height 37
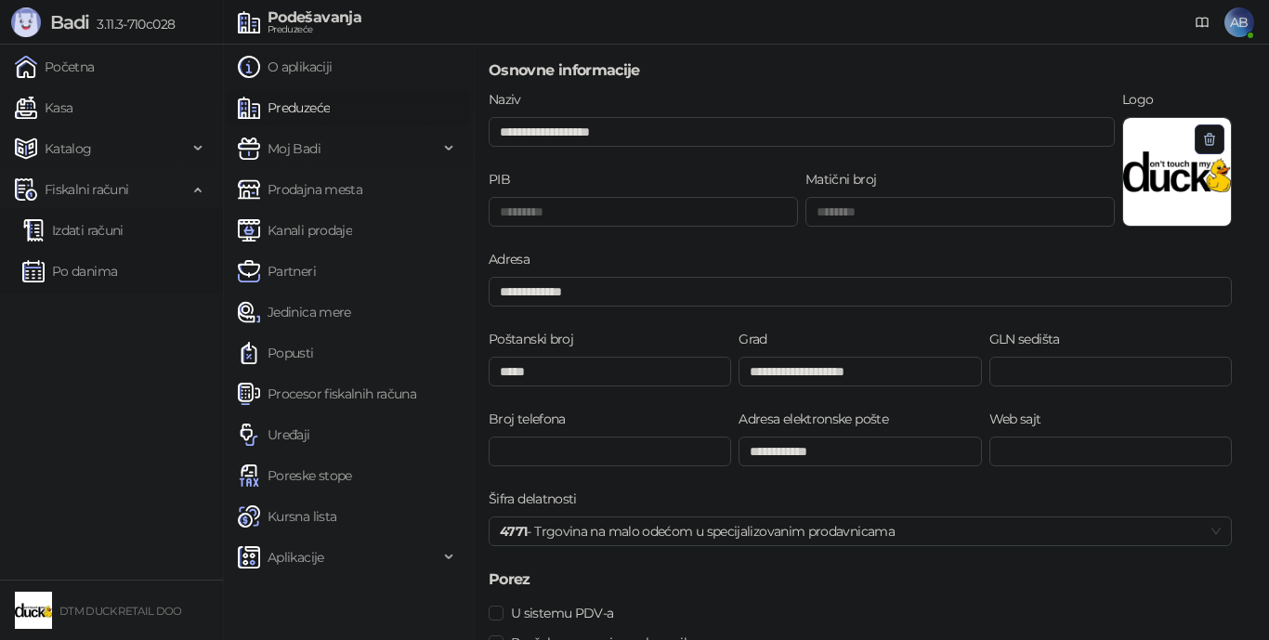
click at [1209, 137] on icon "button" at bounding box center [1210, 139] width 10 height 11
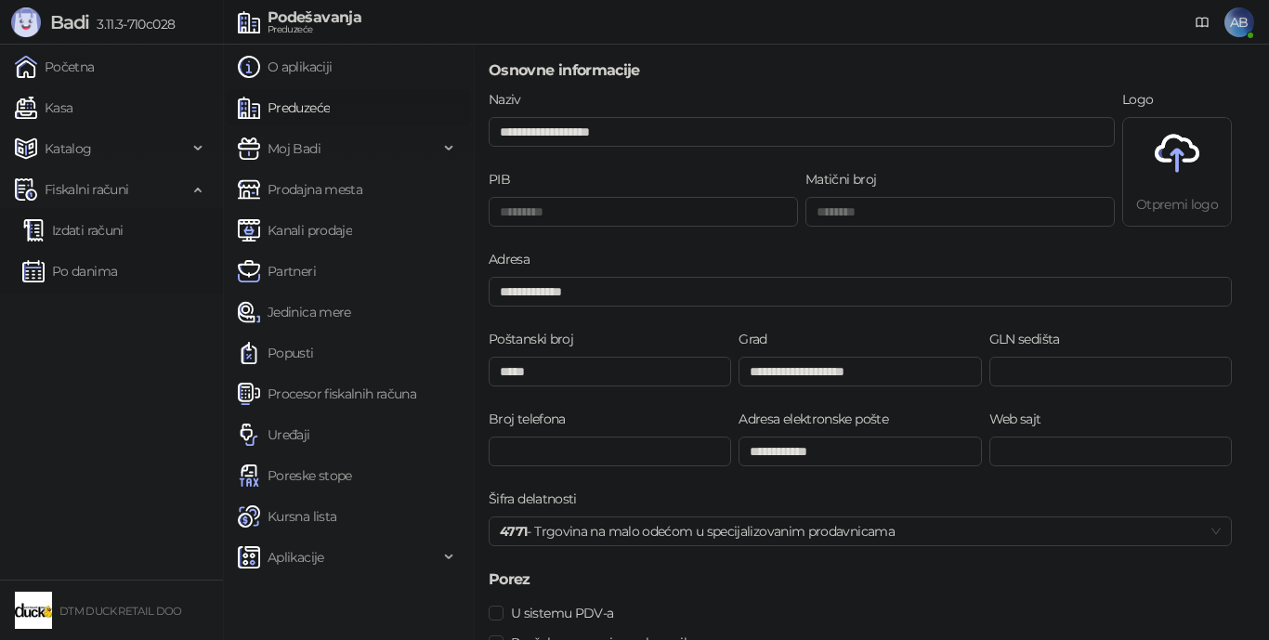
click at [1166, 186] on div "Otpremi logo" at bounding box center [1177, 173] width 108 height 110
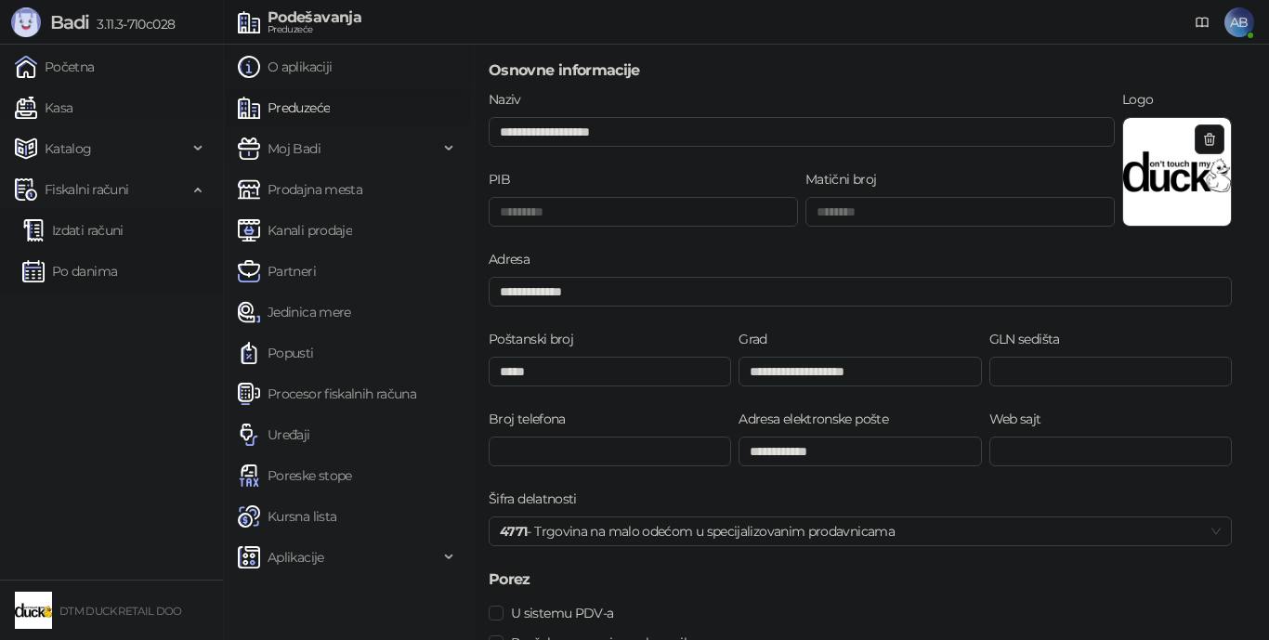
click at [1193, 186] on img at bounding box center [1177, 172] width 108 height 108
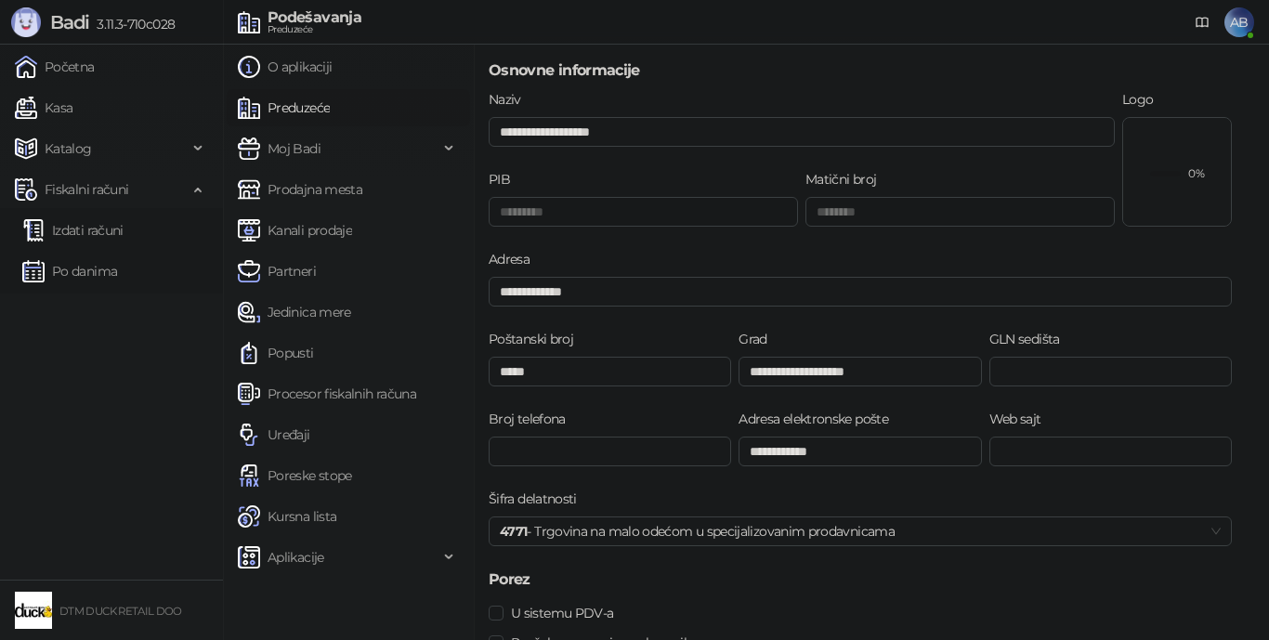
click at [1176, 202] on div "0%" at bounding box center [1177, 172] width 108 height 108
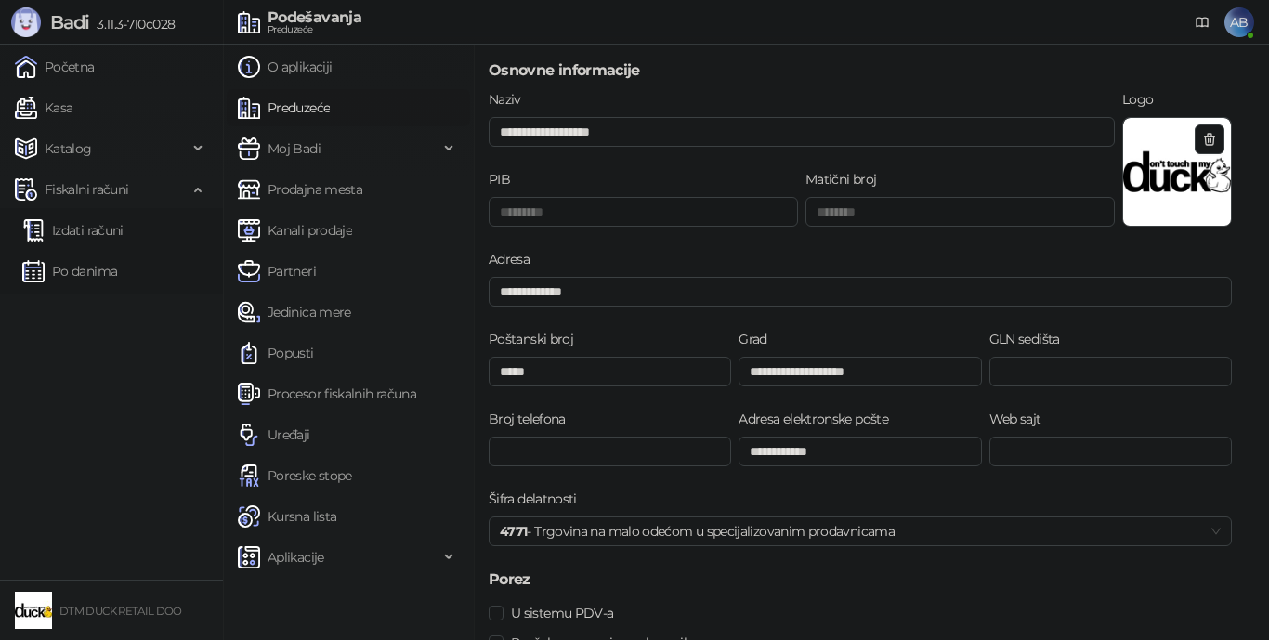
click at [1172, 176] on img at bounding box center [1177, 172] width 108 height 108
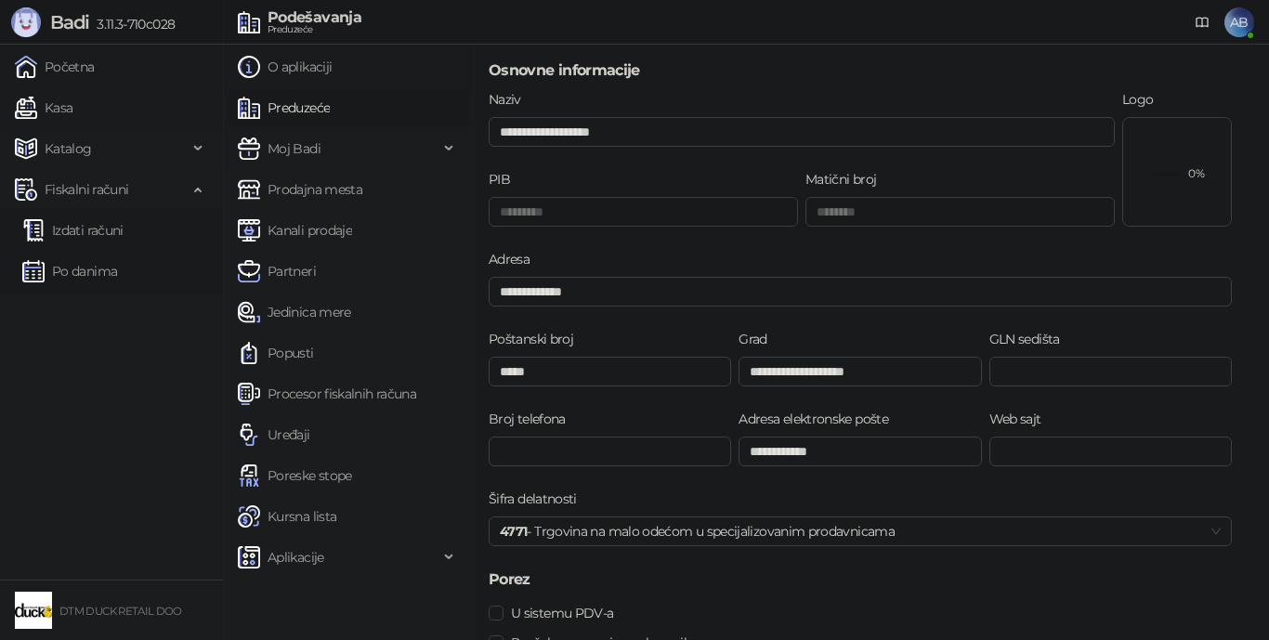
click at [1182, 131] on div "0%" at bounding box center [1177, 172] width 108 height 108
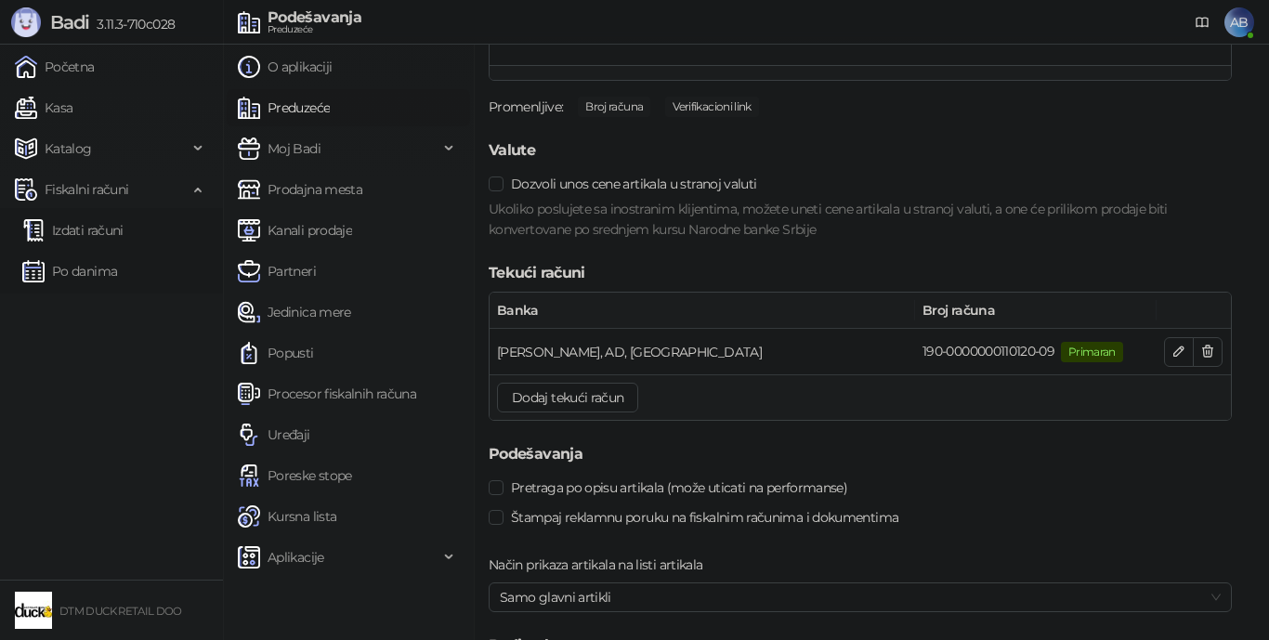
scroll to position [2217, 0]
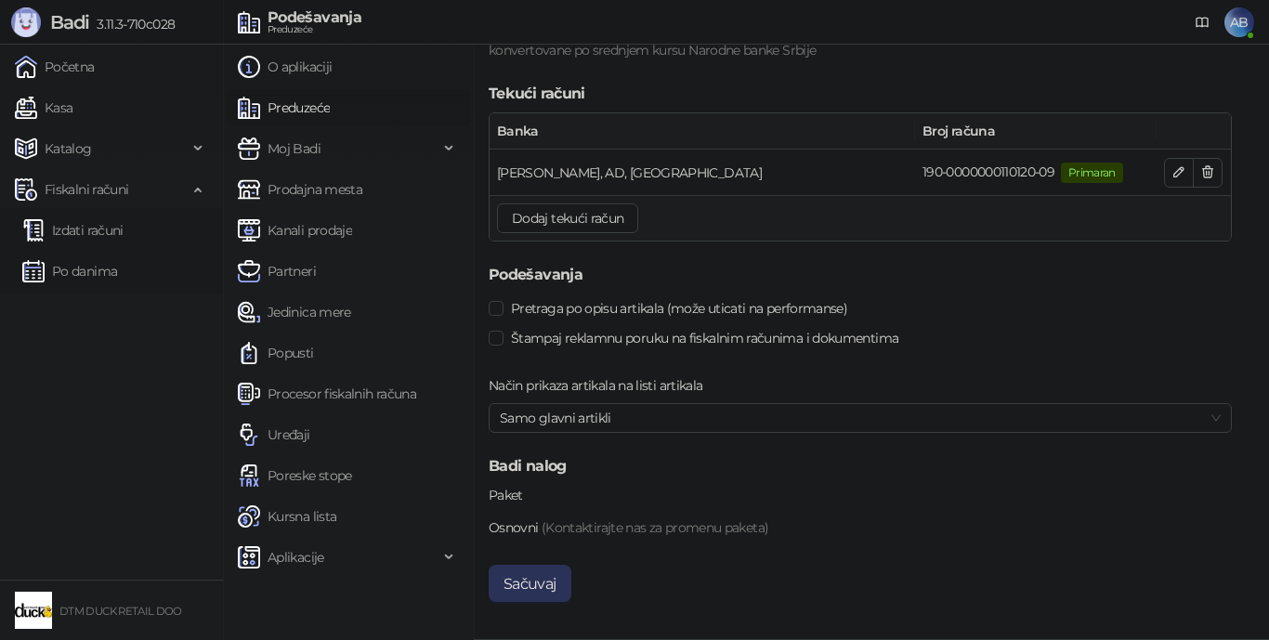
click at [529, 592] on button "Sačuvaj" at bounding box center [530, 583] width 83 height 37
click at [79, 232] on link "Izdati računi" at bounding box center [72, 230] width 101 height 37
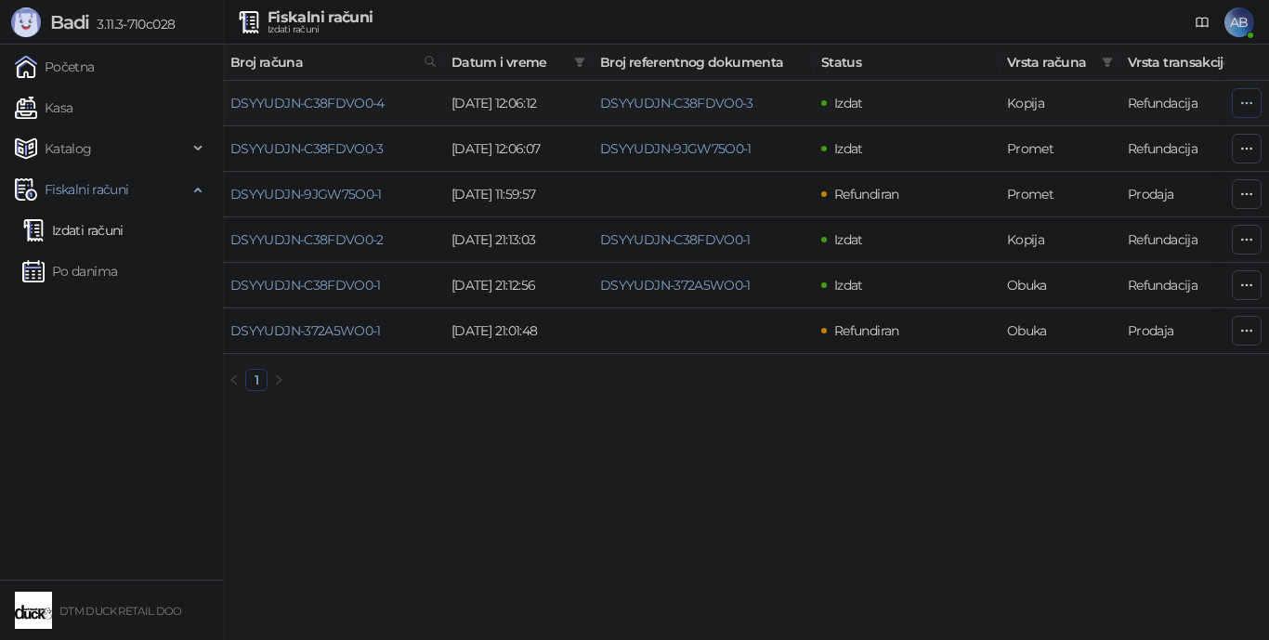
click at [1242, 103] on icon "button" at bounding box center [1247, 102] width 10 height 1
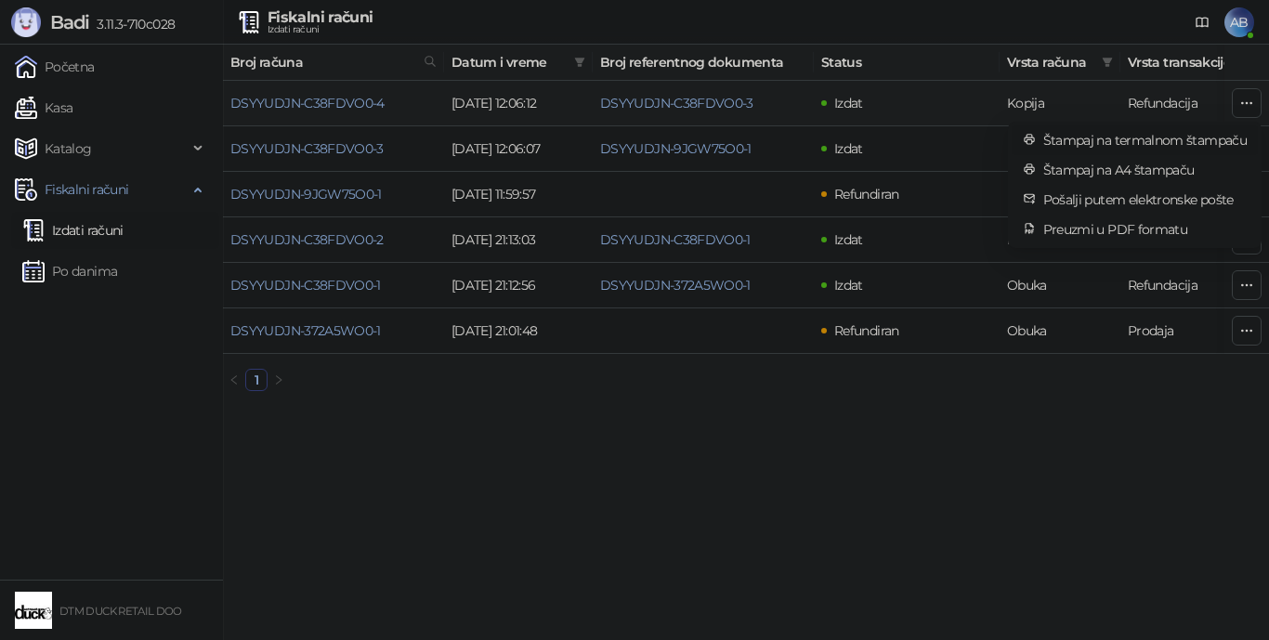
click at [1134, 138] on span "Štampaj na termalnom štampaču" at bounding box center [1144, 140] width 203 height 20
